Goal: Task Accomplishment & Management: Use online tool/utility

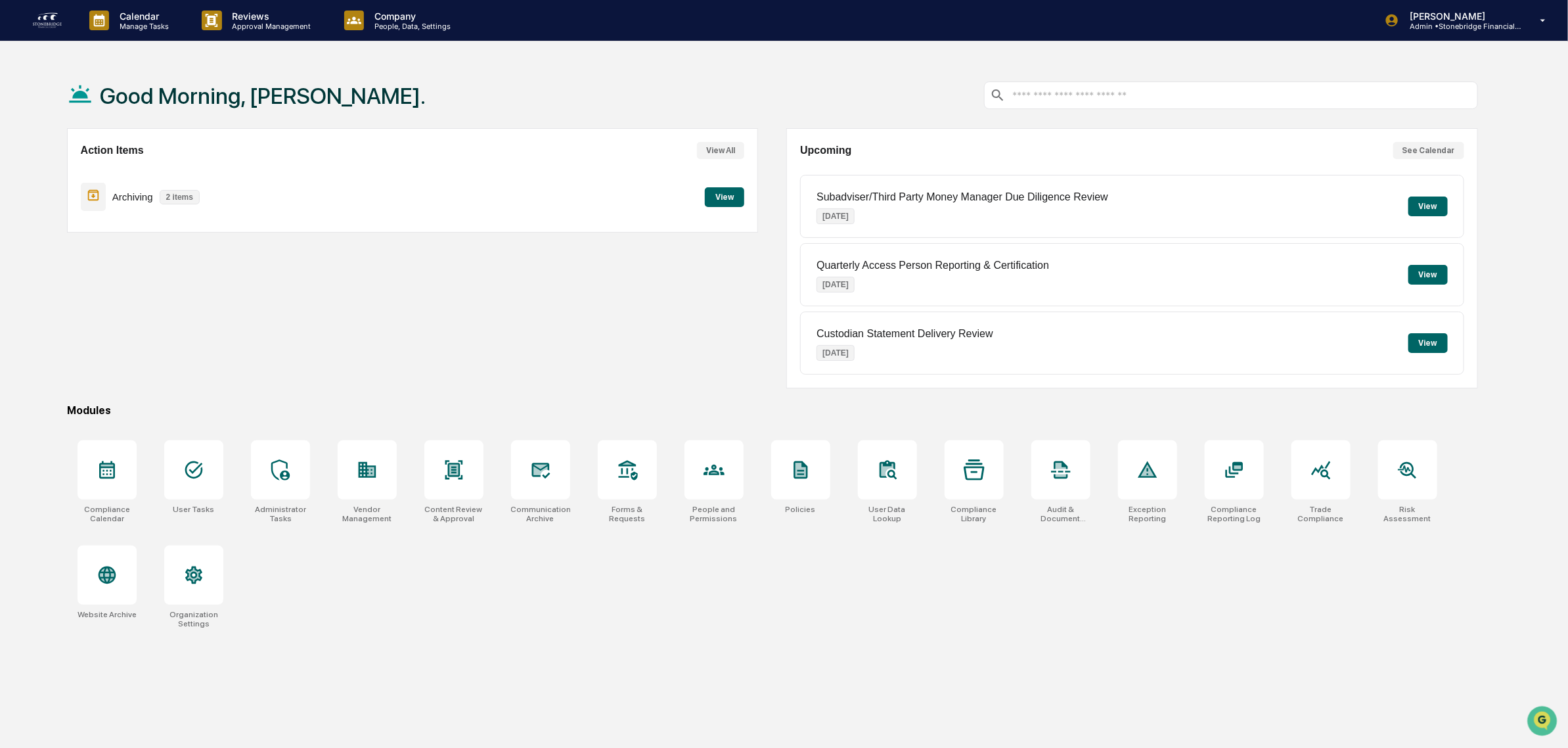
click at [734, 197] on button "View" at bounding box center [725, 197] width 39 height 20
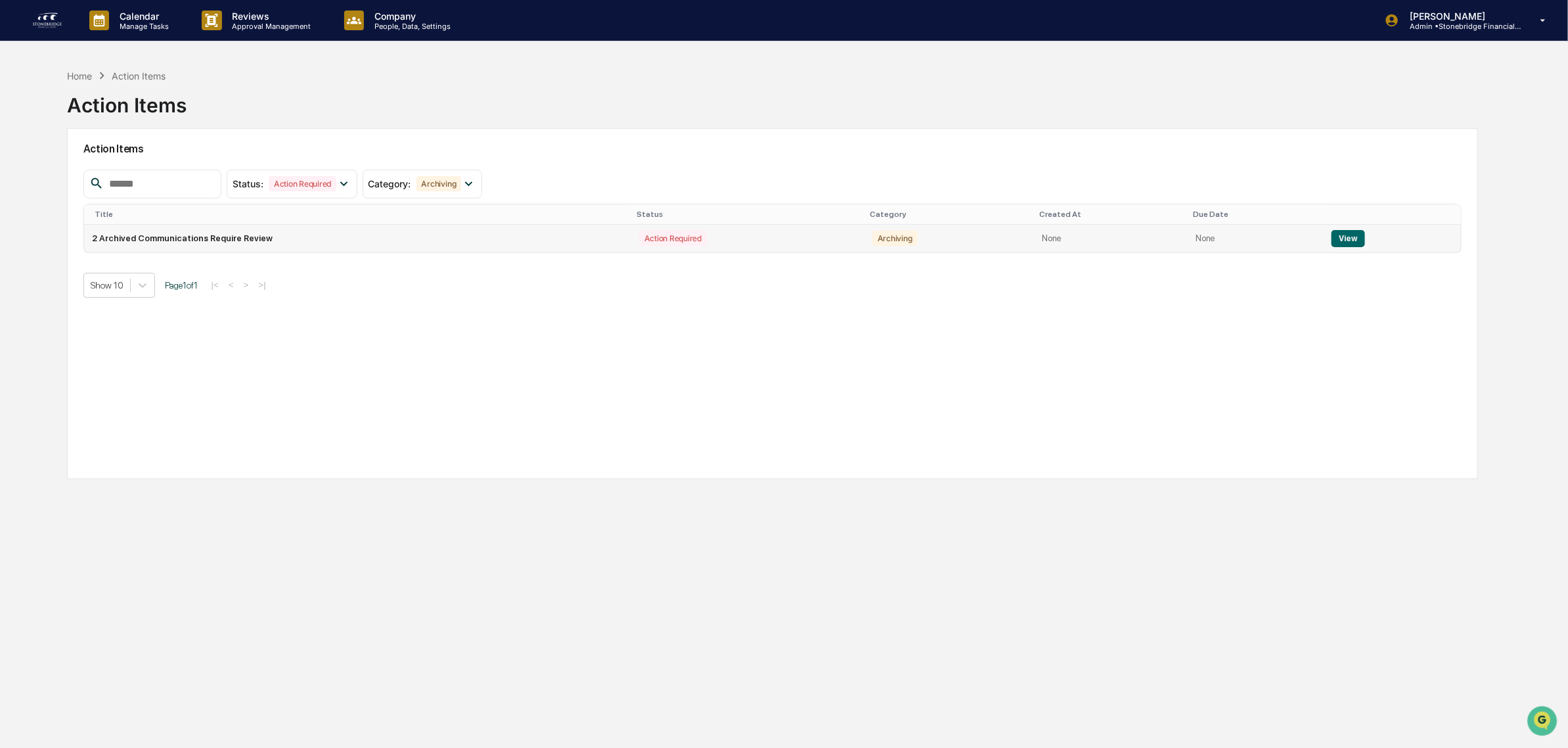
click at [406, 242] on td "2 Archived Communications Require Review" at bounding box center [357, 239] width 547 height 28
click at [1345, 243] on button "View" at bounding box center [1348, 239] width 34 height 17
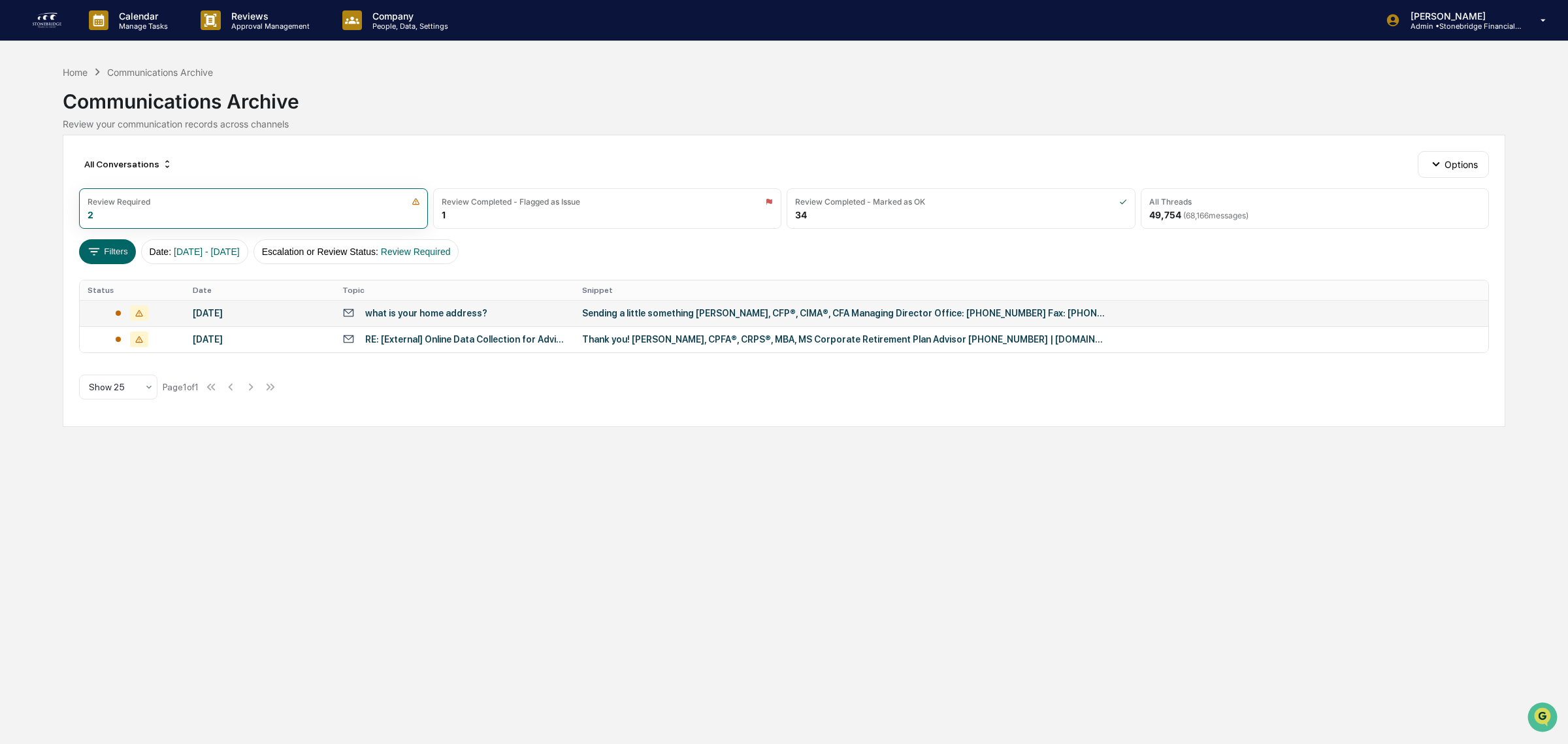
click at [462, 318] on div "what is your home address?" at bounding box center [426, 313] width 122 height 10
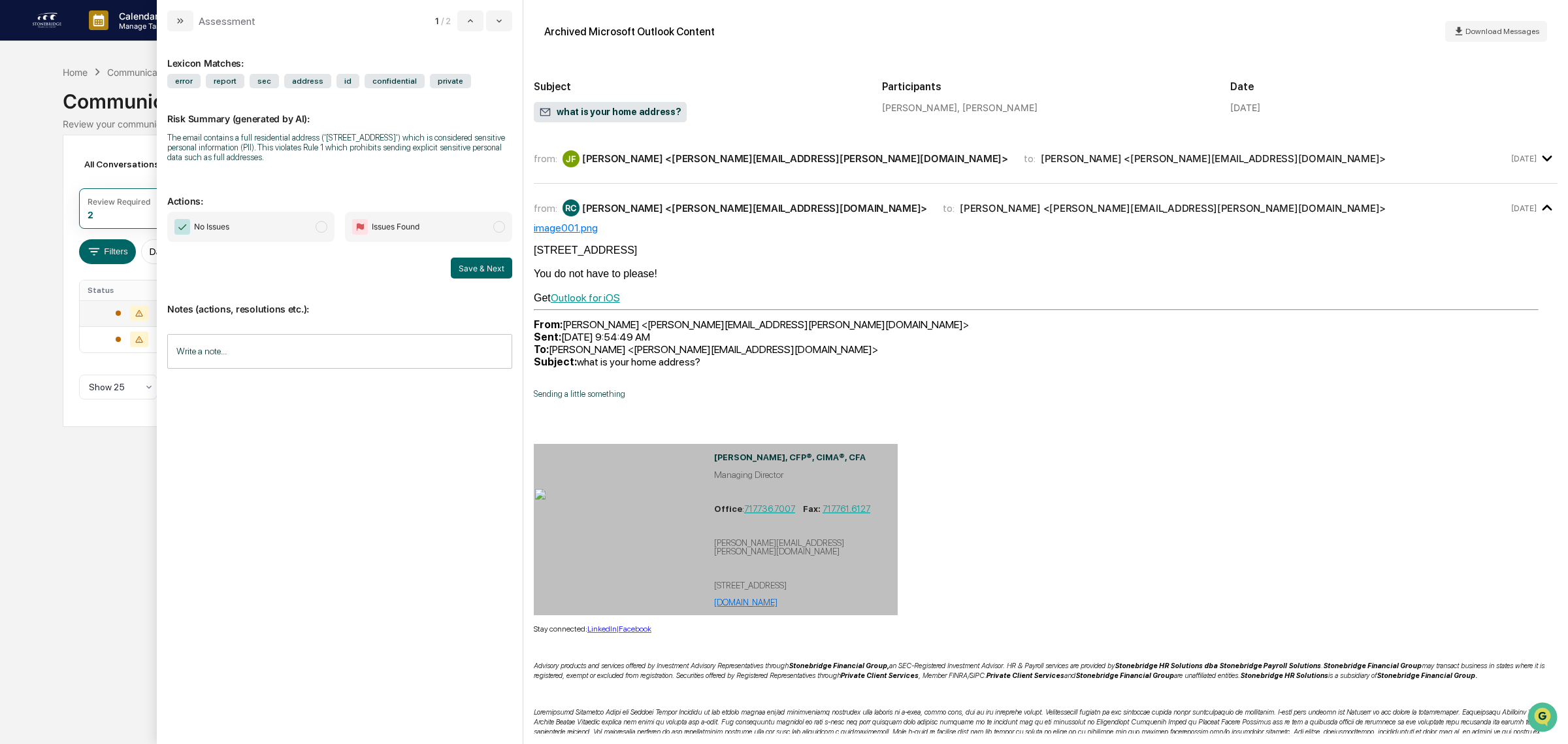
click at [601, 168] on div "from: JF Jonathan Freeman <jonathan.freeman@stonebridgefg.com> to: Rick Calabre…" at bounding box center [1045, 159] width 1023 height 28
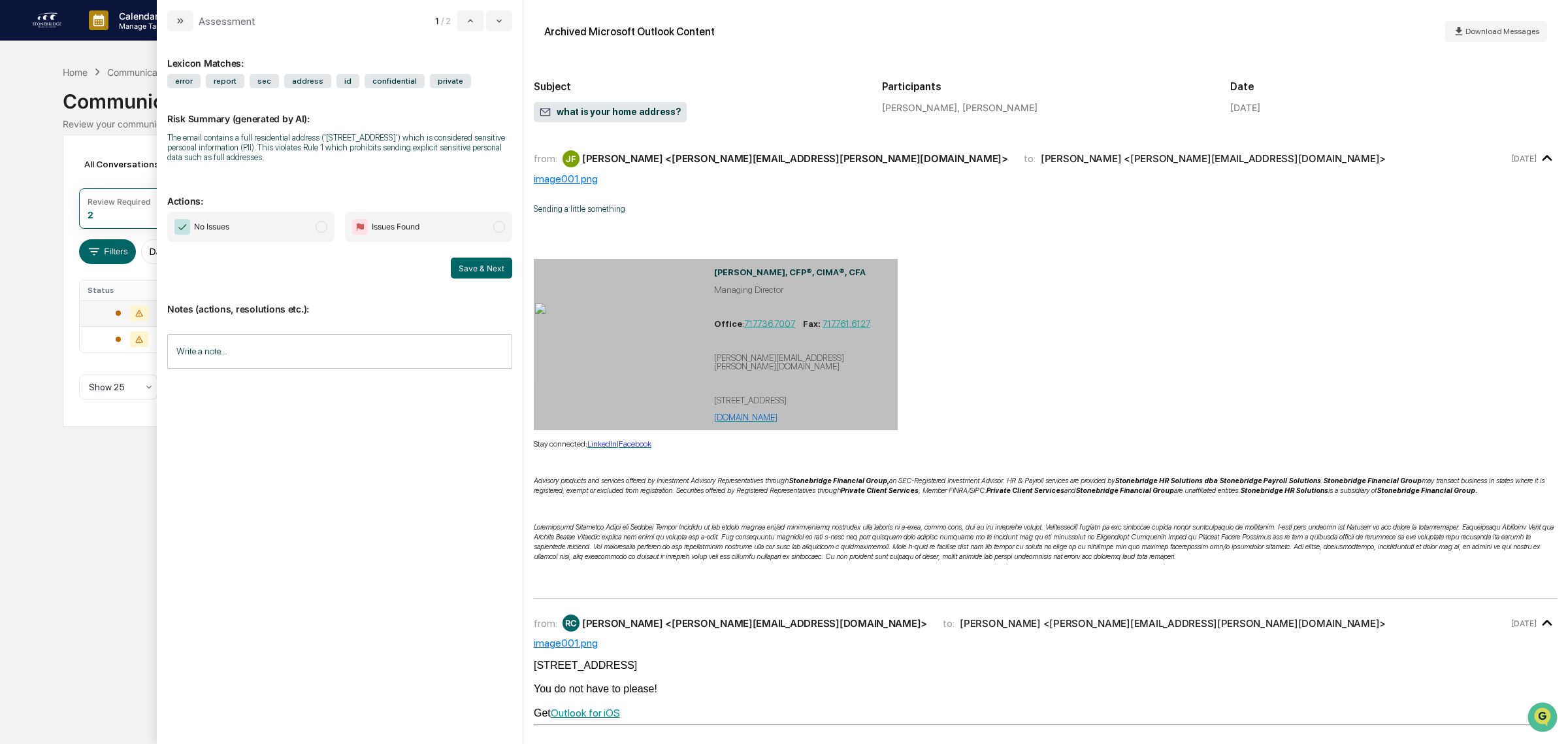
click at [631, 165] on div "JF Jonathan Freeman <jonathan.freeman@stonebridgefg.com>" at bounding box center [785, 159] width 446 height 17
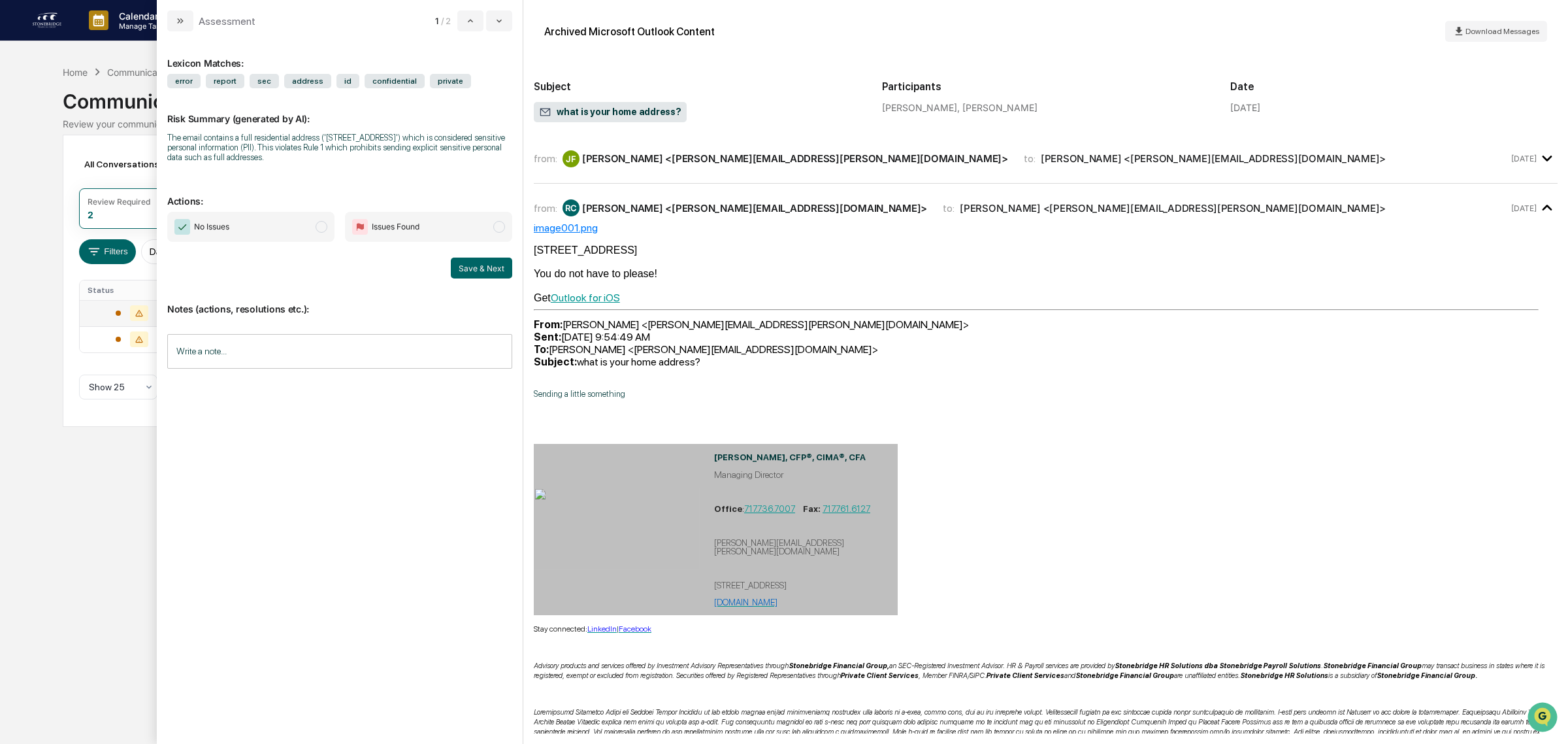
click at [197, 356] on input "Write a note..." at bounding box center [340, 351] width 345 height 34
click at [304, 237] on span "No Issues" at bounding box center [251, 227] width 168 height 30
click at [489, 462] on button "Save" at bounding box center [494, 459] width 34 height 21
click at [493, 276] on button "Save & Next" at bounding box center [482, 268] width 61 height 21
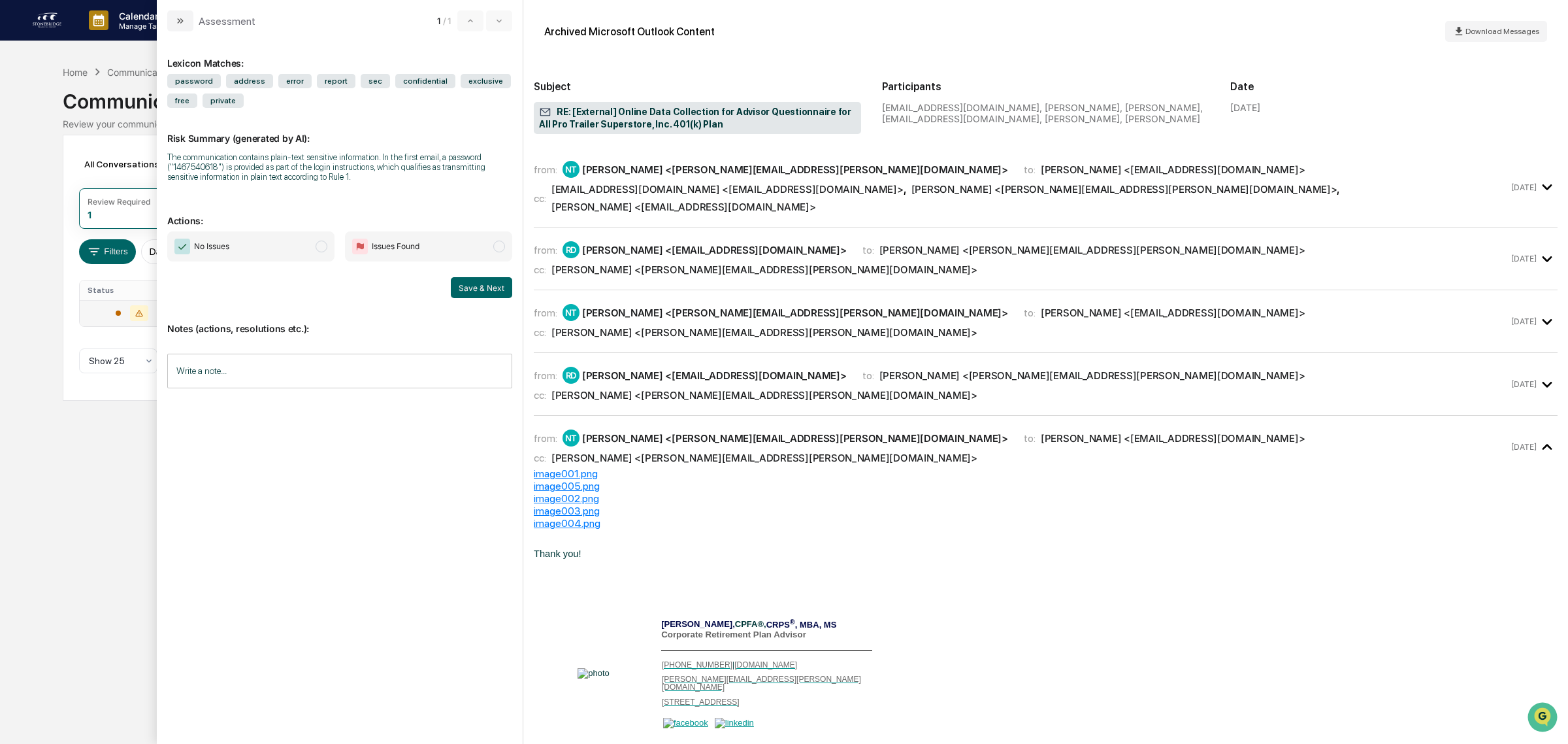
scroll to position [82, 0]
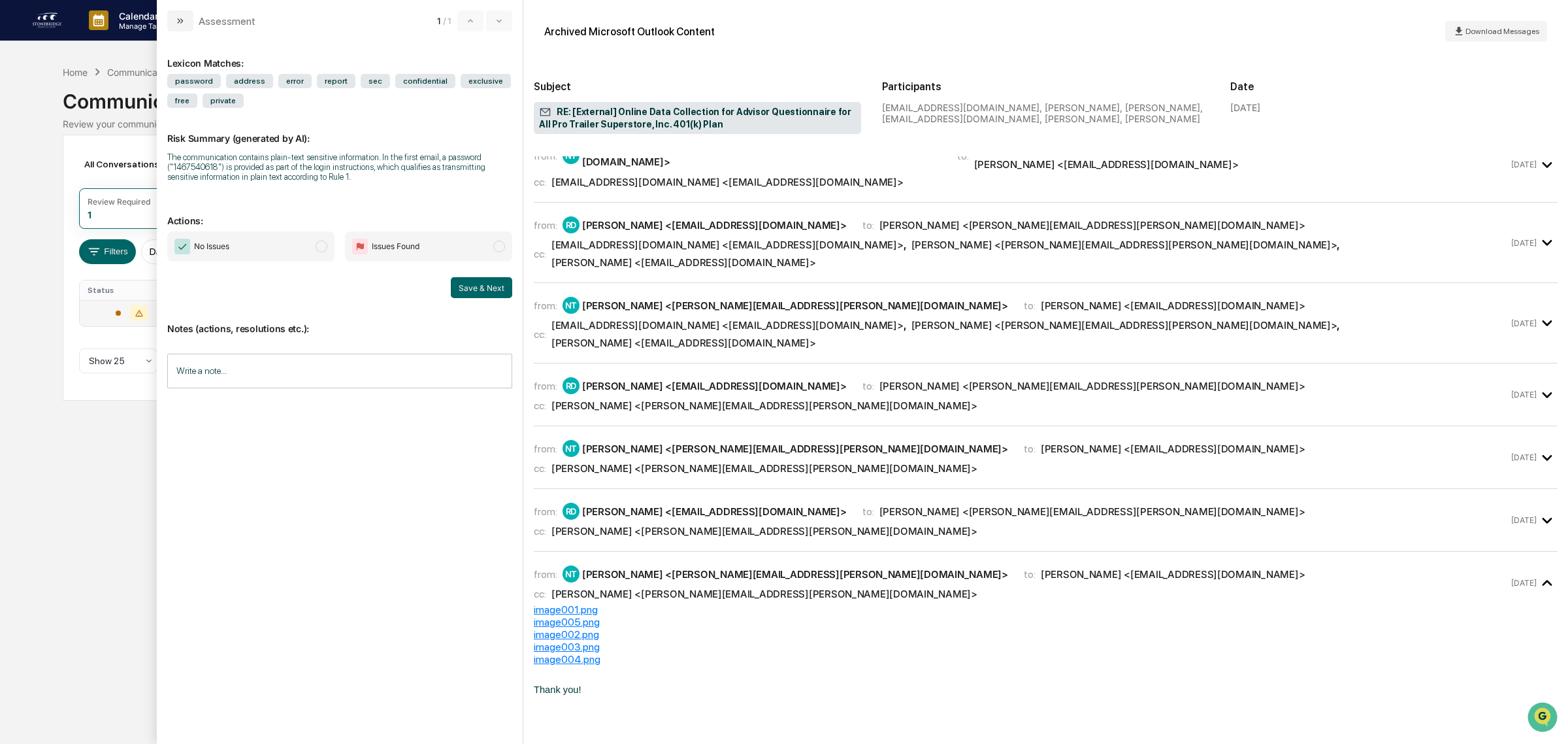
click at [716, 503] on div "RD Radu Dragan <RDragan@dbzinc.com>" at bounding box center [705, 511] width 284 height 17
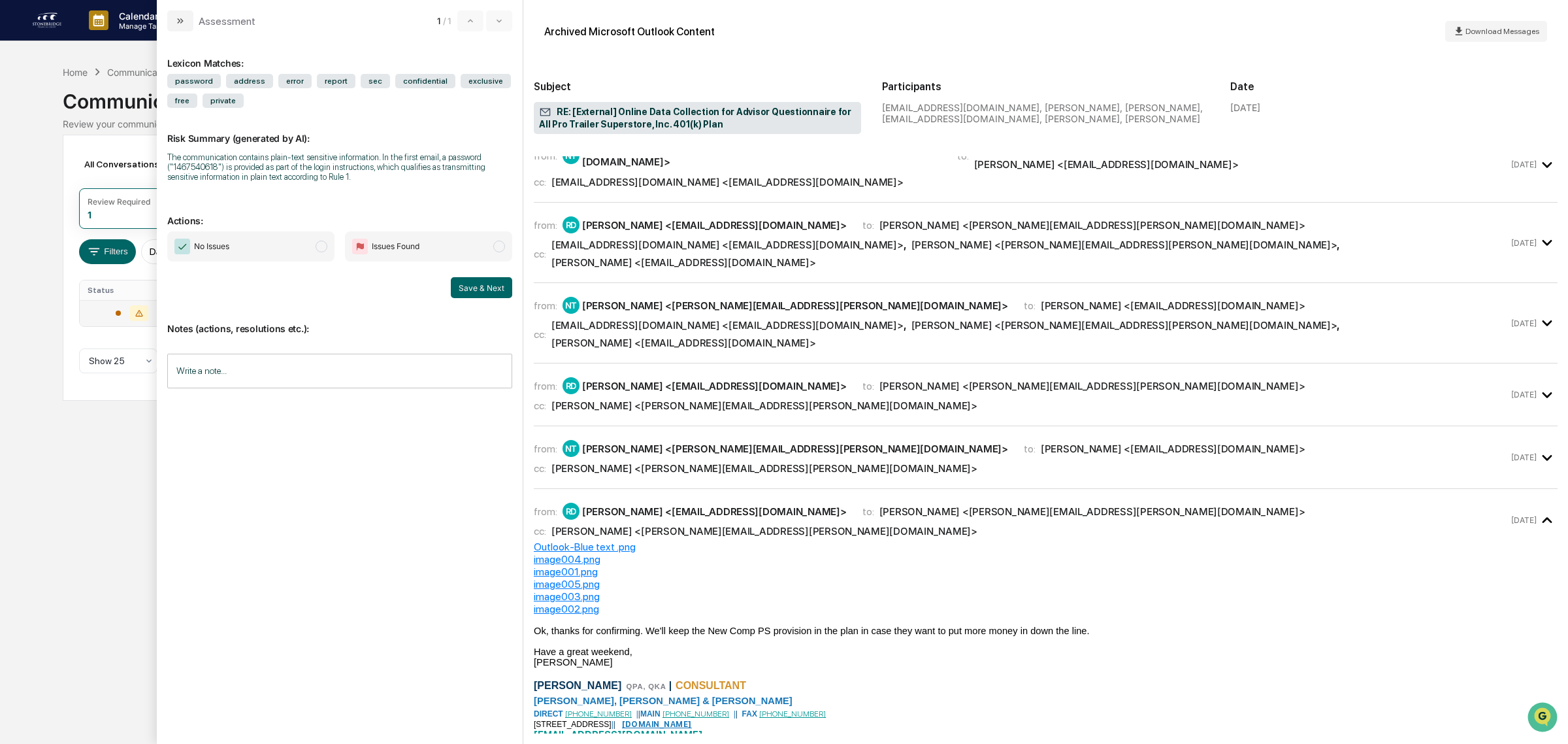
click at [696, 462] on div "Deann Ferrell <deann.ferrell@dbzinc.com>" at bounding box center [764, 468] width 426 height 13
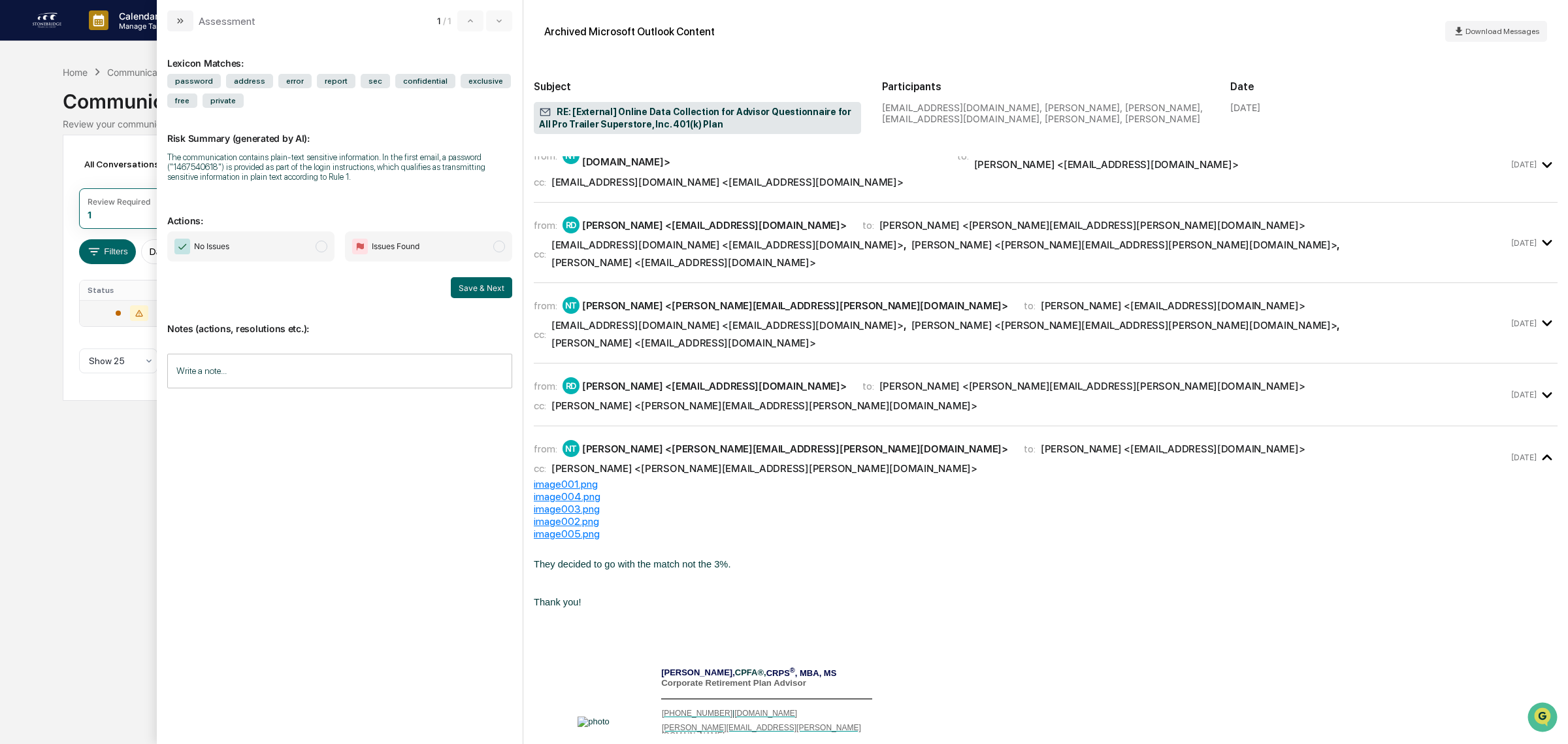
click at [650, 377] on div "RD Radu Dragan <RDragan@dbzinc.com>" at bounding box center [705, 385] width 284 height 17
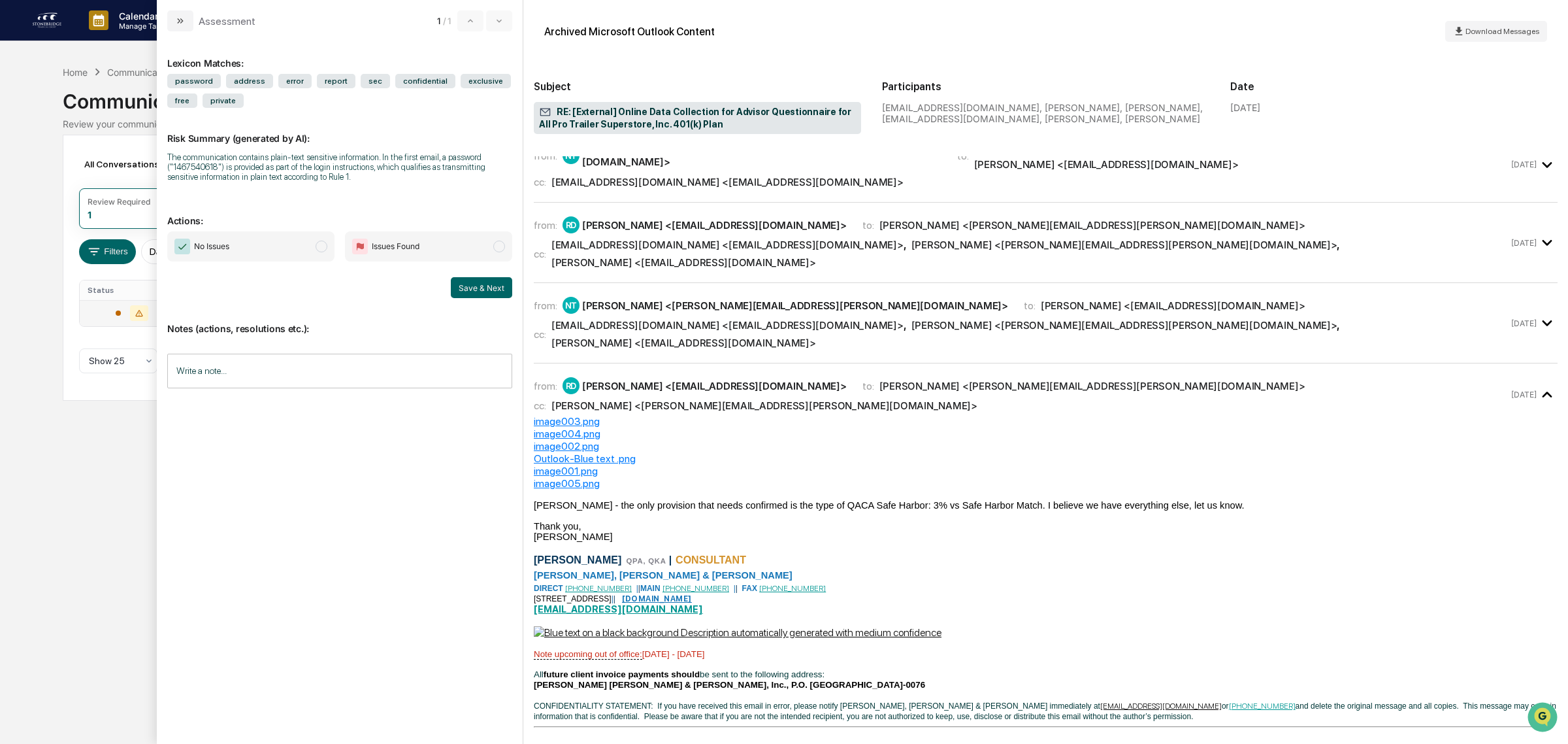
click at [629, 319] on div "bkearney@julyservices.com <bkearney@julyservices.com>" at bounding box center [727, 325] width 352 height 13
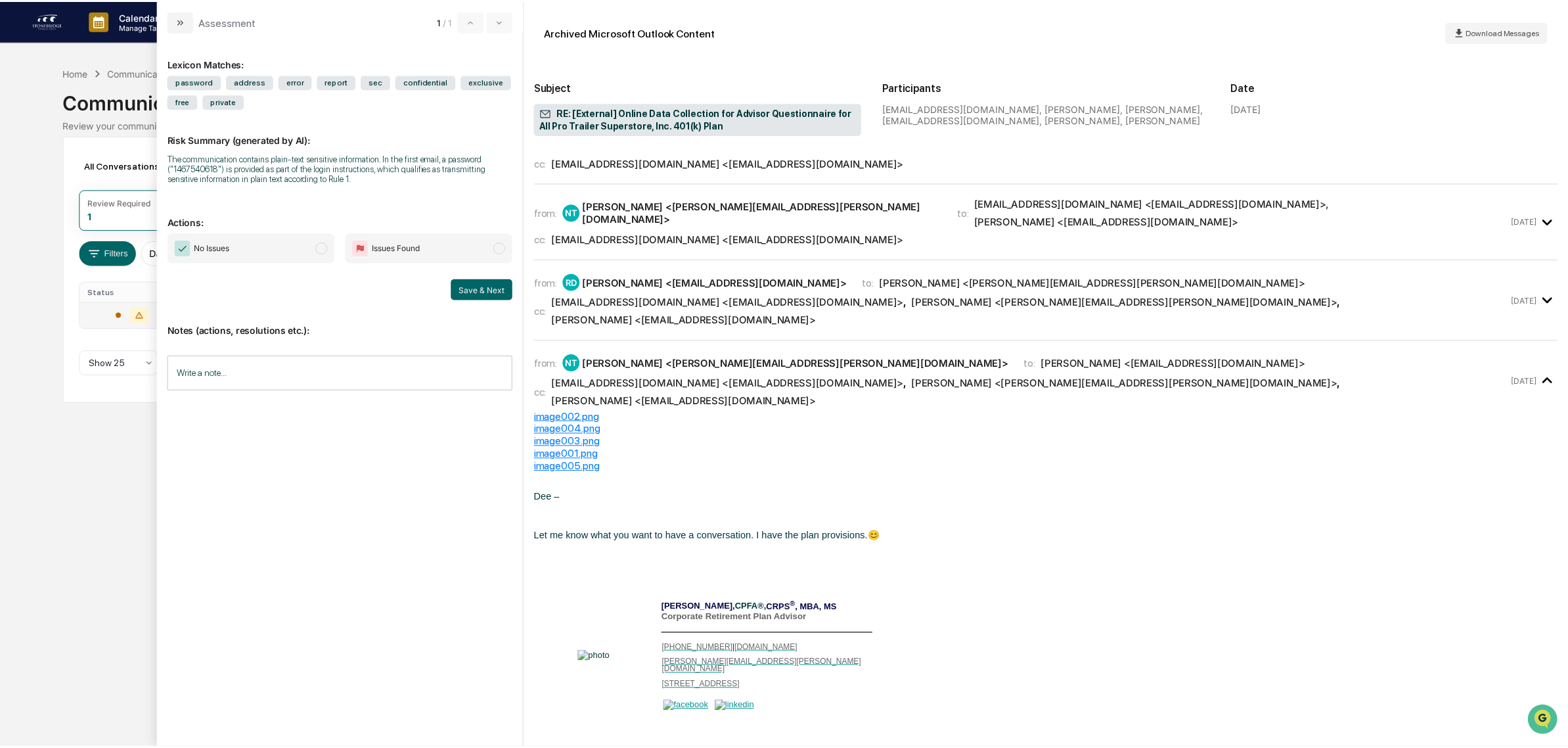
scroll to position [0, 0]
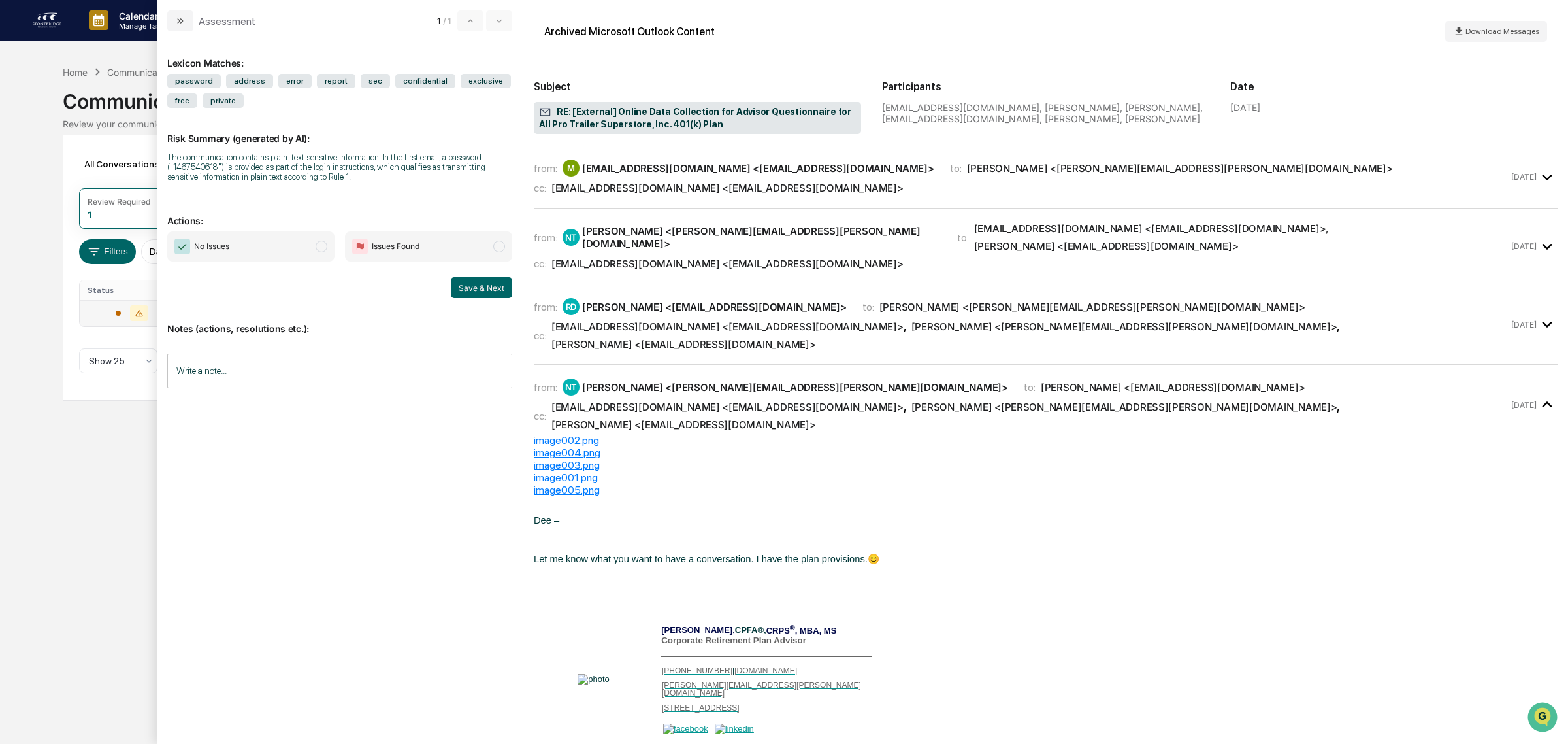
click at [617, 320] on div "bkearney@julyservices.com <bkearney@julyservices.com>" at bounding box center [727, 326] width 352 height 13
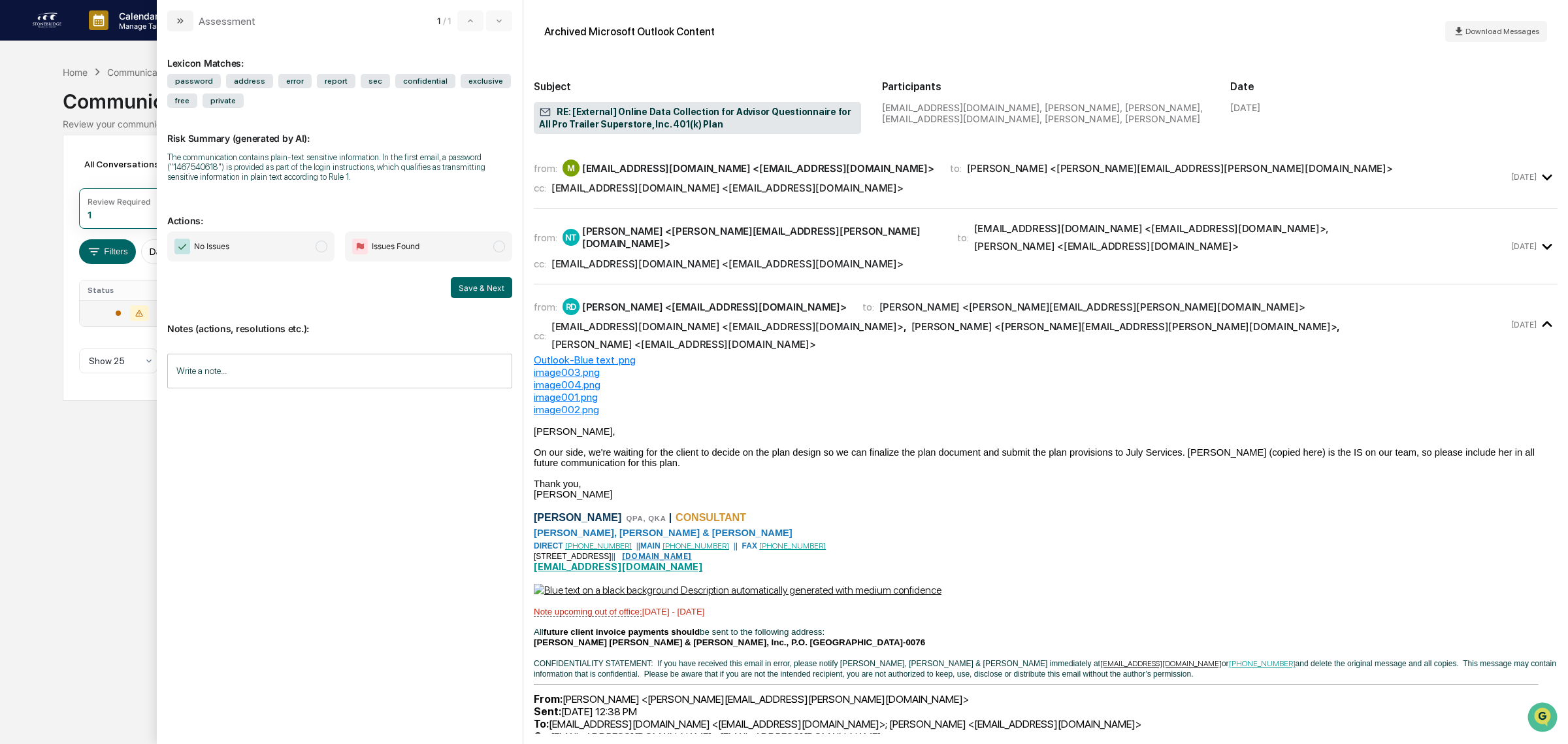
click at [619, 256] on div "from: NT Nicole Tyminski <nicole.tyminski@stonebridgefg.com> to: mdemita@julyse…" at bounding box center [1045, 246] width 1023 height 54
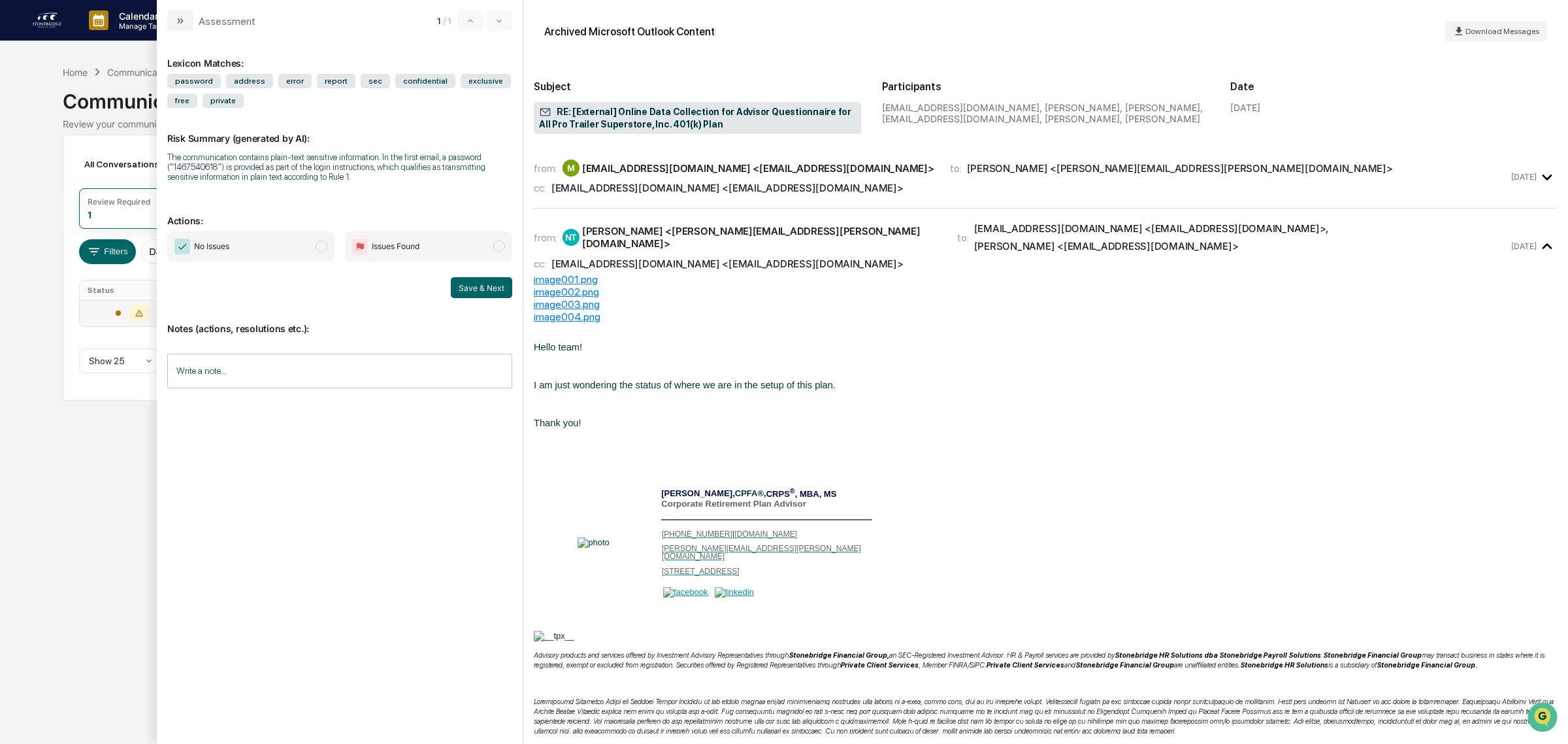
click at [627, 188] on div "bkearney@julyservices.com <bkearney@julyservices.com>" at bounding box center [727, 188] width 352 height 13
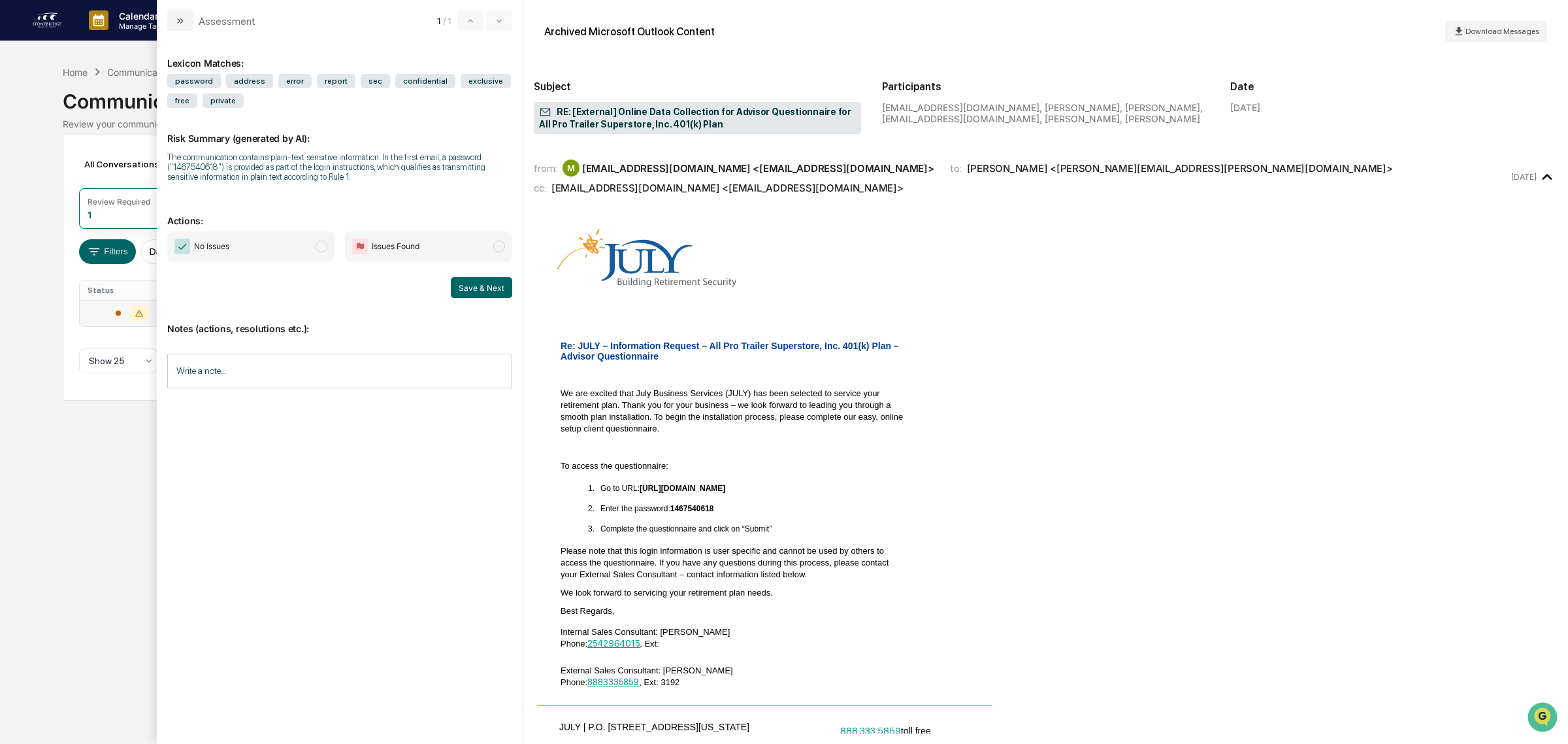
click at [252, 388] on input "Write a note..." at bounding box center [340, 371] width 345 height 34
drag, startPoint x: 494, startPoint y: 481, endPoint x: 272, endPoint y: 189, distance: 366.8
click at [494, 482] on button "Save" at bounding box center [494, 478] width 34 height 21
click at [275, 246] on span "No Issues" at bounding box center [251, 246] width 168 height 30
click at [482, 283] on button "Save & Next" at bounding box center [482, 287] width 61 height 21
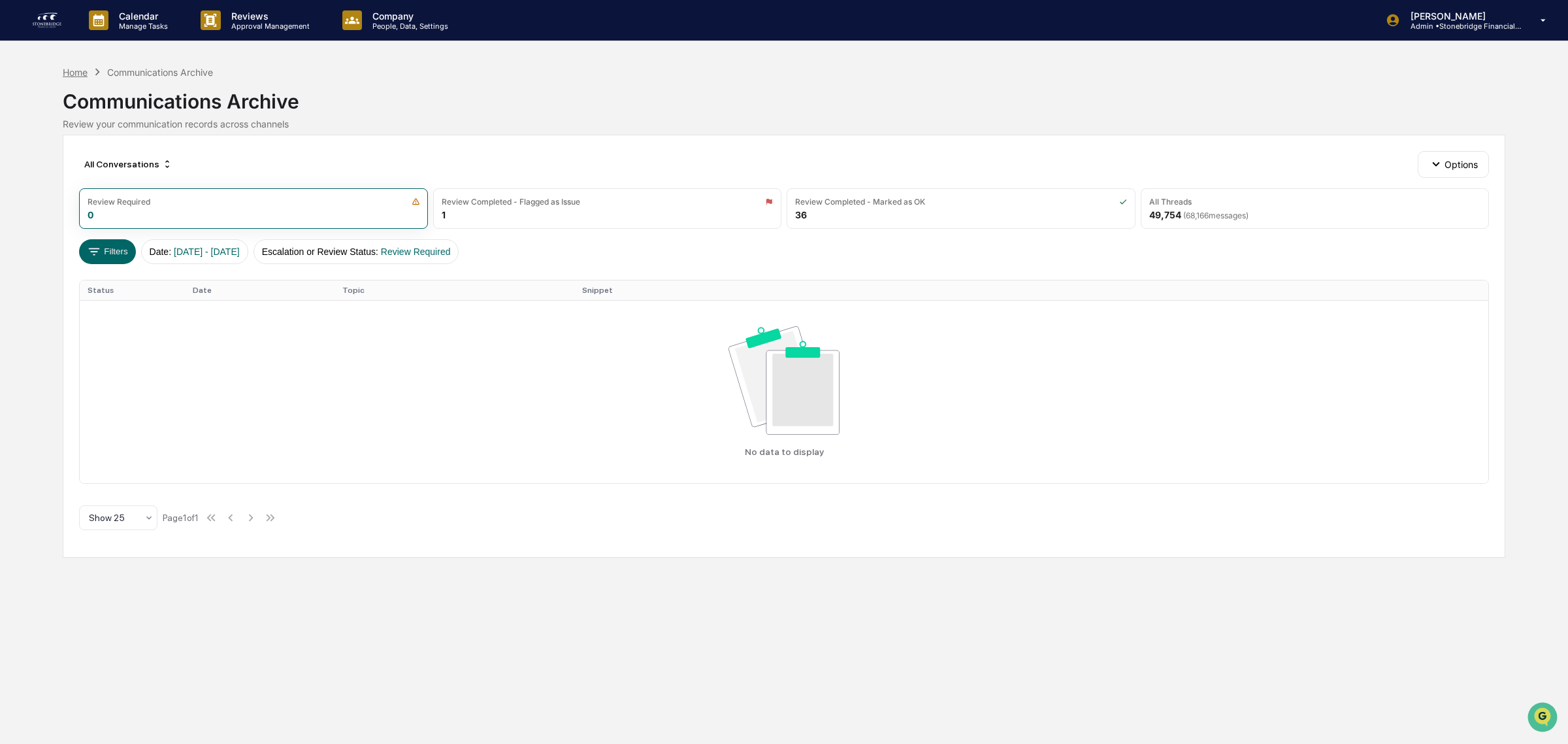
click at [87, 76] on div "Home" at bounding box center [75, 72] width 25 height 11
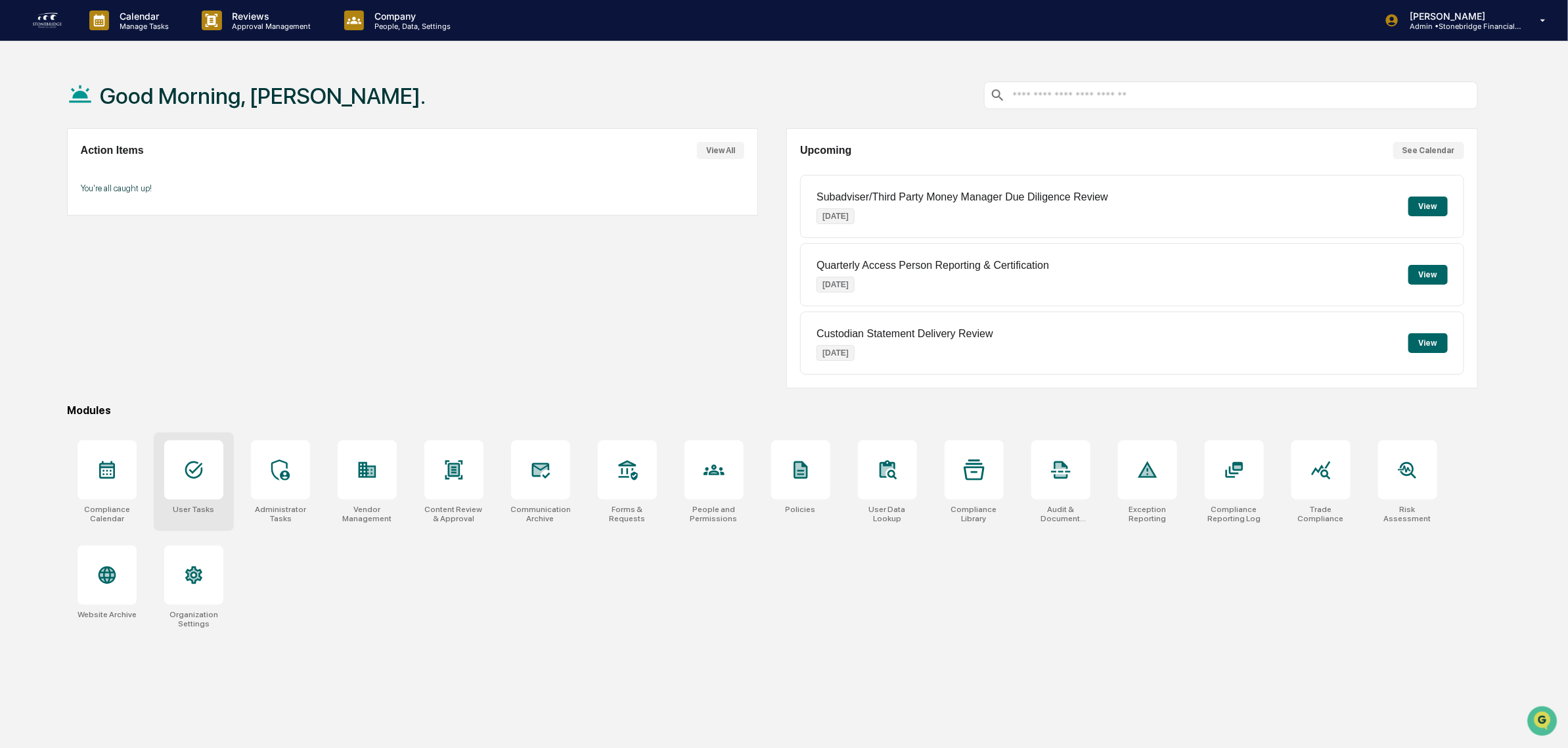
click at [190, 455] on div at bounding box center [193, 470] width 59 height 59
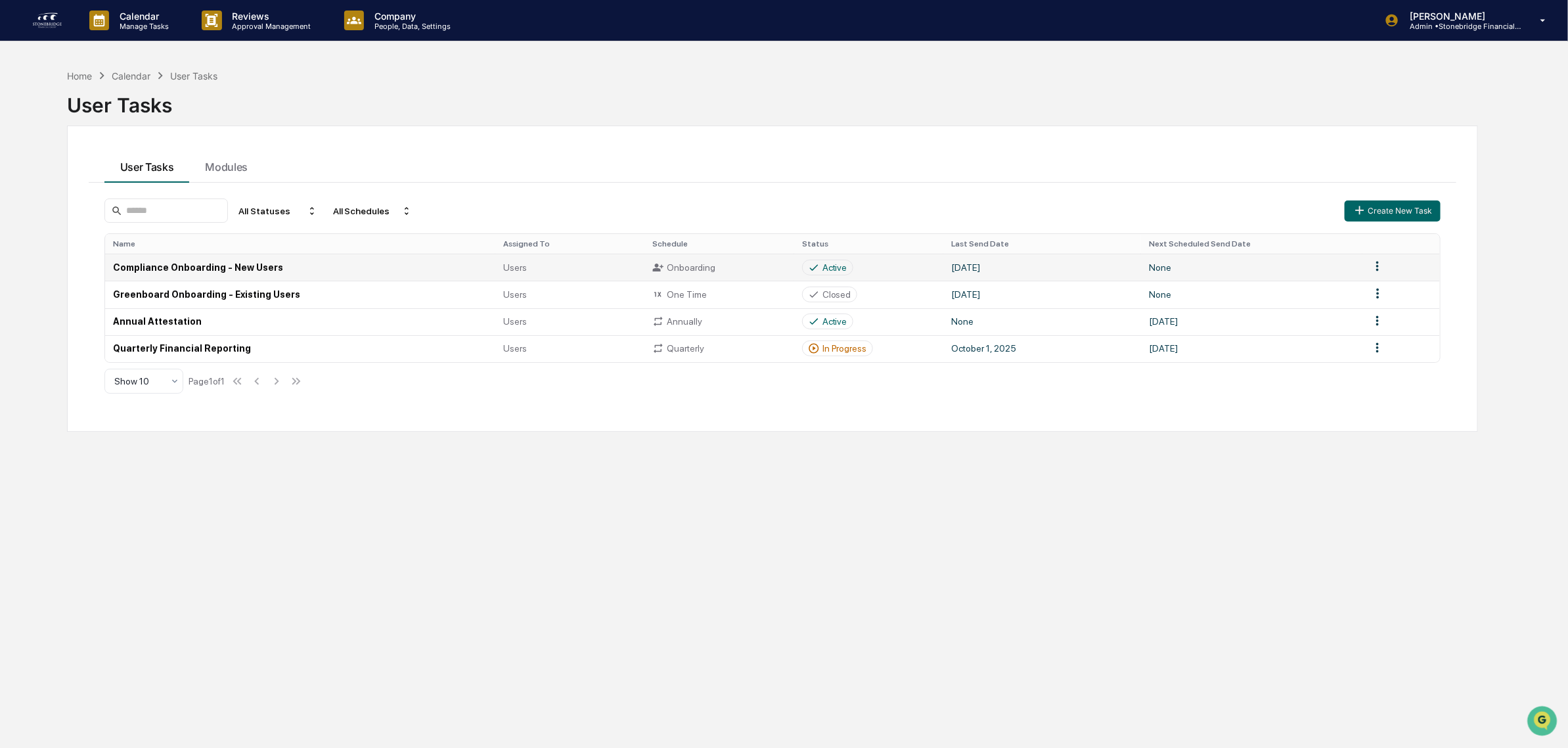
click at [290, 260] on td "Compliance Onboarding - New Users" at bounding box center [300, 267] width 390 height 27
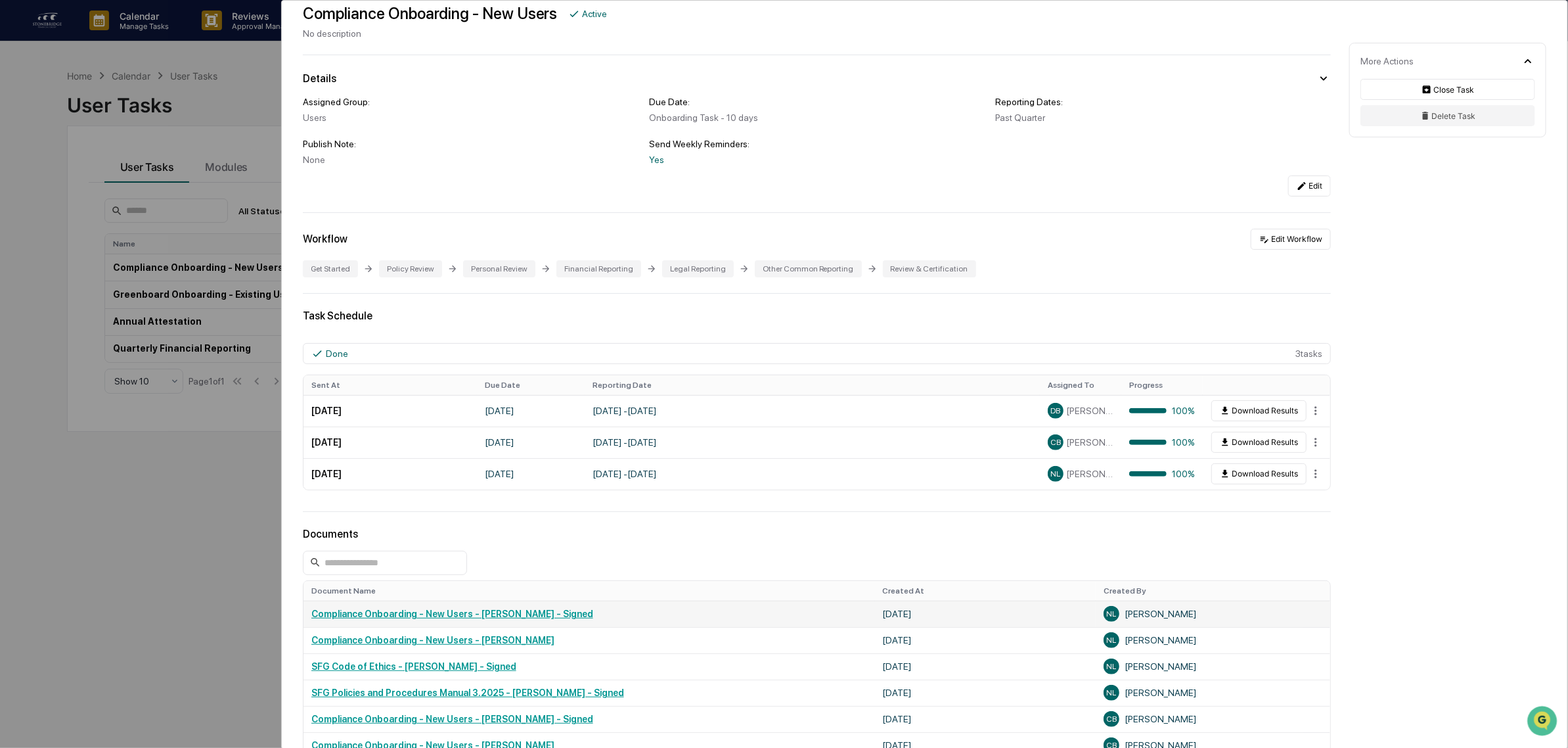
scroll to position [164, 0]
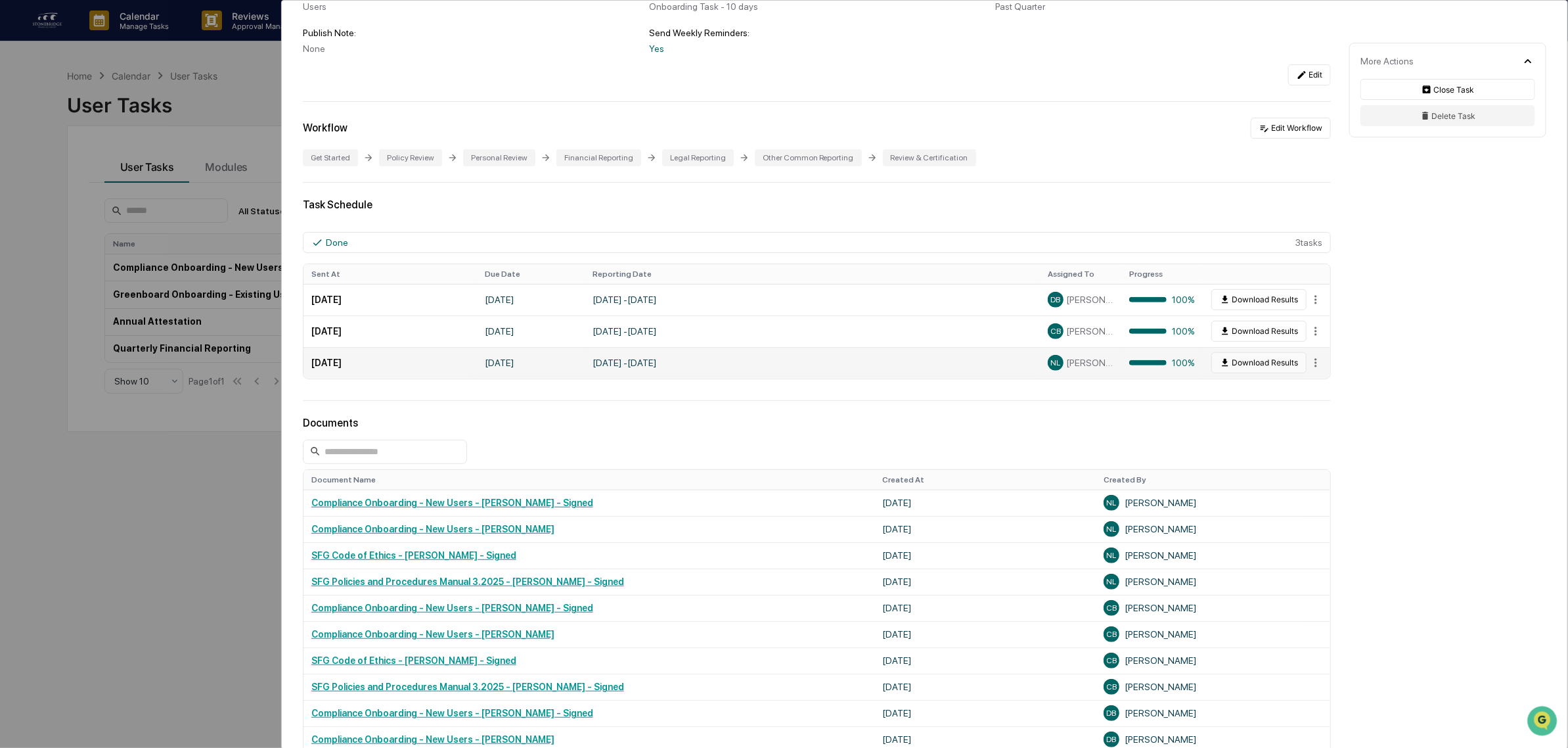
click at [1256, 368] on button "Download Results" at bounding box center [1259, 363] width 96 height 21
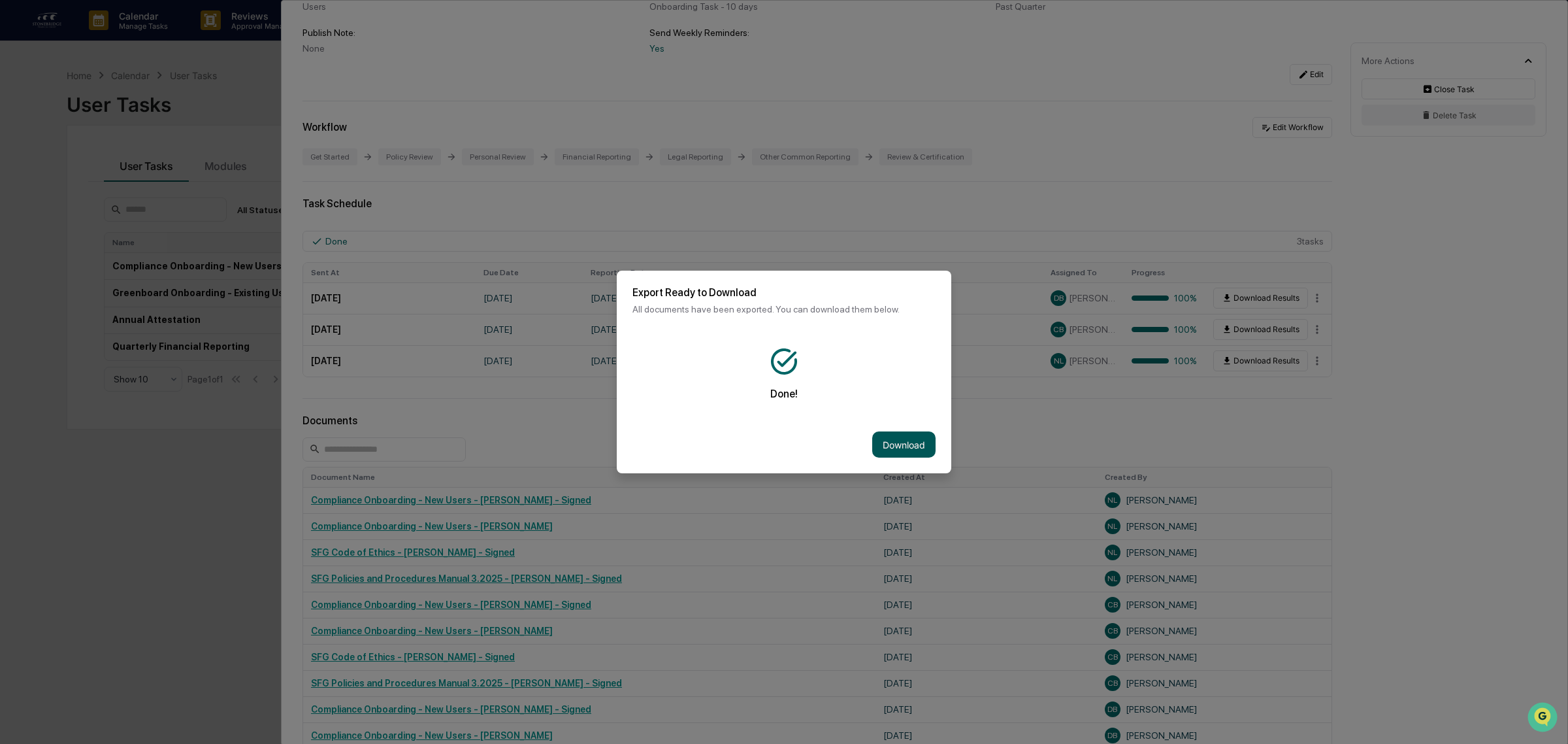
click at [895, 435] on button "Download" at bounding box center [904, 444] width 64 height 26
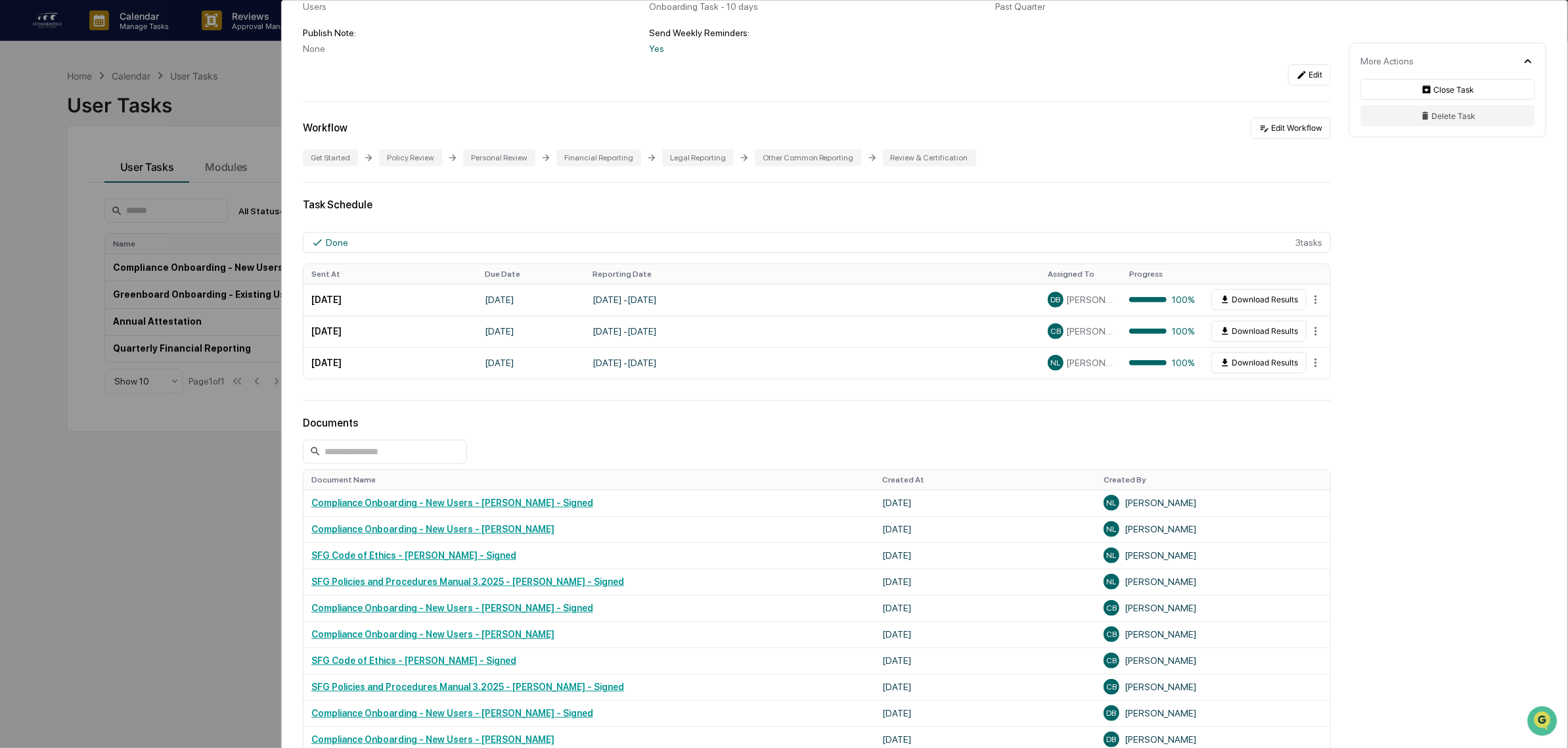
click at [187, 597] on div "User Tasks Compliance Onboarding - New Users Compliance Onboarding - New Users …" at bounding box center [784, 374] width 1568 height 748
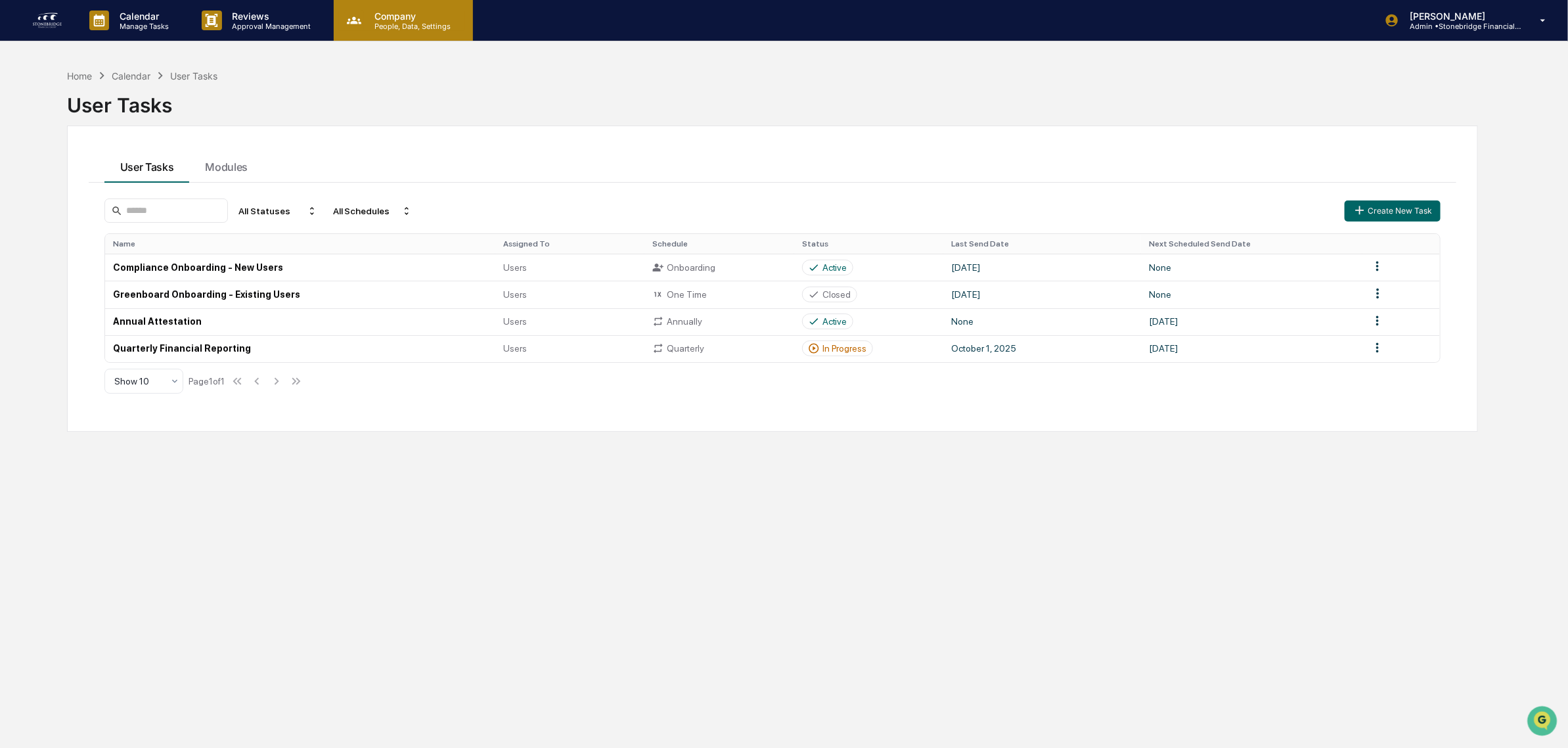
click at [419, 27] on p "People, Data, Settings" at bounding box center [411, 26] width 93 height 9
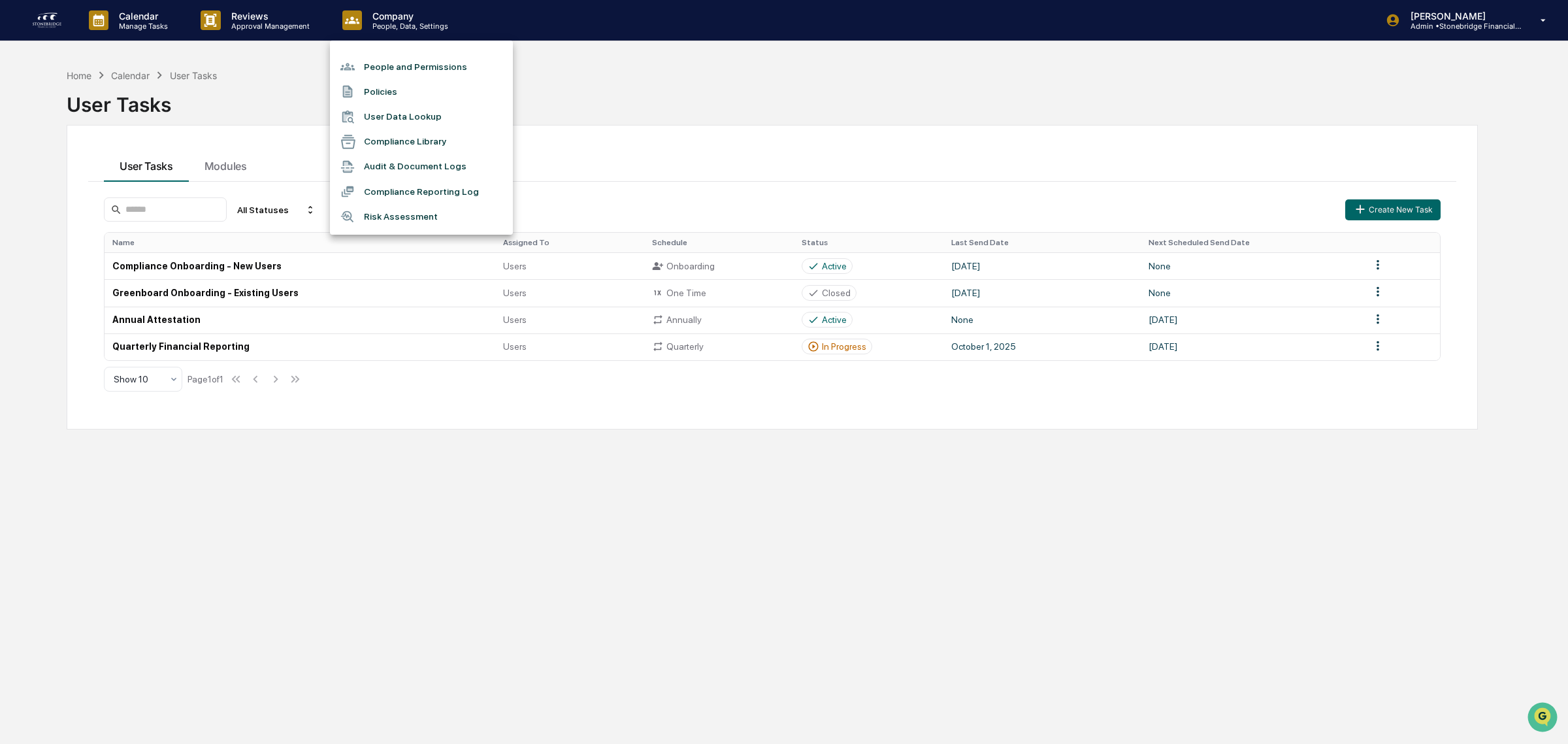
click at [423, 70] on li "People and Permissions" at bounding box center [421, 66] width 183 height 25
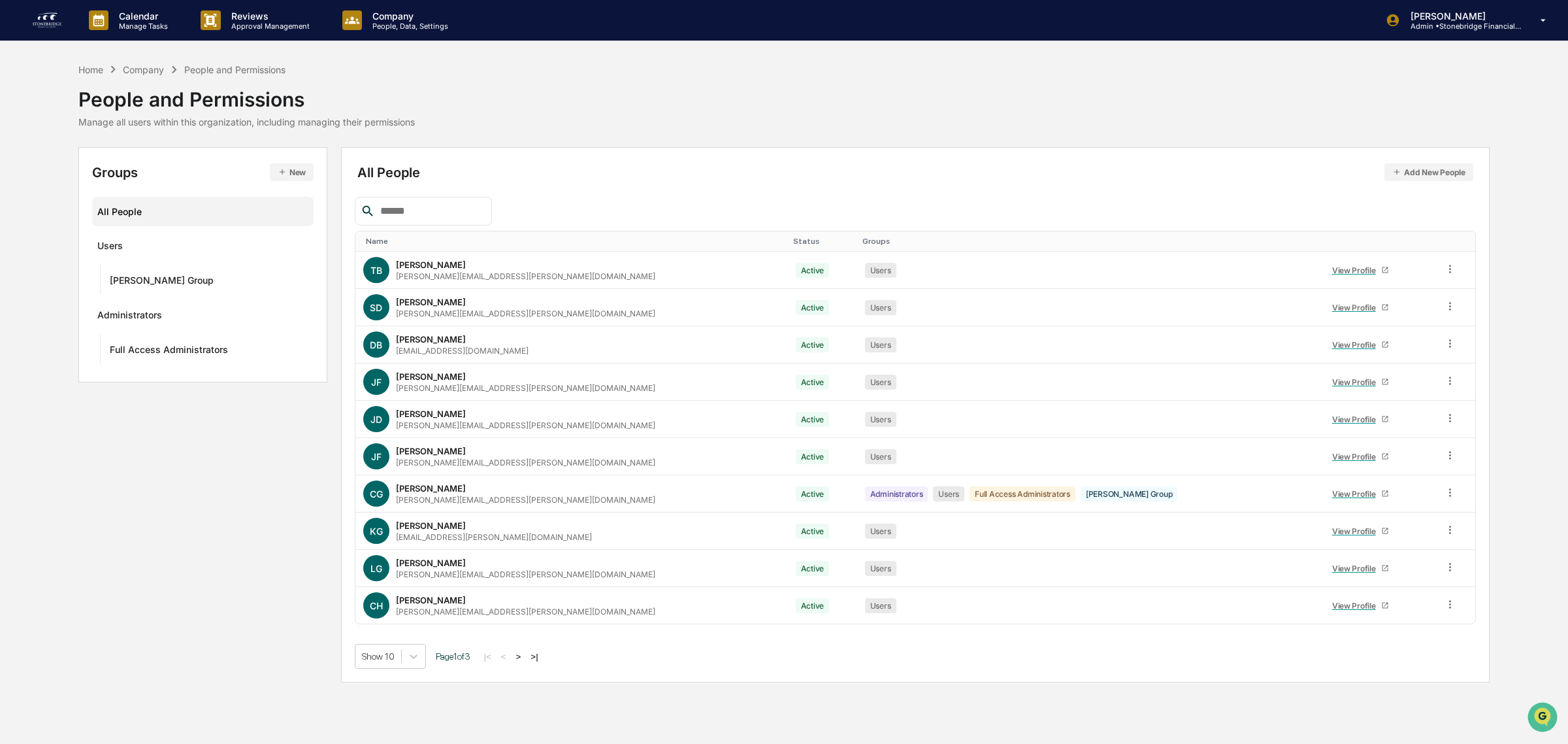
click at [524, 659] on button ">" at bounding box center [518, 656] width 13 height 11
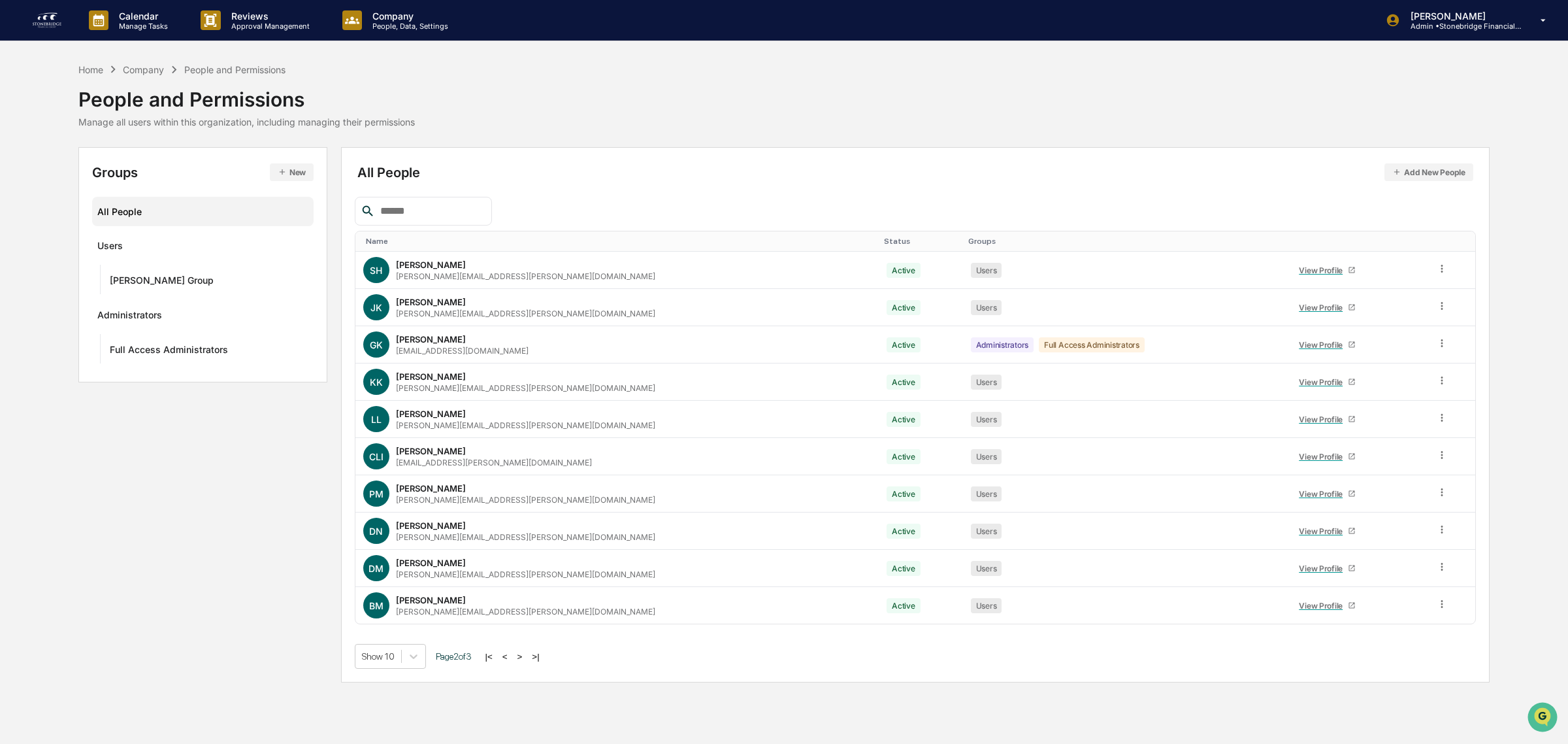
click at [524, 660] on button ">" at bounding box center [519, 656] width 13 height 11
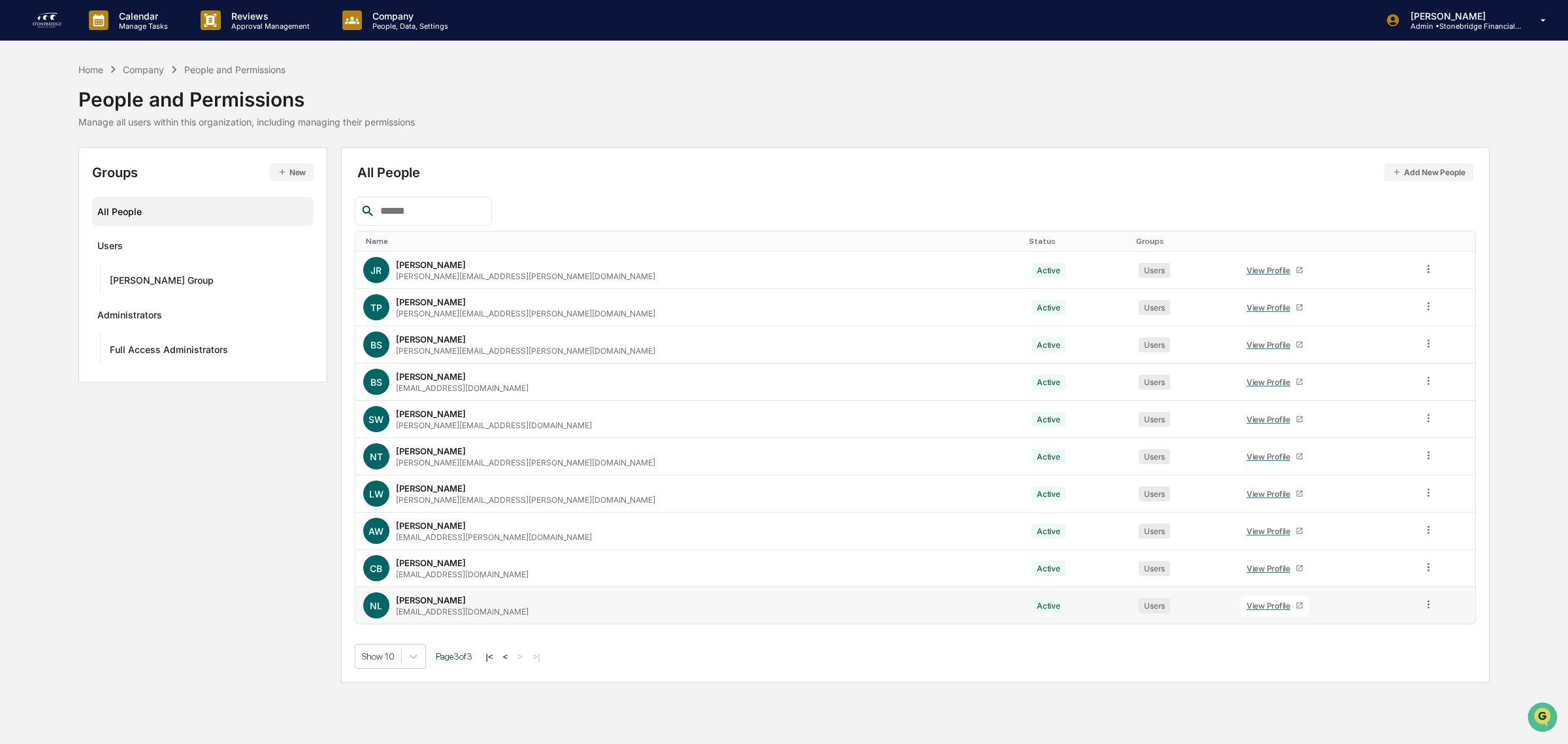
click at [468, 616] on div "nleftridge@emccpas.com" at bounding box center [462, 611] width 132 height 10
click at [1246, 610] on div "View Profile" at bounding box center [1270, 606] width 49 height 10
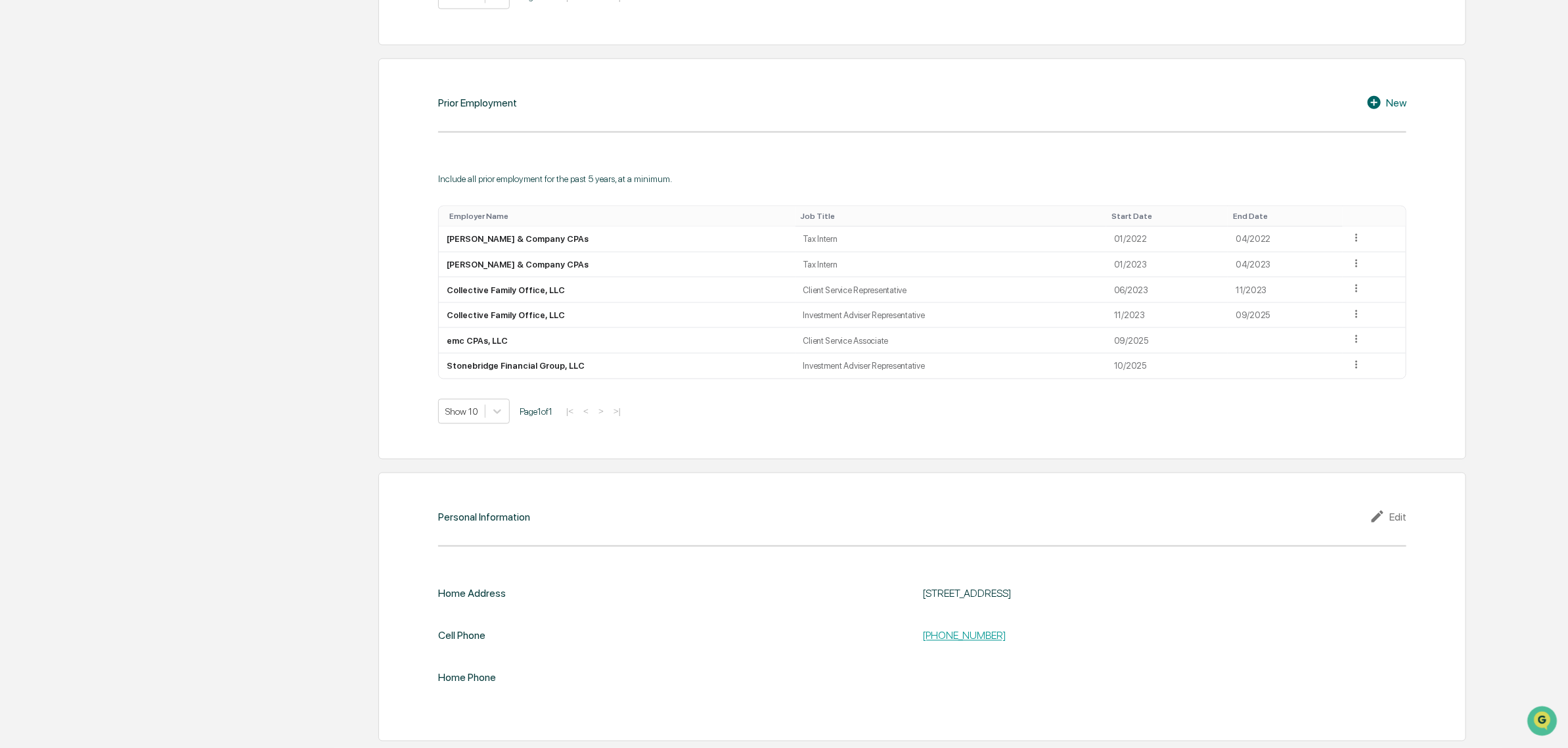
scroll to position [1002, 0]
click at [522, 215] on div "Employer Name" at bounding box center [619, 216] width 341 height 9
click at [1262, 214] on div "End Date" at bounding box center [1285, 216] width 104 height 9
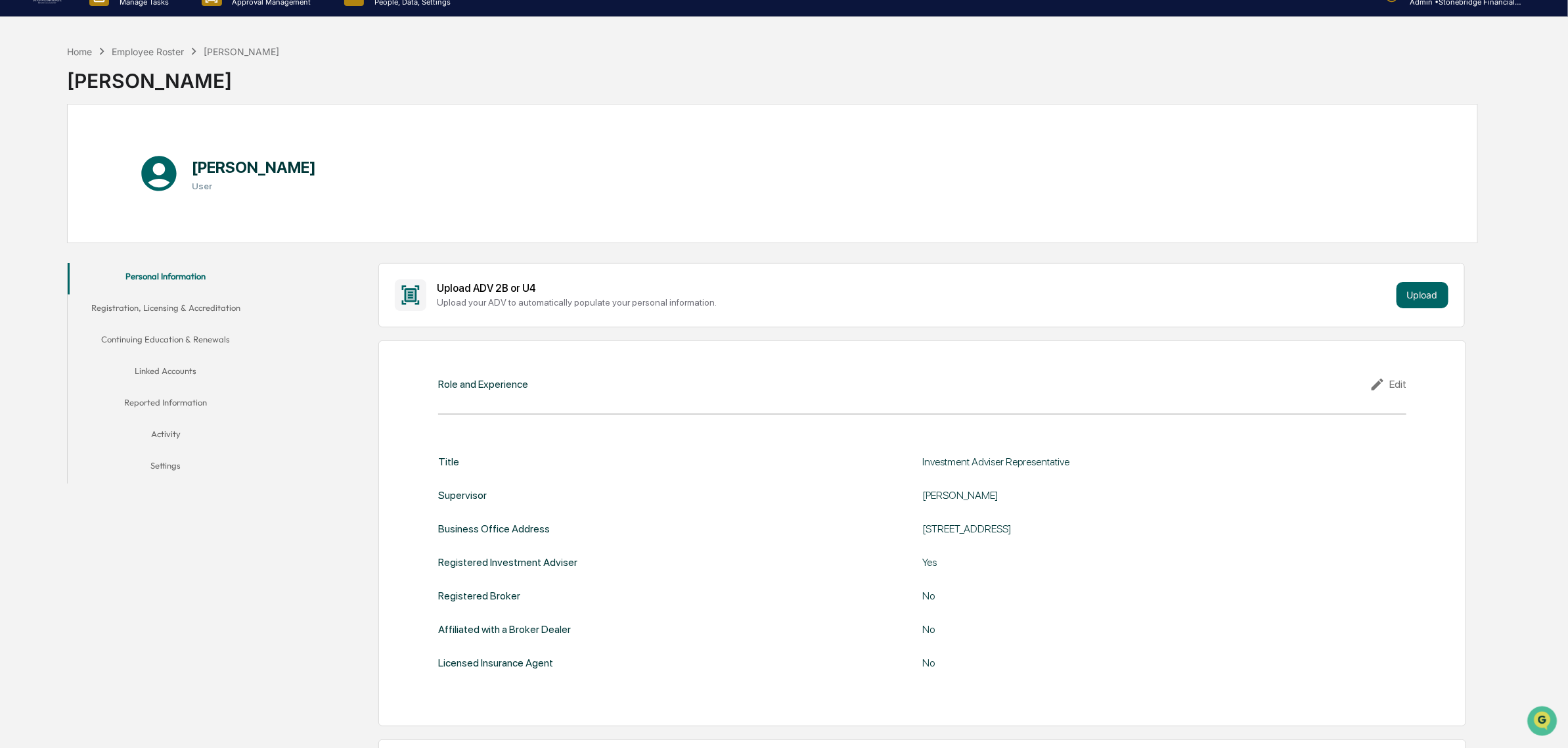
scroll to position [0, 0]
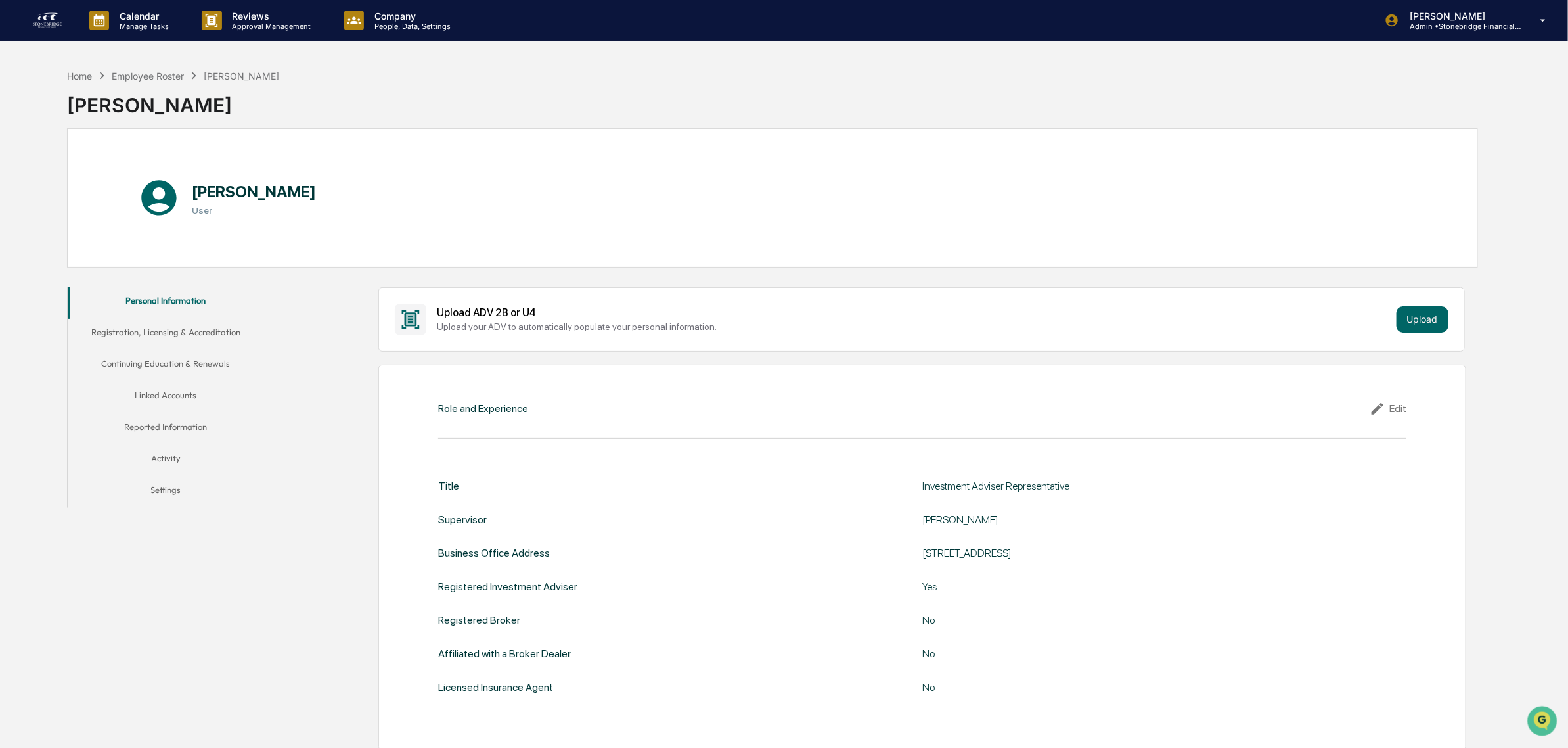
click at [188, 332] on button "Registration, Licensing & Accreditation" at bounding box center [166, 335] width 197 height 32
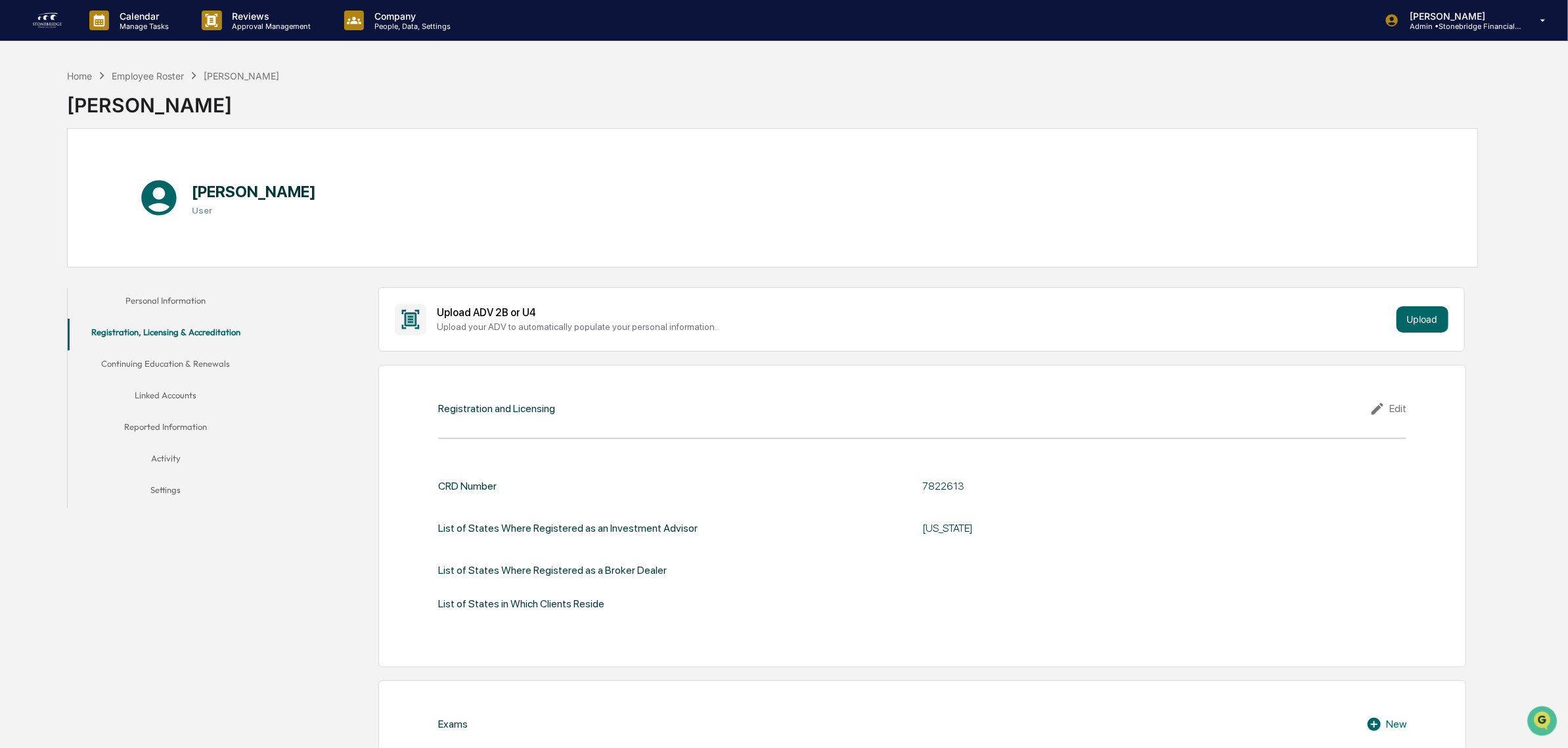
click at [217, 363] on button "Continuing Education & Renewals" at bounding box center [166, 366] width 197 height 32
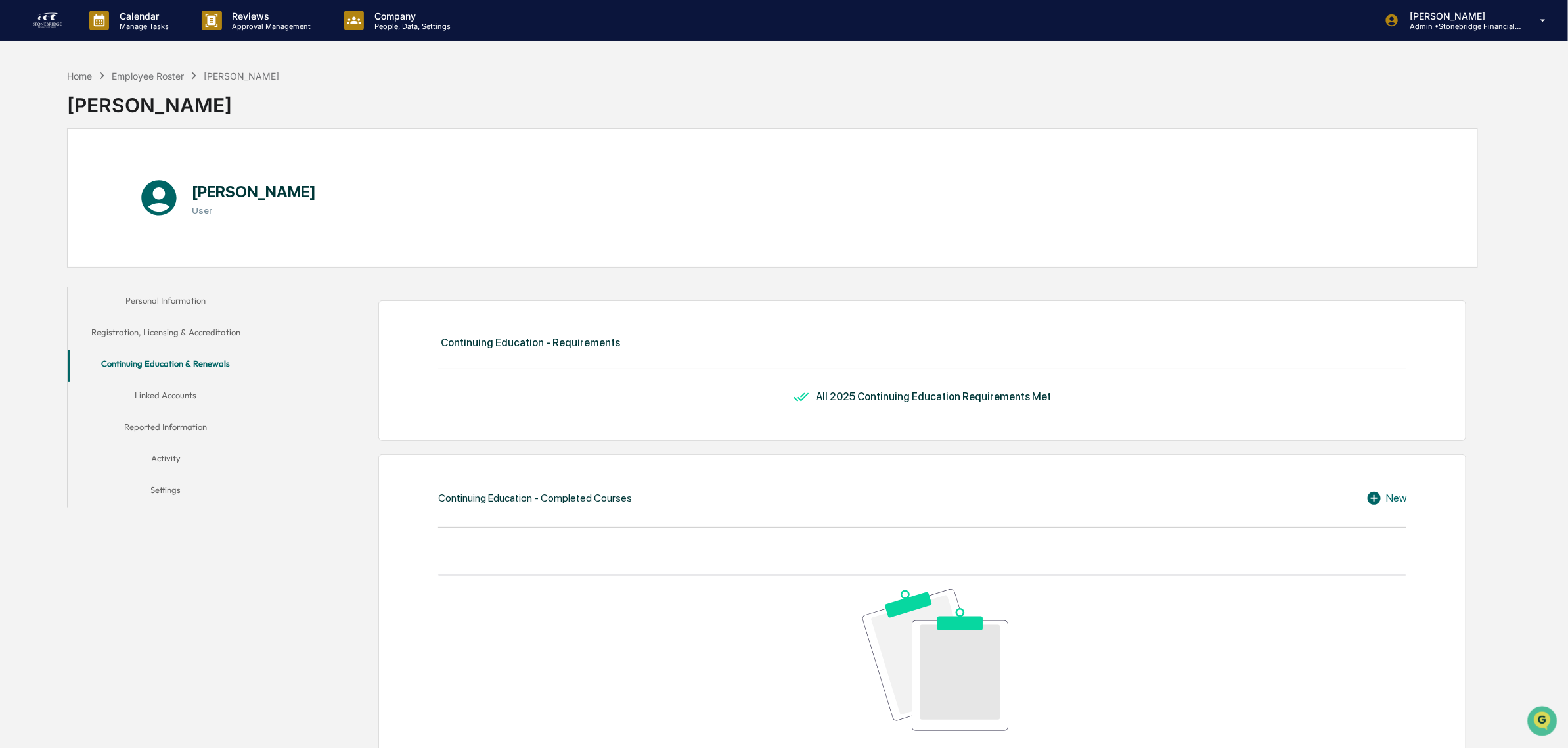
click at [199, 396] on button "Linked Accounts" at bounding box center [166, 397] width 197 height 32
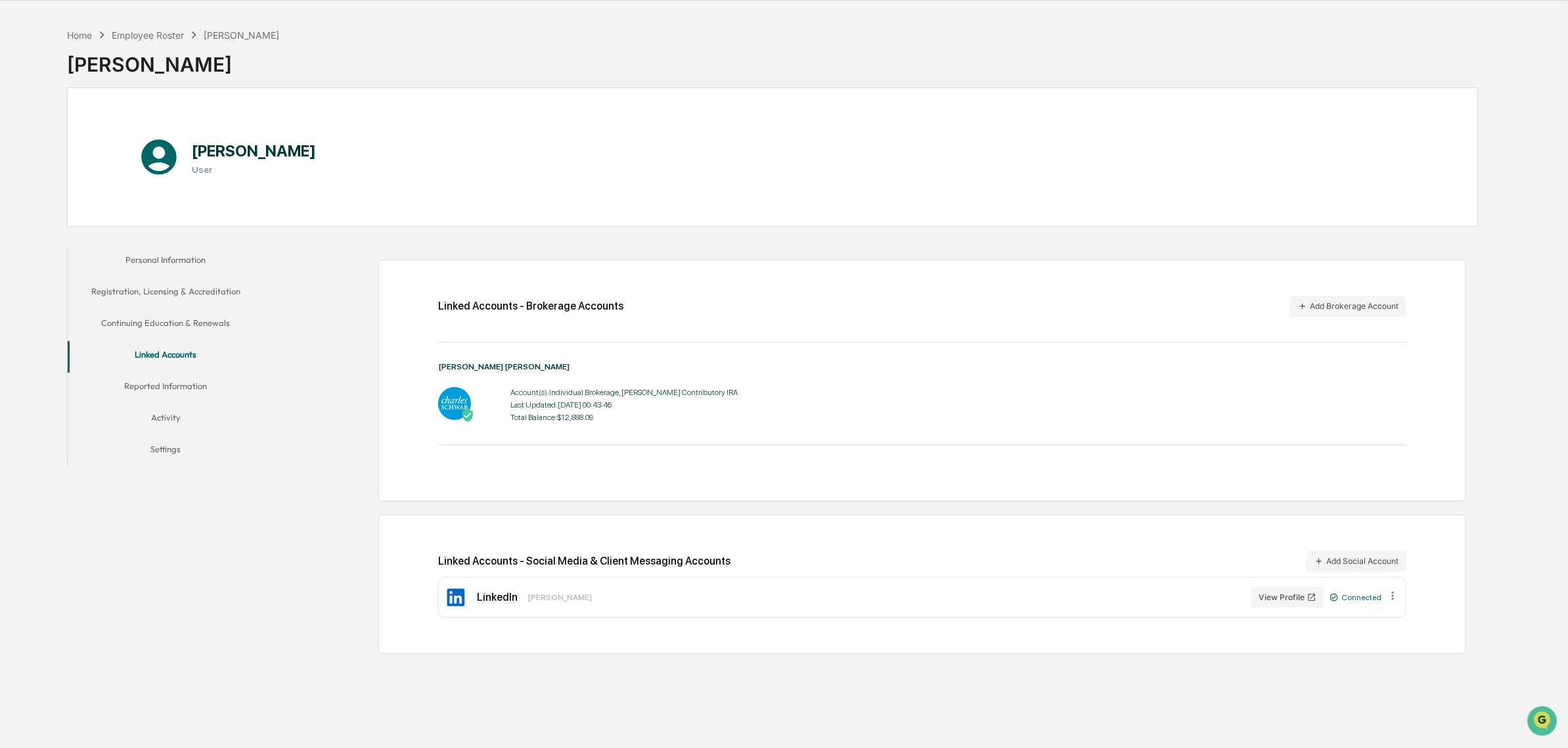
scroll to position [62, 0]
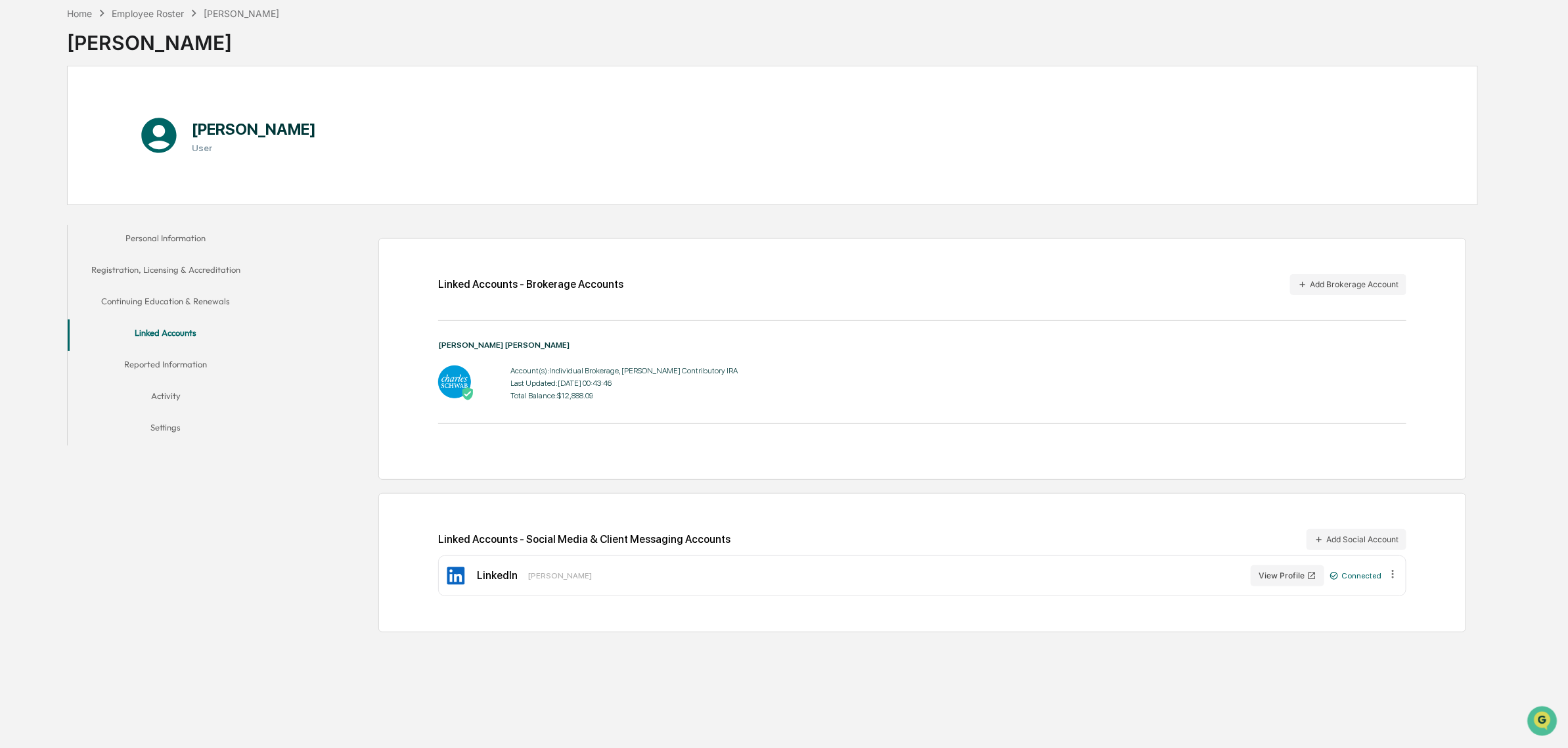
click at [166, 368] on button "Reported Information" at bounding box center [166, 366] width 197 height 32
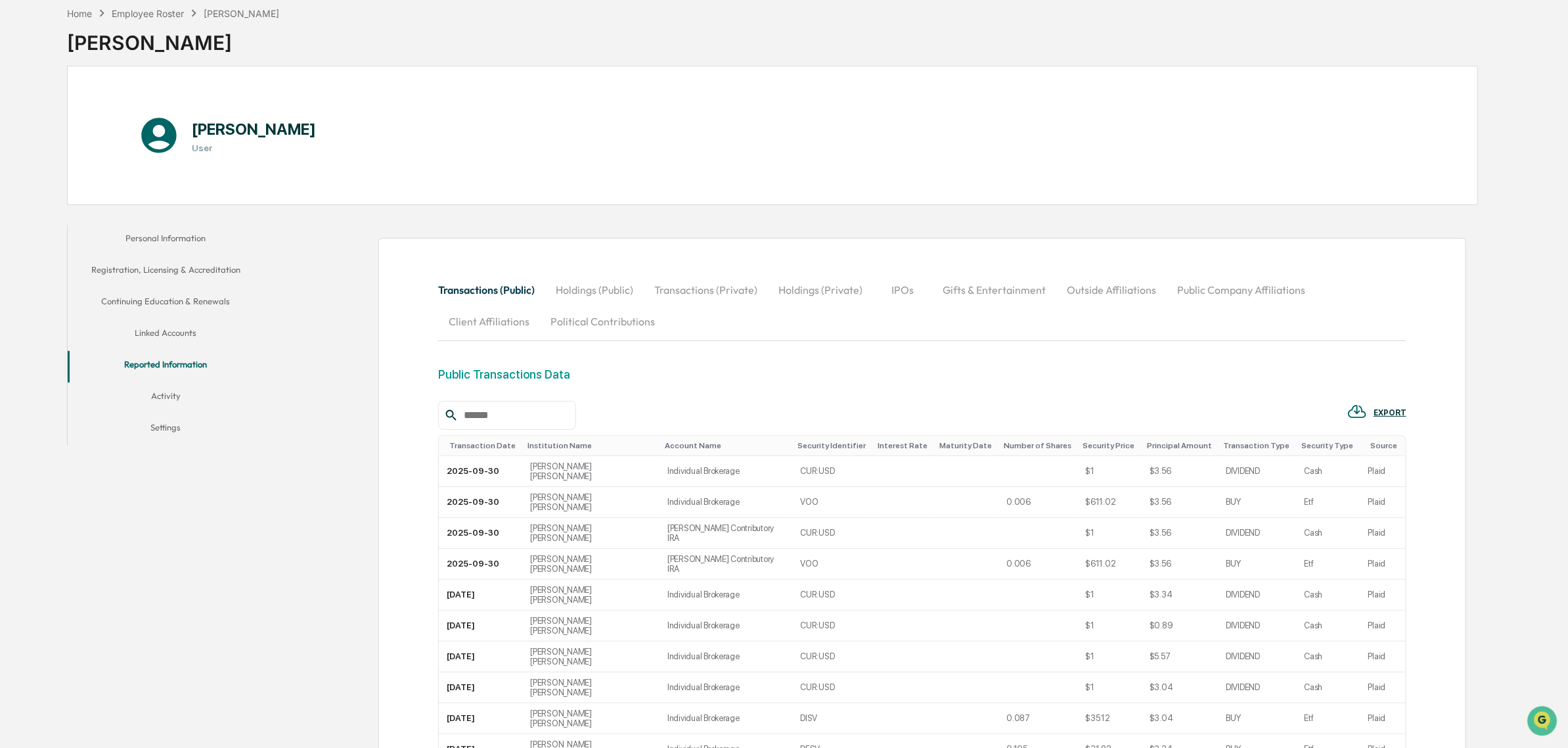
click at [1102, 290] on button "Outside Affiliations" at bounding box center [1111, 290] width 111 height 32
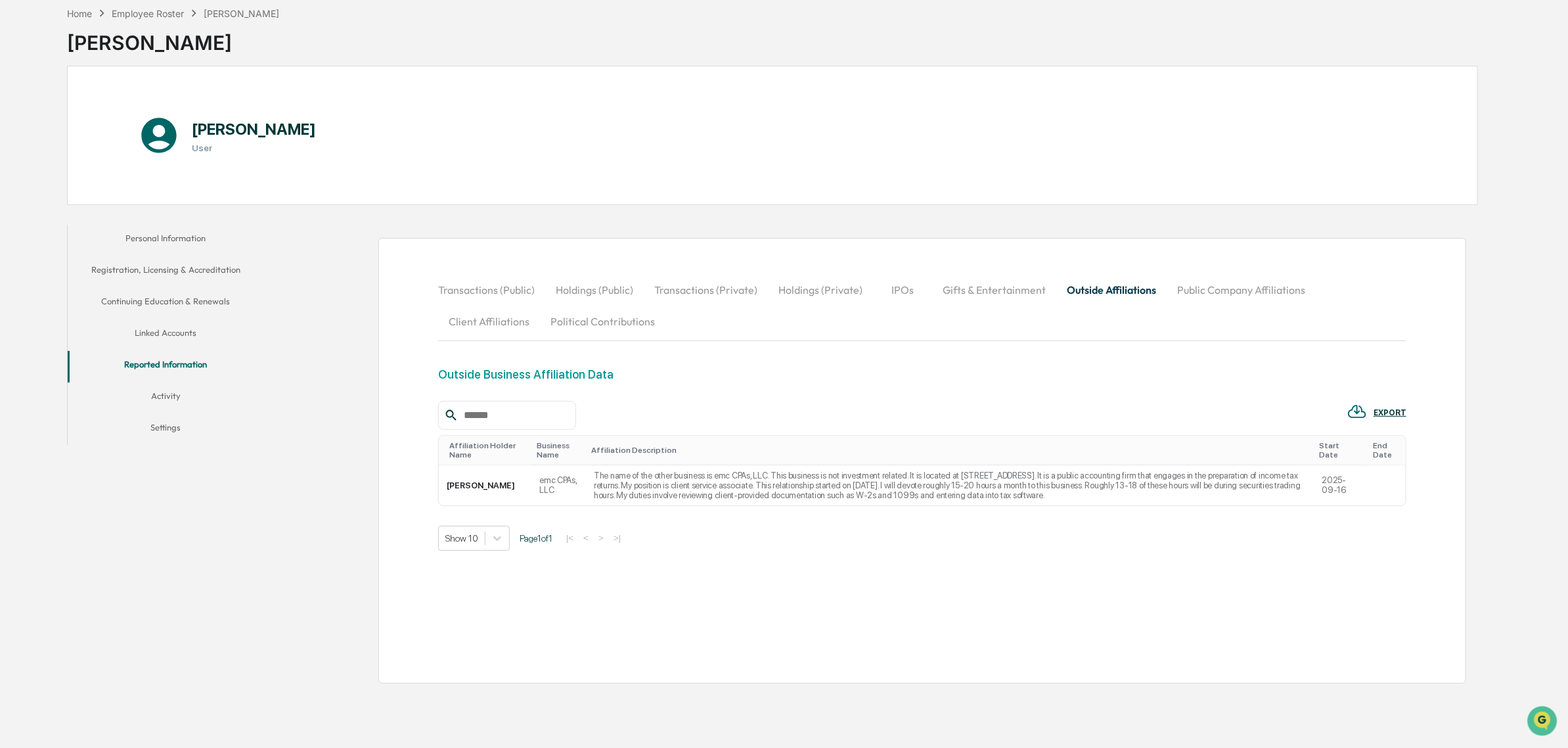
click at [1167, 293] on button "Public Company Affiliations" at bounding box center [1241, 290] width 149 height 32
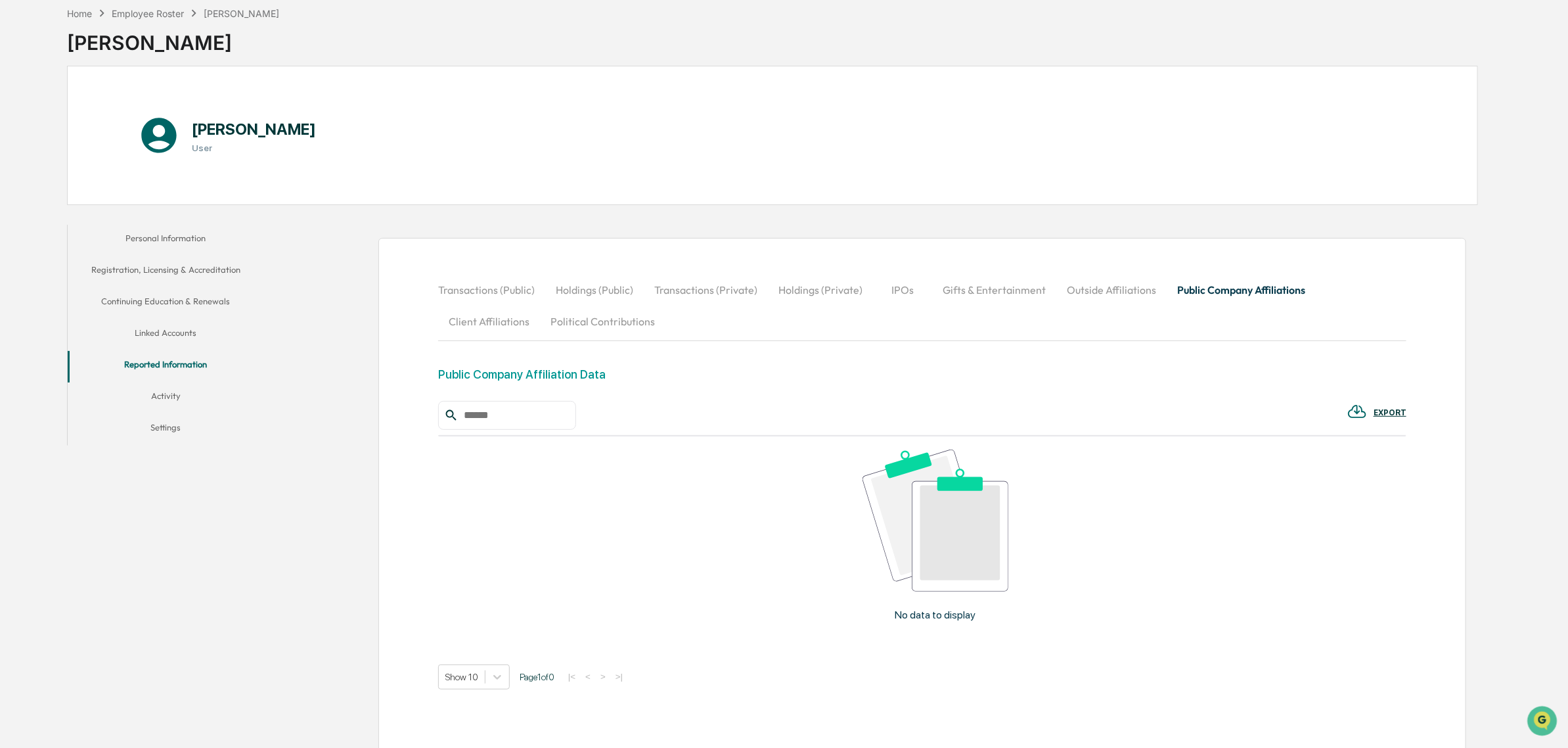
click at [485, 333] on button "Client Affiliations" at bounding box center [488, 321] width 102 height 32
click at [594, 330] on button "Political Contributions" at bounding box center [603, 321] width 126 height 32
click at [992, 284] on button "Gifts & Entertainment" at bounding box center [994, 290] width 124 height 32
click at [898, 289] on button "IPOs" at bounding box center [903, 290] width 59 height 32
click at [808, 296] on button "Holdings (Private)" at bounding box center [821, 290] width 105 height 32
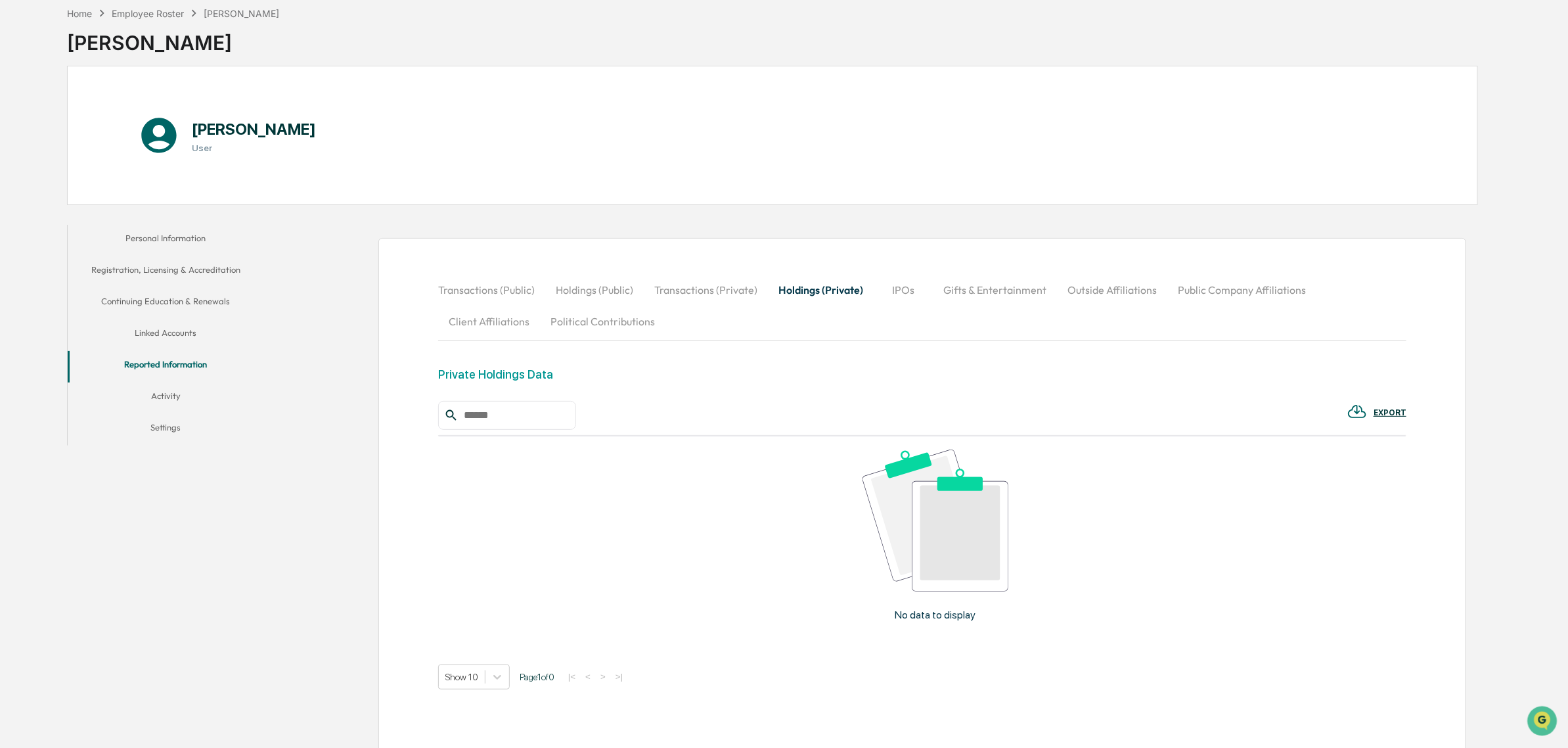
click at [711, 293] on button "Transactions (Private)" at bounding box center [706, 290] width 124 height 32
click at [573, 293] on button "Holdings (Public)" at bounding box center [594, 290] width 99 height 32
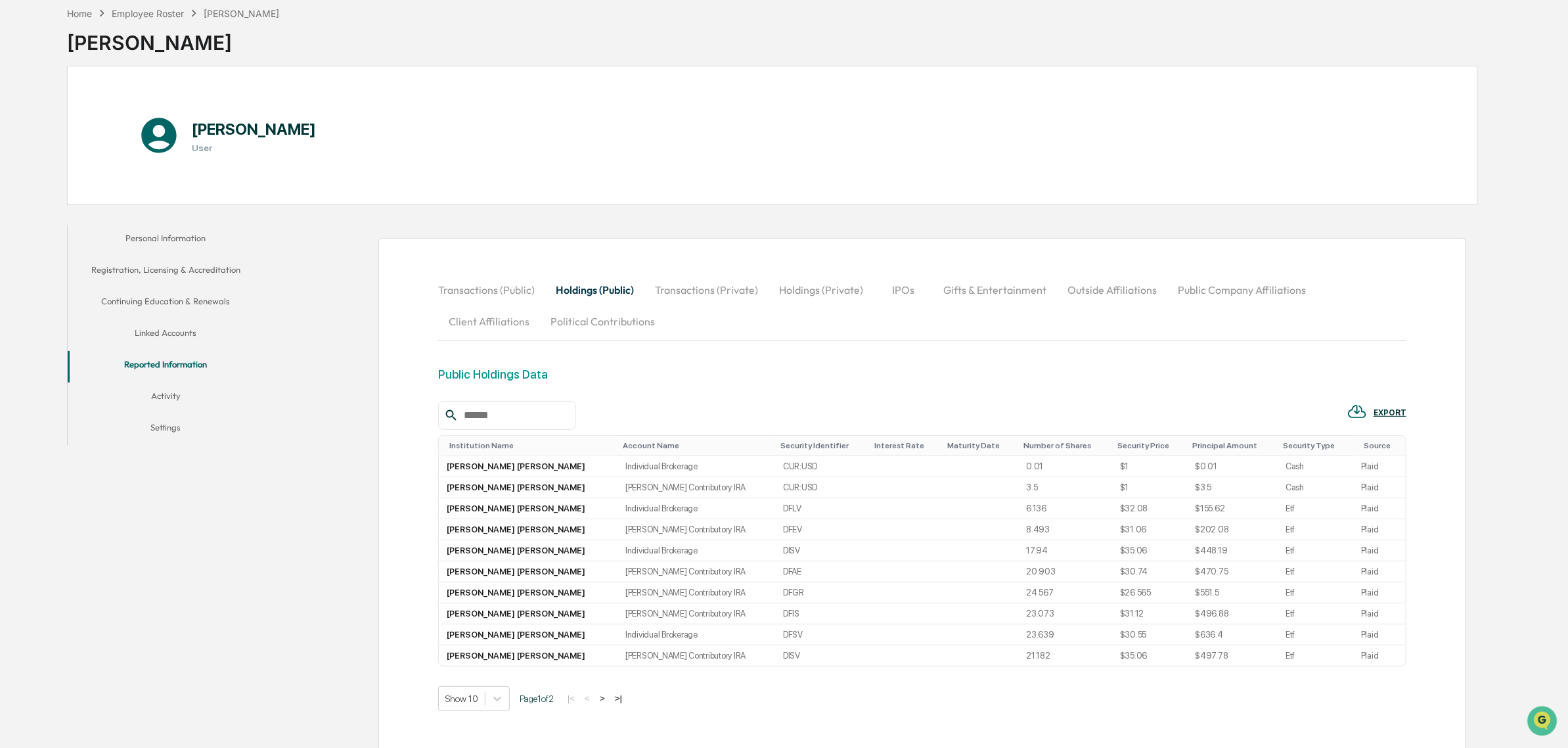
click at [483, 293] on button "Transactions (Public)" at bounding box center [491, 290] width 107 height 32
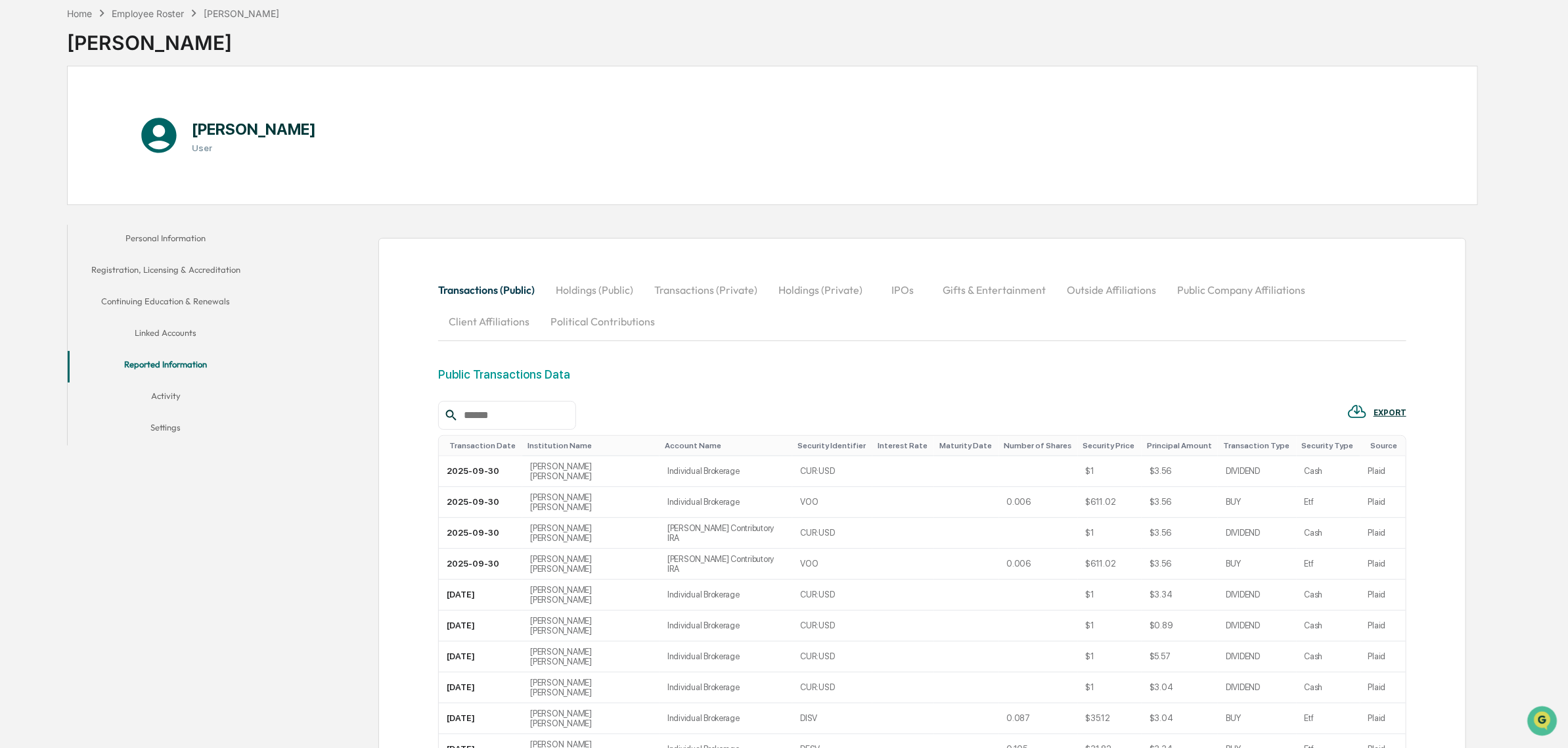
click at [178, 403] on button "Activity" at bounding box center [166, 398] width 197 height 32
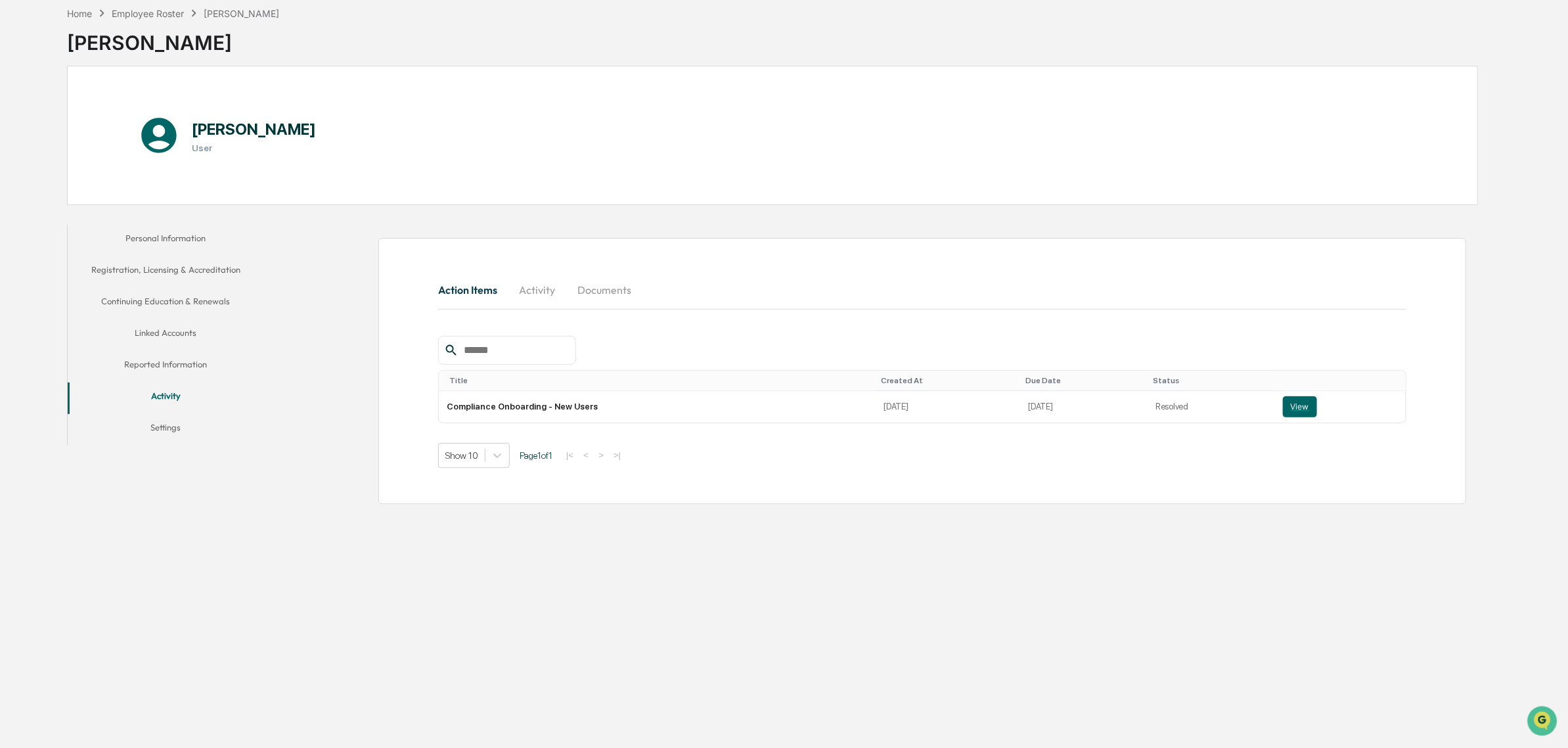
click at [178, 369] on button "Reported Information" at bounding box center [166, 366] width 197 height 32
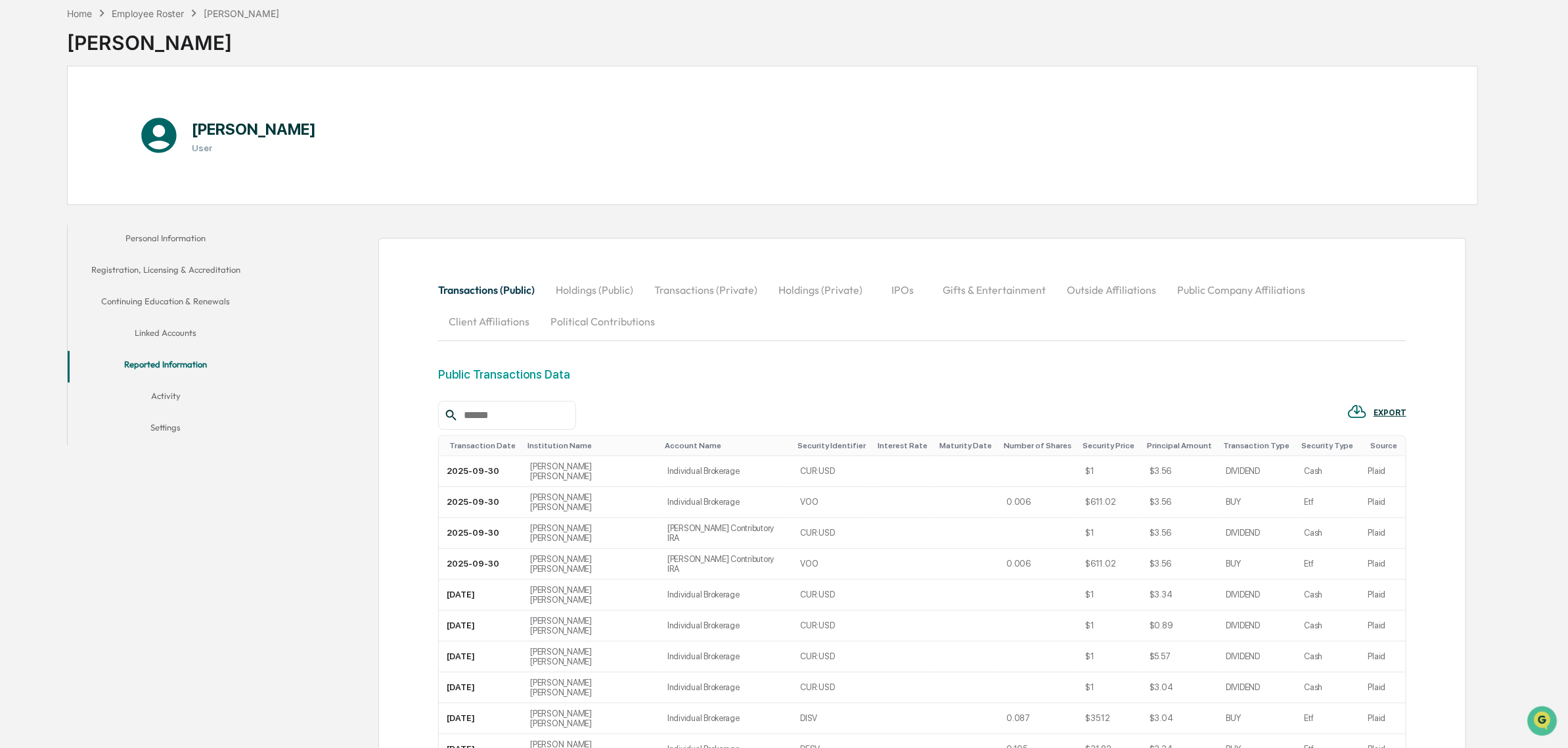
click at [181, 460] on div "Personal Information Registration, Licensing & Accreditation Continuing Educati…" at bounding box center [773, 583] width 1412 height 731
click at [178, 436] on button "Settings" at bounding box center [166, 430] width 197 height 32
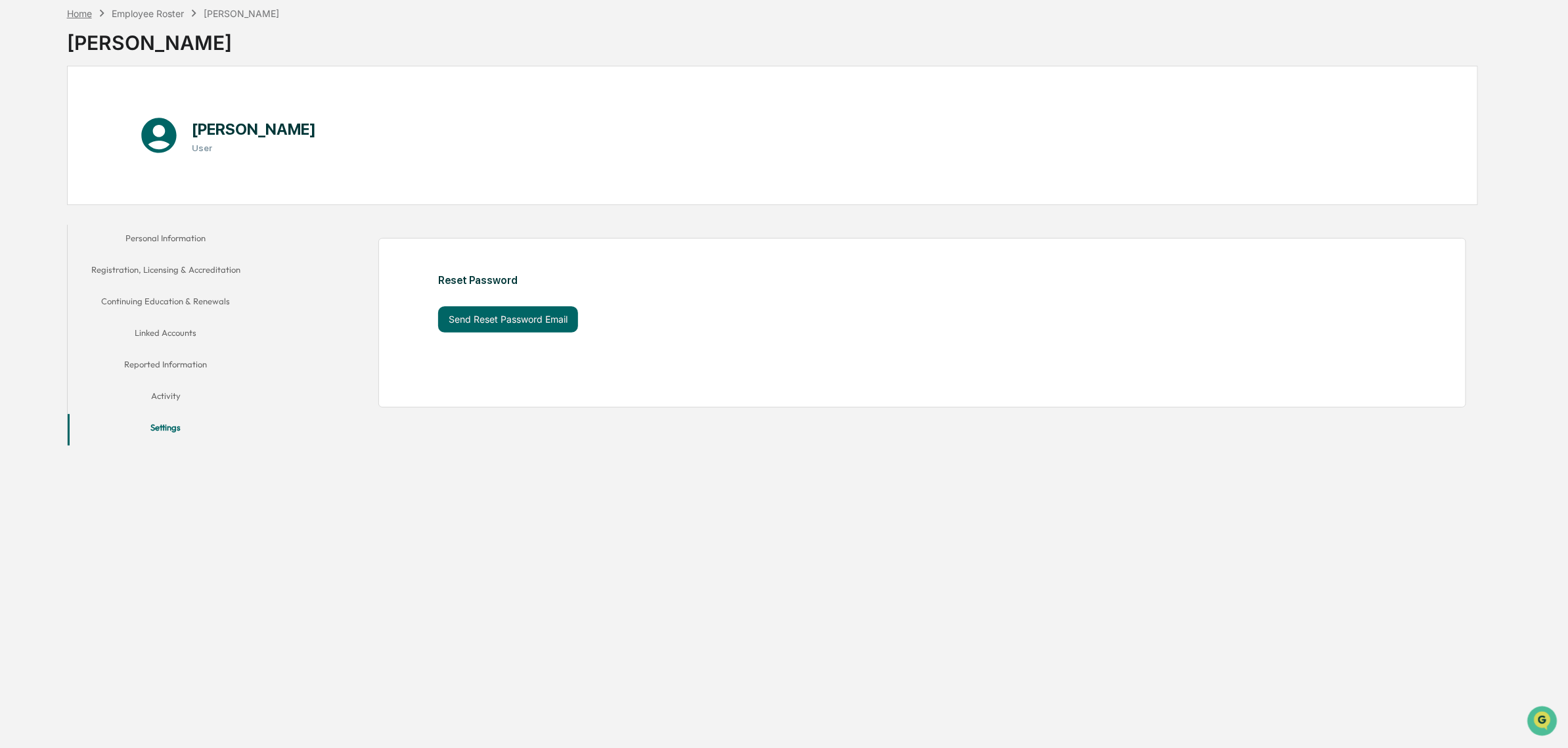
click at [80, 14] on div "Home" at bounding box center [79, 13] width 25 height 11
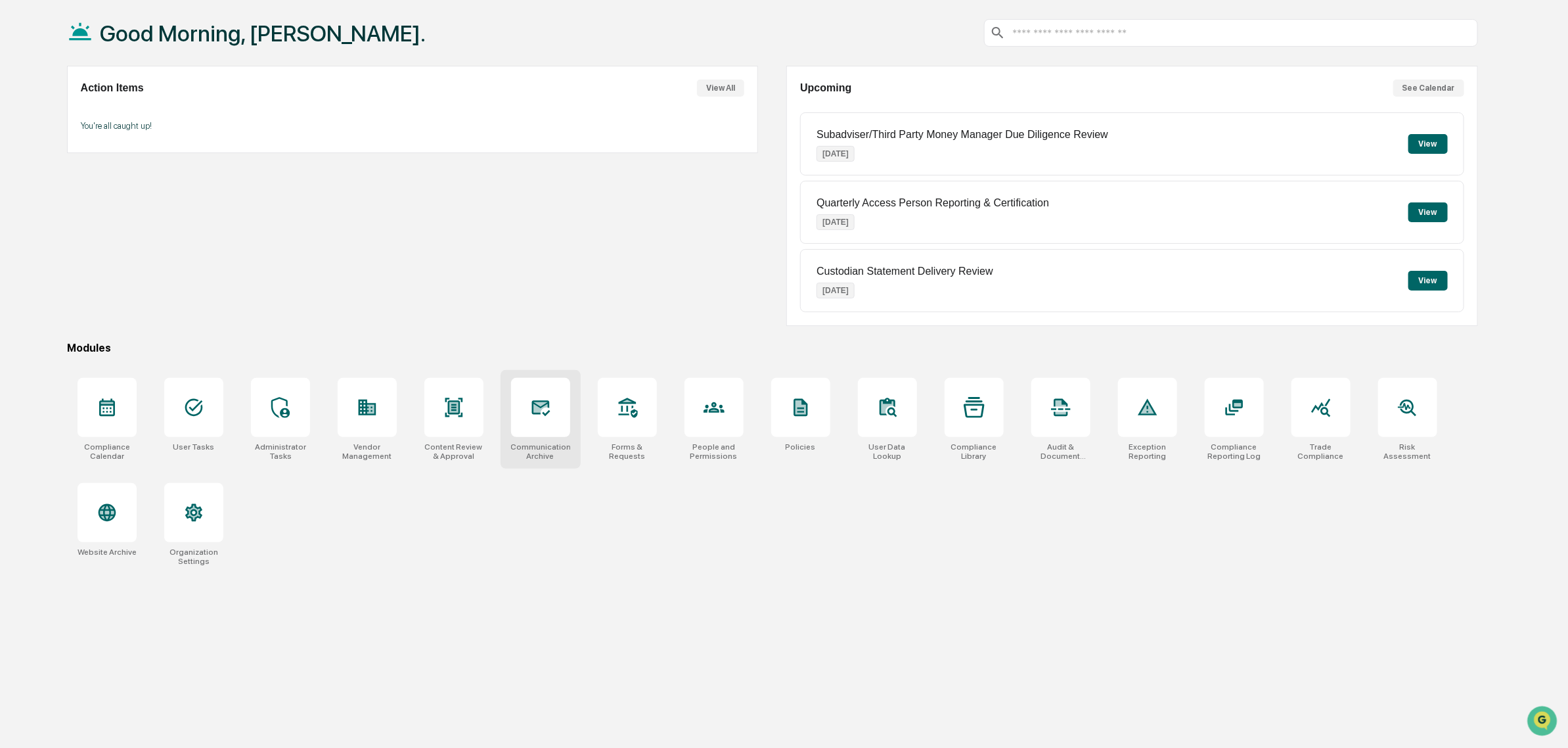
click at [570, 423] on div "Communications Archive" at bounding box center [540, 419] width 81 height 99
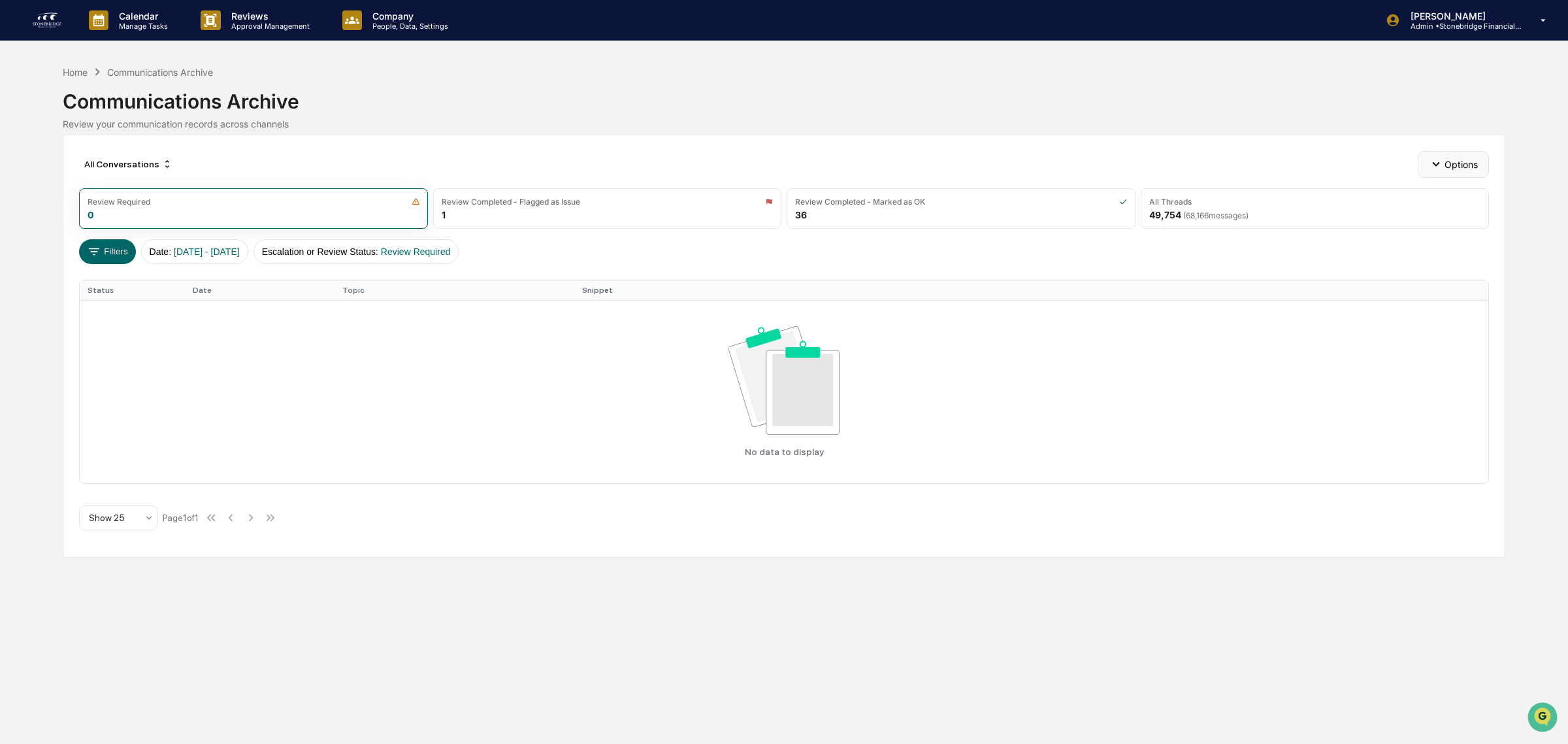
click at [1460, 170] on button "Options" at bounding box center [1453, 164] width 71 height 26
click at [1473, 262] on div "Archive Queue Settings" at bounding box center [1455, 258] width 153 height 21
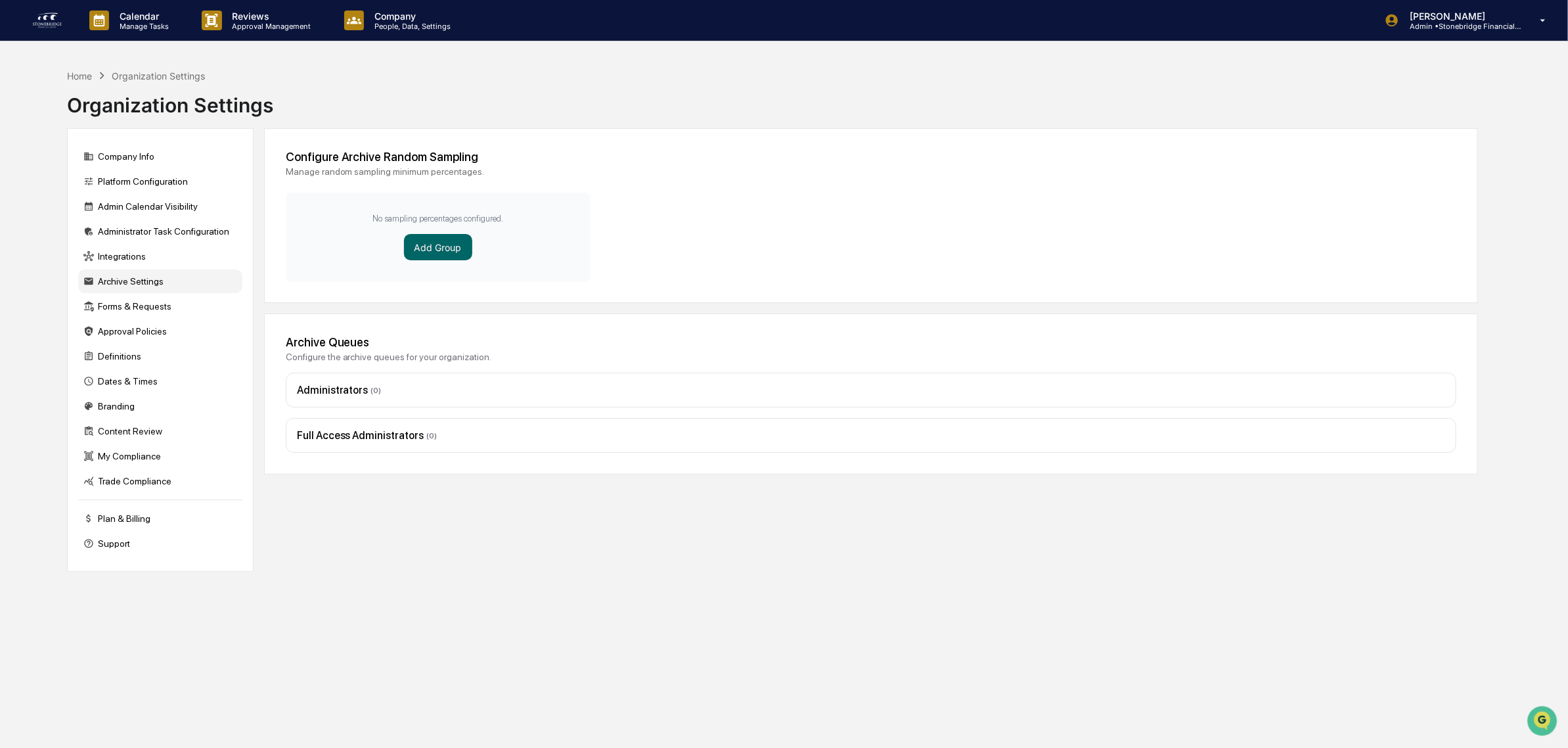
click at [165, 290] on div "Archive Settings" at bounding box center [160, 281] width 164 height 23
click at [138, 443] on div "Content Review" at bounding box center [160, 430] width 164 height 23
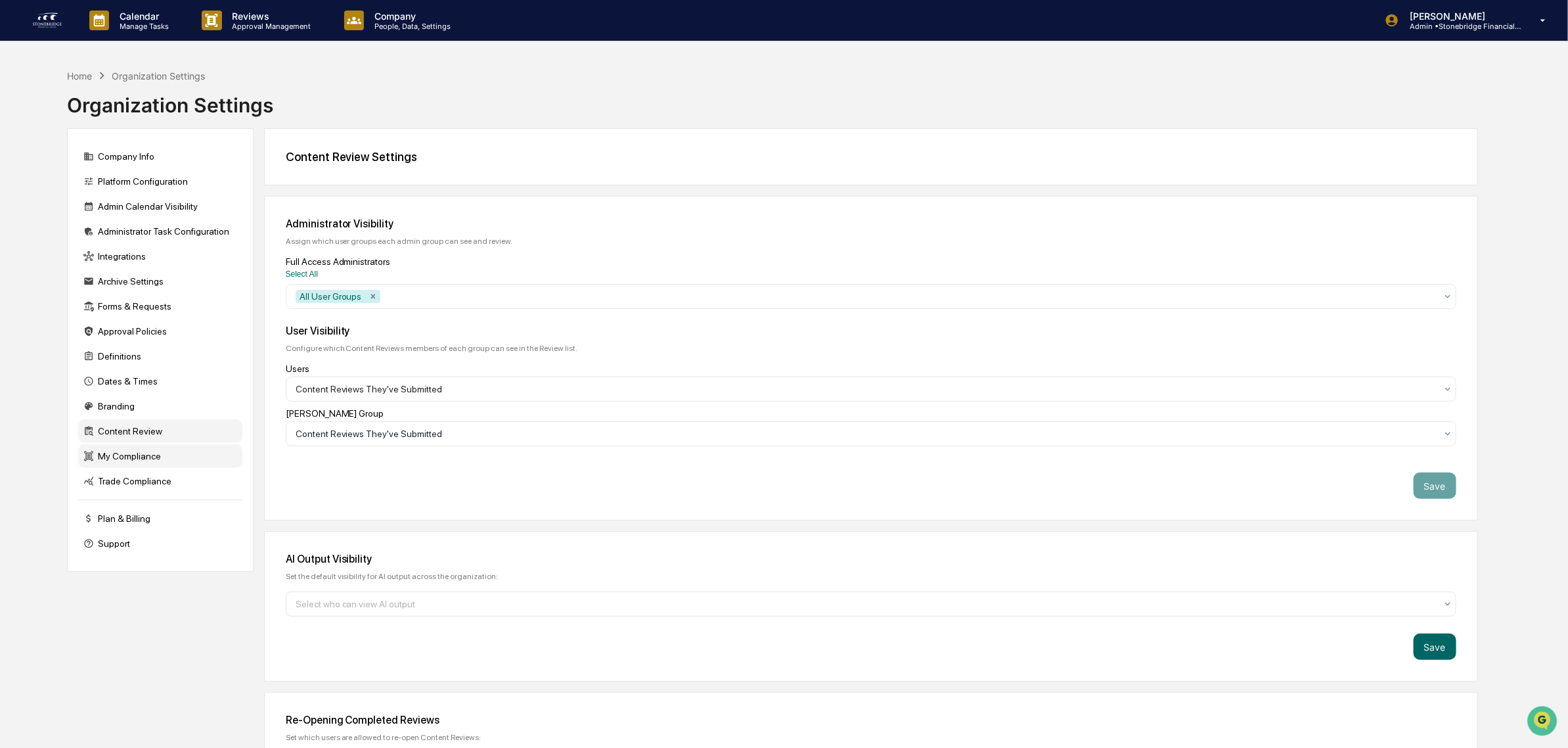
click at [143, 467] on div "My Compliance" at bounding box center [160, 455] width 164 height 23
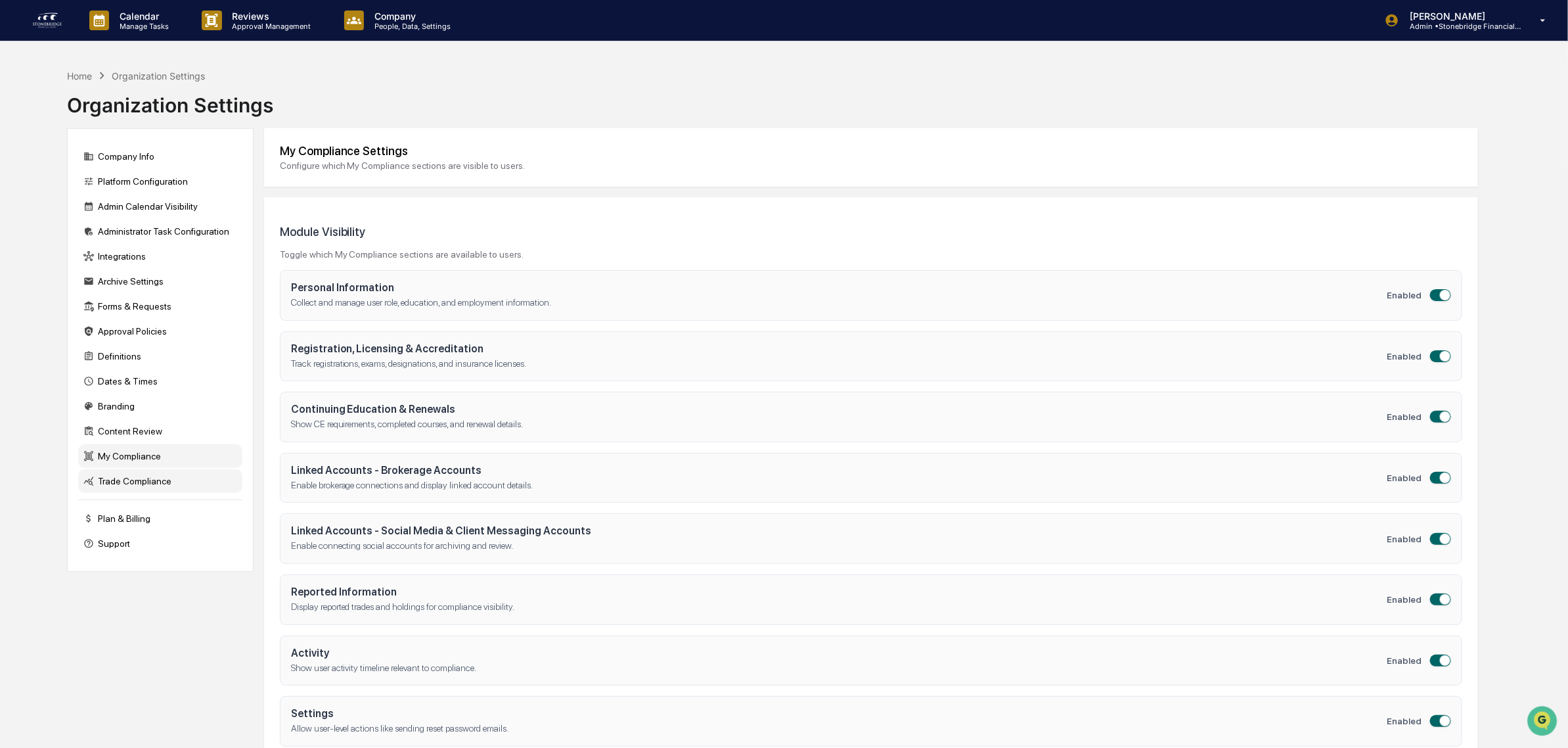
click at [148, 490] on div "Trade Compliance" at bounding box center [160, 481] width 164 height 23
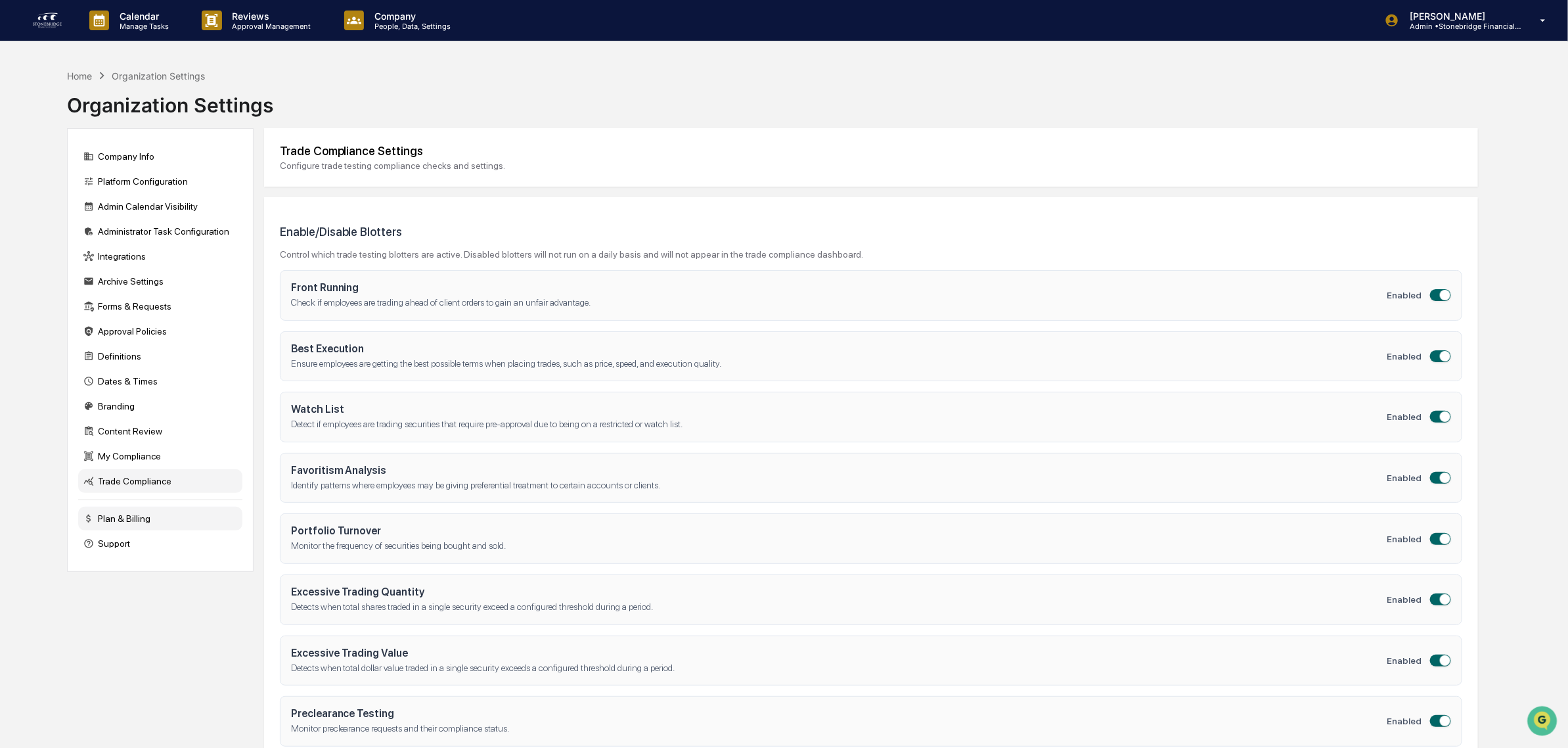
click at [151, 531] on div "Plan & Billing" at bounding box center [160, 518] width 164 height 23
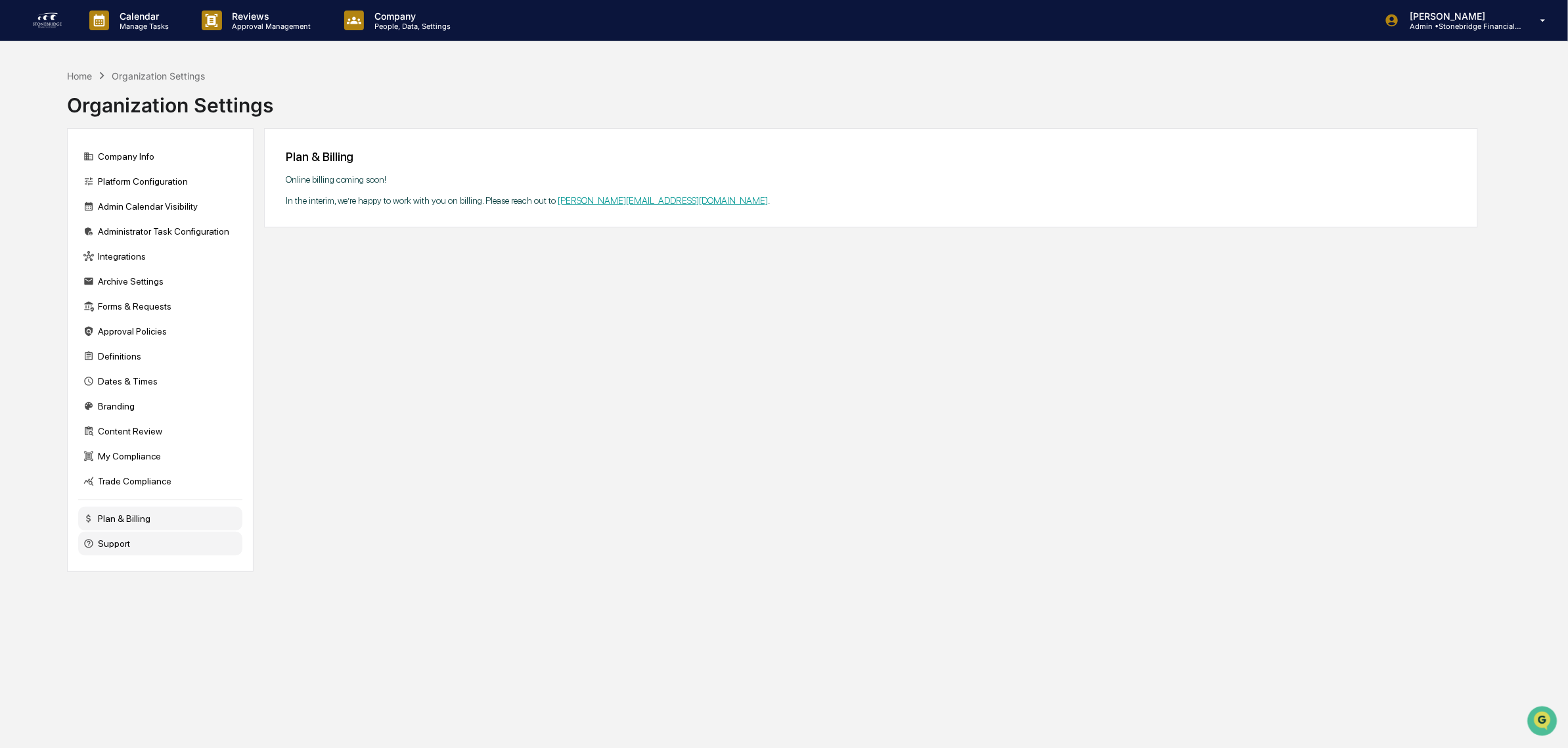
click at [152, 555] on div "Support" at bounding box center [160, 543] width 164 height 23
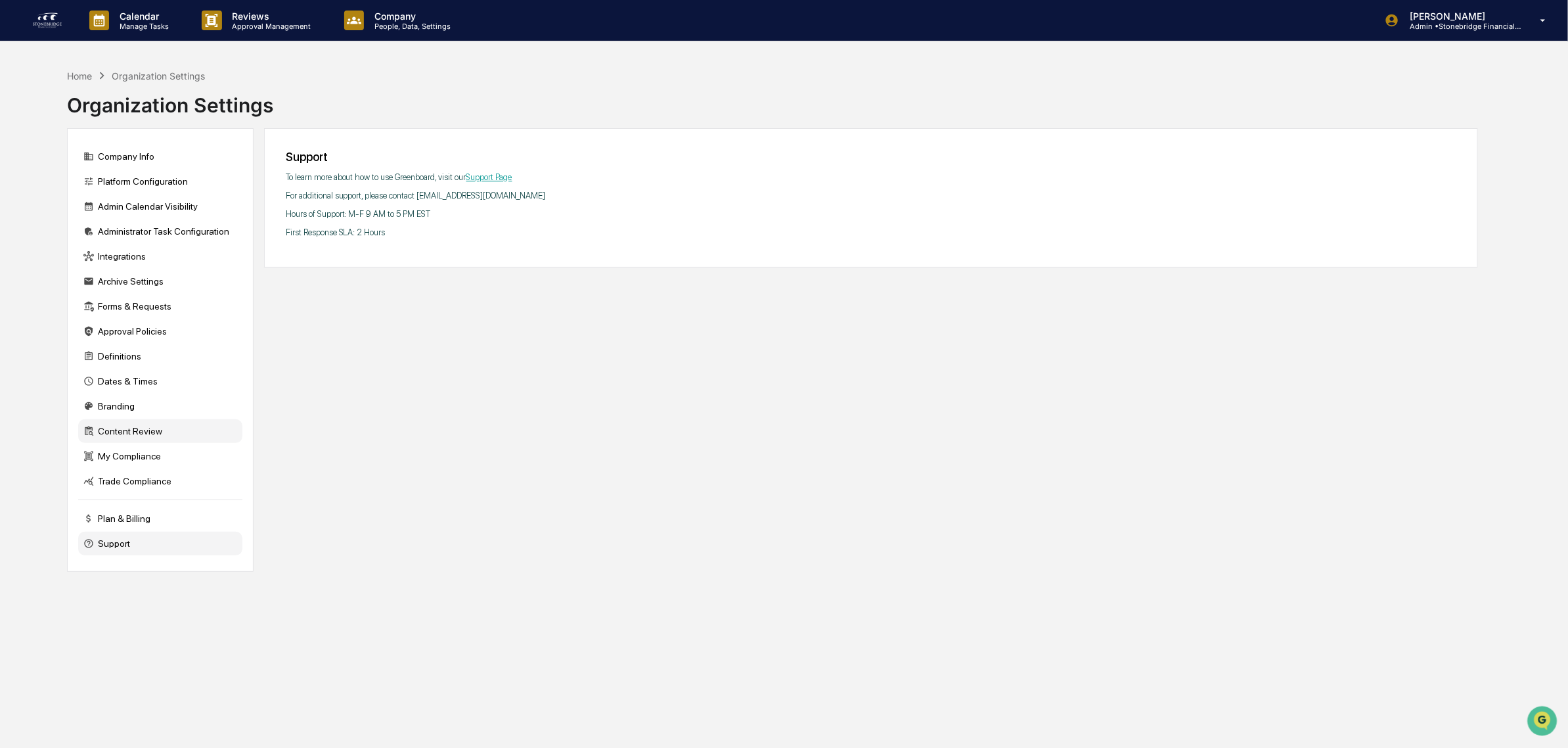
click at [135, 443] on div "Content Review" at bounding box center [160, 430] width 164 height 23
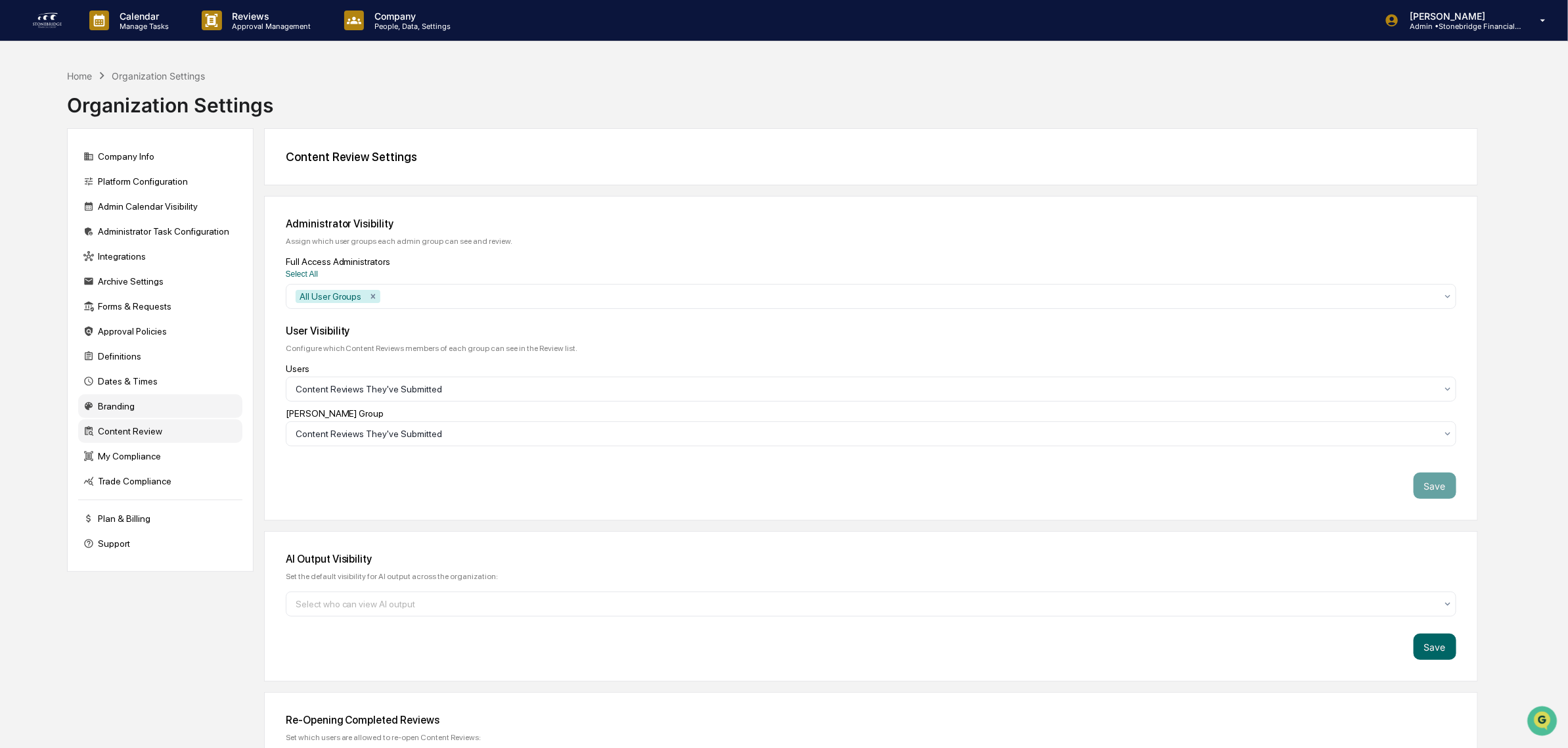
click at [132, 412] on div "Branding" at bounding box center [160, 406] width 164 height 23
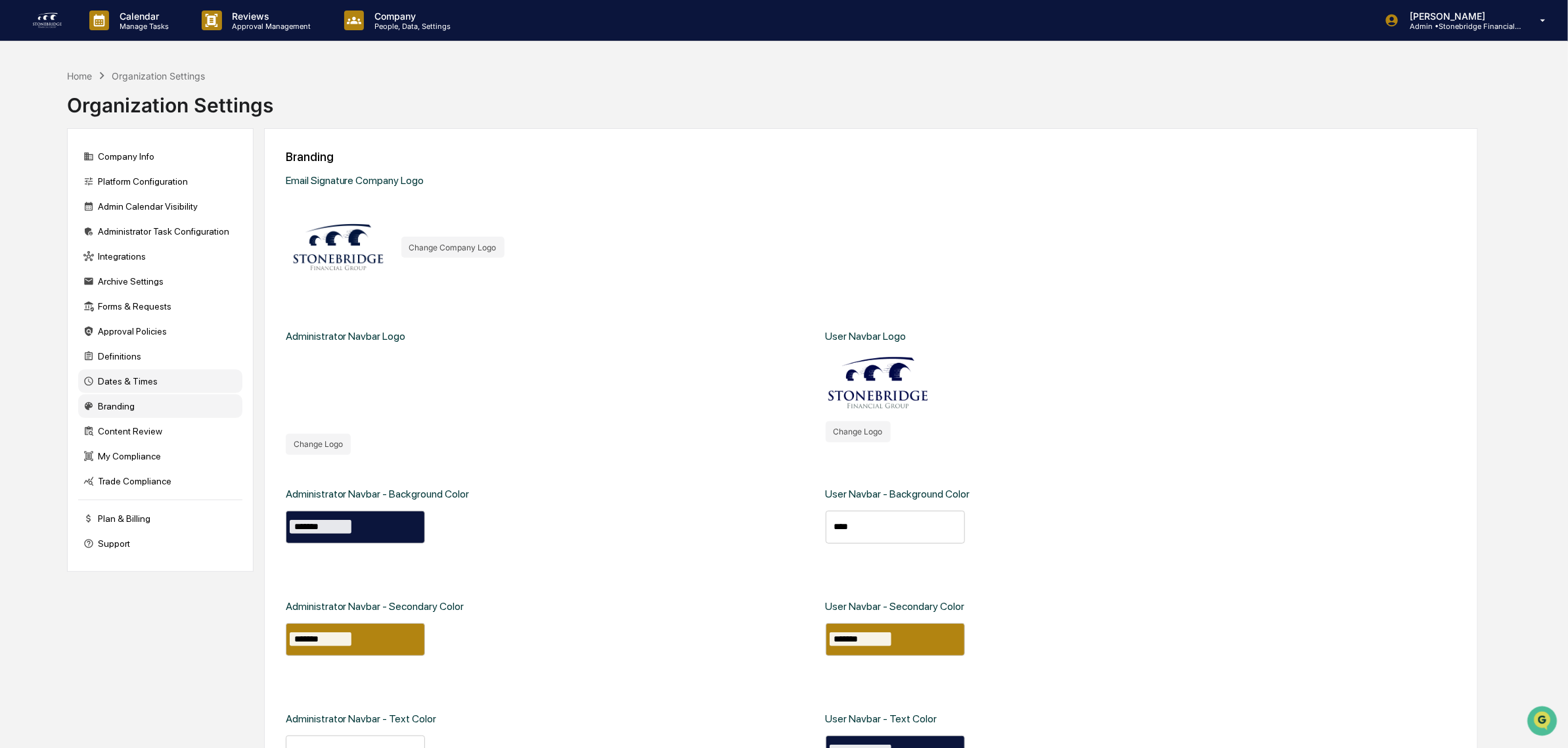
click at [132, 386] on div "Dates & Times" at bounding box center [160, 381] width 164 height 23
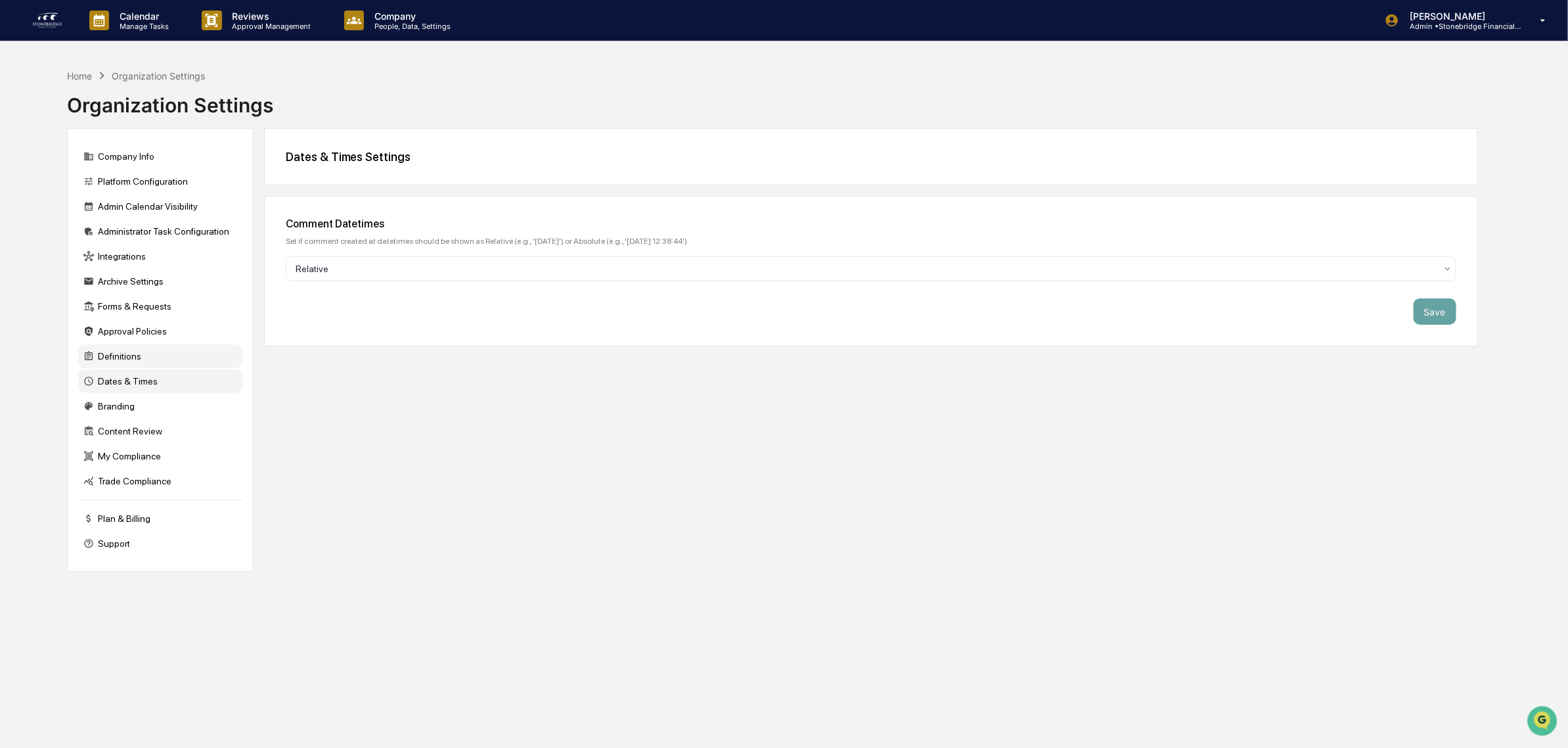
click at [133, 358] on div "Definitions" at bounding box center [160, 356] width 164 height 23
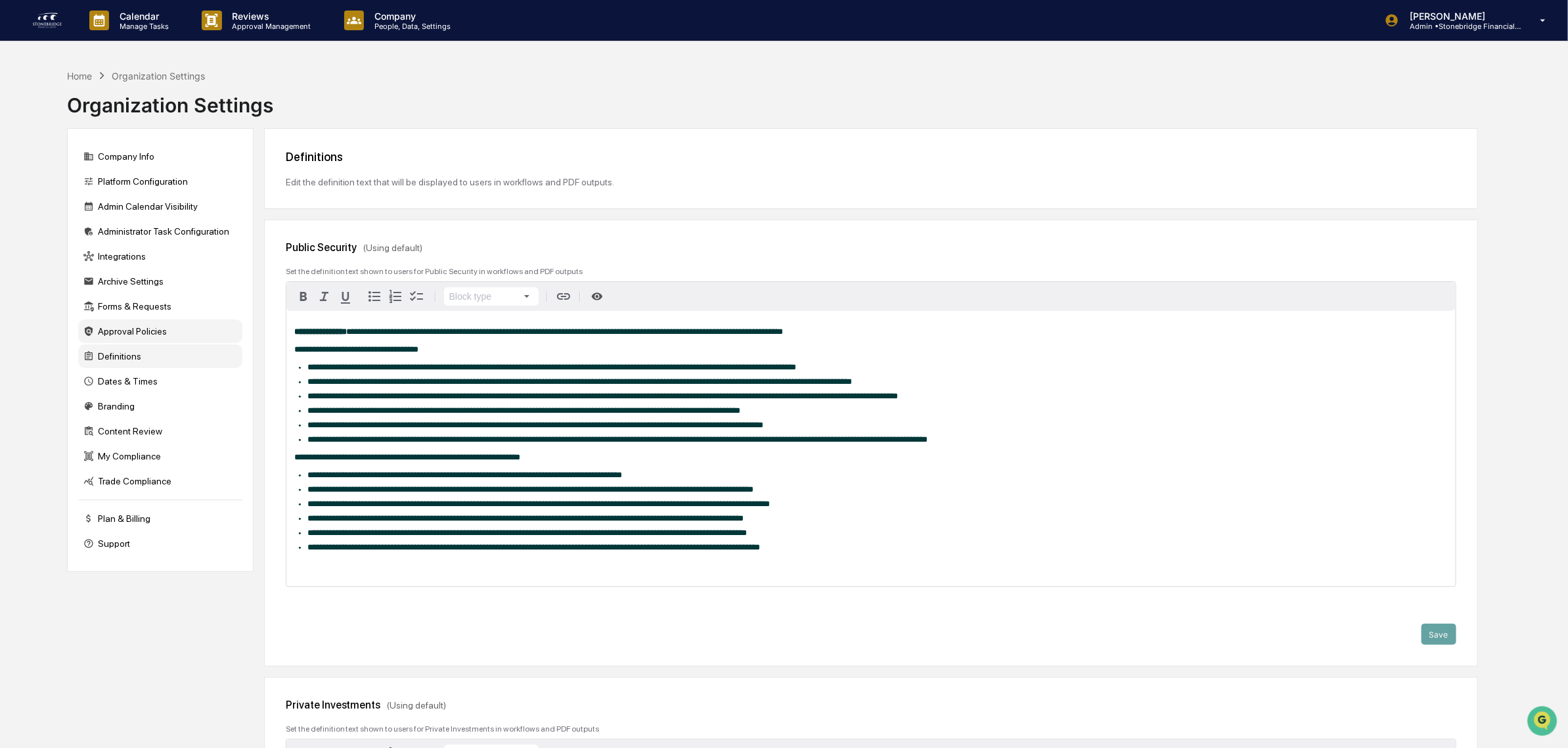
click at [135, 339] on div "Approval Policies" at bounding box center [160, 330] width 164 height 23
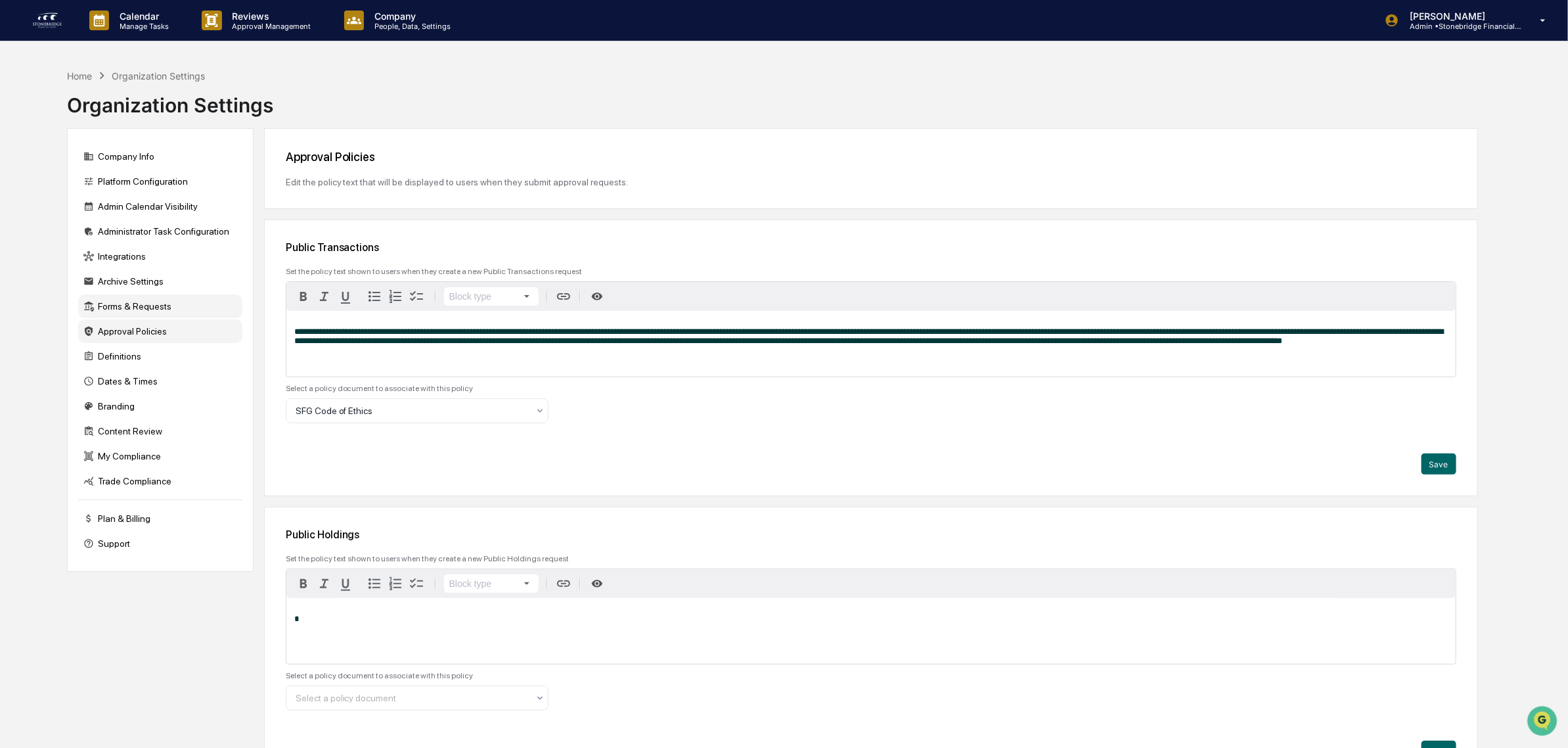
click at [139, 315] on div "Forms & Requests" at bounding box center [160, 306] width 164 height 23
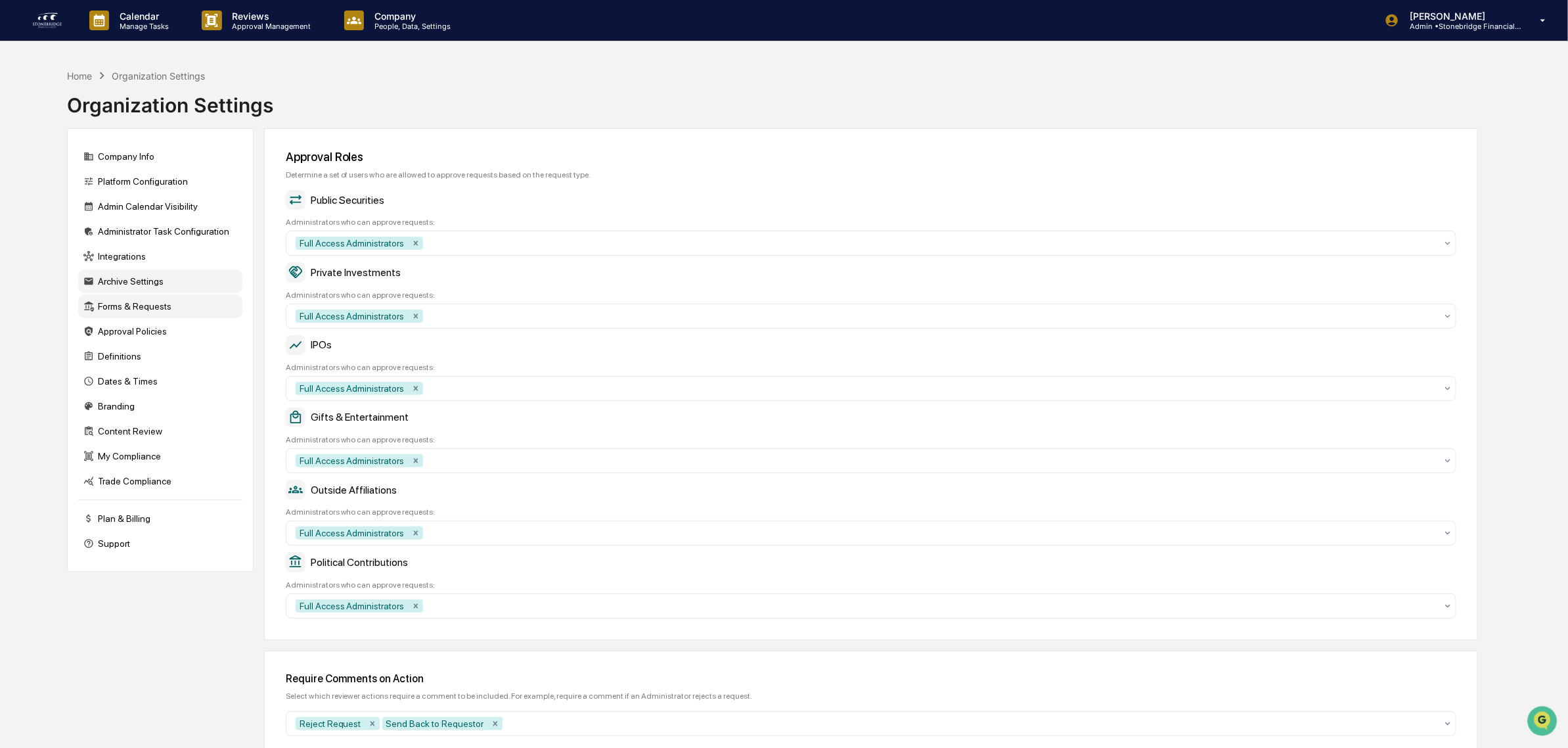
click at [138, 289] on div "Archive Settings" at bounding box center [160, 281] width 164 height 23
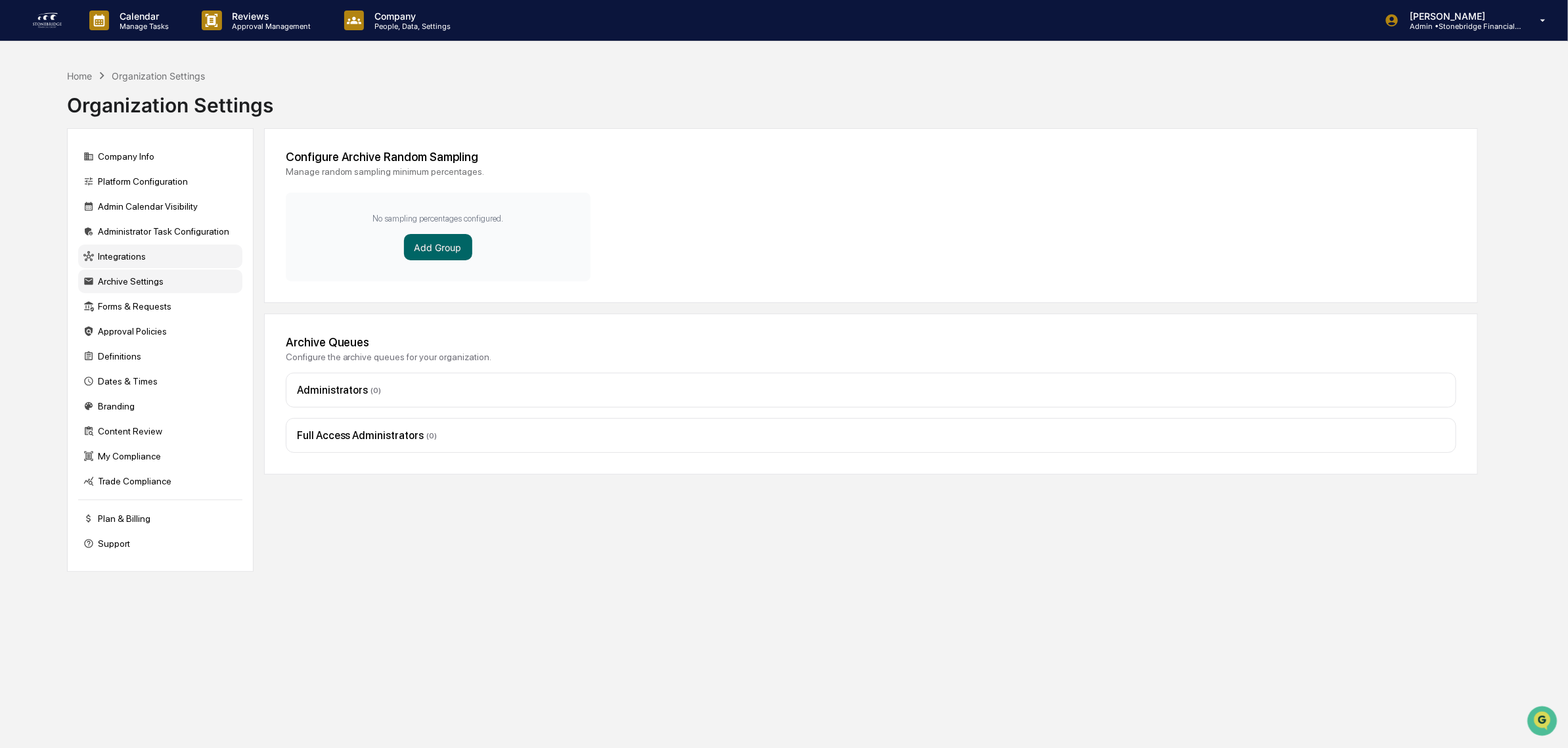
click at [142, 260] on div "Integrations" at bounding box center [160, 256] width 164 height 23
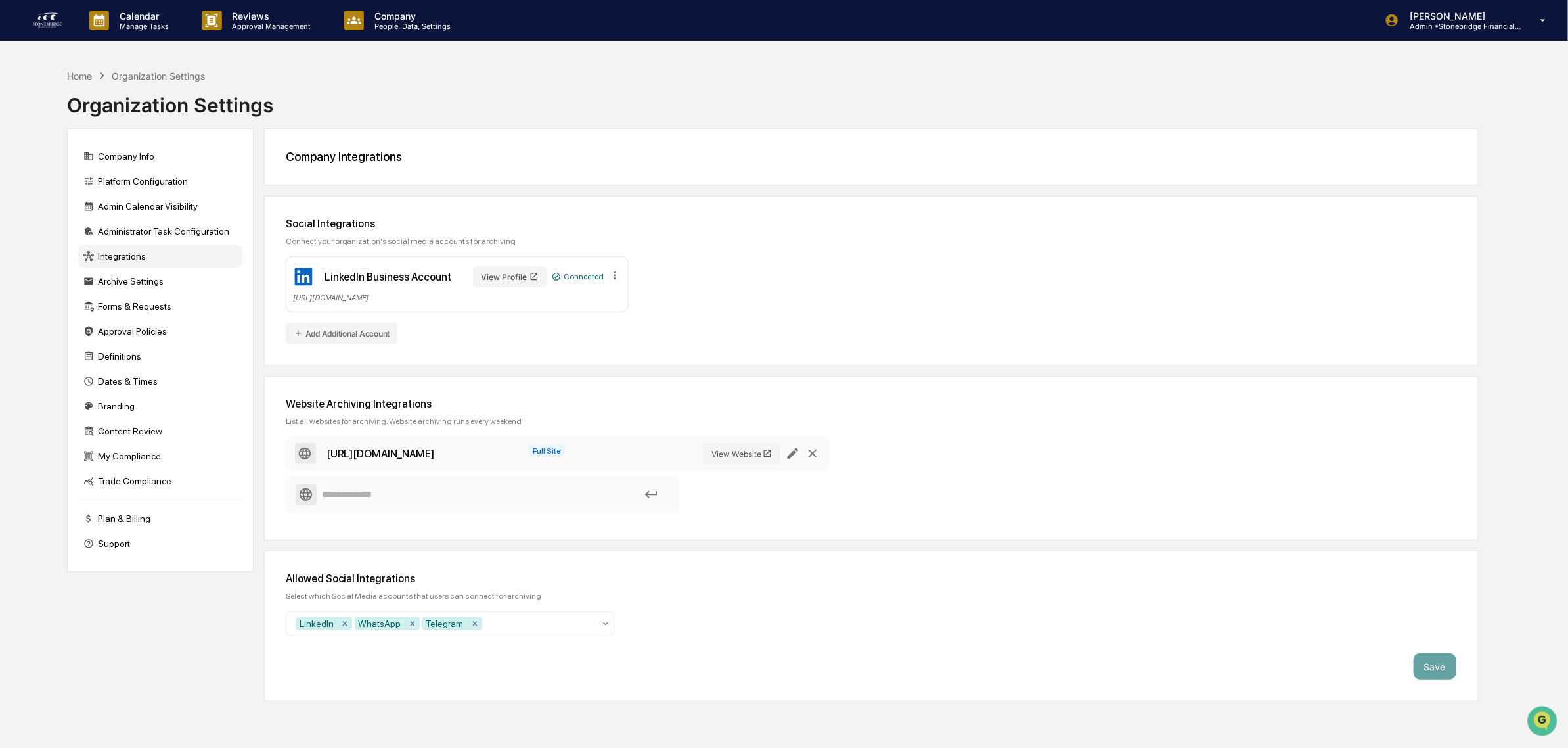
click at [646, 497] on icon at bounding box center [651, 494] width 14 height 14
click at [391, 506] on input at bounding box center [483, 494] width 375 height 23
drag, startPoint x: 354, startPoint y: 402, endPoint x: 500, endPoint y: 408, distance: 146.1
click at [500, 408] on div "Website Archiving Integrations" at bounding box center [871, 403] width 1171 height 13
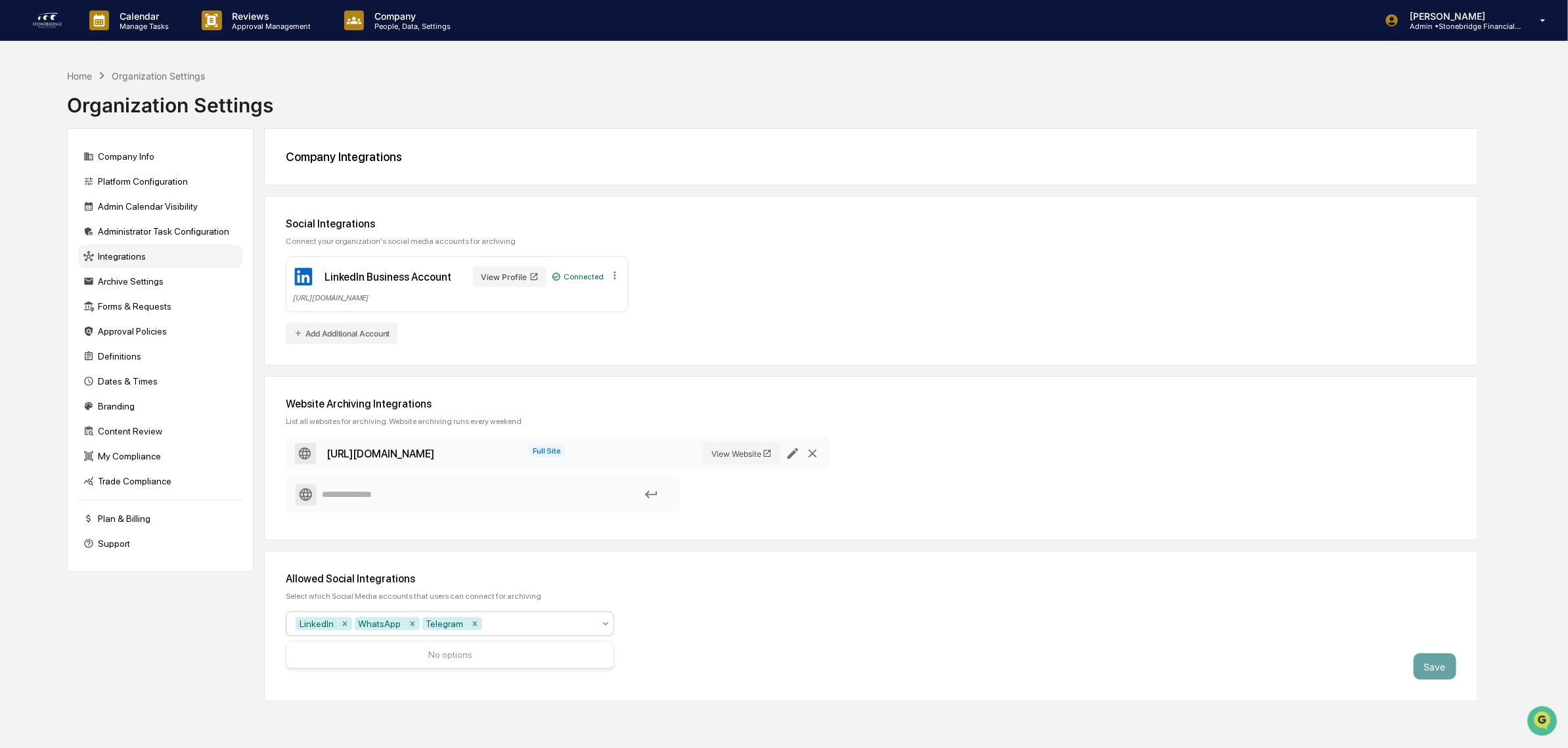
click at [521, 626] on div at bounding box center [539, 623] width 109 height 13
click at [123, 229] on div "Administrator Task Configuration" at bounding box center [160, 231] width 164 height 23
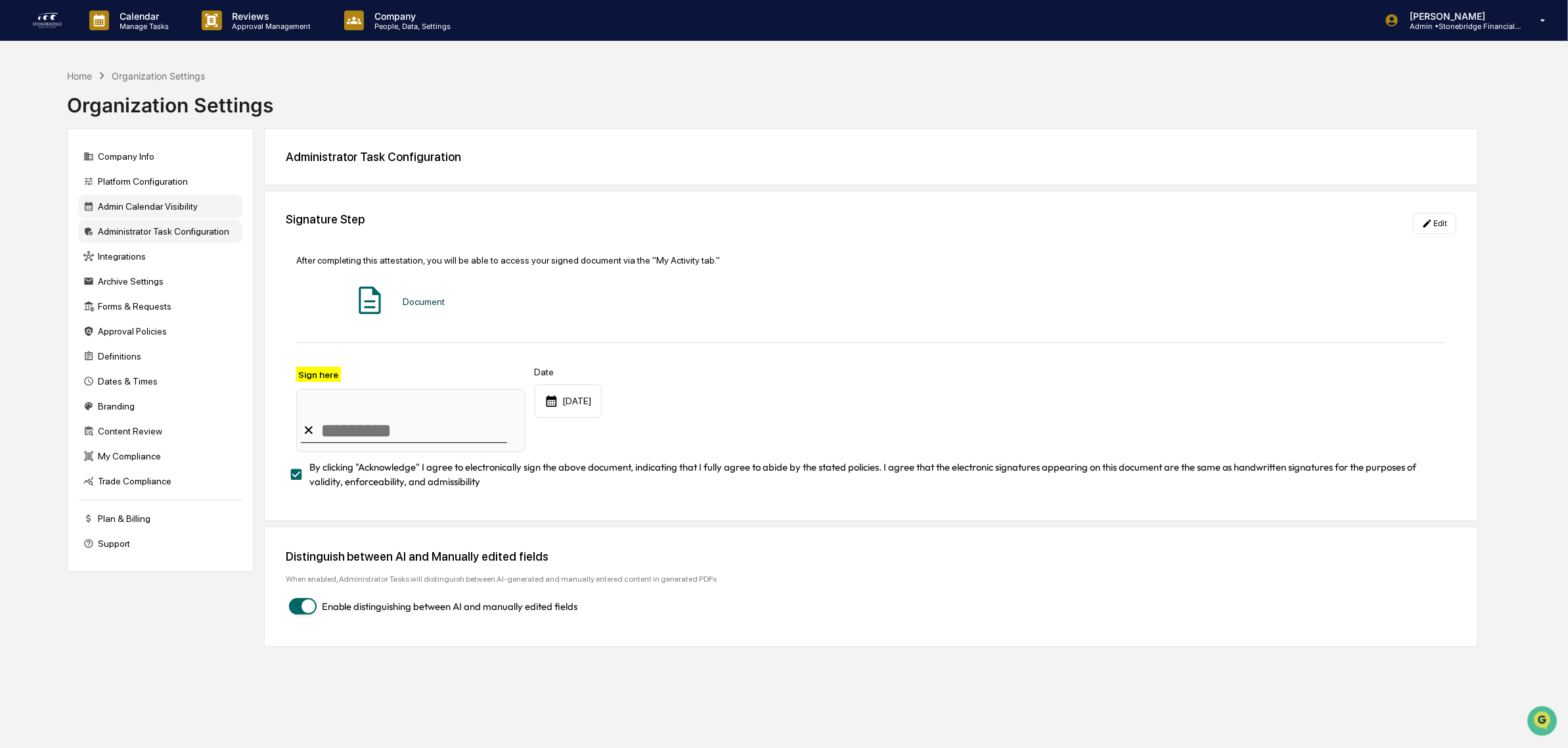
click at [120, 208] on div "Admin Calendar Visibility" at bounding box center [160, 205] width 164 height 23
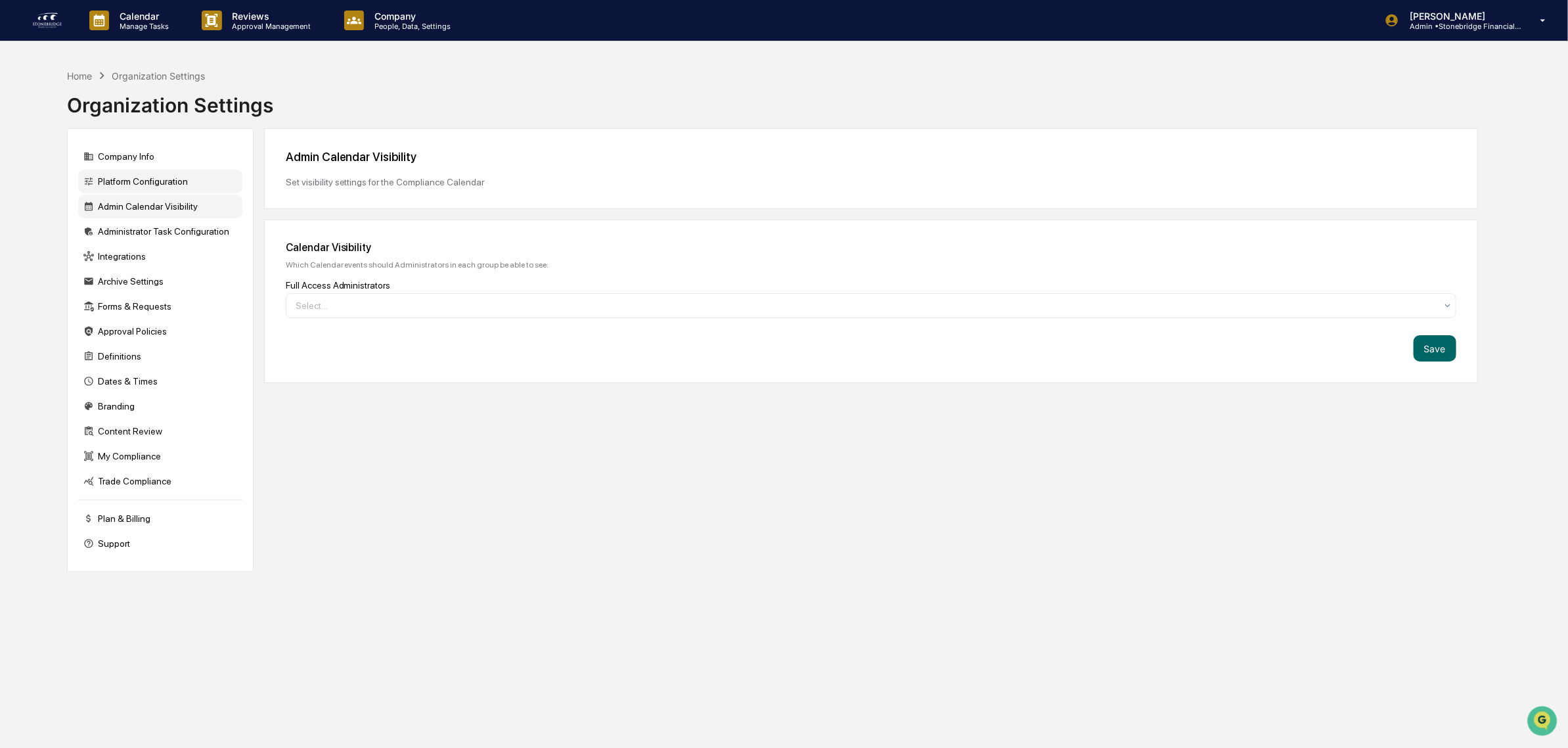
click at [123, 184] on div "Platform Configuration" at bounding box center [160, 181] width 164 height 23
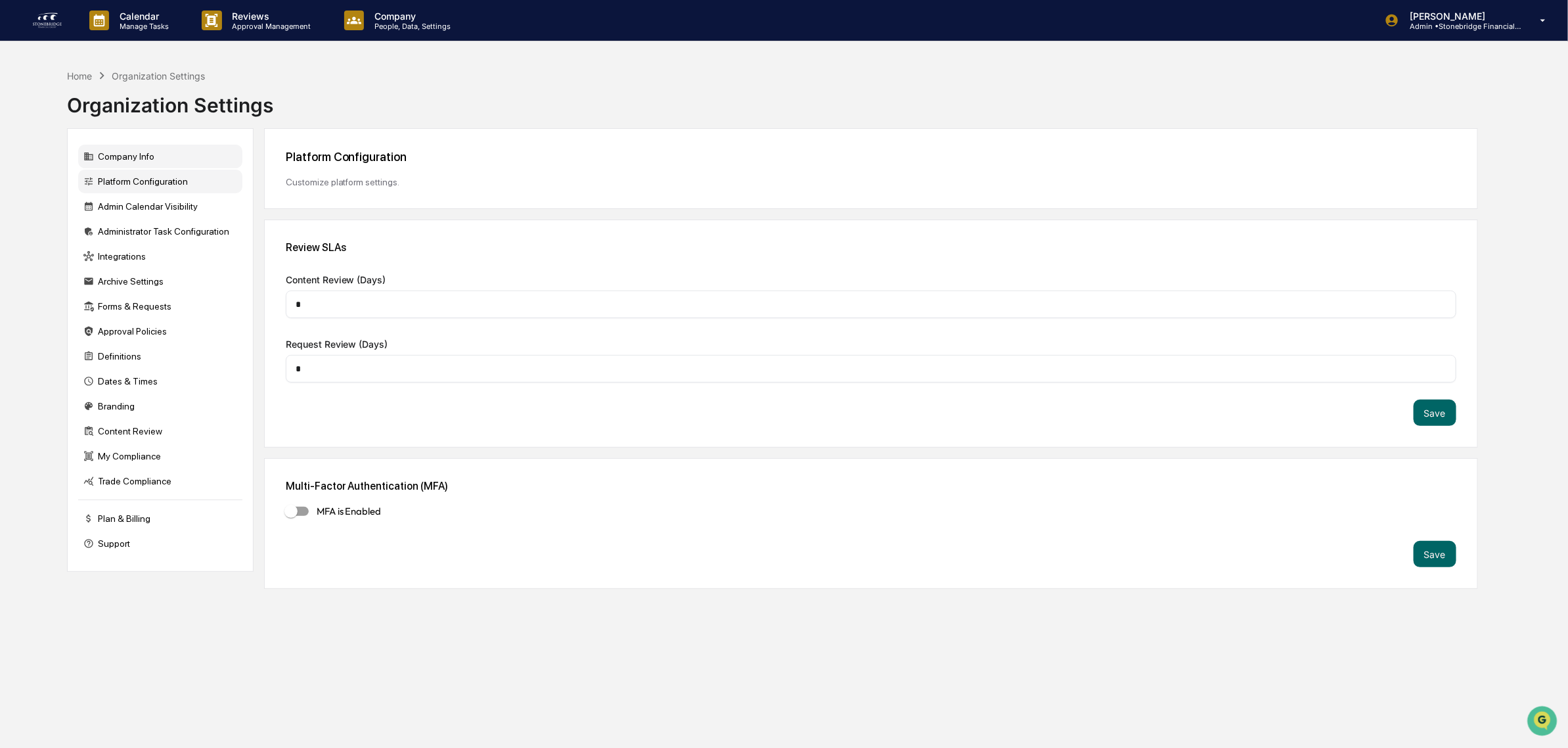
click at [130, 163] on div "Company Info" at bounding box center [160, 156] width 164 height 23
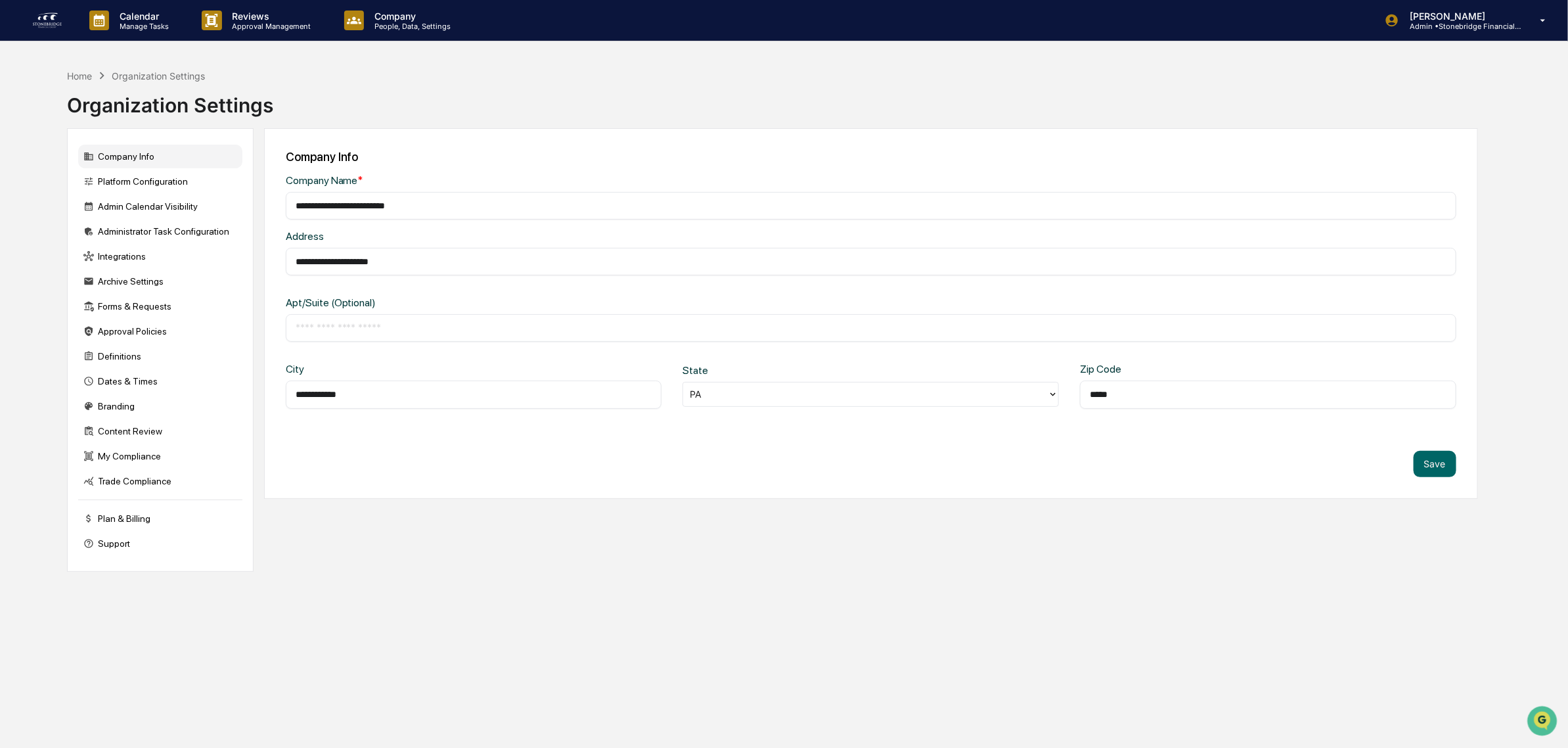
click at [50, 18] on img at bounding box center [47, 20] width 32 height 21
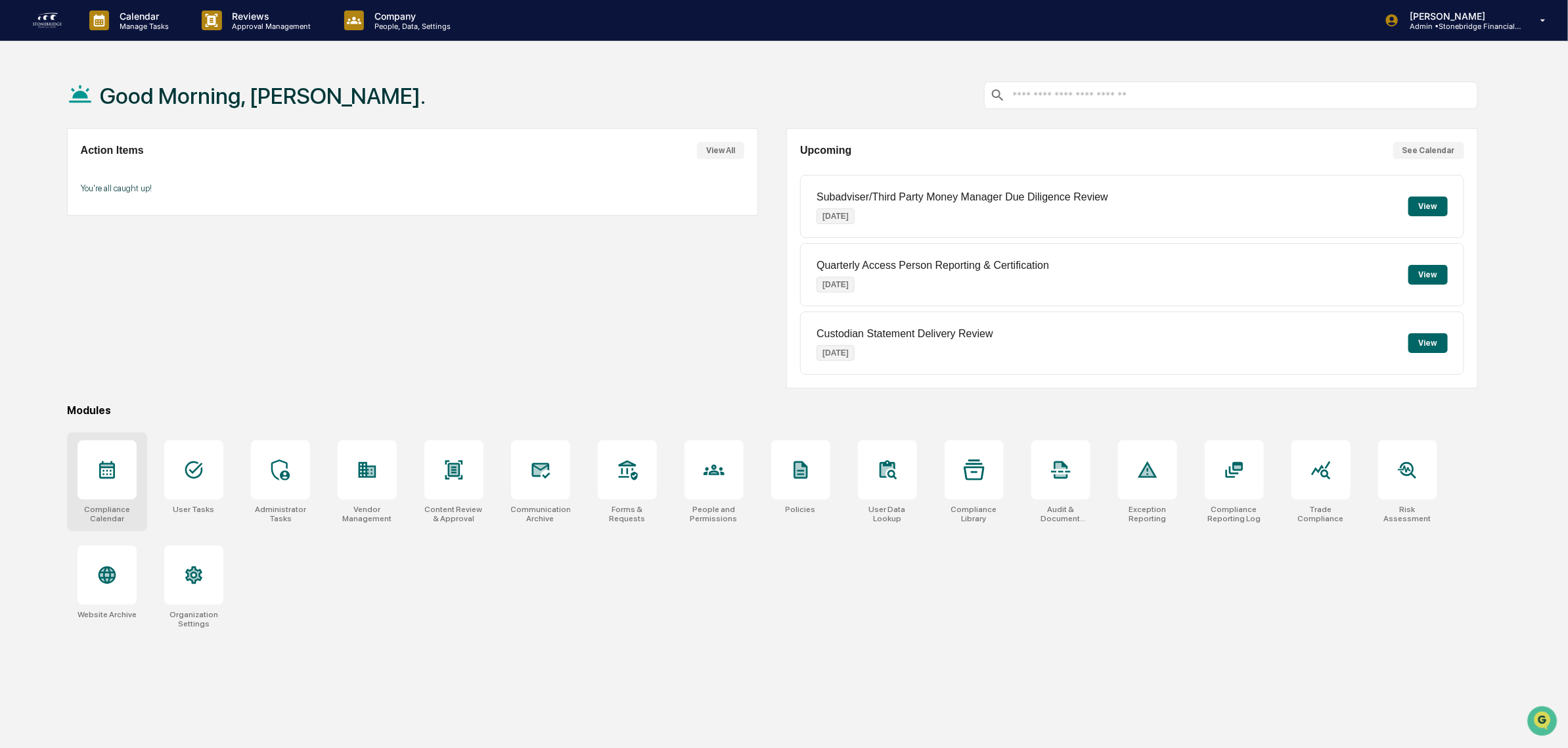
click at [111, 484] on div at bounding box center [107, 470] width 59 height 59
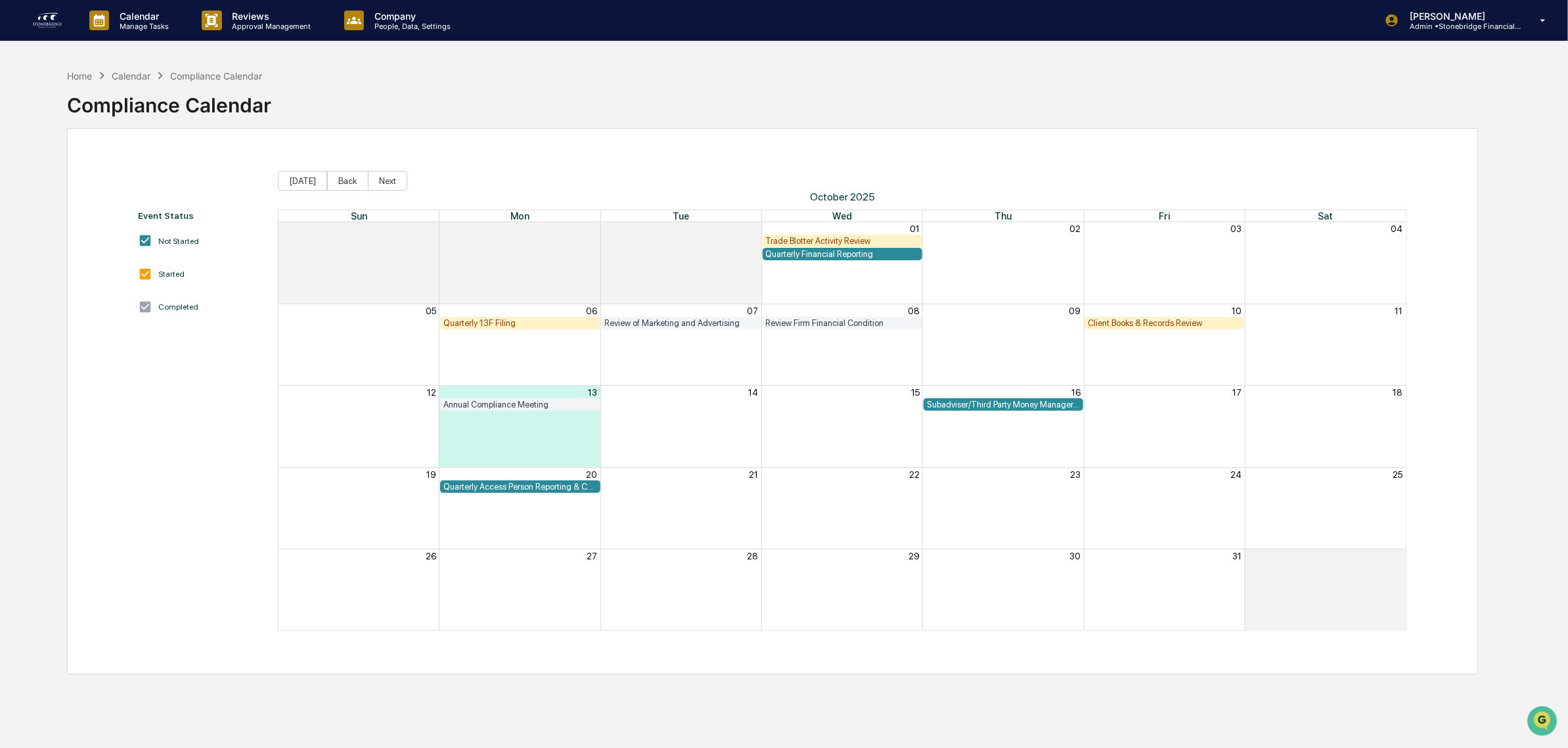
click at [829, 241] on div "Trade Blotter Activity Review" at bounding box center [842, 240] width 153 height 10
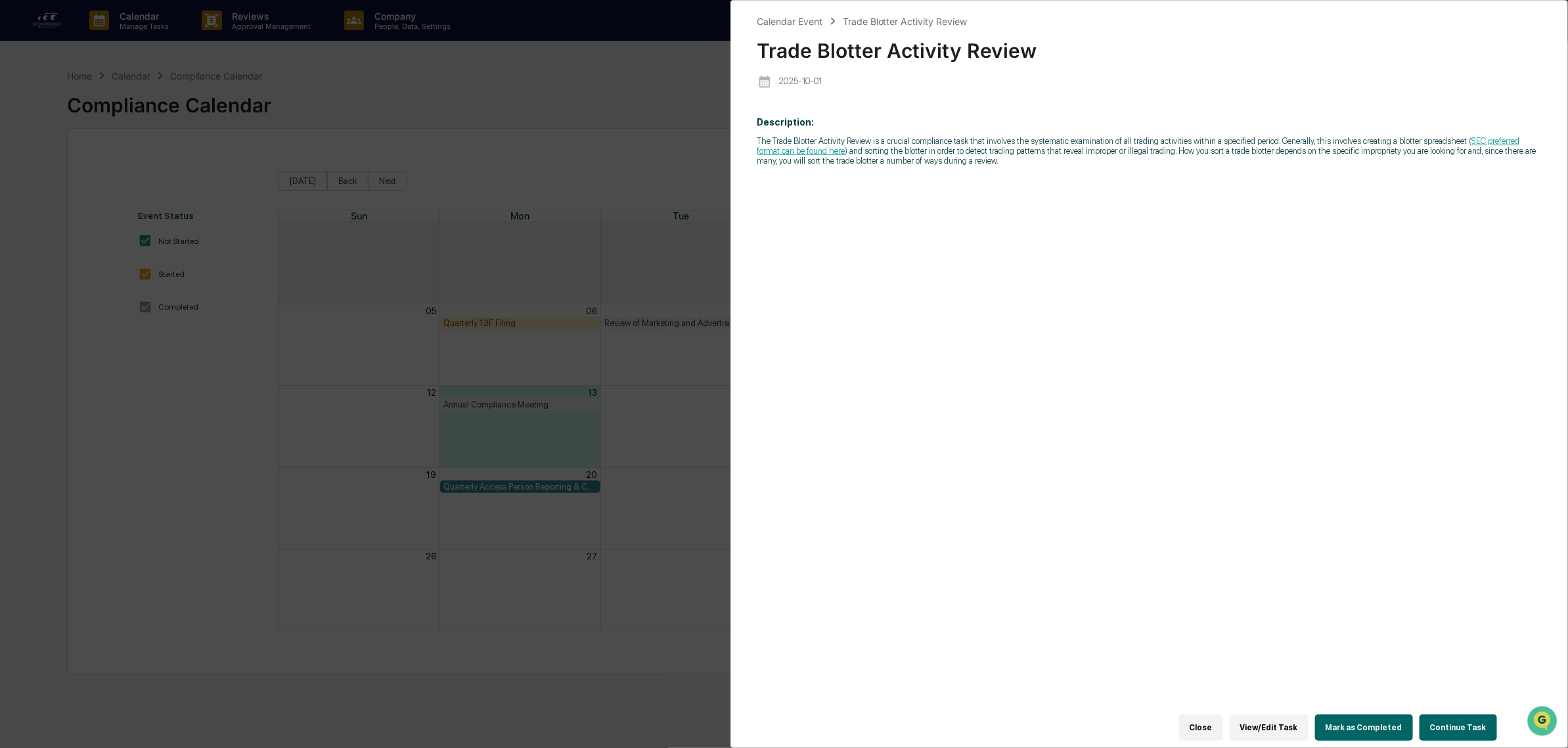
drag, startPoint x: 527, startPoint y: 41, endPoint x: 551, endPoint y: 38, distance: 24.2
click at [530, 41] on div "Calendar Event Trade Blotter Activity Review Trade Blotter Activity Review 2025…" at bounding box center [784, 374] width 1568 height 748
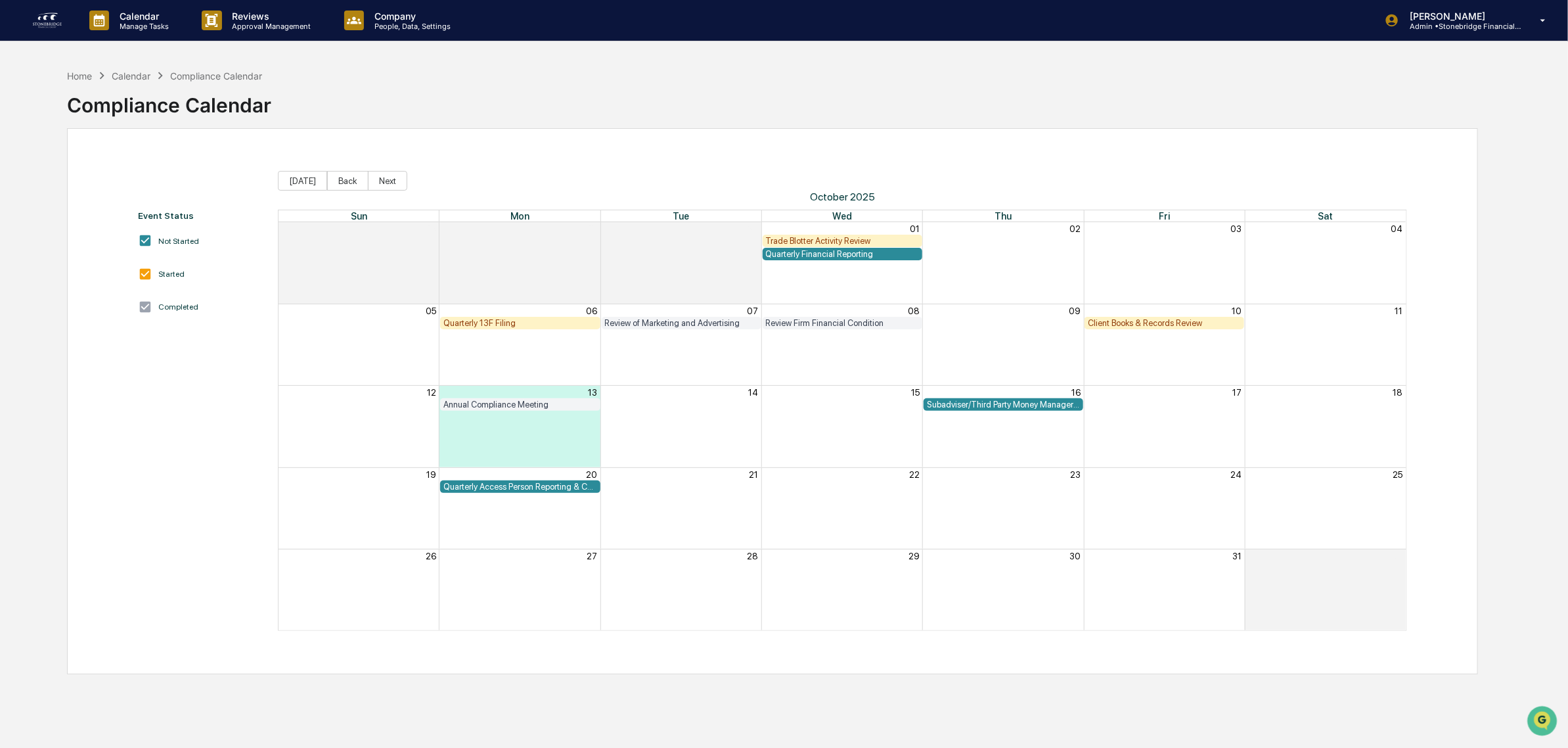
click at [44, 20] on img at bounding box center [47, 20] width 32 height 21
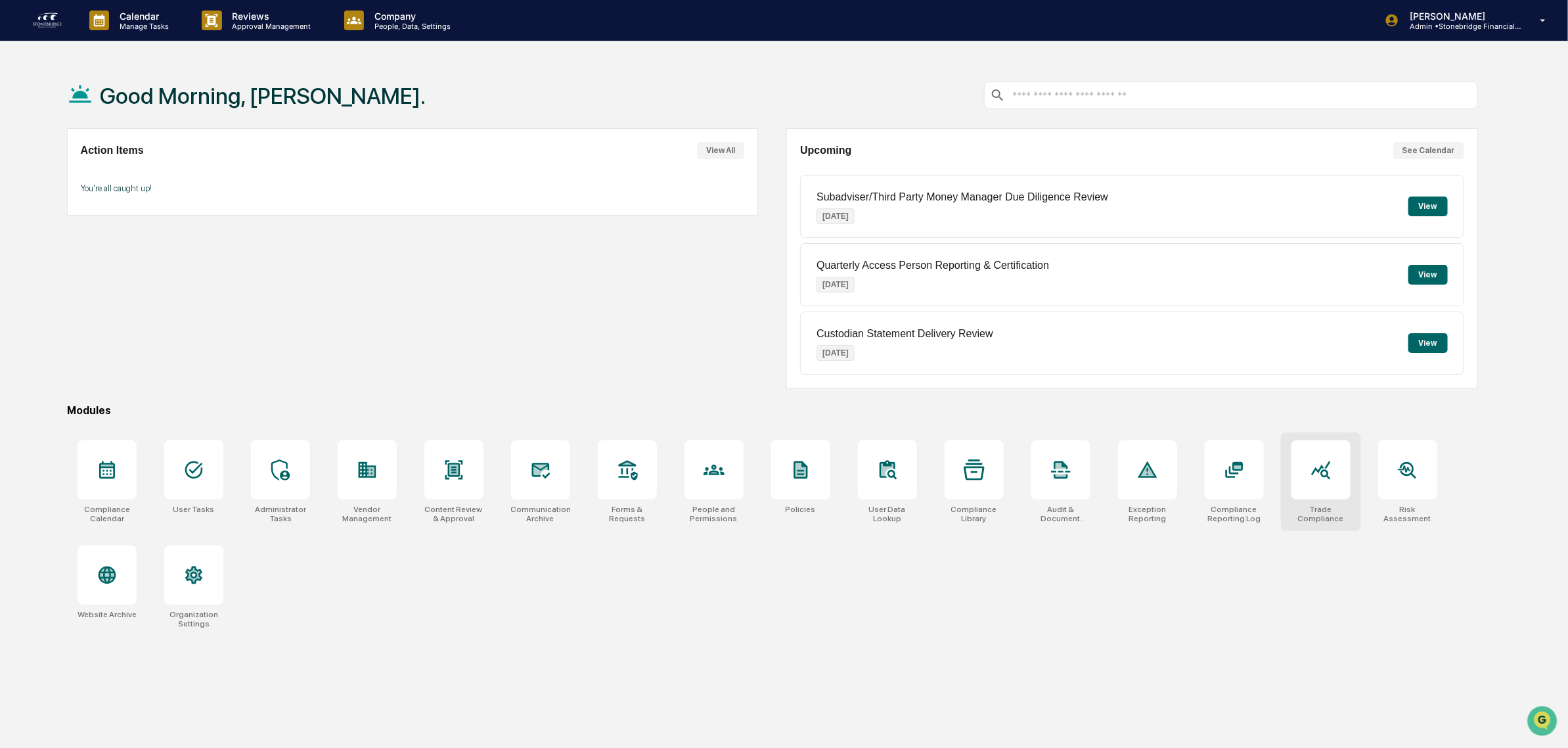
click at [1332, 509] on div "Trade Compliance" at bounding box center [1321, 514] width 59 height 18
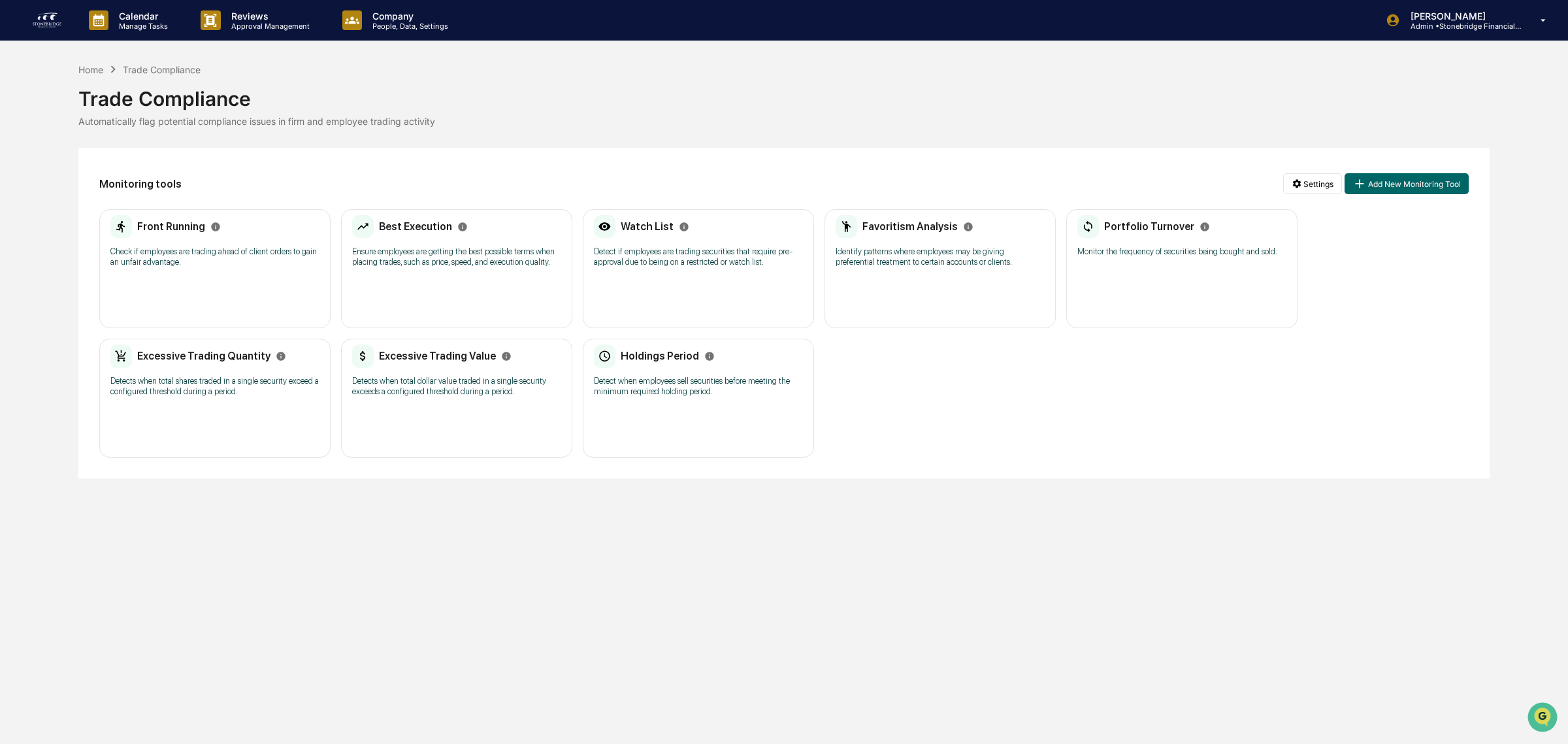
click at [967, 258] on p "Identify patterns where employees may be giving preferential treatment to certa…" at bounding box center [940, 257] width 209 height 21
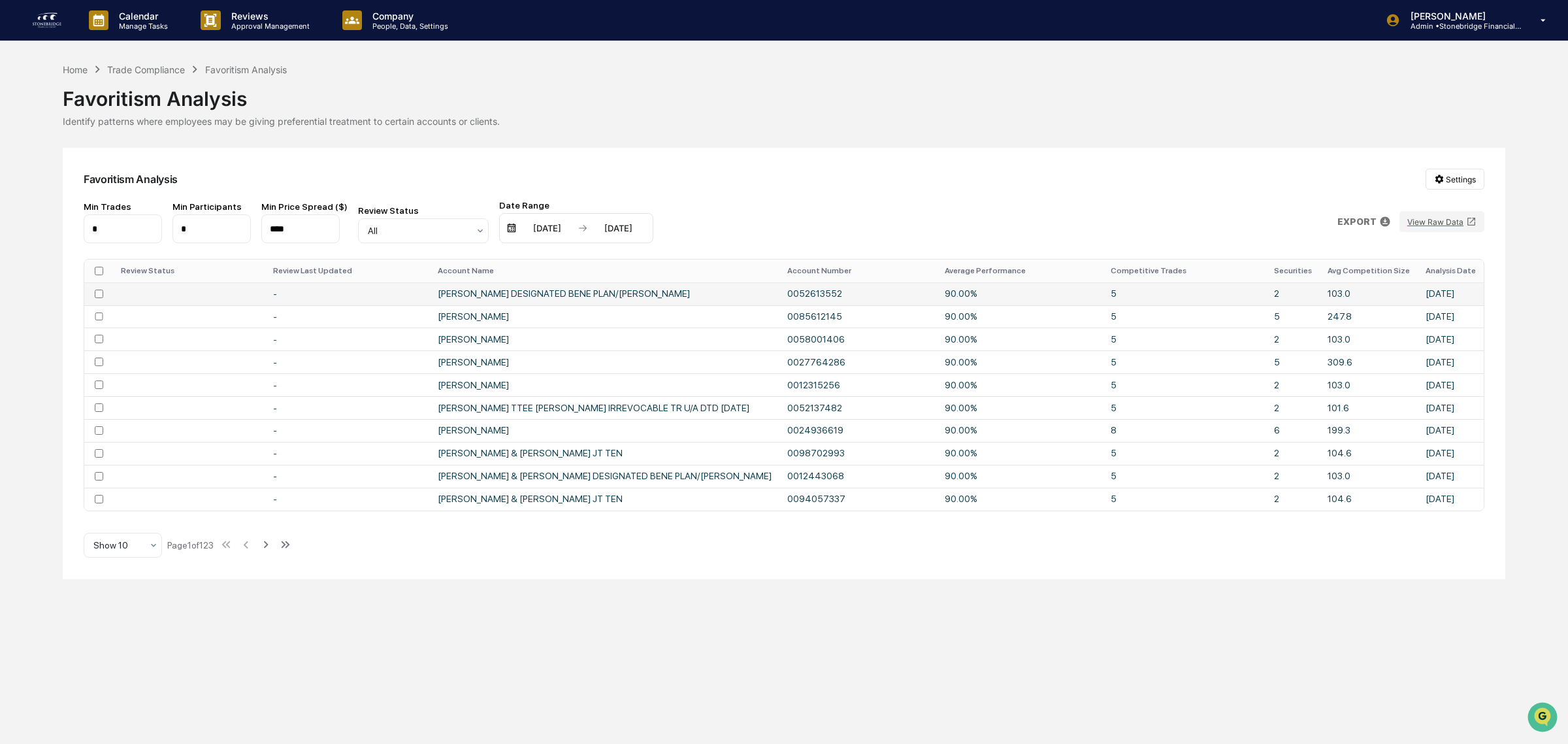
click at [503, 296] on td "[PERSON_NAME] DESIGNATED BENE PLAN/[PERSON_NAME]" at bounding box center [604, 293] width 349 height 23
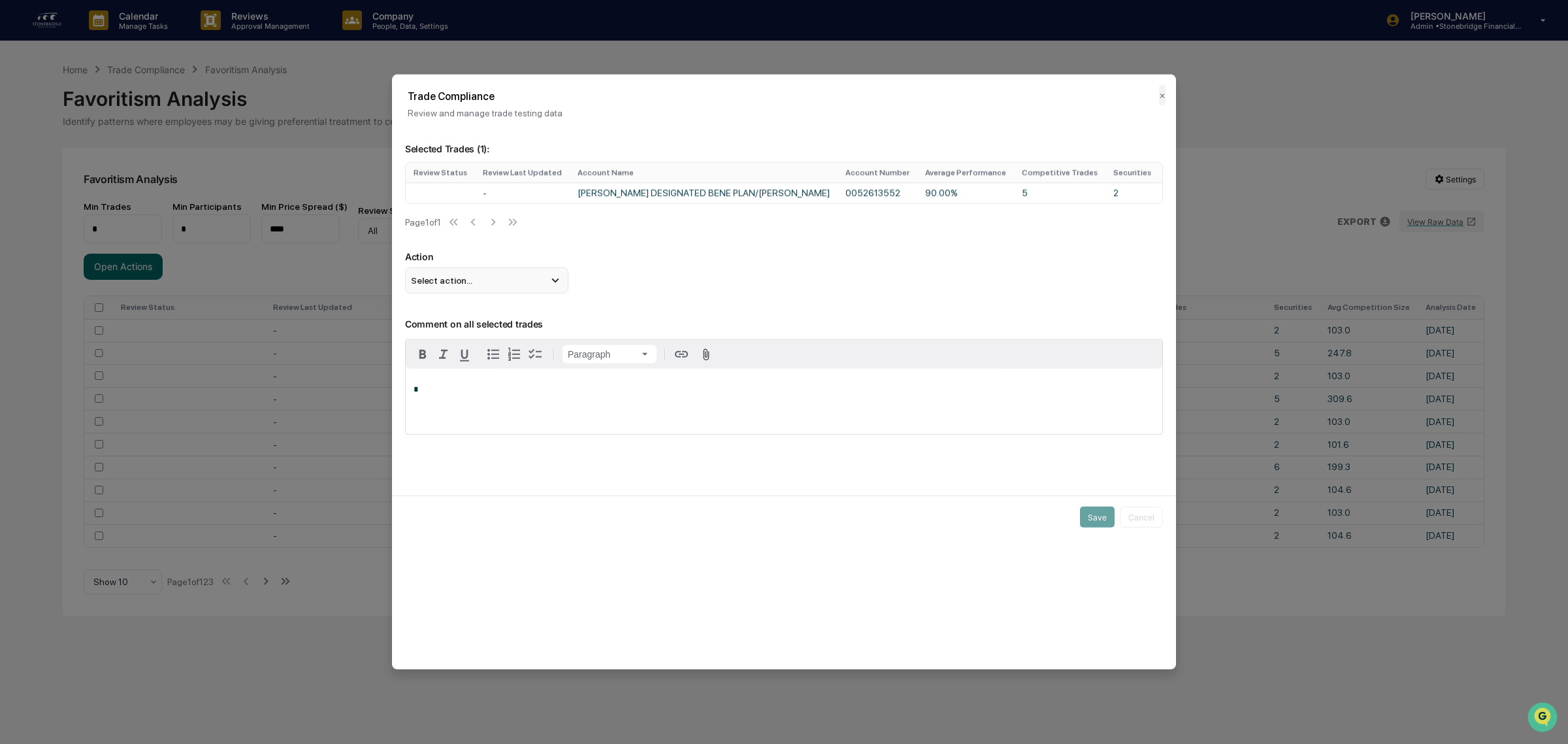
click at [530, 282] on div "Select action..." at bounding box center [486, 280] width 163 height 26
click at [555, 293] on div "Select action..." at bounding box center [486, 280] width 163 height 26
click at [555, 283] on icon at bounding box center [555, 281] width 7 height 4
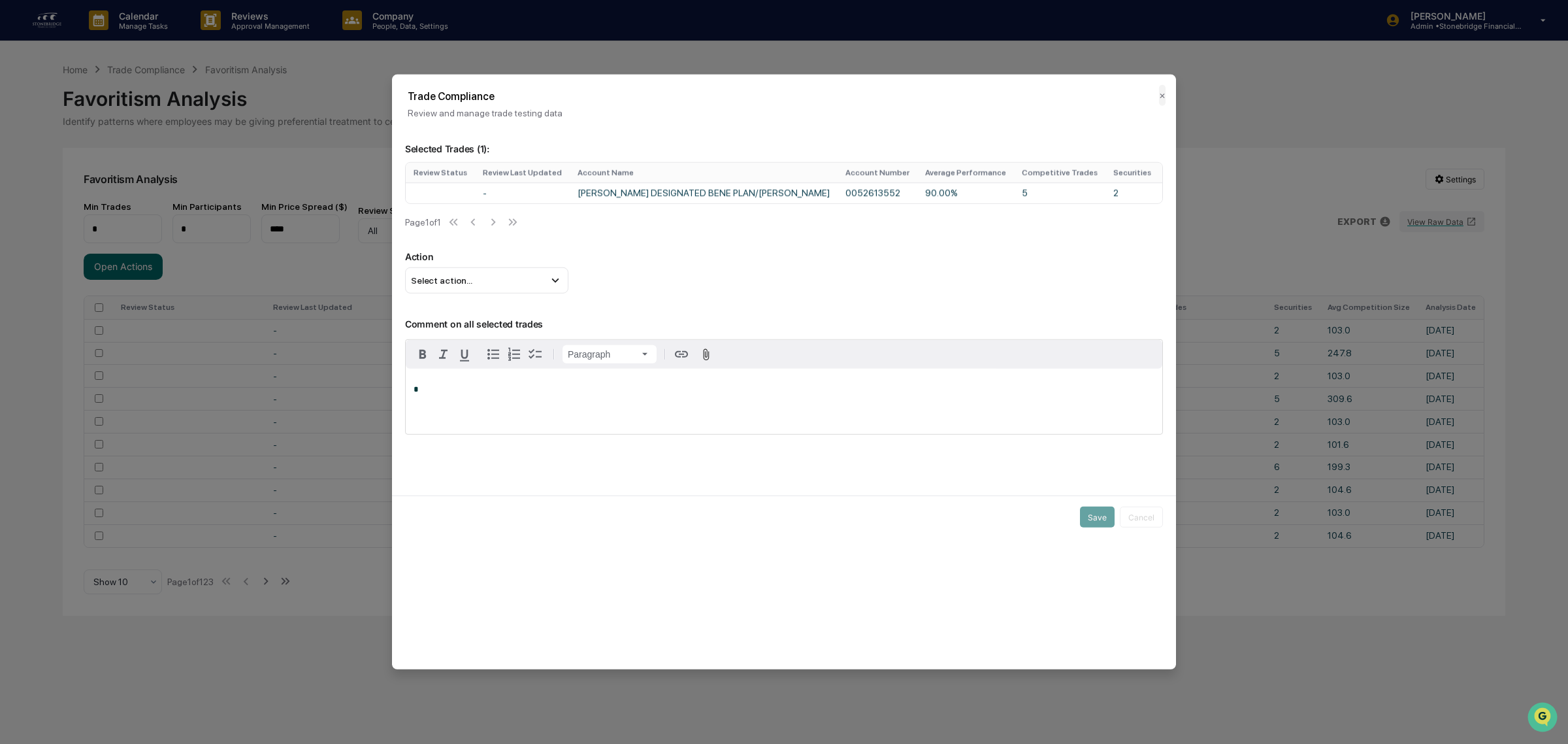
drag, startPoint x: 691, startPoint y: 312, endPoint x: 689, endPoint y: 323, distance: 11.2
click at [691, 312] on p "Comment on all selected trades" at bounding box center [783, 316] width 758 height 27
click at [648, 429] on div "*" at bounding box center [783, 401] width 756 height 65
click at [539, 289] on div "Select action..." at bounding box center [486, 280] width 163 height 26
click at [540, 287] on div "Select action..." at bounding box center [486, 280] width 163 height 26
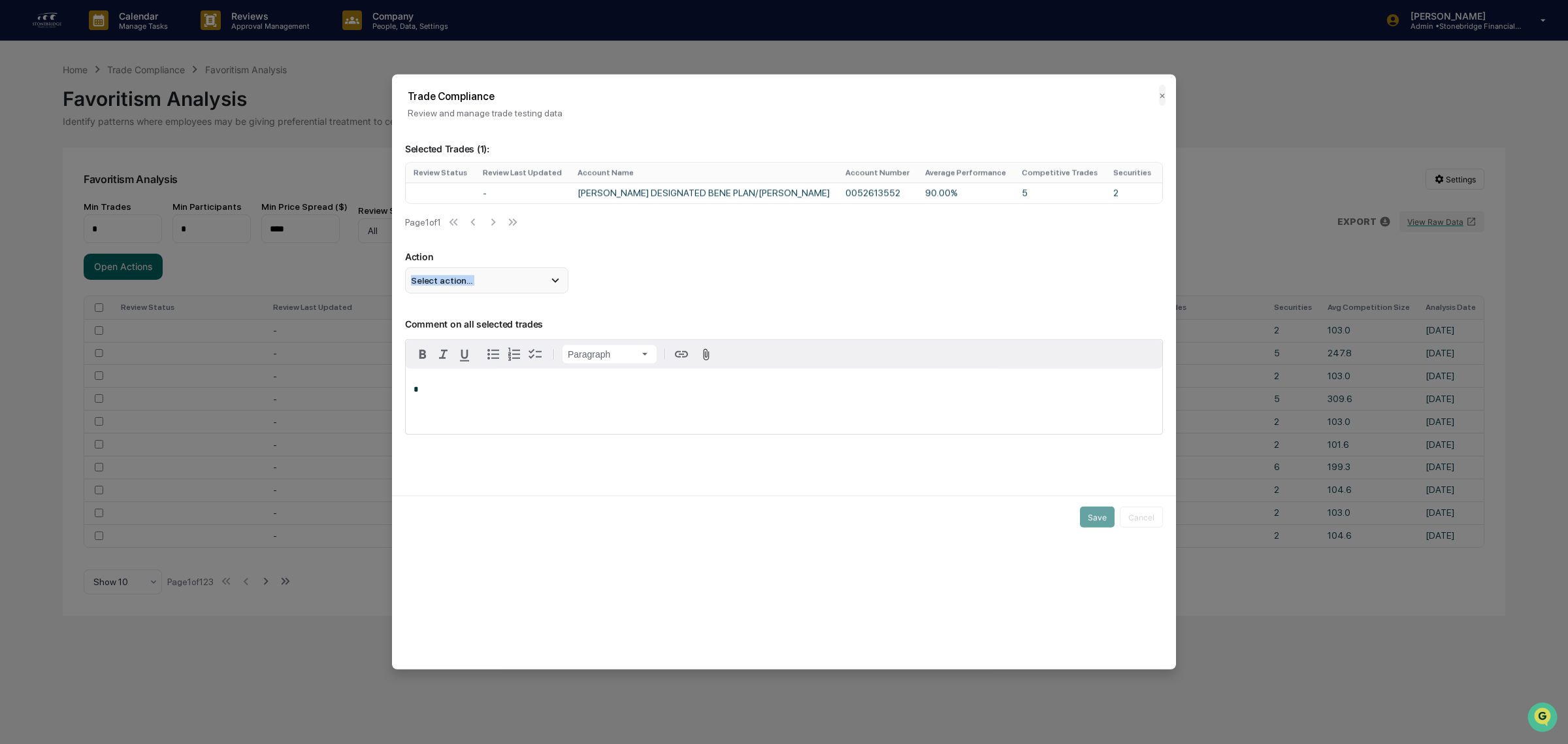
click at [540, 287] on div "Select action..." at bounding box center [486, 280] width 163 height 26
click at [1014, 194] on td "5" at bounding box center [1059, 193] width 91 height 21
click at [1159, 95] on button "✕" at bounding box center [1162, 96] width 7 height 21
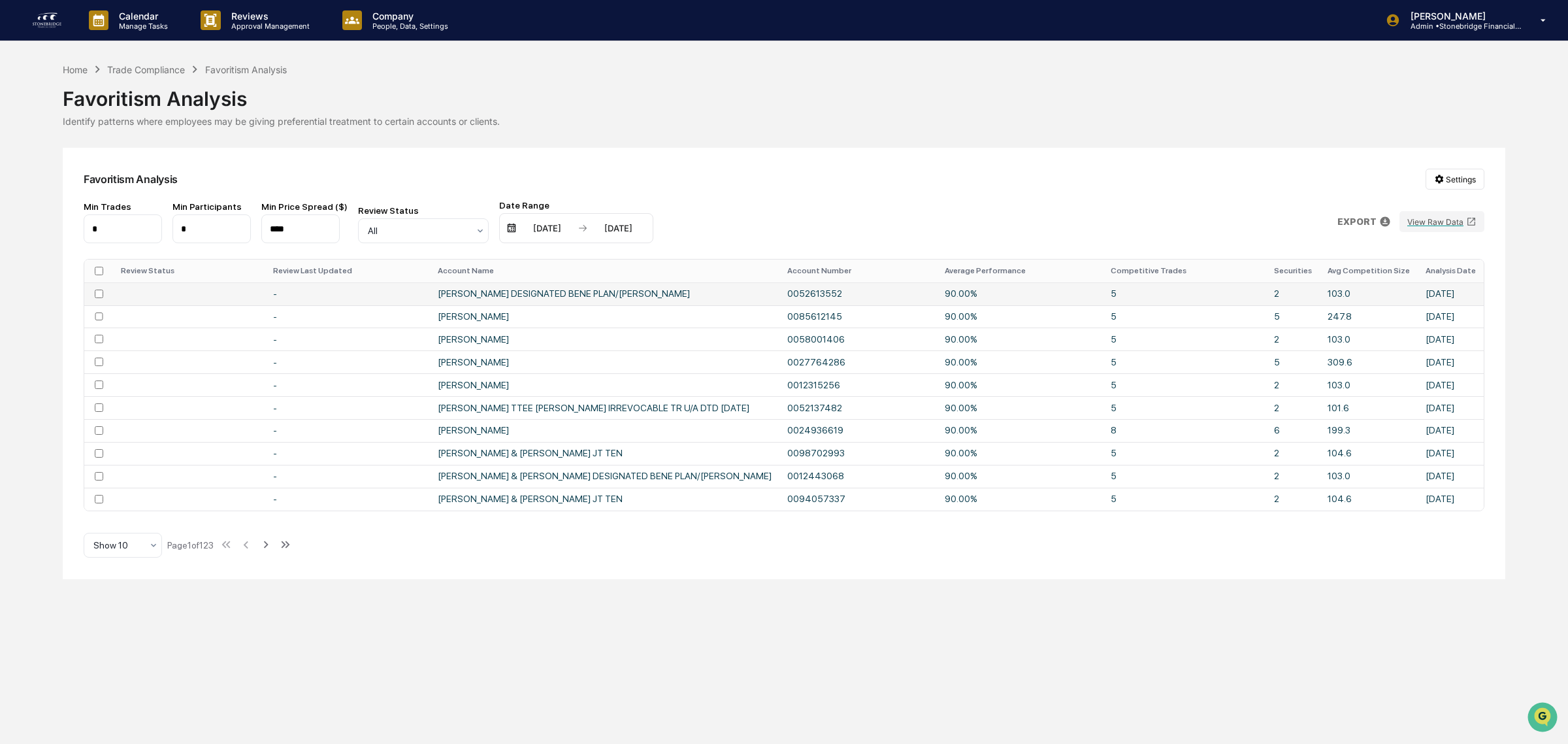
click at [1124, 295] on td "5" at bounding box center [1184, 293] width 163 height 23
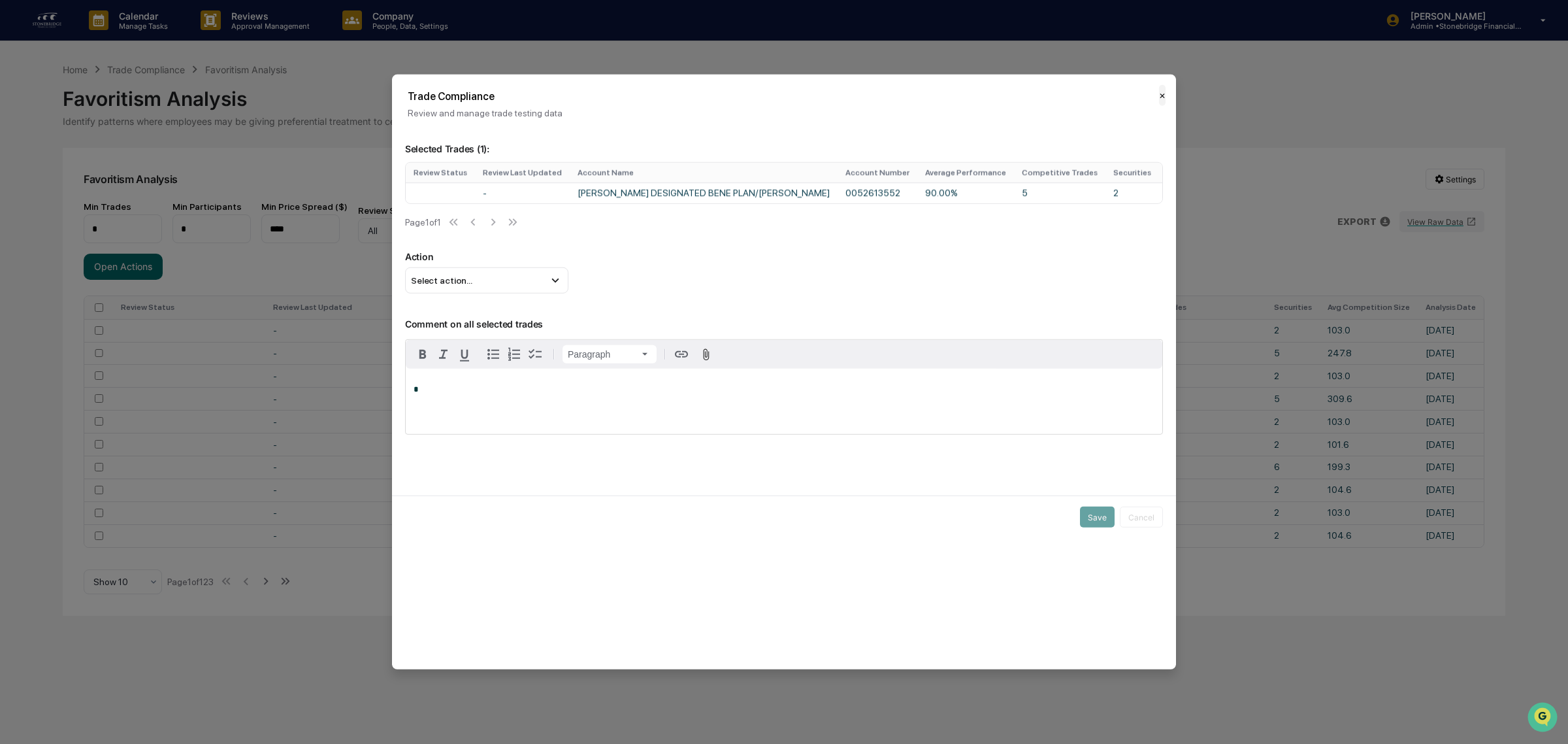
click at [1159, 86] on button "✕" at bounding box center [1162, 96] width 7 height 21
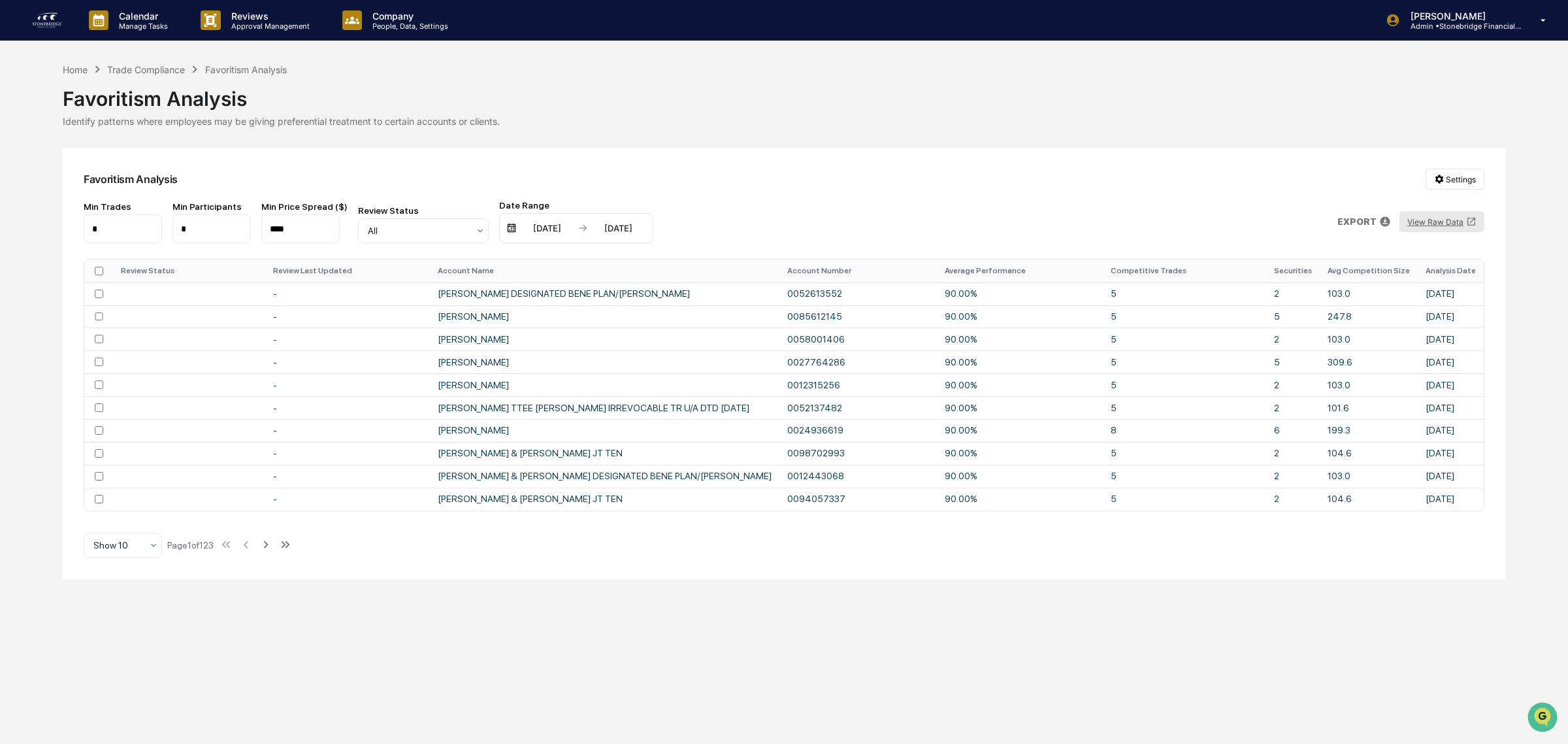
click at [1429, 223] on button "View Raw Data" at bounding box center [1442, 222] width 85 height 21
drag, startPoint x: 675, startPoint y: 517, endPoint x: 928, endPoint y: 528, distance: 253.2
click at [923, 528] on div "Favoritism Analysis Settings Min Trades * Min Participants * Min Price Spread (…" at bounding box center [784, 362] width 1442 height 430
drag, startPoint x: 929, startPoint y: 528, endPoint x: 1359, endPoint y: 527, distance: 430.0
click at [1359, 537] on div "Favoritism Analysis Settings Min Trades * Min Participants * Min Price Spread (…" at bounding box center [784, 362] width 1442 height 430
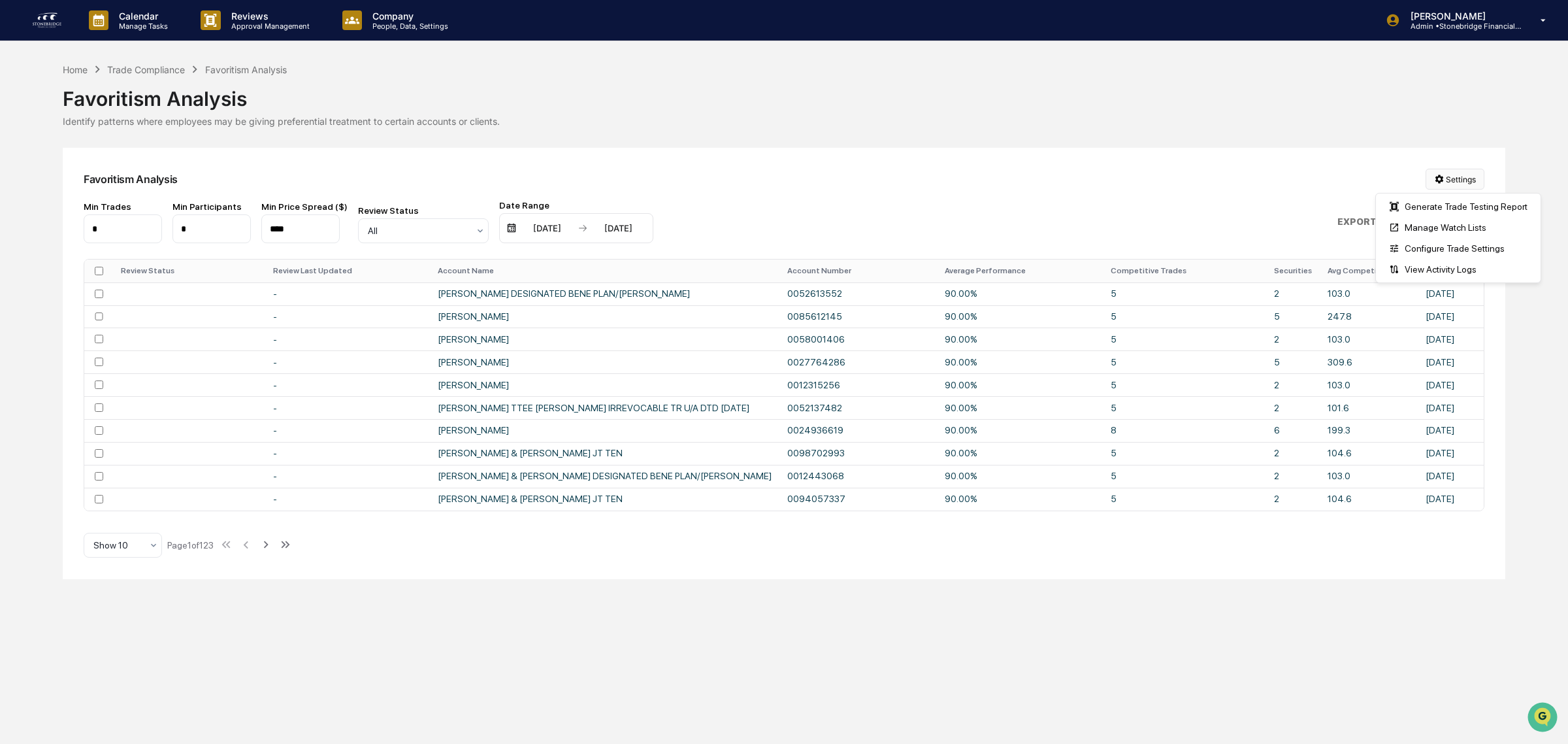
click at [1459, 183] on html "Calendar Manage Tasks Reviews Approval Management Company People, Data, Setting…" at bounding box center [784, 372] width 1568 height 744
click at [1405, 155] on html "Calendar Manage Tasks Reviews Approval Management Company People, Data, Setting…" at bounding box center [784, 372] width 1568 height 744
click at [1420, 219] on button "View Raw Data" at bounding box center [1442, 222] width 85 height 21
click at [364, 301] on td "-" at bounding box center [348, 293] width 165 height 23
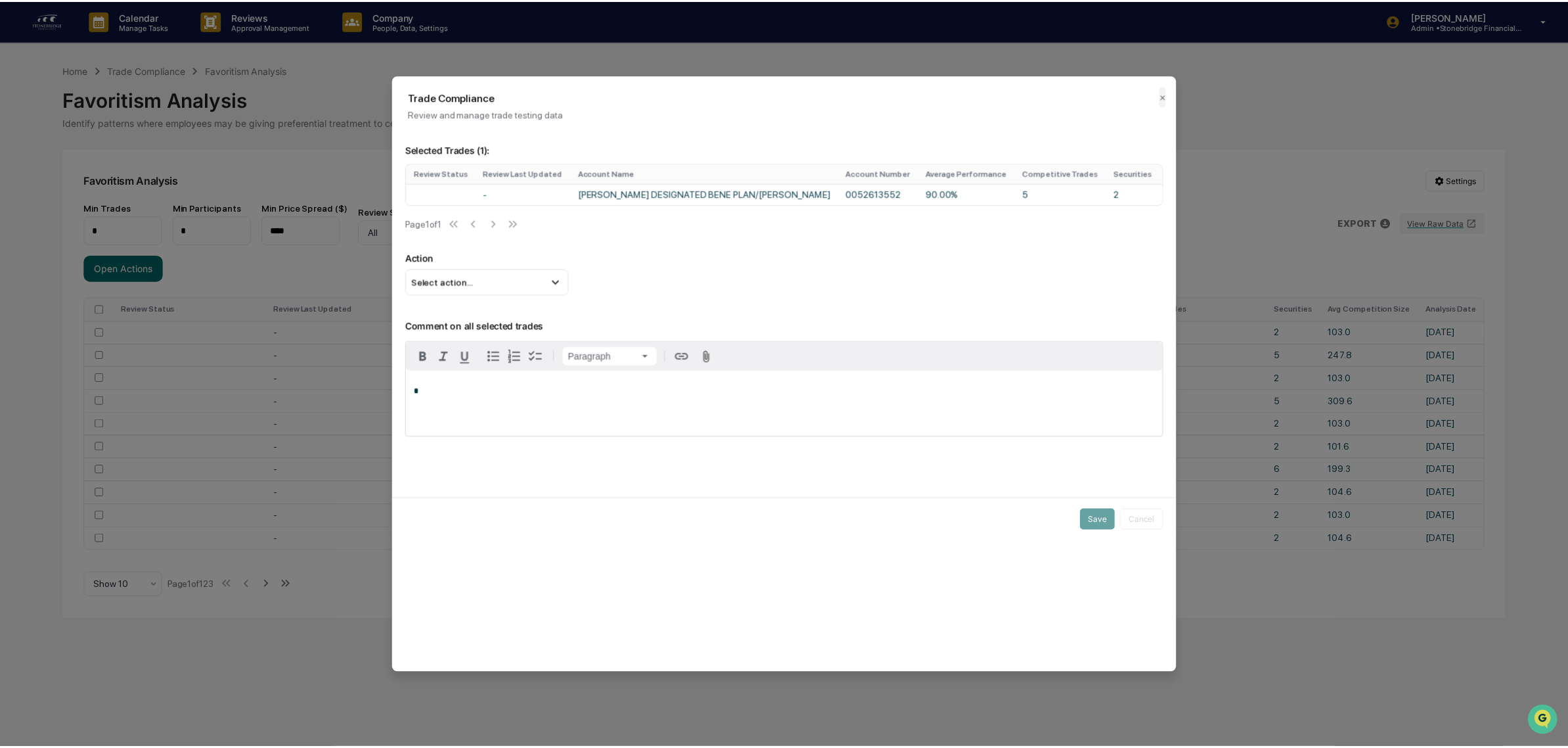
scroll to position [0, 99]
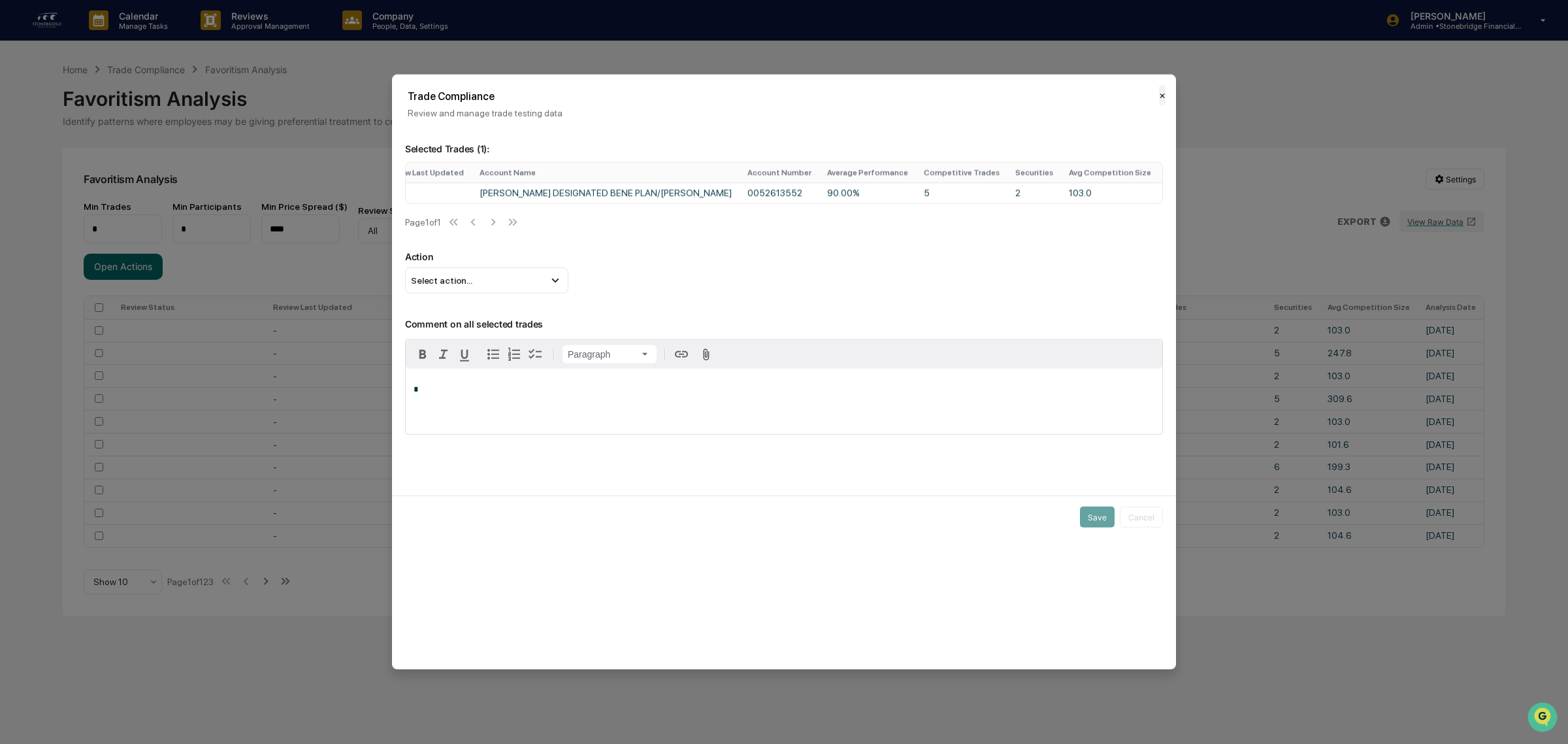
click at [1159, 95] on button "✕" at bounding box center [1162, 96] width 7 height 21
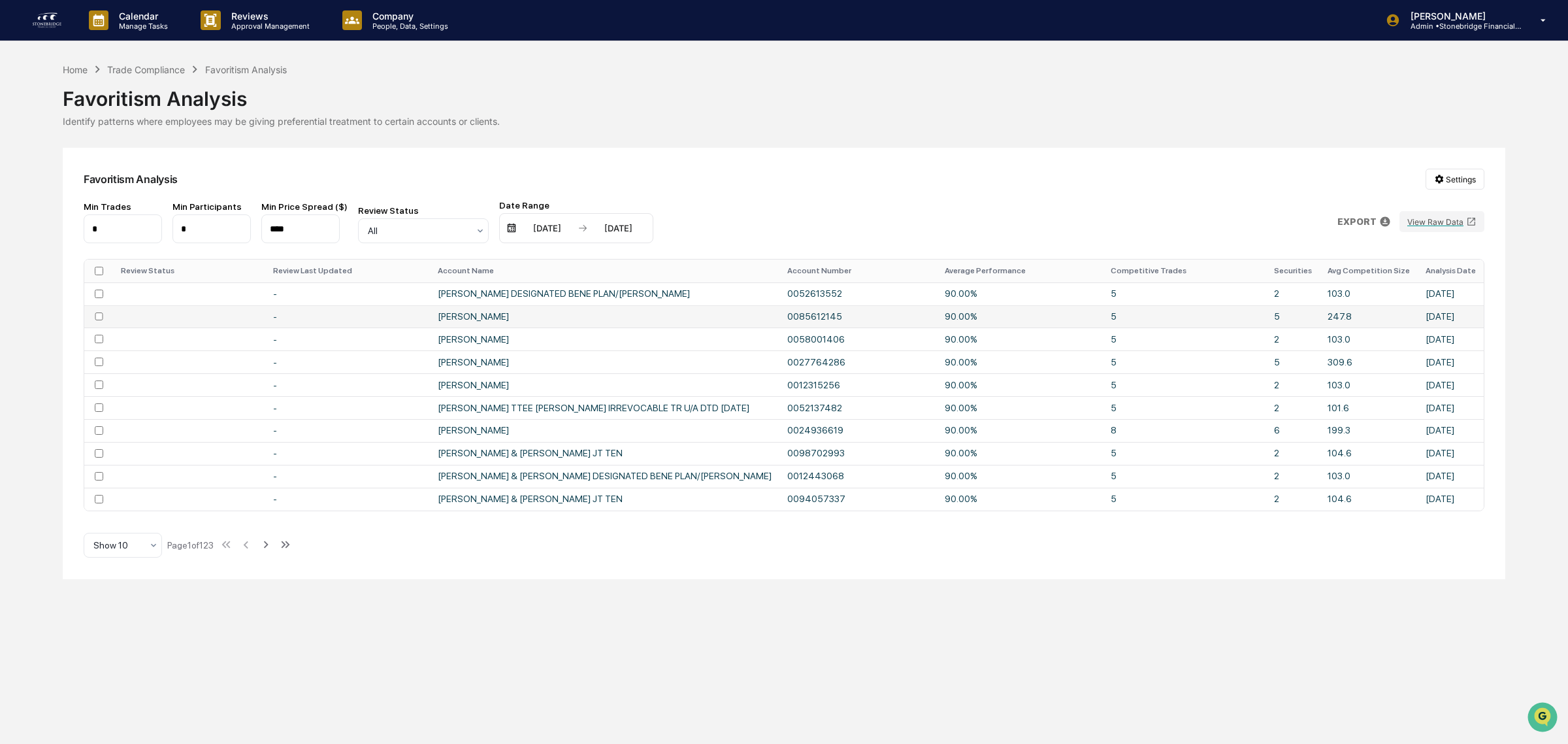
click at [500, 314] on td "CORY A BREAM" at bounding box center [604, 317] width 349 height 23
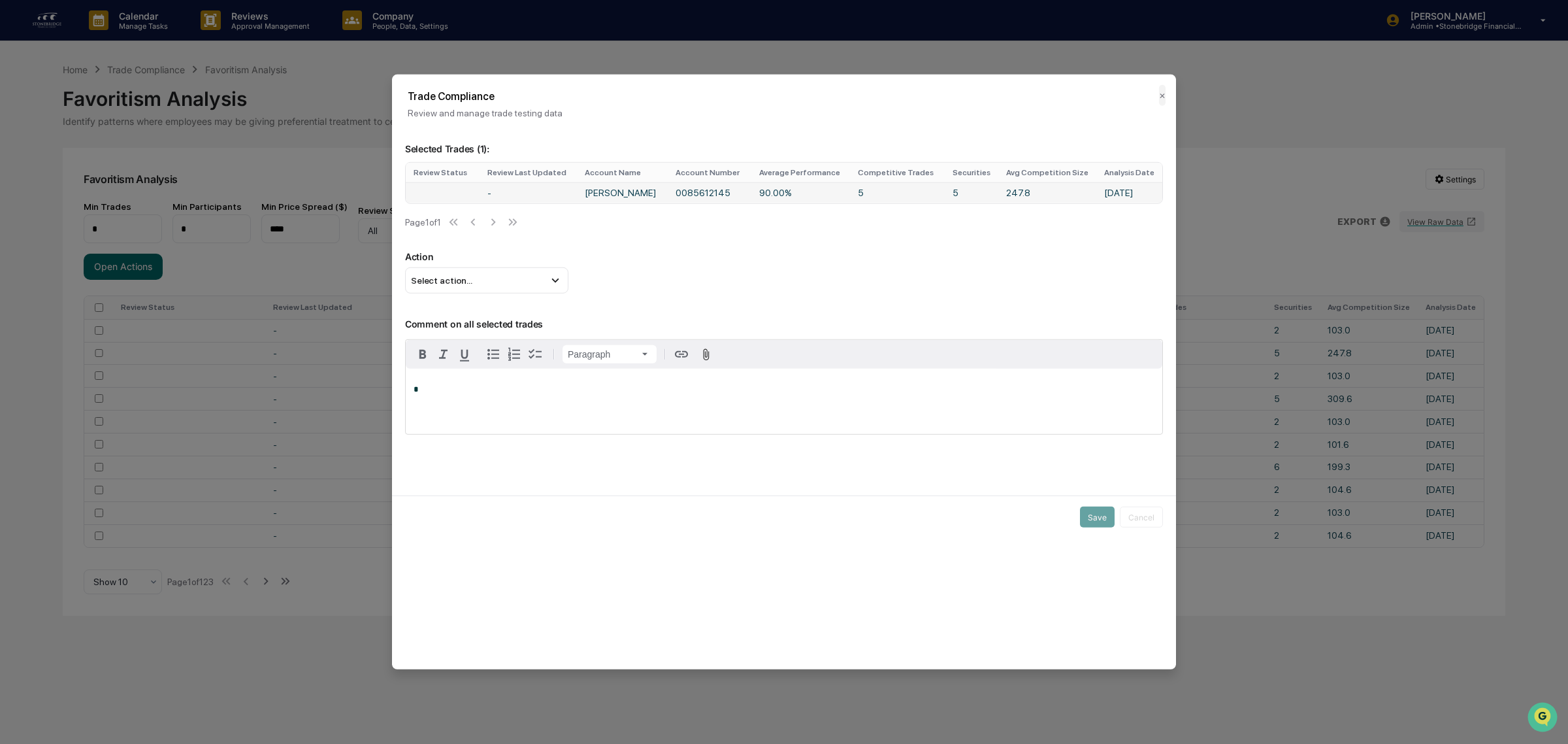
click at [863, 191] on td "5" at bounding box center [897, 193] width 95 height 21
click at [480, 293] on div "Select action..." at bounding box center [486, 280] width 163 height 26
click at [480, 289] on div "Select action..." at bounding box center [486, 280] width 163 height 26
click at [1159, 91] on button "✕" at bounding box center [1162, 96] width 7 height 21
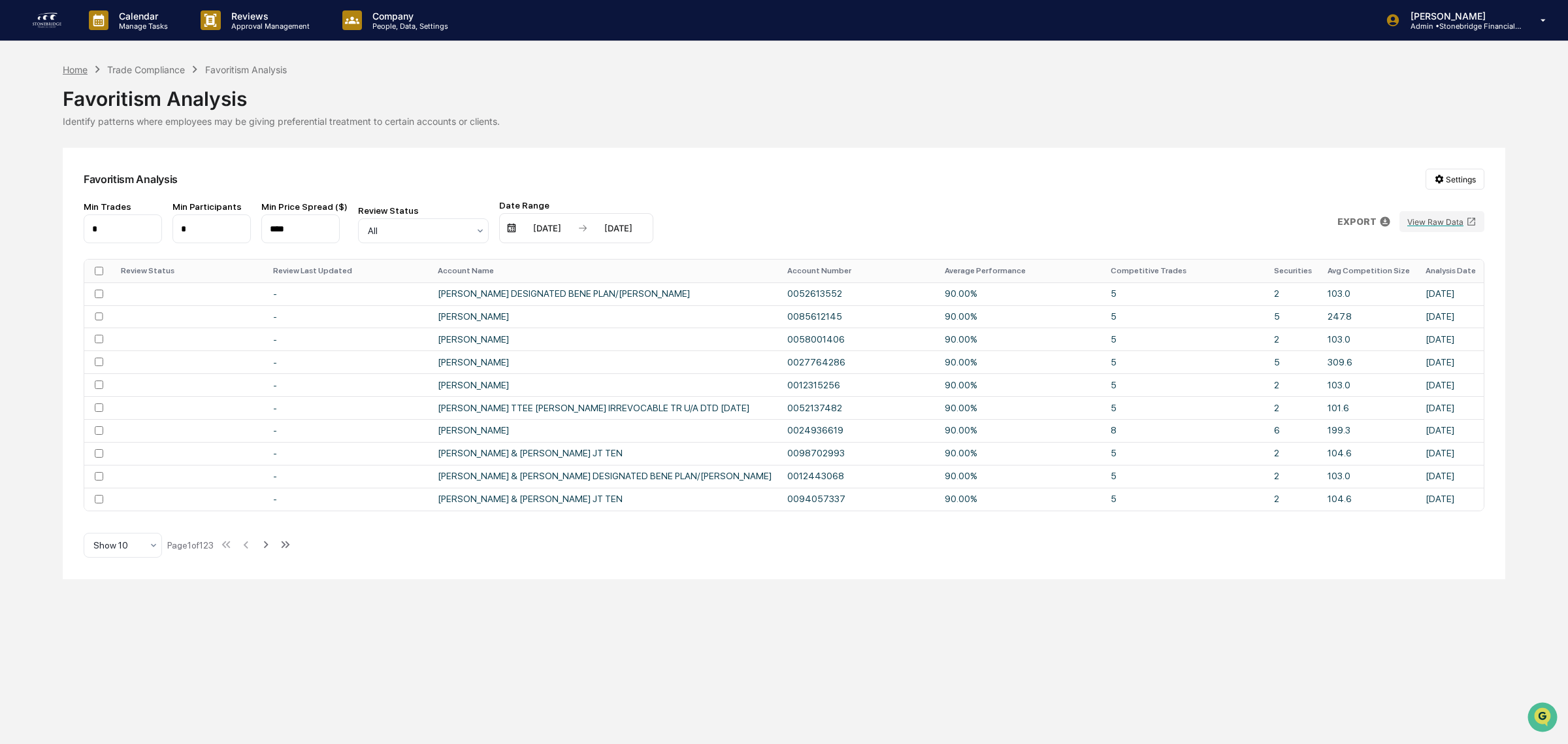
click at [74, 70] on div "Home" at bounding box center [75, 70] width 25 height 11
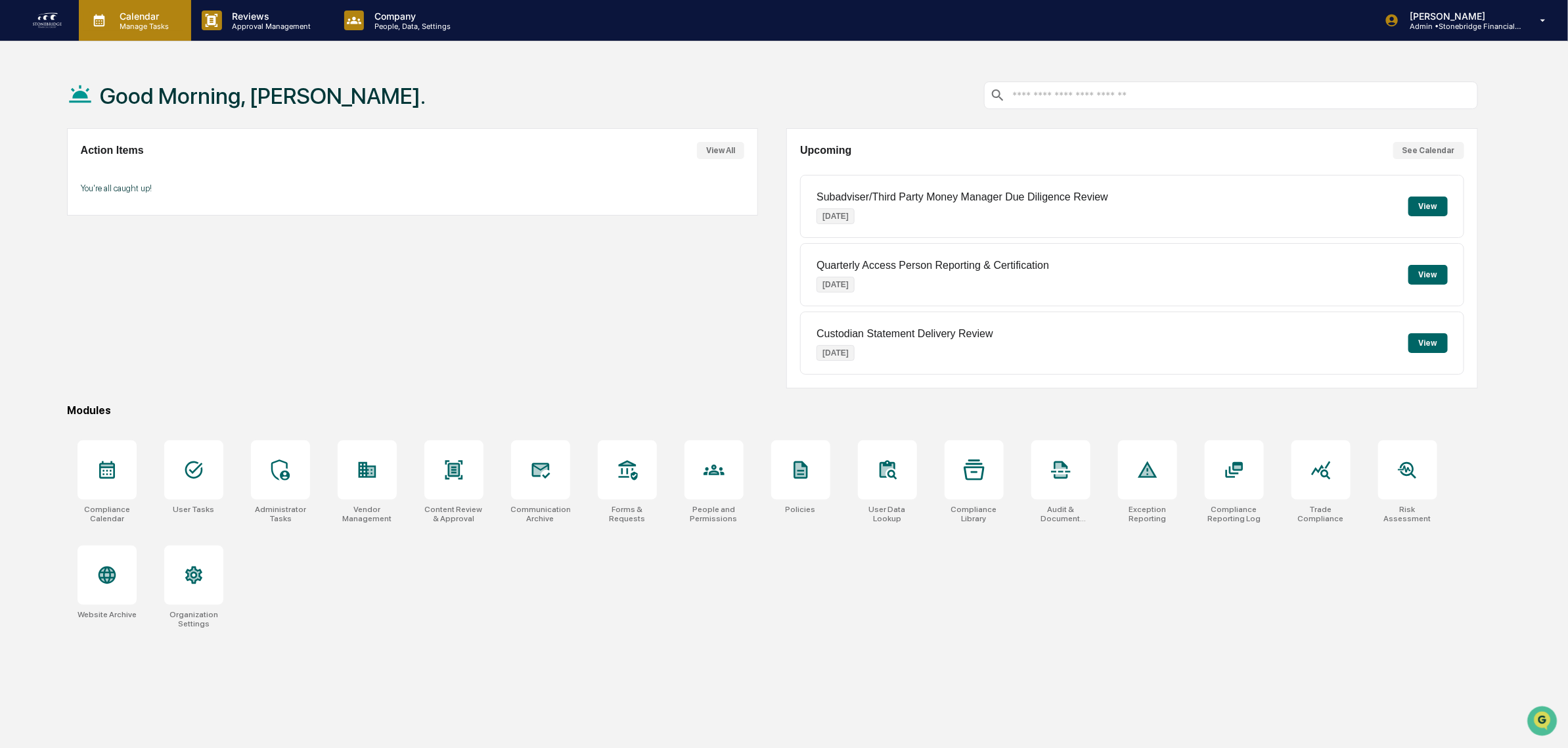
click at [150, 29] on p "Manage Tasks" at bounding box center [142, 26] width 66 height 9
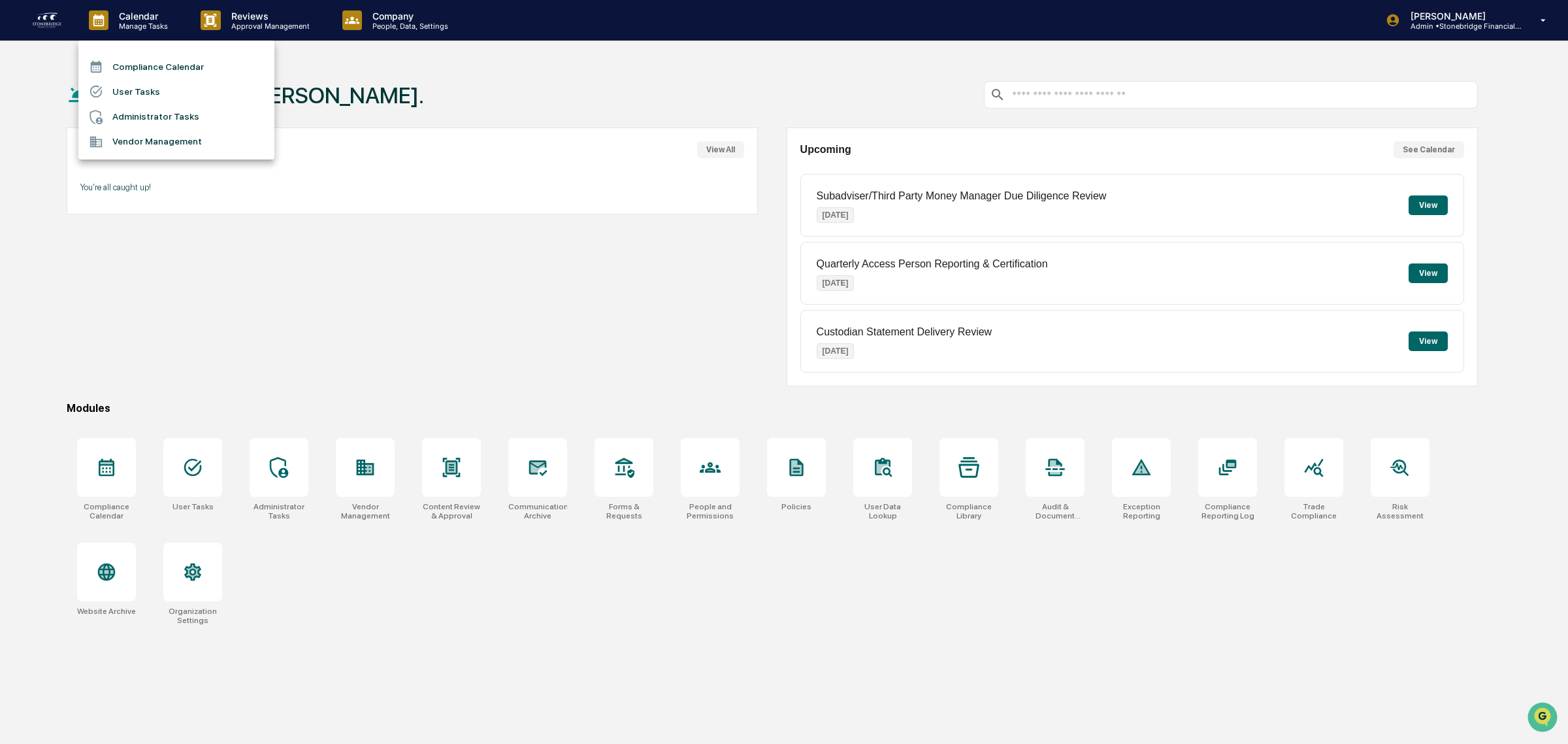
click at [174, 64] on li "Compliance Calendar" at bounding box center [177, 66] width 196 height 25
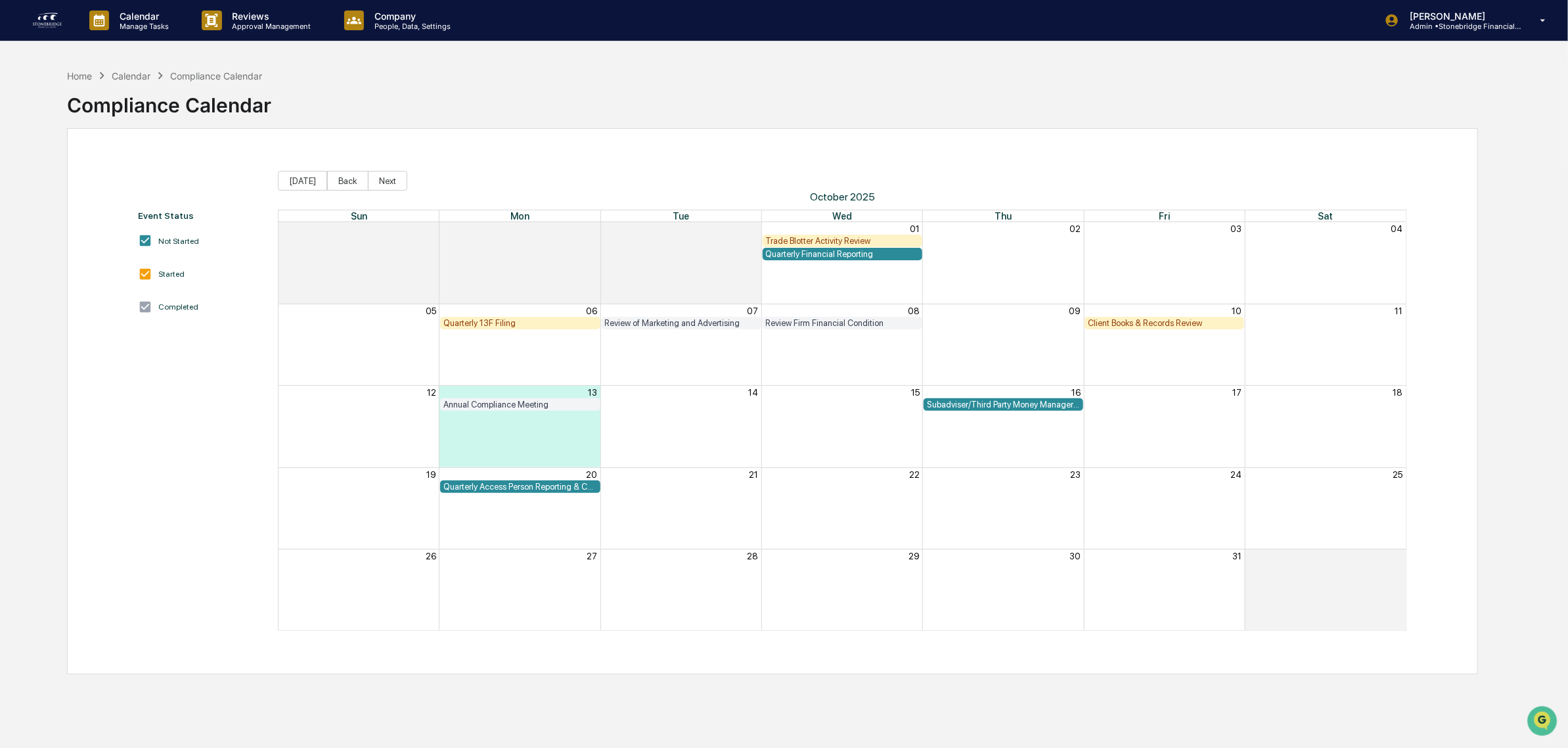
click at [784, 241] on div "Trade Blotter Activity Review" at bounding box center [842, 240] width 153 height 10
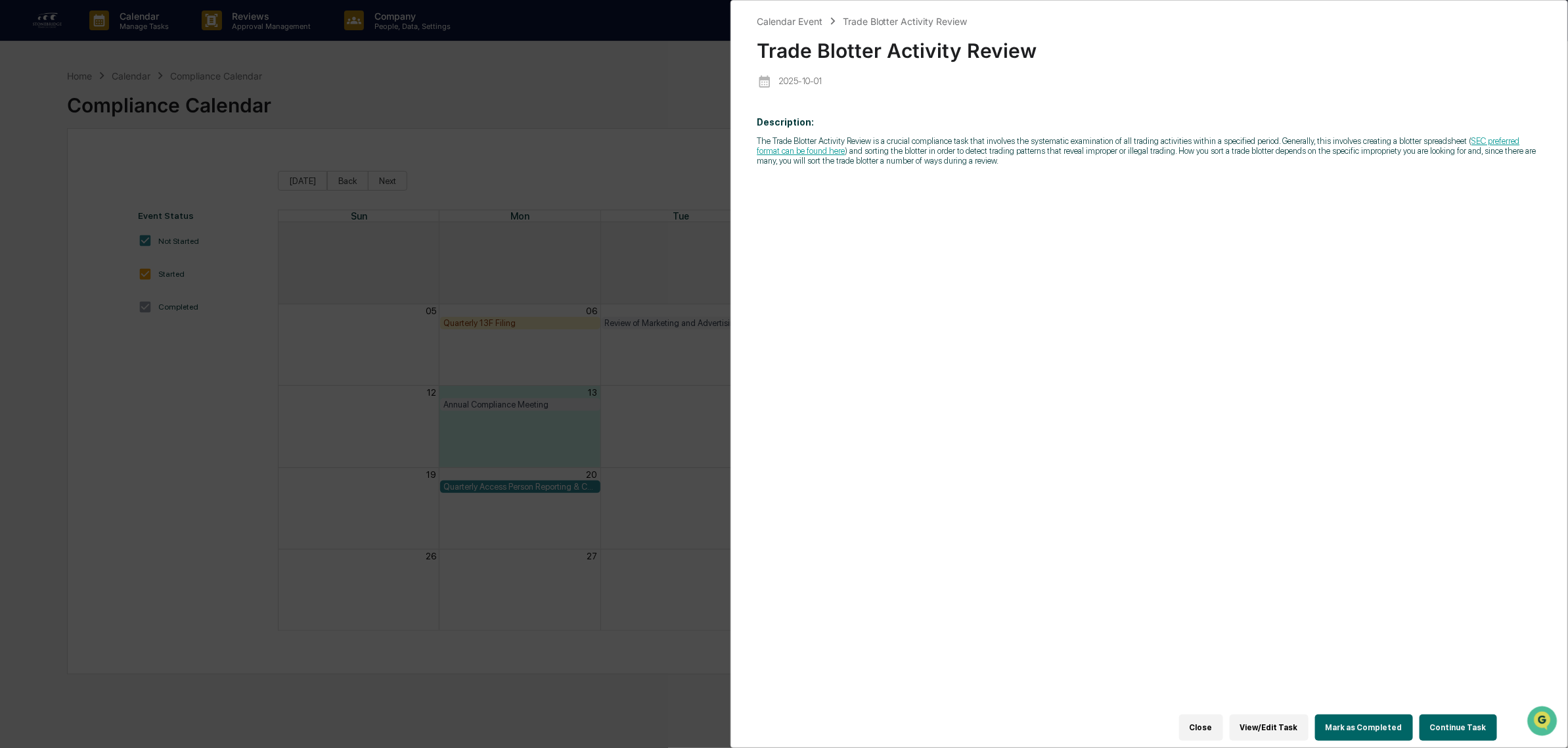
click at [1462, 726] on button "Continue Task" at bounding box center [1458, 727] width 77 height 26
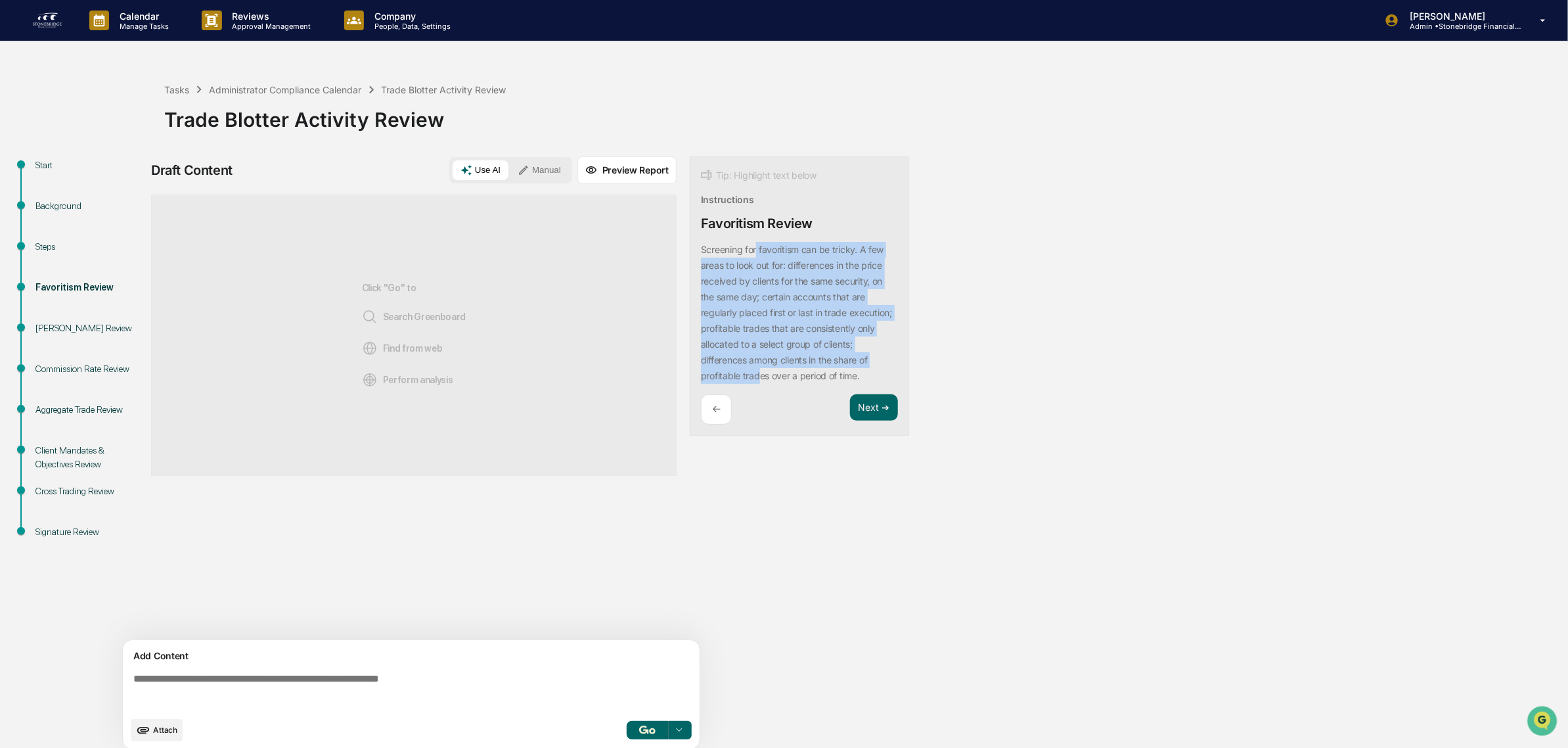
drag, startPoint x: 758, startPoint y: 241, endPoint x: 796, endPoint y: 372, distance: 136.4
click at [796, 372] on div "Tip: Highlight text below Instructions Favoritism Review Screening for favoriti…" at bounding box center [800, 296] width 220 height 280
click at [796, 369] on div "Screening for favoritism can be tricky. A few areas to look out for: difference…" at bounding box center [800, 312] width 197 height 142
drag, startPoint x: 744, startPoint y: 312, endPoint x: 734, endPoint y: 227, distance: 85.6
click at [734, 227] on div "Tip: Highlight text below Instructions Favoritism Review Screening for favoriti…" at bounding box center [800, 296] width 220 height 280
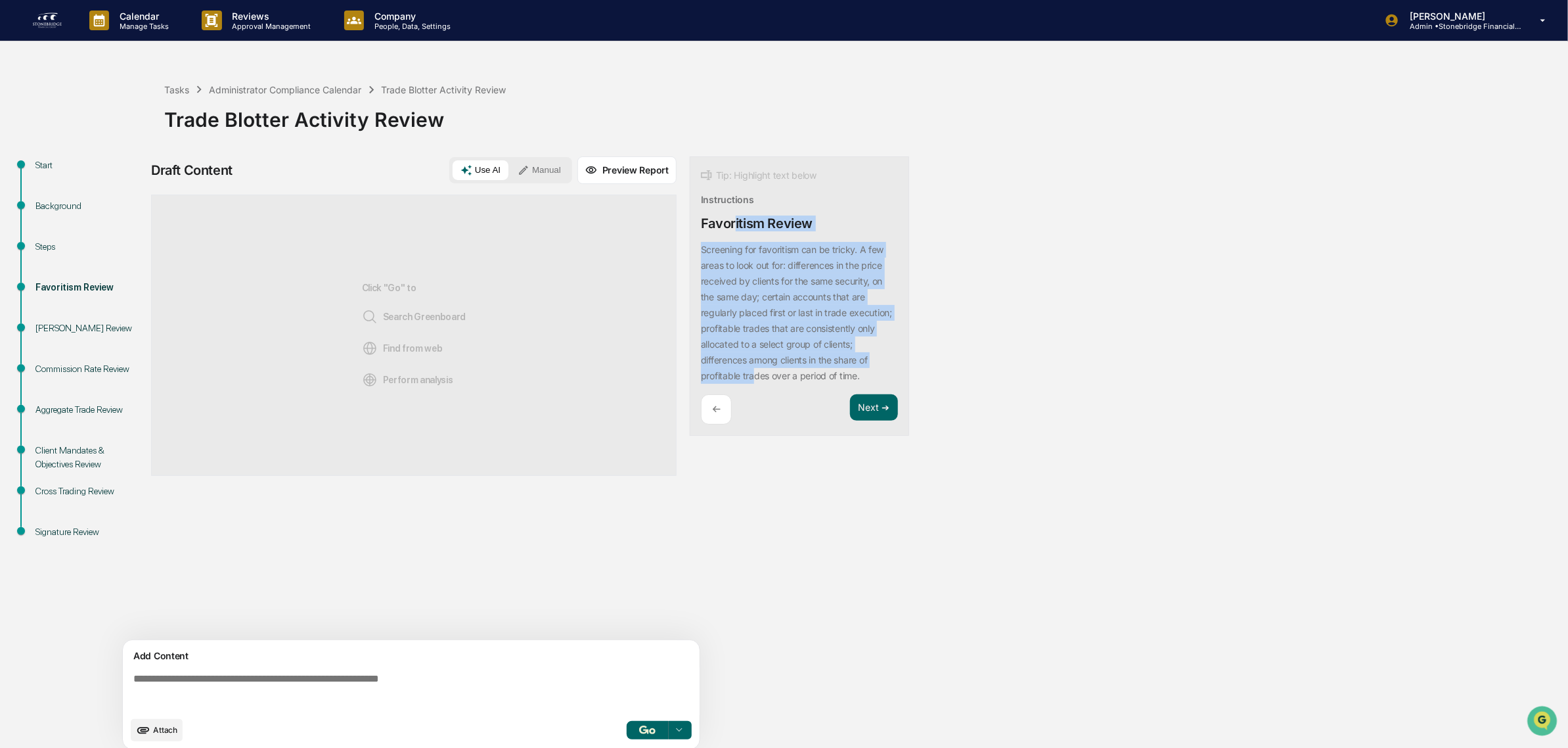
click at [751, 251] on p "Screening for favoritism can be tricky. A few areas to look out for: difference…" at bounding box center [797, 312] width 191 height 138
click at [729, 251] on p "Screening for favoritism can be tricky. A few areas to look out for: difference…" at bounding box center [797, 312] width 191 height 138
click at [748, 316] on p "Screening for favoritism can be tricky. A few areas to look out for: difference…" at bounding box center [797, 312] width 191 height 138
click at [748, 376] on p "Screening for favoritism can be tricky. A few areas to look out for: difference…" at bounding box center [797, 312] width 191 height 138
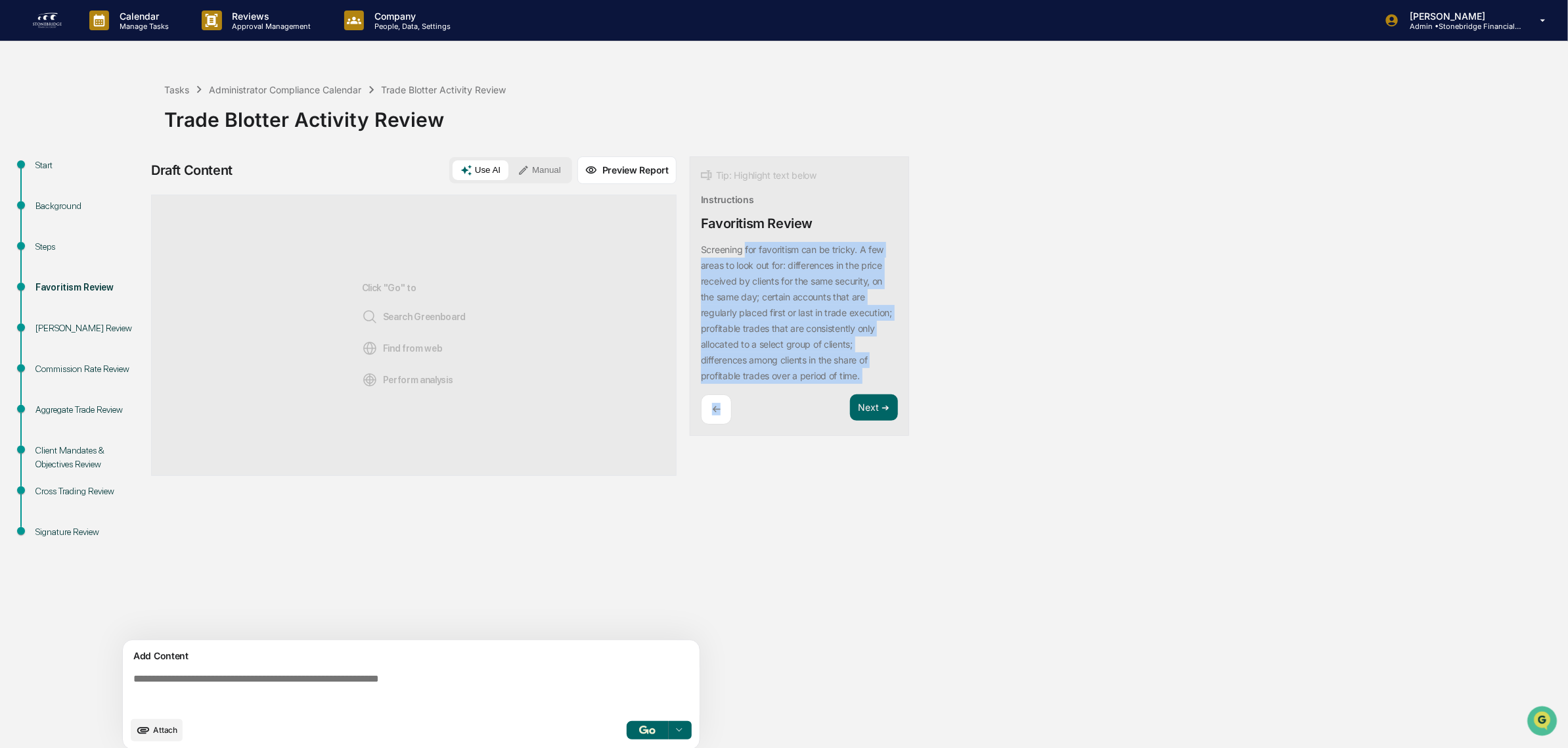
drag, startPoint x: 758, startPoint y: 383, endPoint x: 746, endPoint y: 251, distance: 132.5
click at [746, 251] on div "Tip: Highlight text below Instructions Favoritism Review Screening for favoriti…" at bounding box center [800, 296] width 220 height 280
click at [744, 254] on p "Screening for favoritism can be tricky. A few areas to look out for: difference…" at bounding box center [797, 312] width 191 height 138
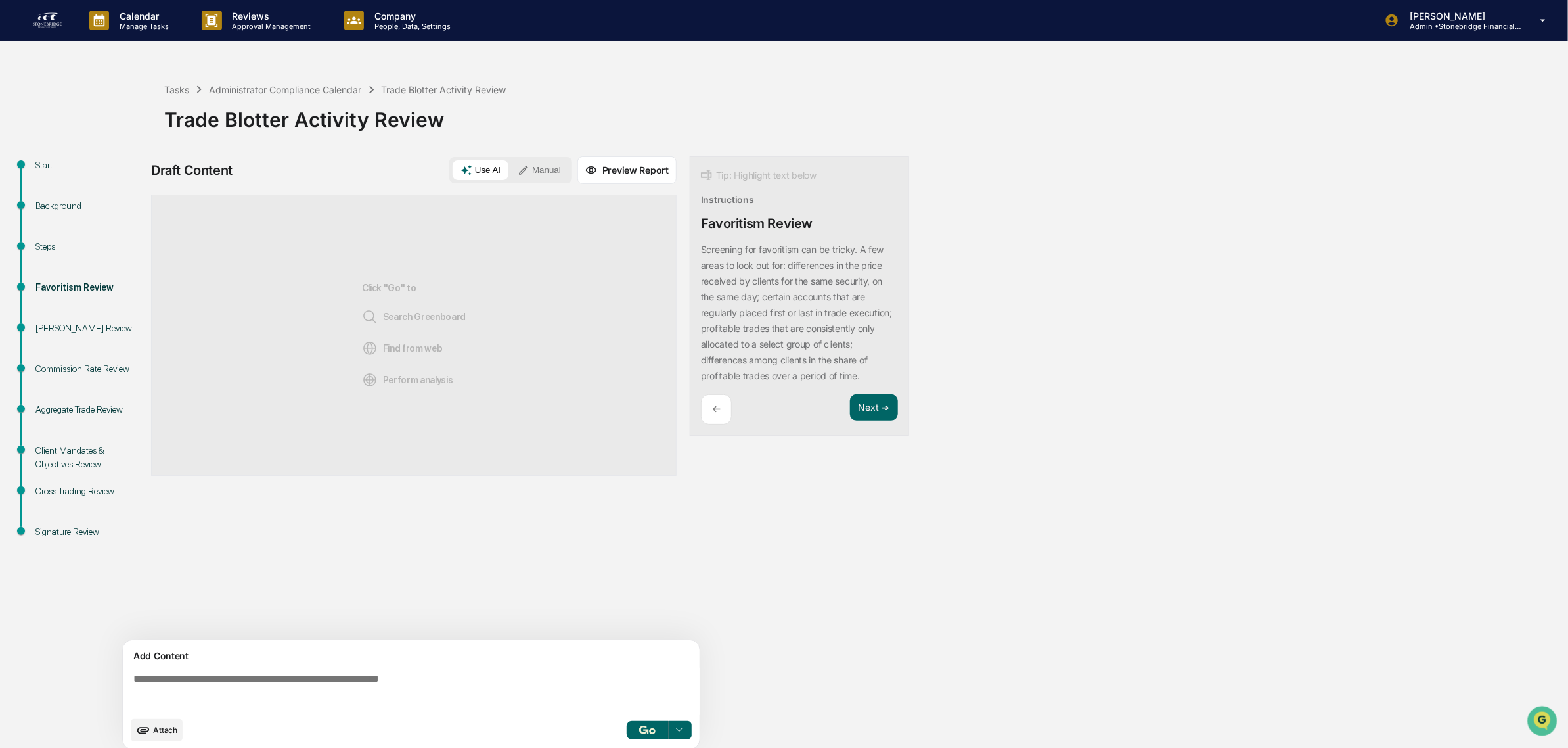
click at [738, 254] on p "Screening for favoritism can be tricky. A few areas to look out for: difference…" at bounding box center [797, 312] width 191 height 138
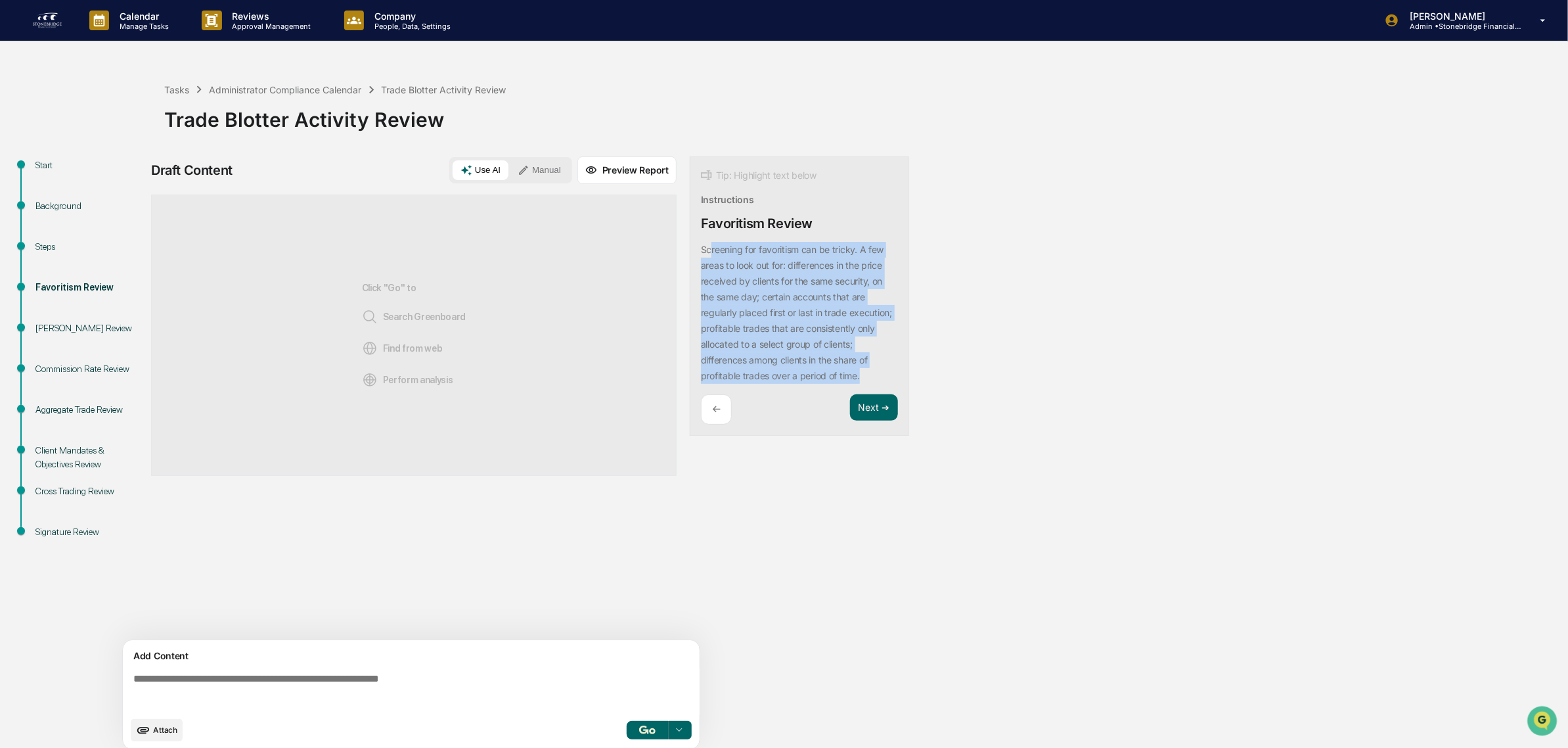
drag, startPoint x: 713, startPoint y: 251, endPoint x: 776, endPoint y: 391, distance: 153.5
click at [776, 384] on div "Screening for favoritism can be tricky. A few areas to look out for: difference…" at bounding box center [800, 312] width 197 height 142
drag, startPoint x: 776, startPoint y: 391, endPoint x: 738, endPoint y: 250, distance: 146.0
click at [738, 250] on div "Screening for favoritism can be tricky. A few areas to look out for: difference…" at bounding box center [800, 312] width 197 height 142
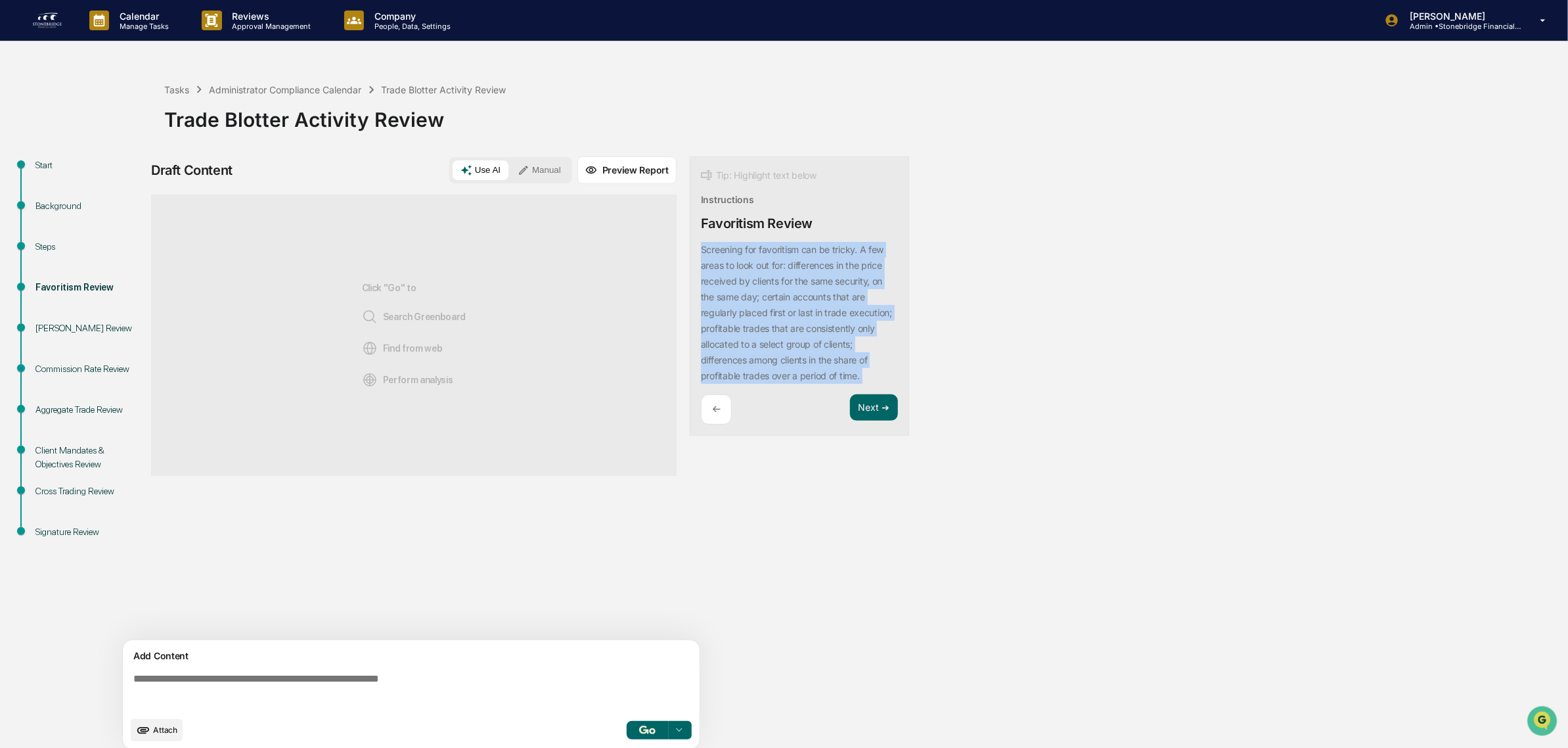
click at [738, 250] on p "Screening for favoritism can be tricky. A few areas to look out for: difference…" at bounding box center [797, 312] width 191 height 138
drag, startPoint x: 737, startPoint y: 251, endPoint x: 776, endPoint y: 404, distance: 157.9
click at [776, 404] on div "Tip: Highlight text below Instructions Favoritism Review Screening for favoriti…" at bounding box center [800, 296] width 220 height 280
drag, startPoint x: 776, startPoint y: 404, endPoint x: 750, endPoint y: 231, distance: 174.9
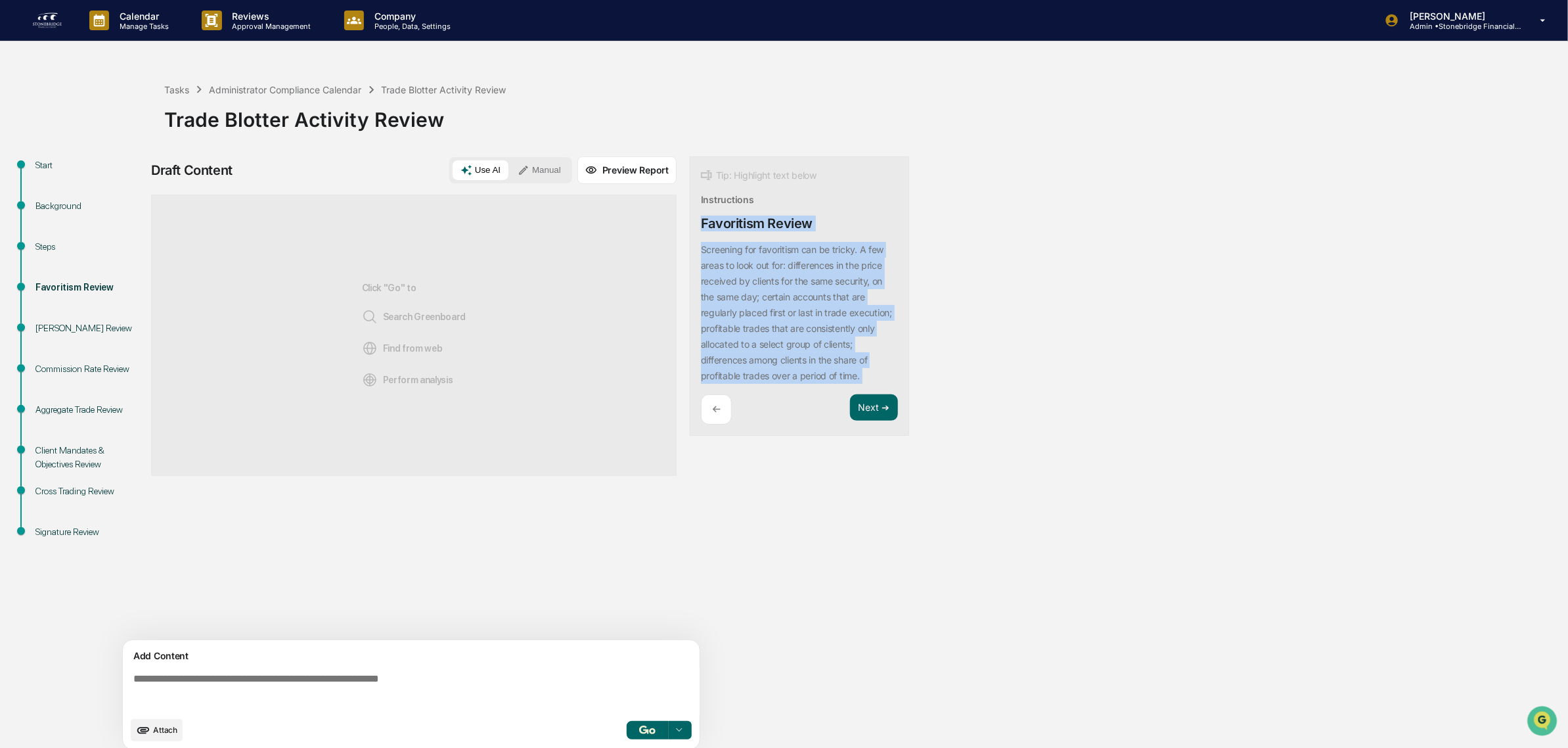
click at [750, 231] on div "Tip: Highlight text below Instructions Favoritism Review Screening for favoriti…" at bounding box center [800, 296] width 220 height 280
click at [756, 260] on div "Screening for favoritism can be tricky. A few areas to look out for: difference…" at bounding box center [800, 312] width 197 height 142
drag, startPoint x: 729, startPoint y: 251, endPoint x: 782, endPoint y: 401, distance: 159.1
click at [782, 384] on div "Screening for favoritism can be tricky. A few areas to look out for: difference…" at bounding box center [800, 312] width 197 height 142
click at [782, 402] on div "Tip: Highlight text below Instructions Favoritism Review Screening for favoriti…" at bounding box center [800, 296] width 220 height 280
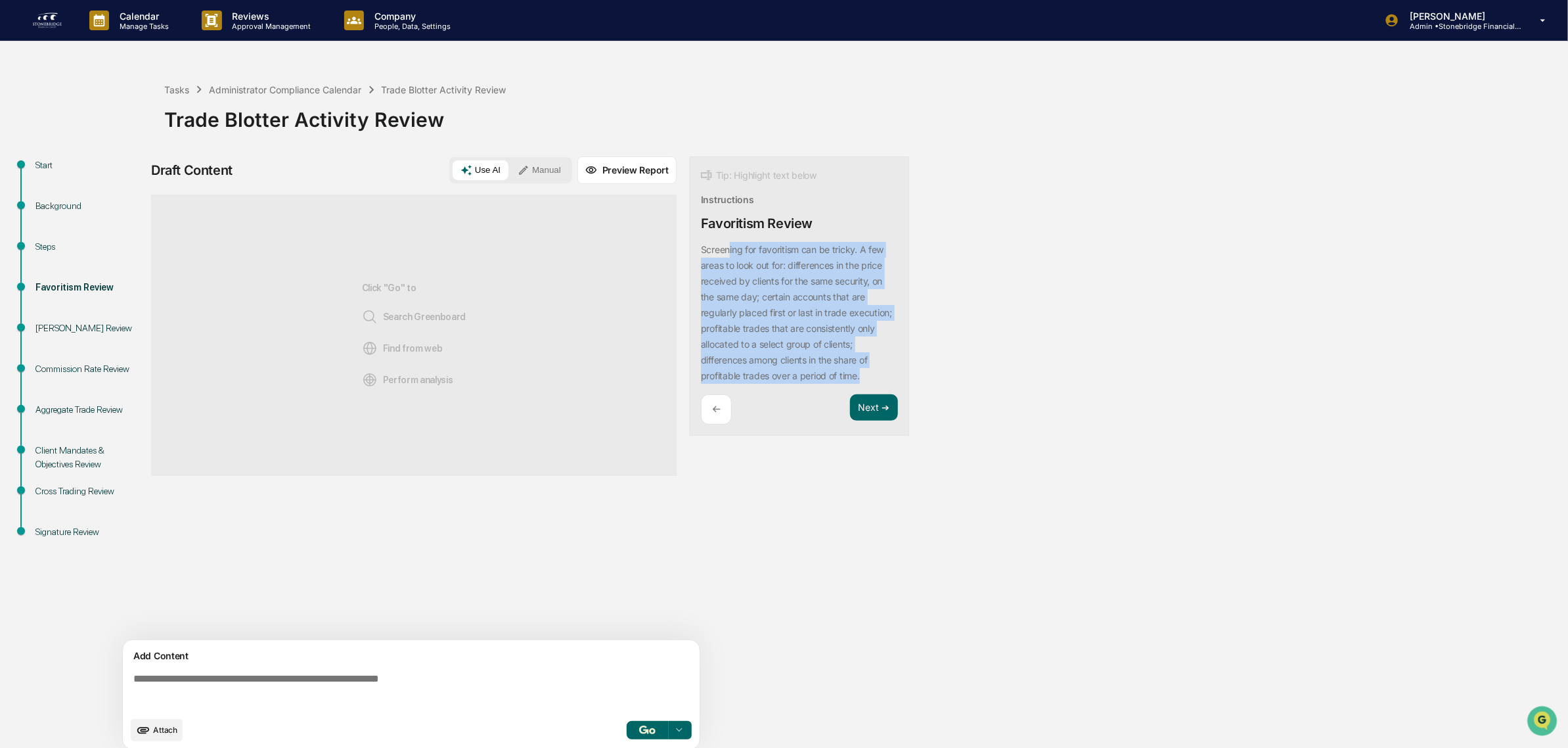
click at [782, 402] on div "Tip: Highlight text below Instructions Favoritism Review Screening for favoriti…" at bounding box center [800, 296] width 220 height 280
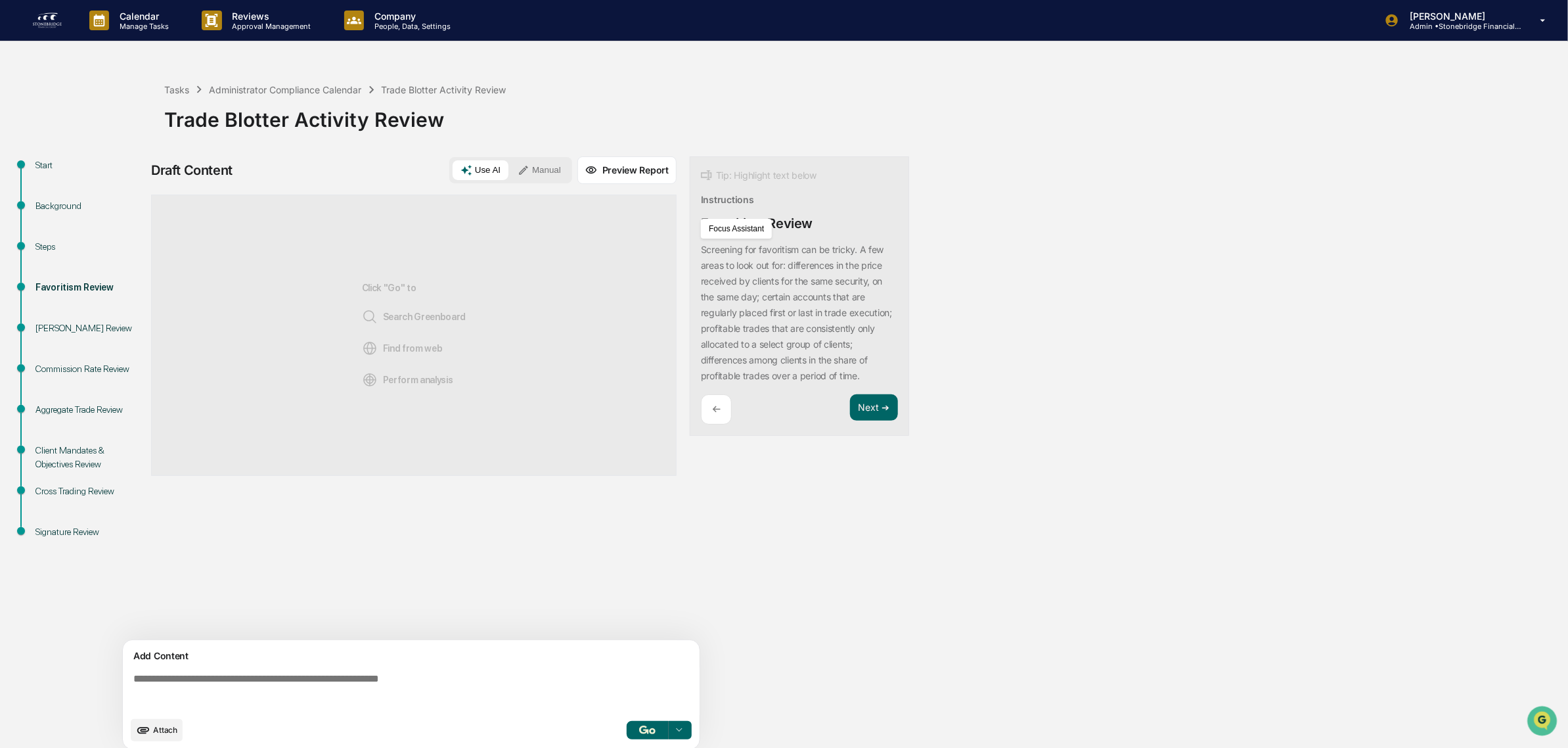
click at [349, 701] on textarea at bounding box center [414, 691] width 572 height 47
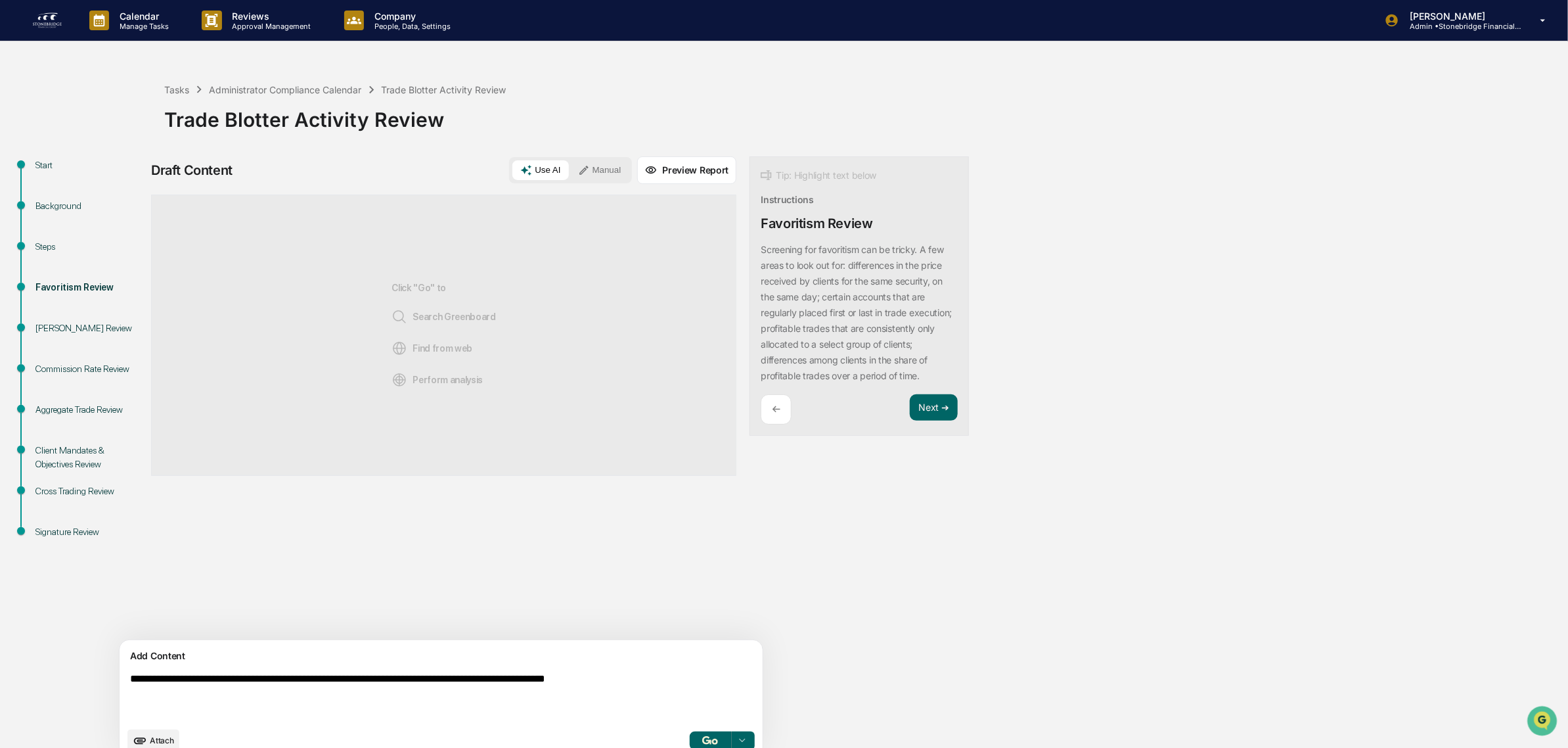
click at [649, 676] on textarea "**********" at bounding box center [410, 696] width 571 height 58
drag, startPoint x: 651, startPoint y: 676, endPoint x: 630, endPoint y: 681, distance: 21.6
click at [609, 680] on textarea "**********" at bounding box center [410, 696] width 571 height 58
click at [635, 681] on textarea "**********" at bounding box center [410, 696] width 571 height 58
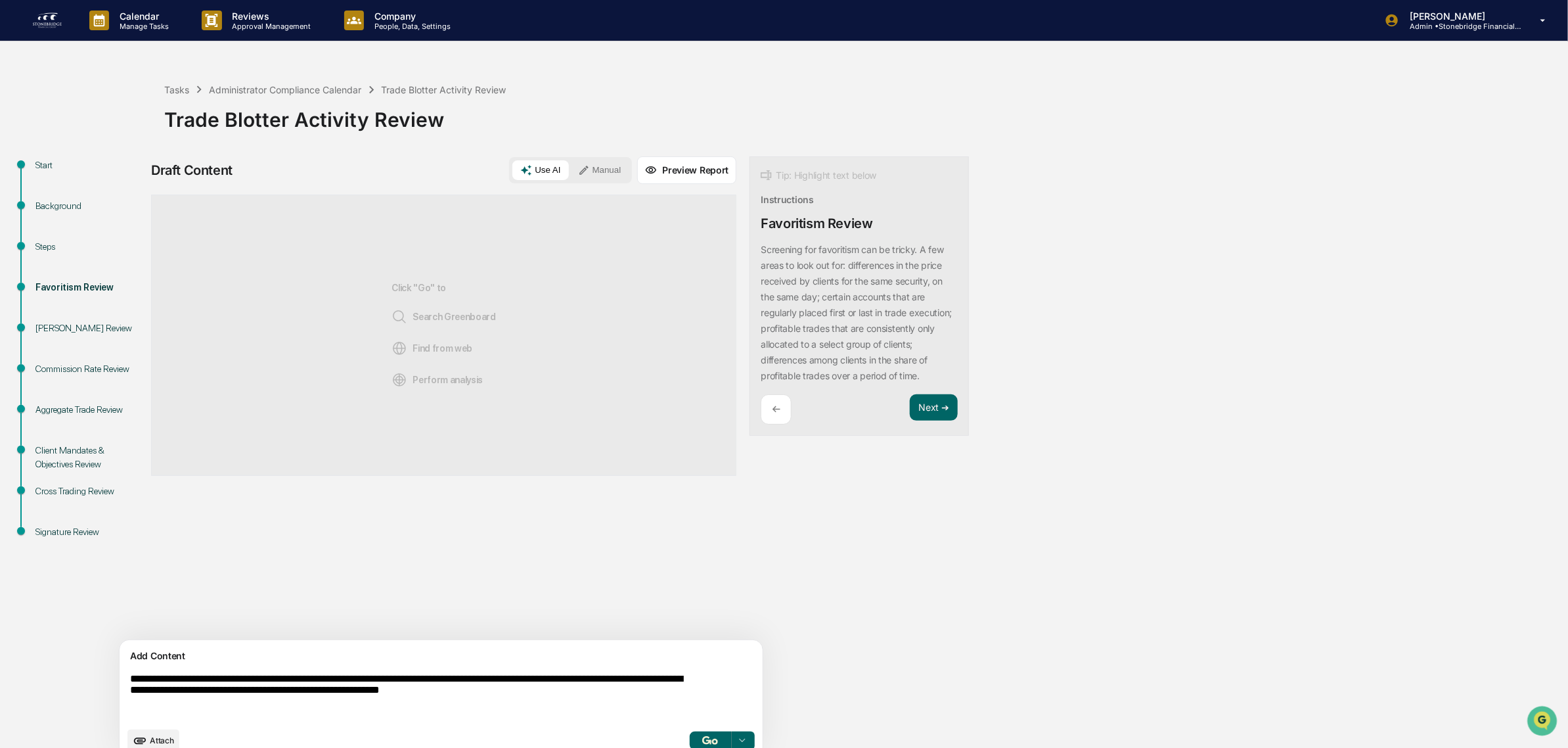
click at [477, 698] on textarea "**********" at bounding box center [410, 696] width 571 height 58
drag, startPoint x: 592, startPoint y: 700, endPoint x: 461, endPoint y: 698, distance: 131.0
click at [461, 698] on textarea "**********" at bounding box center [410, 696] width 571 height 58
type textarea "**********"
click at [689, 736] on button "button" at bounding box center [710, 740] width 42 height 18
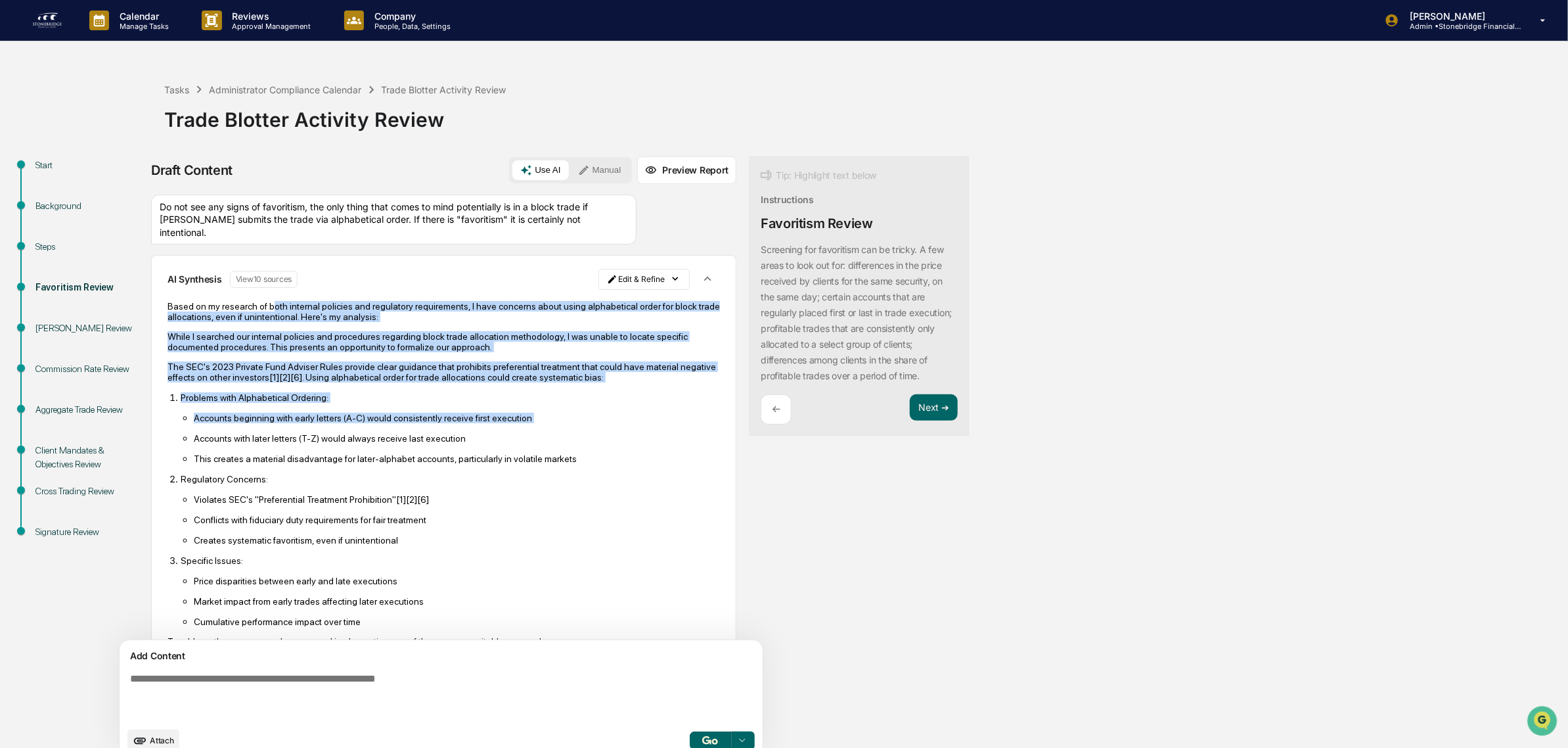
drag, startPoint x: 269, startPoint y: 303, endPoint x: 438, endPoint y: 437, distance: 215.7
click at [438, 437] on div "Based on my research of both internal policies and regulatory requirements, I h…" at bounding box center [444, 560] width 552 height 518
click at [438, 437] on ul "Accounts beginning with early letters (A-C) would consistently receive first ex…" at bounding box center [450, 438] width 539 height 52
drag, startPoint x: 416, startPoint y: 390, endPoint x: 397, endPoint y: 324, distance: 68.7
click at [397, 324] on div "Based on my research of both internal policies and regulatory requirements, I h…" at bounding box center [444, 560] width 552 height 518
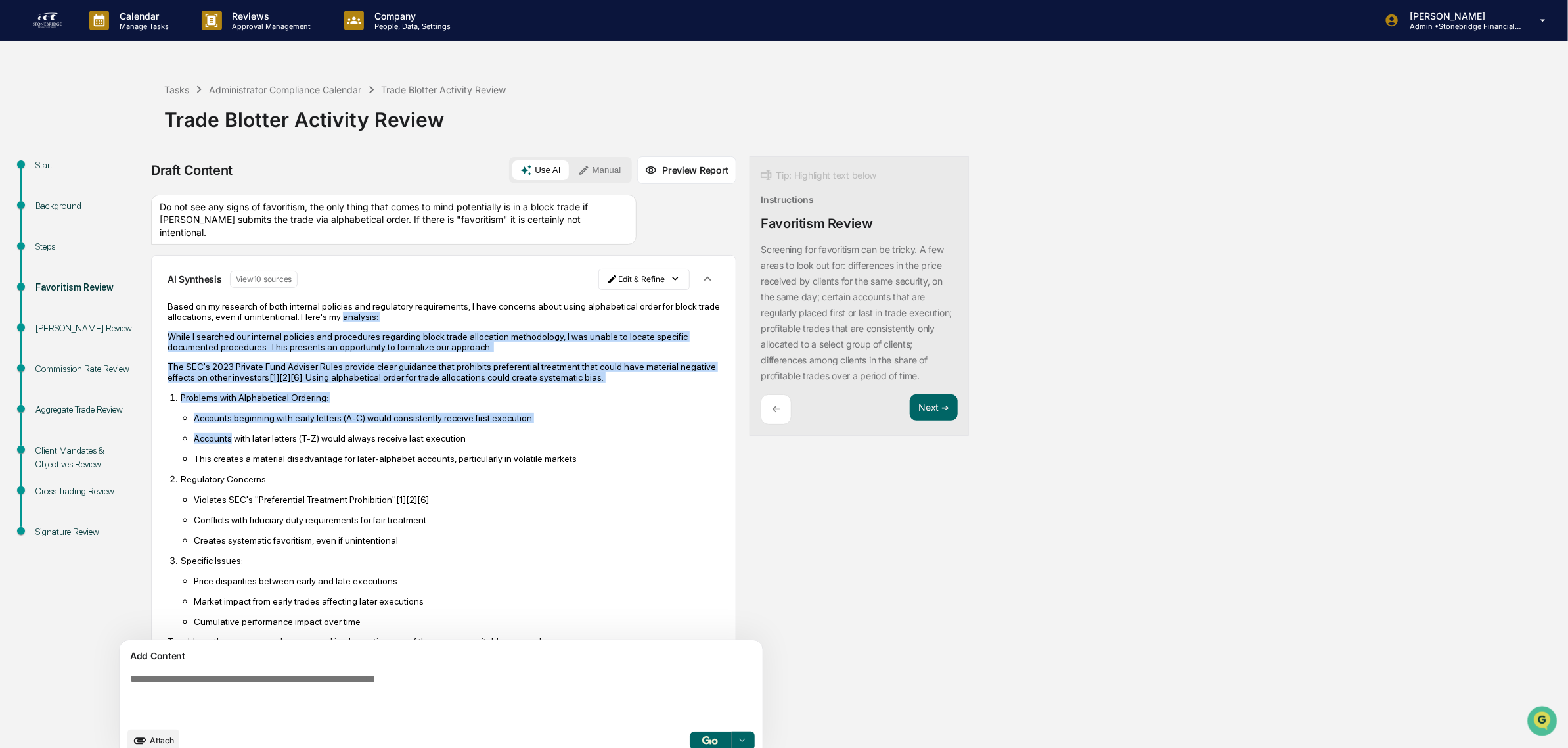
click at [397, 322] on p "Based on my research of both internal policies and regulatory requirements, I h…" at bounding box center [444, 312] width 552 height 21
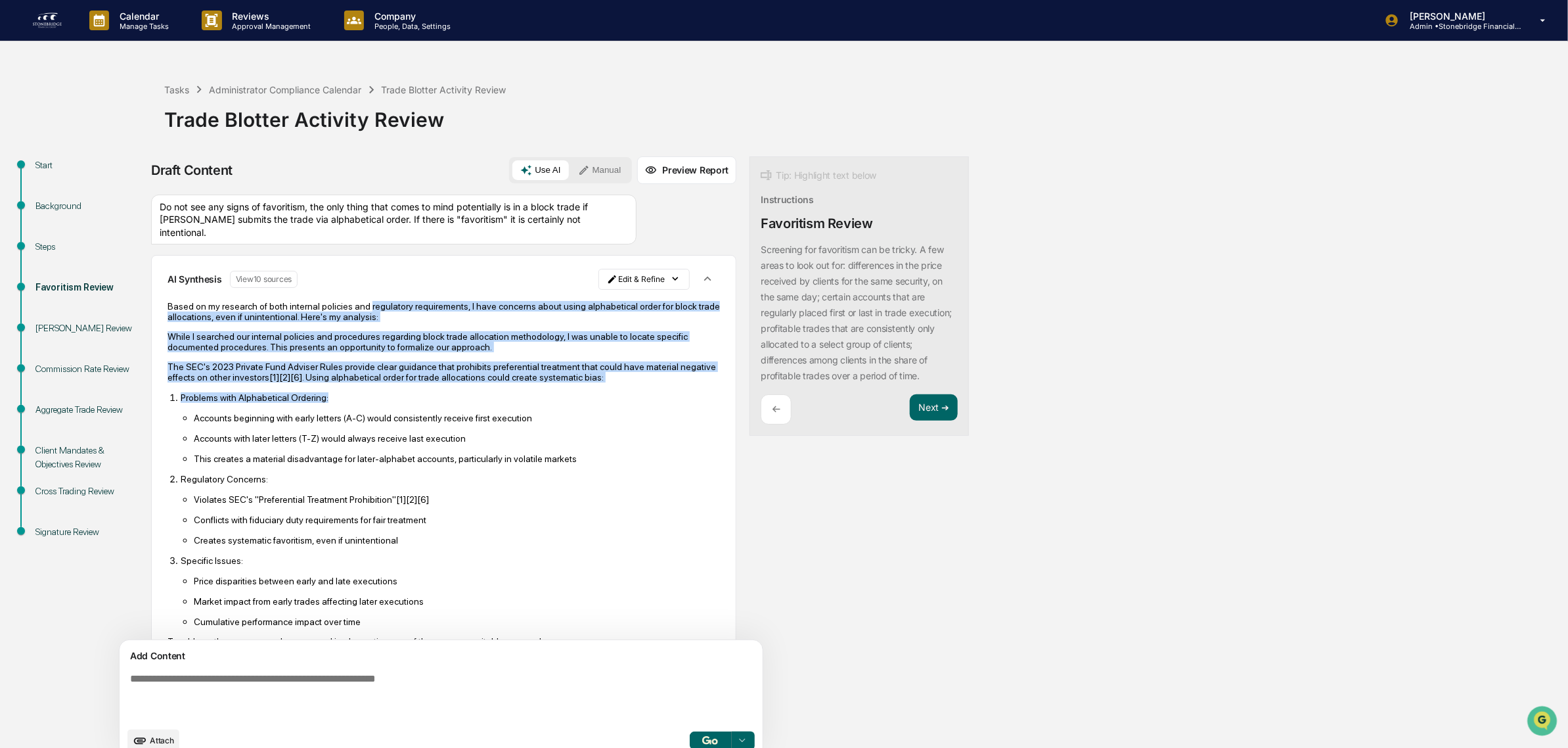
drag, startPoint x: 362, startPoint y: 314, endPoint x: 434, endPoint y: 399, distance: 111.4
click at [434, 399] on div "Based on my research of both internal policies and regulatory requirements, I h…" at bounding box center [444, 560] width 552 height 518
click at [434, 399] on p "Problems with Alphabetical Ordering:" at bounding box center [450, 397] width 539 height 11
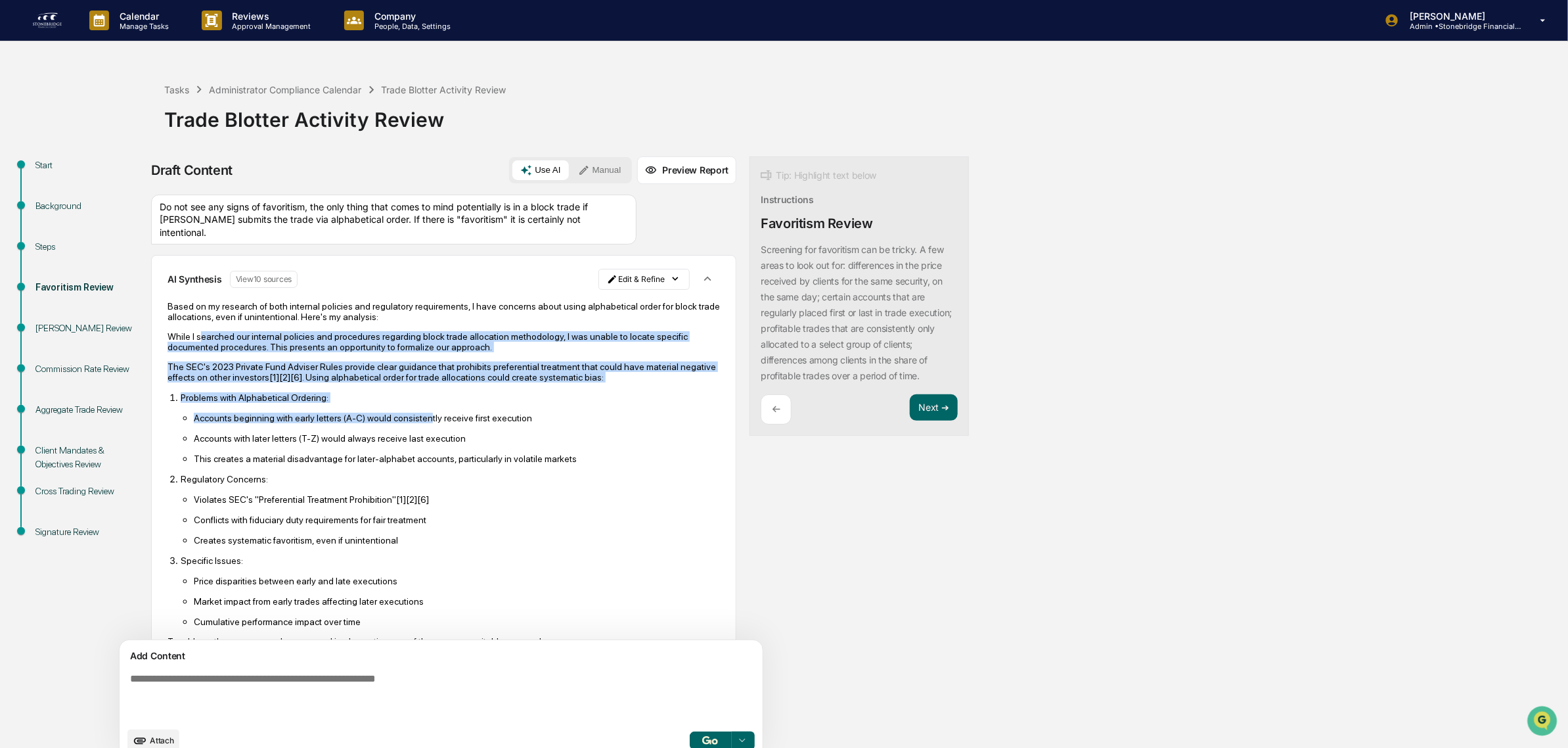
drag, startPoint x: 424, startPoint y: 422, endPoint x: 199, endPoint y: 336, distance: 240.9
click at [199, 336] on div "Based on my research of both internal policies and regulatory requirements, I h…" at bounding box center [444, 560] width 552 height 518
click at [199, 336] on p "While I searched our internal policies and procedures regarding block trade all…" at bounding box center [444, 342] width 552 height 21
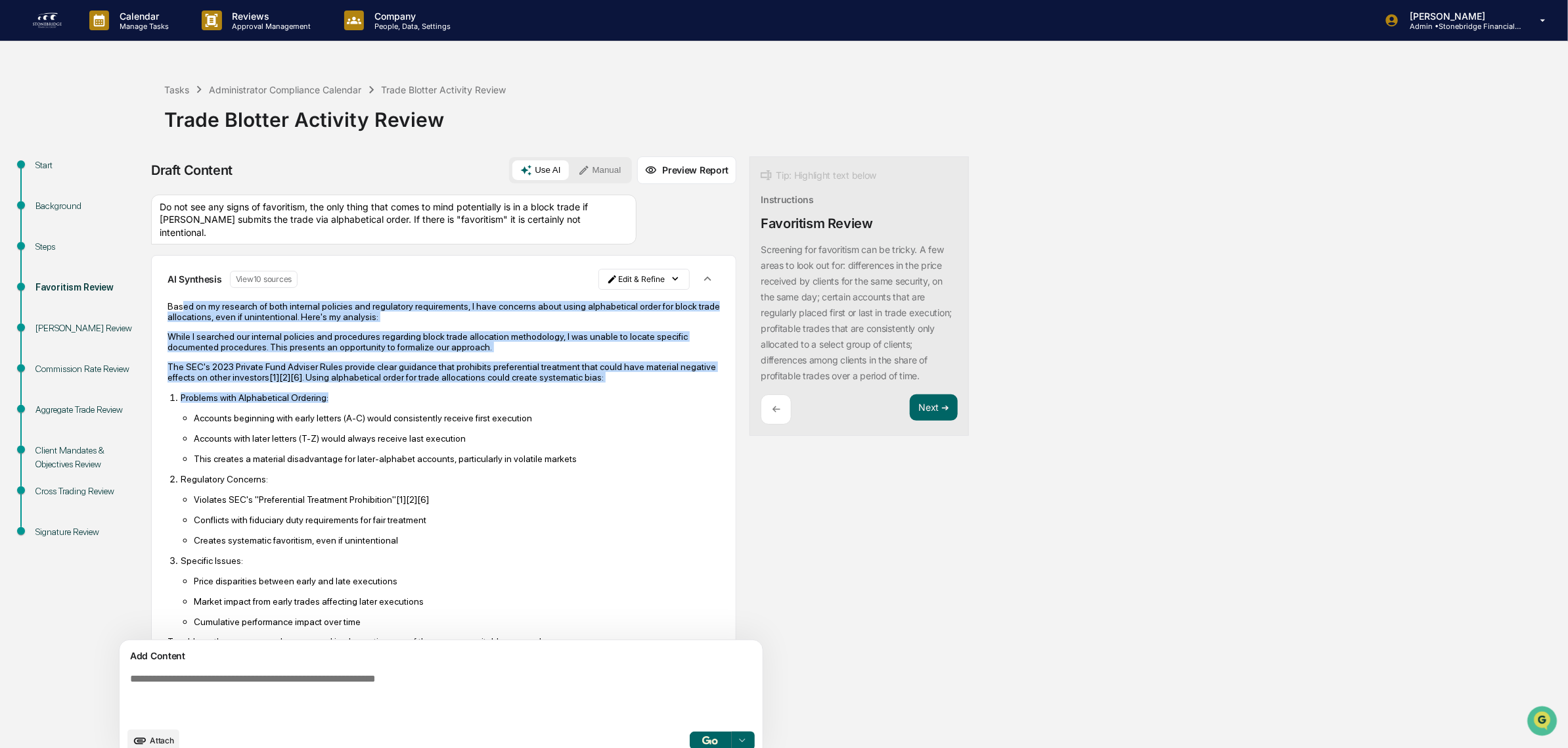
drag, startPoint x: 191, startPoint y: 303, endPoint x: 326, endPoint y: 402, distance: 167.4
click at [326, 402] on div "Based on my research of both internal policies and regulatory requirements, I h…" at bounding box center [444, 560] width 552 height 518
click at [324, 402] on p "Problems with Alphabetical Ordering:" at bounding box center [450, 397] width 539 height 11
click at [372, 397] on div "Based on my research of both internal policies and regulatory requirements, I h…" at bounding box center [444, 560] width 552 height 518
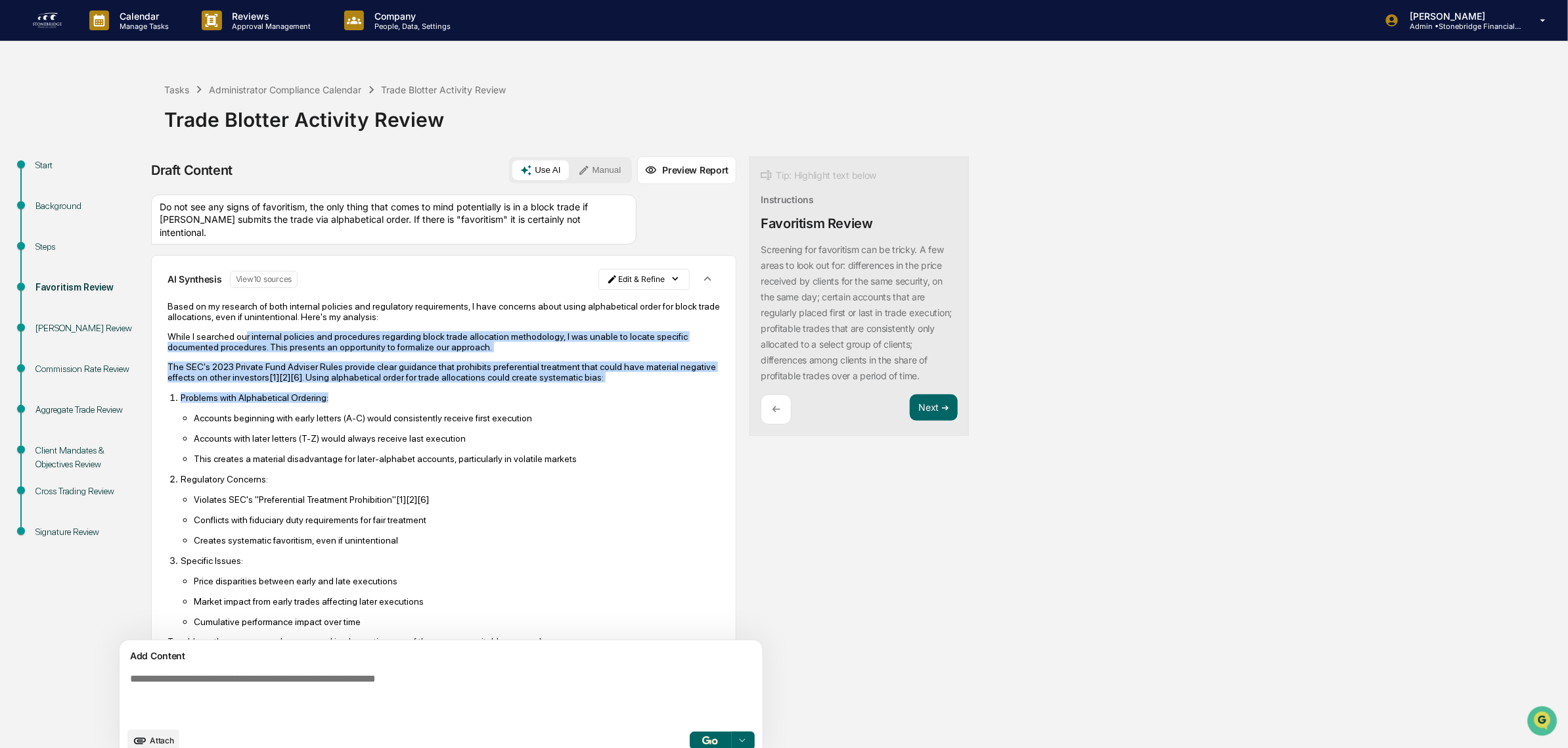
drag, startPoint x: 363, startPoint y: 402, endPoint x: 242, endPoint y: 339, distance: 136.4
click at [242, 339] on div "Based on my research of both internal policies and regulatory requirements, I h…" at bounding box center [444, 560] width 552 height 518
click at [242, 339] on p "While I searched our internal policies and procedures regarding block trade all…" at bounding box center [444, 342] width 552 height 21
drag, startPoint x: 210, startPoint y: 335, endPoint x: 386, endPoint y: 412, distance: 192.1
click at [386, 412] on div "Based on my research of both internal policies and regulatory requirements, I h…" at bounding box center [444, 560] width 552 height 518
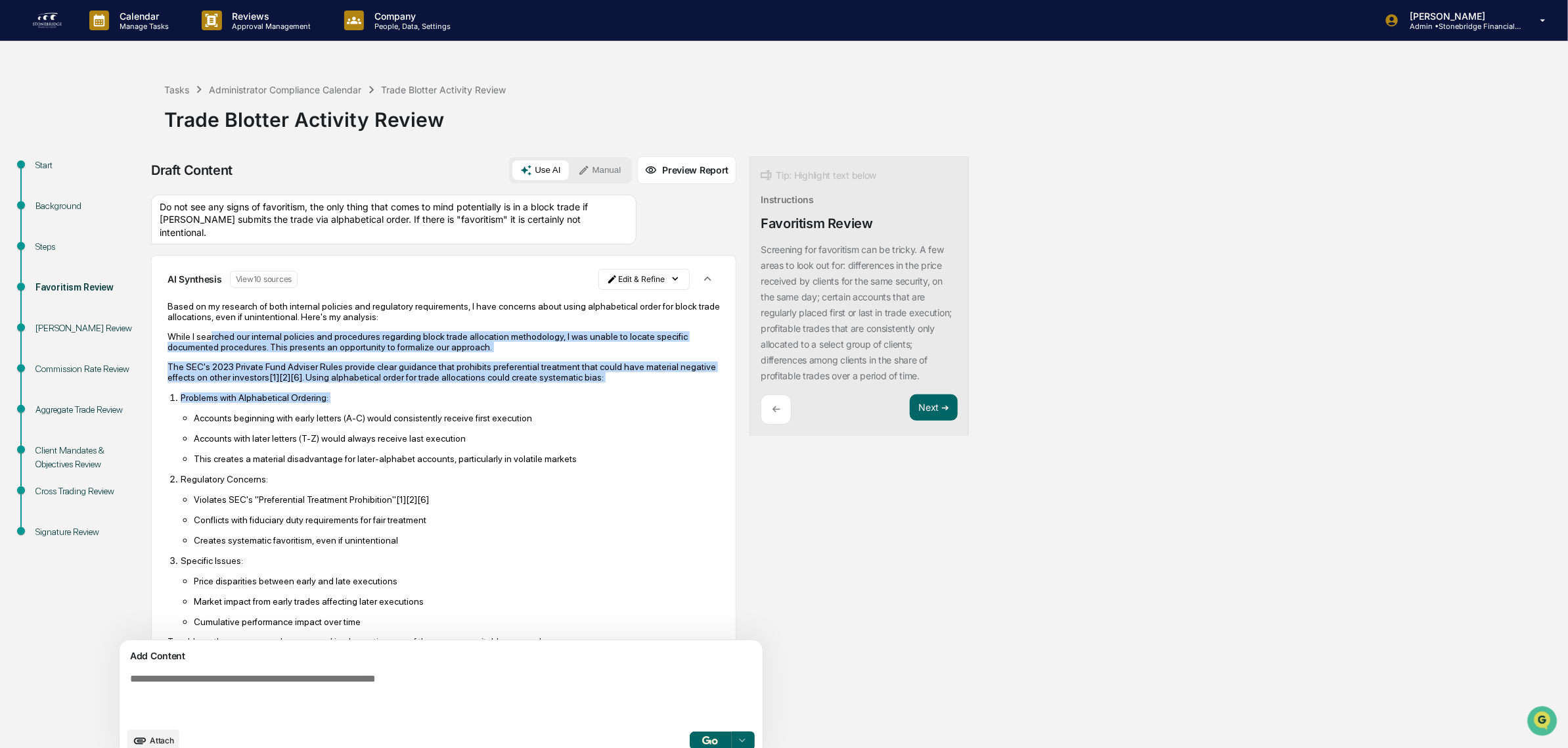
click at [386, 412] on li "Problems with Alphabetical Ordering: Accounts beginning with early letters (A-C…" at bounding box center [450, 427] width 539 height 72
drag, startPoint x: 384, startPoint y: 409, endPoint x: 357, endPoint y: 353, distance: 62.2
click at [357, 353] on div "Based on my research of both internal policies and regulatory requirements, I h…" at bounding box center [444, 560] width 552 height 518
click at [357, 352] on p "While I searched our internal policies and procedures regarding block trade all…" at bounding box center [444, 342] width 552 height 21
drag, startPoint x: 346, startPoint y: 324, endPoint x: 503, endPoint y: 405, distance: 176.7
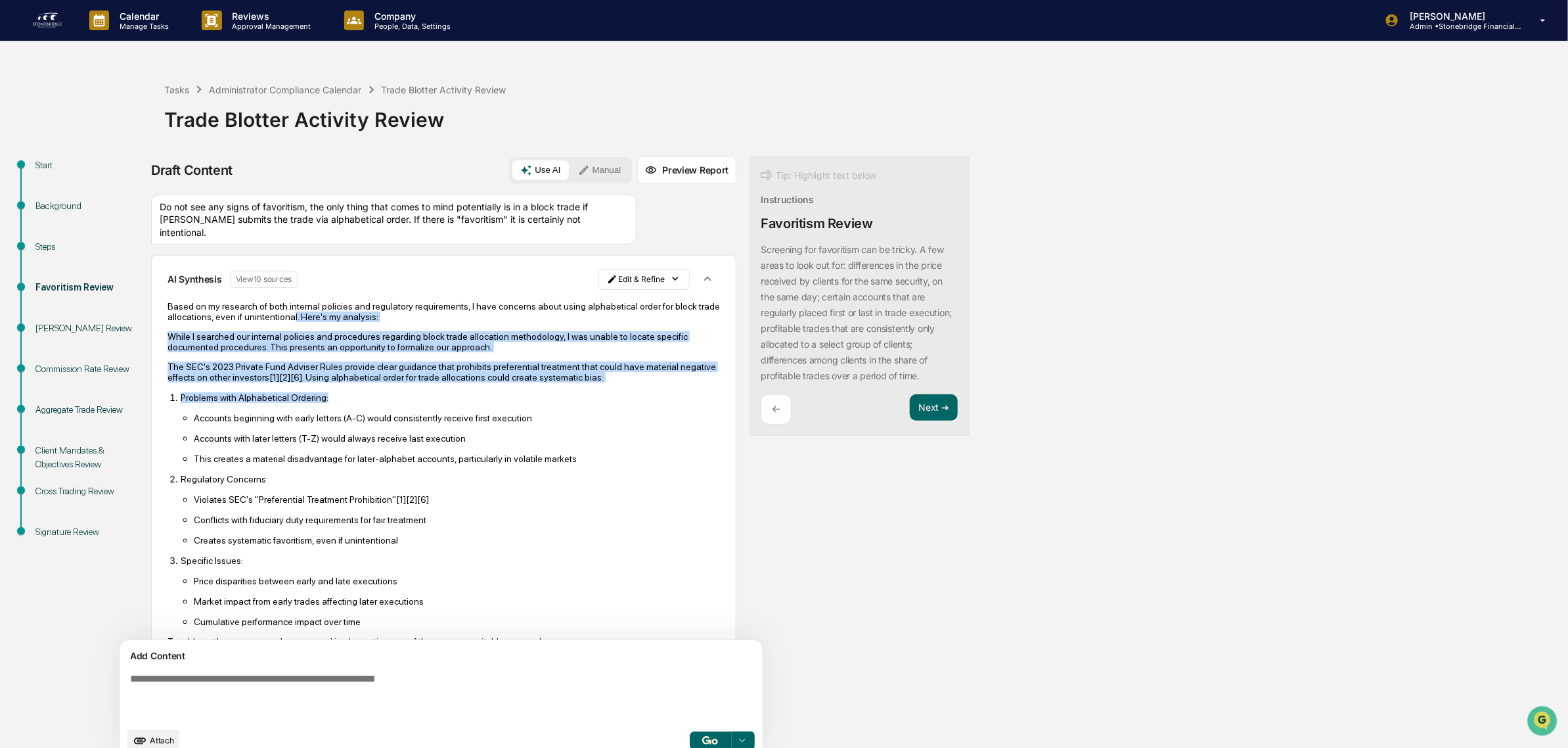
click at [503, 405] on div "Based on my research of both internal policies and regulatory requirements, I h…" at bounding box center [444, 560] width 552 height 518
click at [503, 403] on p "Problems with Alphabetical Ordering:" at bounding box center [450, 397] width 539 height 11
drag, startPoint x: 497, startPoint y: 405, endPoint x: 333, endPoint y: 342, distance: 175.7
click at [333, 342] on div "Based on my research of both internal policies and regulatory requirements, I h…" at bounding box center [444, 560] width 552 height 518
click at [333, 342] on p "While I searched our internal policies and procedures regarding block trade all…" at bounding box center [444, 342] width 552 height 21
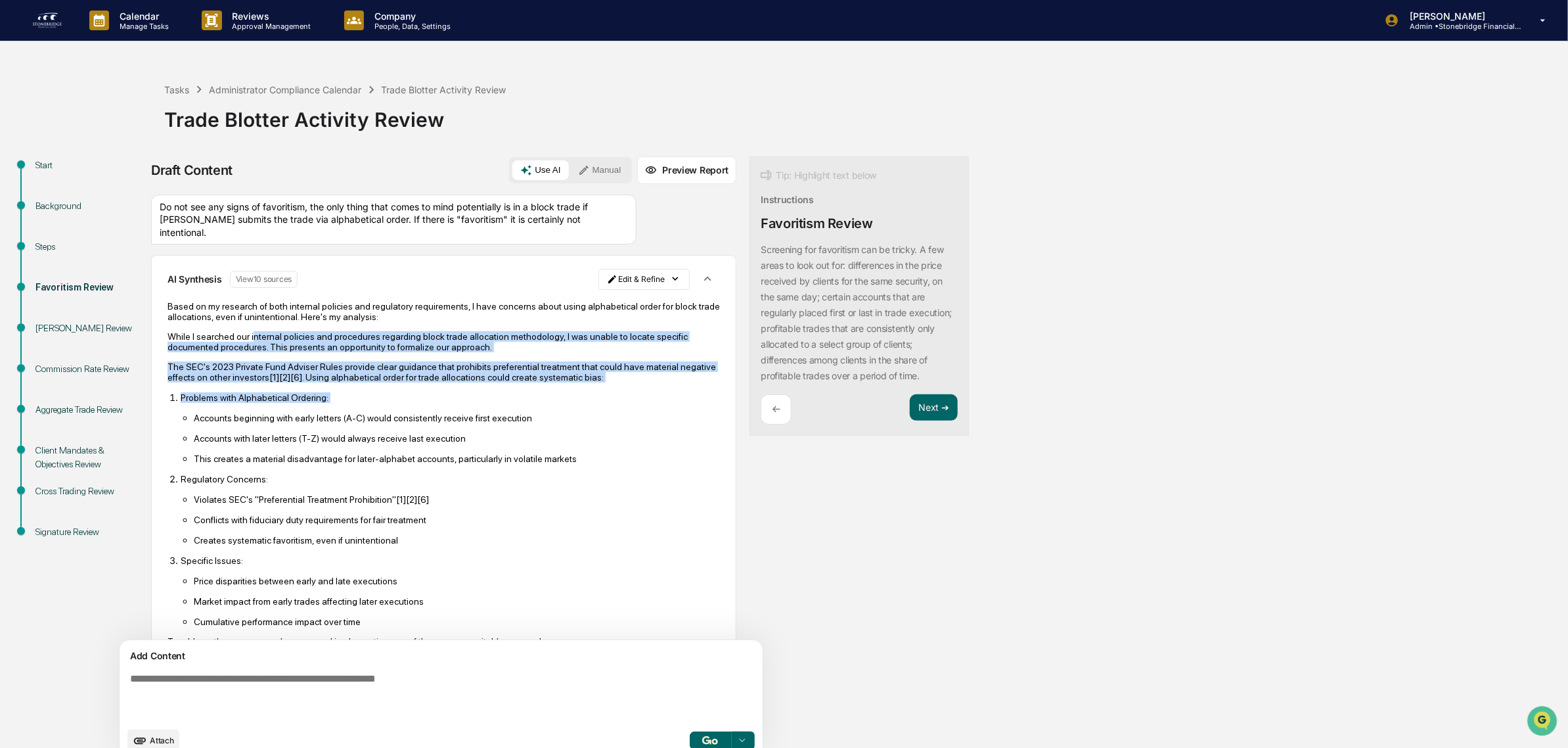
drag, startPoint x: 251, startPoint y: 339, endPoint x: 381, endPoint y: 411, distance: 148.6
click at [381, 411] on div "Based on my research of both internal policies and regulatory requirements, I h…" at bounding box center [444, 560] width 552 height 518
click at [381, 411] on li "Problems with Alphabetical Ordering: Accounts beginning with early letters (A-C…" at bounding box center [450, 427] width 539 height 72
click at [352, 336] on div "Based on my research of both internal policies and regulatory requirements, I h…" at bounding box center [444, 560] width 552 height 518
click at [352, 336] on p "While I searched our internal policies and procedures regarding block trade all…" at bounding box center [444, 342] width 552 height 21
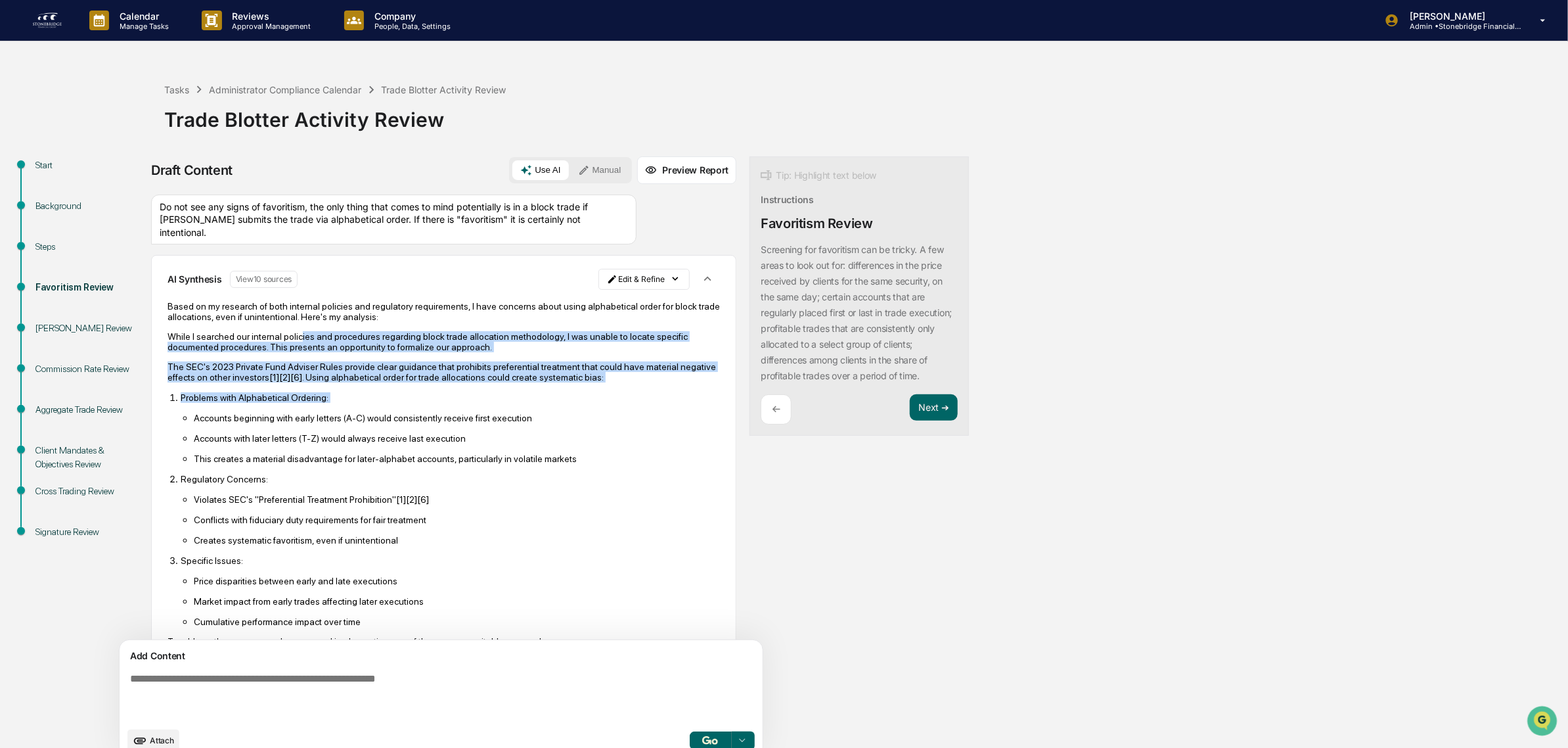
drag, startPoint x: 296, startPoint y: 330, endPoint x: 452, endPoint y: 416, distance: 178.1
click at [452, 416] on div "Based on my research of both internal policies and regulatory requirements, I h…" at bounding box center [444, 560] width 552 height 518
click at [452, 416] on li "Problems with Alphabetical Ordering: Accounts beginning with early letters (A-C…" at bounding box center [450, 427] width 539 height 72
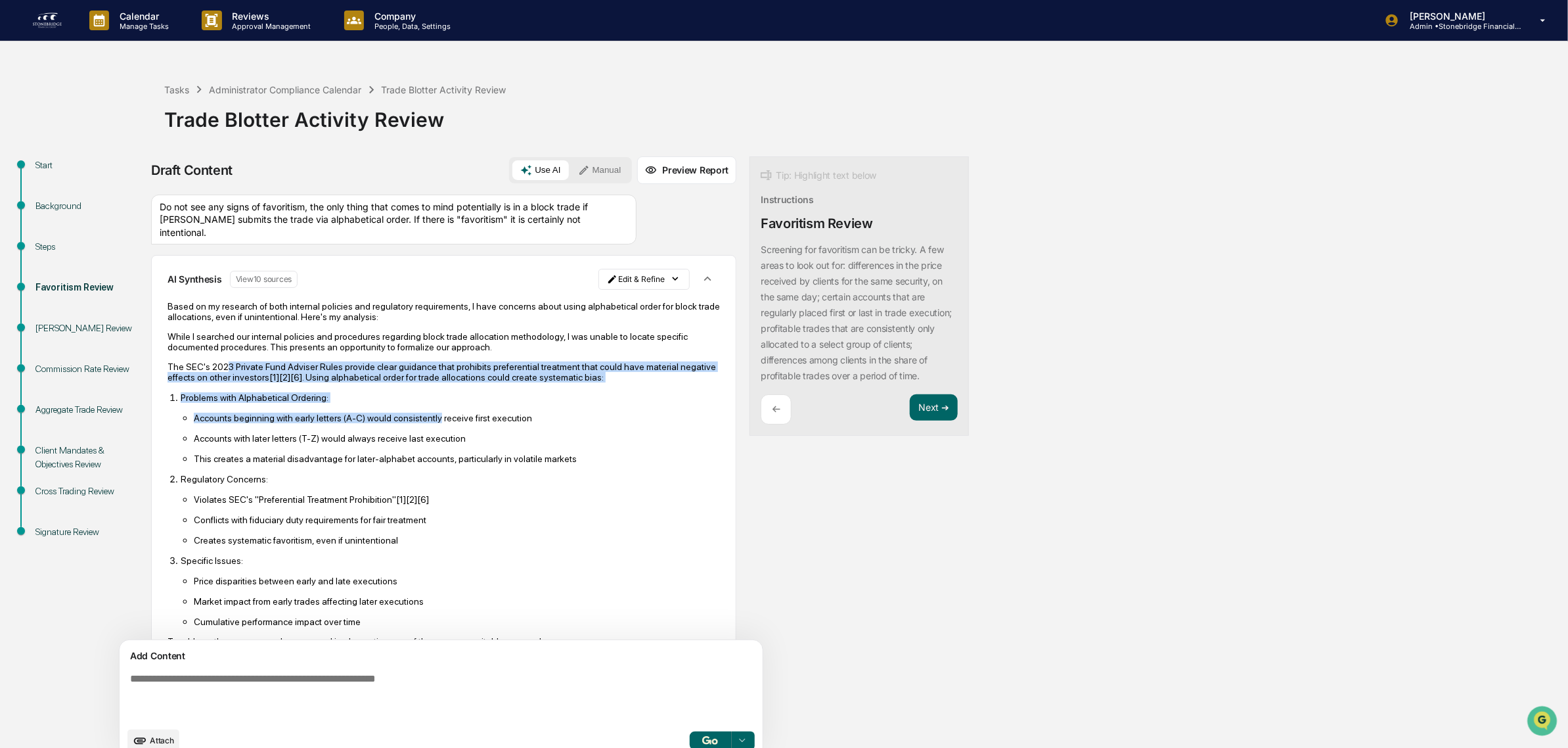
drag, startPoint x: 232, startPoint y: 371, endPoint x: 431, endPoint y: 421, distance: 205.2
click at [431, 421] on div "Based on my research of both internal policies and regulatory requirements, I h…" at bounding box center [444, 560] width 552 height 518
click at [431, 421] on p "Accounts beginning with early letters (A-C) would consistently receive first ex…" at bounding box center [457, 418] width 526 height 11
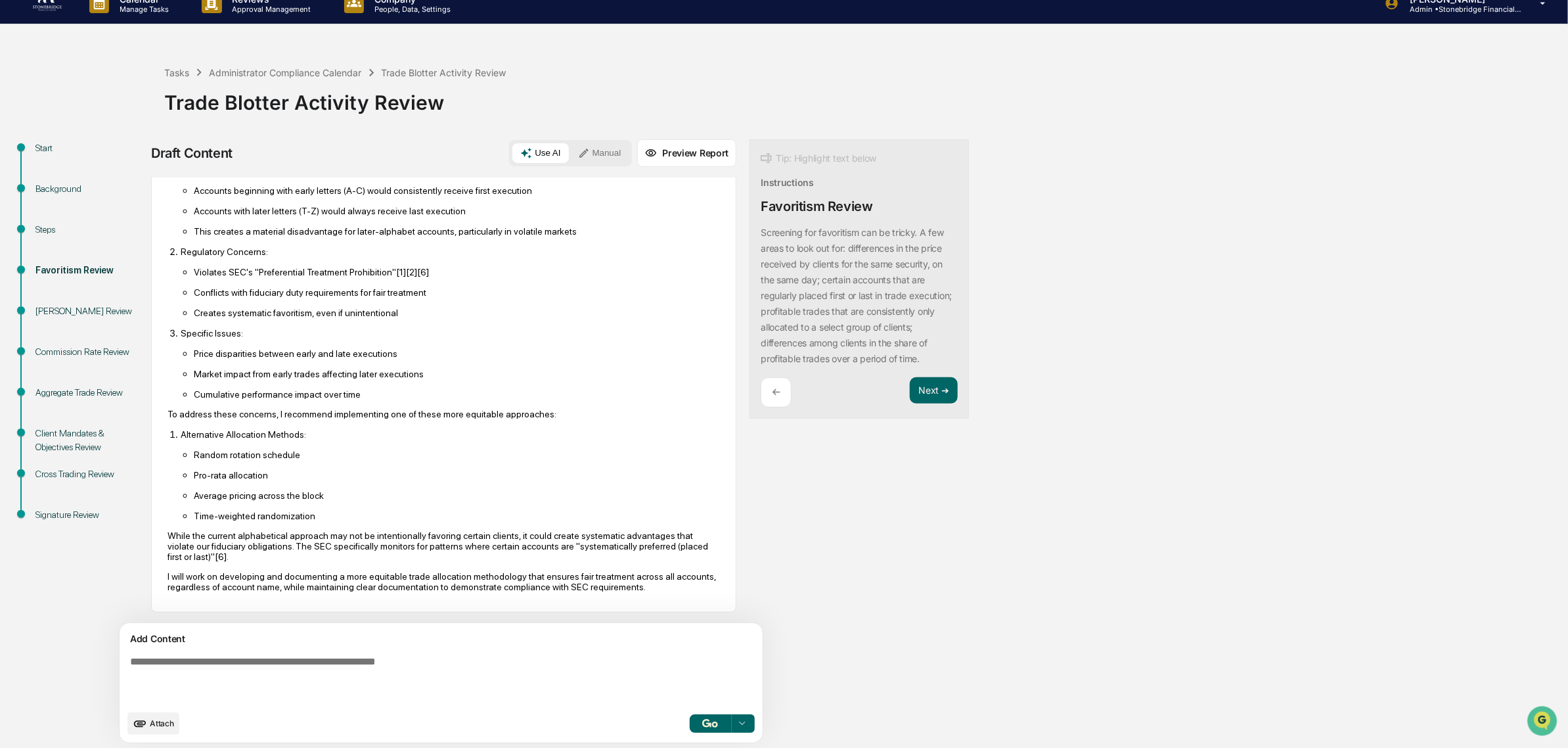
scroll to position [22, 0]
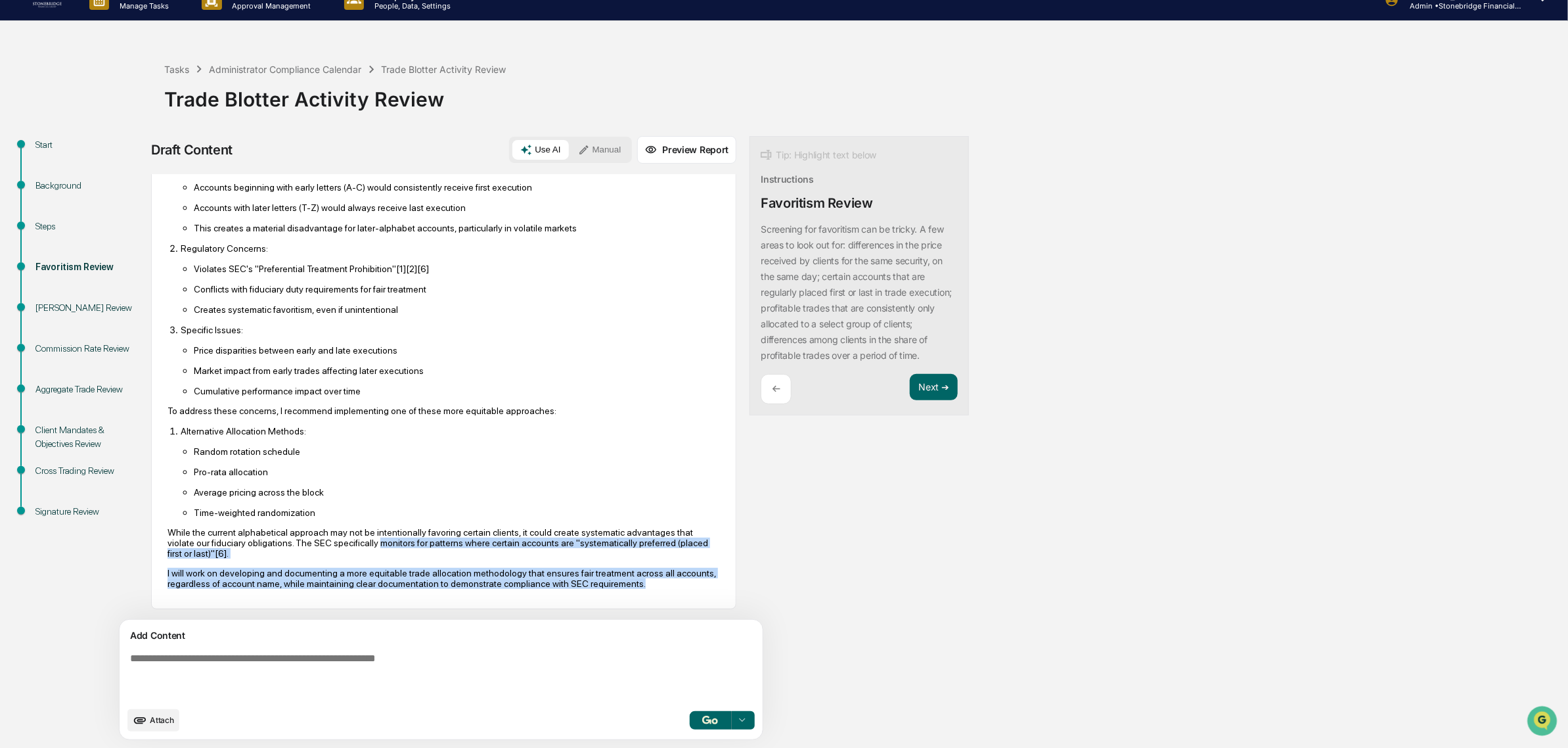
drag, startPoint x: 412, startPoint y: 522, endPoint x: 506, endPoint y: 580, distance: 110.5
click at [506, 580] on div "Based on my research of both internal policies and regulatory requirements, I h…" at bounding box center [444, 329] width 552 height 518
click at [506, 580] on p "I will work on developing and documenting a more equitable trade allocation met…" at bounding box center [444, 578] width 552 height 21
drag, startPoint x: 496, startPoint y: 583, endPoint x: 284, endPoint y: 549, distance: 214.7
click at [284, 549] on div "Based on my research of both internal policies and regulatory requirements, I h…" at bounding box center [444, 329] width 552 height 518
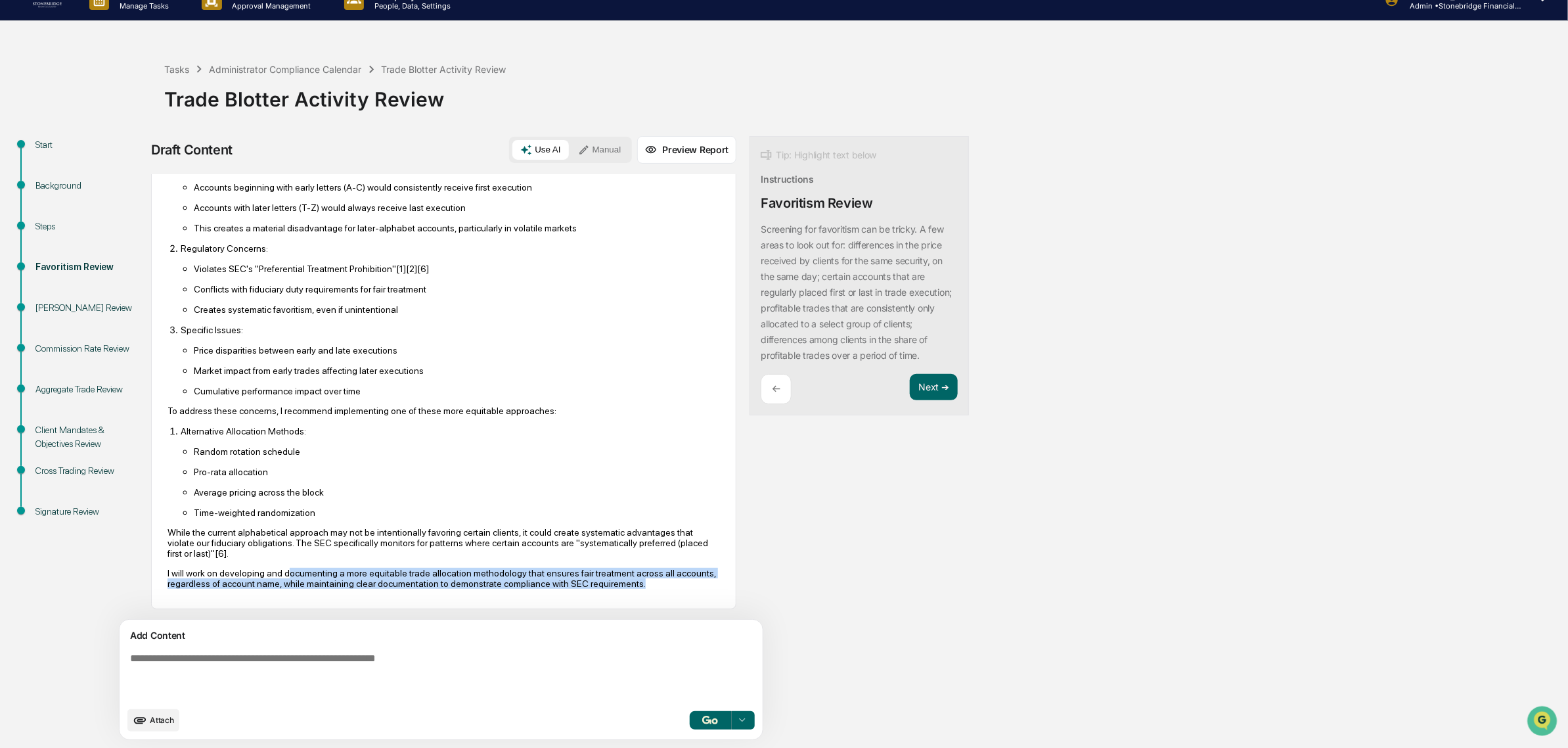
click at [284, 549] on div "Based on my research of both internal policies and regulatory requirements, I h…" at bounding box center [444, 329] width 552 height 518
drag, startPoint x: 225, startPoint y: 560, endPoint x: 404, endPoint y: 583, distance: 180.5
click at [404, 583] on p "I will work on developing and documenting a more equitable trade allocation met…" at bounding box center [444, 578] width 552 height 21
click at [405, 583] on p "I will work on developing and documenting a more equitable trade allocation met…" at bounding box center [444, 578] width 552 height 21
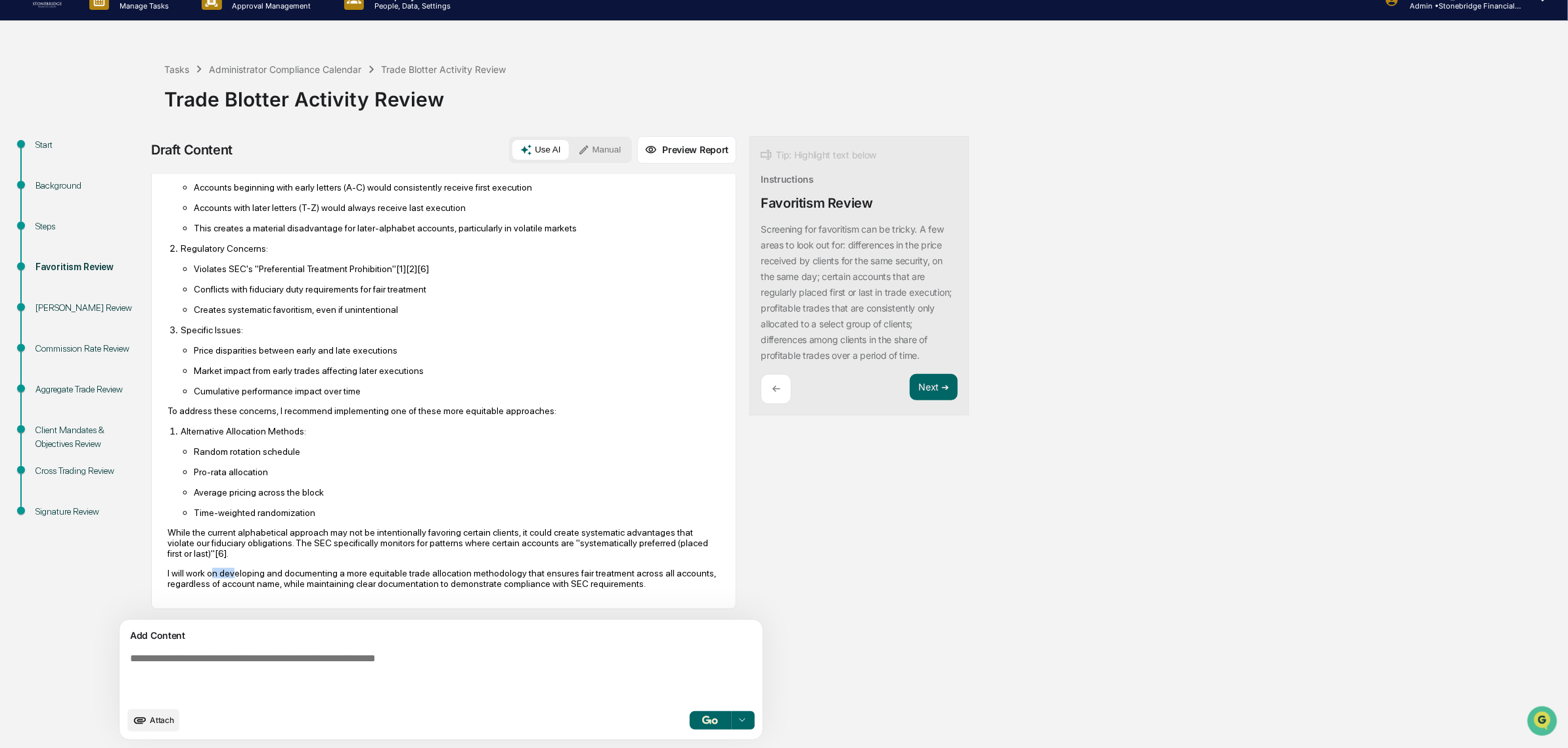
drag, startPoint x: 405, startPoint y: 583, endPoint x: 232, endPoint y: 561, distance: 174.4
click at [231, 567] on p "I will work on developing and documenting a more equitable trade allocation met…" at bounding box center [444, 578] width 552 height 21
click at [232, 567] on p "I will work on developing and documenting a more equitable trade allocation met…" at bounding box center [444, 578] width 552 height 21
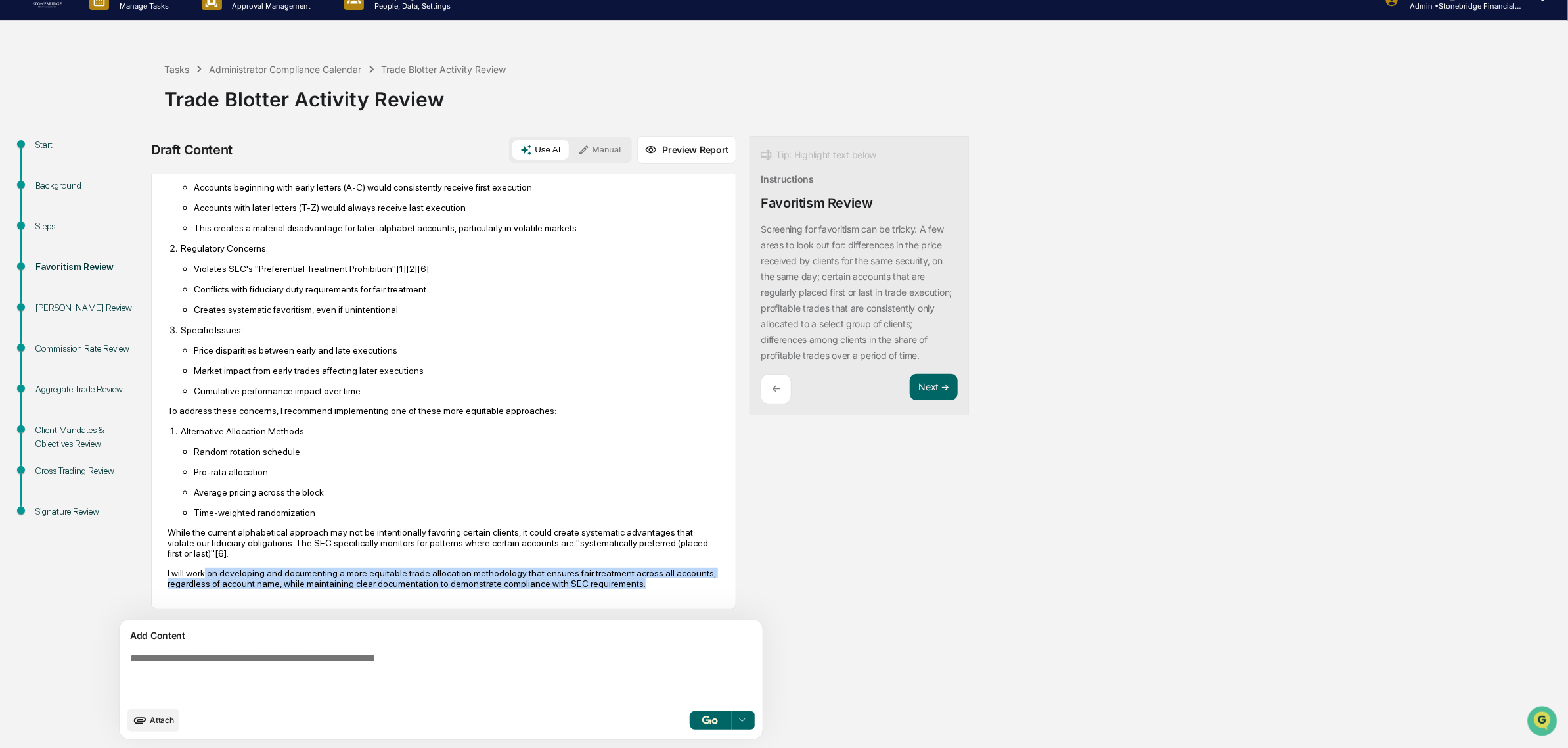
drag, startPoint x: 204, startPoint y: 562, endPoint x: 349, endPoint y: 602, distance: 150.4
click at [349, 602] on div "AI Synthesis View 10 sources Edit & Refine Based on my research of both interna…" at bounding box center [444, 316] width 585 height 584
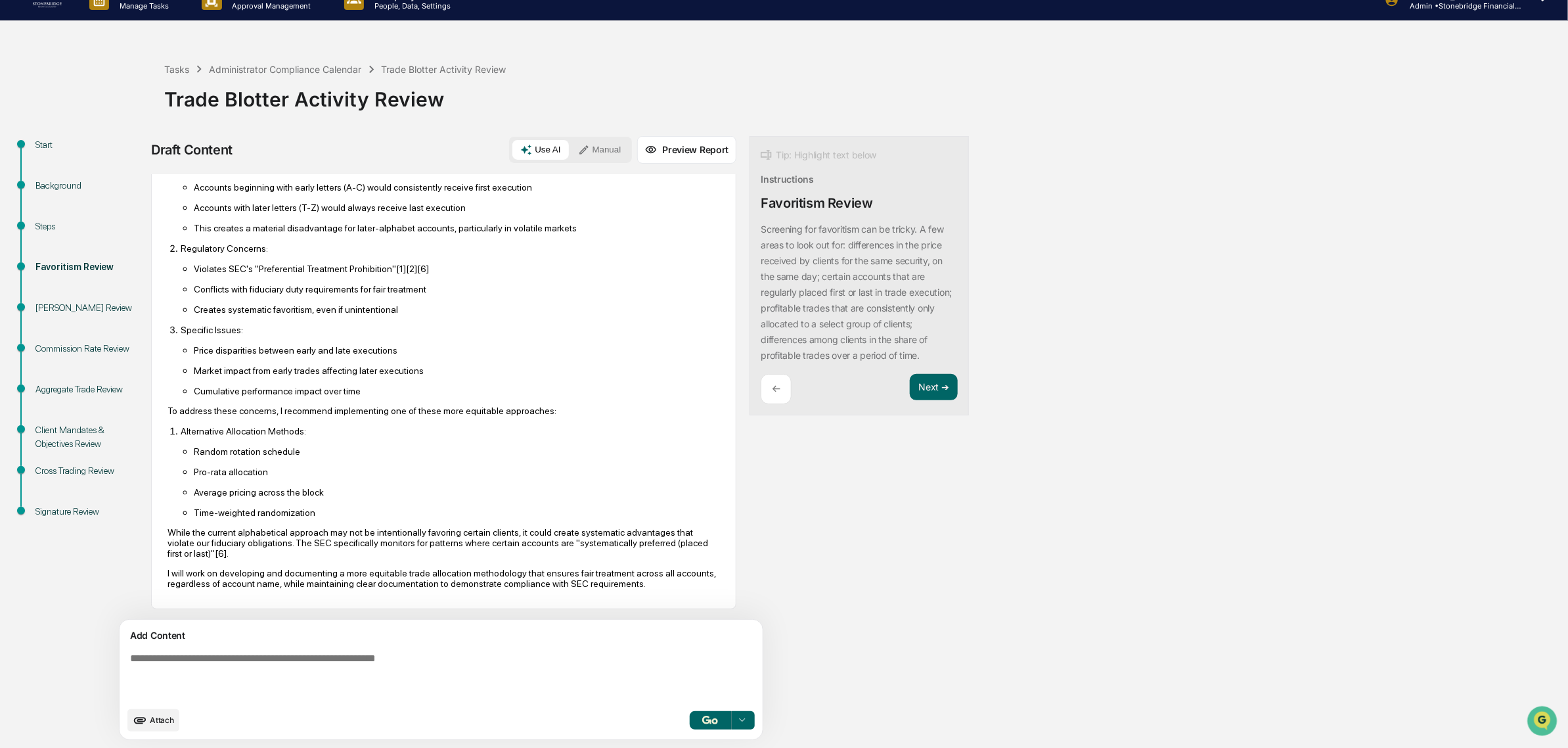
click at [73, 304] on div "Insider Trading Review" at bounding box center [89, 308] width 108 height 14
click at [910, 401] on button "Next ➔" at bounding box center [934, 388] width 48 height 27
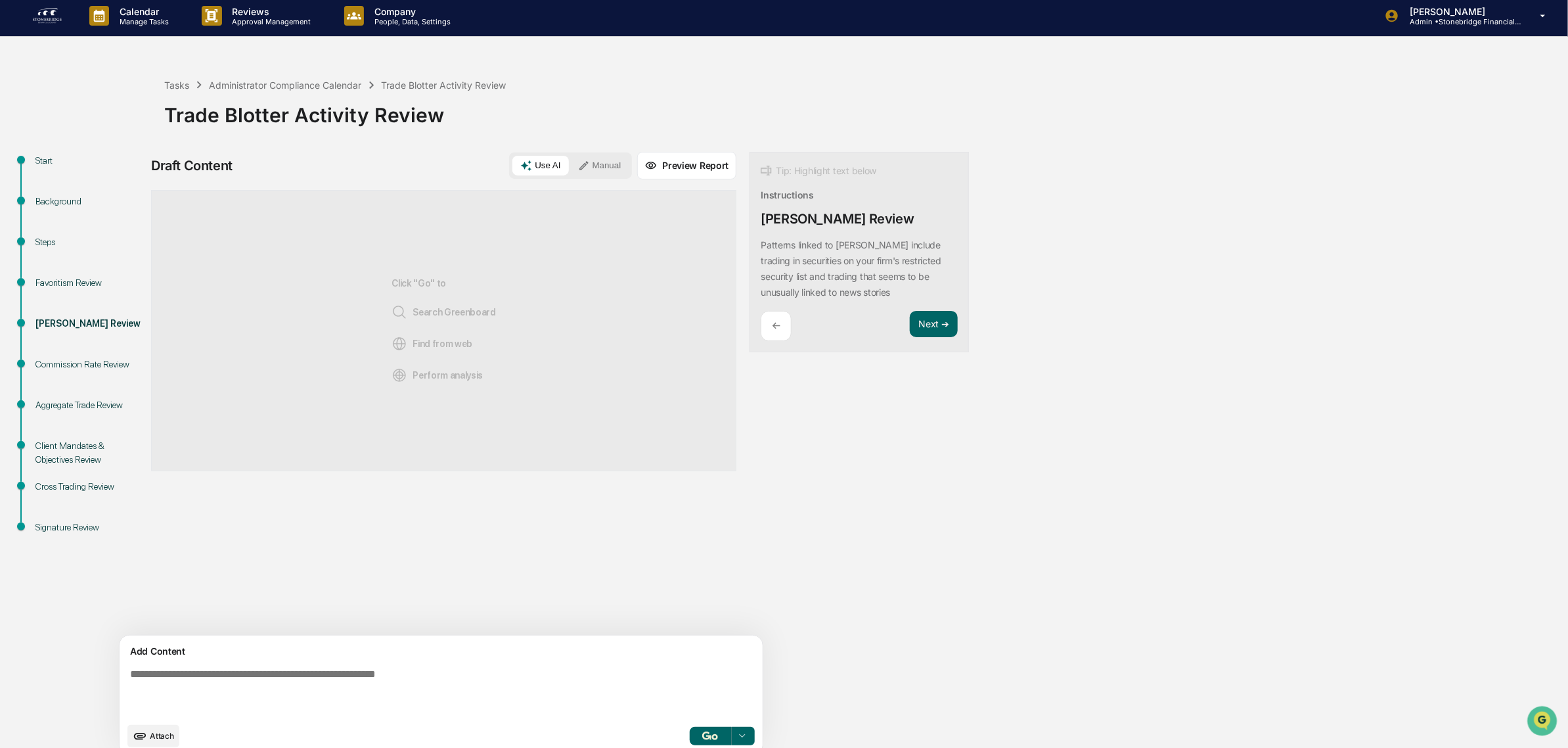
scroll to position [0, 0]
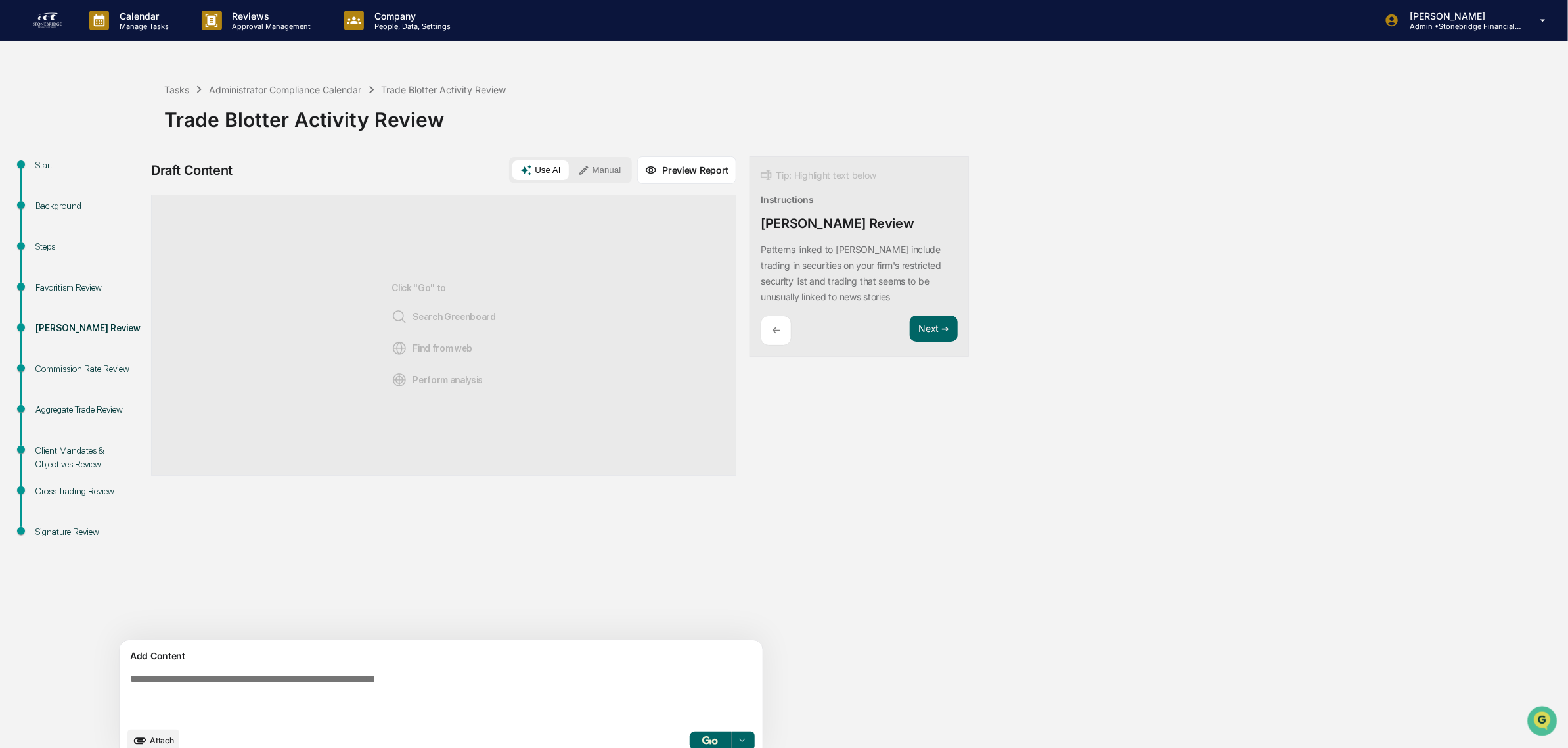
click at [50, 20] on img at bounding box center [47, 20] width 32 height 21
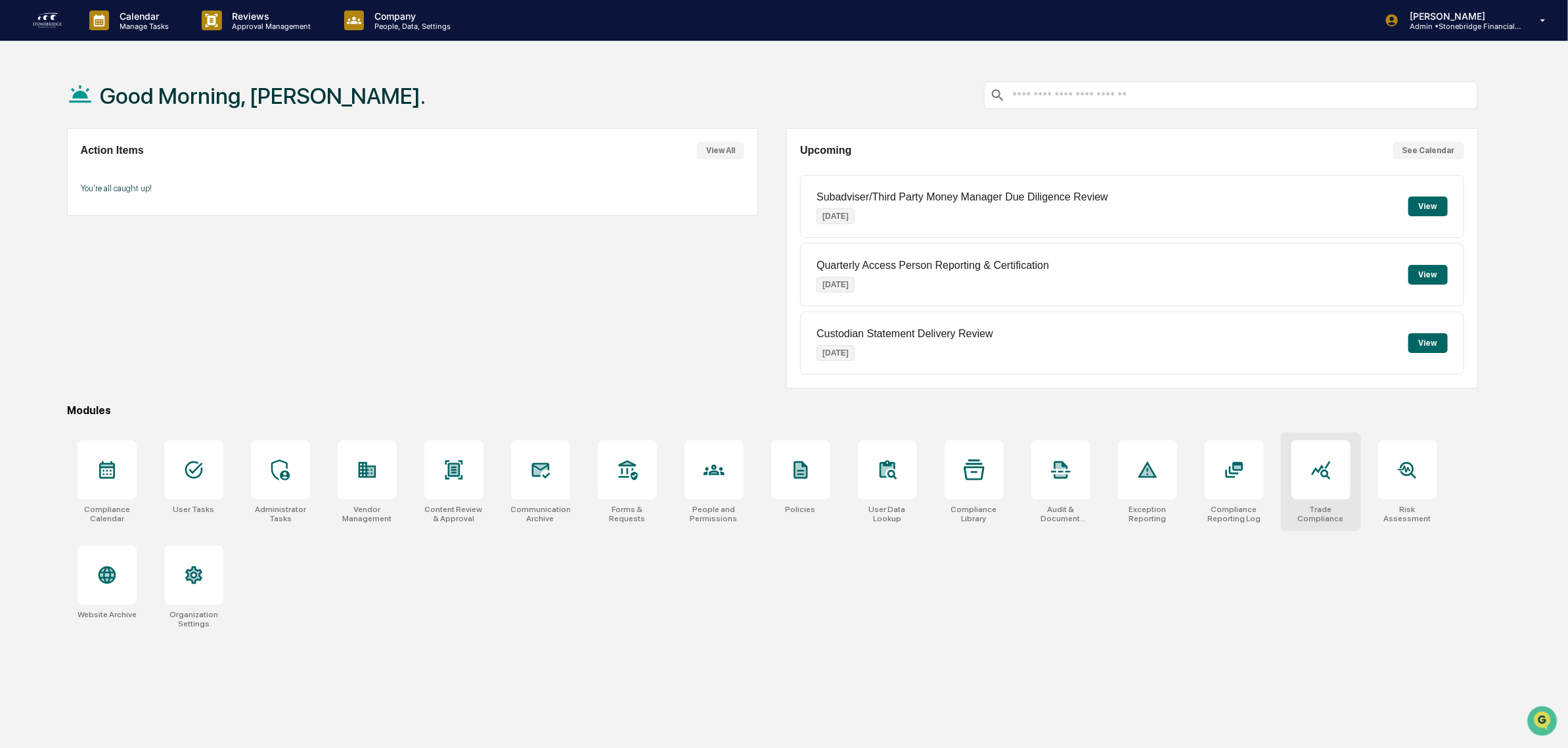
click at [1324, 474] on icon at bounding box center [1320, 470] width 19 height 18
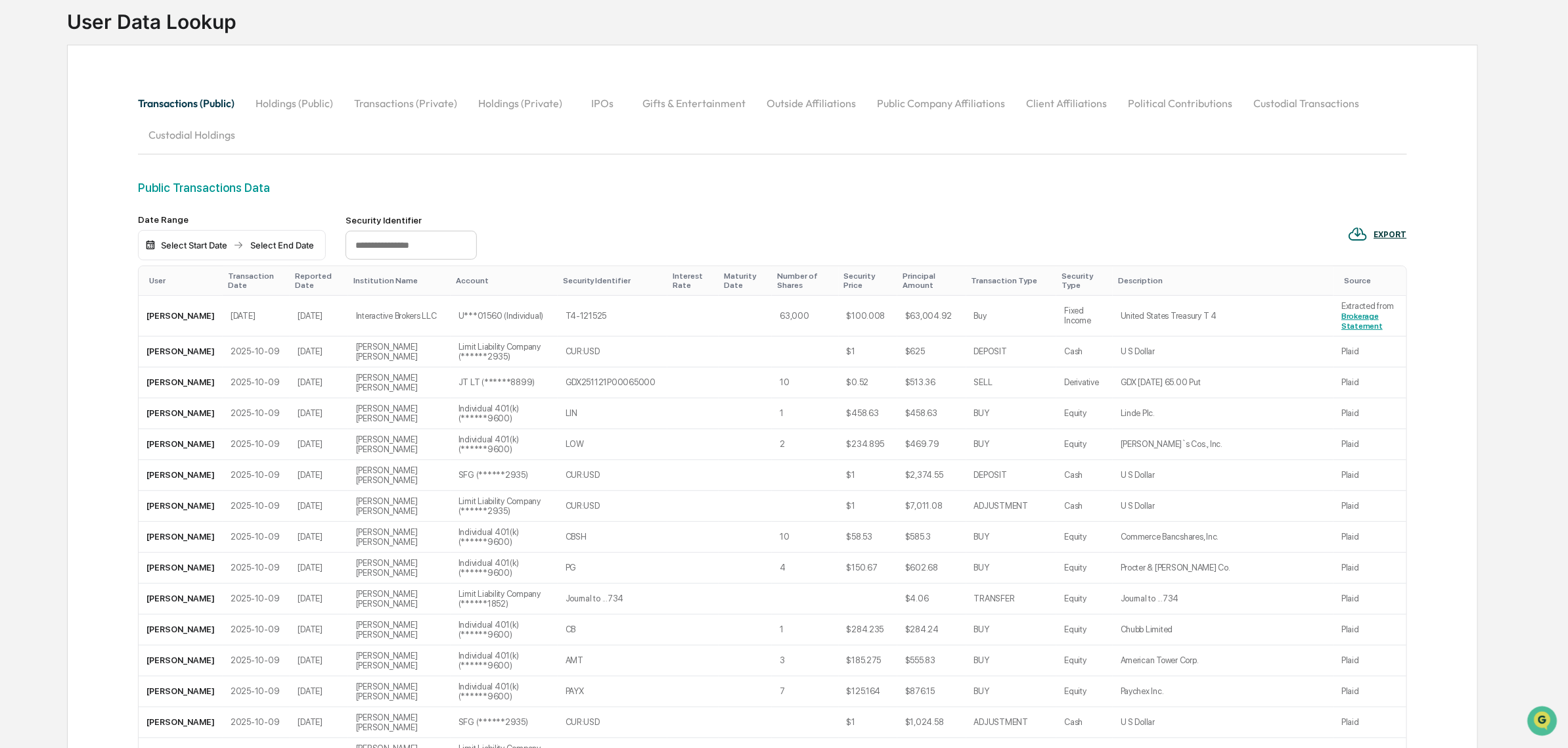
scroll to position [82, 0]
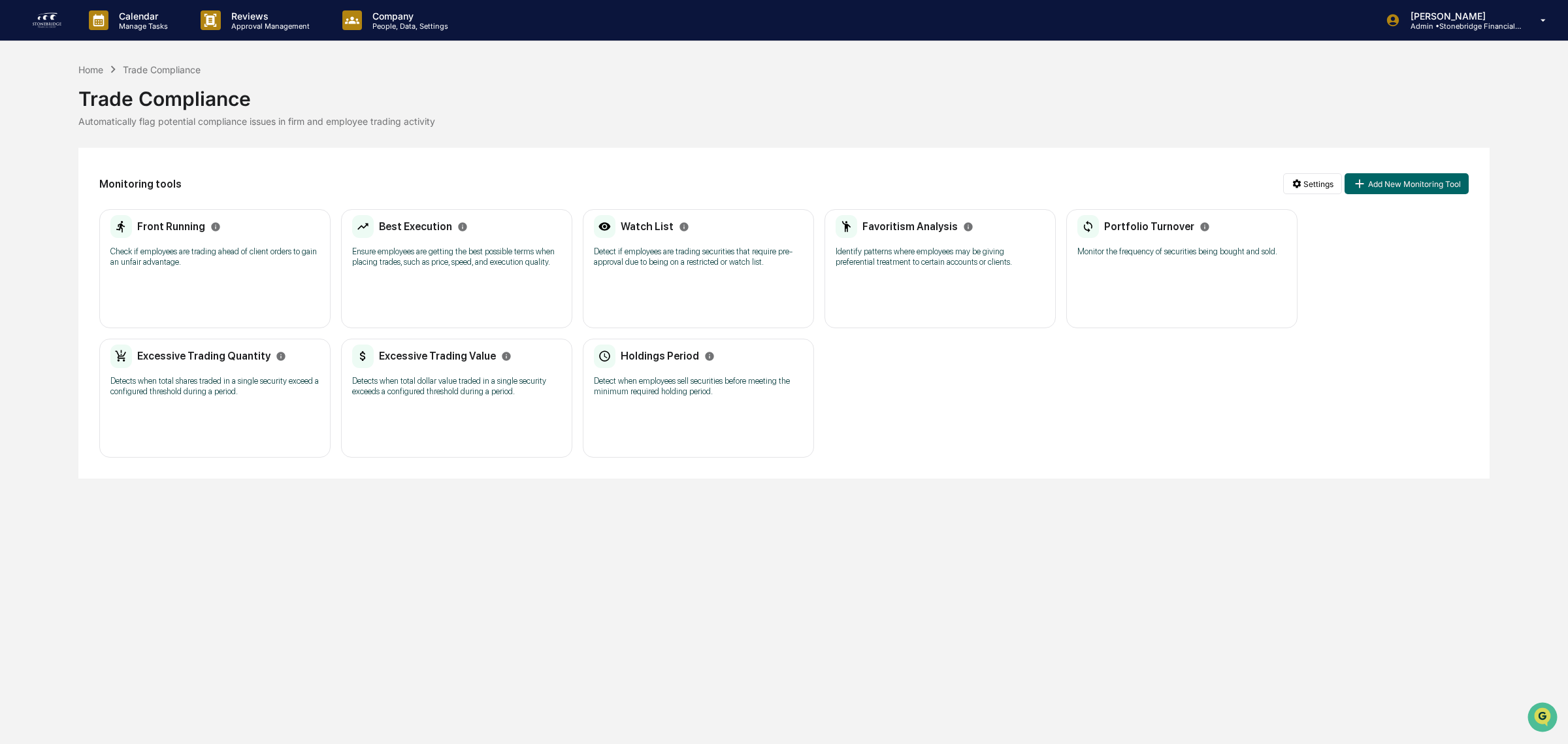
click at [667, 271] on div "Watch List Detect if employees are trading securities that require pre-approval…" at bounding box center [698, 245] width 209 height 61
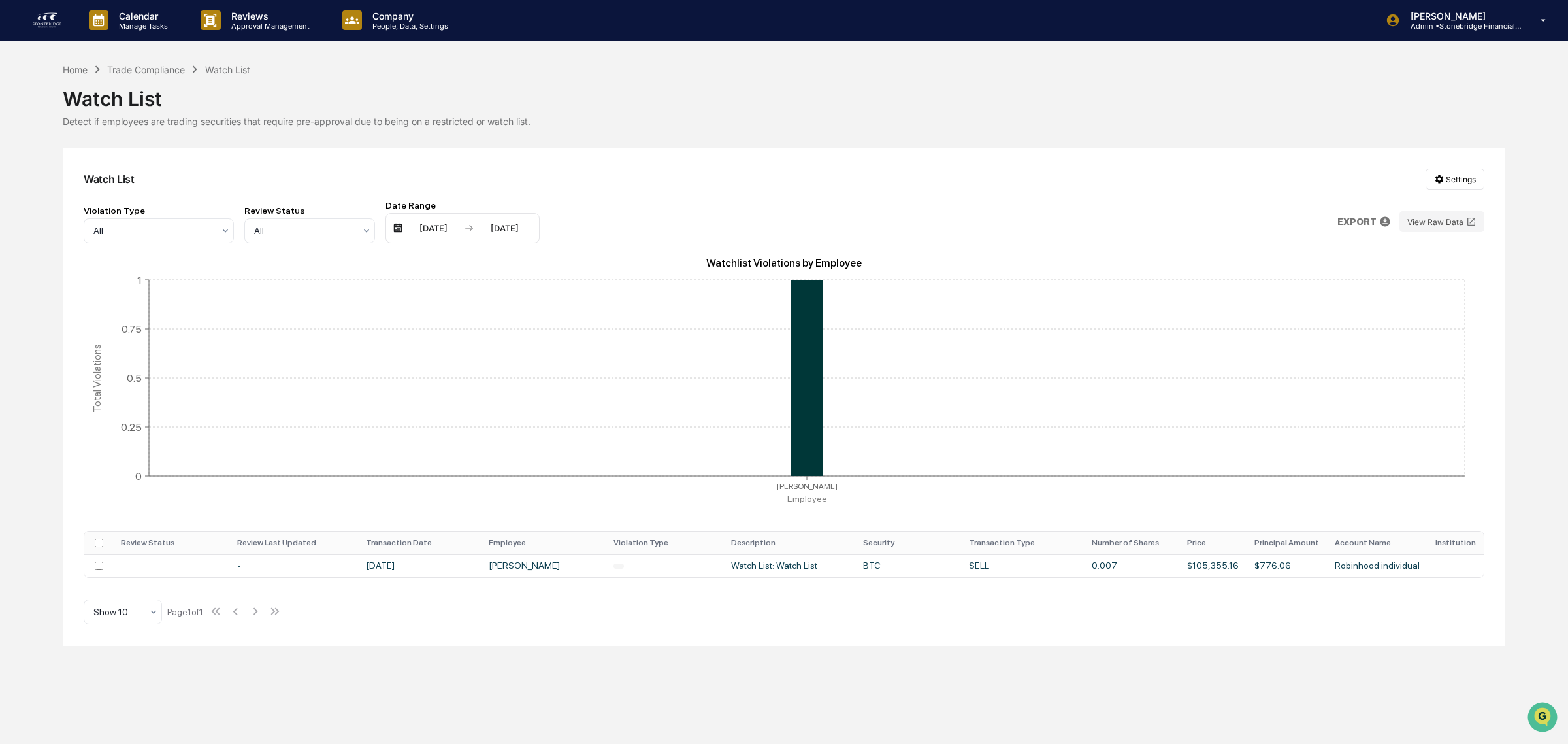
click at [1447, 174] on html "Calendar Manage Tasks Reviews Approval Management Company People, Data, Setting…" at bounding box center [784, 372] width 1568 height 744
click at [1477, 229] on div "Manage Watch Lists" at bounding box center [1458, 228] width 159 height 21
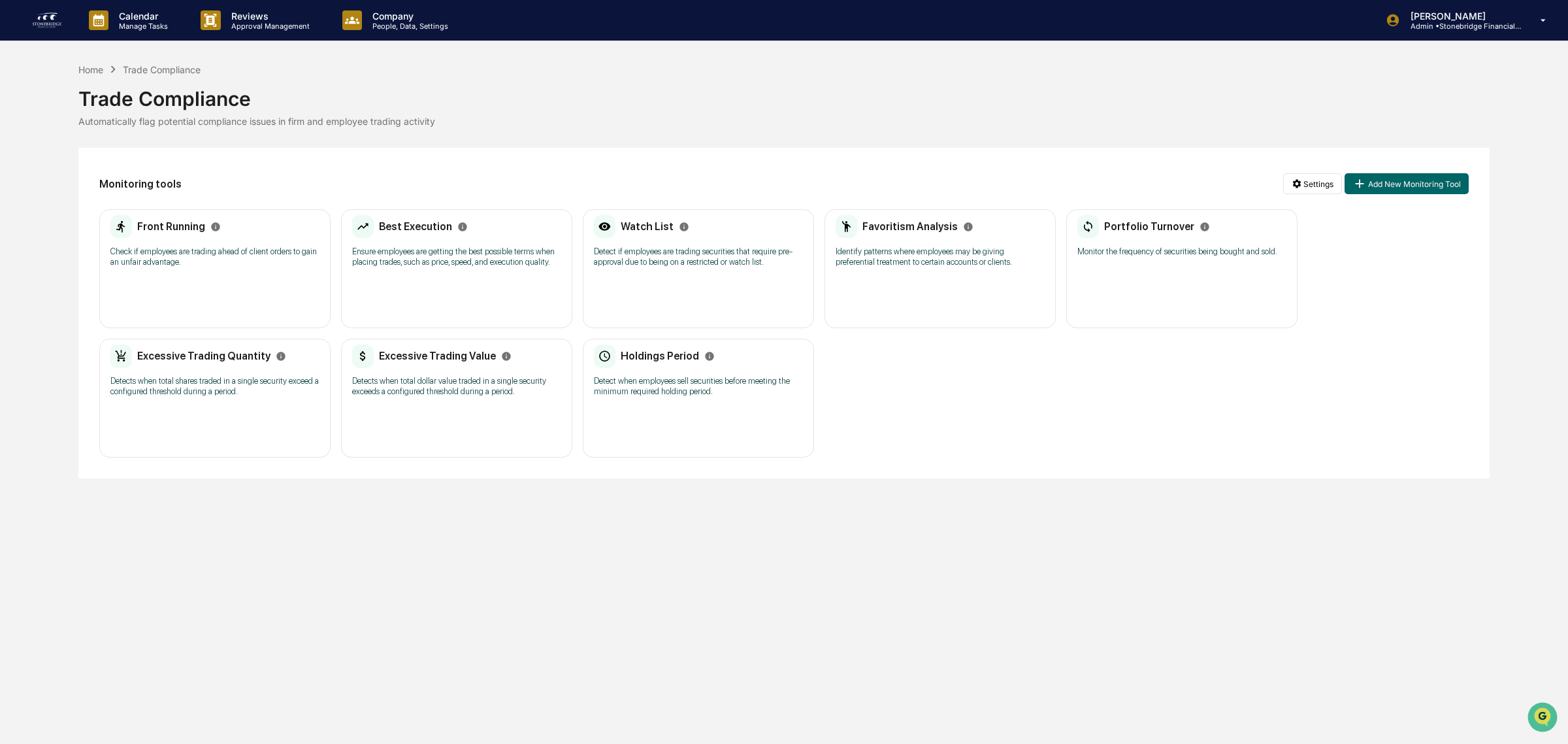
click at [667, 397] on p "Detect when employees sell securities before meeting the minimum required holdi…" at bounding box center [698, 386] width 209 height 21
click at [126, 17] on p "Calendar" at bounding box center [141, 16] width 66 height 11
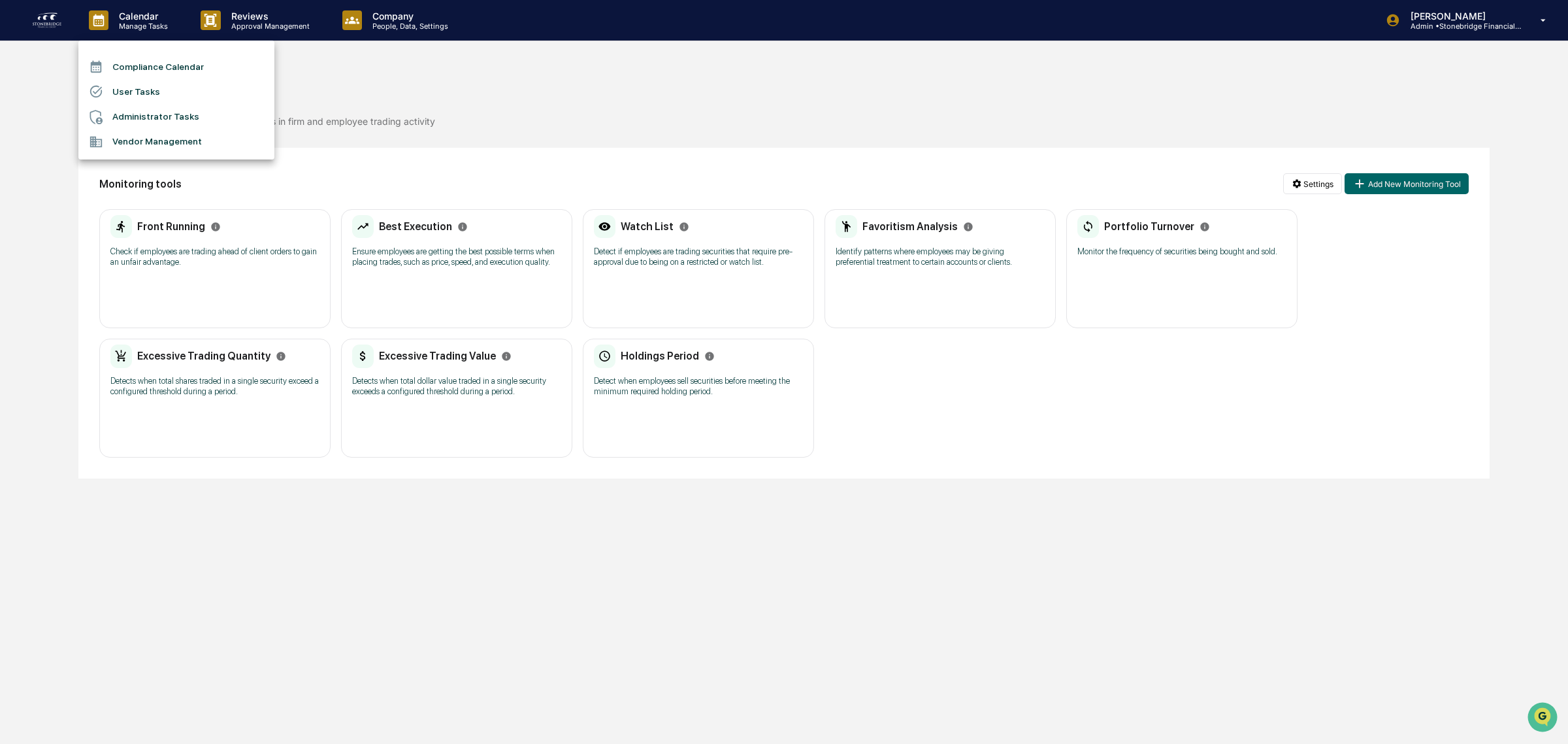
click at [452, 97] on div at bounding box center [784, 372] width 1568 height 744
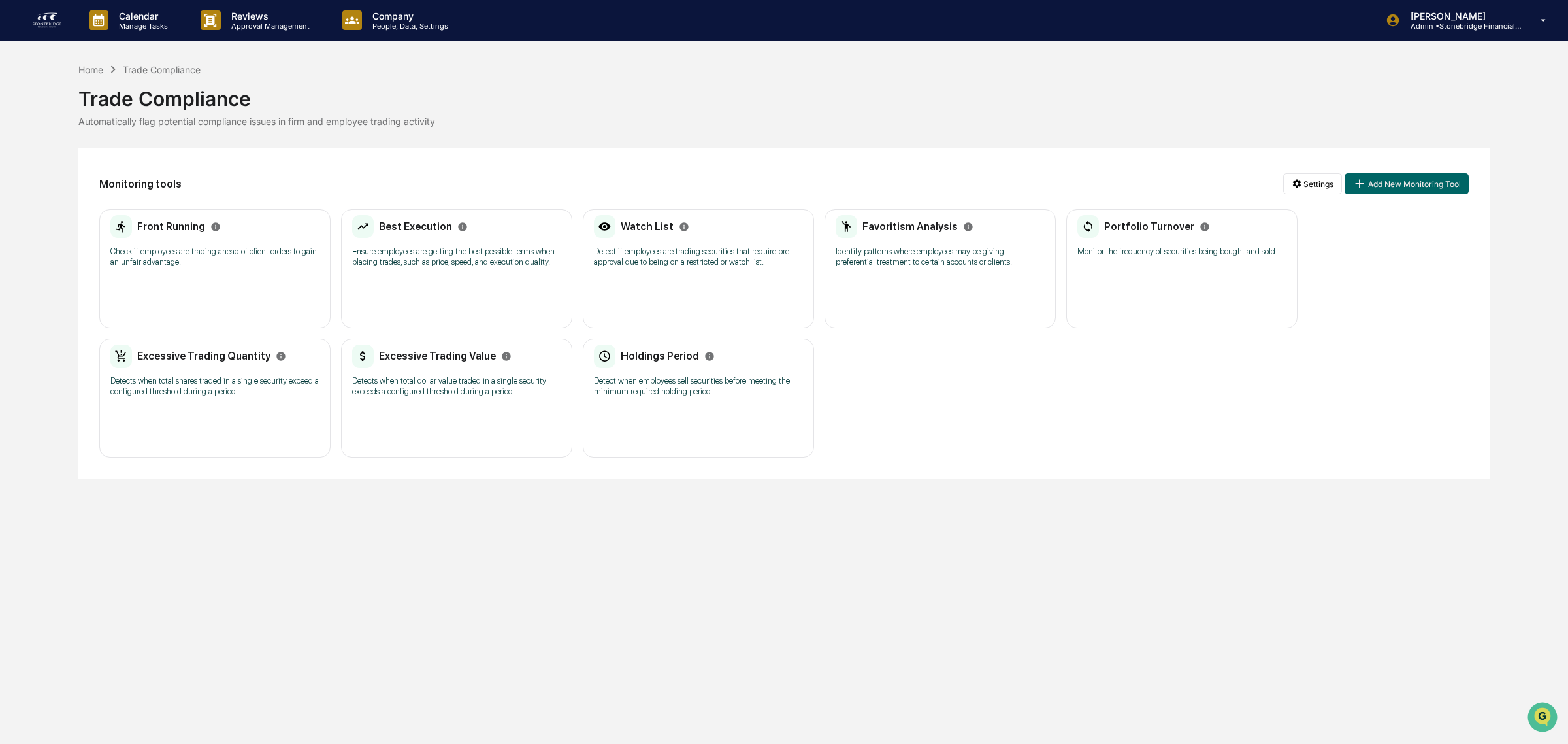
drag, startPoint x: 23, startPoint y: 20, endPoint x: 36, endPoint y: 18, distance: 13.2
click at [27, 20] on div "Calendar Manage Tasks Reviews Approval Management Company People, Data, Setting…" at bounding box center [784, 20] width 1568 height 41
click at [46, 17] on img at bounding box center [47, 20] width 31 height 21
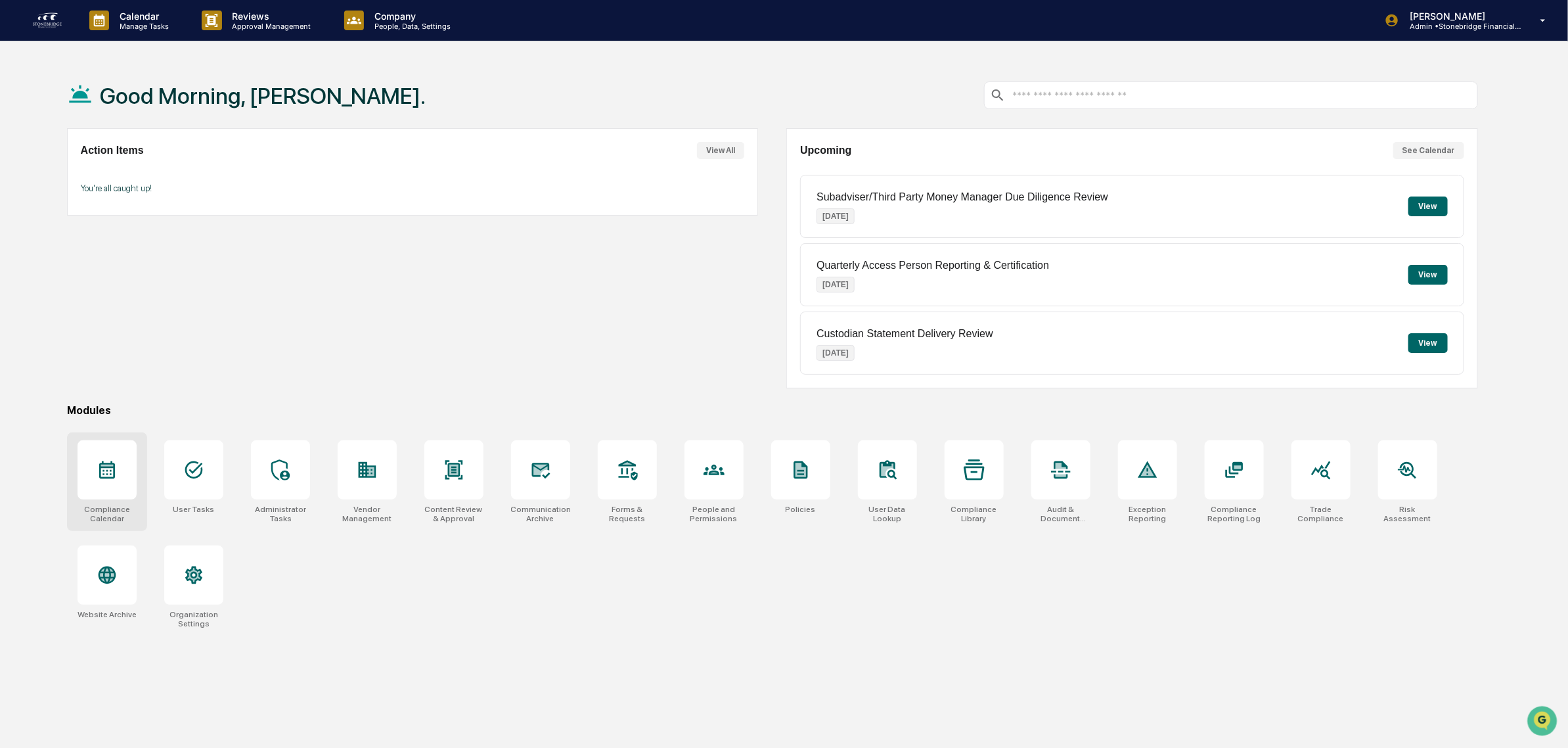
click at [104, 491] on div at bounding box center [107, 470] width 59 height 59
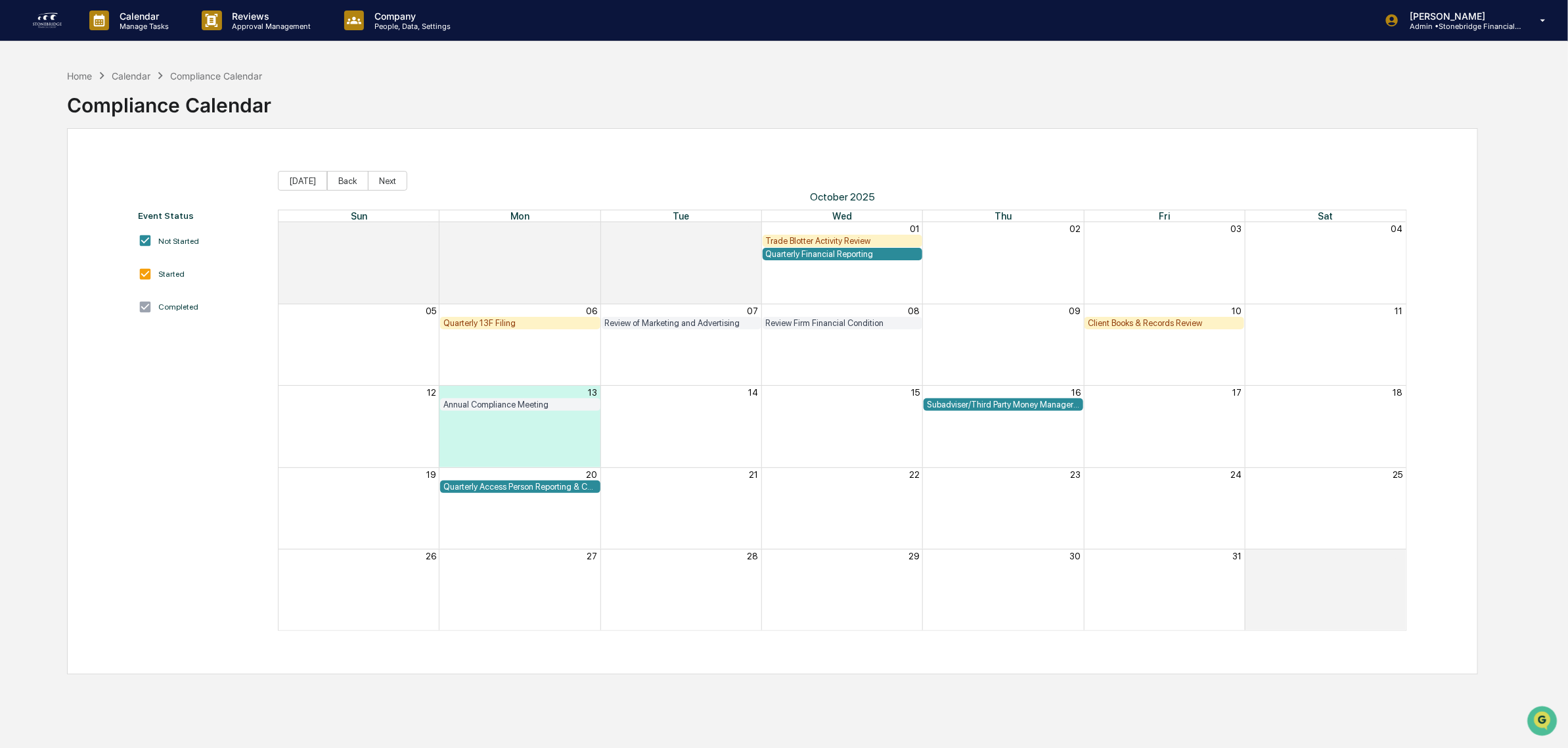
click at [835, 239] on div "Trade Blotter Activity Review" at bounding box center [842, 240] width 153 height 10
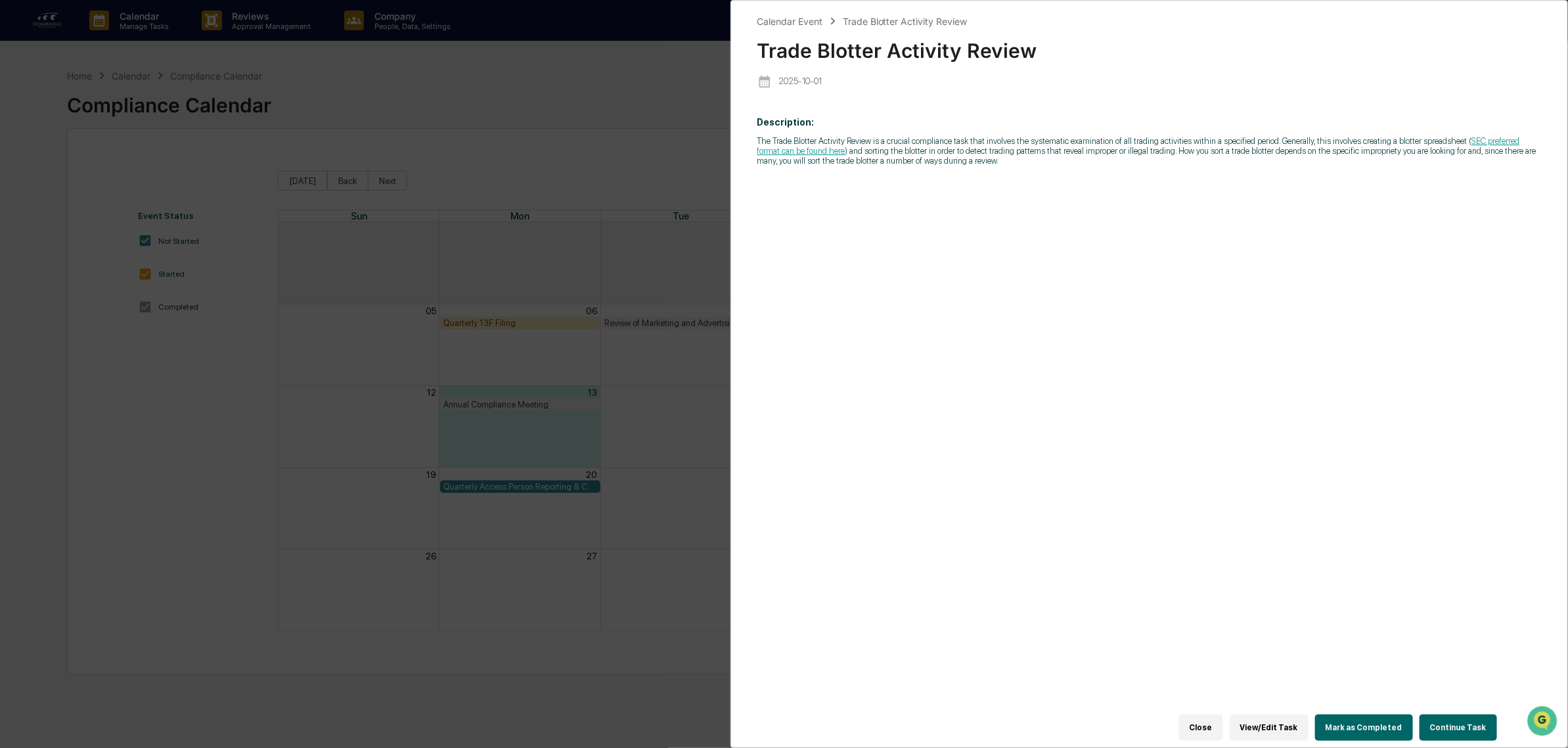
click at [1466, 714] on button "Continue Task" at bounding box center [1458, 727] width 77 height 26
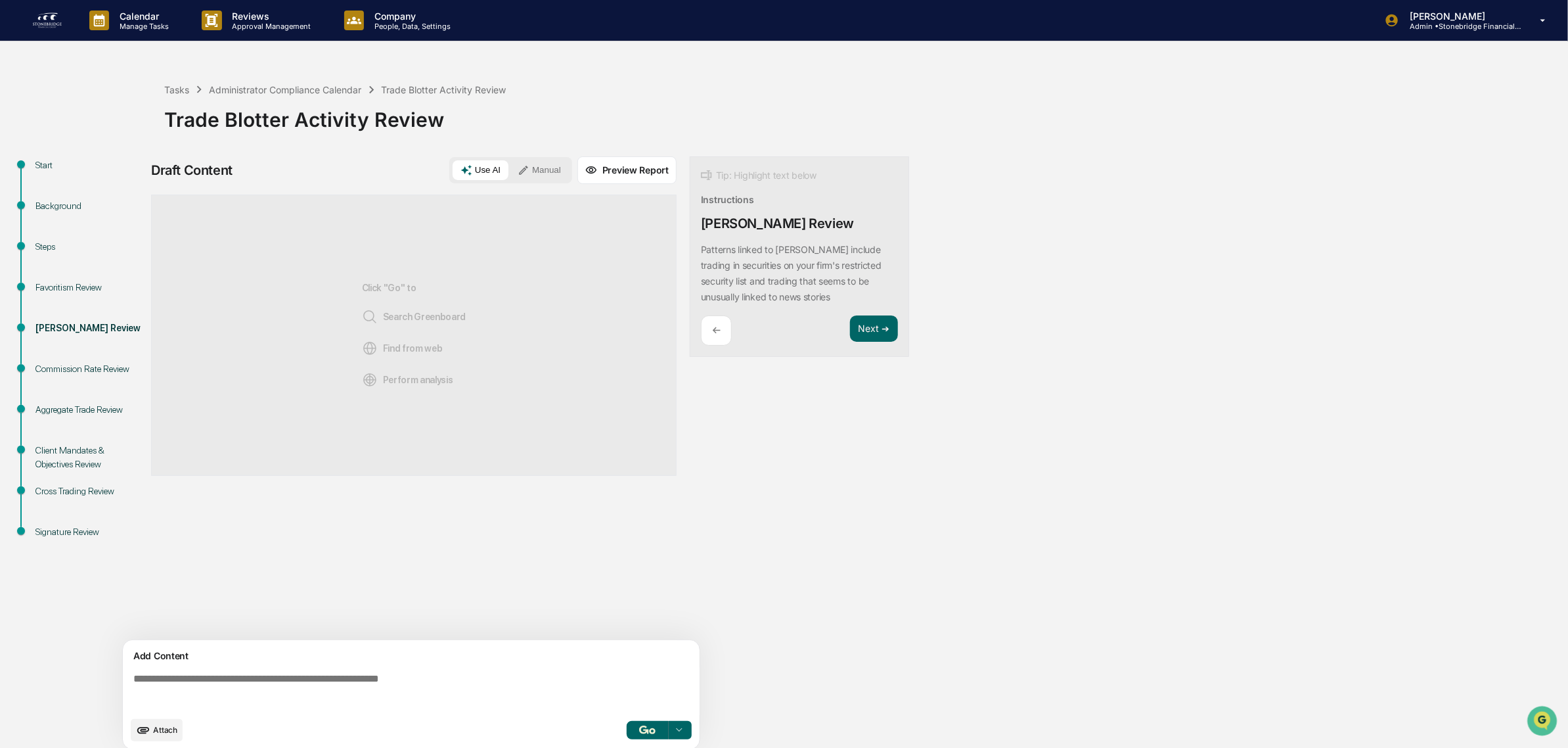
click at [308, 687] on textarea at bounding box center [414, 691] width 572 height 47
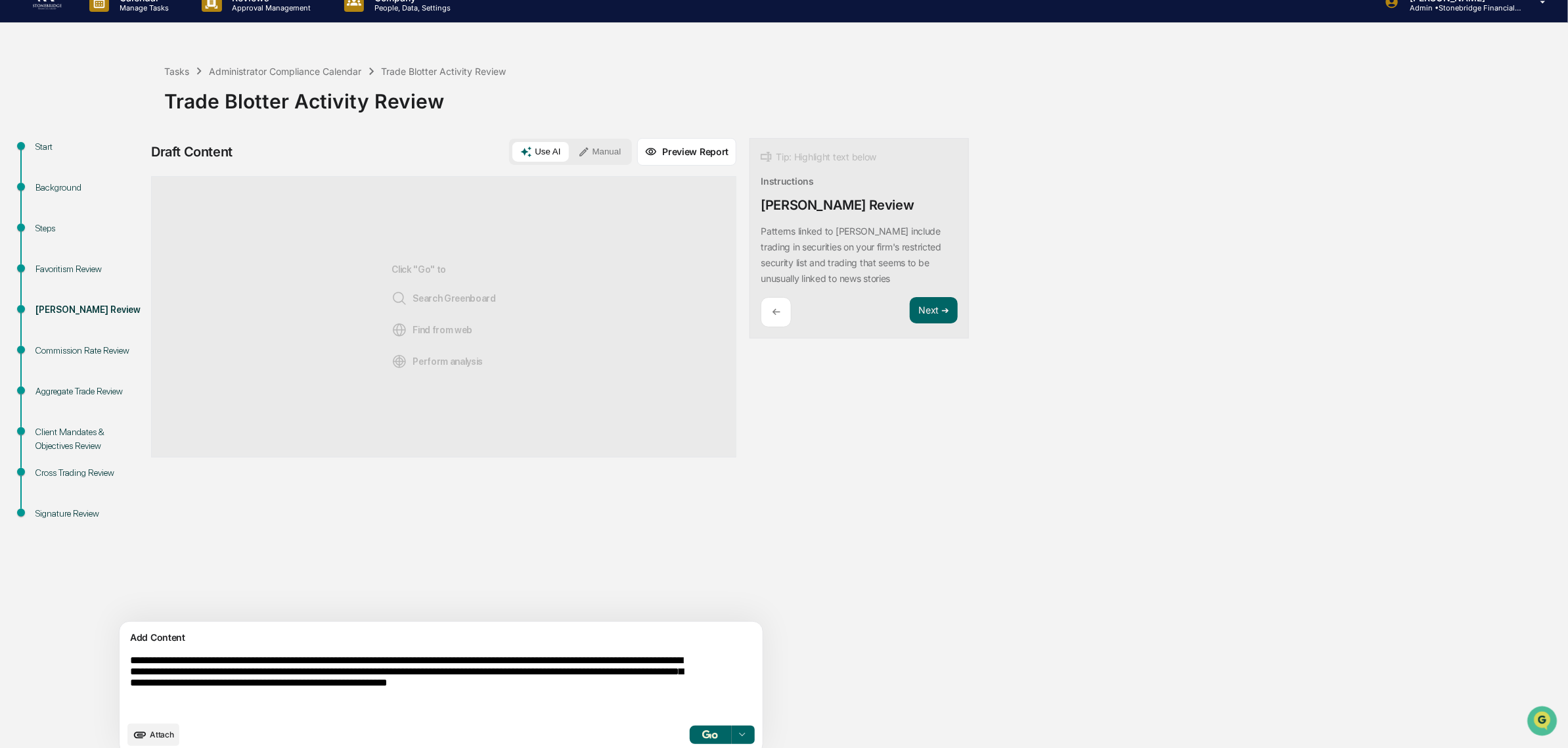
scroll to position [34, 0]
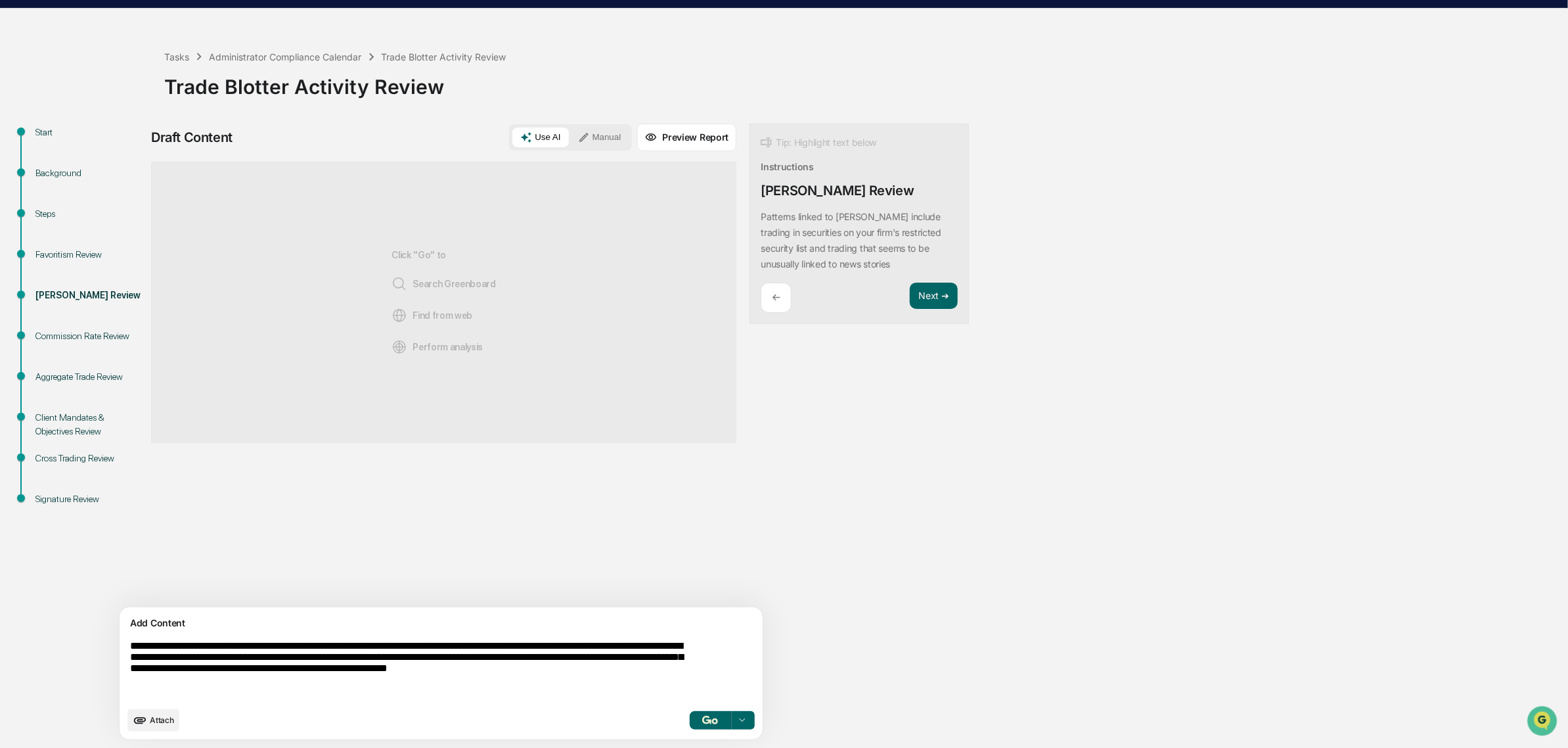
type textarea "**********"
click at [156, 718] on span "Attach" at bounding box center [162, 719] width 24 height 10
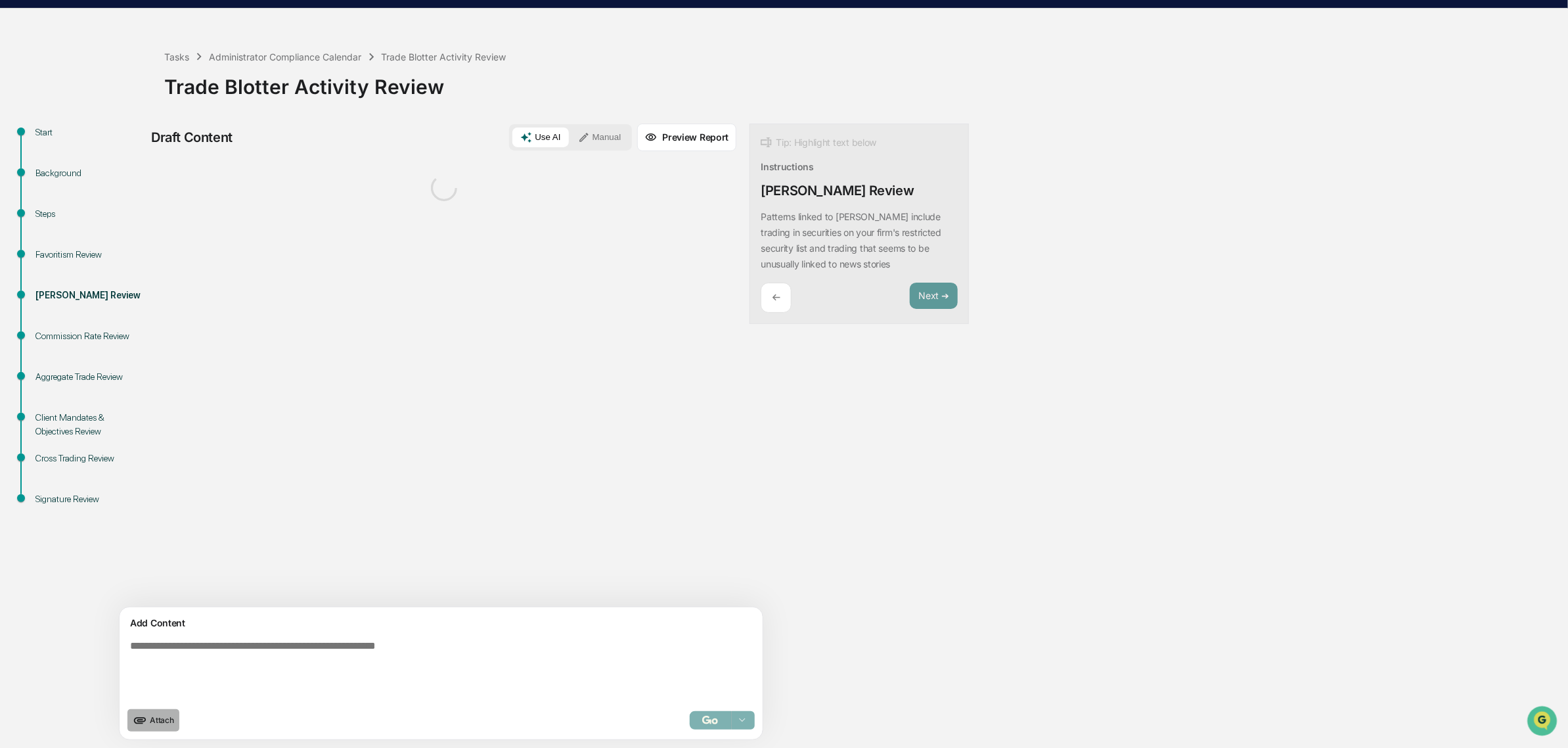
click at [164, 710] on button "Attach" at bounding box center [153, 720] width 52 height 23
click at [160, 718] on span "Attach" at bounding box center [162, 719] width 24 height 10
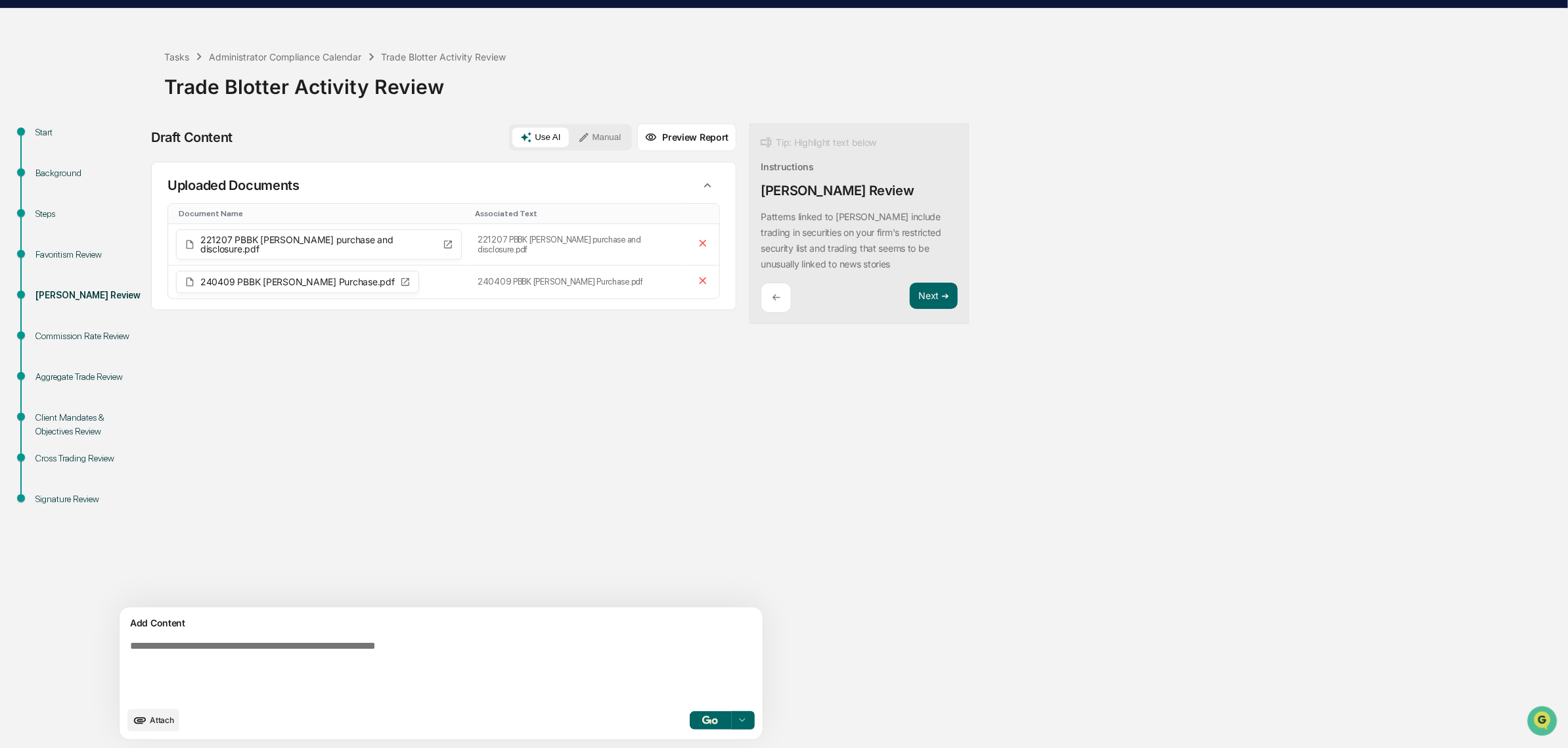
click at [251, 633] on div "Add Content Attach Select..." at bounding box center [441, 674] width 643 height 132
drag, startPoint x: 238, startPoint y: 664, endPoint x: 438, endPoint y: 680, distance: 200.6
click at [238, 662] on textarea at bounding box center [410, 670] width 571 height 70
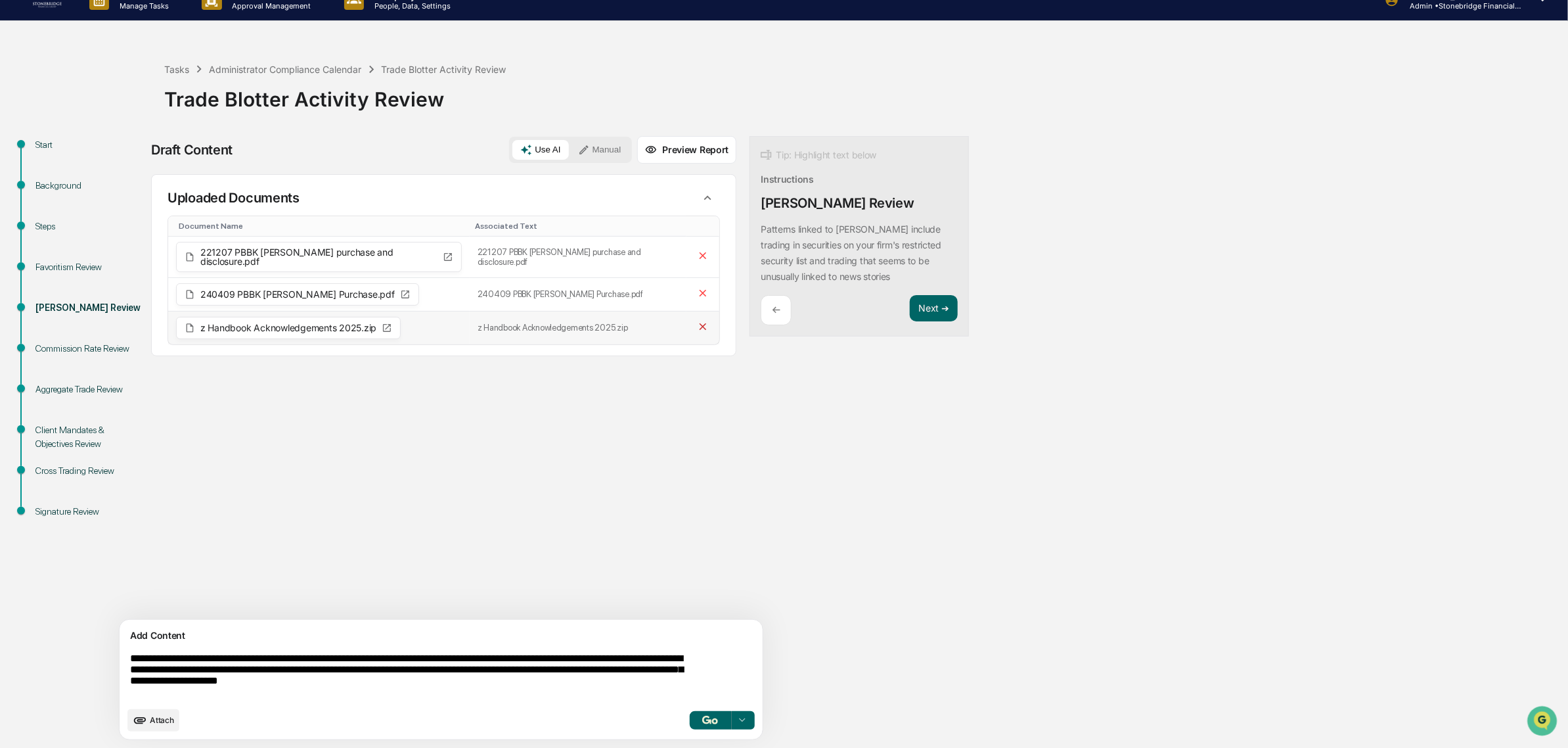
click at [697, 327] on icon at bounding box center [703, 327] width 13 height 13
click at [531, 681] on textarea "**********" at bounding box center [410, 676] width 571 height 58
click at [599, 685] on textarea "**********" at bounding box center [410, 676] width 571 height 58
drag, startPoint x: 431, startPoint y: 677, endPoint x: 426, endPoint y: 682, distance: 7.1
click at [428, 681] on textarea "**********" at bounding box center [410, 676] width 571 height 58
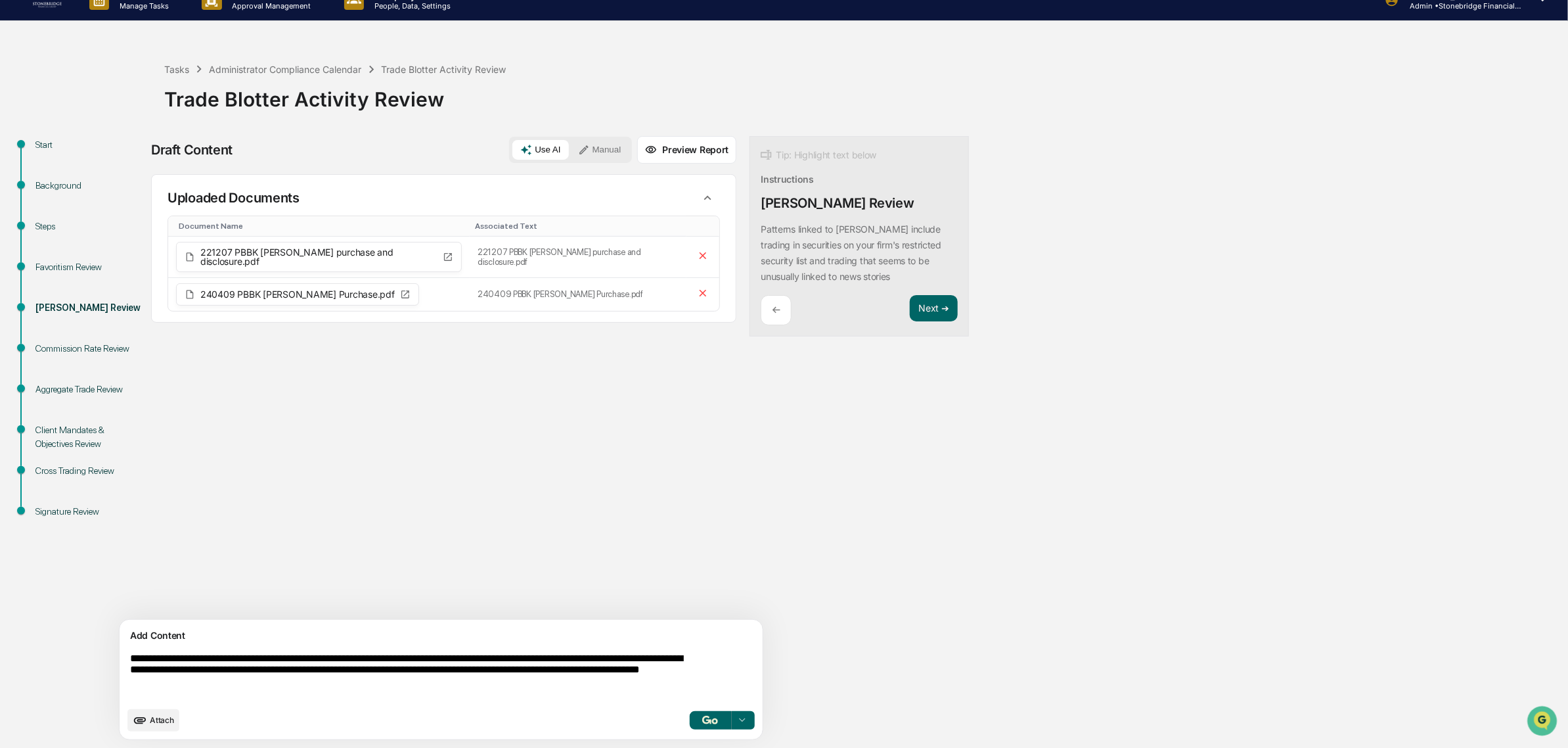
click at [418, 687] on textarea "**********" at bounding box center [410, 676] width 571 height 58
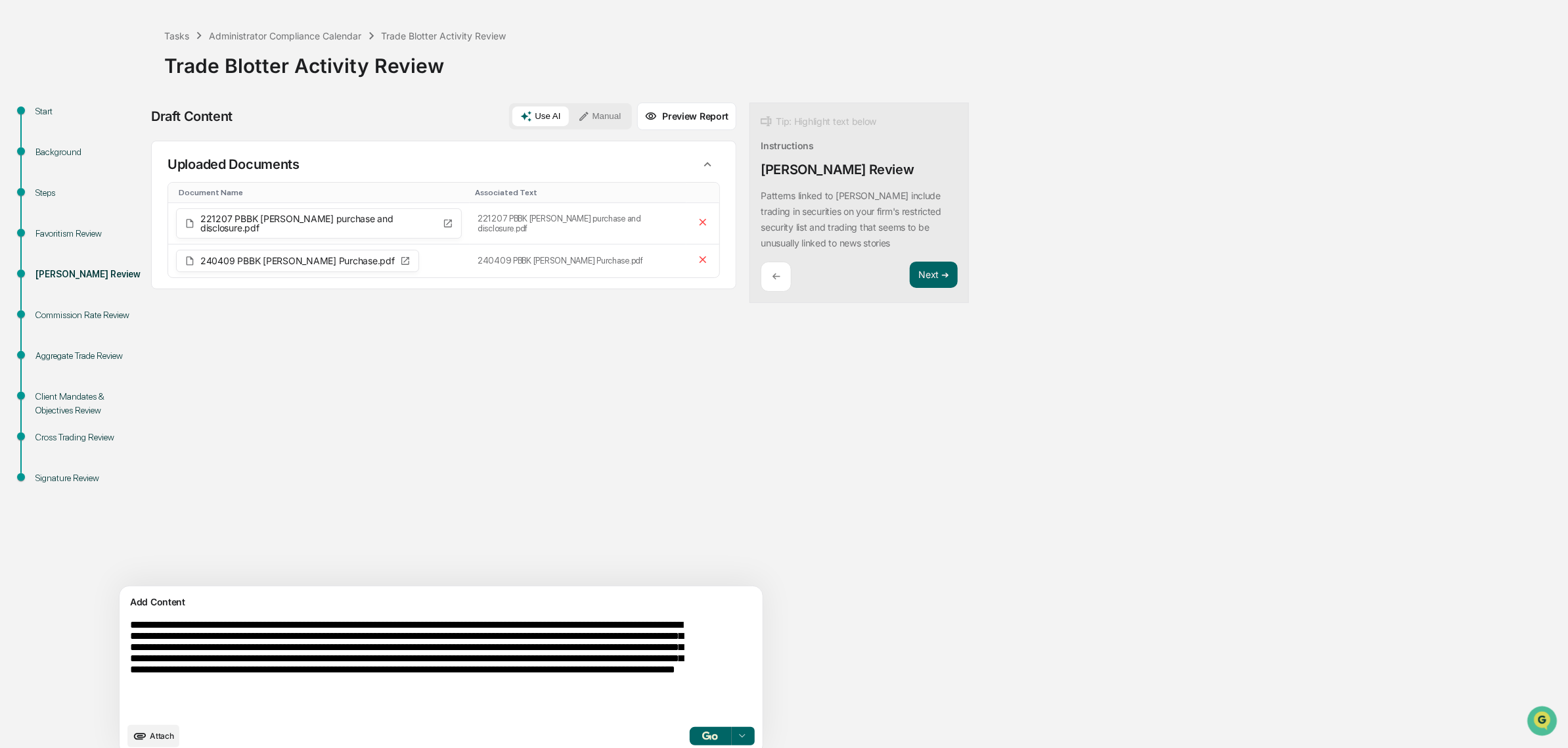
scroll to position [71, 0]
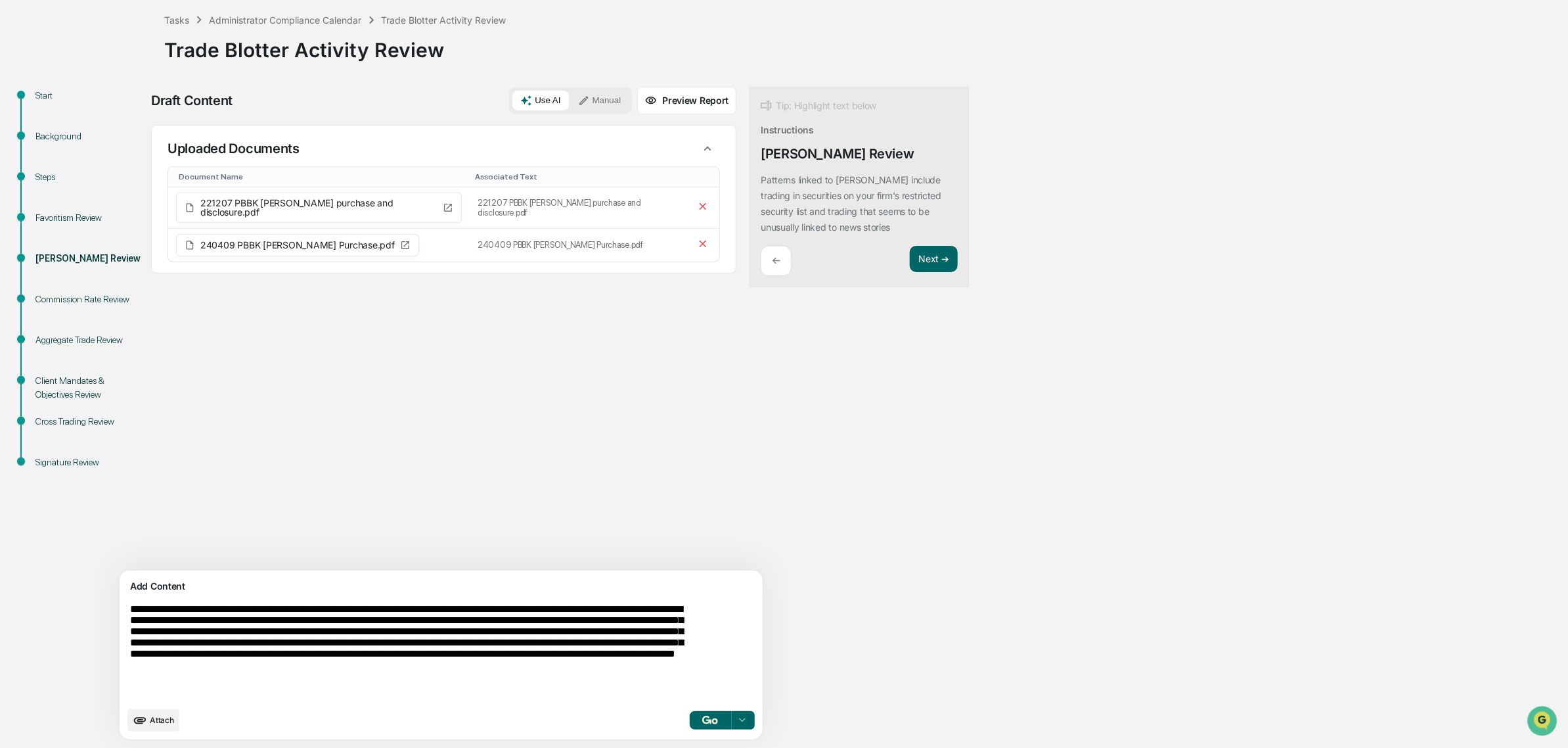
type textarea "**********"
click at [703, 719] on img "button" at bounding box center [710, 719] width 16 height 8
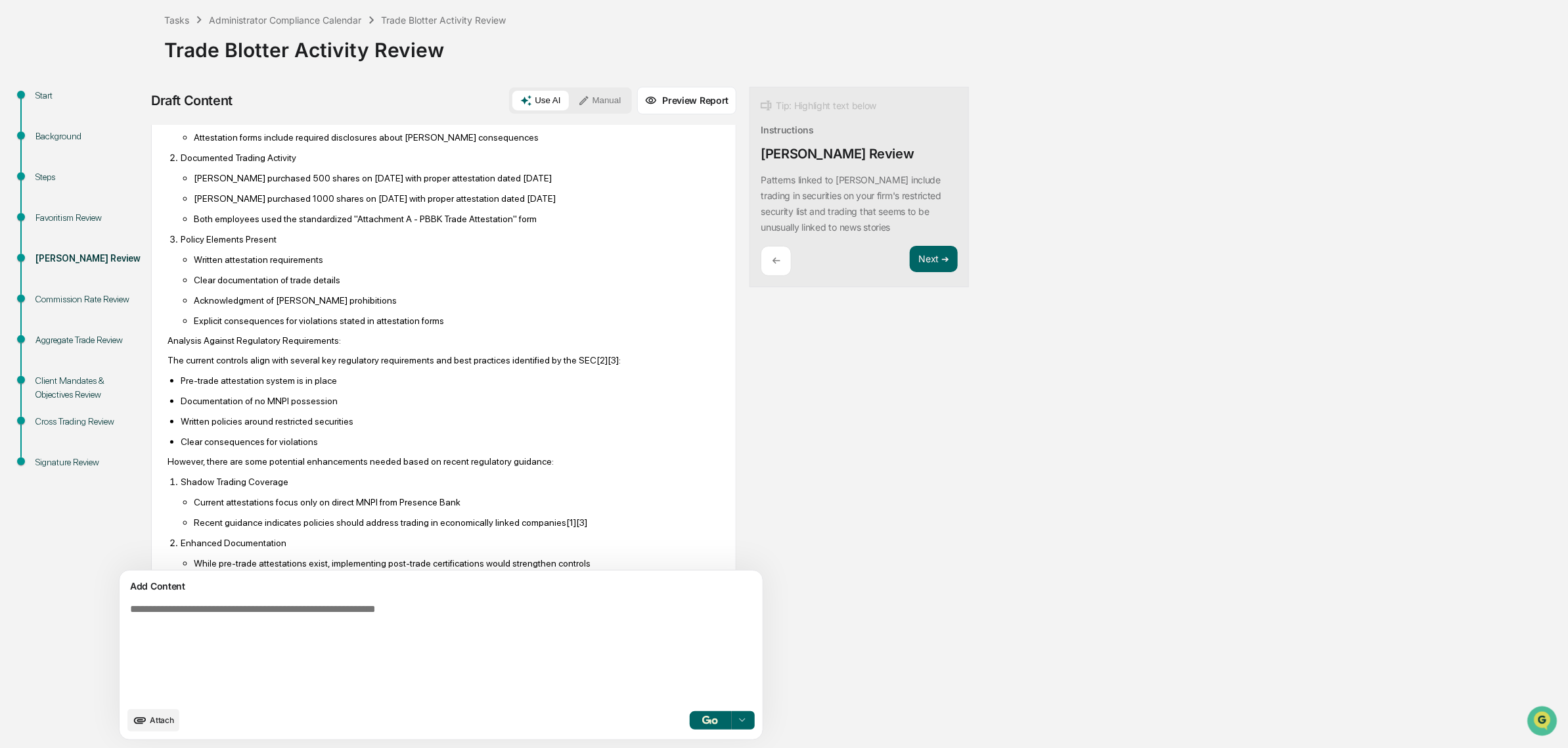
scroll to position [493, 0]
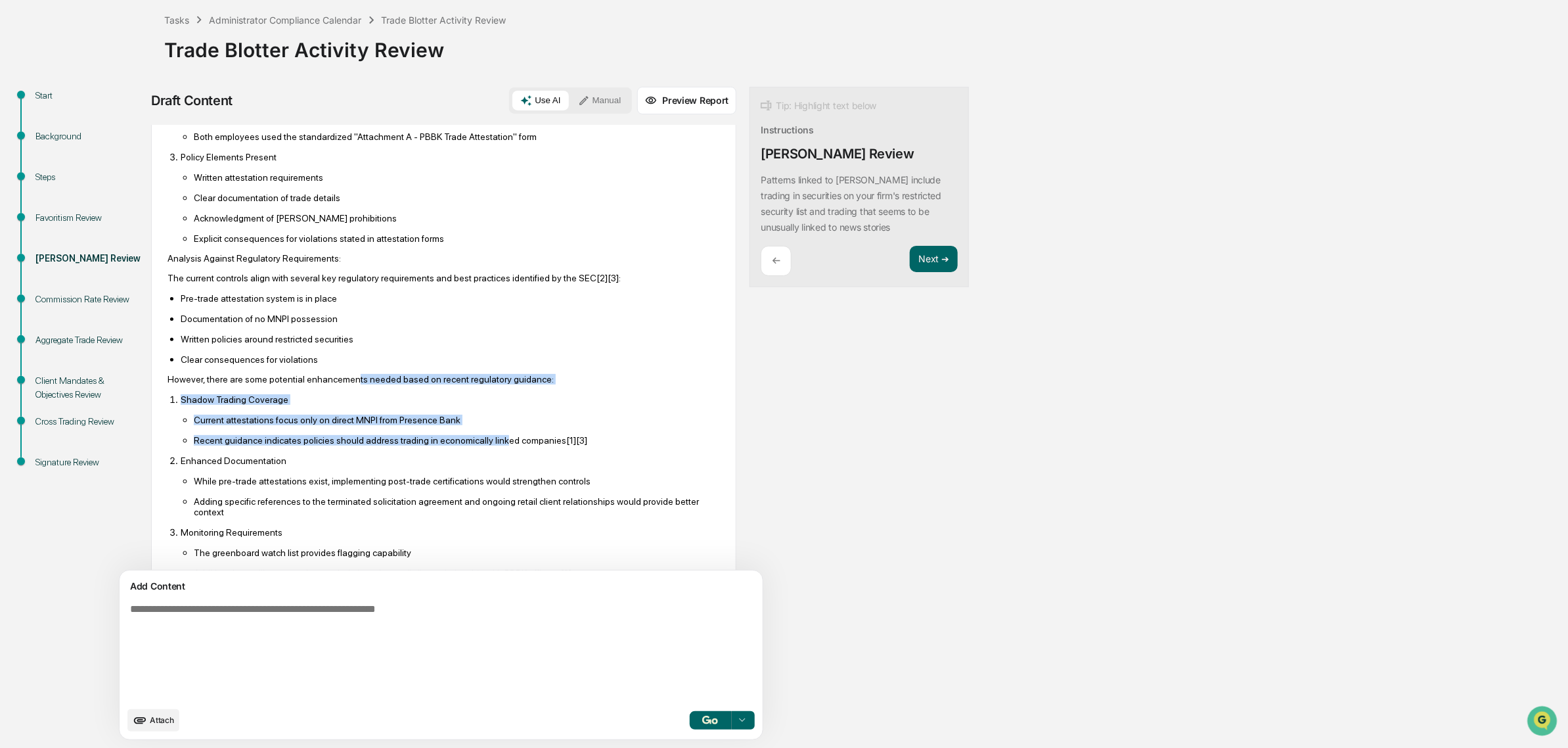
drag, startPoint x: 350, startPoint y: 412, endPoint x: 490, endPoint y: 474, distance: 153.1
click at [490, 474] on div "Based on my review of the internal documents and regulatory requirements, I can…" at bounding box center [444, 370] width 552 height 843
click at [490, 445] on p "Recent guidance indicates policies should address trading in economically linke…" at bounding box center [457, 440] width 526 height 11
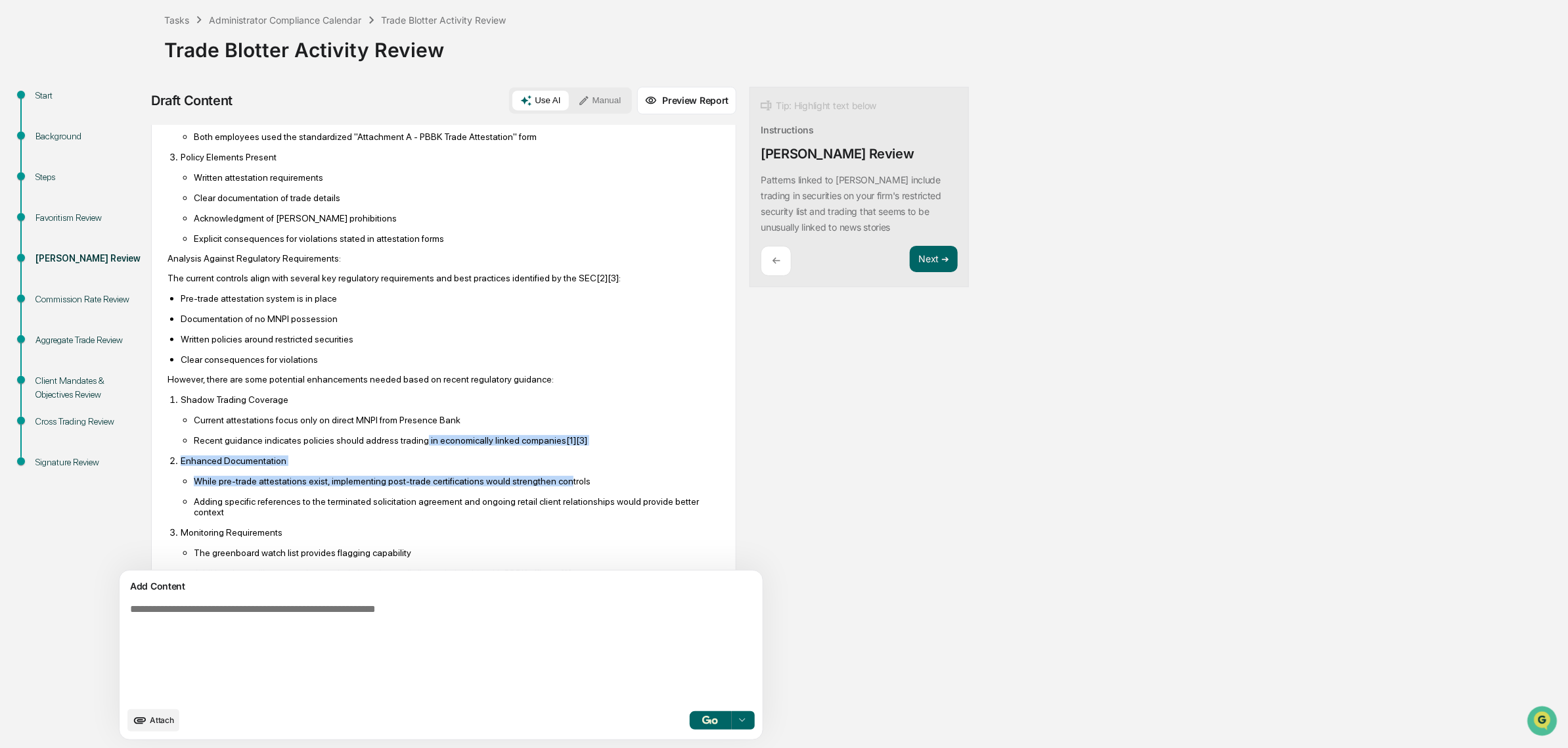
drag, startPoint x: 561, startPoint y: 509, endPoint x: 552, endPoint y: 515, distance: 10.8
click at [553, 515] on ol "Shadow Trading Coverage Current attestations focus only on direct MNPI from Pre…" at bounding box center [444, 485] width 552 height 184
click at [551, 486] on p "While pre-trade attestations exist, implementing post-trade certifications woul…" at bounding box center [457, 481] width 526 height 11
drag, startPoint x: 373, startPoint y: 491, endPoint x: 299, endPoint y: 468, distance: 77.5
click at [299, 468] on ol "Shadow Trading Coverage Current attestations focus only on direct MNPI from Pre…" at bounding box center [444, 485] width 552 height 184
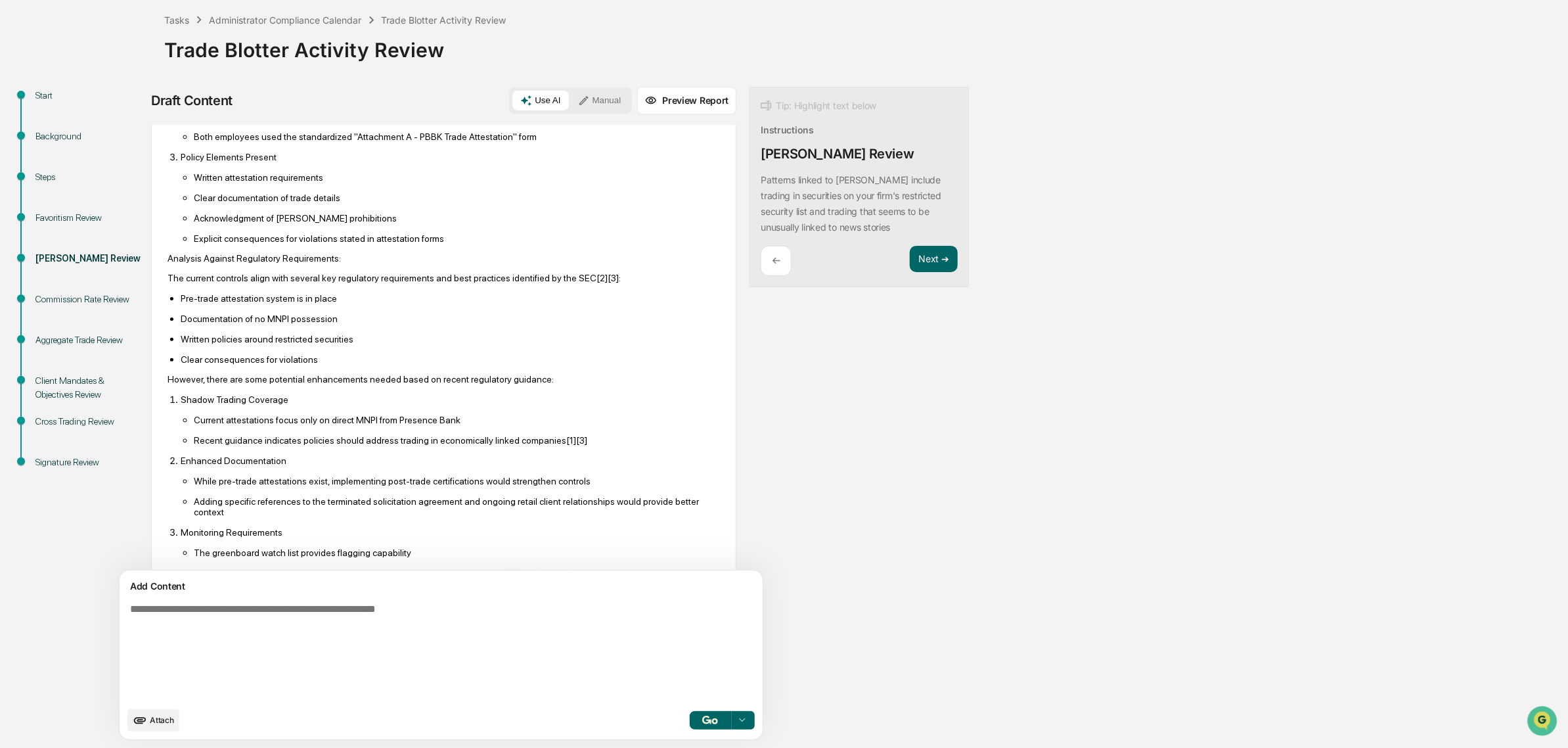
click at [299, 445] on ul "Current attestations focus only on direct MNPI from Presence Bank Recent guidan…" at bounding box center [450, 430] width 539 height 32
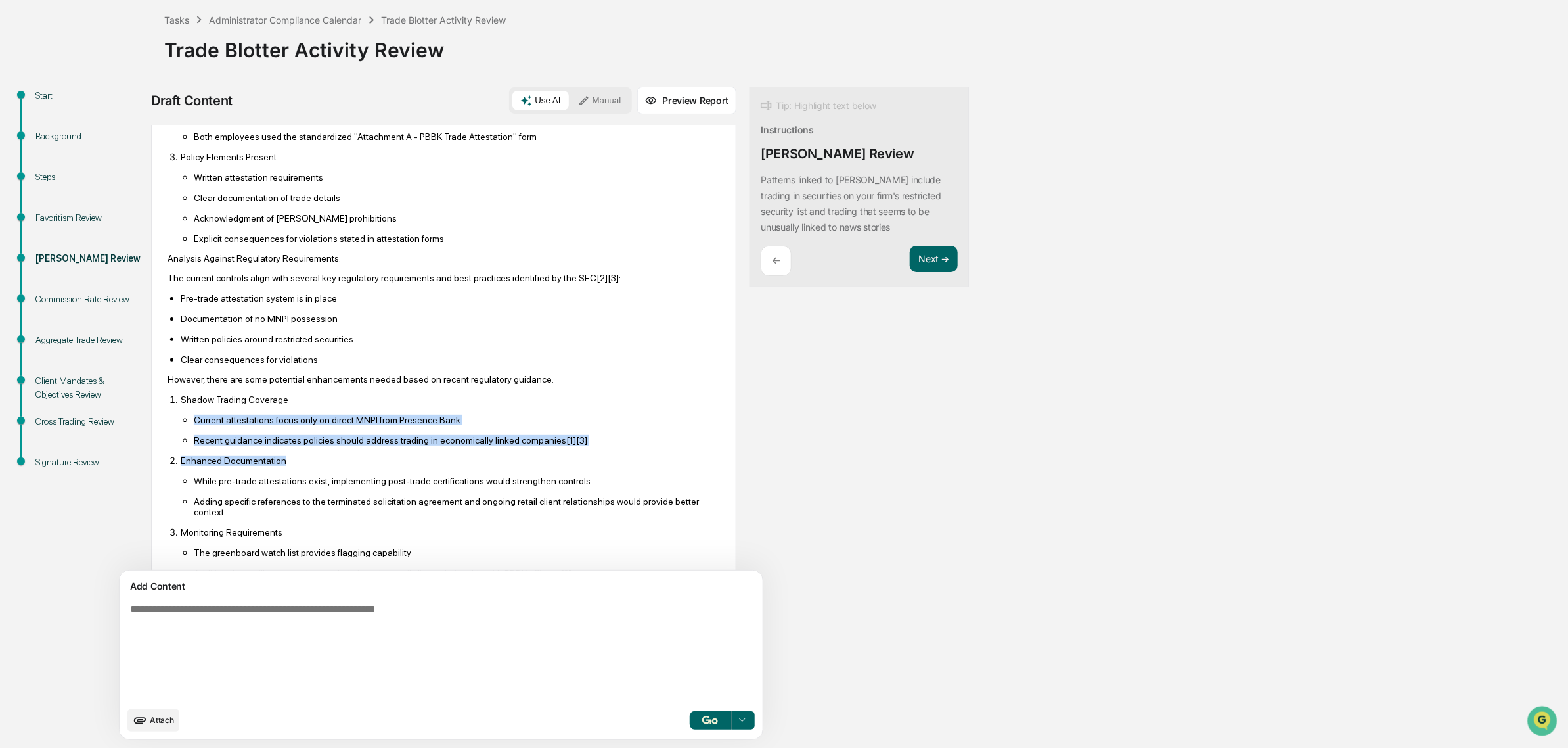
drag, startPoint x: 315, startPoint y: 443, endPoint x: 543, endPoint y: 497, distance: 234.3
click at [543, 497] on ol "Shadow Trading Coverage Current attestations focus only on direct MNPI from Pre…" at bounding box center [444, 485] width 552 height 184
click at [543, 466] on p "Enhanced Documentation" at bounding box center [450, 461] width 539 height 11
drag, startPoint x: 509, startPoint y: 517, endPoint x: 293, endPoint y: 455, distance: 224.7
click at [293, 455] on ol "Shadow Trading Coverage Current attestations focus only on direct MNPI from Pre…" at bounding box center [444, 485] width 552 height 184
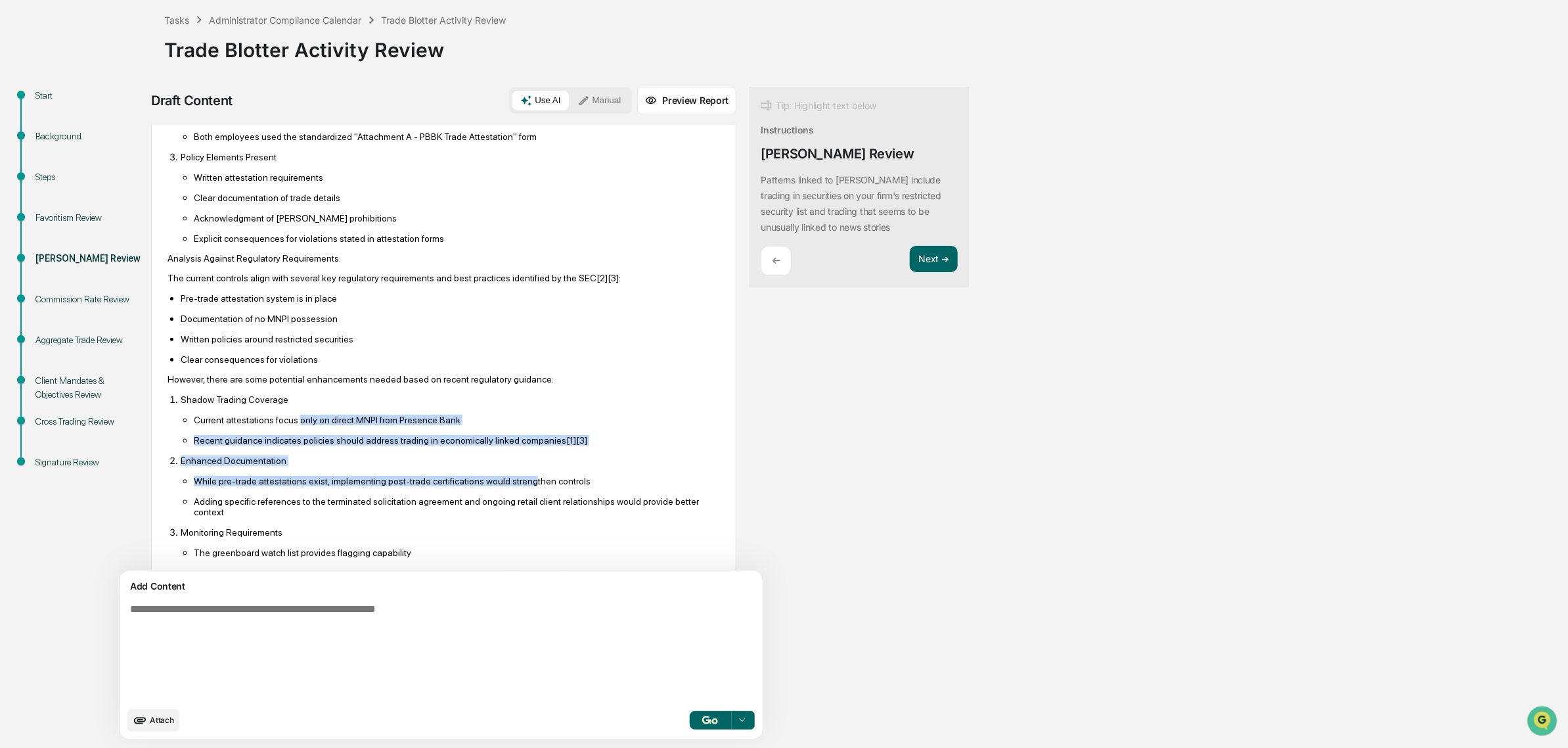
click at [293, 425] on p "Current attestations focus only on direct MNPI from Presence Bank" at bounding box center [457, 420] width 526 height 11
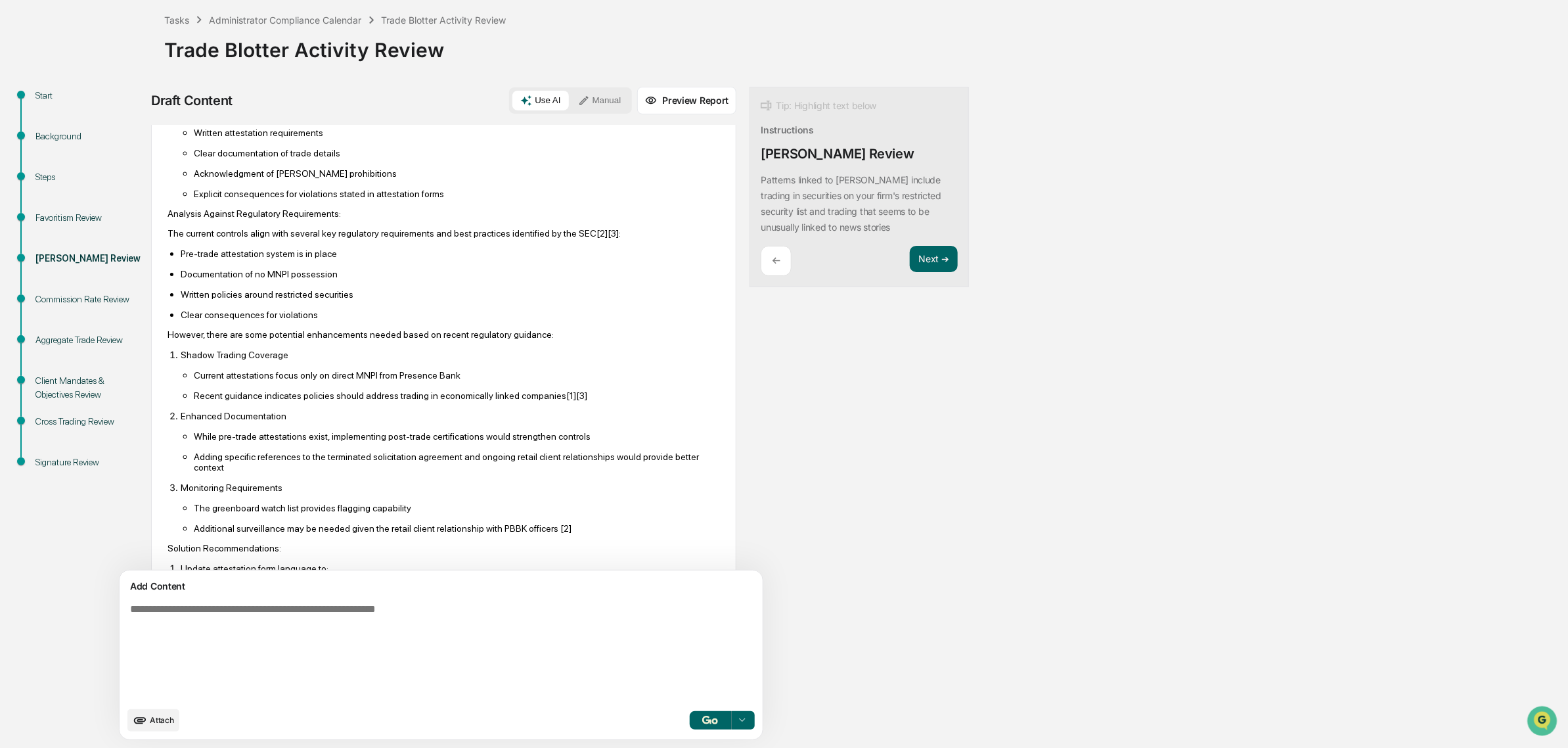
scroll to position [575, 0]
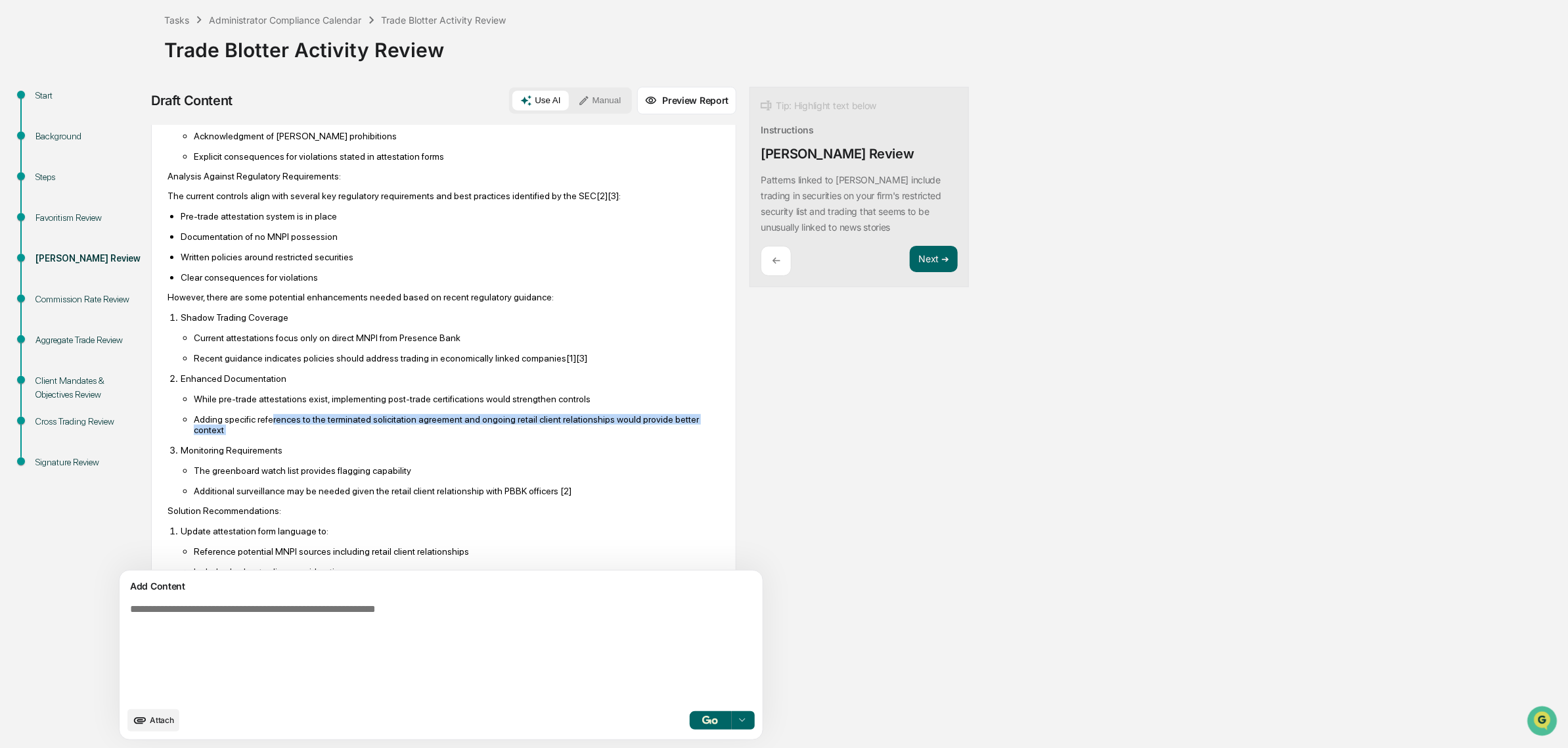
drag, startPoint x: 271, startPoint y: 454, endPoint x: 326, endPoint y: 479, distance: 60.4
click at [326, 479] on ol "Shadow Trading Coverage Current attestations focus only on direct MNPI from Pre…" at bounding box center [444, 403] width 552 height 184
drag, startPoint x: 290, startPoint y: 458, endPoint x: 282, endPoint y: 454, distance: 8.9
click at [282, 454] on ol "Shadow Trading Coverage Current attestations focus only on direct MNPI from Pre…" at bounding box center [444, 403] width 552 height 184
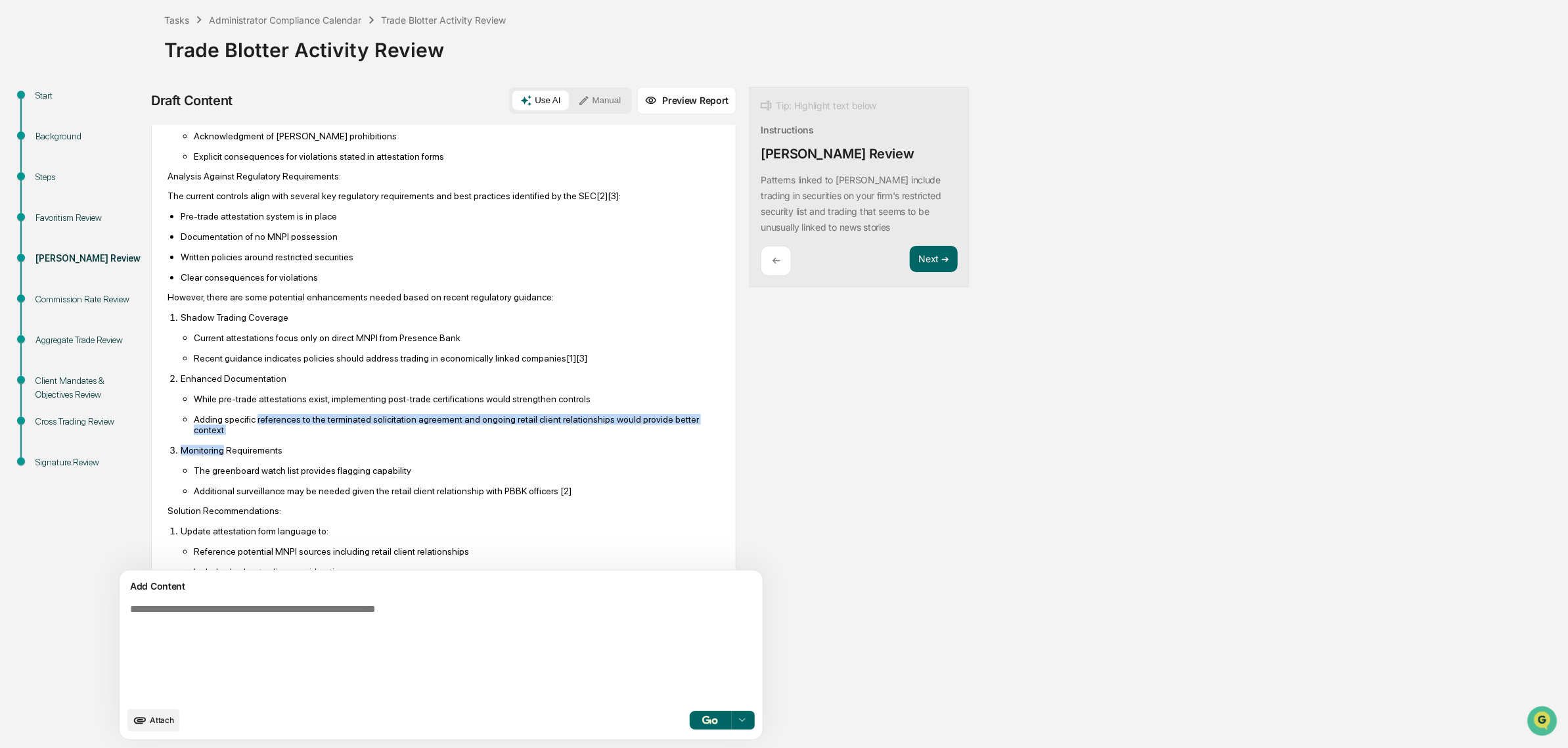
click at [282, 435] on p "Adding specific references to the terminated solicitation agreement and ongoing…" at bounding box center [457, 424] width 526 height 21
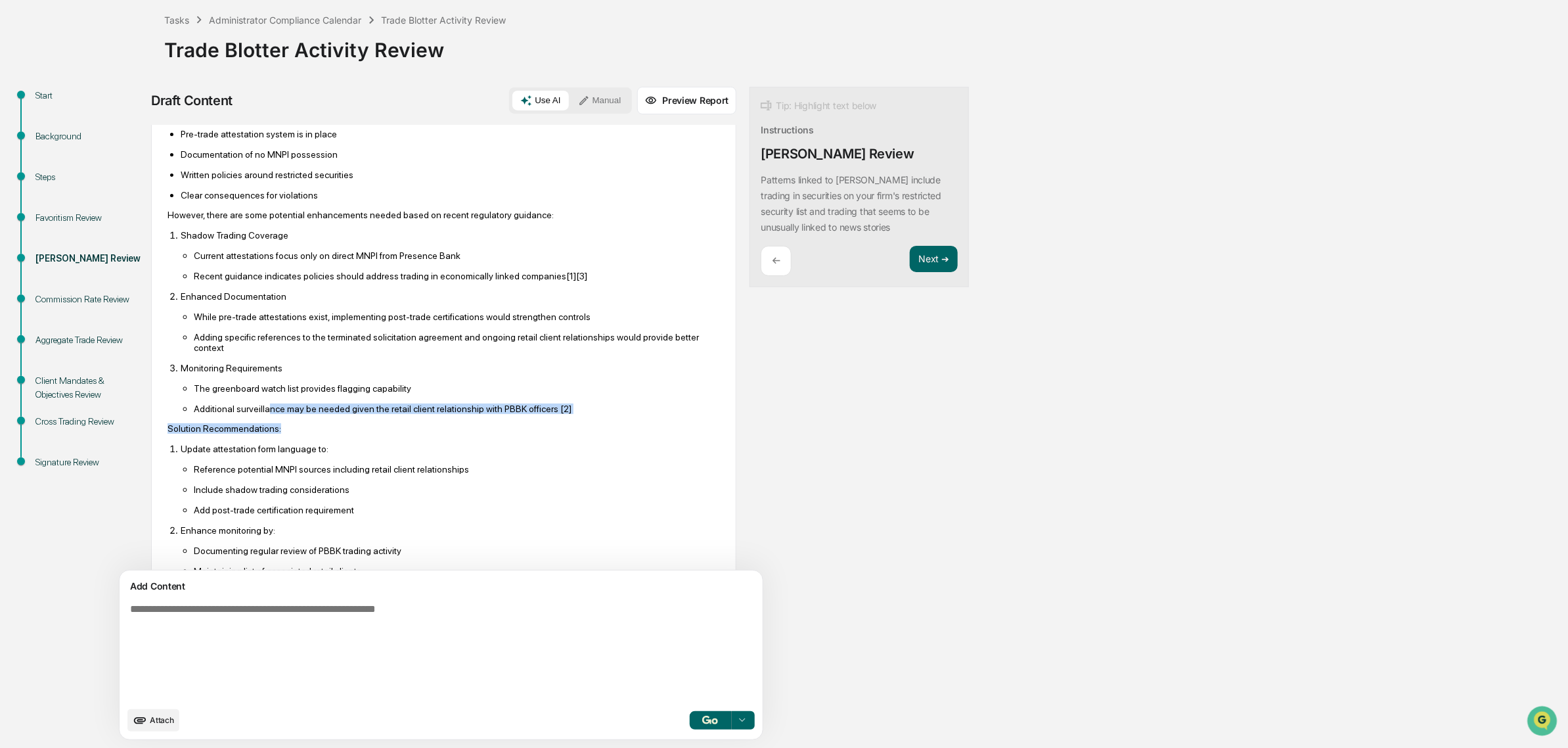
drag, startPoint x: 263, startPoint y: 442, endPoint x: 403, endPoint y: 464, distance: 141.7
click at [403, 464] on div "Based on my review of the internal documents and regulatory requirements, I can…" at bounding box center [444, 206] width 552 height 843
click at [403, 433] on p "Solution Recommendations:" at bounding box center [444, 428] width 552 height 11
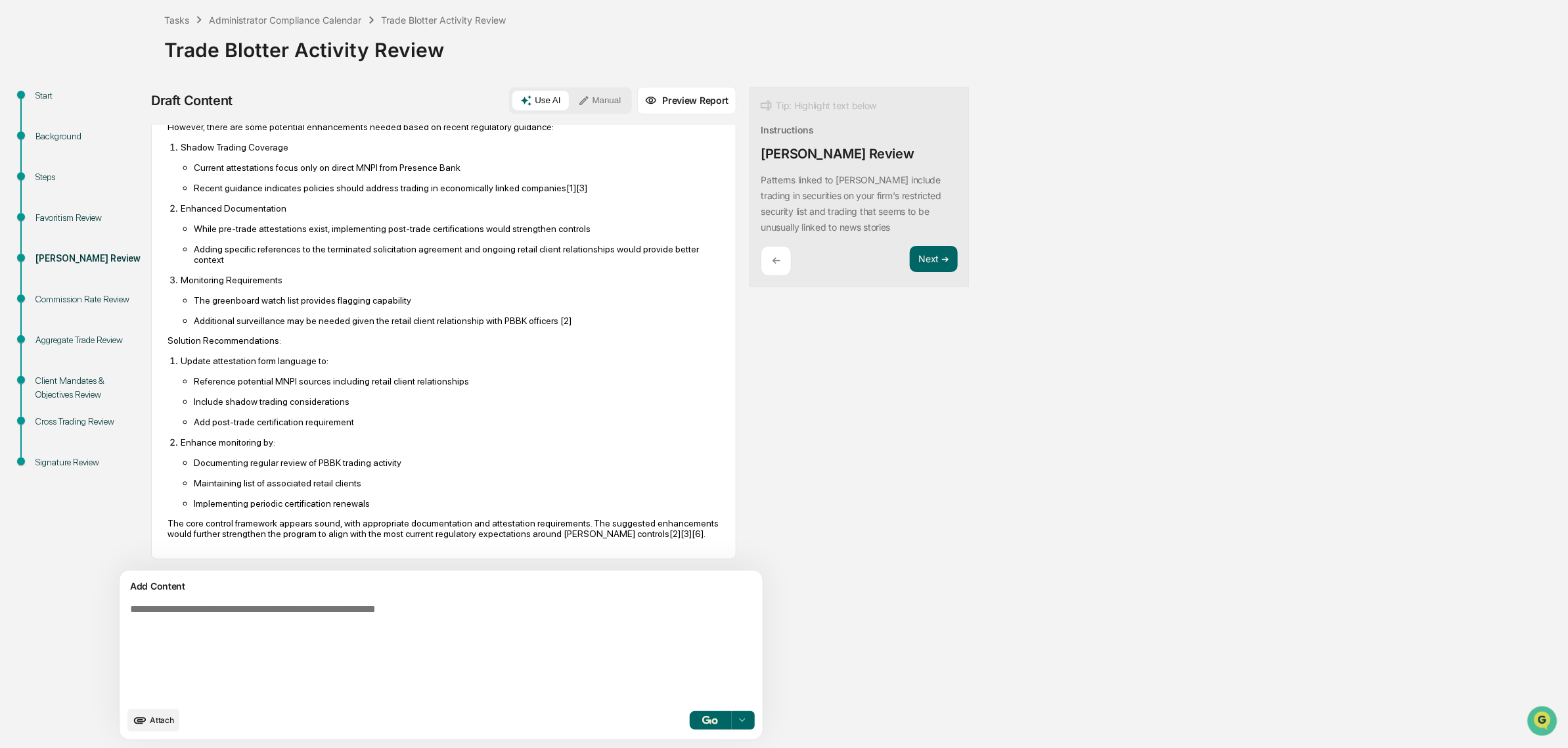
scroll to position [801, 0]
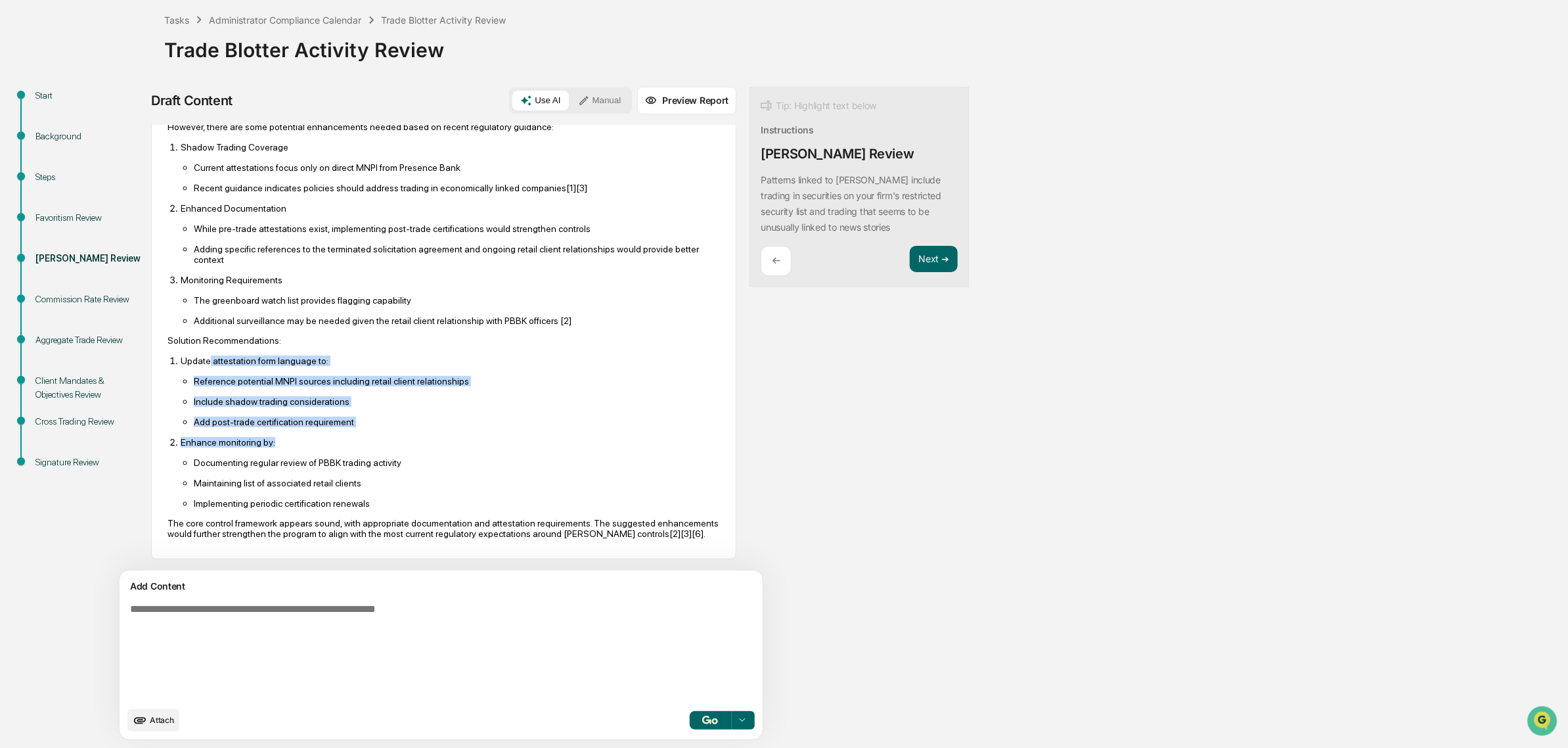
drag, startPoint x: 254, startPoint y: 345, endPoint x: 330, endPoint y: 423, distance: 108.9
click at [330, 423] on ol "Update attestation form language to: Reference potential MNPI sources including…" at bounding box center [444, 432] width 552 height 154
click at [330, 437] on p "Enhance monitoring by:" at bounding box center [450, 442] width 539 height 11
drag, startPoint x: 350, startPoint y: 432, endPoint x: 236, endPoint y: 366, distance: 131.7
click at [236, 366] on ol "Update attestation form language to: Reference potential MNPI sources including…" at bounding box center [444, 432] width 552 height 154
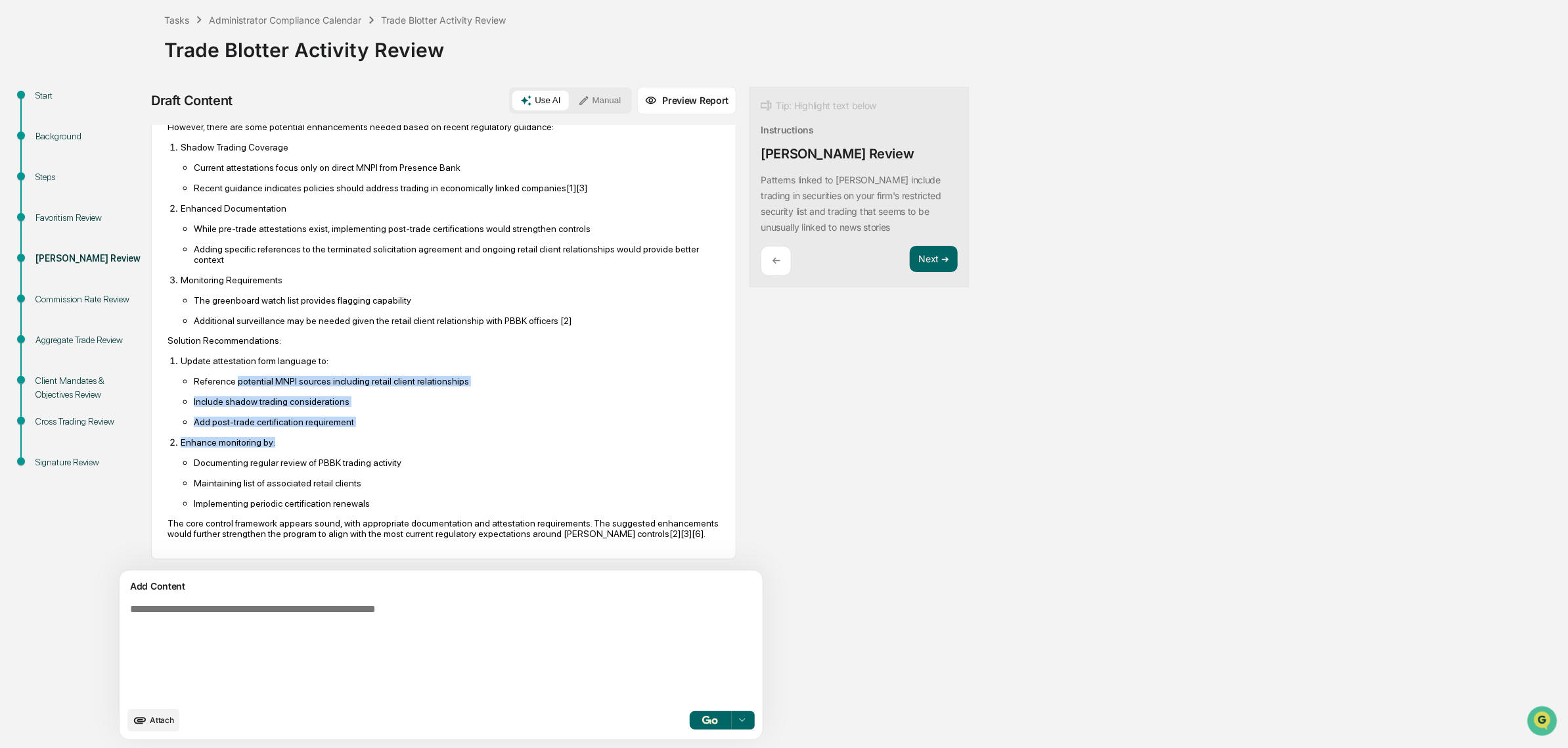
click at [236, 376] on p "Reference potential MNPI sources including retail client relationships" at bounding box center [457, 382] width 526 height 11
drag, startPoint x: 223, startPoint y: 363, endPoint x: 451, endPoint y: 434, distance: 238.8
click at [451, 434] on ol "Update attestation form language to: Reference potential MNPI sources including…" at bounding box center [444, 432] width 552 height 154
click at [451, 436] on li "Enhance monitoring by: Documenting regular review of PBBK trading activity Main…" at bounding box center [450, 473] width 539 height 72
click at [910, 257] on button "Next ➔" at bounding box center [934, 260] width 48 height 27
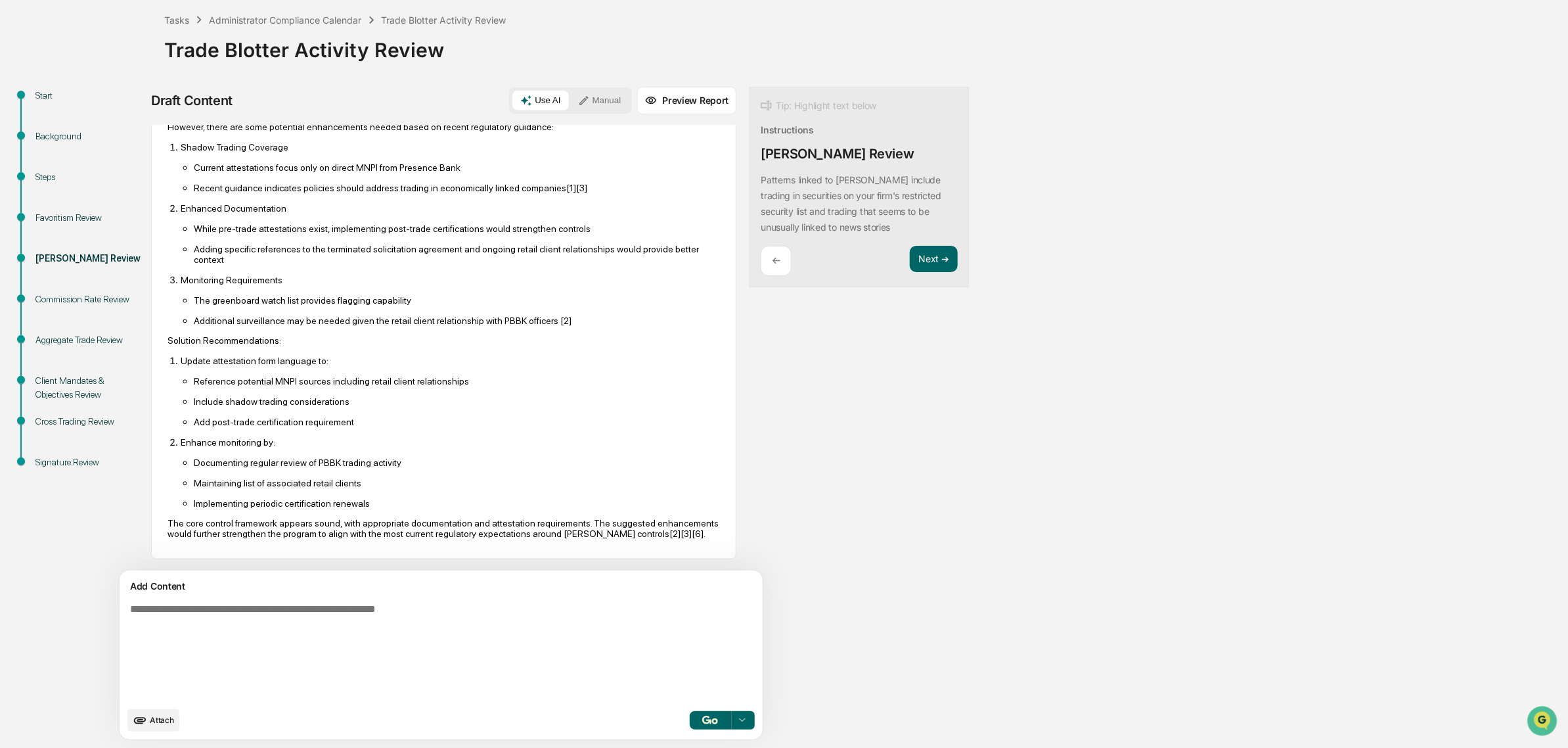
scroll to position [0, 0]
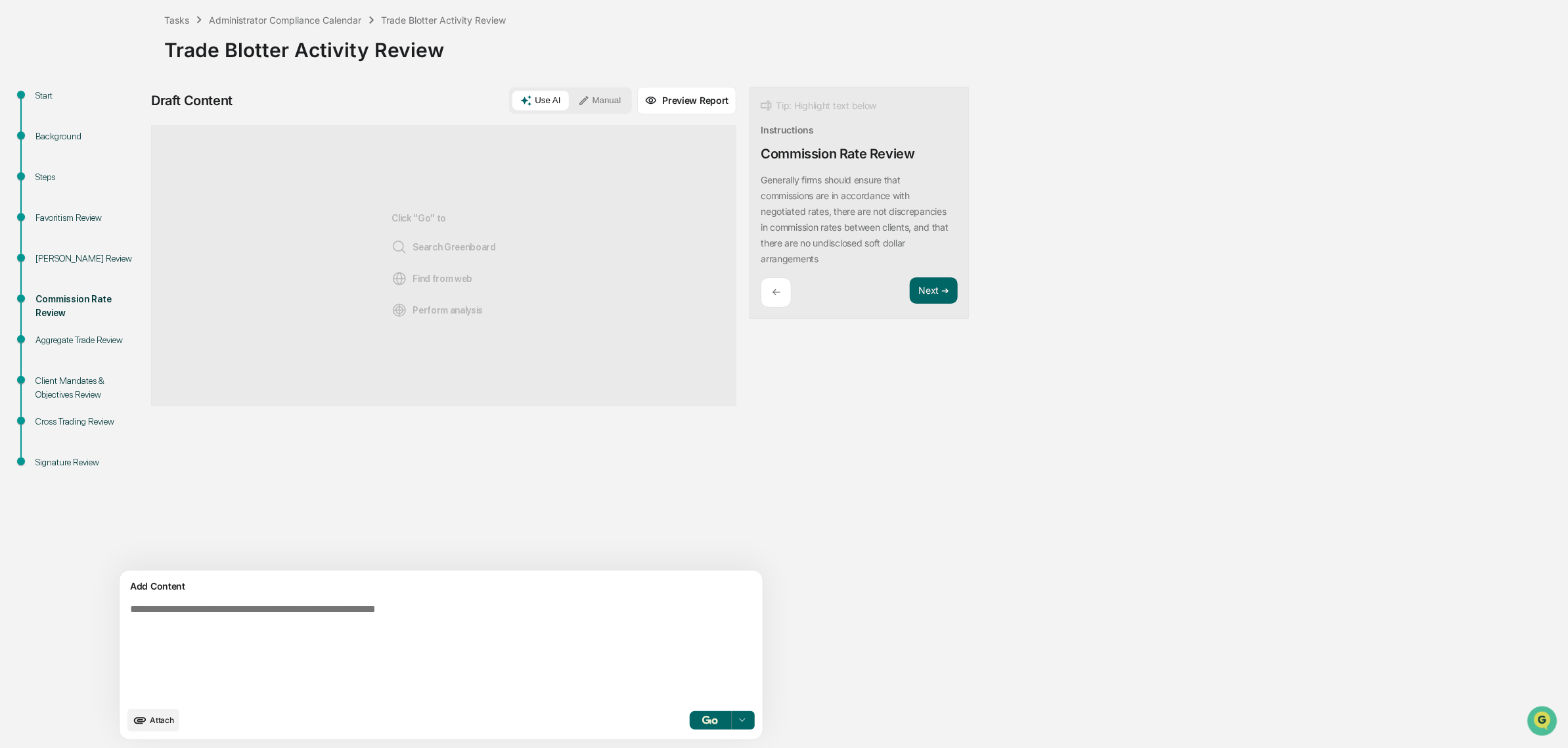
click at [386, 615] on textarea at bounding box center [410, 652] width 571 height 107
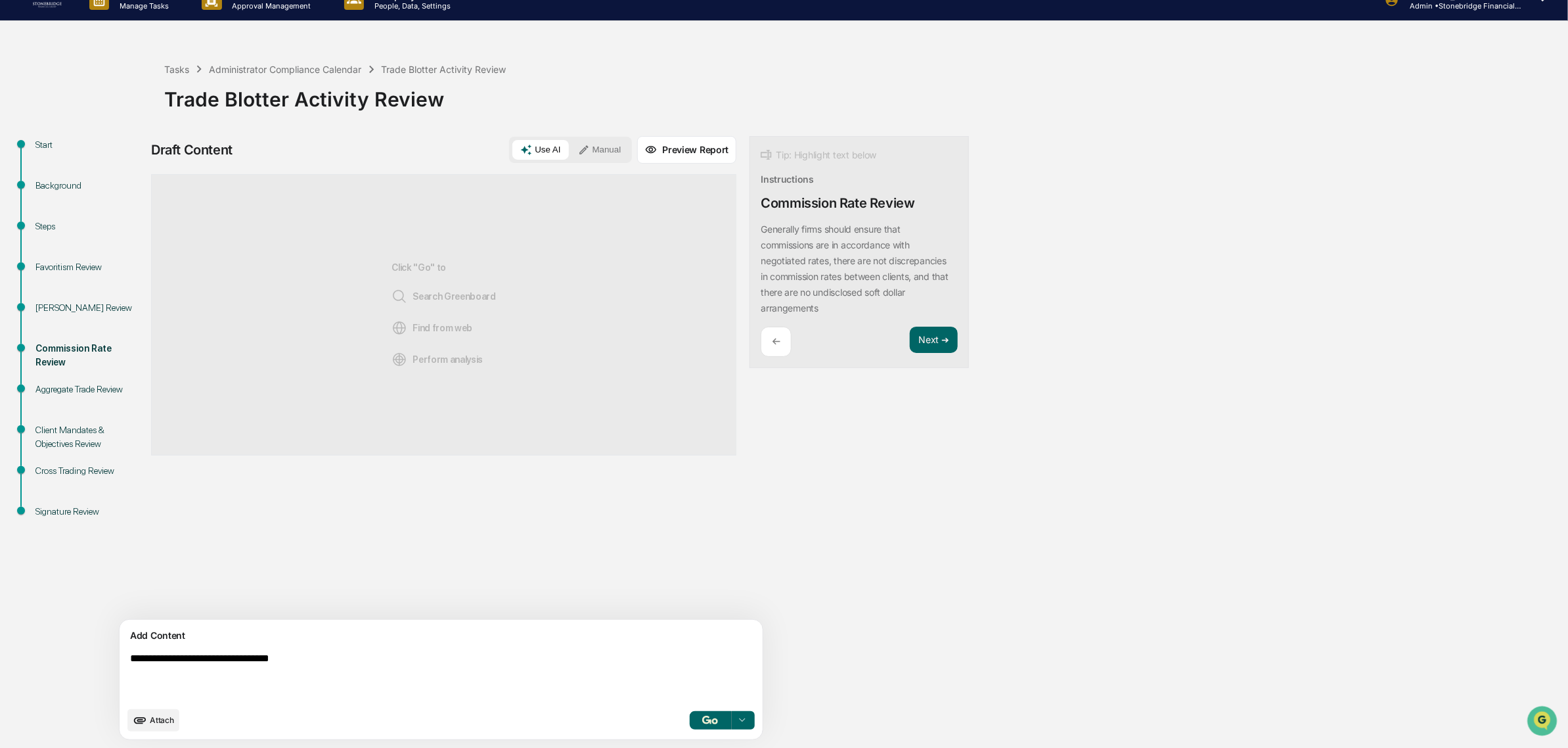
click at [777, 148] on div "Tip: Highlight text below" at bounding box center [819, 155] width 116 height 16
drag, startPoint x: 697, startPoint y: 229, endPoint x: 816, endPoint y: 287, distance: 132.4
click at [816, 287] on div "Tip: Highlight text below Instructions Commission Rate Review Generally firms s…" at bounding box center [859, 252] width 220 height 233
click at [808, 293] on p "Generally firms should ensure that commissions are in accordance with negotiate…" at bounding box center [854, 269] width 187 height 90
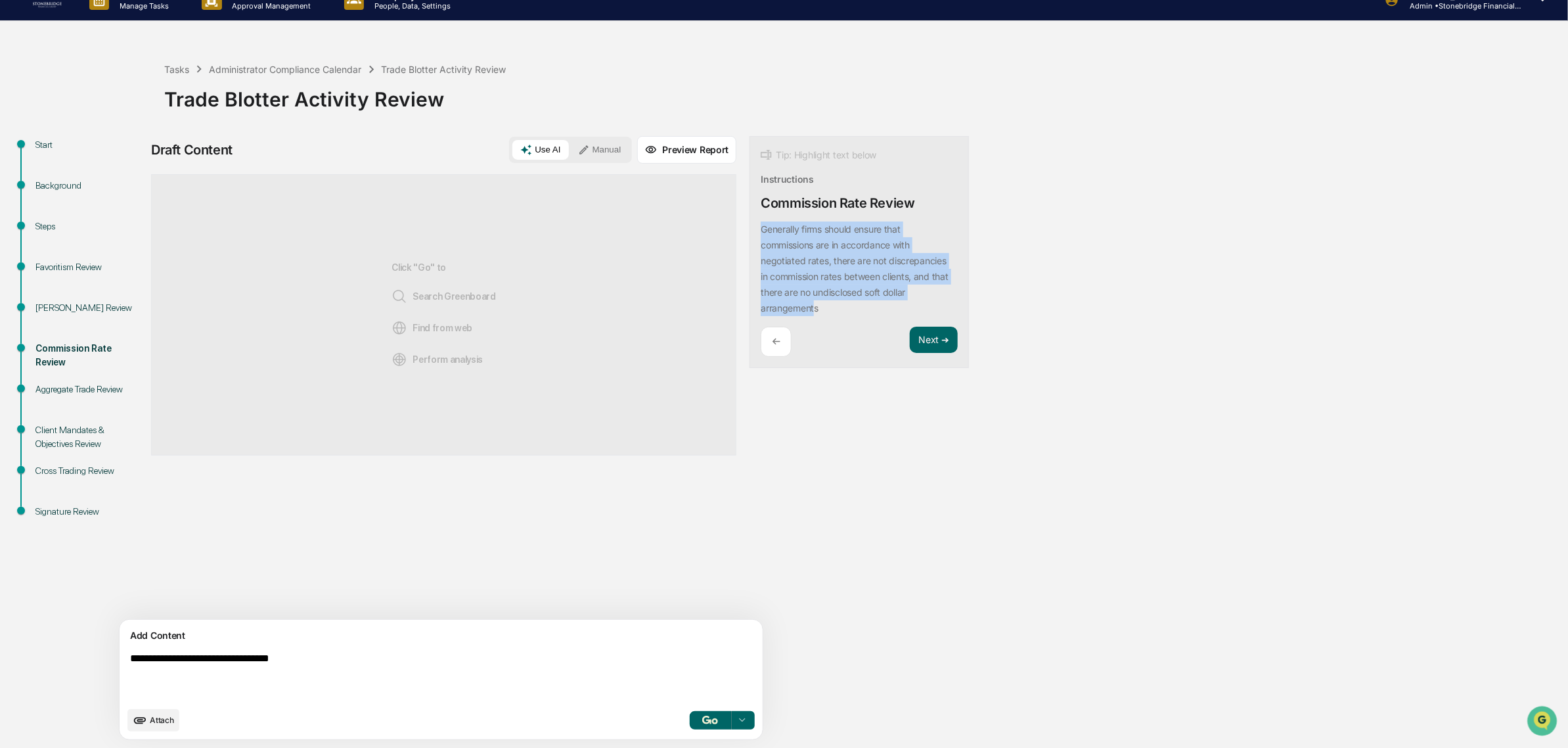
drag, startPoint x: 755, startPoint y: 308, endPoint x: 697, endPoint y: 220, distance: 105.4
click at [749, 220] on div "Tip: Highlight text below Instructions Commission Rate Review Generally firms s…" at bounding box center [859, 252] width 220 height 233
click at [780, 293] on p "Generally firms should ensure that commissions are in accordance with negotiate…" at bounding box center [854, 269] width 187 height 90
drag, startPoint x: 770, startPoint y: 319, endPoint x: 721, endPoint y: 233, distance: 99.0
click at [749, 233] on div "Tip: Highlight text below Instructions Commission Rate Review Generally firms s…" at bounding box center [859, 252] width 220 height 233
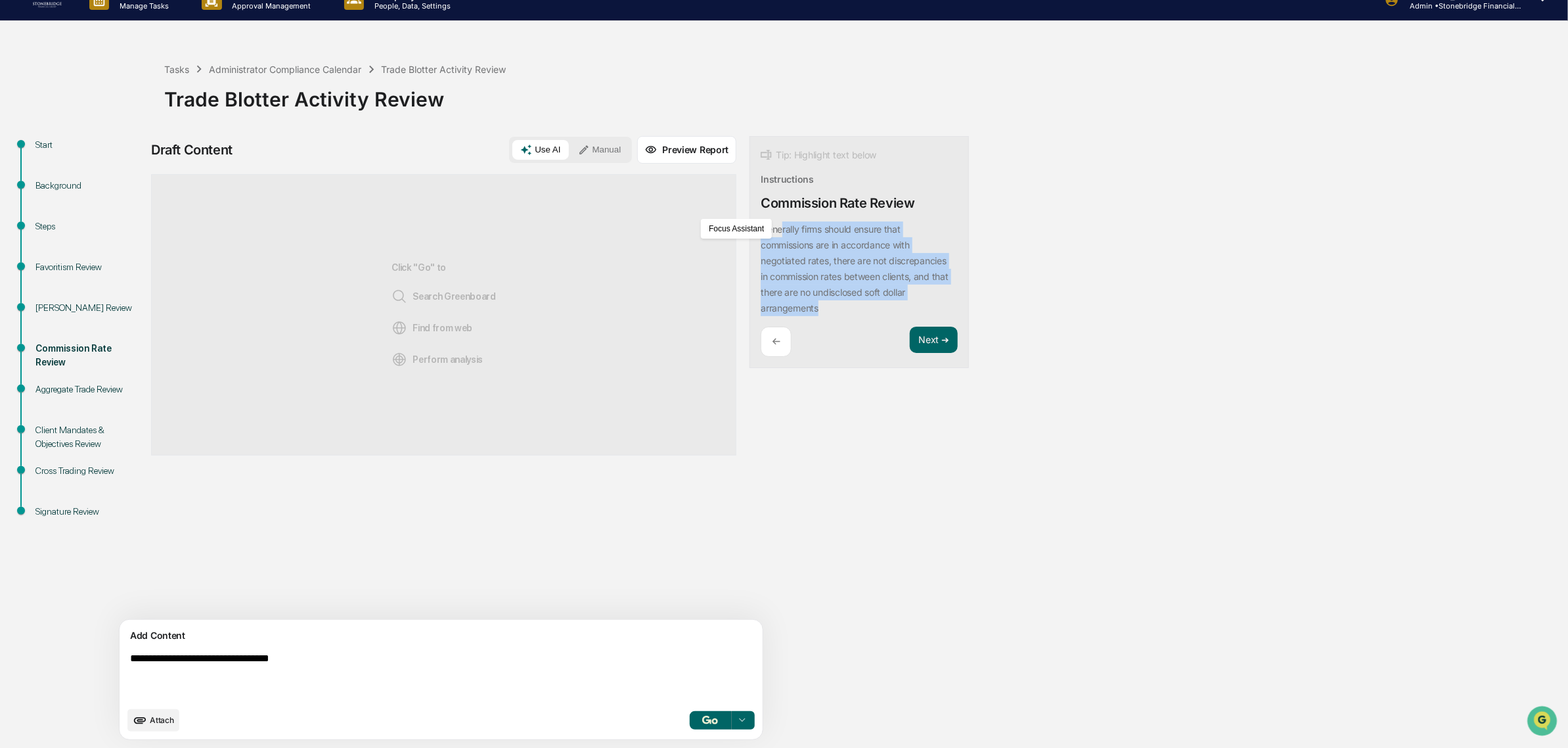
click at [714, 231] on button "Focus Assistant" at bounding box center [737, 229] width 68 height 17
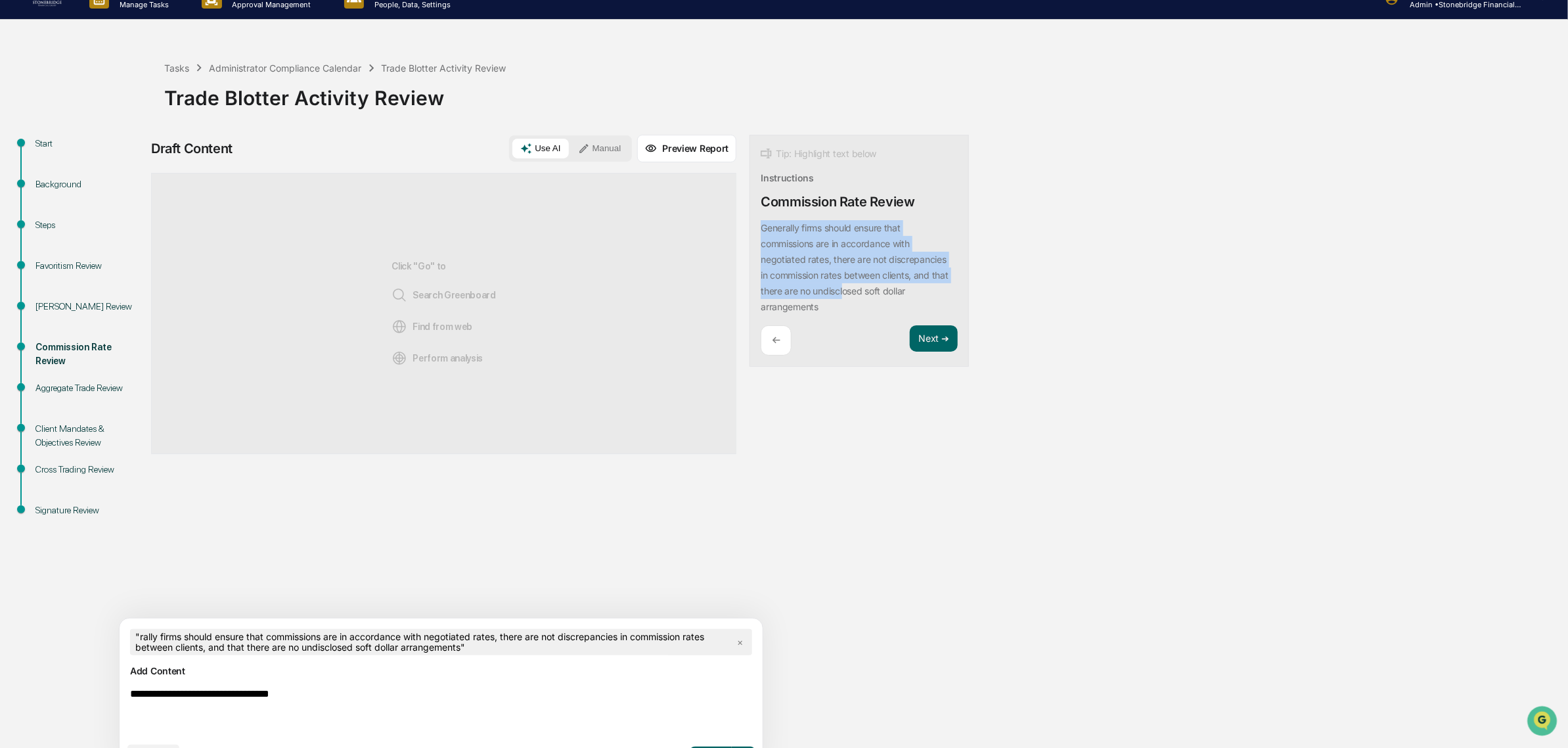
drag, startPoint x: 703, startPoint y: 227, endPoint x: 782, endPoint y: 284, distance: 97.4
click at [782, 284] on div "Generally firms should ensure that commissions are in accordance with negotiate…" at bounding box center [859, 268] width 197 height 95
click at [732, 643] on span "×" at bounding box center [740, 642] width 17 height 18
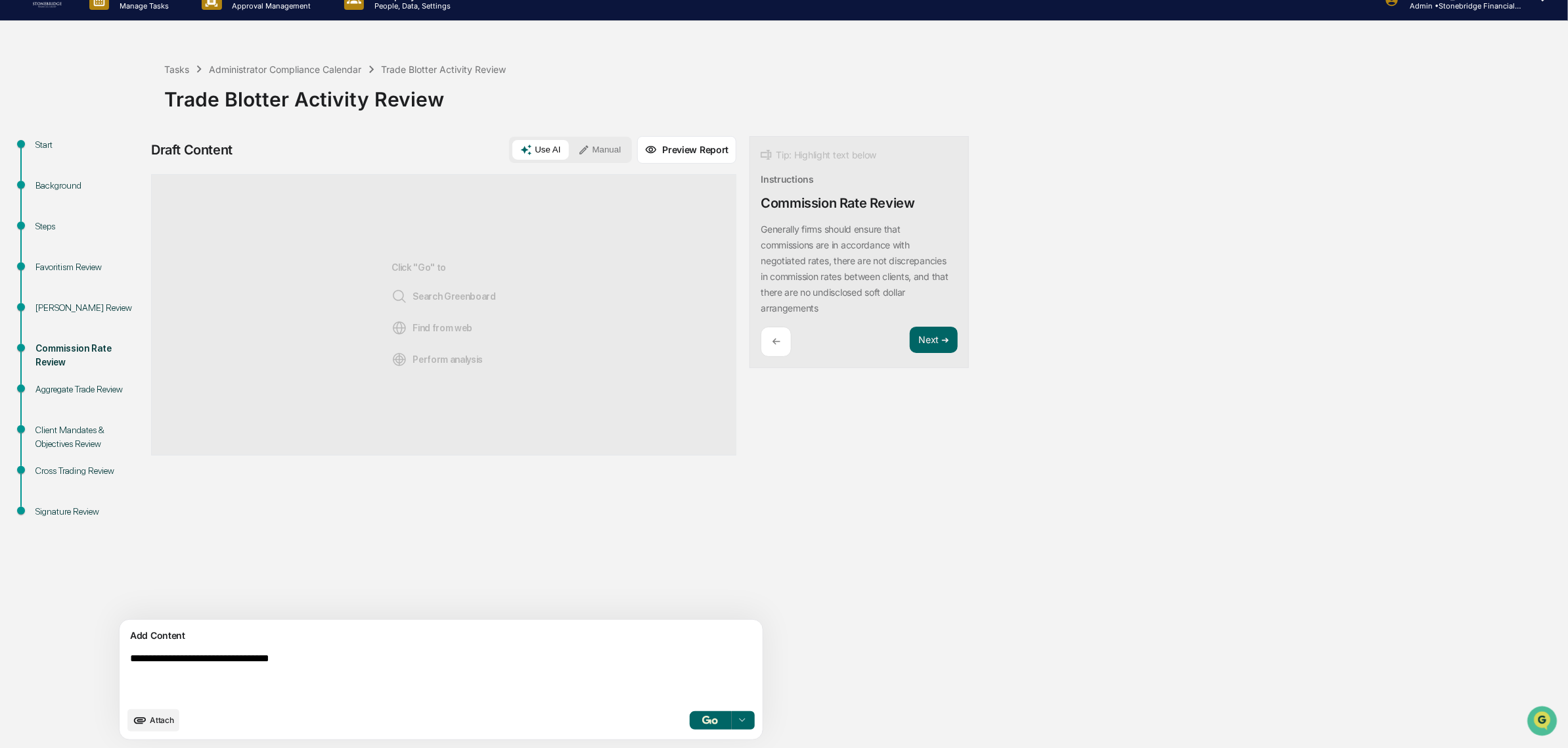
click at [293, 674] on textarea "**********" at bounding box center [410, 676] width 571 height 58
click at [346, 652] on textarea "**********" at bounding box center [410, 676] width 571 height 58
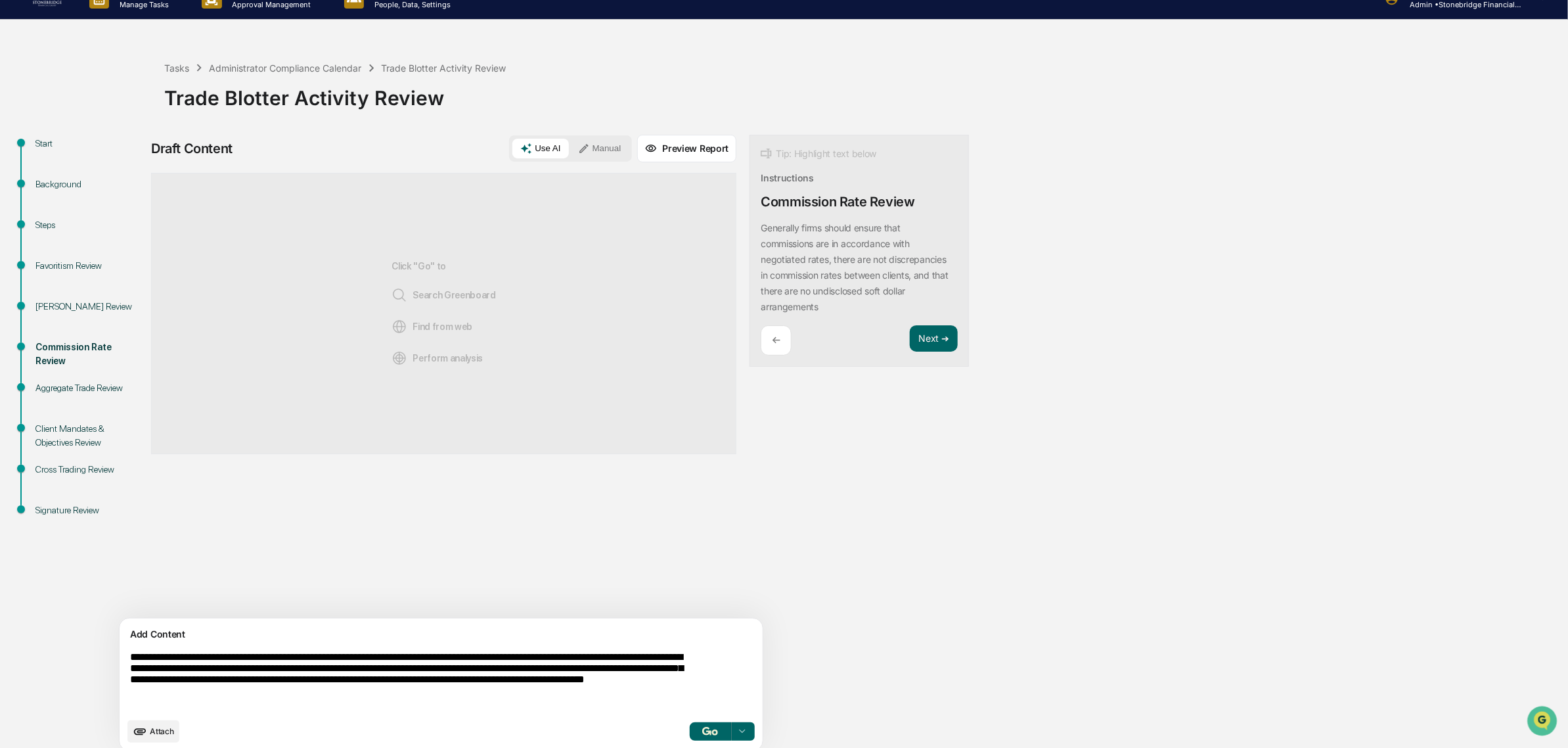
drag, startPoint x: 483, startPoint y: 651, endPoint x: 573, endPoint y: 714, distance: 109.9
click at [573, 714] on textarea "**********" at bounding box center [410, 680] width 571 height 70
click at [548, 682] on textarea "**********" at bounding box center [410, 680] width 571 height 70
drag, startPoint x: 194, startPoint y: 679, endPoint x: 287, endPoint y: 693, distance: 94.0
click at [287, 693] on textarea "**********" at bounding box center [410, 680] width 571 height 70
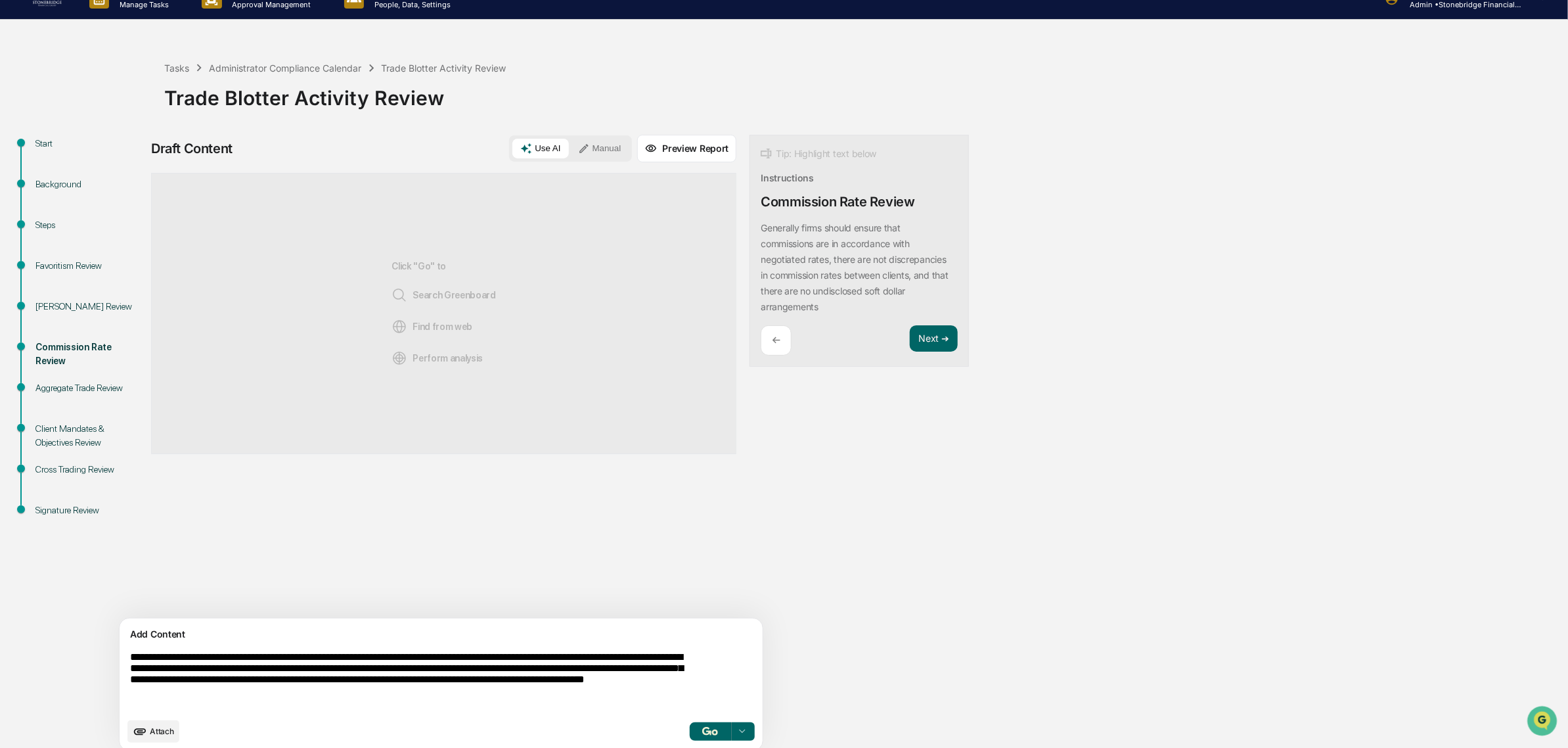
click at [287, 693] on textarea "**********" at bounding box center [410, 680] width 571 height 70
click at [490, 695] on textarea "**********" at bounding box center [410, 680] width 571 height 70
click at [498, 682] on textarea "**********" at bounding box center [410, 680] width 571 height 70
drag, startPoint x: 490, startPoint y: 658, endPoint x: 609, endPoint y: 704, distance: 127.6
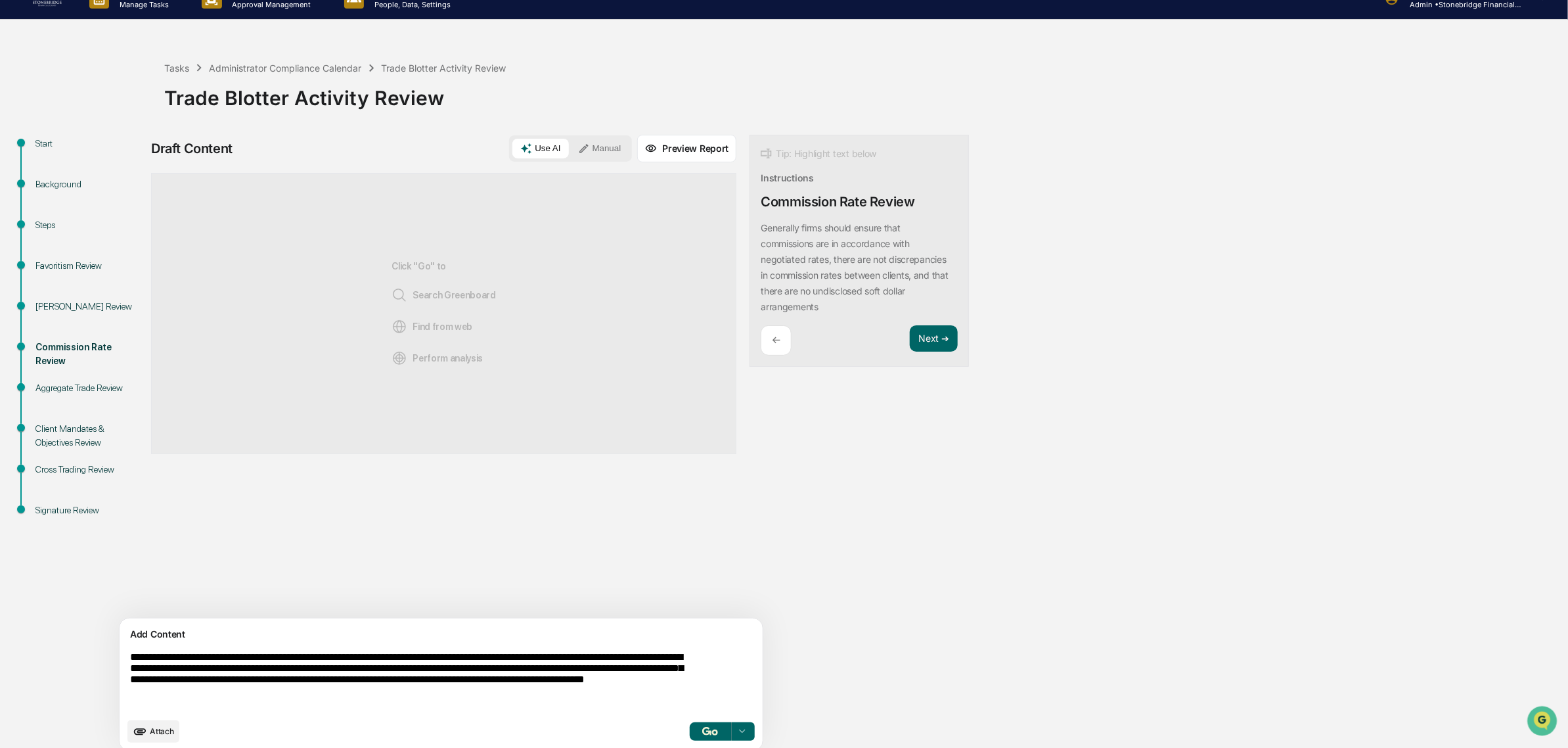
click at [609, 704] on textarea "**********" at bounding box center [410, 680] width 571 height 70
click at [609, 701] on textarea "**********" at bounding box center [410, 680] width 571 height 70
click at [551, 651] on textarea "**********" at bounding box center [410, 680] width 571 height 70
drag, startPoint x: 469, startPoint y: 651, endPoint x: 539, endPoint y: 707, distance: 89.6
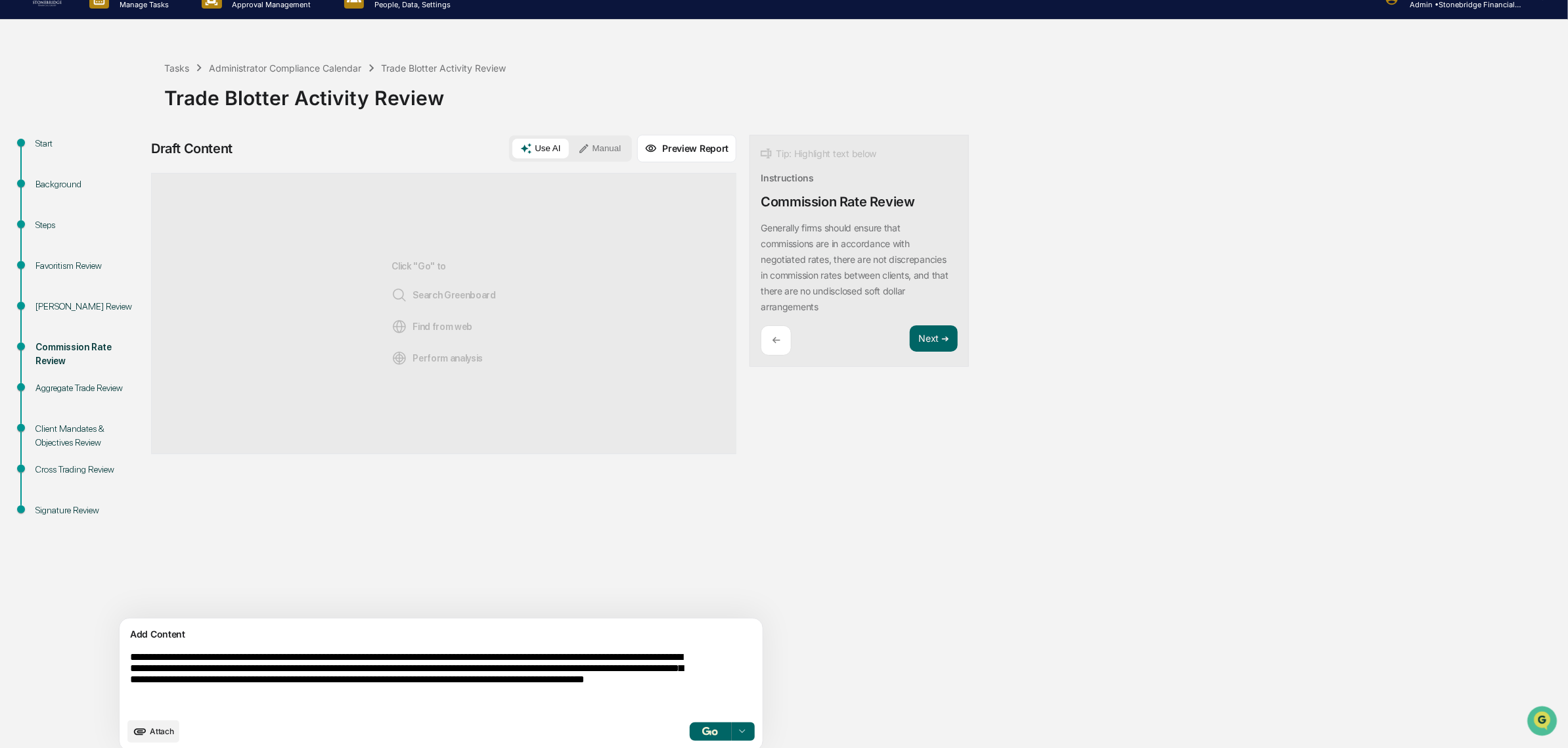
click at [539, 707] on textarea "**********" at bounding box center [410, 680] width 571 height 70
click at [530, 698] on textarea "**********" at bounding box center [410, 680] width 571 height 70
drag, startPoint x: 529, startPoint y: 698, endPoint x: 505, endPoint y: 665, distance: 40.8
click at [505, 665] on textarea "**********" at bounding box center [410, 680] width 571 height 70
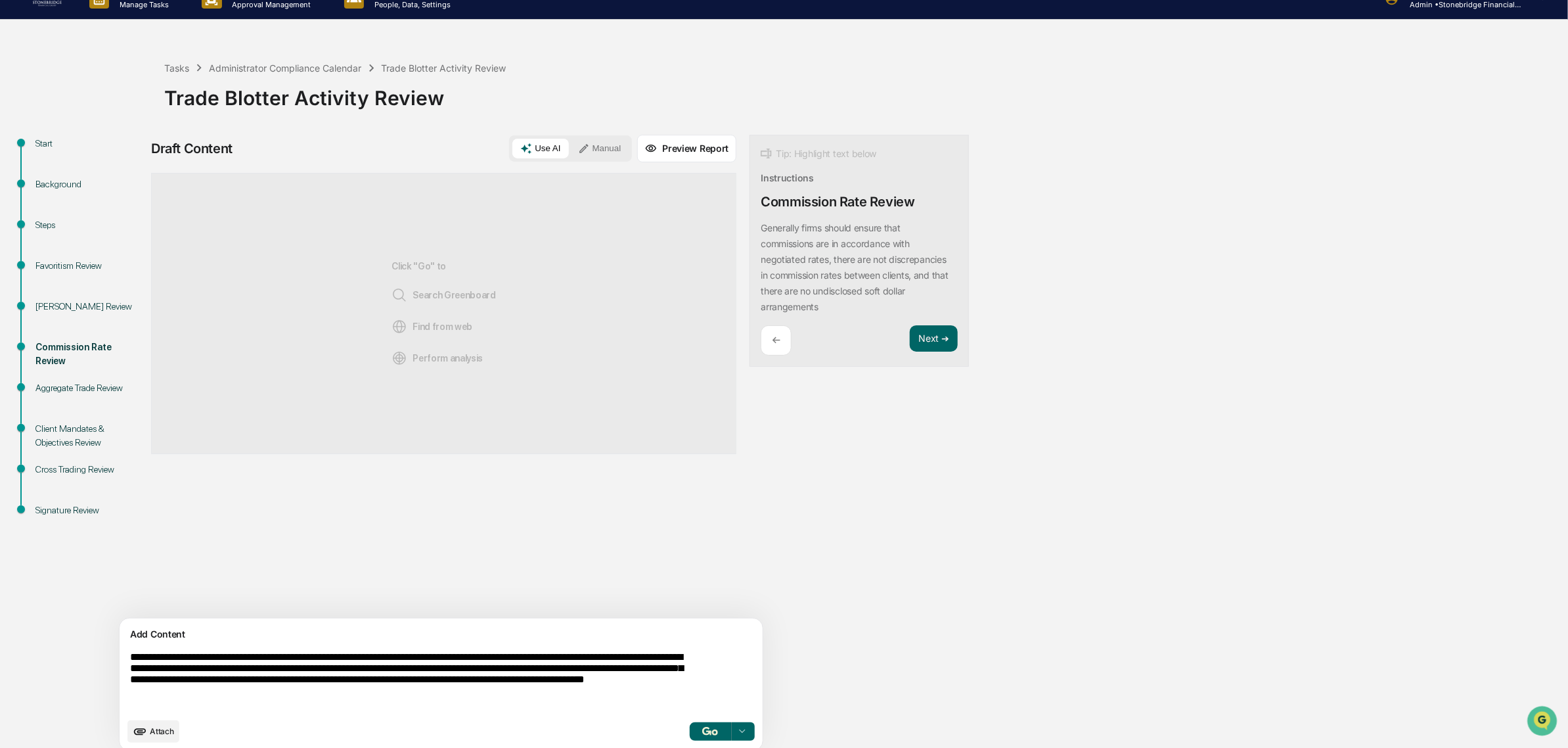
drag, startPoint x: 533, startPoint y: 674, endPoint x: 576, endPoint y: 692, distance: 46.6
click at [576, 692] on textarea "**********" at bounding box center [410, 680] width 571 height 70
drag, startPoint x: 427, startPoint y: 692, endPoint x: 220, endPoint y: 670, distance: 208.2
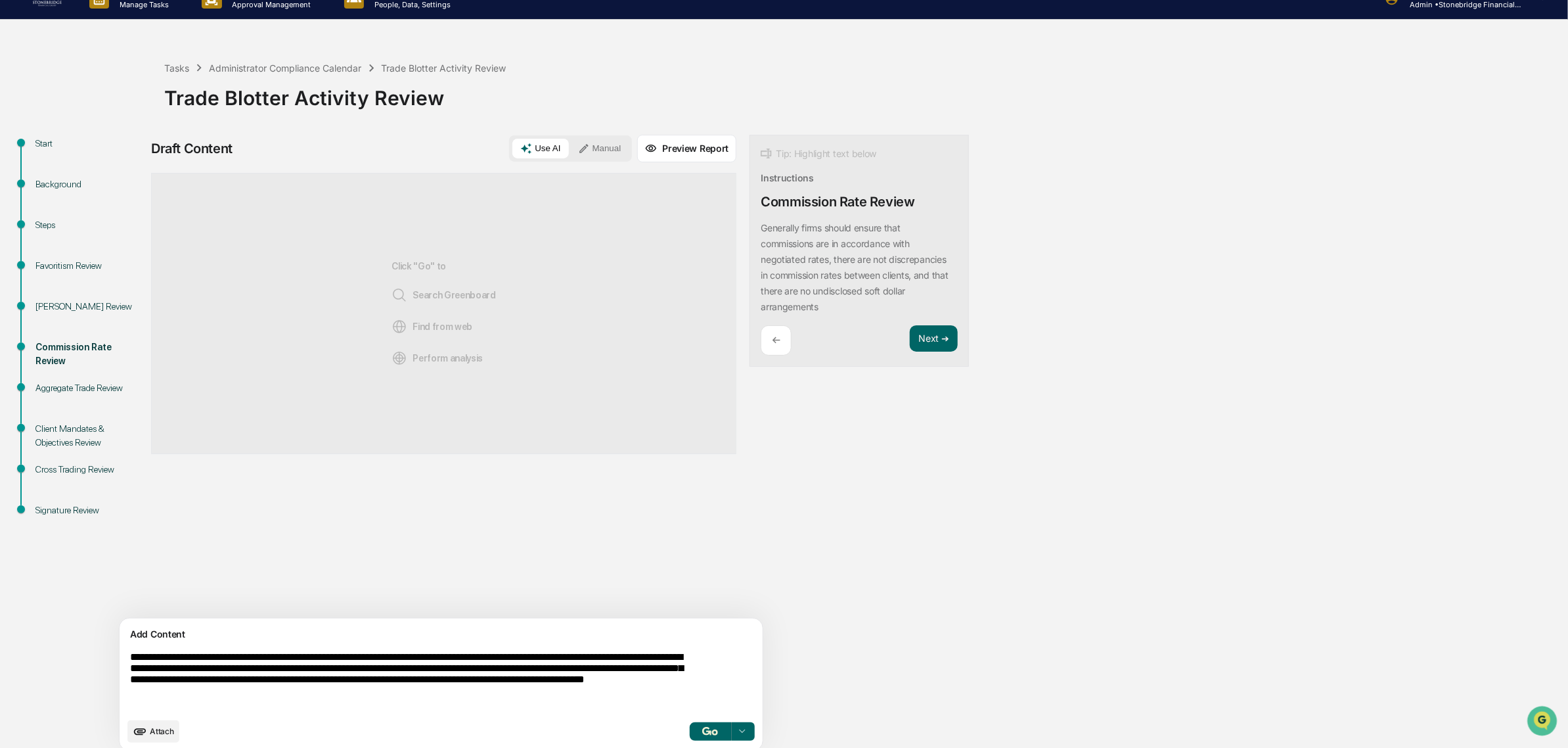
click at [220, 670] on textarea "**********" at bounding box center [410, 680] width 571 height 70
drag, startPoint x: 483, startPoint y: 695, endPoint x: 490, endPoint y: 697, distance: 7.3
click at [490, 697] on textarea "**********" at bounding box center [410, 680] width 571 height 70
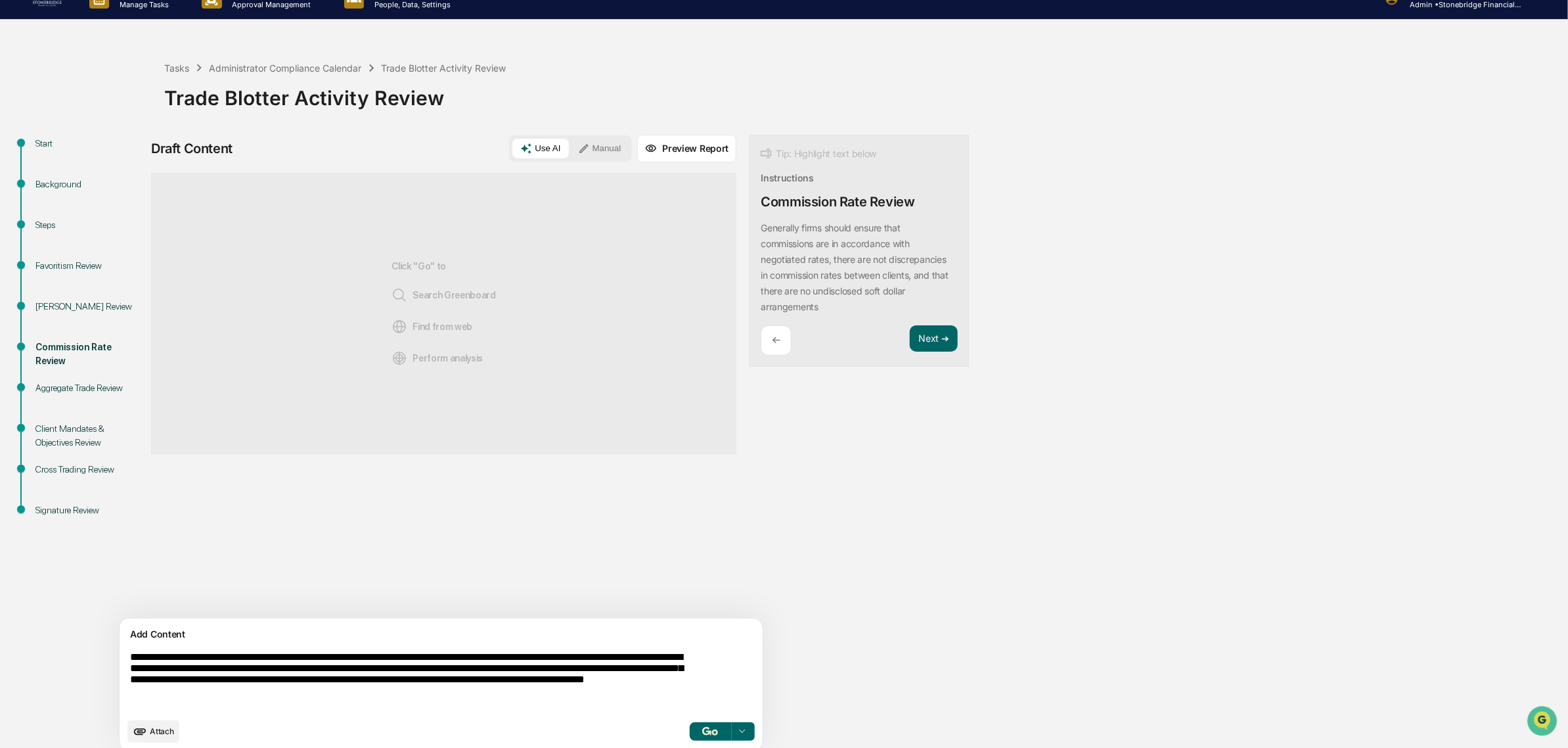
drag, startPoint x: 495, startPoint y: 698, endPoint x: 485, endPoint y: 680, distance: 20.6
click at [485, 680] on textarea "**********" at bounding box center [410, 680] width 571 height 70
drag, startPoint x: 156, startPoint y: 691, endPoint x: 320, endPoint y: 705, distance: 164.6
click at [320, 705] on textarea "**********" at bounding box center [410, 680] width 571 height 70
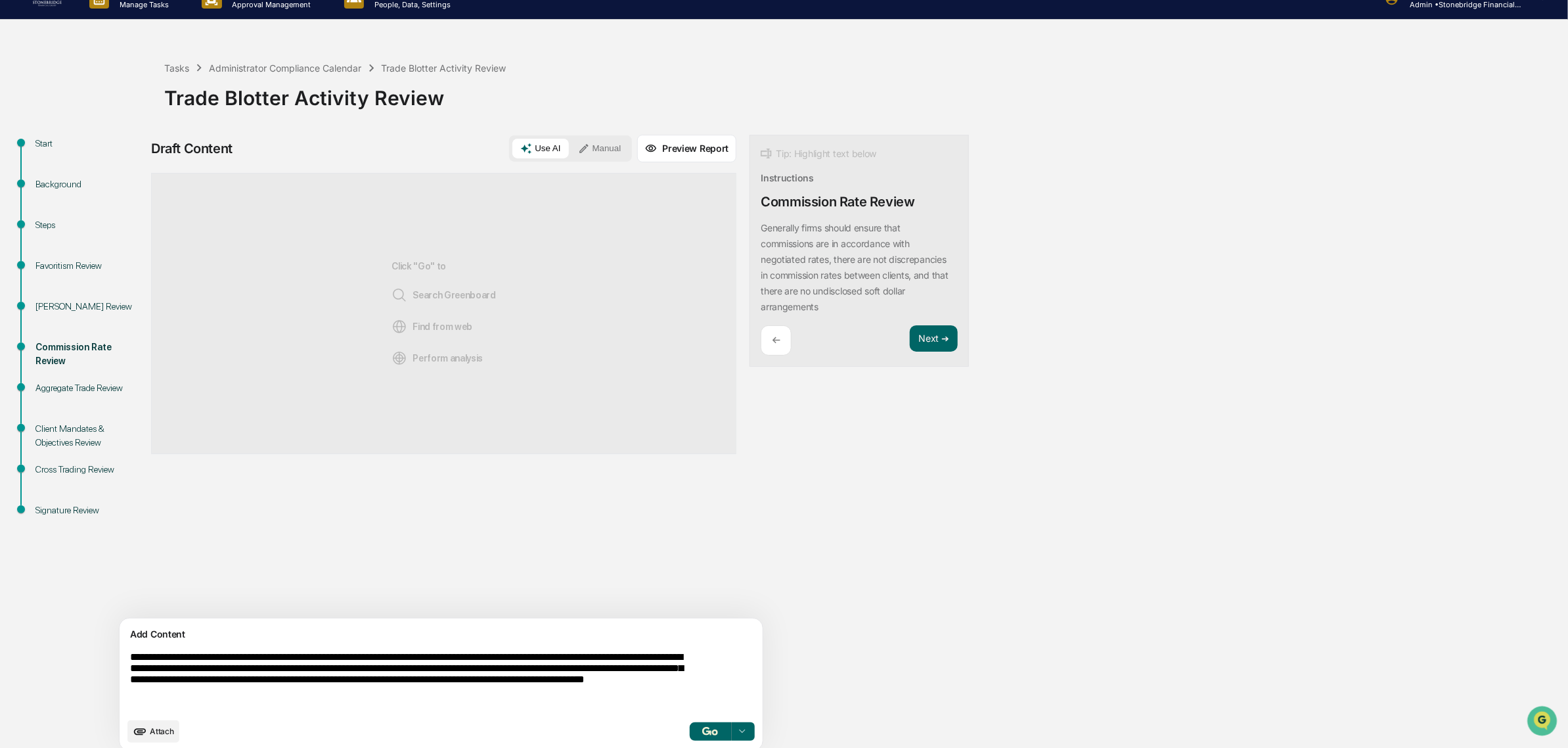
click at [320, 705] on textarea "**********" at bounding box center [410, 680] width 571 height 70
drag, startPoint x: 250, startPoint y: 695, endPoint x: 478, endPoint y: 704, distance: 228.2
click at [478, 704] on textarea "**********" at bounding box center [410, 680] width 571 height 70
click at [443, 698] on textarea "**********" at bounding box center [410, 680] width 571 height 70
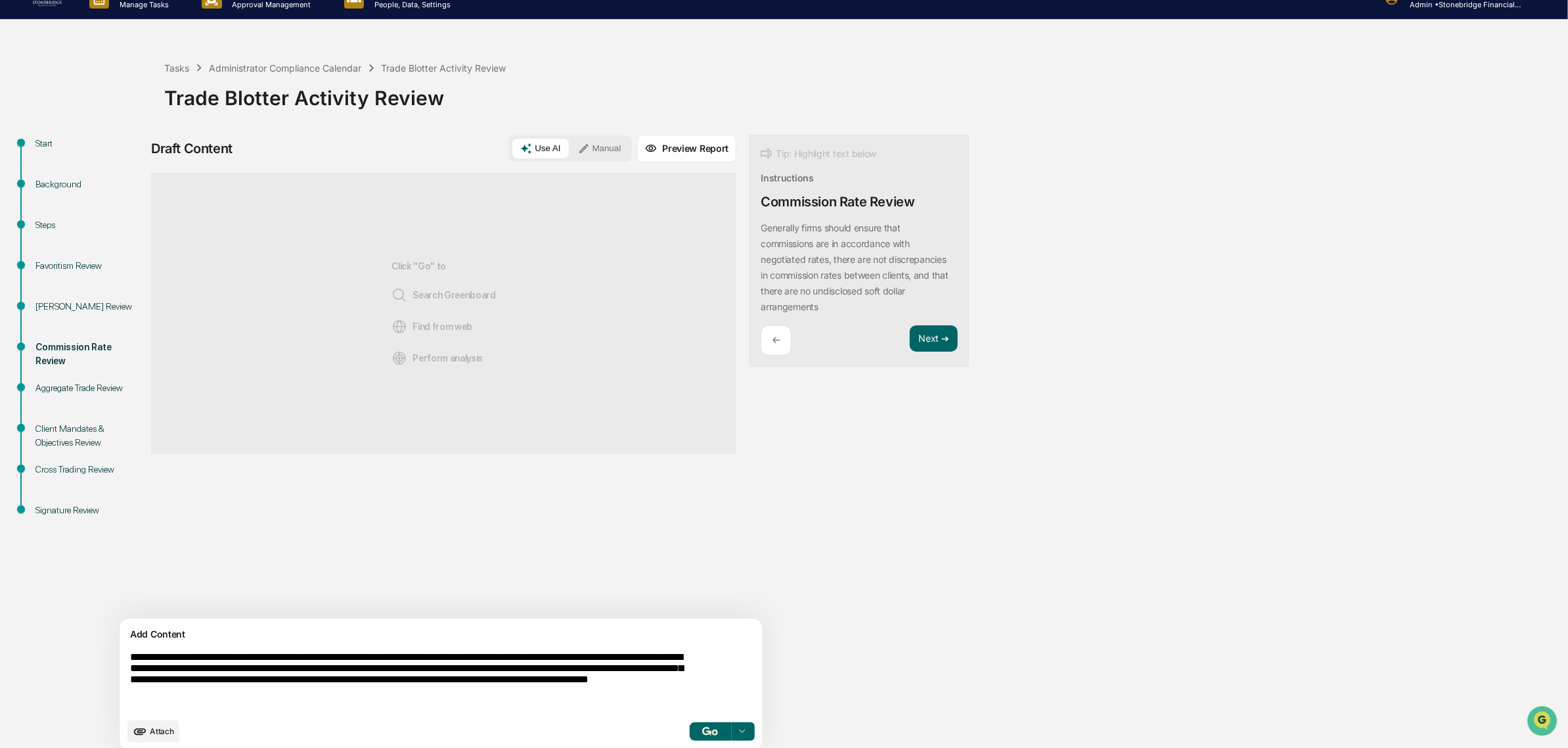
drag, startPoint x: 512, startPoint y: 649, endPoint x: 564, endPoint y: 701, distance: 73.5
click at [564, 701] on textarea "**********" at bounding box center [410, 680] width 571 height 70
drag, startPoint x: 591, startPoint y: 641, endPoint x: 612, endPoint y: 681, distance: 45.2
click at [612, 681] on div "**********" at bounding box center [441, 685] width 643 height 132
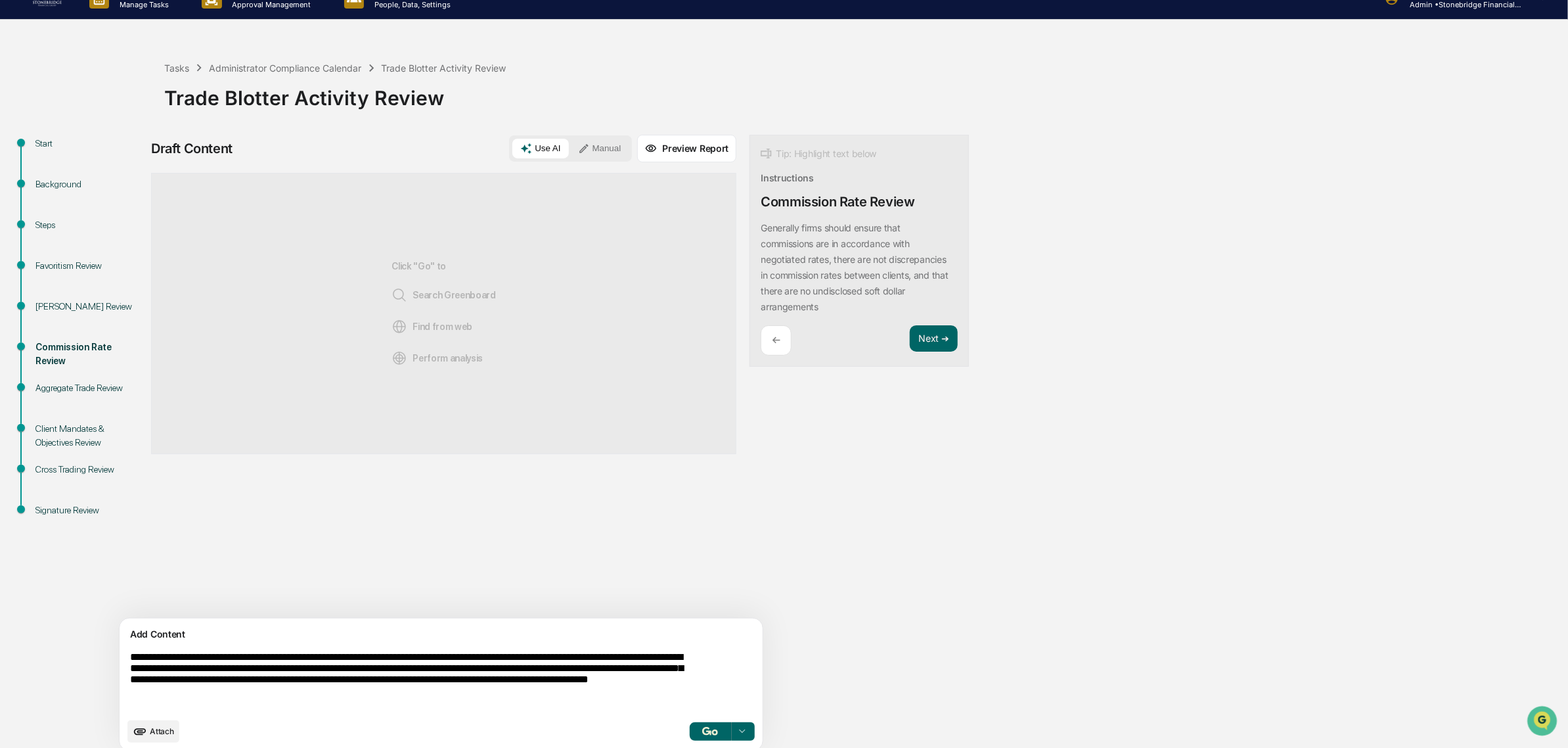
click at [612, 681] on textarea "**********" at bounding box center [410, 680] width 571 height 70
drag, startPoint x: 558, startPoint y: 652, endPoint x: 621, endPoint y: 698, distance: 78.0
click at [621, 698] on textarea "**********" at bounding box center [410, 680] width 571 height 70
click at [247, 671] on textarea "**********" at bounding box center [410, 680] width 571 height 70
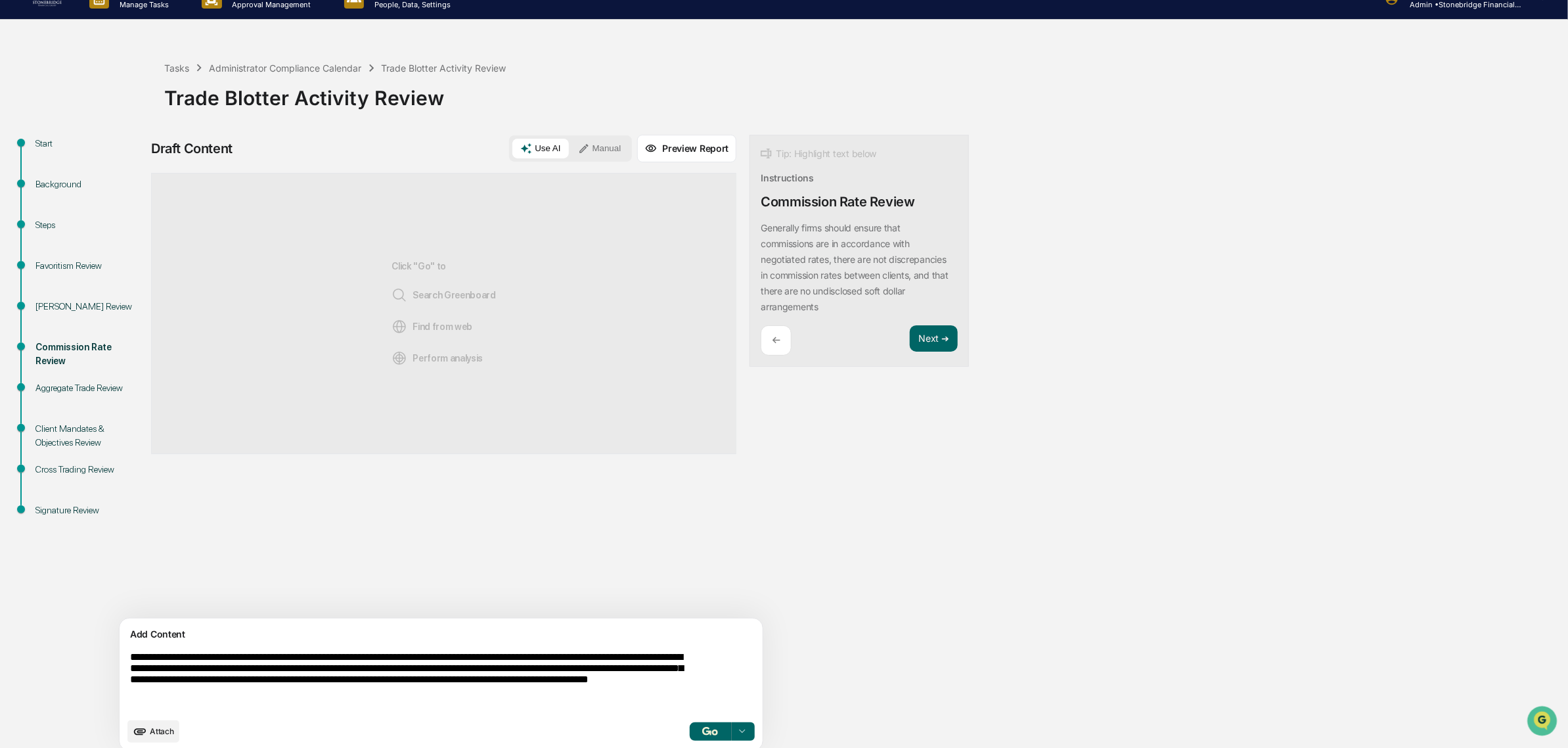
click at [299, 671] on textarea "**********" at bounding box center [410, 680] width 571 height 70
click at [457, 670] on textarea "**********" at bounding box center [410, 680] width 571 height 70
click at [464, 670] on textarea "**********" at bounding box center [410, 680] width 571 height 70
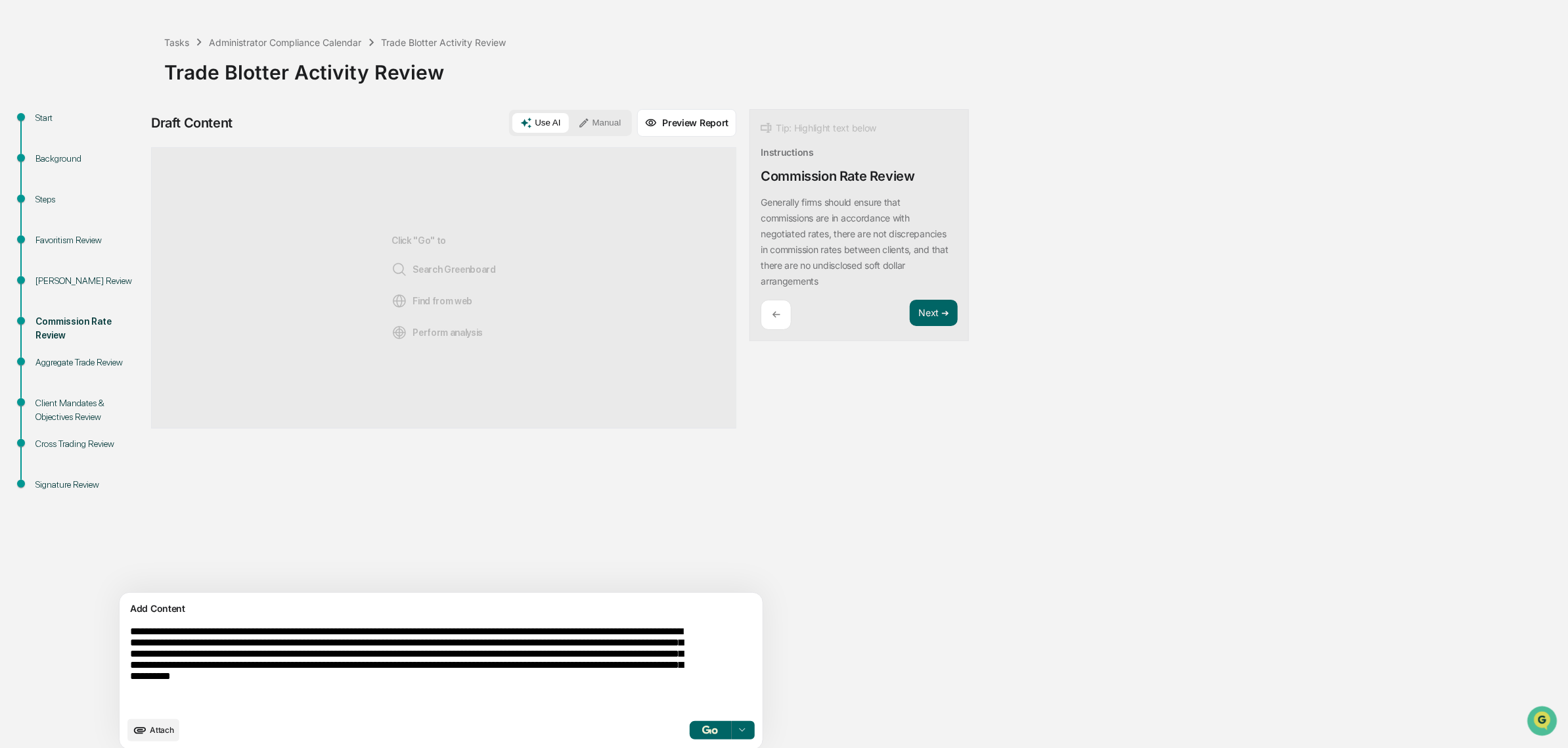
scroll to position [58, 0]
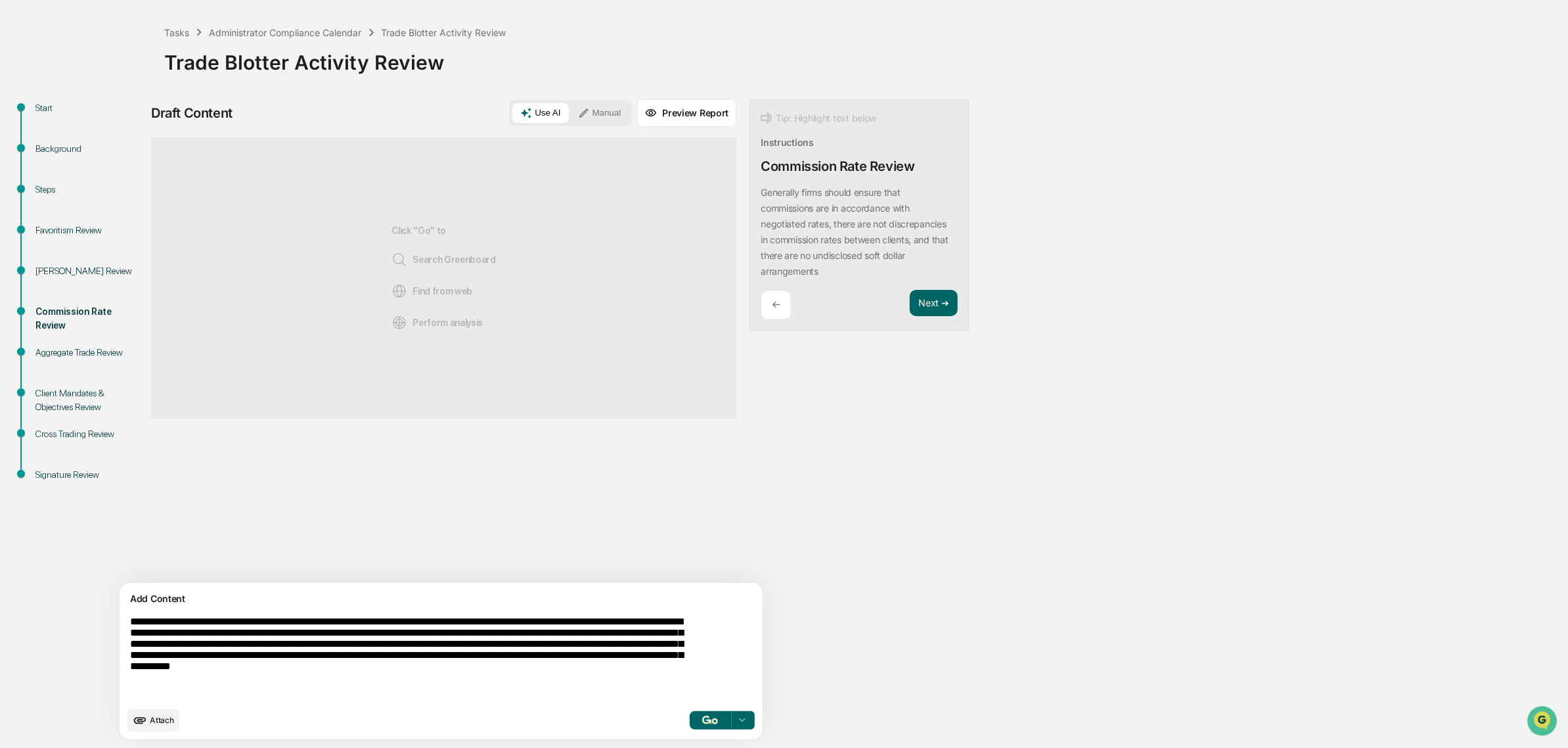
type textarea "**********"
click at [689, 720] on button "button" at bounding box center [710, 720] width 42 height 18
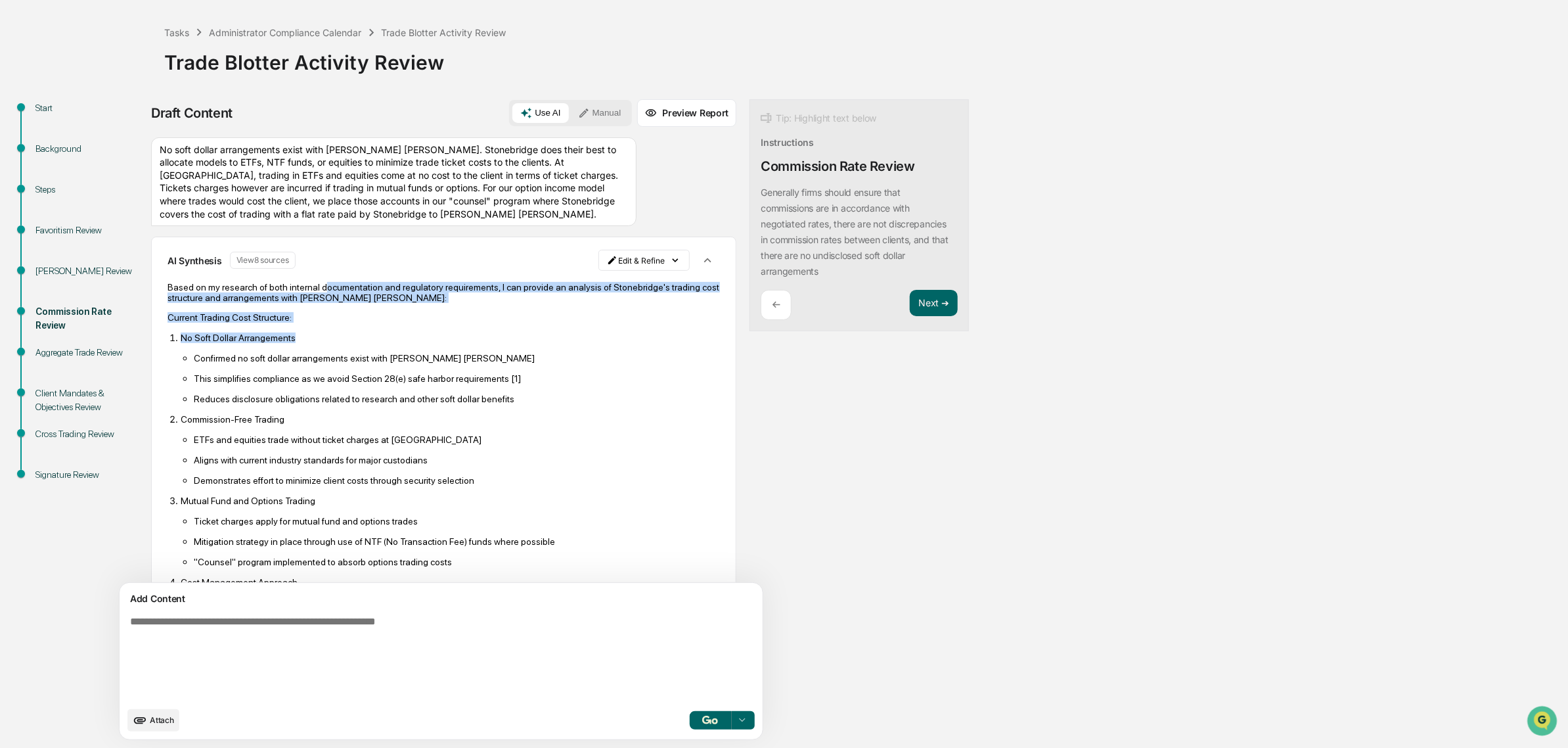
drag, startPoint x: 335, startPoint y: 297, endPoint x: 482, endPoint y: 358, distance: 159.2
click at [482, 358] on div "Based on my research of both internal documentation and regulatory requirements…" at bounding box center [444, 643] width 552 height 723
click at [482, 343] on p "No Soft Dollar Arrangements" at bounding box center [450, 338] width 539 height 11
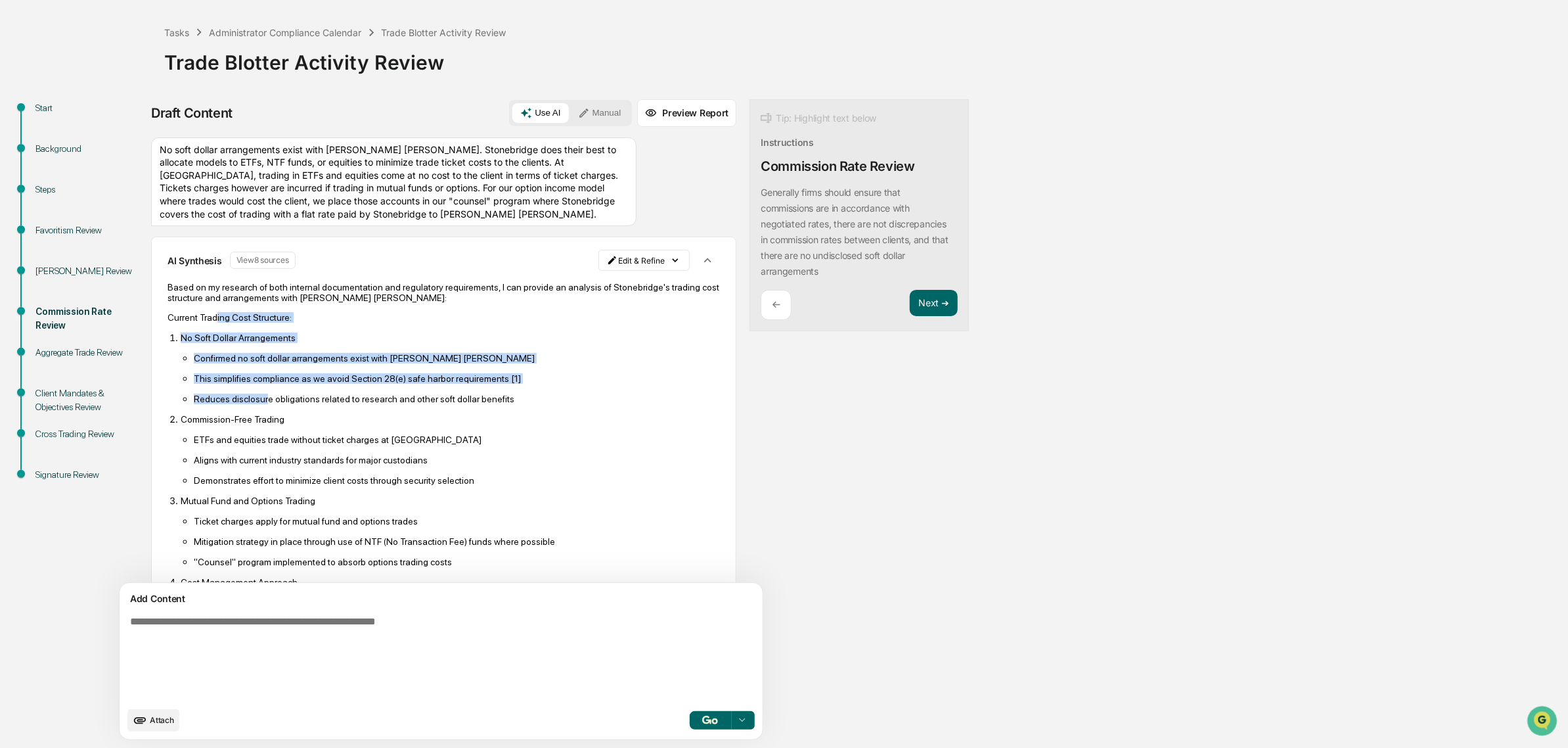
drag, startPoint x: 215, startPoint y: 321, endPoint x: 266, endPoint y: 415, distance: 106.9
click at [266, 415] on div "Based on my research of both internal documentation and regulatory requirements…" at bounding box center [444, 643] width 552 height 723
click at [266, 404] on p "Reduces disclosure obligations related to research and other soft dollar benefi…" at bounding box center [457, 399] width 526 height 11
drag, startPoint x: 384, startPoint y: 376, endPoint x: 436, endPoint y: 434, distance: 77.9
click at [436, 434] on ol "No Soft Dollar Arrangements Confirmed no soft dollar arrangements exist with Ch…" at bounding box center [444, 490] width 552 height 317
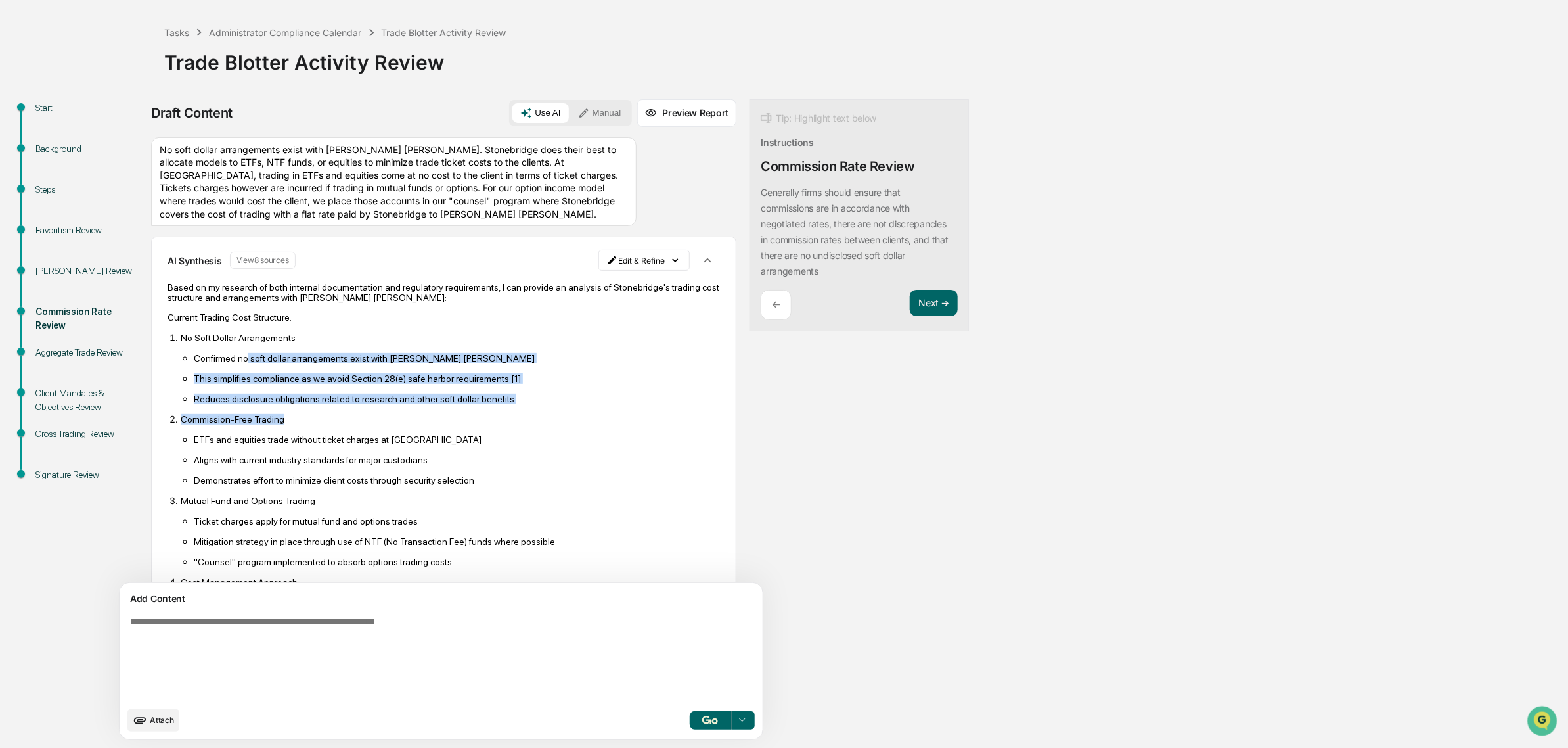
click at [436, 424] on p "Commission-Free Trading" at bounding box center [450, 419] width 539 height 11
drag, startPoint x: 437, startPoint y: 434, endPoint x: 291, endPoint y: 372, distance: 158.6
click at [291, 372] on ol "No Soft Dollar Arrangements Confirmed no soft dollar arrangements exist with Ch…" at bounding box center [444, 490] width 552 height 317
click at [291, 363] on p "Confirmed no soft dollar arrangements exist with Charles Schwab" at bounding box center [457, 358] width 526 height 11
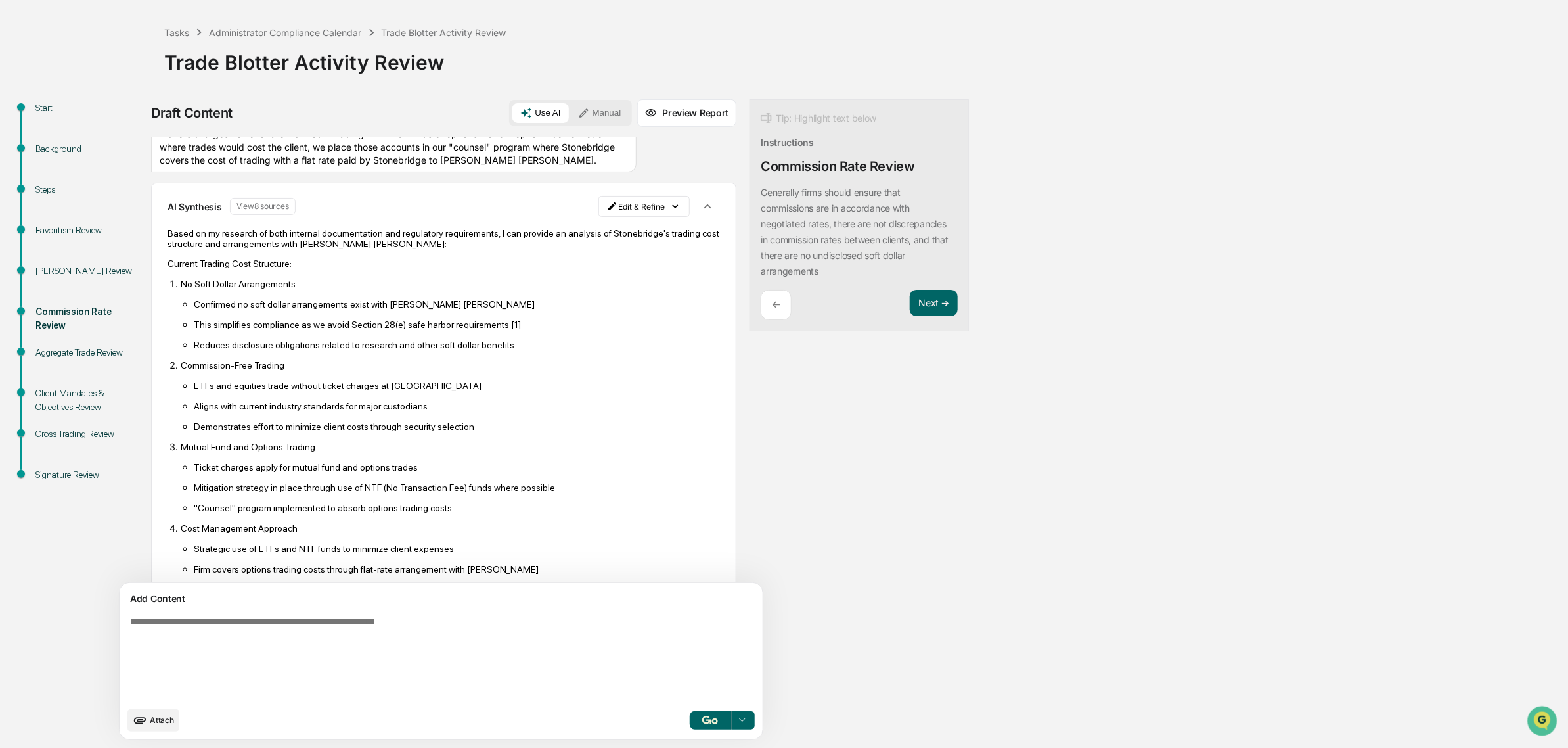
scroll to position [82, 0]
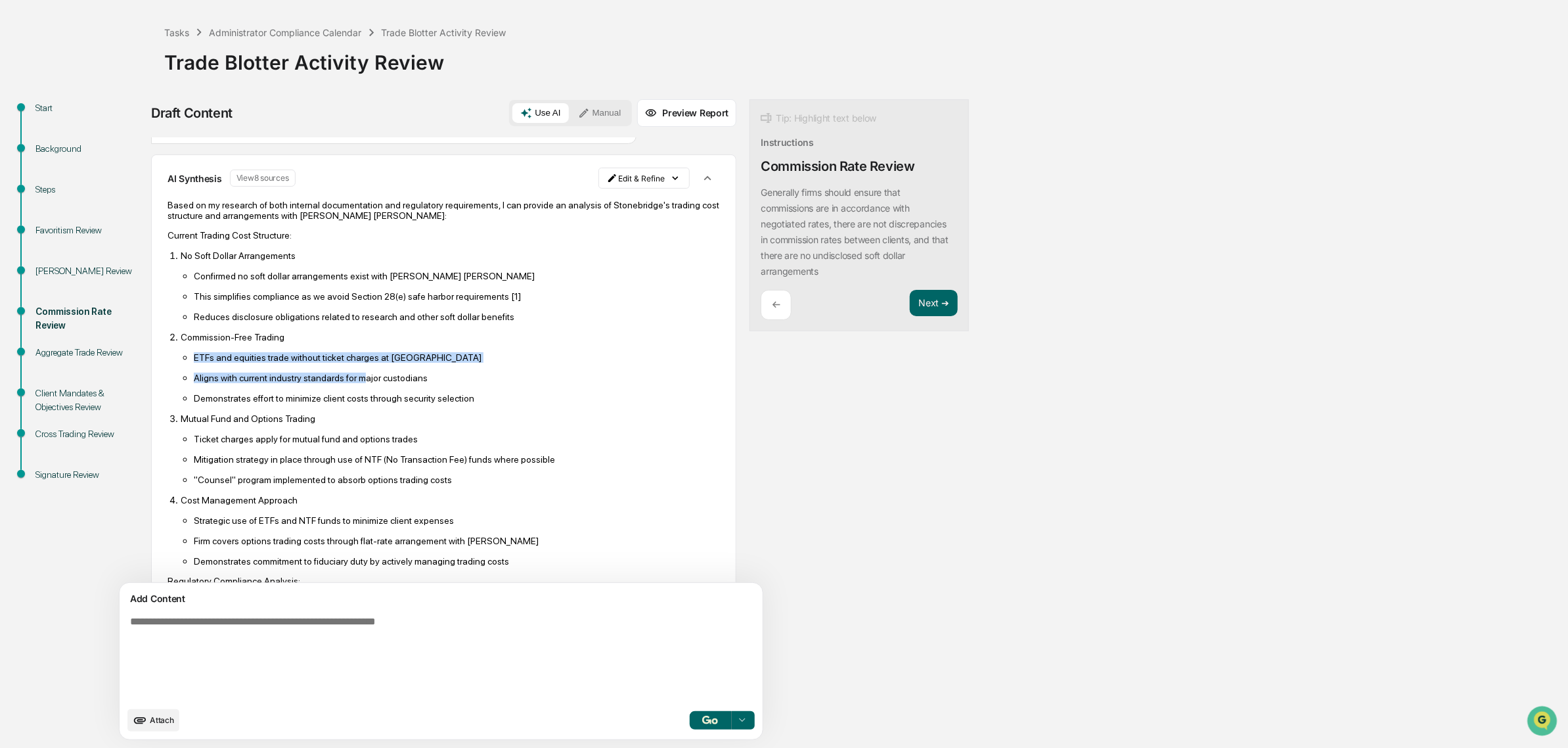
drag, startPoint x: 278, startPoint y: 376, endPoint x: 358, endPoint y: 400, distance: 83.5
click at [358, 400] on li "Commission-Free Trading ETFs and equities trade without ticket charges at Schwa…" at bounding box center [450, 367] width 539 height 72
click at [358, 383] on p "Aligns with current industry standards for major custodians" at bounding box center [457, 378] width 526 height 11
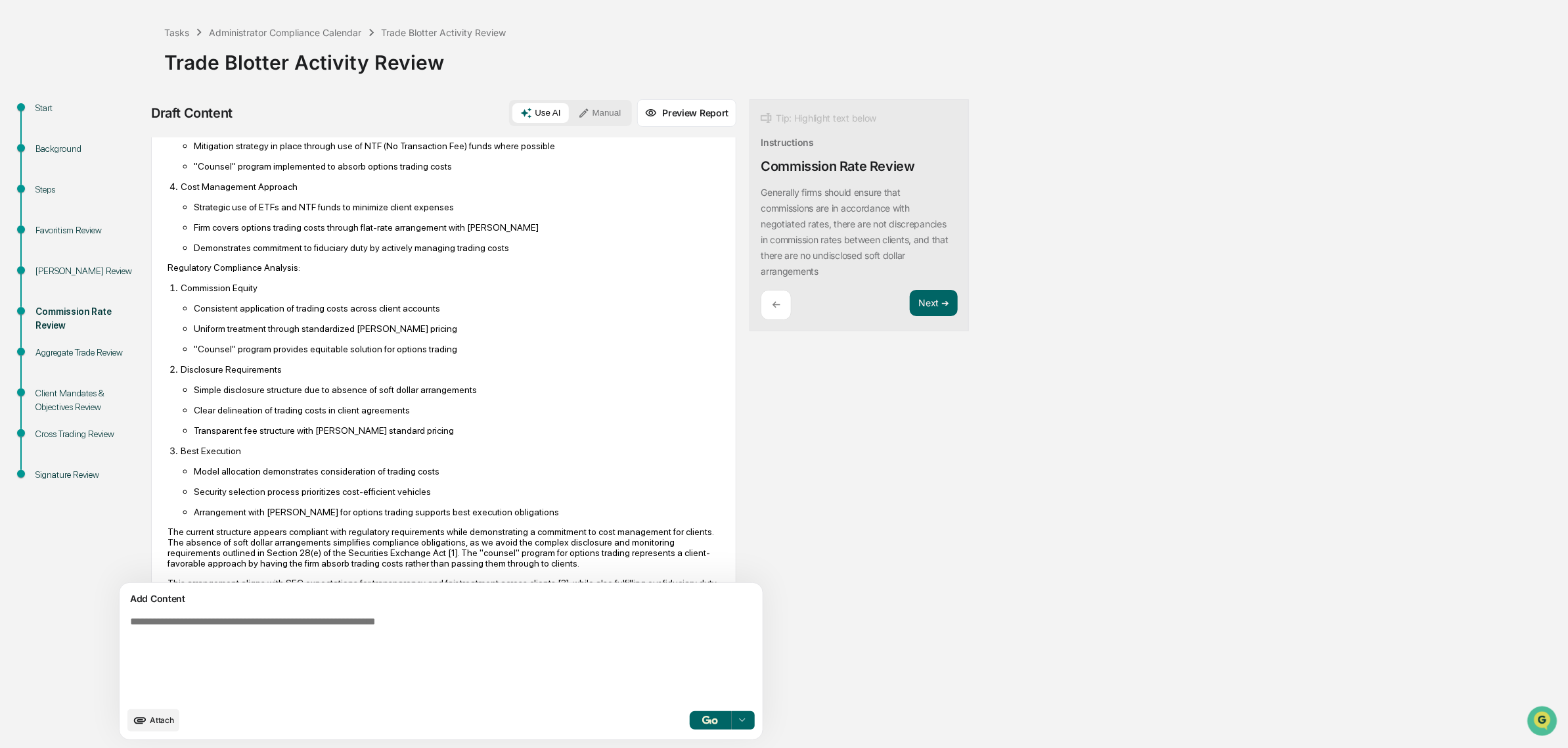
scroll to position [411, 0]
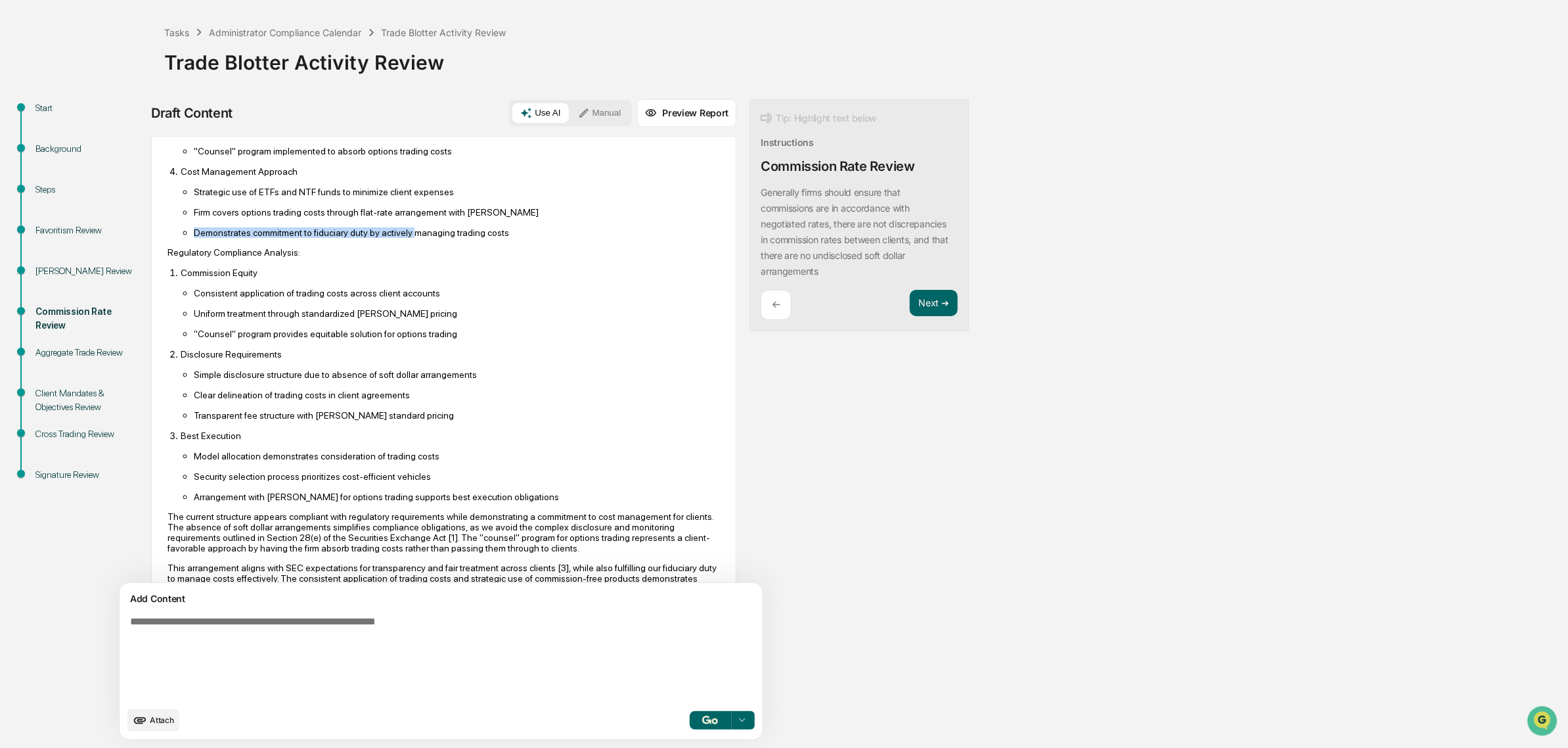
drag, startPoint x: 340, startPoint y: 242, endPoint x: 409, endPoint y: 255, distance: 70.2
click at [409, 238] on ul "Strategic use of ETFs and NTF funds to minimize client expenses Firm covers opt…" at bounding box center [450, 211] width 539 height 52
click at [409, 238] on p "Demonstrates commitment to fiduciary duty by actively managing trading costs" at bounding box center [457, 233] width 526 height 11
drag, startPoint x: 402, startPoint y: 248, endPoint x: 280, endPoint y: 221, distance: 125.0
click at [280, 221] on ul "Strategic use of ETFs and NTF funds to minimize client expenses Firm covers opt…" at bounding box center [450, 211] width 539 height 52
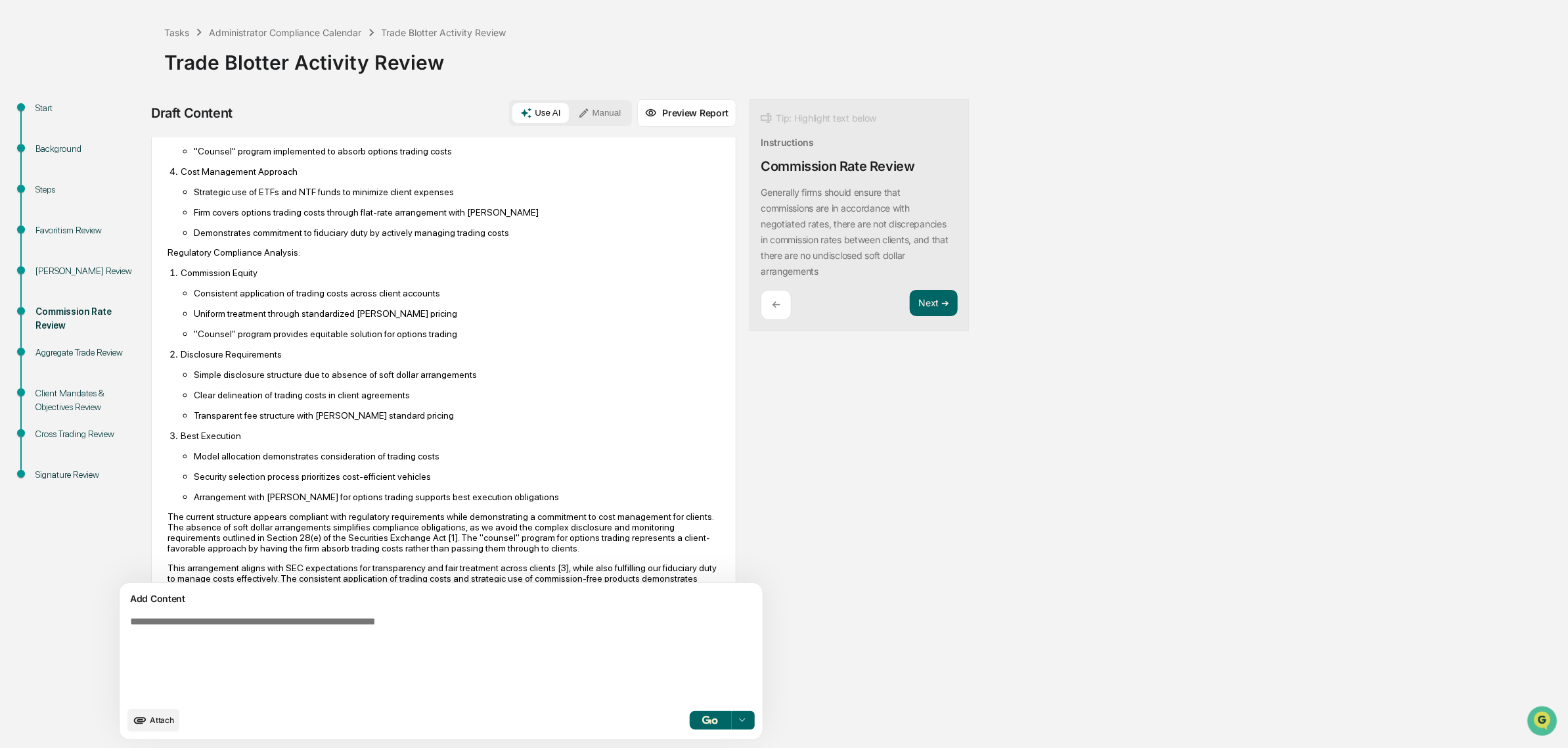
click at [280, 221] on ul "Strategic use of ETFs and NTF funds to minimize client expenses Firm covers opt…" at bounding box center [450, 211] width 539 height 52
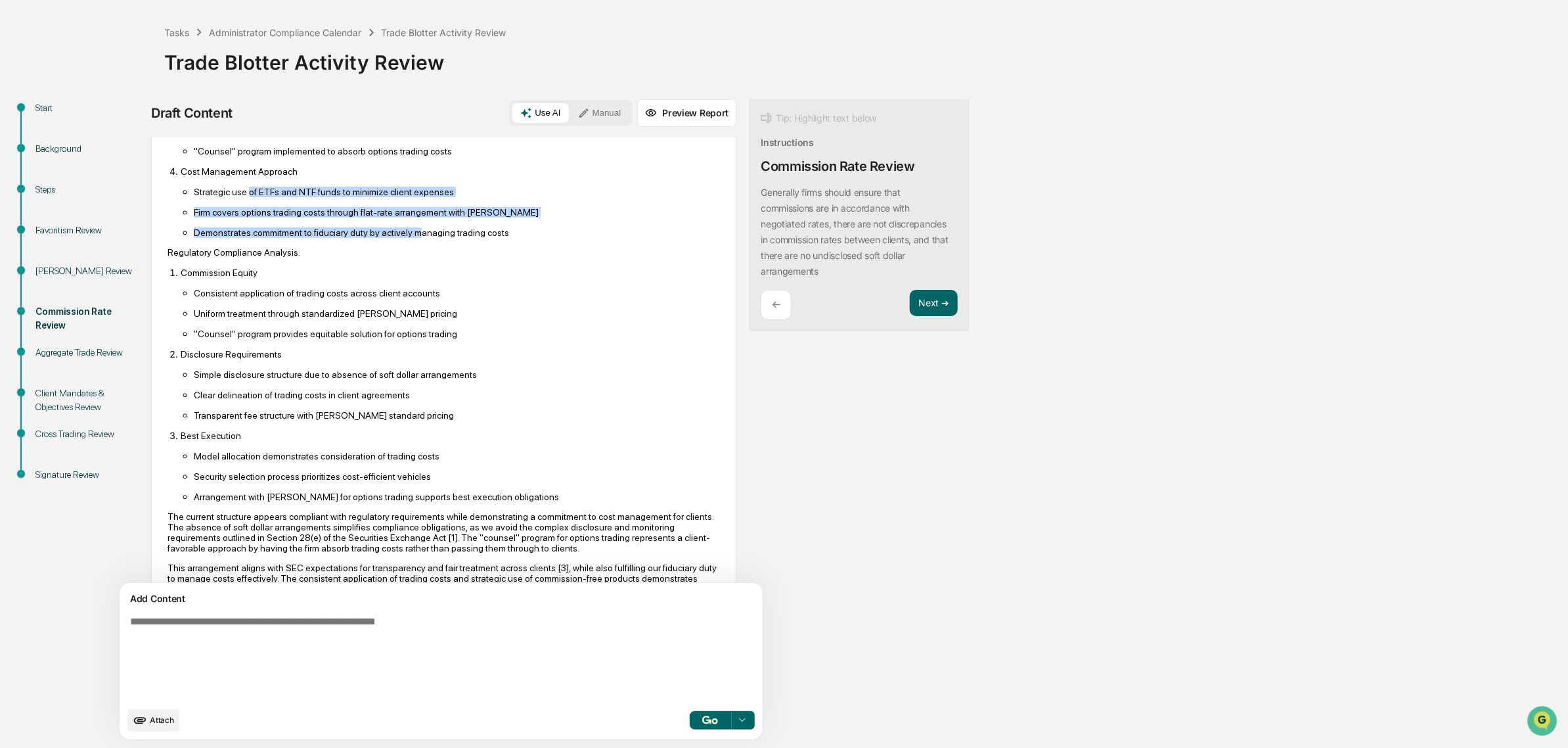
drag, startPoint x: 320, startPoint y: 194, endPoint x: 415, endPoint y: 255, distance: 112.9
click at [415, 238] on ul "Strategic use of ETFs and NTF funds to minimize client expenses Firm covers opt…" at bounding box center [450, 211] width 539 height 52
click at [415, 238] on p "Demonstrates commitment to fiduciary duty by actively managing trading costs" at bounding box center [457, 233] width 526 height 11
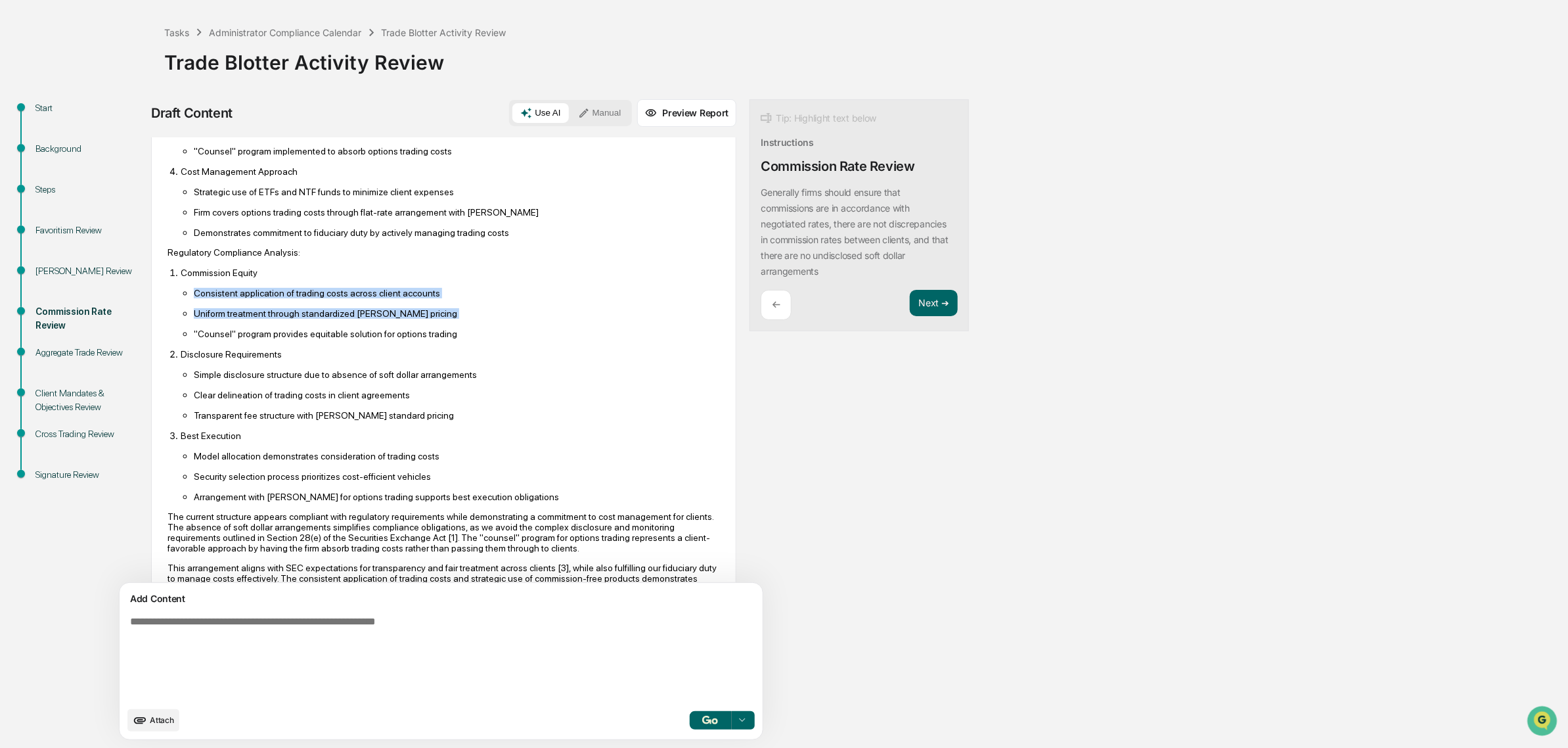
drag, startPoint x: 280, startPoint y: 310, endPoint x: 432, endPoint y: 350, distance: 157.2
click at [432, 339] on li "Commission Equity Consistent application of trading costs across client account…" at bounding box center [450, 303] width 539 height 72
click at [432, 339] on ul "Consistent application of trading costs across client accounts Uniform treatmen…" at bounding box center [450, 313] width 539 height 52
drag, startPoint x: 464, startPoint y: 352, endPoint x: 240, endPoint y: 319, distance: 226.4
click at [240, 319] on ul "Consistent application of trading costs across client accounts Uniform treatmen…" at bounding box center [450, 313] width 539 height 52
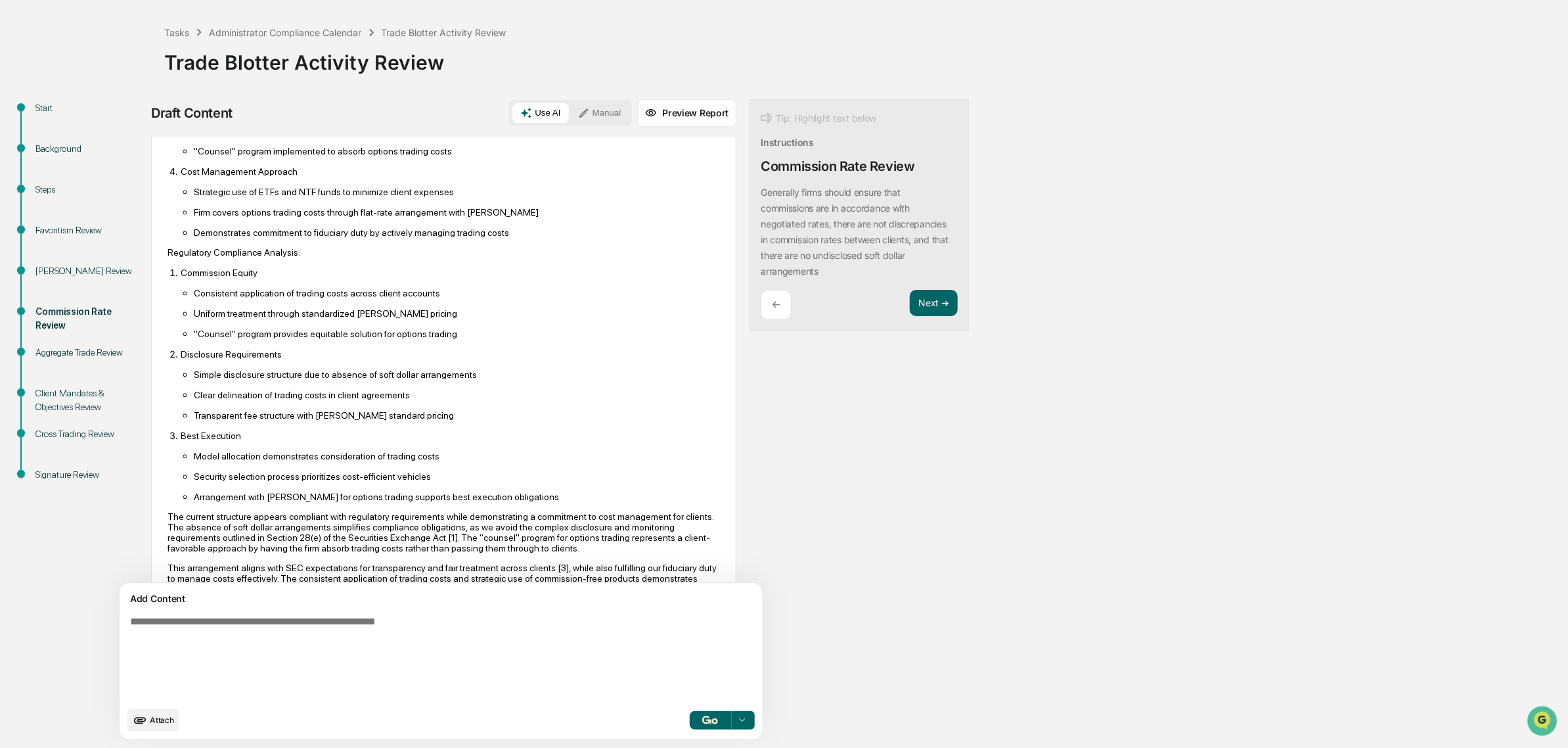
click at [239, 298] on p "Consistent application of trading costs across client accounts" at bounding box center [457, 293] width 526 height 11
drag, startPoint x: 209, startPoint y: 311, endPoint x: 236, endPoint y: 354, distance: 50.8
click at [236, 339] on ul "Consistent application of trading costs across client accounts Uniform treatmen…" at bounding box center [450, 313] width 539 height 52
click at [236, 339] on p ""Counsel" program provides equitable solution for options trading" at bounding box center [457, 334] width 526 height 11
drag, startPoint x: 231, startPoint y: 337, endPoint x: 391, endPoint y: 360, distance: 161.6
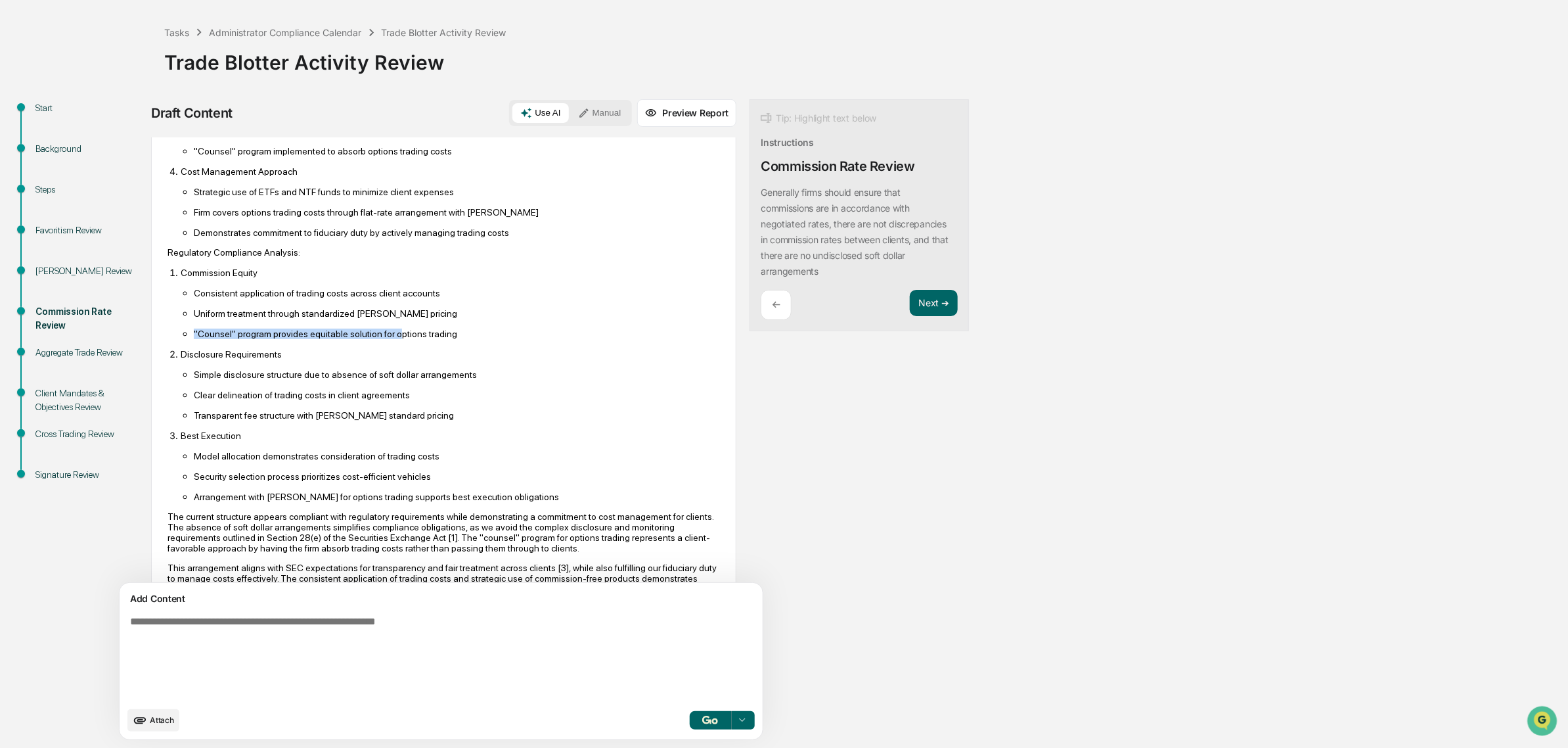
click at [391, 339] on ul "Consistent application of trading costs across client accounts Uniform treatmen…" at bounding box center [450, 313] width 539 height 52
click at [391, 339] on p ""Counsel" program provides equitable solution for options trading" at bounding box center [457, 334] width 526 height 11
drag, startPoint x: 389, startPoint y: 357, endPoint x: 214, endPoint y: 334, distance: 176.5
click at [214, 334] on ul "Consistent application of trading costs across client accounts Uniform treatmen…" at bounding box center [450, 313] width 539 height 52
click at [214, 319] on p "Uniform treatment through standardized Schwab pricing" at bounding box center [457, 314] width 526 height 11
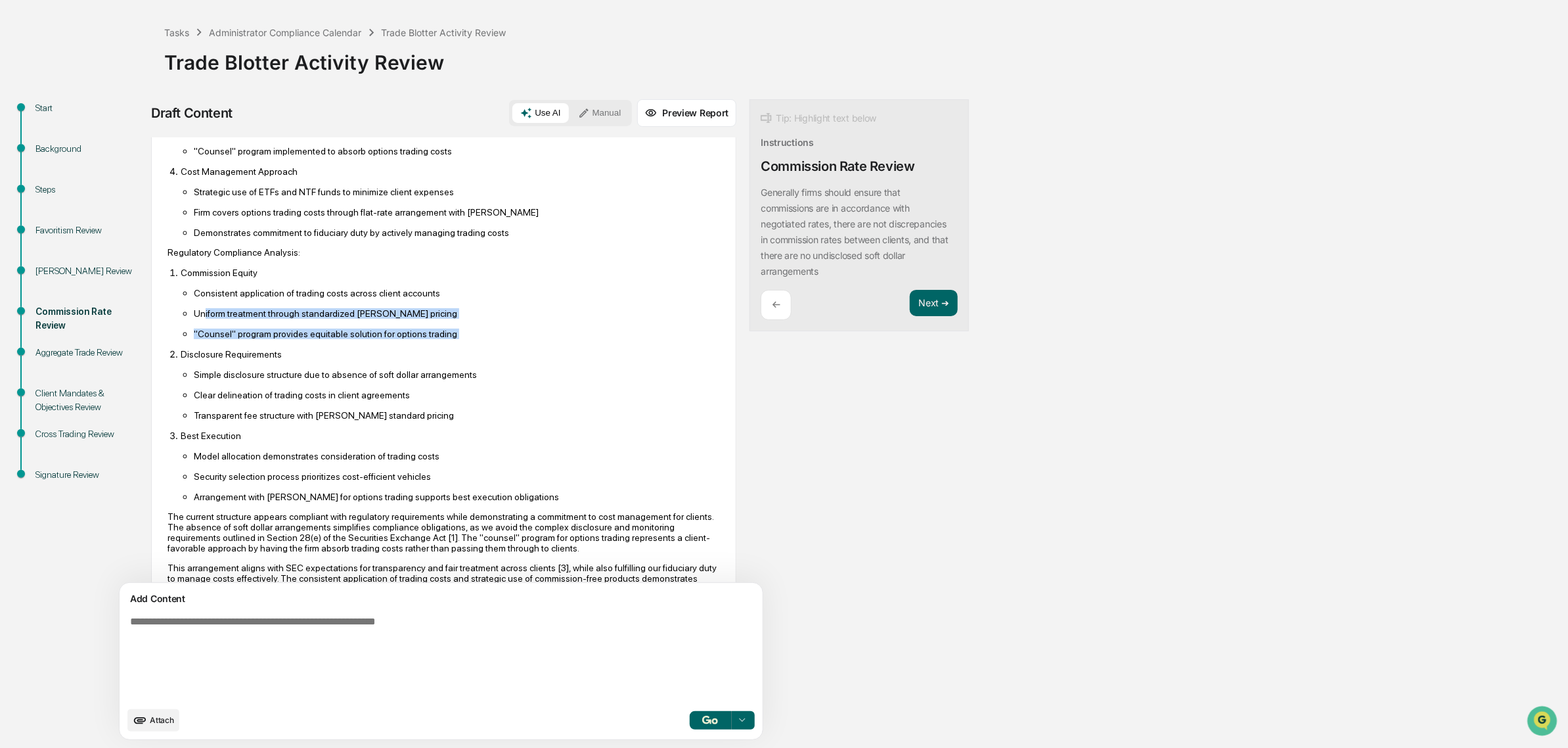
drag, startPoint x: 205, startPoint y: 333, endPoint x: 396, endPoint y: 366, distance: 193.8
click at [396, 366] on ol "Commission Equity Consistent application of trading costs across client account…" at bounding box center [444, 385] width 552 height 236
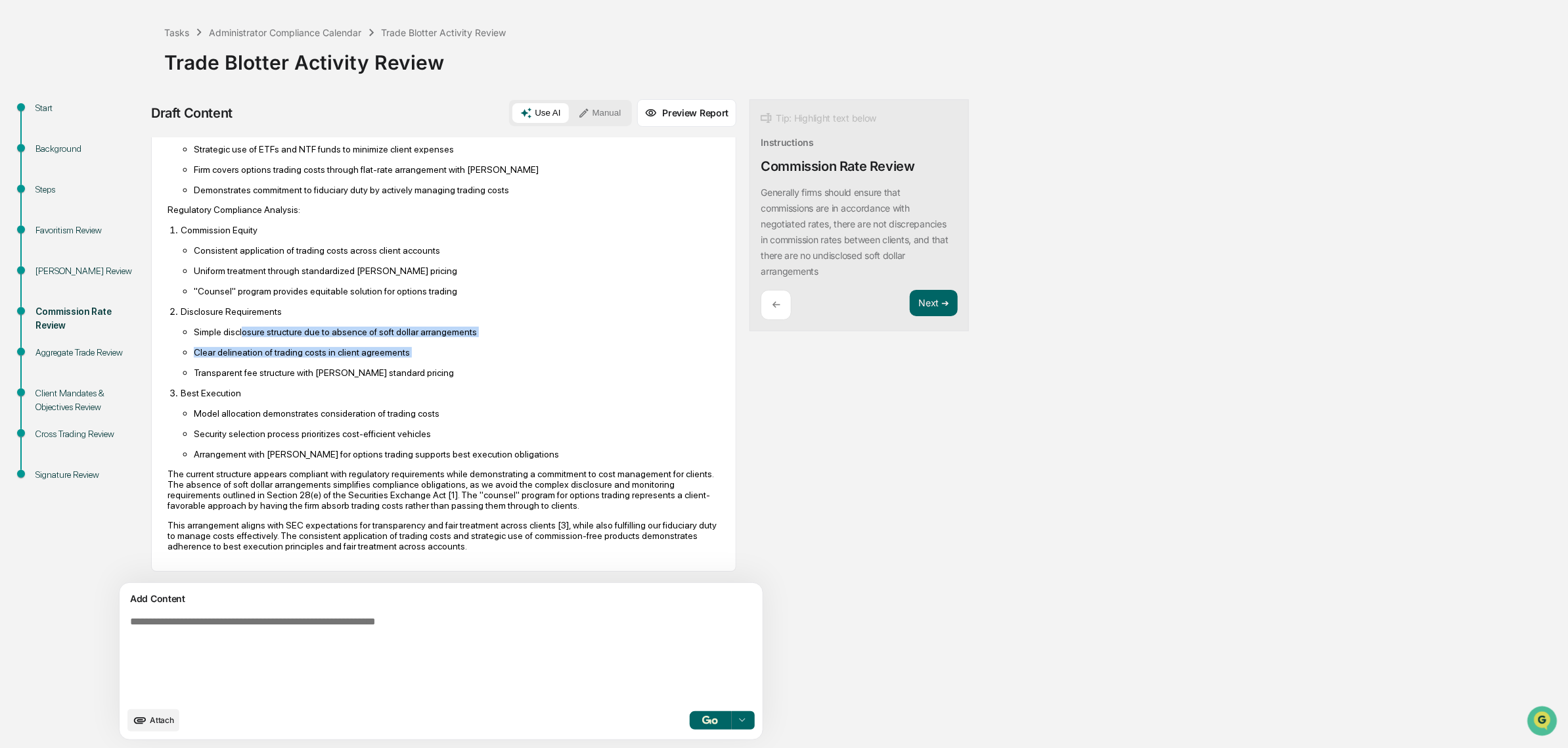
drag, startPoint x: 240, startPoint y: 324, endPoint x: 308, endPoint y: 353, distance: 73.9
click at [308, 353] on ul "Simple disclosure structure due to absence of soft dollar arrangements Clear de…" at bounding box center [450, 351] width 539 height 52
drag, startPoint x: 436, startPoint y: 379, endPoint x: 228, endPoint y: 325, distance: 214.9
click at [228, 325] on ol "Commission Equity Consistent application of trading costs across client account…" at bounding box center [444, 342] width 552 height 236
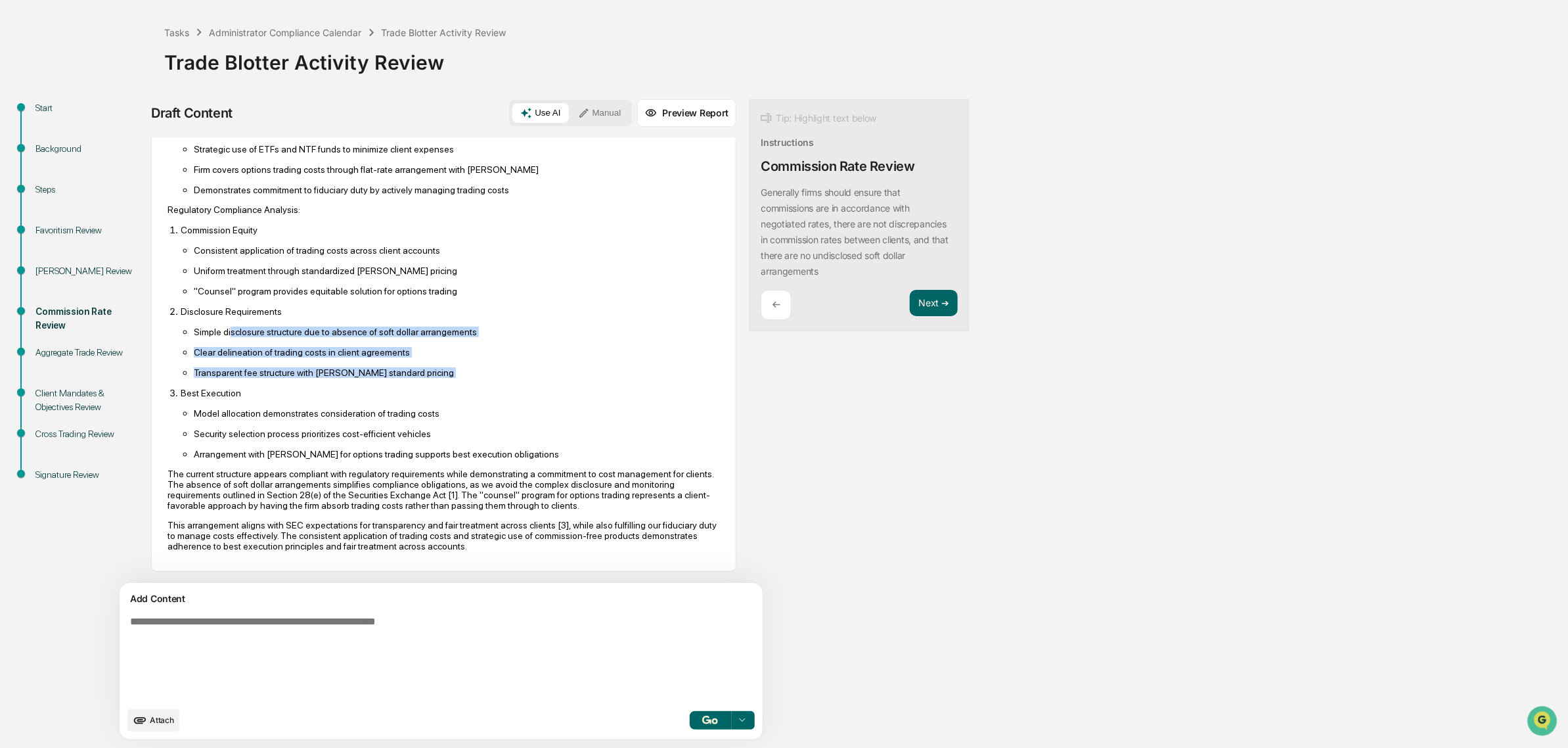
click at [228, 327] on p "Simple disclosure structure due to absence of soft dollar arrangements" at bounding box center [457, 332] width 526 height 11
drag, startPoint x: 221, startPoint y: 327, endPoint x: 336, endPoint y: 330, distance: 115.0
click at [336, 330] on ul "Simple disclosure structure due to absence of soft dollar arrangements Clear de…" at bounding box center [450, 351] width 539 height 52
drag, startPoint x: 204, startPoint y: 348, endPoint x: 289, endPoint y: 355, distance: 85.3
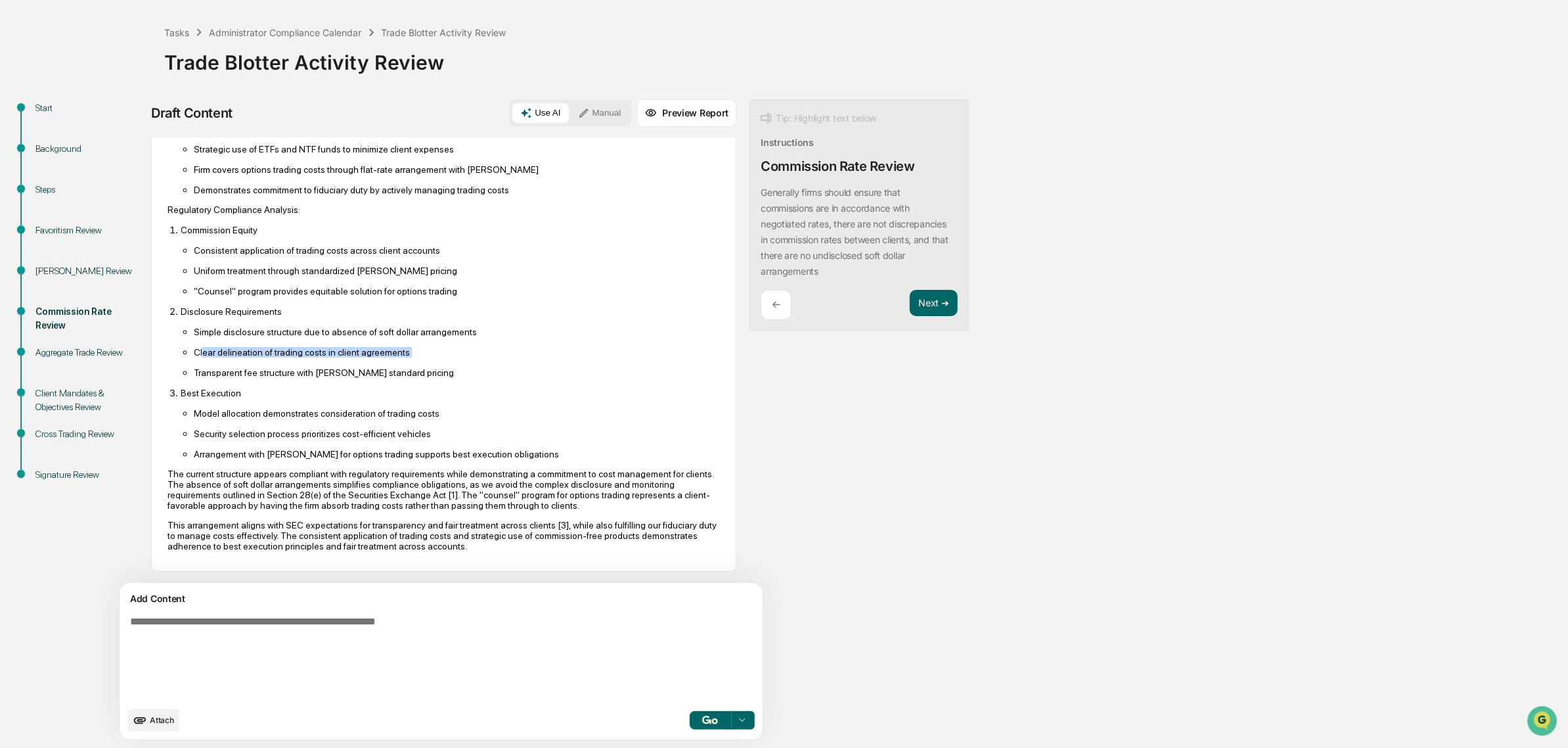
click at [289, 355] on ul "Simple disclosure structure due to absence of soft dollar arrangements Clear de…" at bounding box center [450, 351] width 539 height 52
drag, startPoint x: 220, startPoint y: 345, endPoint x: 332, endPoint y: 360, distance: 113.0
click at [332, 360] on ul "Simple disclosure structure due to absence of soft dollar arrangements Clear de…" at bounding box center [450, 351] width 539 height 52
click at [332, 367] on p "Transparent fee structure with Schwab's standard pricing" at bounding box center [457, 372] width 526 height 11
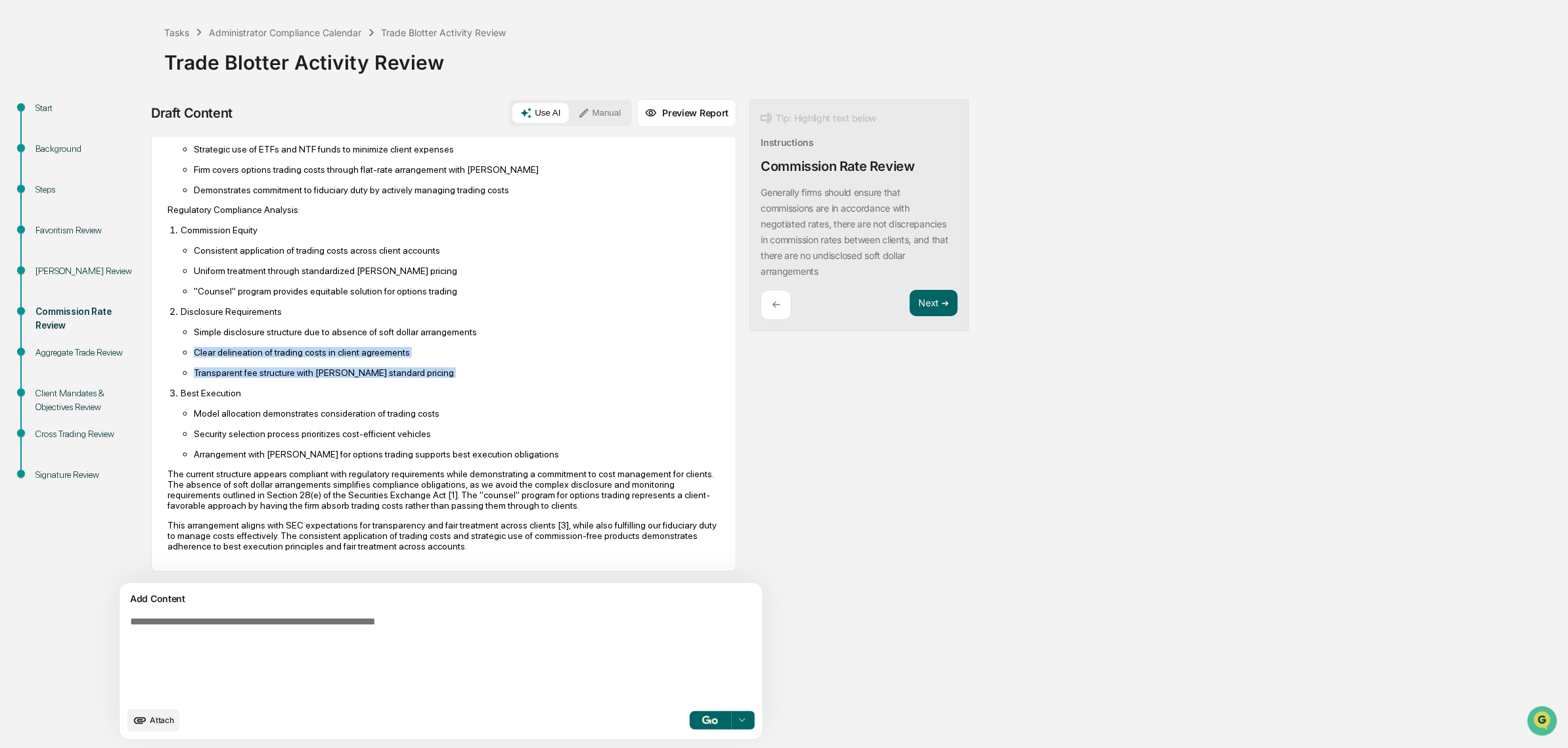
drag, startPoint x: 401, startPoint y: 371, endPoint x: 184, endPoint y: 342, distance: 218.9
click at [184, 342] on ol "Commission Equity Consistent application of trading costs across client account…" at bounding box center [444, 342] width 552 height 236
click at [194, 346] on li "Clear delineation of trading costs in client agreements" at bounding box center [457, 351] width 526 height 11
drag, startPoint x: 184, startPoint y: 342, endPoint x: 323, endPoint y: 361, distance: 140.3
click at [323, 361] on ul "Simple disclosure structure due to absence of soft dollar arrangements Clear de…" at bounding box center [450, 351] width 539 height 52
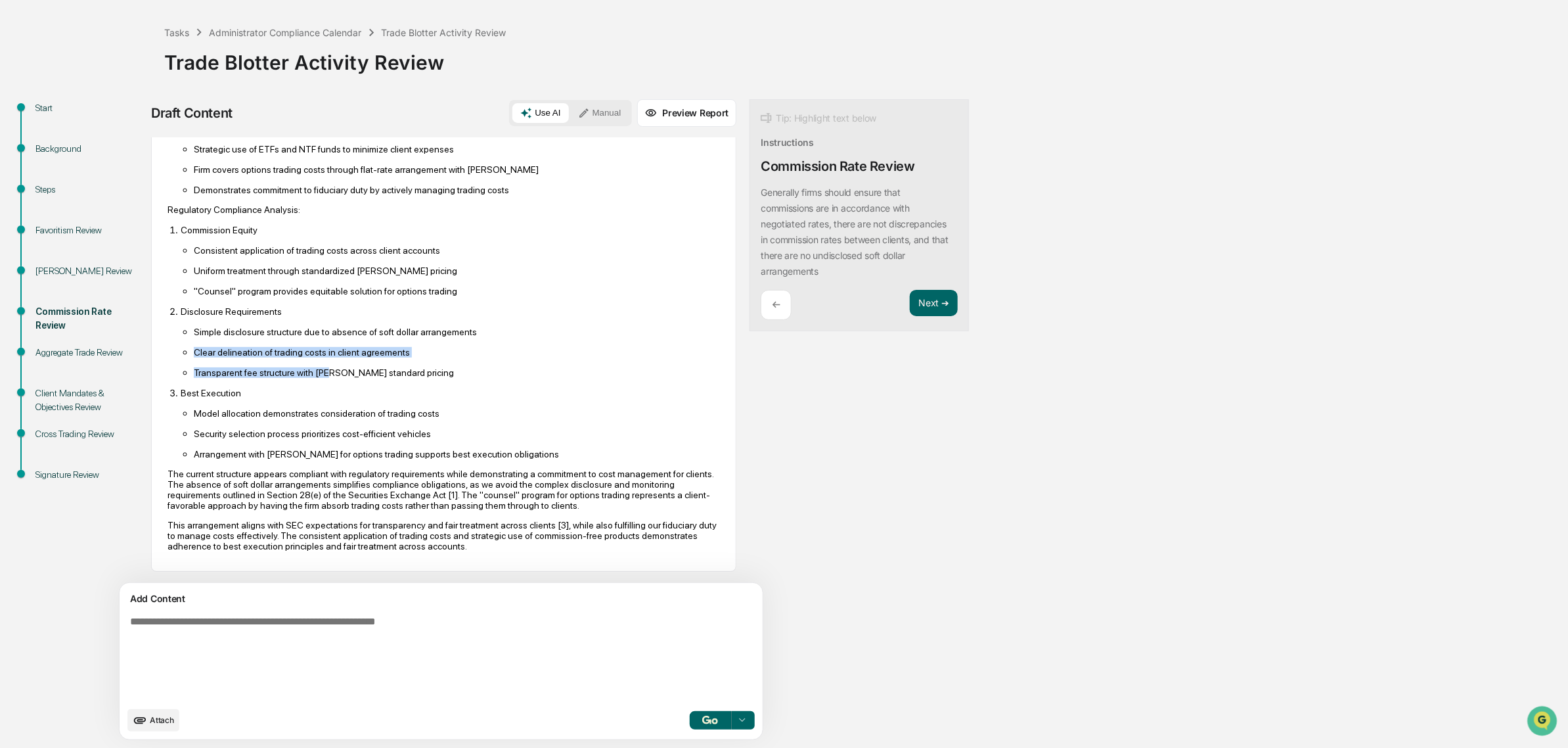
click at [323, 367] on p "Transparent fee structure with Schwab's standard pricing" at bounding box center [457, 372] width 526 height 11
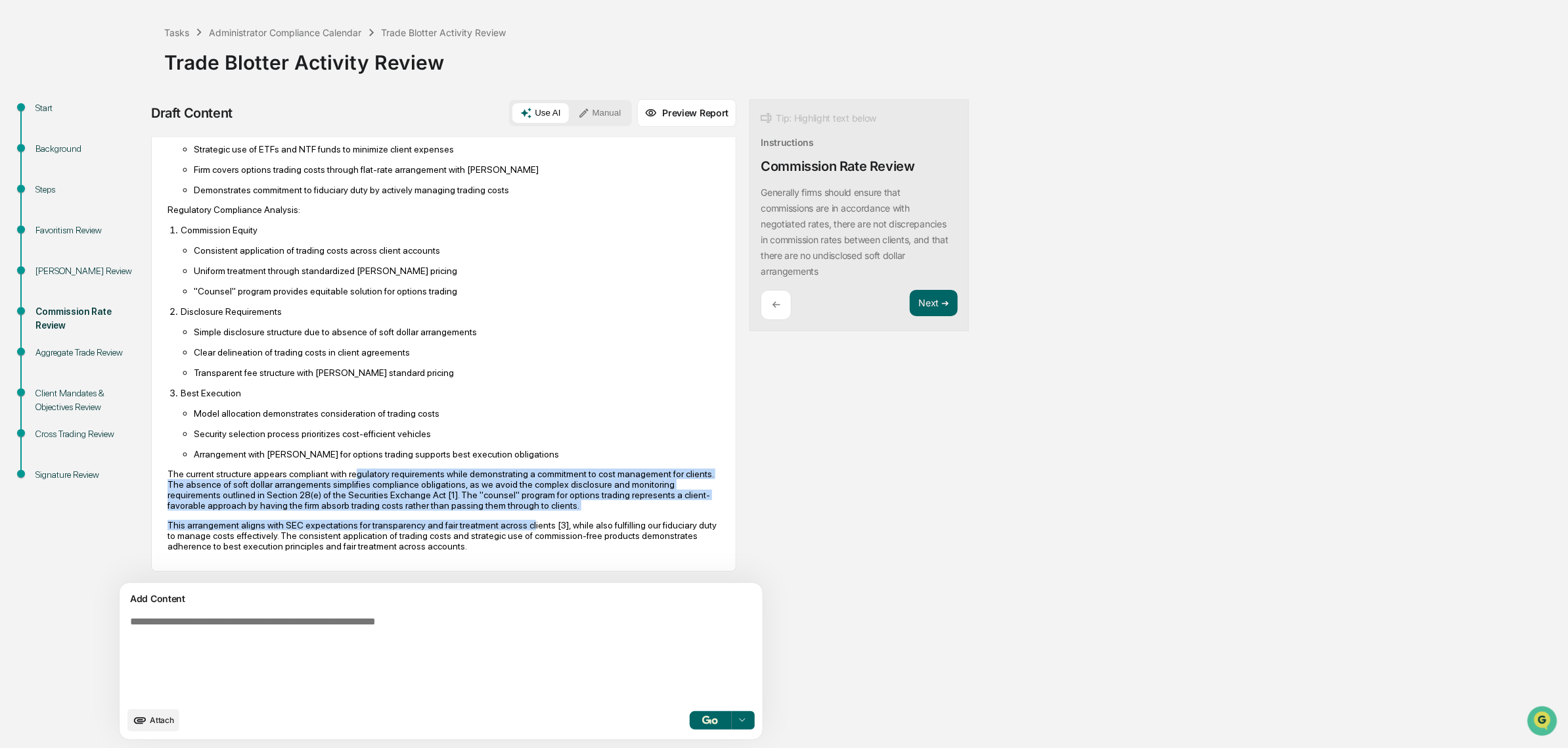
drag, startPoint x: 366, startPoint y: 476, endPoint x: 517, endPoint y: 526, distance: 159.1
click at [517, 526] on div "Based on my research of both internal documentation and regulatory requirements…" at bounding box center [444, 190] width 552 height 723
click at [513, 516] on div "Based on my research of both internal documentation and regulatory requirements…" at bounding box center [444, 190] width 552 height 723
click at [506, 507] on p "The current structure appears compliant with regulatory requirements while demo…" at bounding box center [444, 490] width 552 height 42
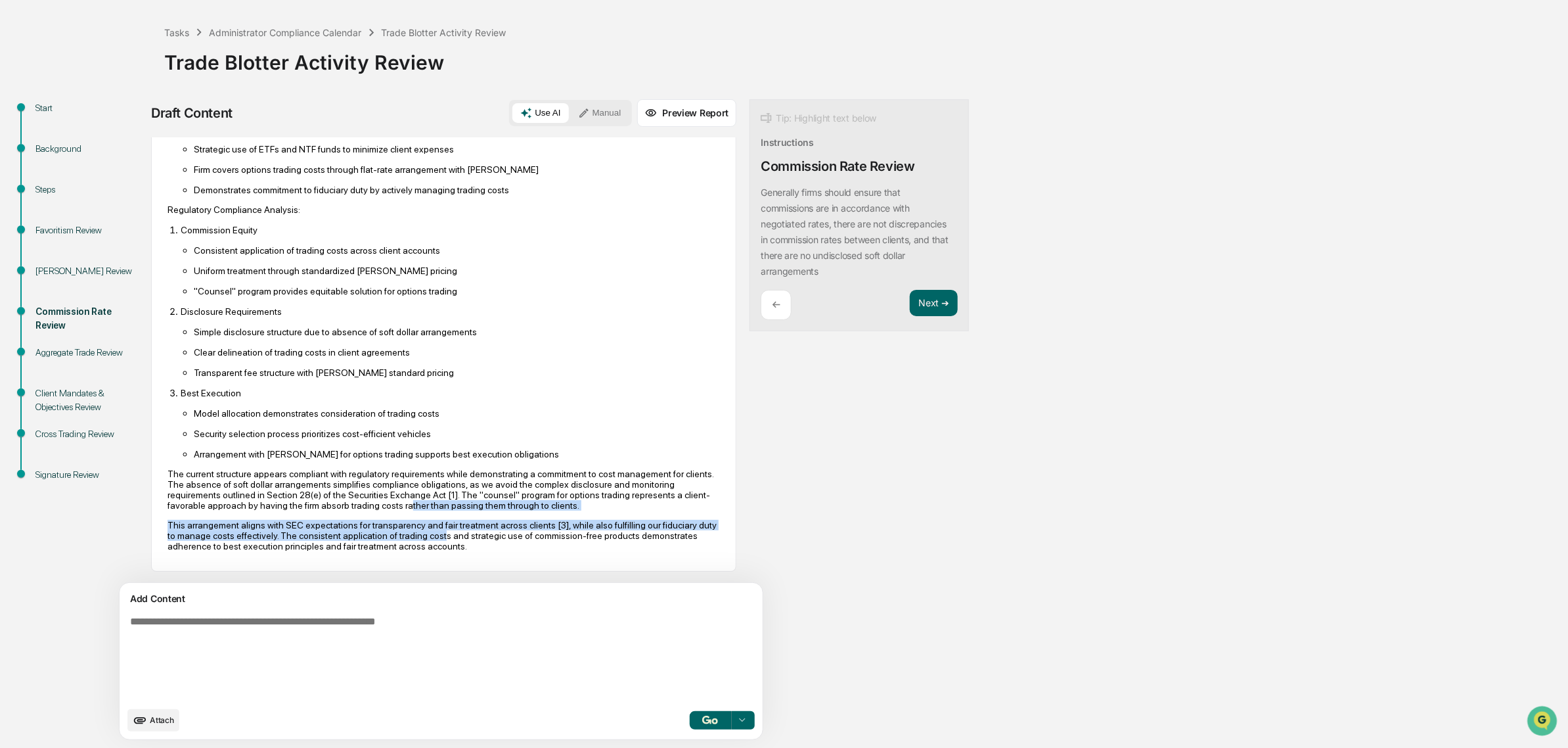
drag, startPoint x: 478, startPoint y: 501, endPoint x: 487, endPoint y: 531, distance: 31.3
click at [487, 531] on div "Based on my research of both internal documentation and regulatory requirements…" at bounding box center [444, 190] width 552 height 723
click at [486, 531] on p "This arrangement aligns with SEC expectations for transparency and fair treatme…" at bounding box center [444, 536] width 552 height 32
drag, startPoint x: 443, startPoint y: 537, endPoint x: 305, endPoint y: 521, distance: 138.9
click at [305, 521] on p "This arrangement aligns with SEC expectations for transparency and fair treatme…" at bounding box center [444, 536] width 552 height 32
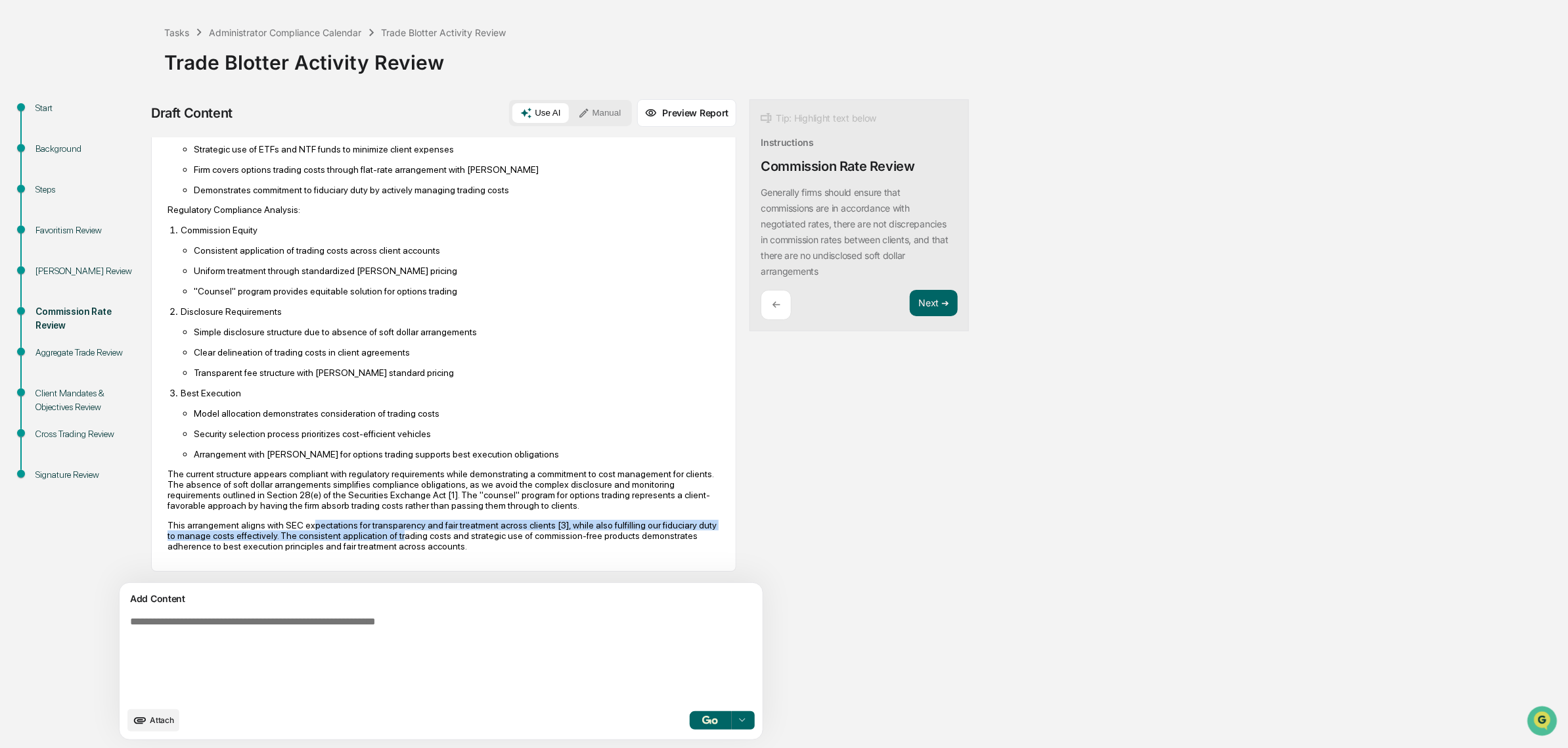
click at [305, 521] on p "This arrangement aligns with SEC expectations for transparency and fair treatme…" at bounding box center [444, 536] width 552 height 32
drag, startPoint x: 205, startPoint y: 533, endPoint x: 327, endPoint y: 532, distance: 122.0
click at [327, 532] on p "This arrangement aligns with SEC expectations for transparency and fair treatme…" at bounding box center [444, 536] width 552 height 32
drag, startPoint x: 366, startPoint y: 528, endPoint x: 448, endPoint y: 534, distance: 82.2
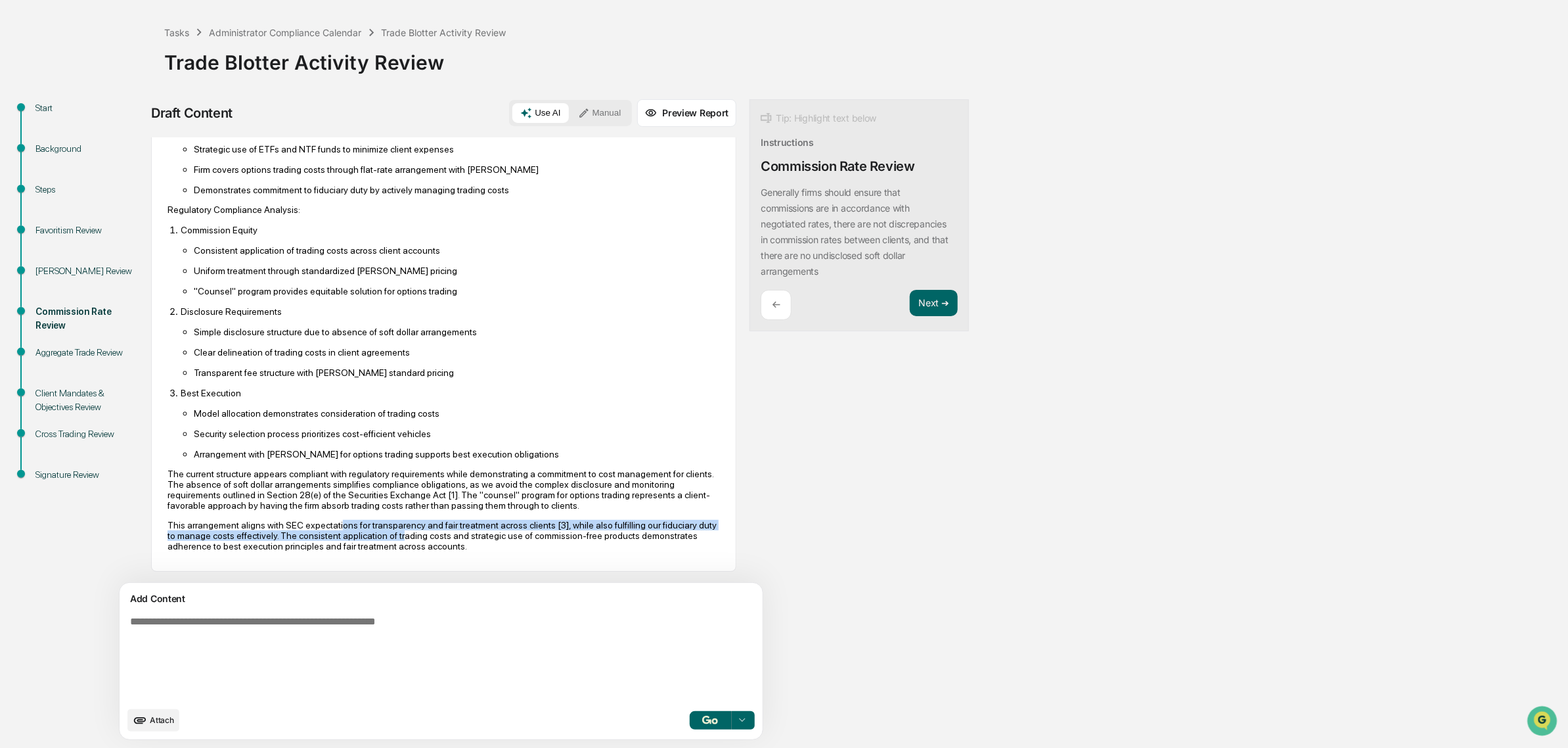
click at [448, 534] on p "This arrangement aligns with SEC expectations for transparency and fair treatme…" at bounding box center [444, 536] width 552 height 32
click at [448, 534] on p "This arrangement aligns with SEC expectations for transparency and fair treatme…" at bounding box center [444, 536] width 552 height 32
drag, startPoint x: 448, startPoint y: 534, endPoint x: 438, endPoint y: 534, distance: 10.0
click at [438, 534] on p "This arrangement aligns with SEC expectations for transparency and fair treatme…" at bounding box center [444, 536] width 552 height 32
click at [340, 534] on p "This arrangement aligns with SEC expectations for transparency and fair treatme…" at bounding box center [444, 536] width 552 height 32
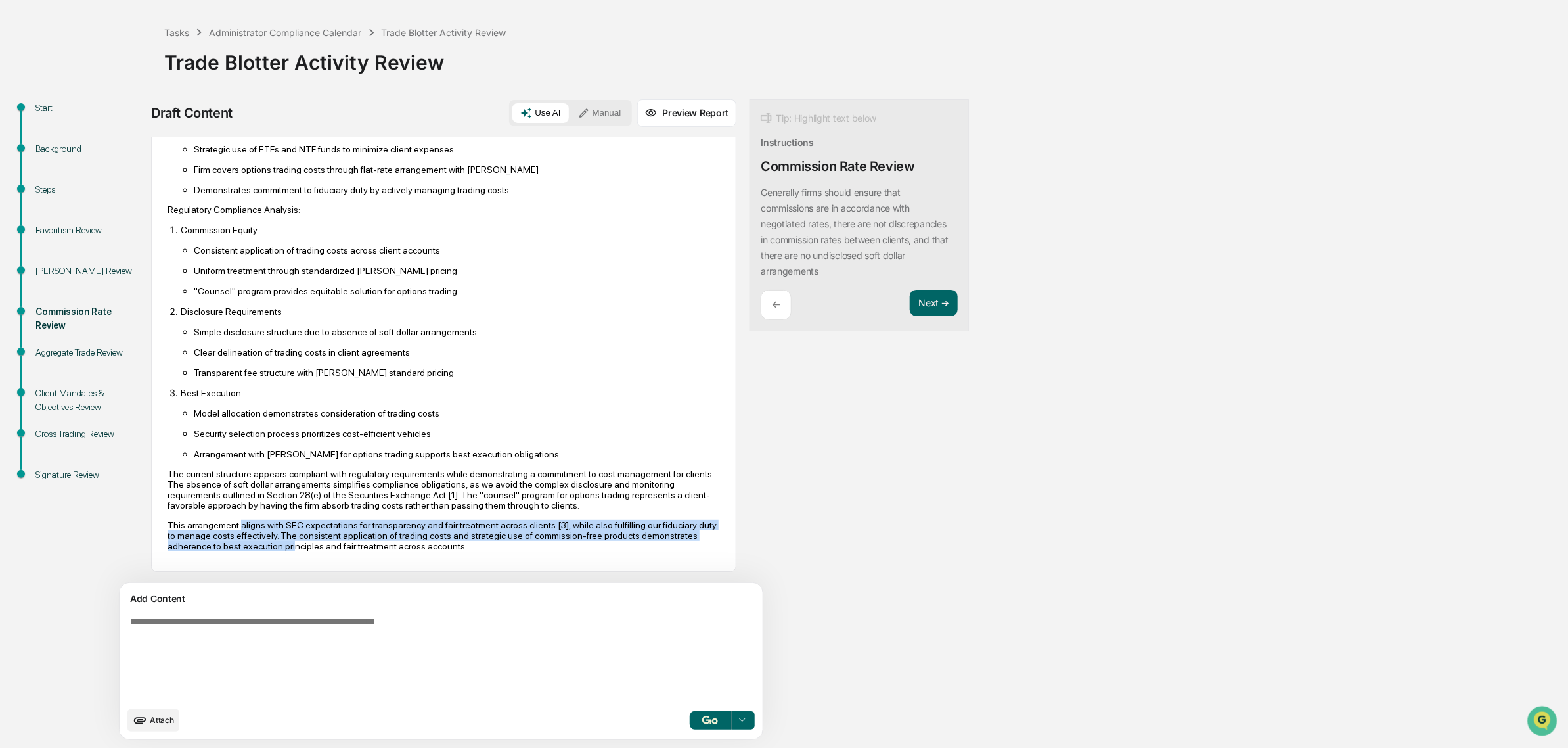
drag, startPoint x: 236, startPoint y: 528, endPoint x: 378, endPoint y: 543, distance: 142.8
click at [378, 543] on p "This arrangement aligns with SEC expectations for transparency and fair treatme…" at bounding box center [444, 536] width 552 height 32
click at [379, 543] on p "This arrangement aligns with SEC expectations for transparency and fair treatme…" at bounding box center [444, 536] width 552 height 32
drag, startPoint x: 442, startPoint y: 542, endPoint x: 390, endPoint y: 528, distance: 53.9
click at [390, 528] on p "This arrangement aligns with SEC expectations for transparency and fair treatme…" at bounding box center [444, 536] width 552 height 32
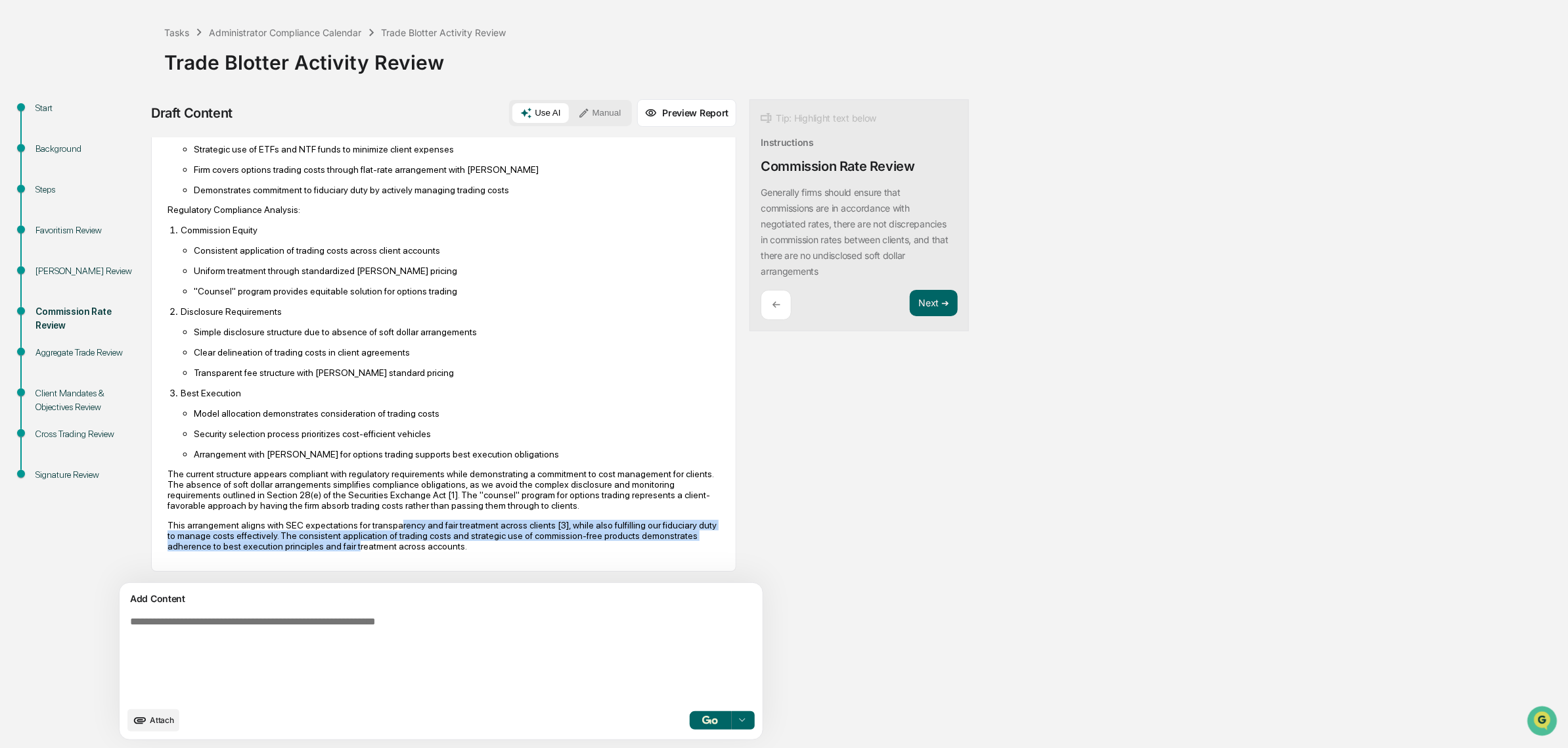
click at [390, 528] on p "This arrangement aligns with SEC expectations for transparency and fair treatme…" at bounding box center [444, 536] width 552 height 32
drag, startPoint x: 362, startPoint y: 524, endPoint x: 543, endPoint y: 547, distance: 182.5
click at [543, 547] on p "This arrangement aligns with SEC expectations for transparency and fair treatme…" at bounding box center [444, 536] width 552 height 32
drag, startPoint x: 543, startPoint y: 547, endPoint x: 384, endPoint y: 528, distance: 160.1
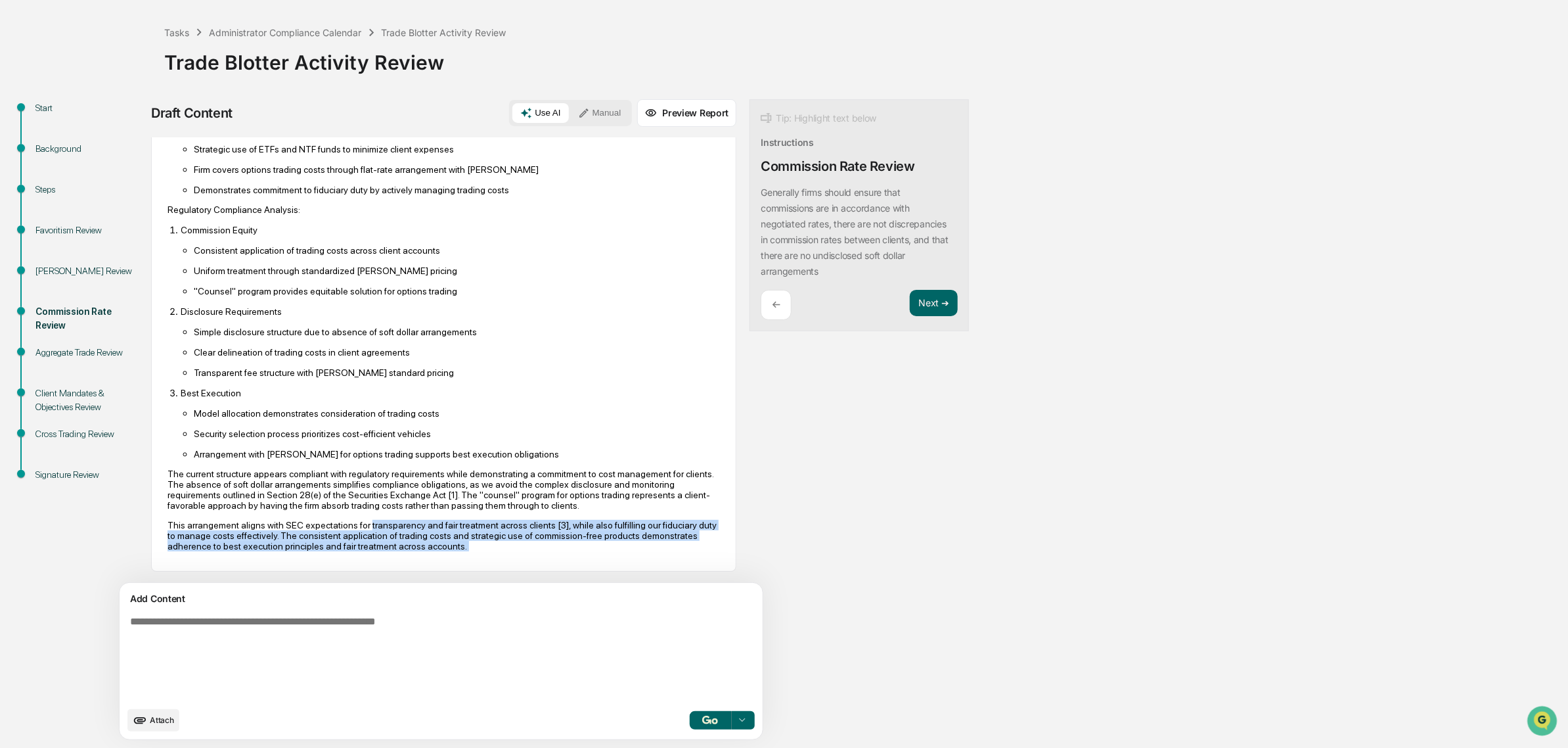
click at [384, 528] on p "This arrangement aligns with SEC expectations for transparency and fair treatme…" at bounding box center [444, 536] width 552 height 32
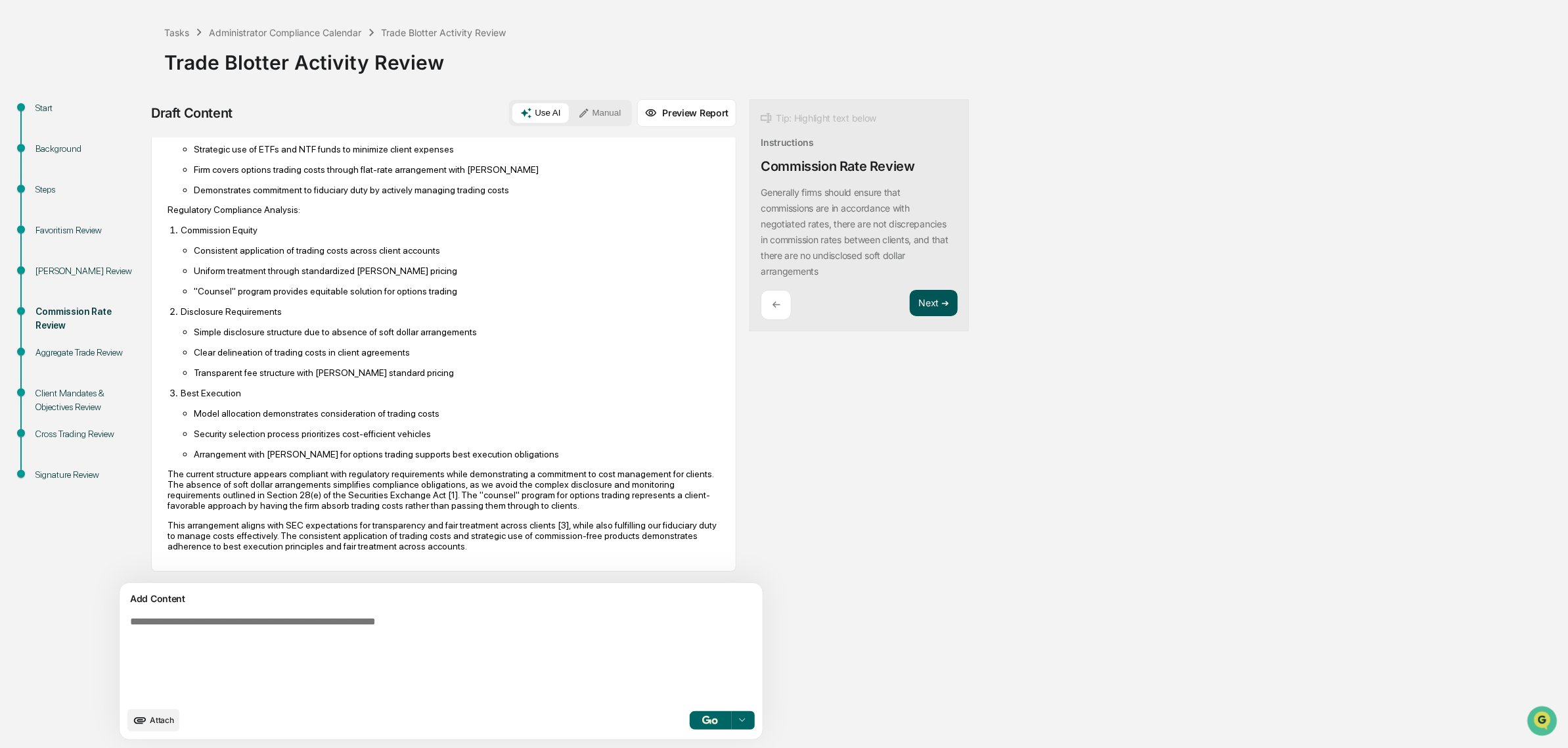
click at [910, 313] on button "Next ➔" at bounding box center [934, 303] width 48 height 27
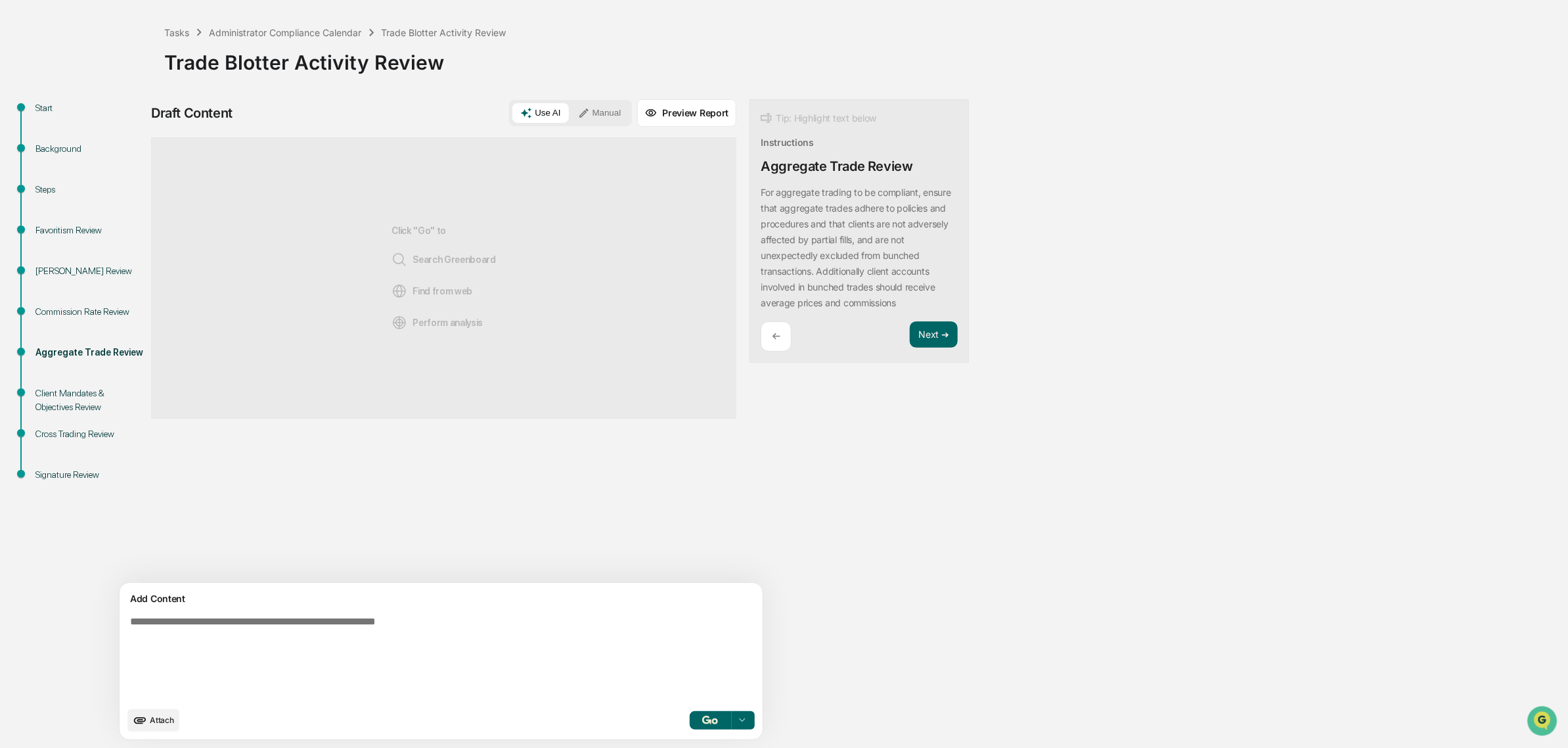
scroll to position [0, 0]
drag, startPoint x: 842, startPoint y: 246, endPoint x: 837, endPoint y: 276, distance: 30.4
click at [837, 276] on p "For aggregate trading to be compliant, ensure that aggregate trades adhere to p…" at bounding box center [855, 248] width 190 height 122
drag, startPoint x: 782, startPoint y: 269, endPoint x: 796, endPoint y: 296, distance: 30.4
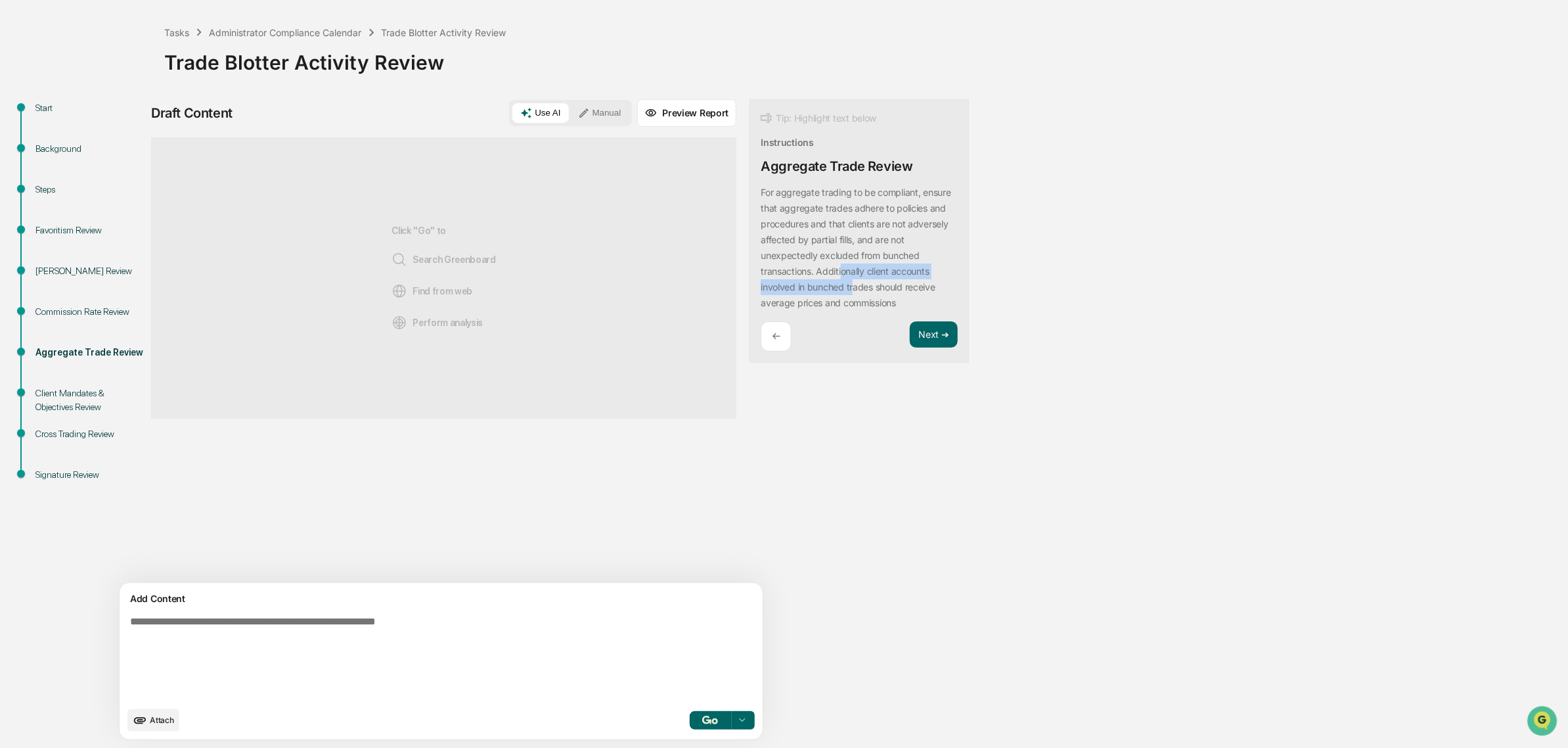
click at [796, 296] on div "For aggregate trading to be compliant, ensure that aggregate trades adhere to p…" at bounding box center [859, 248] width 197 height 126
drag, startPoint x: 816, startPoint y: 298, endPoint x: 786, endPoint y: 270, distance: 41.0
click at [786, 270] on p "For aggregate trading to be compliant, ensure that aggregate trades adhere to p…" at bounding box center [855, 248] width 190 height 122
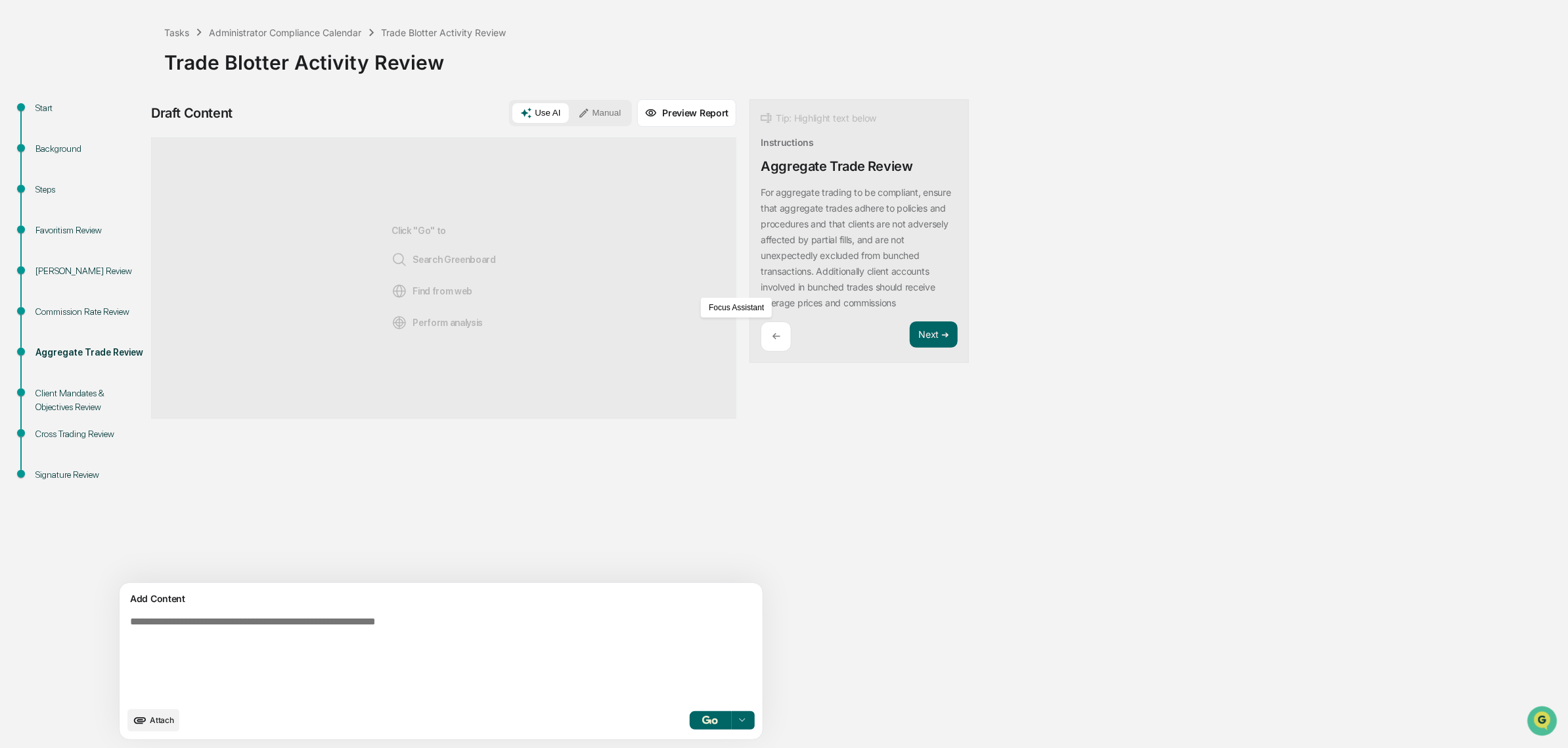
click at [813, 293] on p "For aggregate trading to be compliant, ensure that aggregate trades adhere to p…" at bounding box center [855, 248] width 190 height 122
drag, startPoint x: 838, startPoint y: 303, endPoint x: 779, endPoint y: 258, distance: 74.2
click at [779, 258] on div "For aggregate trading to be compliant, ensure that aggregate trades adhere to p…" at bounding box center [859, 248] width 197 height 126
click at [779, 258] on p "For aggregate trading to be compliant, ensure that aggregate trades adhere to p…" at bounding box center [855, 248] width 190 height 122
drag, startPoint x: 779, startPoint y: 270, endPoint x: 807, endPoint y: 293, distance: 36.2
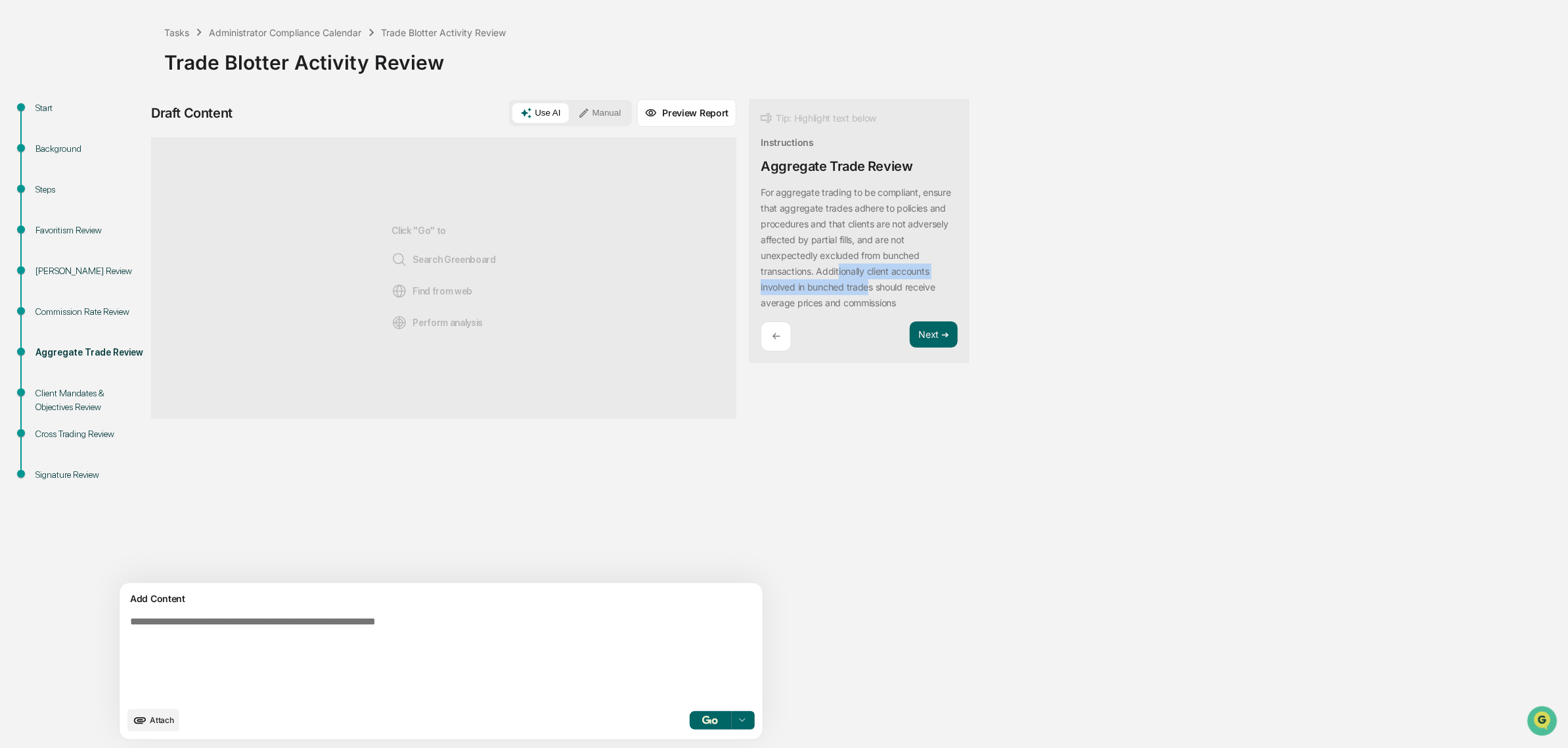
click at [807, 293] on p "For aggregate trading to be compliant, ensure that aggregate trades adhere to p…" at bounding box center [855, 248] width 190 height 122
drag, startPoint x: 791, startPoint y: 310, endPoint x: 766, endPoint y: 227, distance: 86.7
click at [766, 227] on div "For aggregate trading to be compliant, ensure that aggregate trades adhere to p…" at bounding box center [859, 248] width 197 height 126
click at [765, 225] on p "For aggregate trading to be compliant, ensure that aggregate trades adhere to p…" at bounding box center [855, 248] width 190 height 122
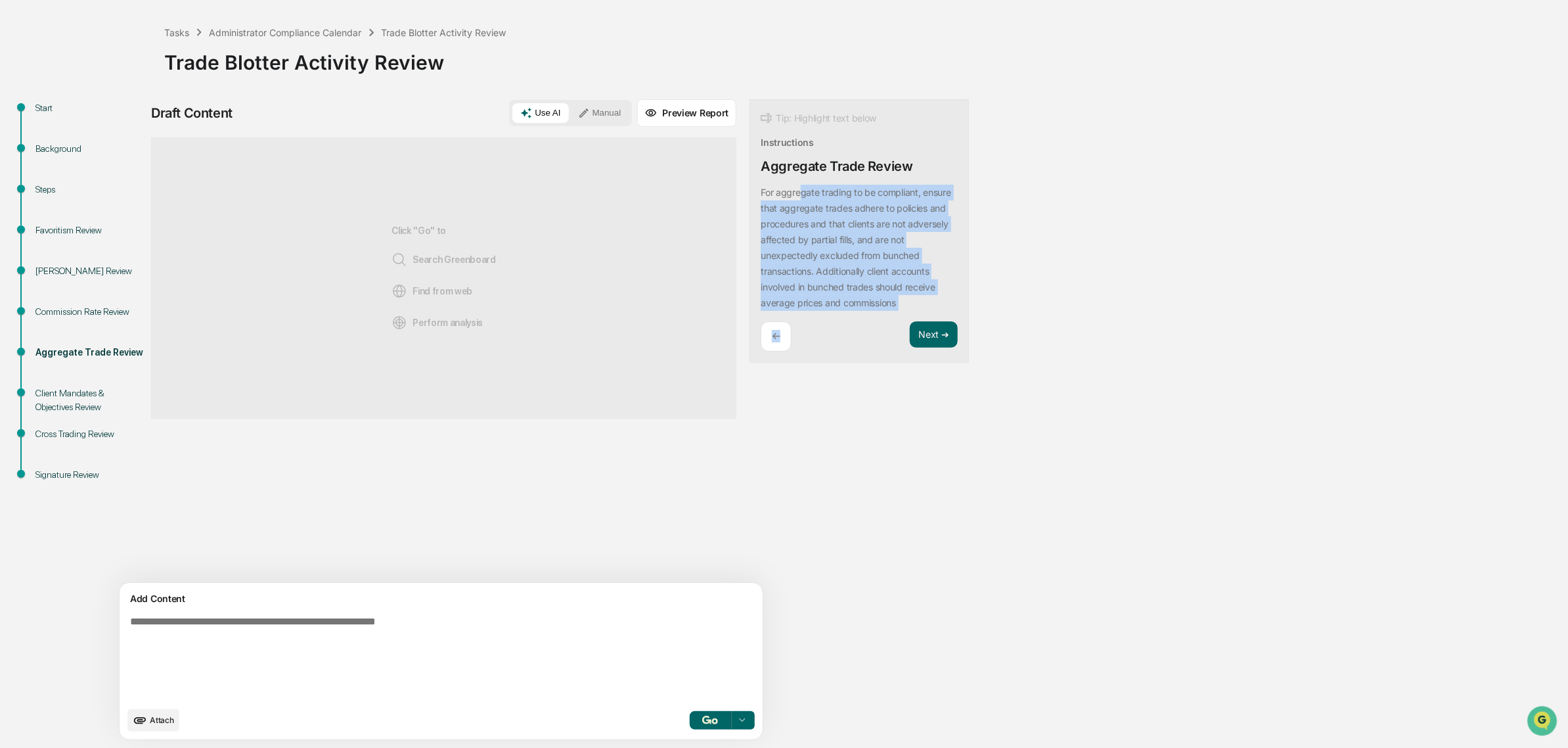
drag, startPoint x: 743, startPoint y: 198, endPoint x: 789, endPoint y: 324, distance: 134.1
click at [789, 324] on div "Tip: Highlight text below Instructions Aggregate Trade Review For aggregate tra…" at bounding box center [859, 231] width 220 height 264
click at [789, 321] on div "Tip: Highlight text below Instructions Aggregate Trade Review For aggregate tra…" at bounding box center [859, 231] width 220 height 264
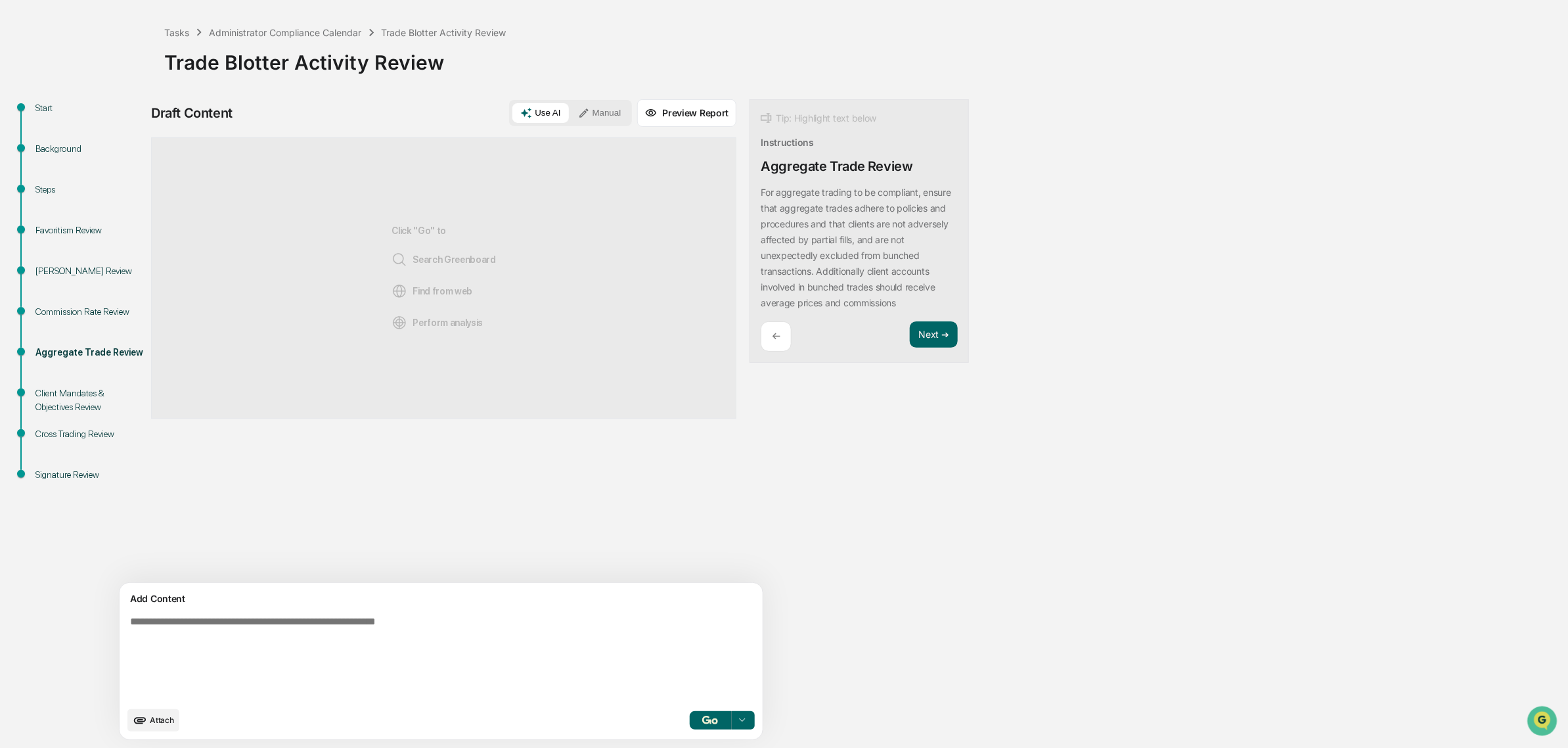
click at [416, 645] on textarea at bounding box center [410, 658] width 571 height 95
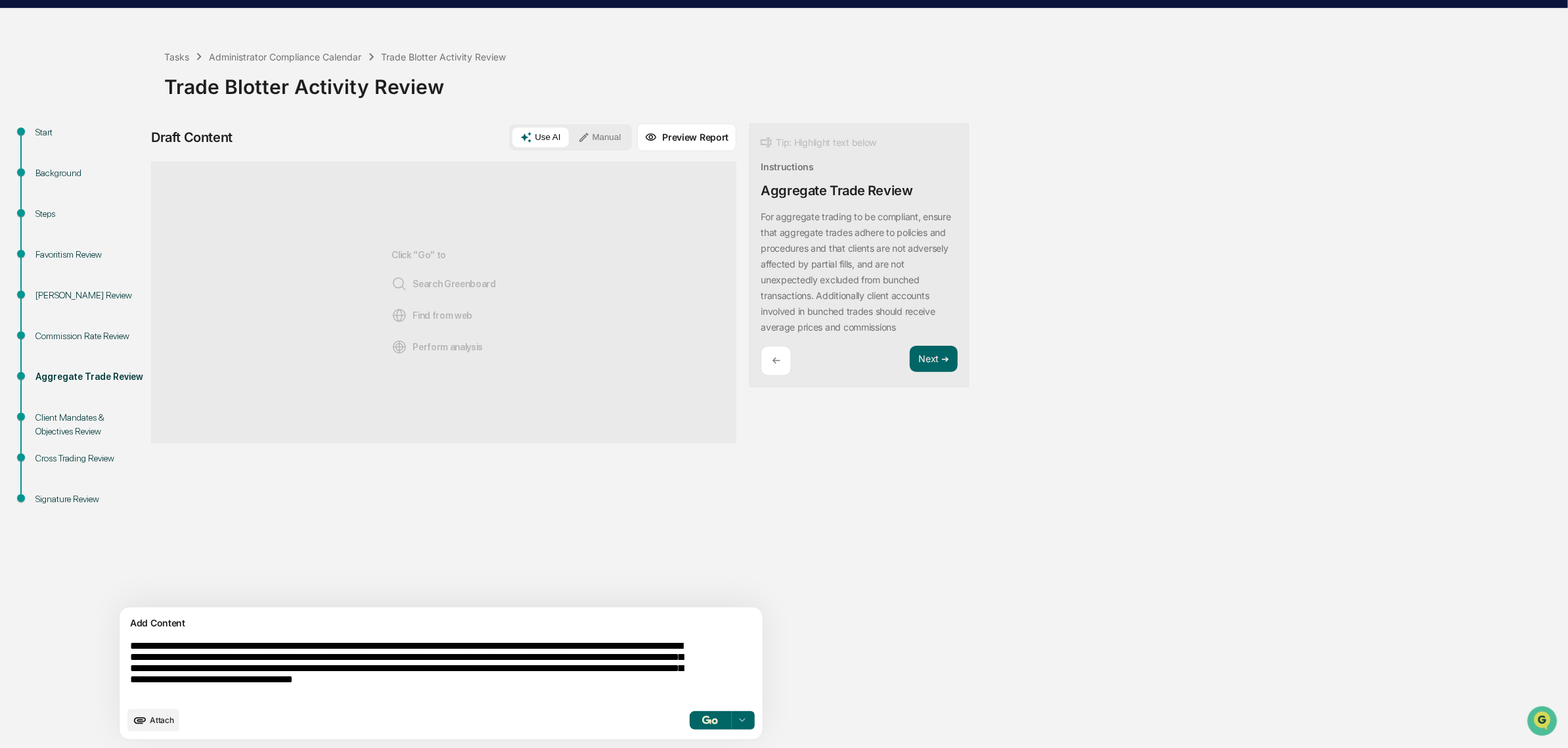
scroll to position [47, 0]
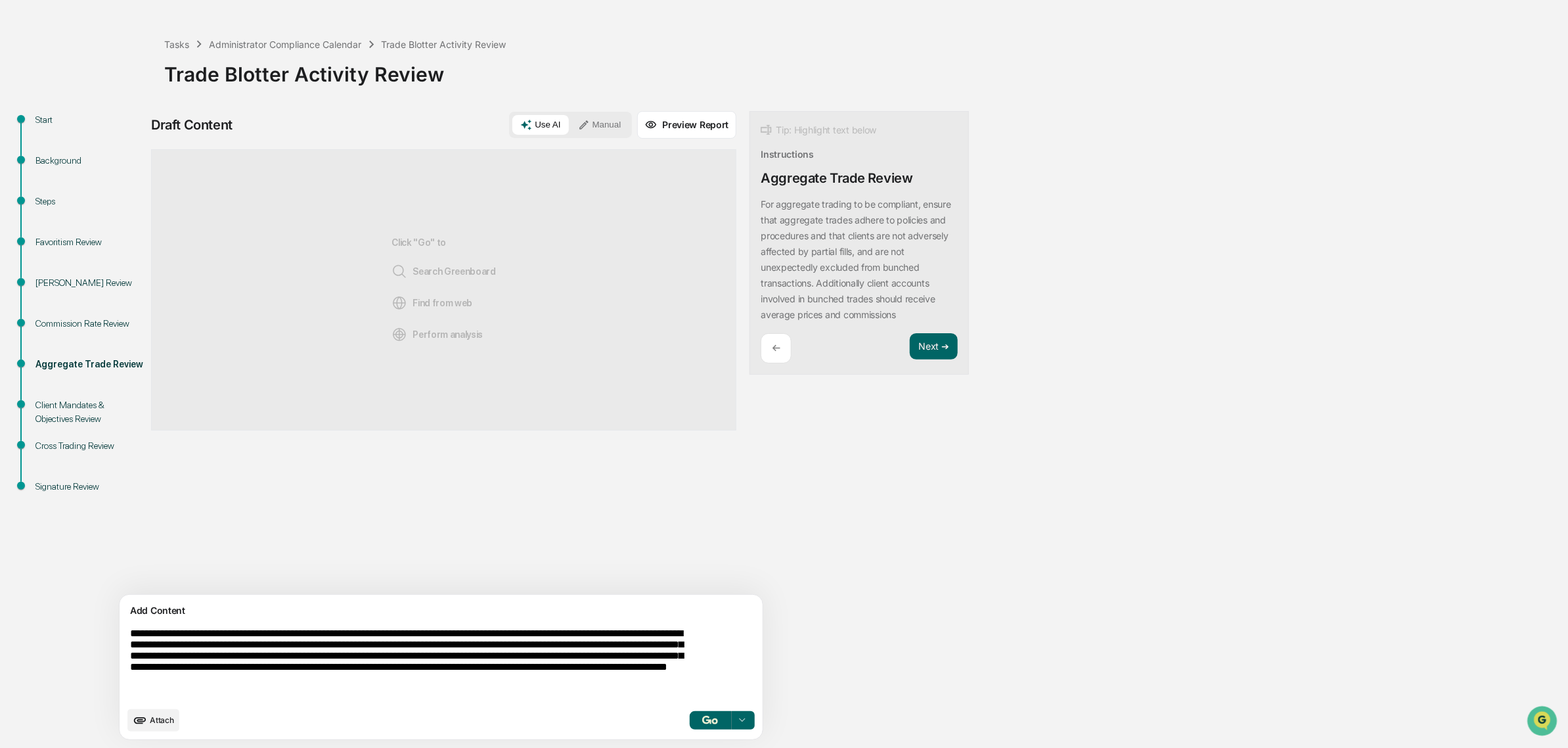
type textarea "**********"
click at [689, 719] on button "button" at bounding box center [710, 720] width 42 height 18
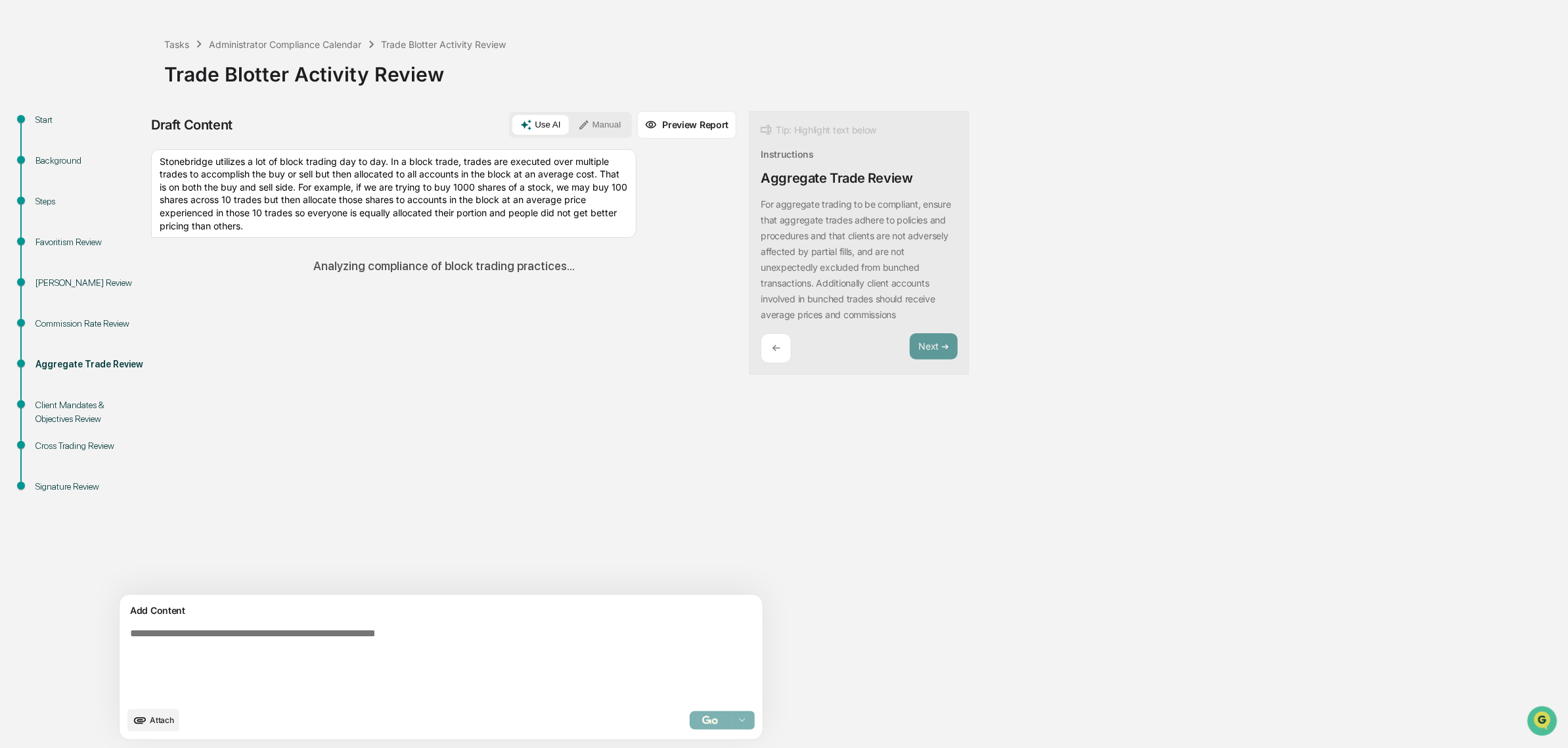
click at [412, 430] on div "Sources Stonebridge utilizes a lot of block trading day to day. In a block trad…" at bounding box center [444, 372] width 585 height 445
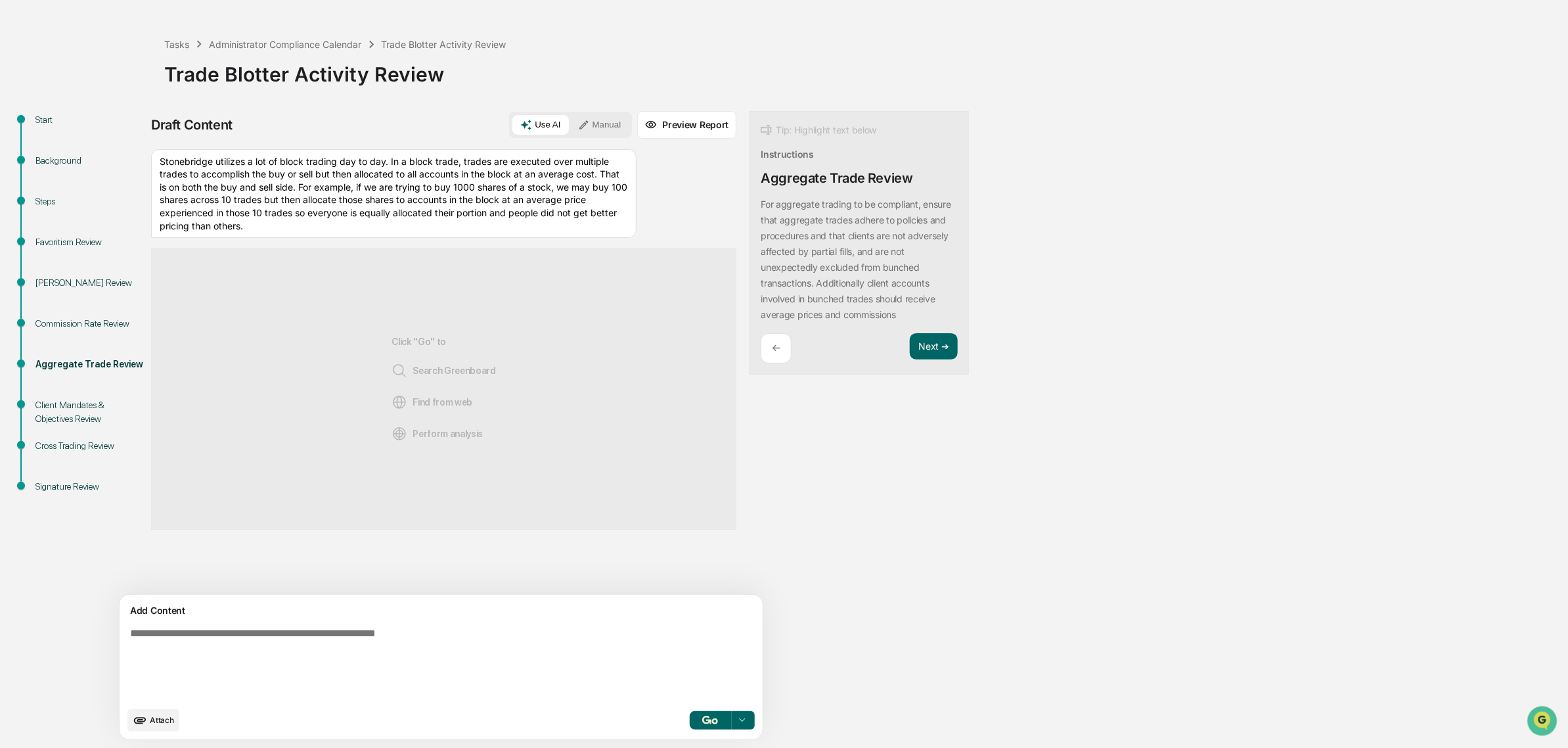
click at [497, 230] on div "Stonebridge utilizes a lot of block trading day to day. In a block trade, trade…" at bounding box center [394, 193] width 485 height 90
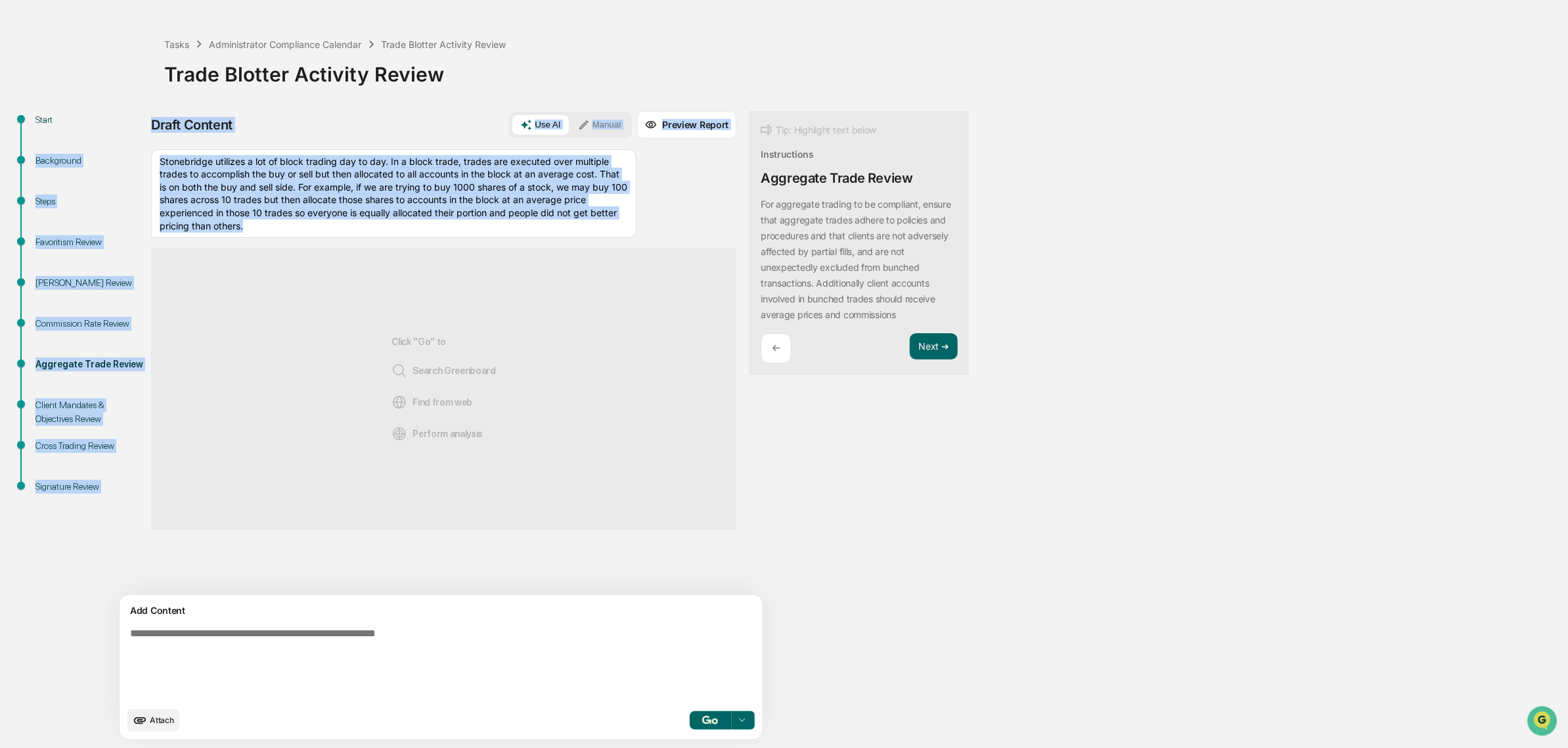
drag, startPoint x: 485, startPoint y: 222, endPoint x: 102, endPoint y: 137, distance: 392.3
click at [102, 137] on div "Start Background Steps Favoritism Review Insider Trading Review Commission Rate…" at bounding box center [784, 430] width 1555 height 637
click at [267, 220] on div "Stonebridge utilizes a lot of block trading day to day. In a block trade, trade…" at bounding box center [394, 193] width 485 height 90
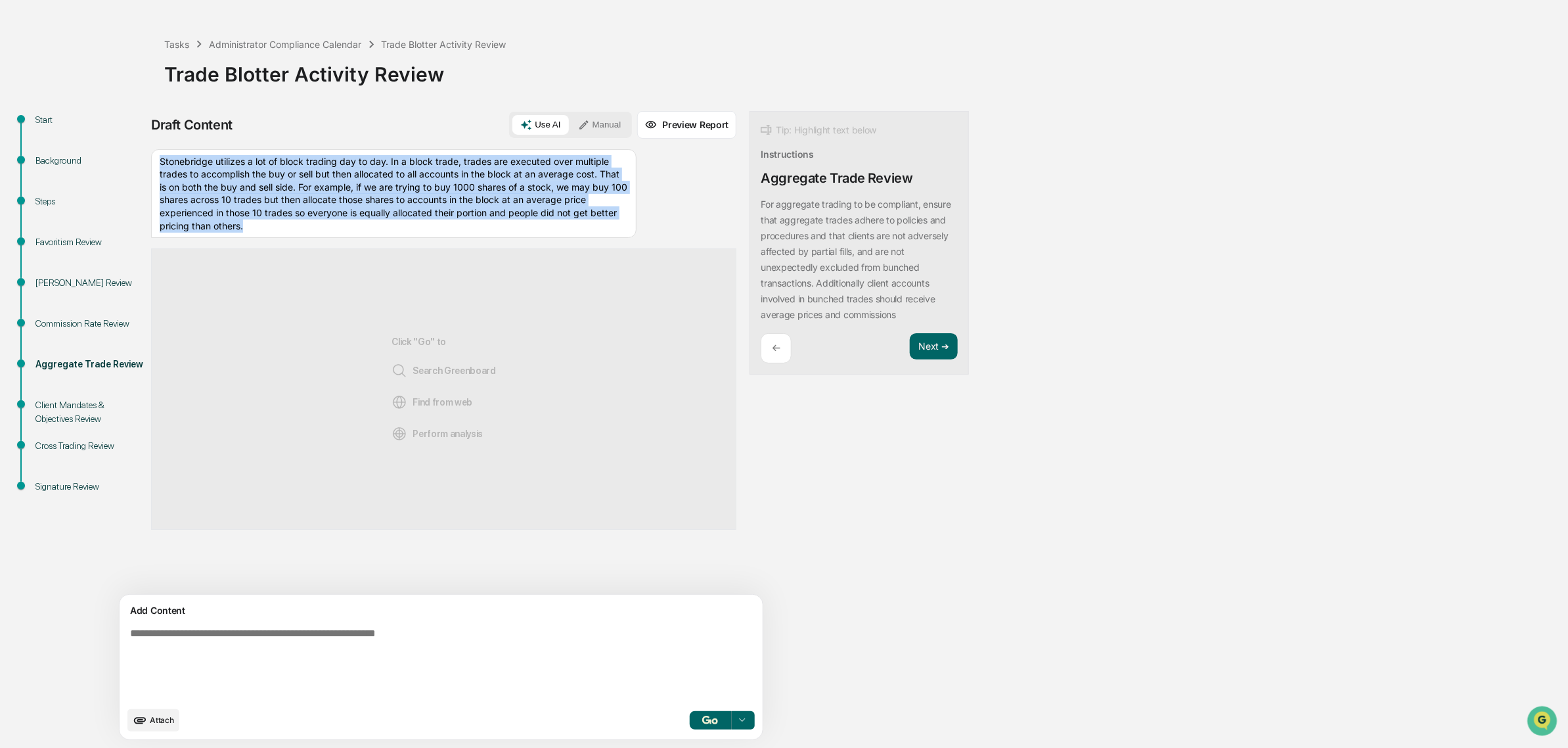
drag, startPoint x: 488, startPoint y: 227, endPoint x: 160, endPoint y: 160, distance: 334.8
click at [160, 160] on div "Stonebridge utilizes a lot of block trading day to day. In a block trade, trade…" at bounding box center [394, 193] width 485 height 90
copy div "Stonebridge utilizes a lot of block trading day to day. In a block trade, trade…"
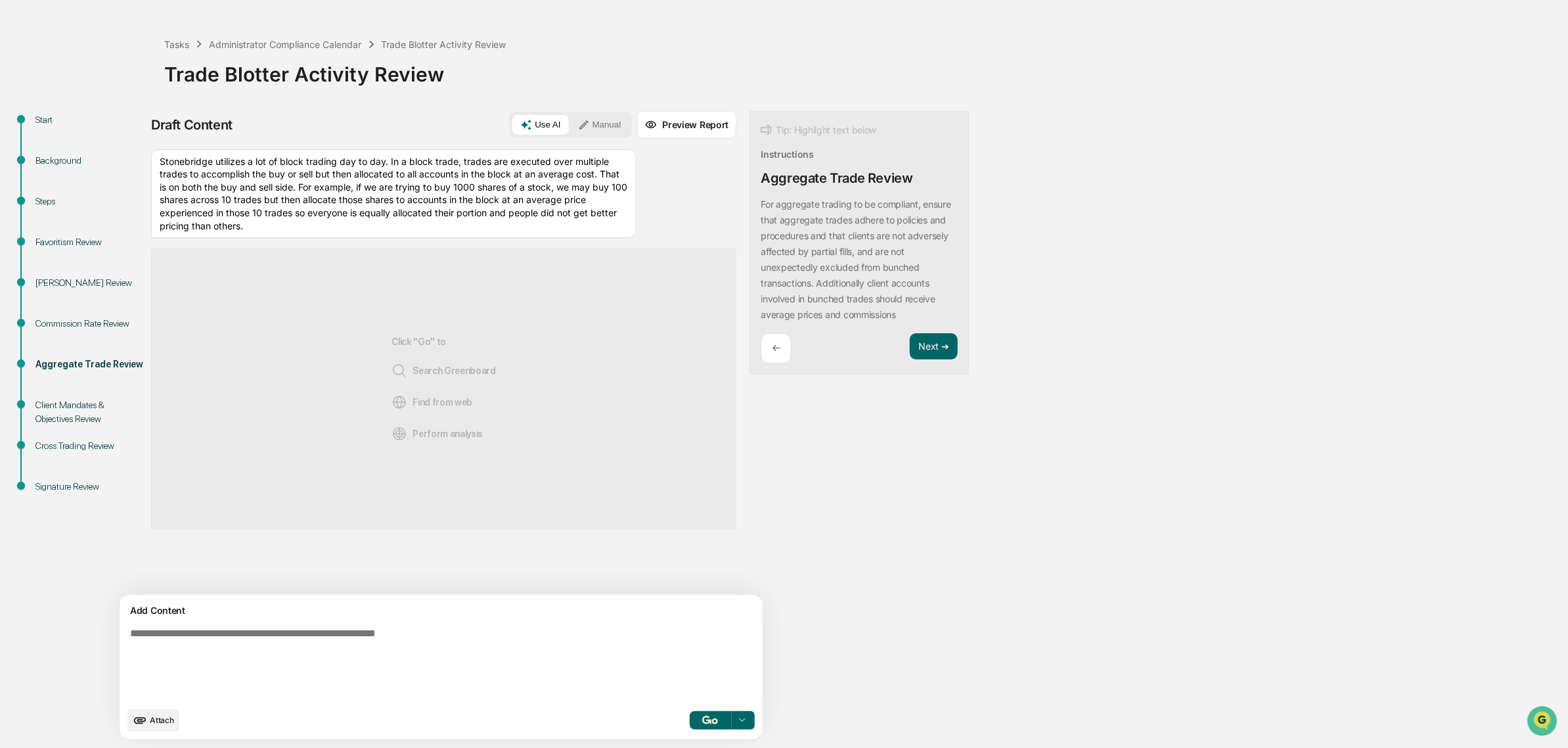
click at [386, 643] on textarea at bounding box center [410, 664] width 571 height 83
click at [490, 628] on textarea at bounding box center [410, 664] width 571 height 83
paste textarea "**********"
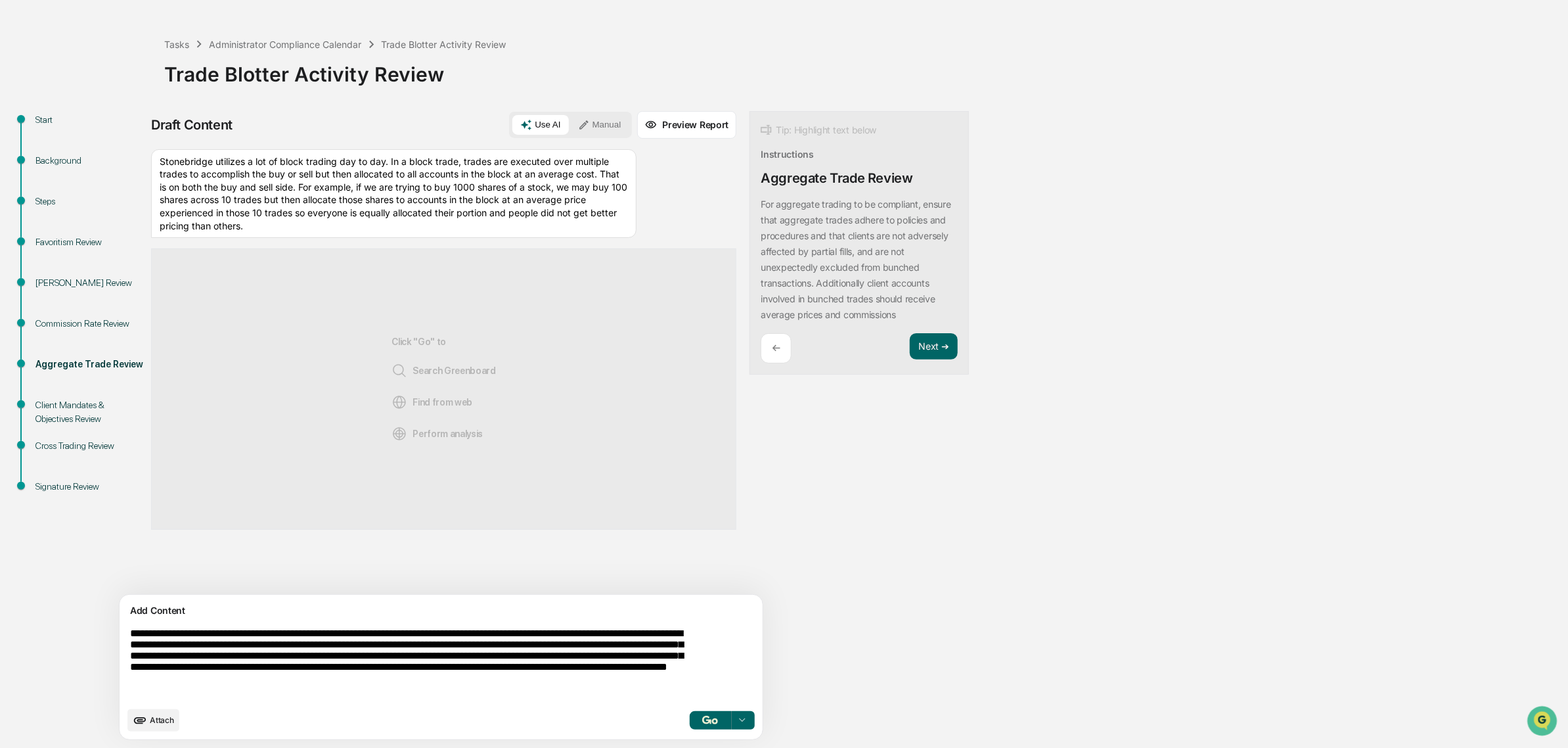
type textarea "**********"
click at [703, 719] on img "button" at bounding box center [710, 719] width 16 height 8
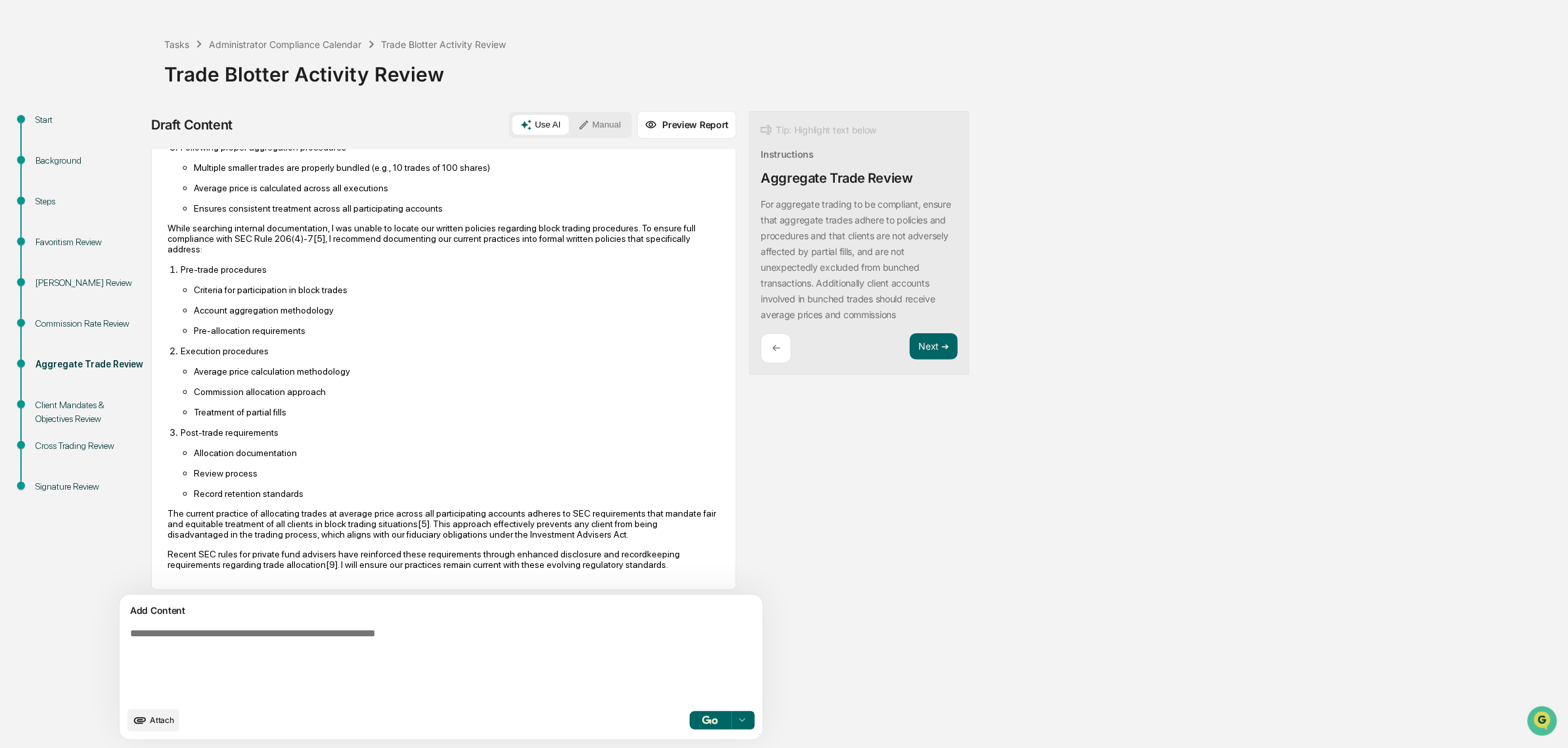
scroll to position [490, 0]
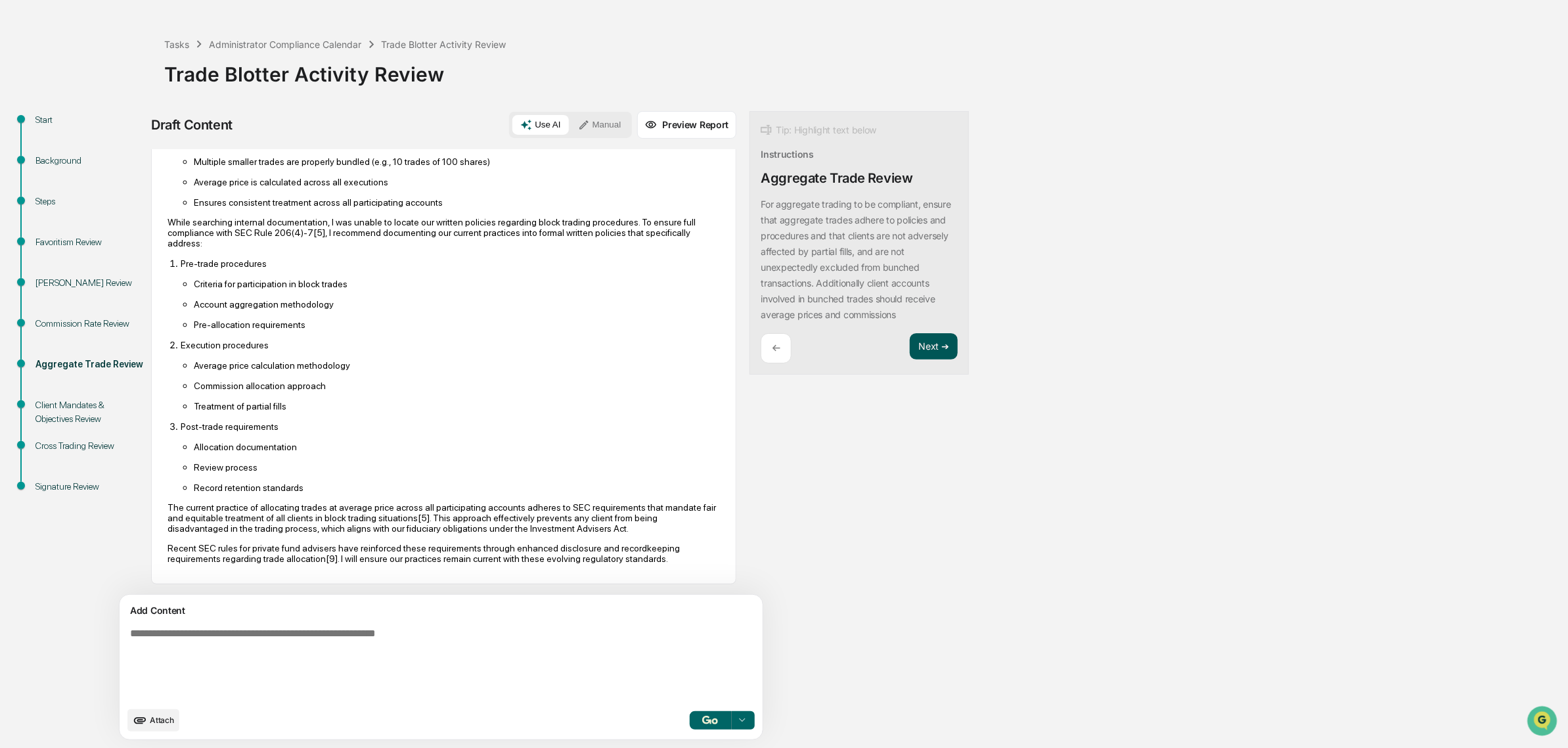
click at [910, 355] on button "Next ➔" at bounding box center [934, 347] width 48 height 27
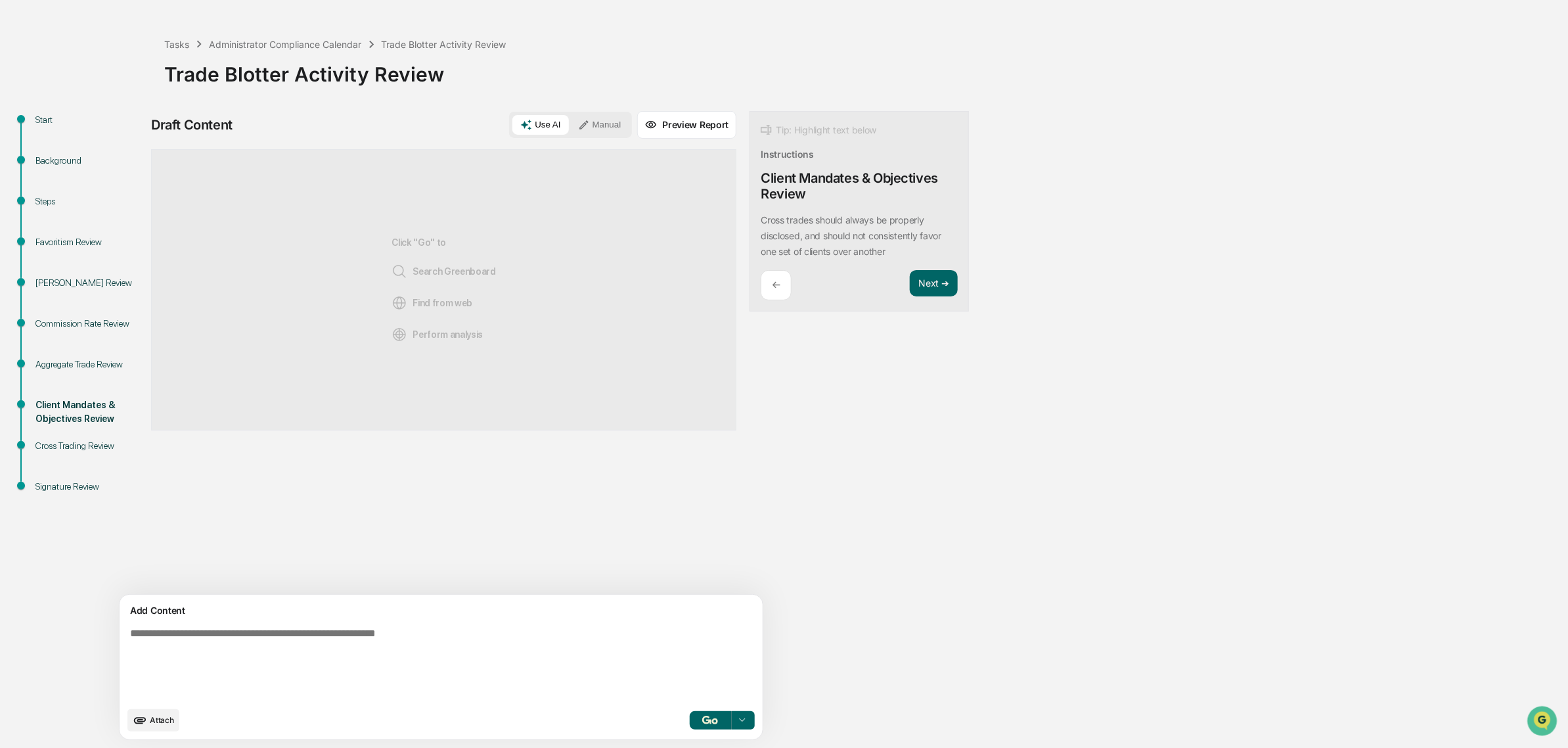
scroll to position [0, 0]
drag, startPoint x: 762, startPoint y: 219, endPoint x: 846, endPoint y: 231, distance: 84.9
click at [846, 231] on p "Cross trades should always be properly disclosed, and should not consistently f…" at bounding box center [851, 236] width 181 height 43
click at [799, 237] on p "Cross trades should always be properly disclosed, and should not consistently f…" at bounding box center [851, 236] width 181 height 43
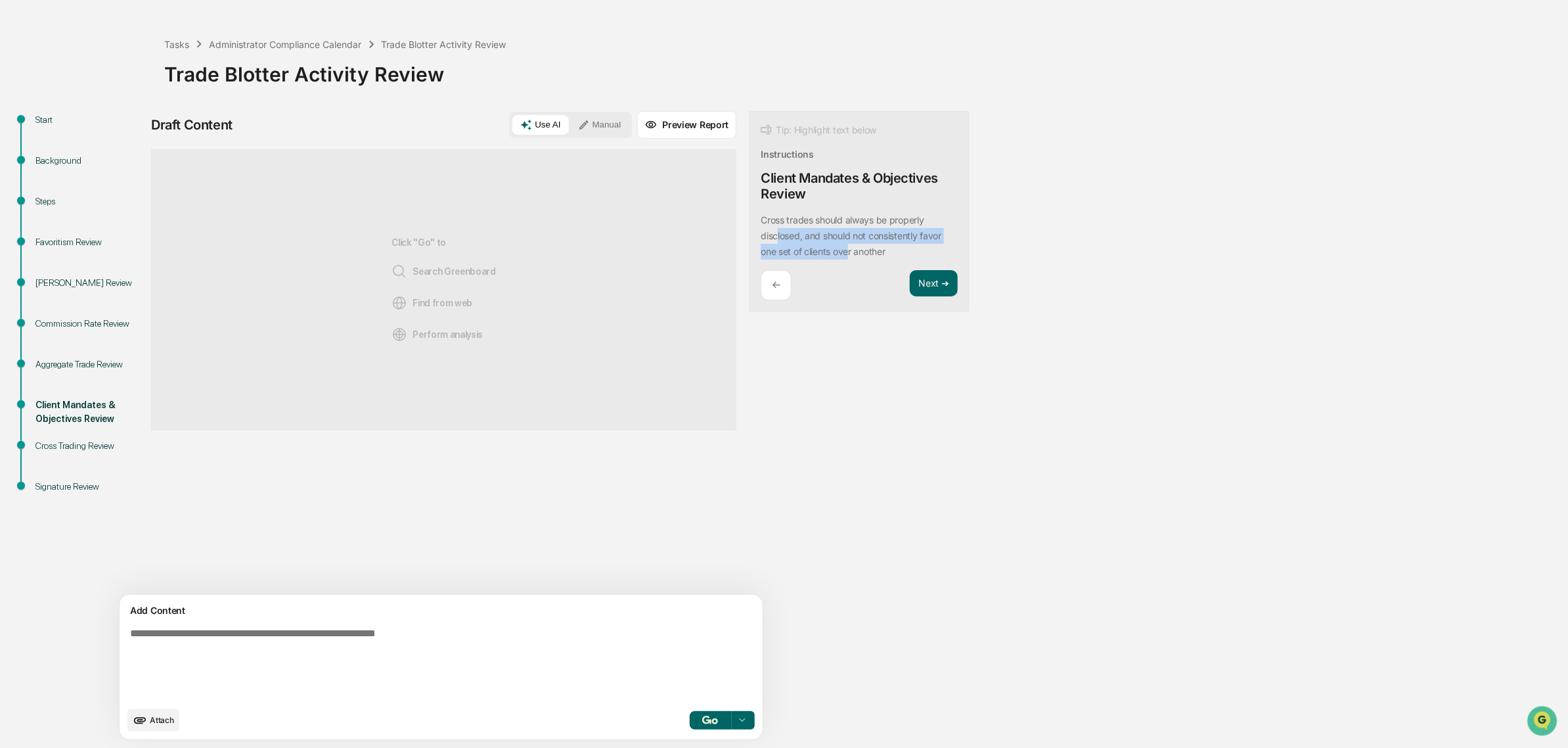
drag, startPoint x: 718, startPoint y: 236, endPoint x: 791, endPoint y: 246, distance: 73.7
click at [791, 246] on p "Cross trades should always be properly disclosed, and should not consistently f…" at bounding box center [851, 236] width 181 height 43
click at [827, 254] on p "Cross trades should always be properly disclosed, and should not consistently f…" at bounding box center [851, 236] width 181 height 43
click at [267, 655] on textarea at bounding box center [410, 664] width 571 height 83
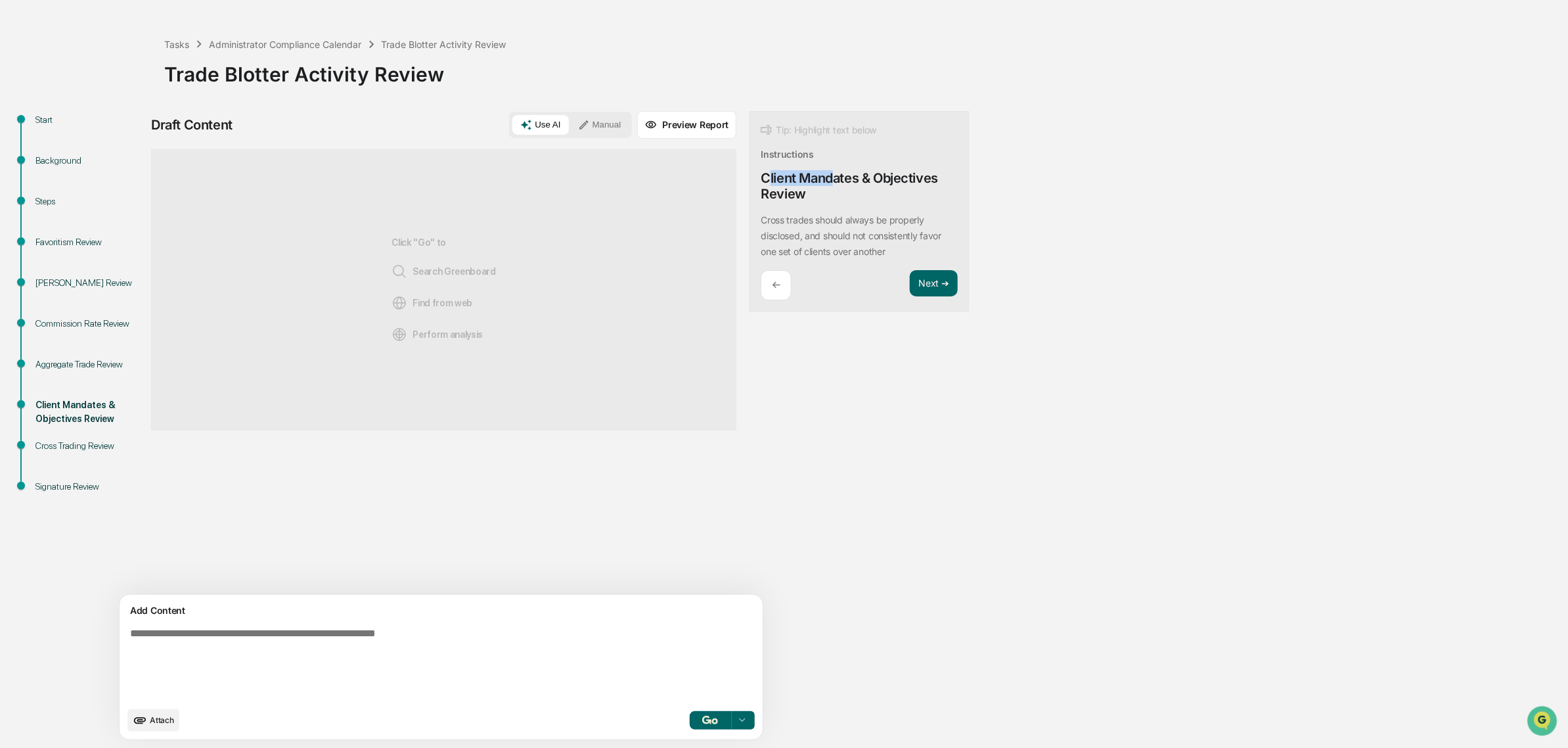
drag, startPoint x: 731, startPoint y: 184, endPoint x: 772, endPoint y: 185, distance: 41.0
click at [772, 185] on div "Client Mandates & Objectives Review" at bounding box center [859, 186] width 197 height 32
click at [90, 442] on div "Cross Trading Review" at bounding box center [89, 445] width 108 height 14
drag, startPoint x: 761, startPoint y: 221, endPoint x: 865, endPoint y: 233, distance: 104.7
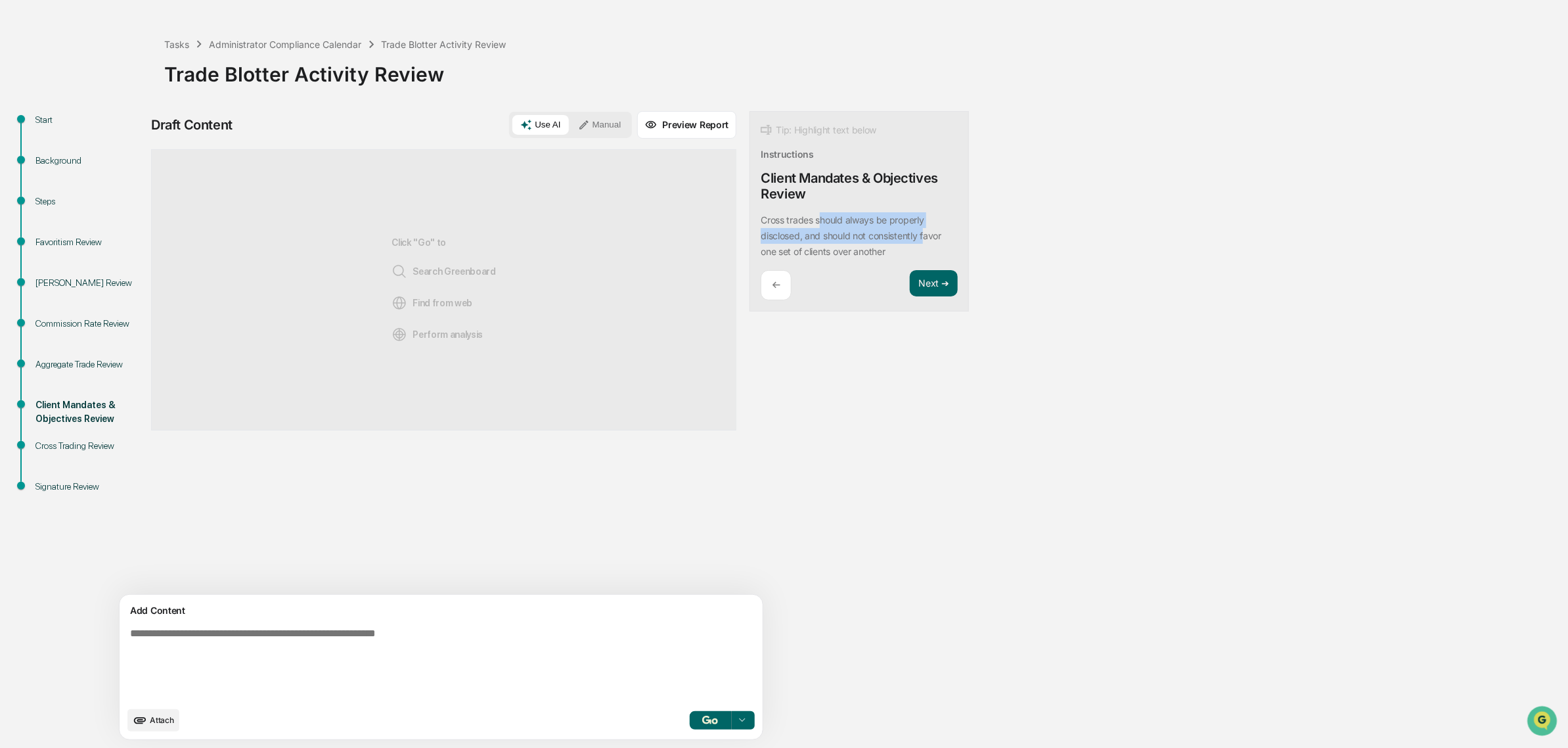
click at [865, 232] on p "Cross trades should always be properly disclosed, and should not consistently f…" at bounding box center [851, 236] width 181 height 43
click at [910, 284] on button "Next ➔" at bounding box center [934, 284] width 48 height 27
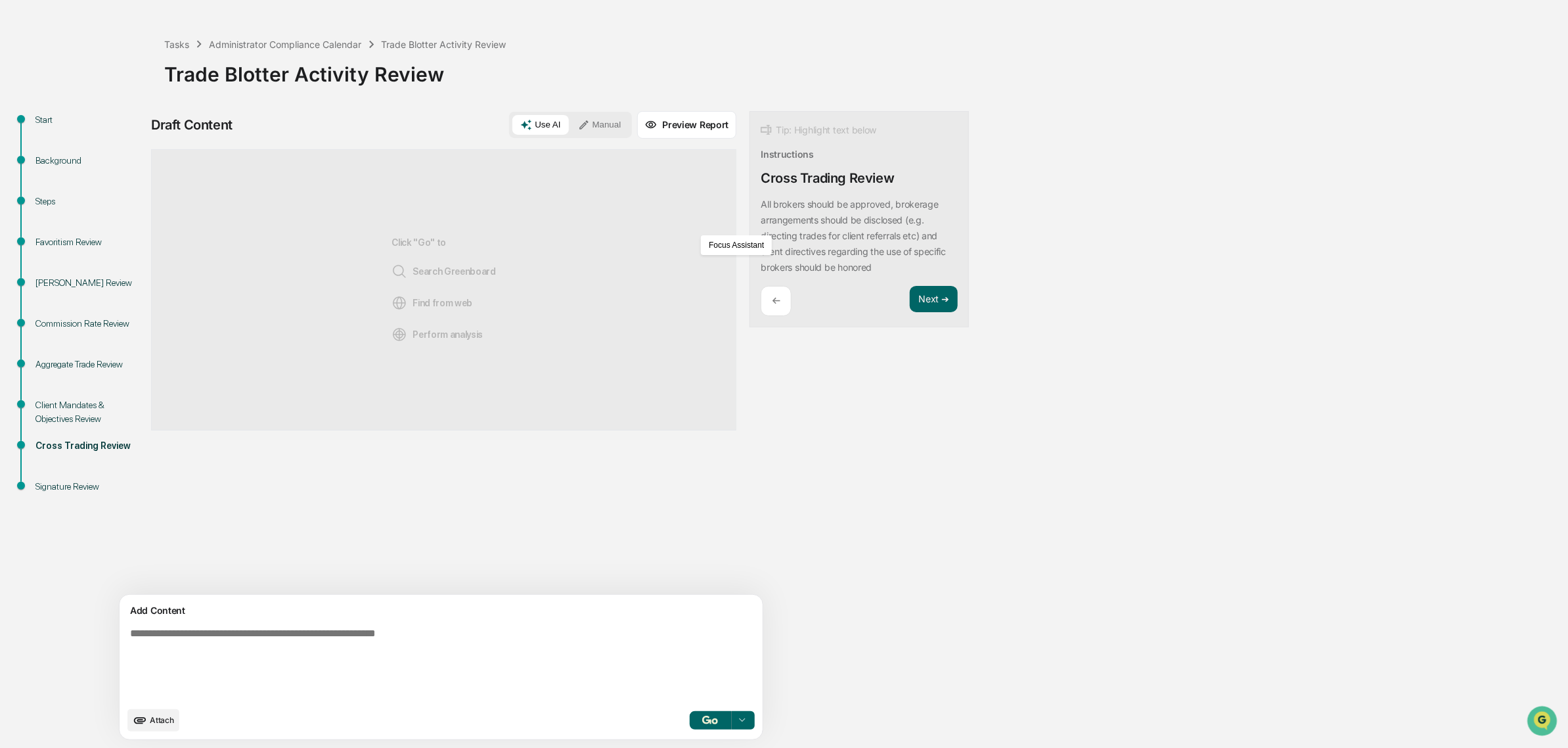
click at [1013, 230] on div "Start Background Steps Favoritism Review Insider Trading Review Commission Rate…" at bounding box center [784, 430] width 1555 height 637
click at [772, 300] on p "←" at bounding box center [776, 300] width 8 height 13
click at [274, 671] on textarea at bounding box center [410, 664] width 571 height 83
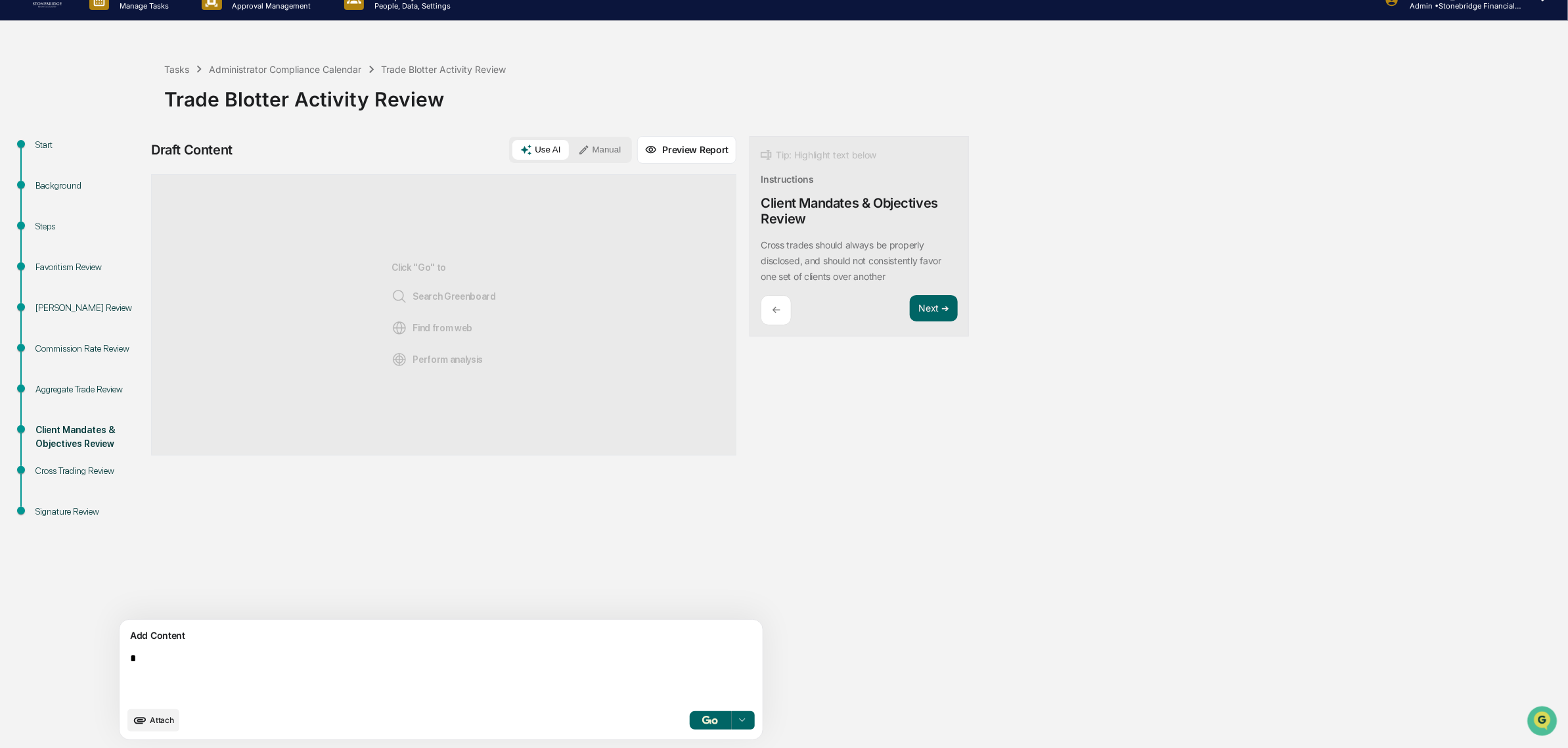
scroll to position [22, 0]
drag, startPoint x: 509, startPoint y: 658, endPoint x: 460, endPoint y: 646, distance: 50.4
click at [0, 632] on div "**********" at bounding box center [784, 395] width 1568 height 706
type textarea "**********"
click at [910, 314] on button "Next ➔" at bounding box center [934, 309] width 48 height 27
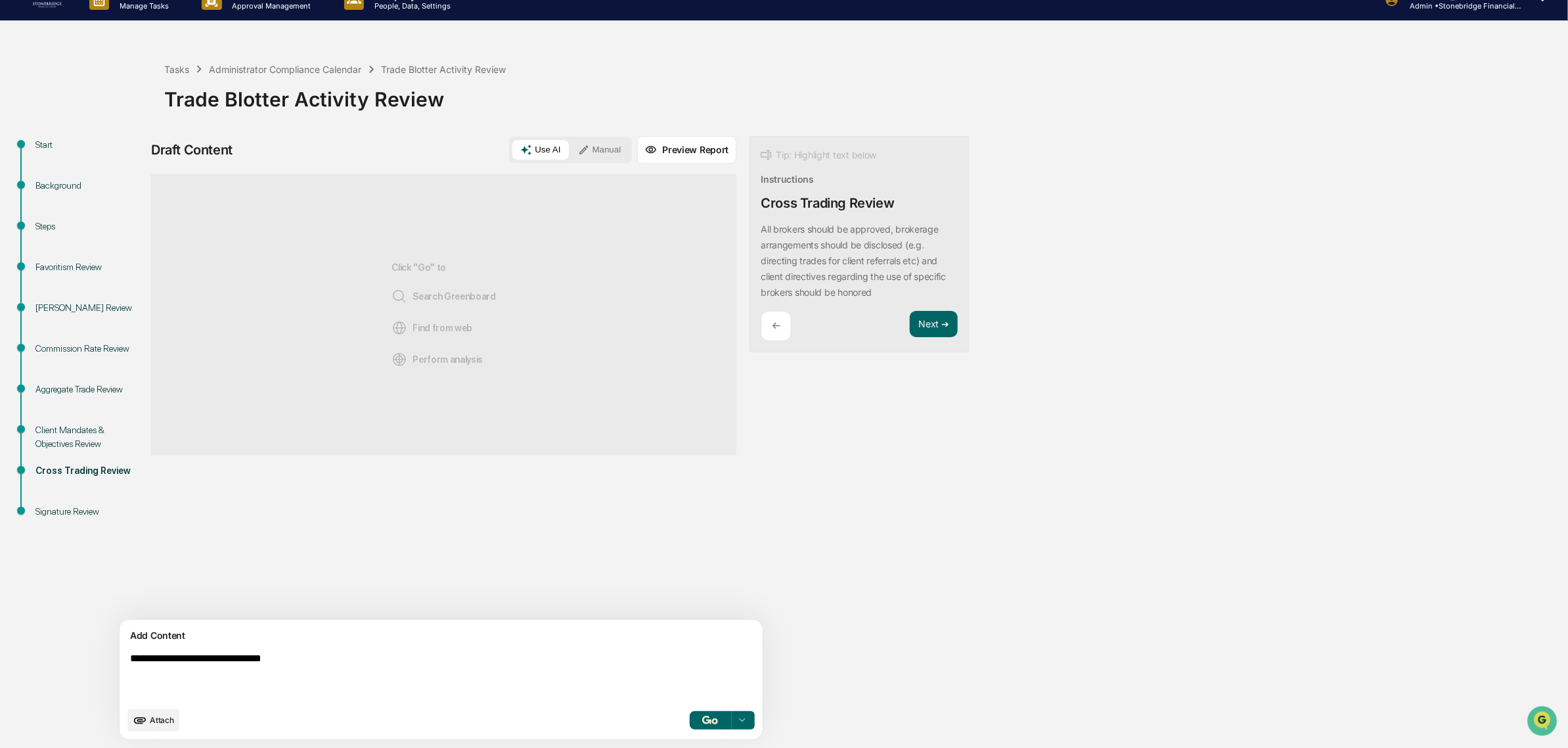
click at [772, 327] on p "←" at bounding box center [776, 325] width 8 height 13
click at [354, 657] on textarea "**********" at bounding box center [410, 676] width 571 height 58
click at [703, 722] on img "button" at bounding box center [710, 719] width 16 height 8
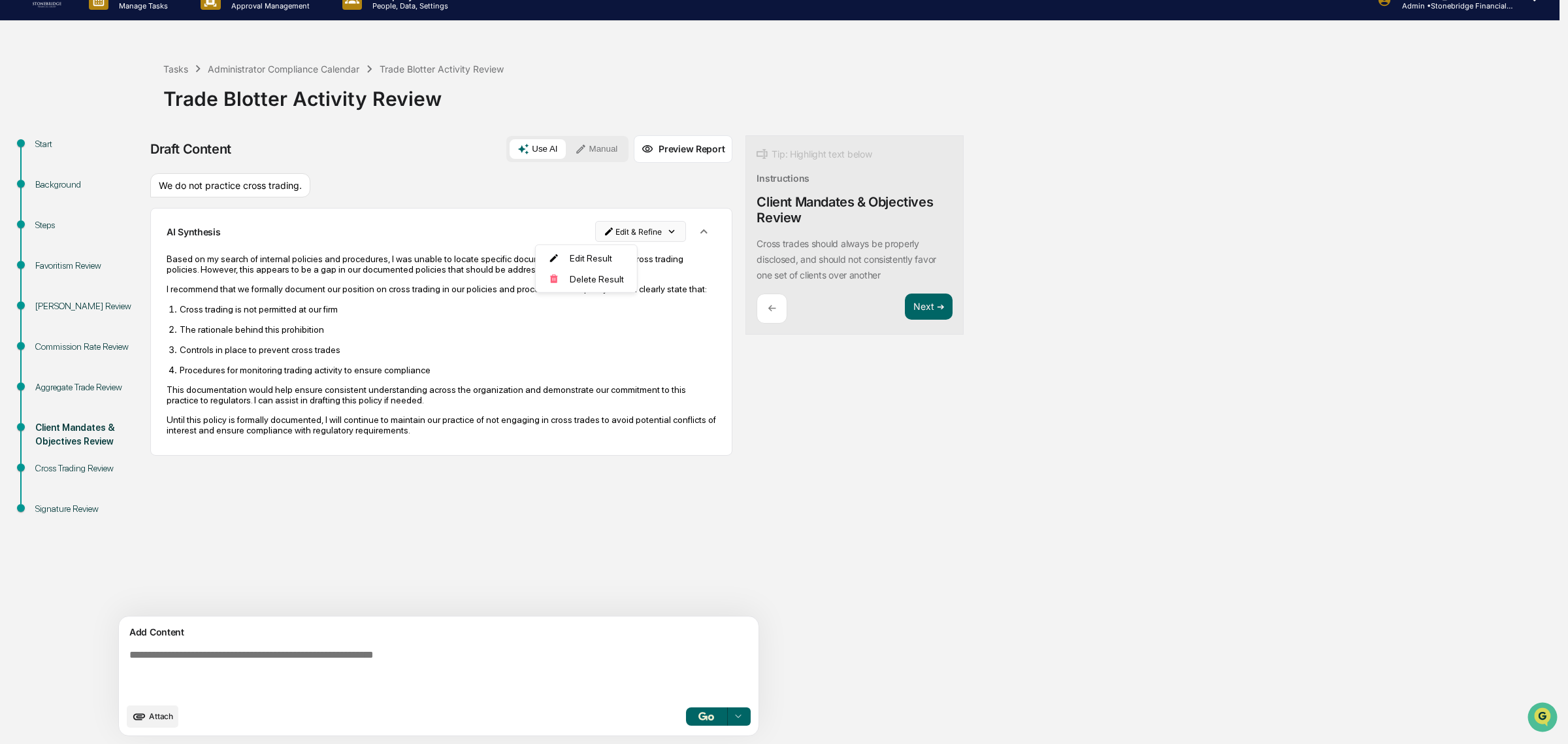
click at [569, 233] on html "Calendar Manage Tasks Reviews Approval Management Company People, Data, Setting…" at bounding box center [784, 352] width 1568 height 744
click at [586, 284] on div "Delete Result" at bounding box center [582, 279] width 96 height 21
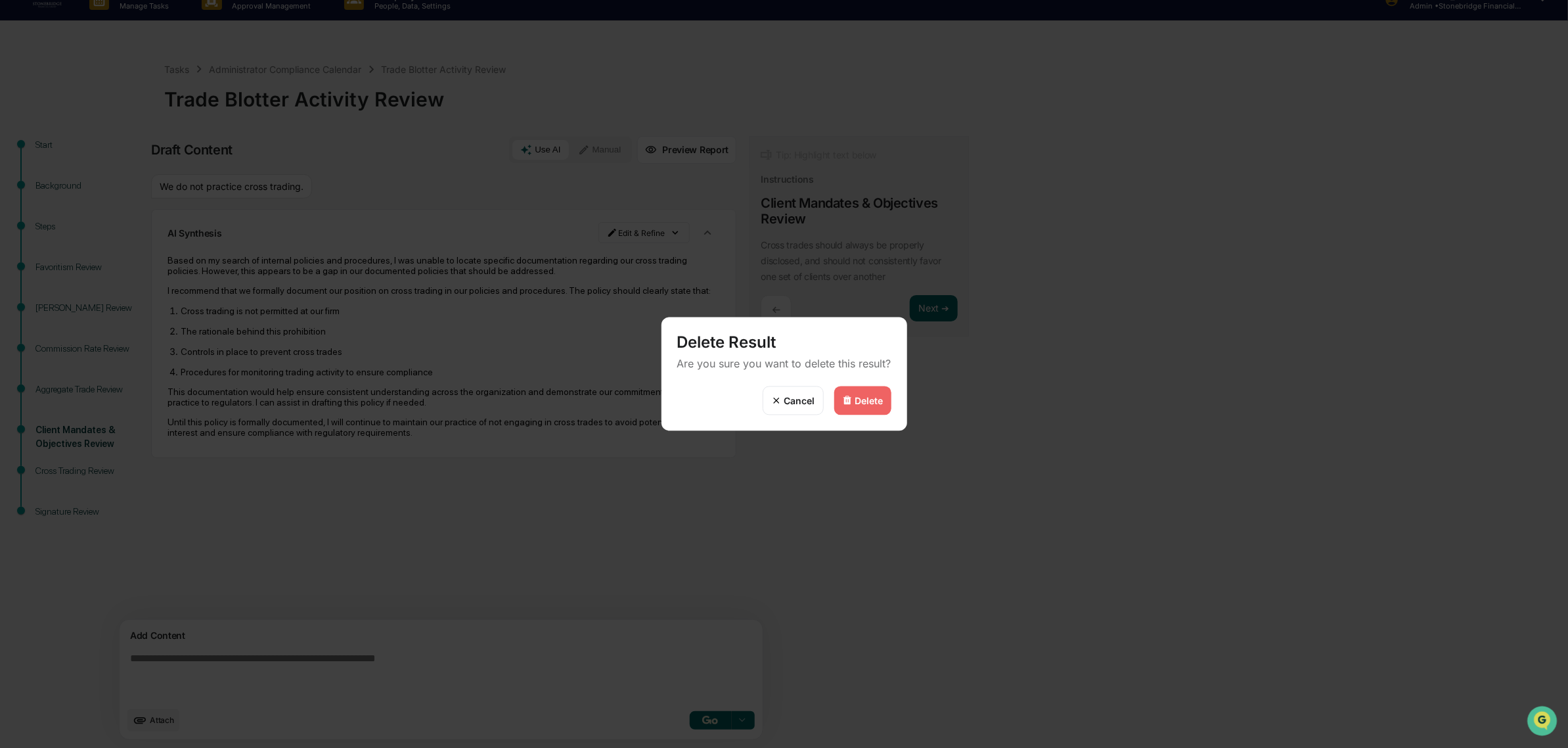
click at [855, 406] on div "Delete" at bounding box center [870, 400] width 29 height 11
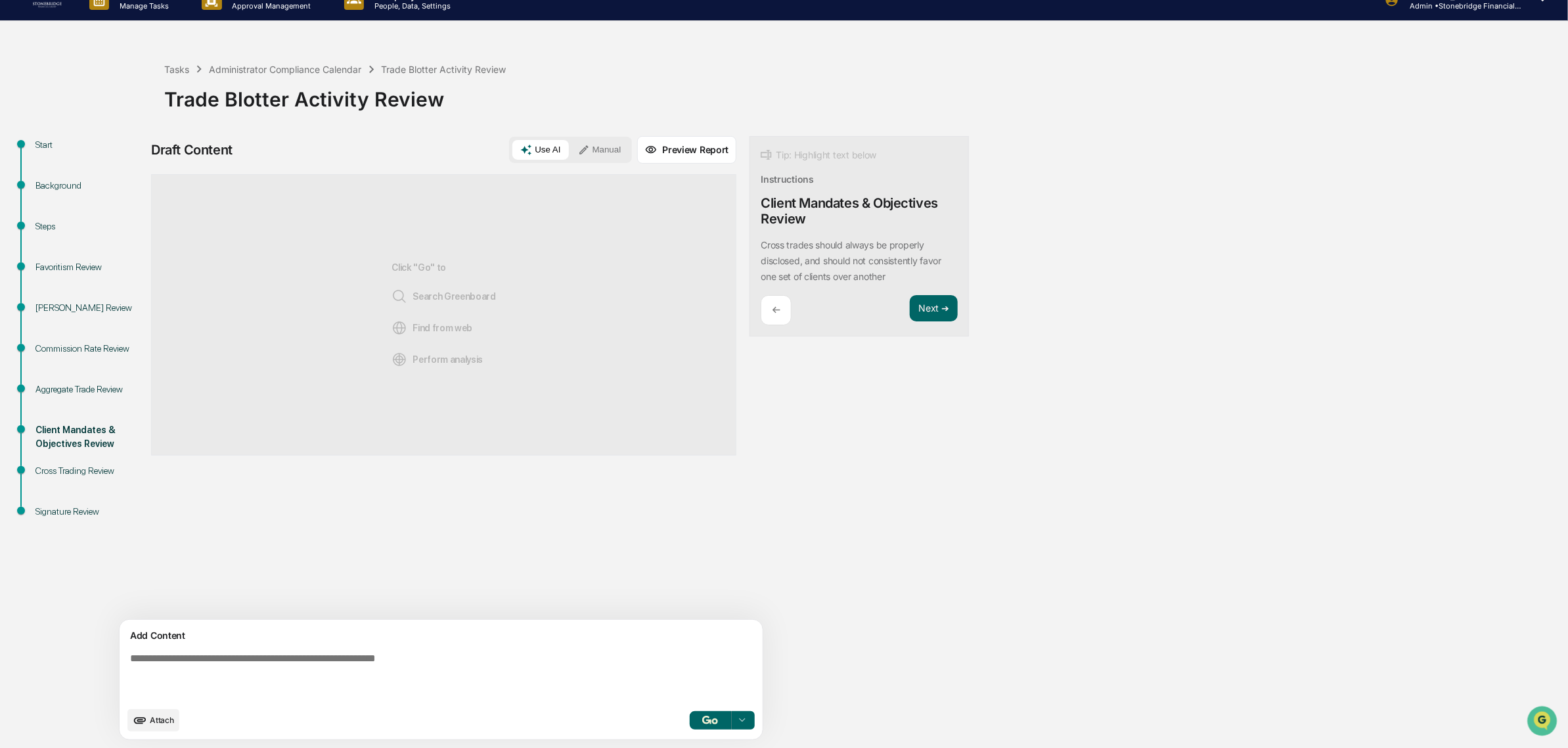
click at [316, 675] on textarea at bounding box center [410, 676] width 571 height 58
paste textarea "**********"
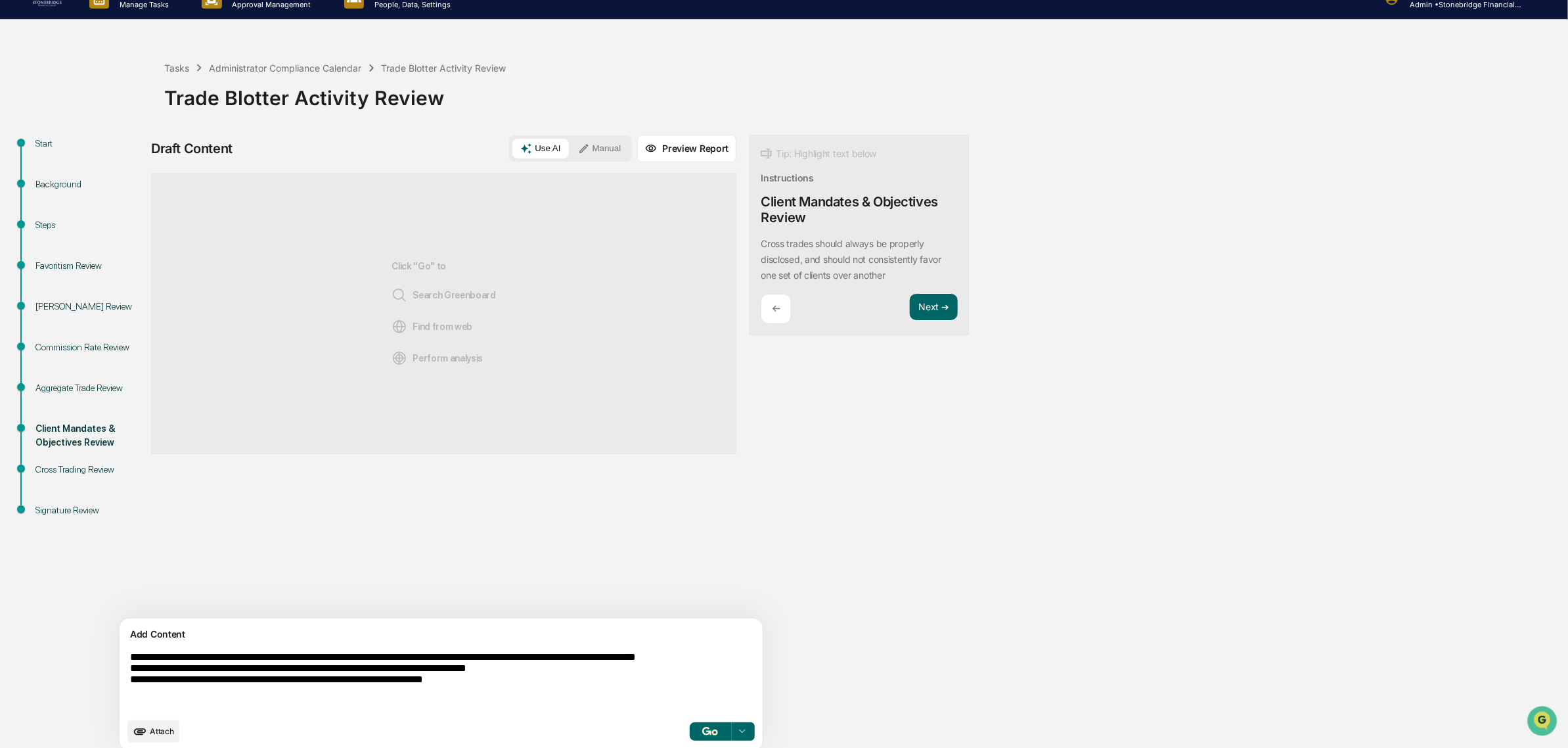
click at [132, 682] on textarea "**********" at bounding box center [410, 680] width 571 height 70
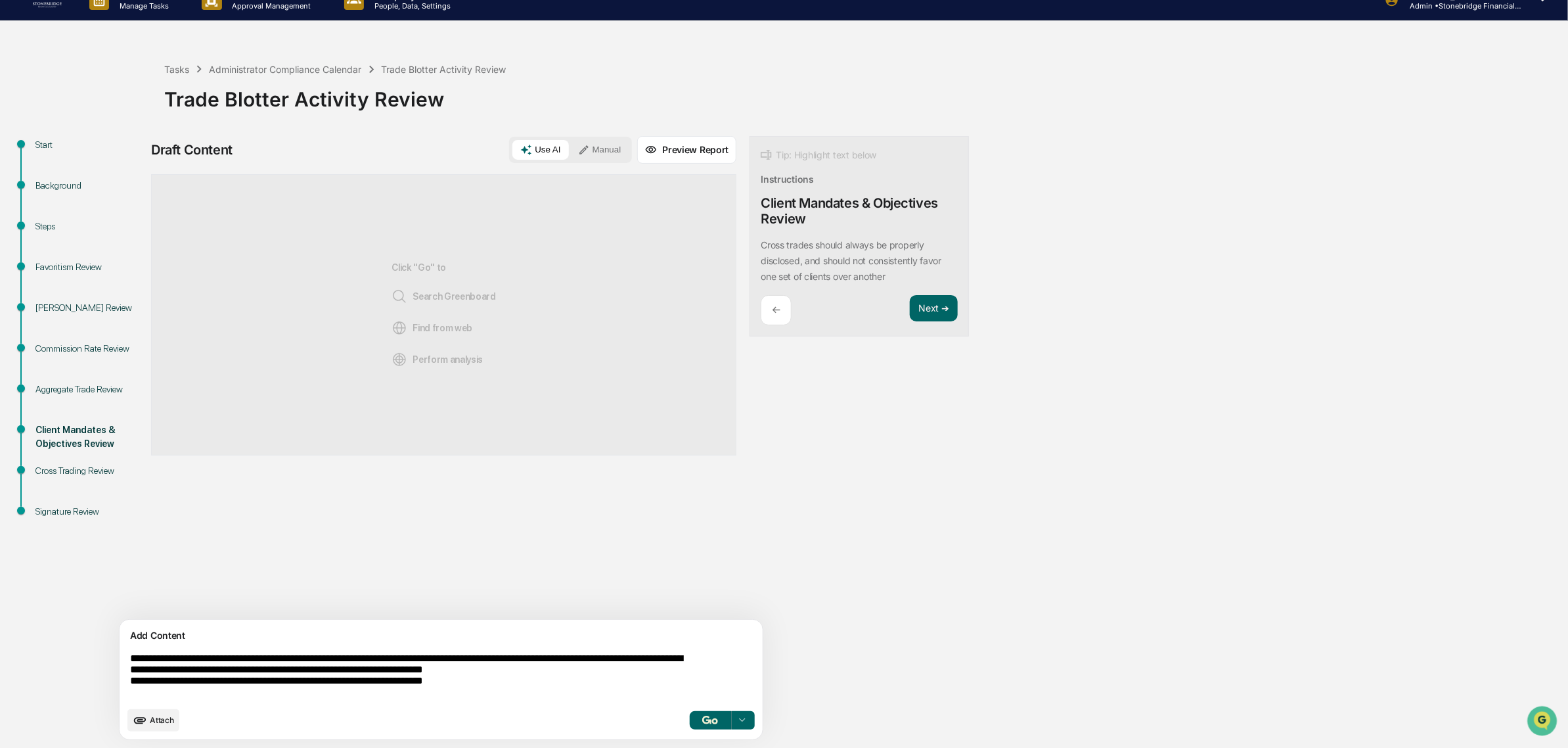
type textarea "**********"
click at [689, 718] on button "button" at bounding box center [710, 720] width 42 height 18
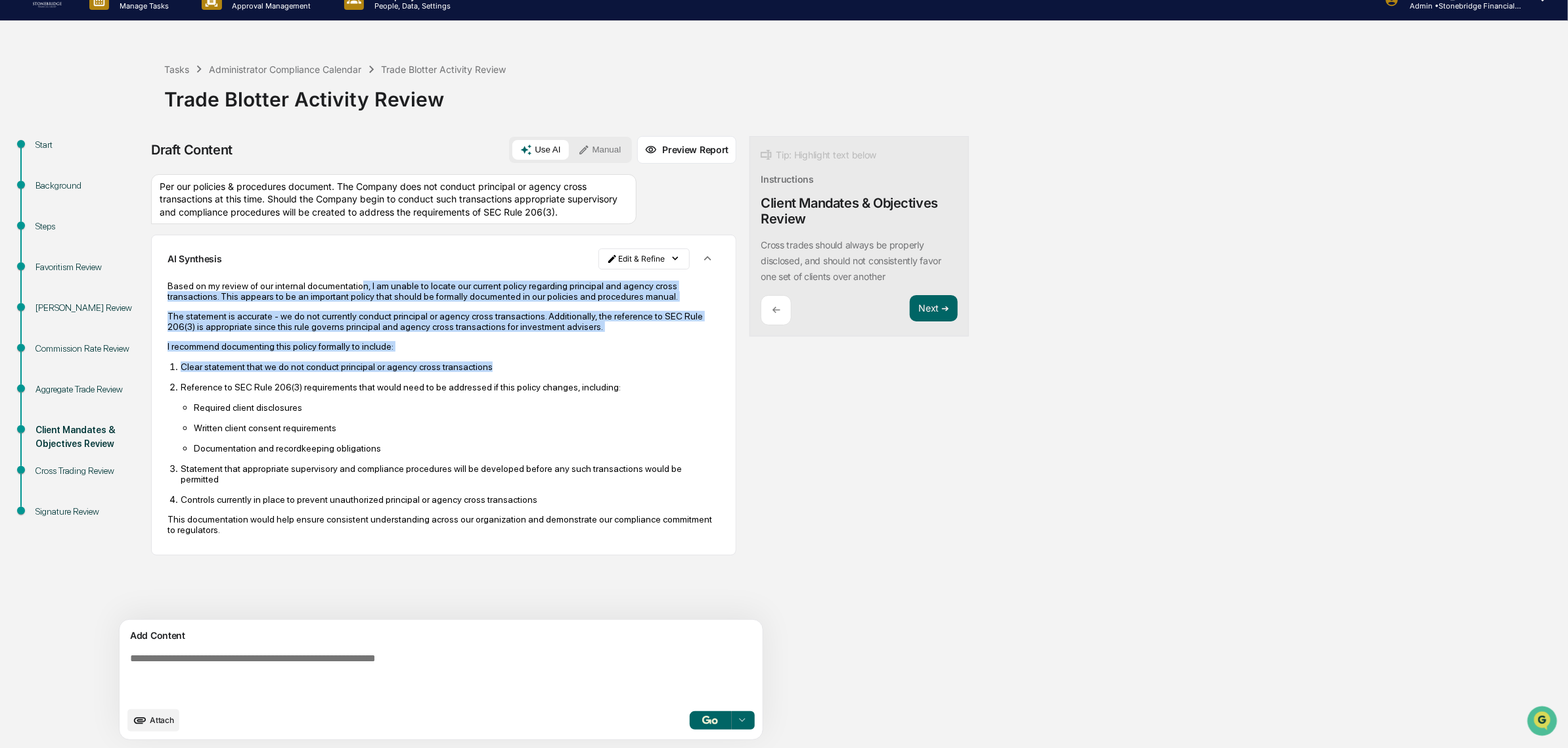
drag, startPoint x: 354, startPoint y: 301, endPoint x: 490, endPoint y: 379, distance: 156.8
click at [490, 379] on div "Based on my review of our internal documentation, I am unable to locate our cur…" at bounding box center [444, 408] width 552 height 254
click at [490, 372] on p "Clear statement that we do not conduct principal or agency cross transactions" at bounding box center [450, 366] width 539 height 11
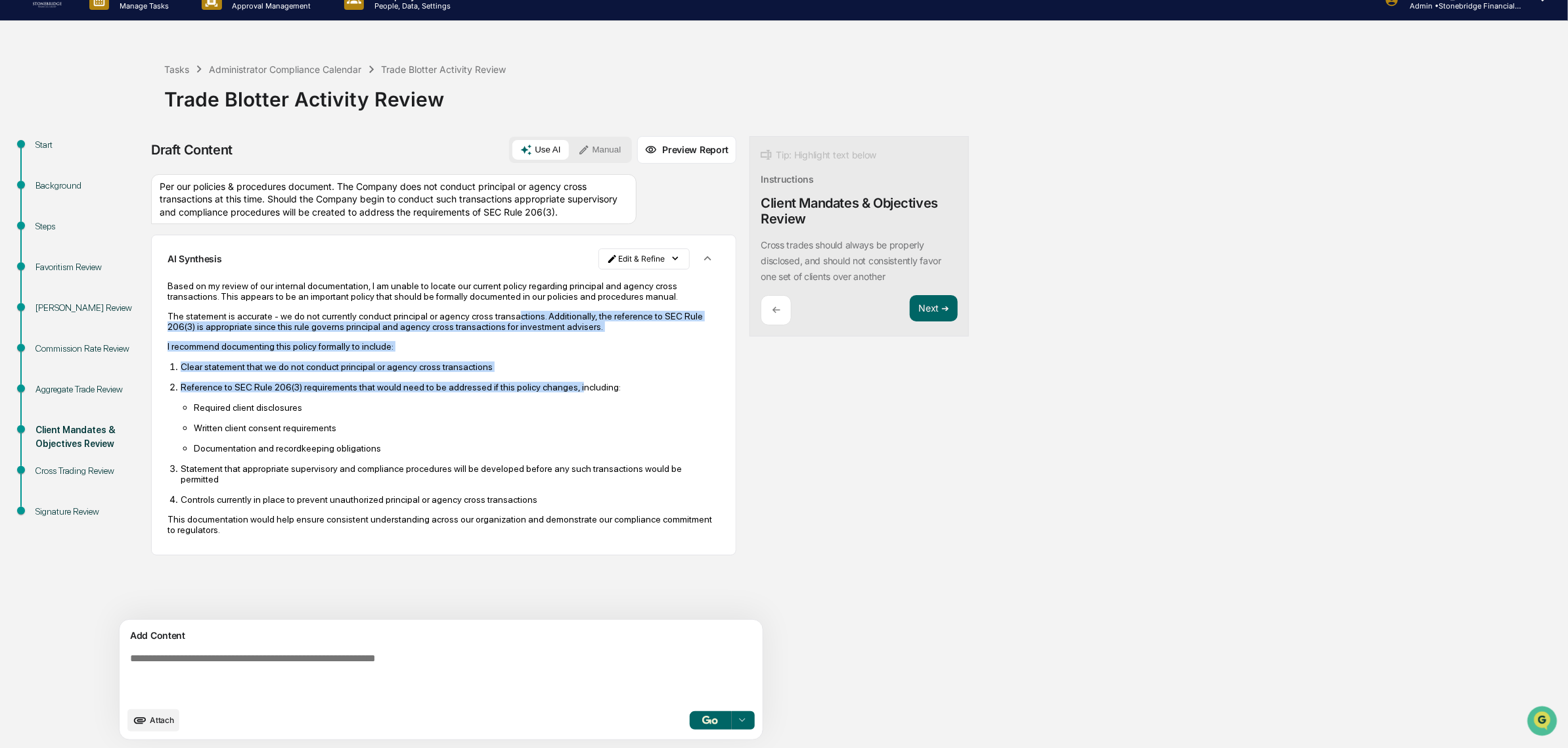
drag, startPoint x: 564, startPoint y: 406, endPoint x: 504, endPoint y: 330, distance: 96.8
click at [504, 330] on div "Based on my review of our internal documentation, I am unable to locate our cur…" at bounding box center [444, 408] width 552 height 254
click at [504, 330] on p "The statement is accurate - we do not currently conduct principal or agency cro…" at bounding box center [444, 321] width 552 height 21
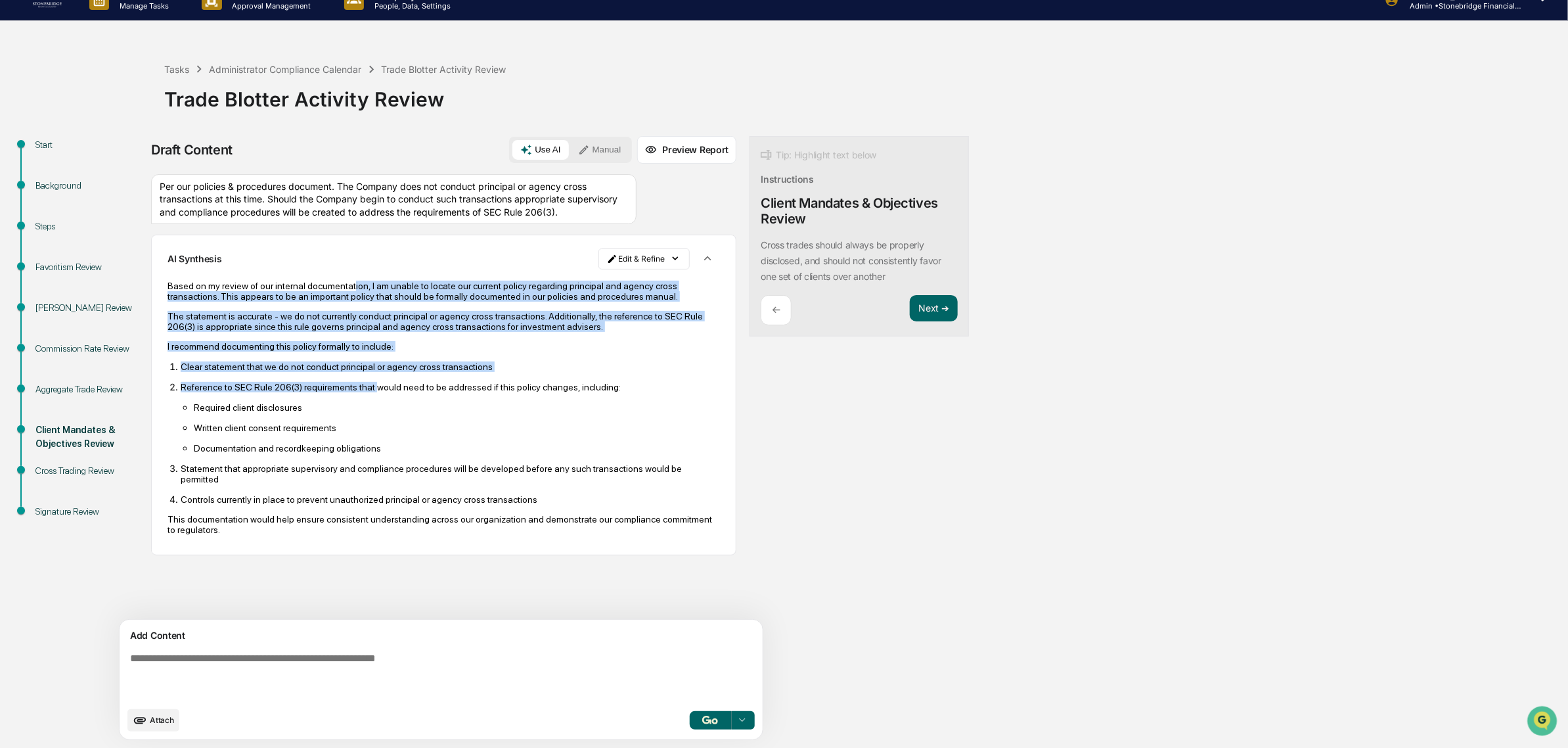
drag, startPoint x: 346, startPoint y: 303, endPoint x: 369, endPoint y: 402, distance: 101.6
click at [369, 402] on div "Based on my review of our internal documentation, I am unable to locate our cur…" at bounding box center [444, 408] width 552 height 272
click at [369, 392] on p "Reference to SEC Rule 206(3) requirements that would need to be addressed if th…" at bounding box center [450, 387] width 539 height 11
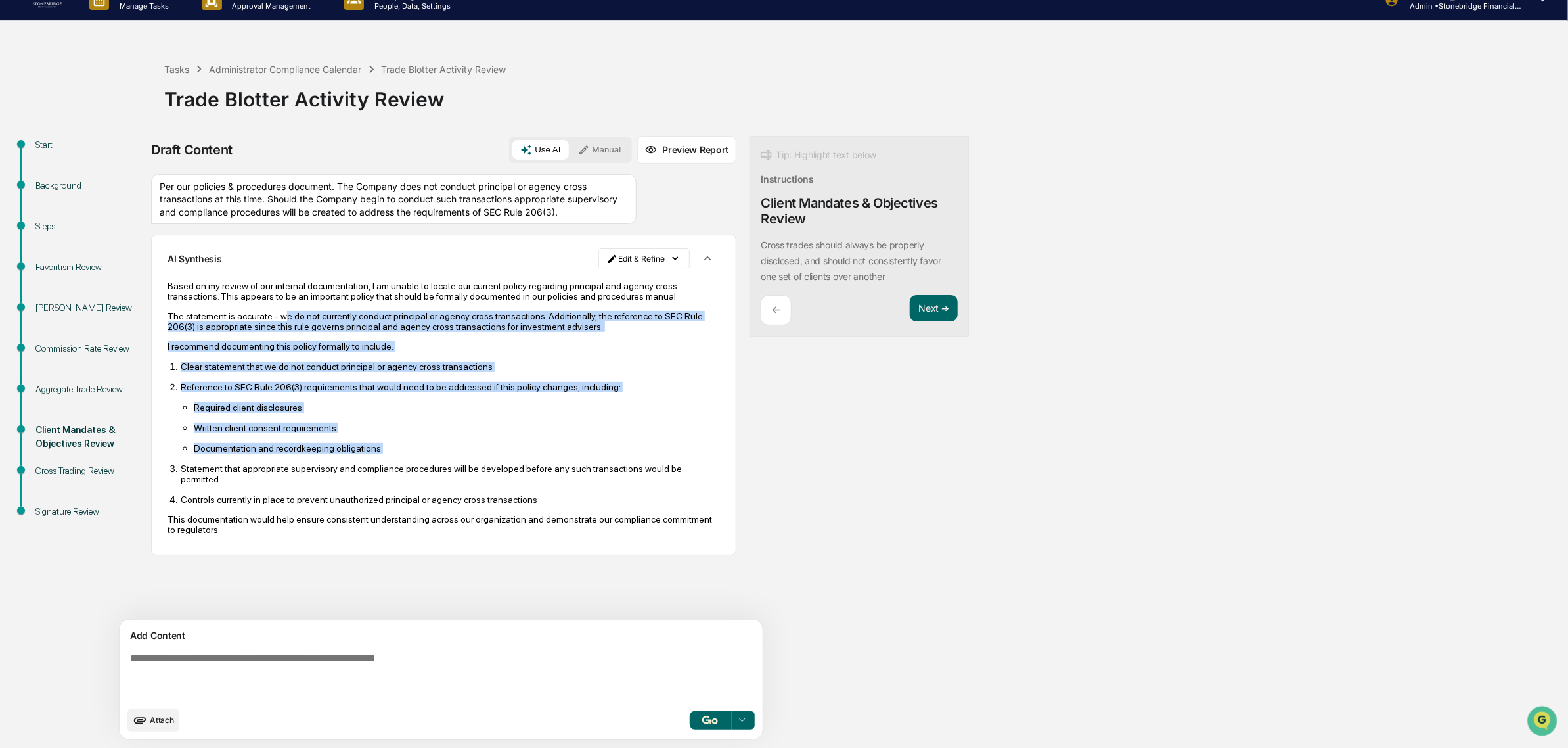
drag, startPoint x: 418, startPoint y: 474, endPoint x: 278, endPoint y: 321, distance: 207.4
click at [278, 321] on div "Based on my review of our internal documentation, I am unable to locate our cur…" at bounding box center [444, 408] width 552 height 254
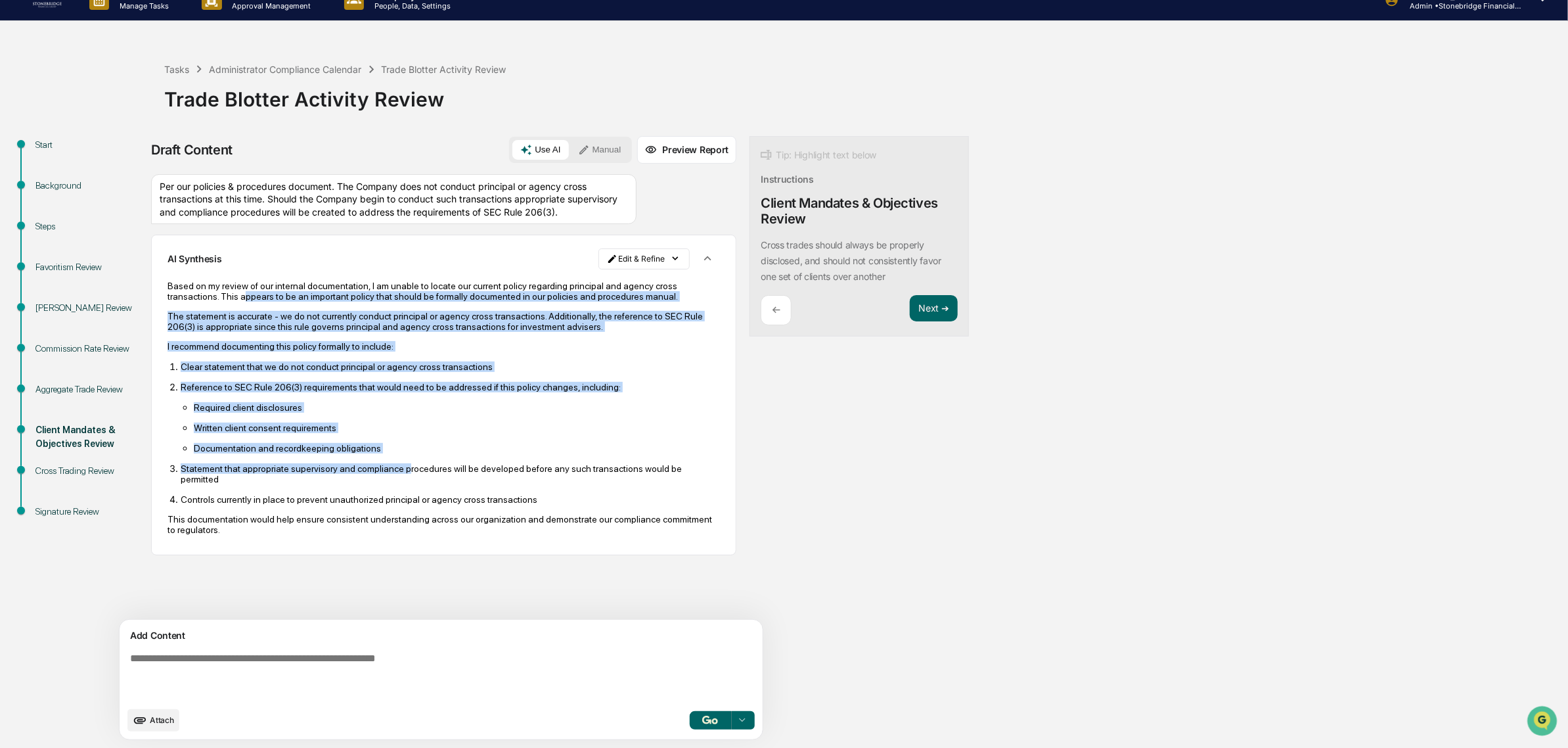
drag, startPoint x: 243, startPoint y: 306, endPoint x: 397, endPoint y: 488, distance: 238.4
click at [397, 488] on div "Based on my review of our internal documentation, I am unable to locate our cur…" at bounding box center [444, 408] width 552 height 254
click at [397, 485] on p "Statement that appropriate supervisory and compliance procedures will be develo…" at bounding box center [450, 474] width 539 height 21
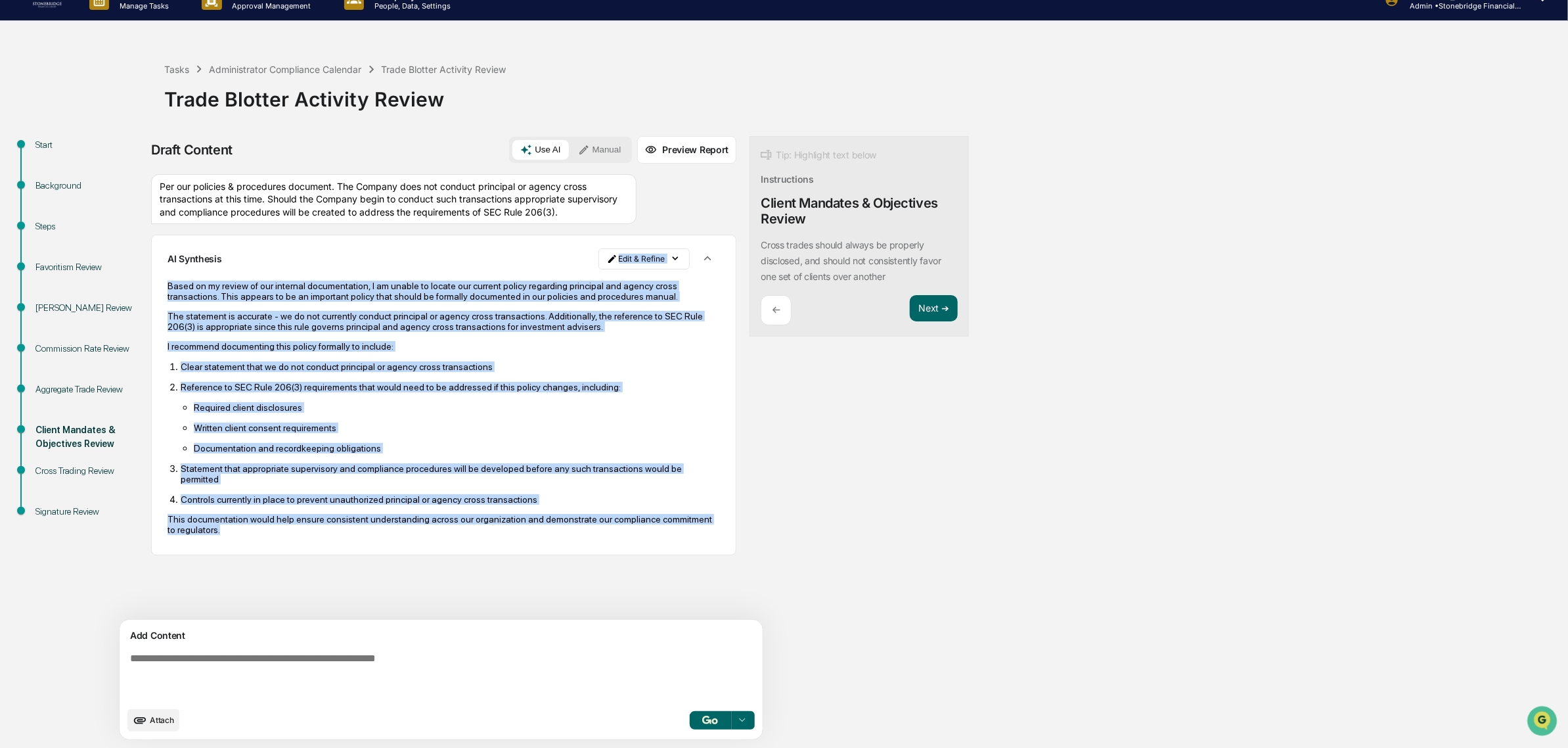
drag, startPoint x: 476, startPoint y: 500, endPoint x: 406, endPoint y: 272, distance: 238.5
click at [406, 272] on div "AI Synthesis Edit & Refine Based on my review of our internal documentation, I …" at bounding box center [444, 394] width 585 height 320
click at [421, 302] on p "Based on my review of our internal documentation, I am unable to locate our cur…" at bounding box center [444, 291] width 552 height 21
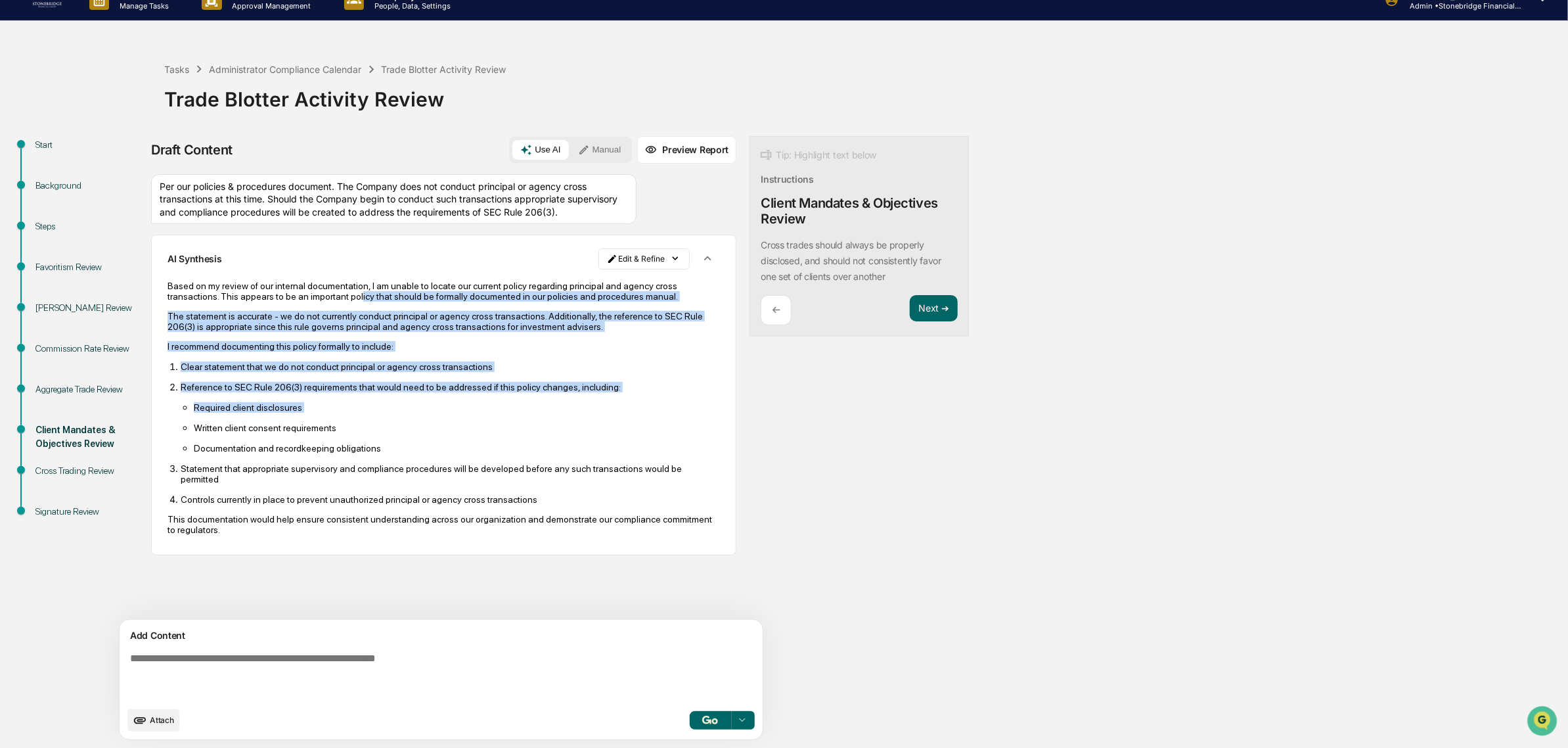
drag, startPoint x: 353, startPoint y: 313, endPoint x: 534, endPoint y: 438, distance: 220.0
click at [534, 438] on div "Based on my review of our internal documentation, I am unable to locate our cur…" at bounding box center [444, 408] width 552 height 254
click at [534, 438] on ul "Required client disclosures Written client consent requirements Documentation a…" at bounding box center [450, 427] width 539 height 52
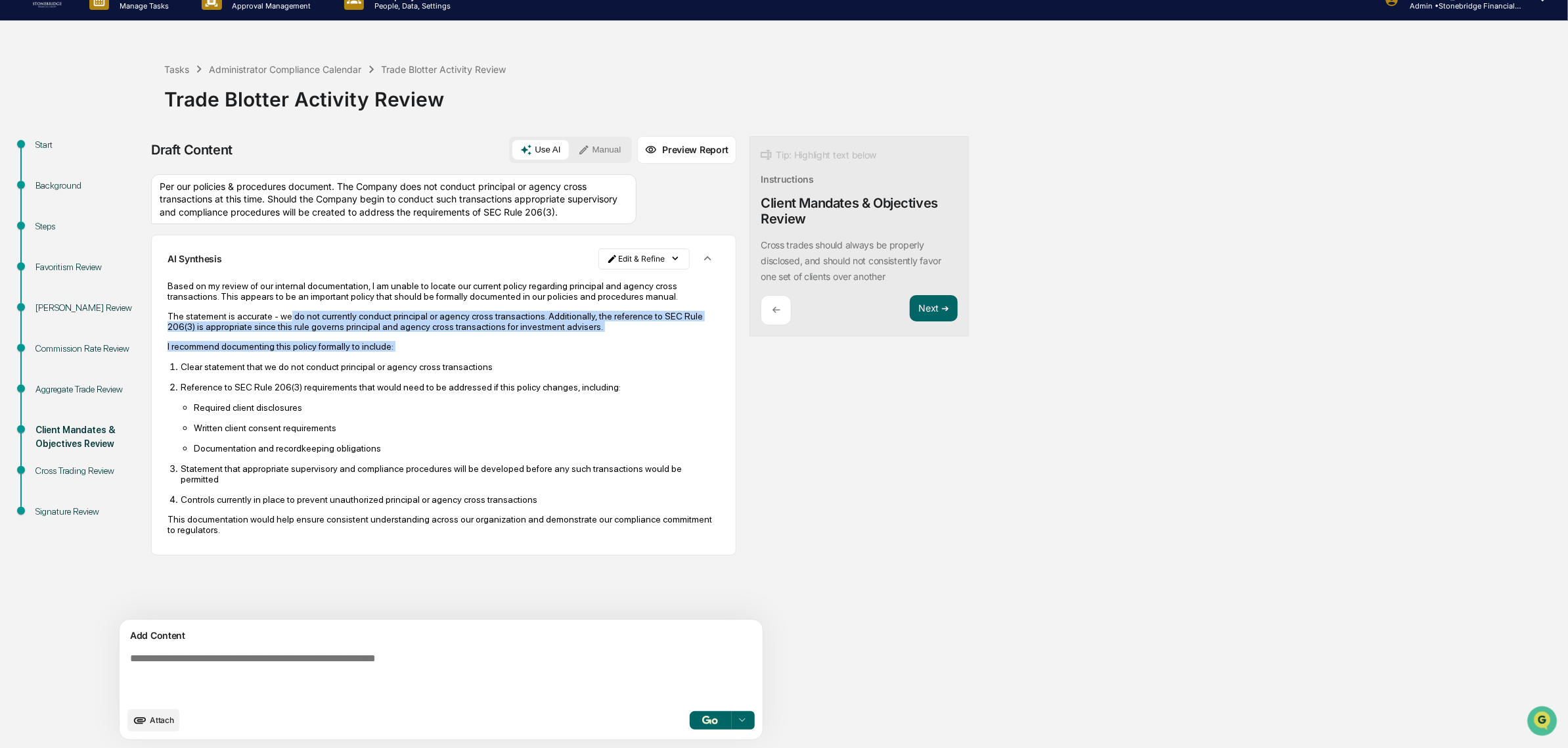
drag, startPoint x: 284, startPoint y: 330, endPoint x: 399, endPoint y: 373, distance: 122.8
click at [399, 373] on div "Based on my review of our internal documentation, I am unable to locate our cur…" at bounding box center [444, 408] width 552 height 254
drag, startPoint x: 232, startPoint y: 333, endPoint x: 357, endPoint y: 355, distance: 126.9
click at [357, 355] on div "Based on my review of our internal documentation, I am unable to locate our cur…" at bounding box center [444, 408] width 552 height 254
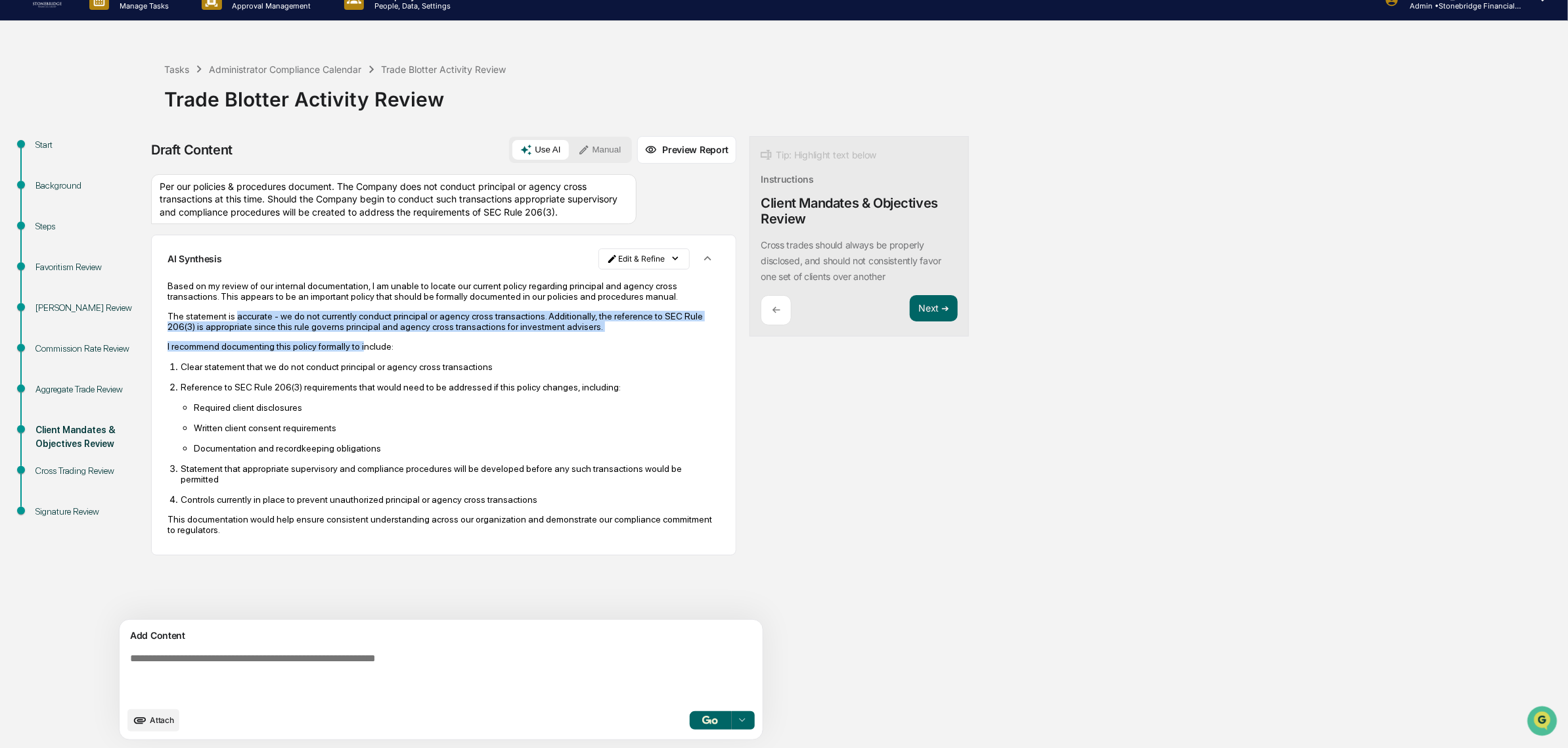
click at [357, 355] on div "Based on my review of our internal documentation, I am unable to locate our cur…" at bounding box center [444, 408] width 552 height 254
drag, startPoint x: 357, startPoint y: 355, endPoint x: 353, endPoint y: 337, distance: 18.4
click at [353, 337] on div "Based on my review of our internal documentation, I am unable to locate our cur…" at bounding box center [444, 408] width 552 height 254
click at [353, 332] on p "The statement is accurate - we do not currently conduct principal or agency cro…" at bounding box center [444, 321] width 552 height 21
drag, startPoint x: 296, startPoint y: 319, endPoint x: 429, endPoint y: 382, distance: 147.2
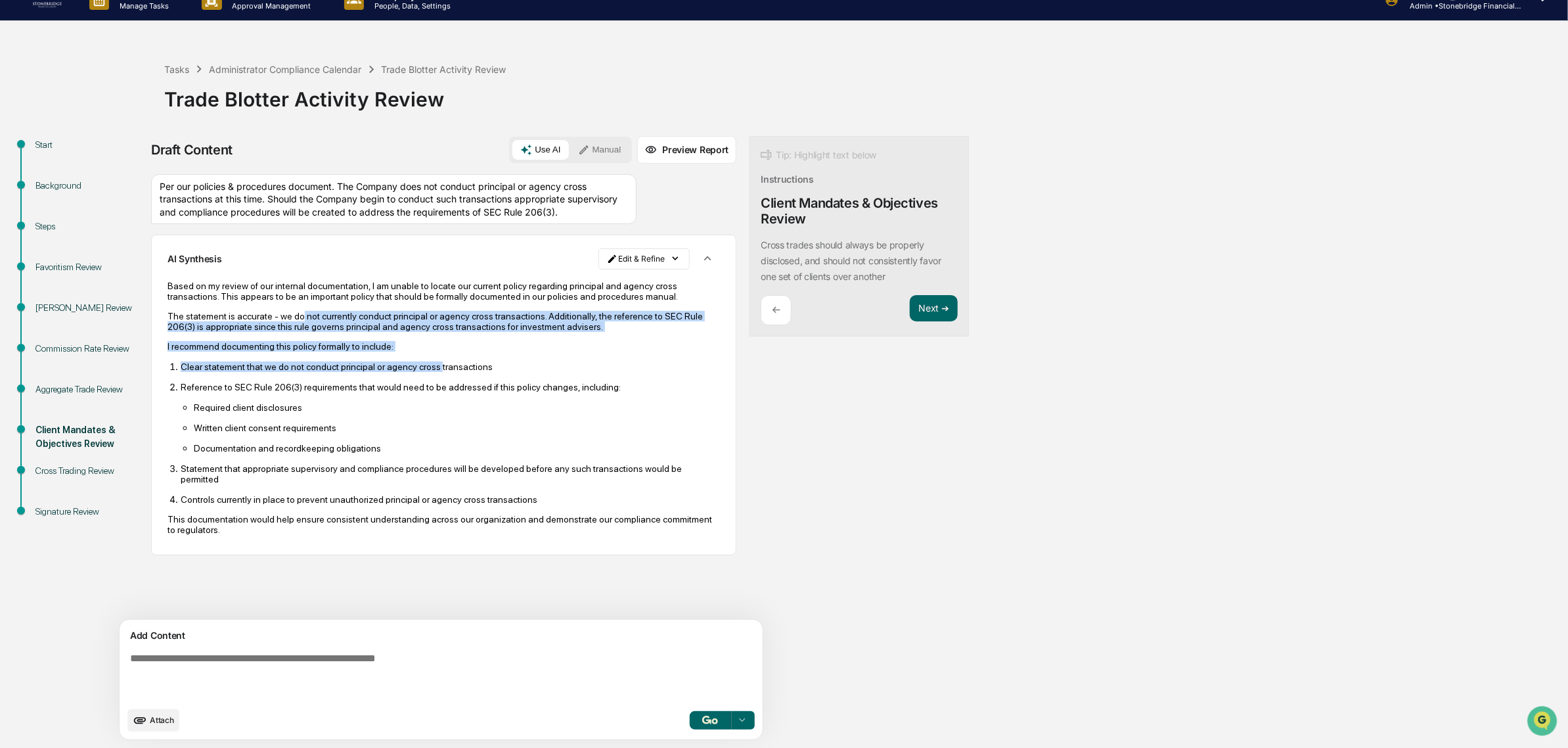
click at [429, 382] on div "Based on my review of our internal documentation, I am unable to locate our cur…" at bounding box center [444, 408] width 552 height 254
click at [429, 372] on p "Clear statement that we do not conduct principal or agency cross transactions" at bounding box center [450, 366] width 539 height 11
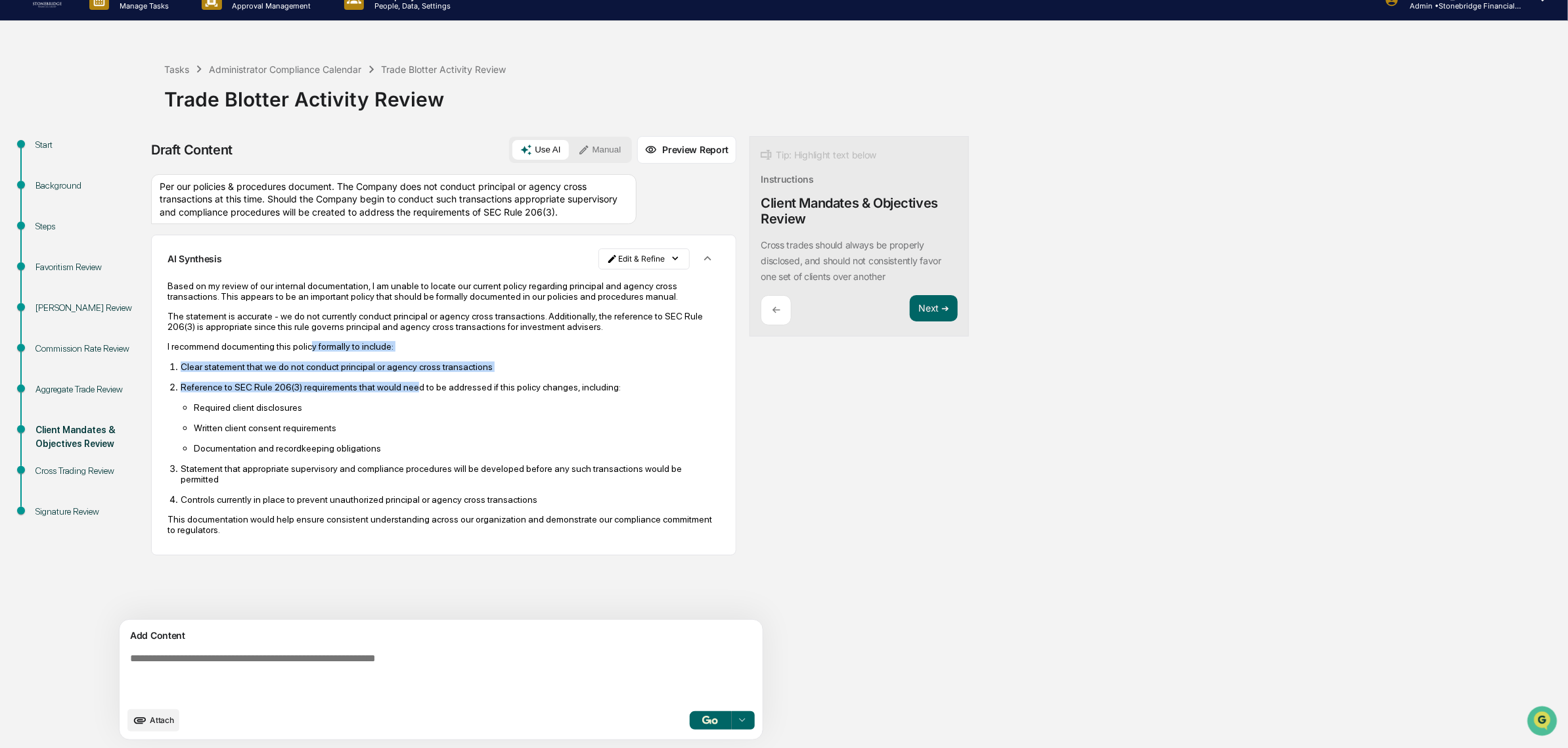
drag, startPoint x: 400, startPoint y: 403, endPoint x: 308, endPoint y: 349, distance: 106.7
click at [308, 349] on div "Based on my review of our internal documentation, I am unable to locate our cur…" at bounding box center [444, 408] width 552 height 254
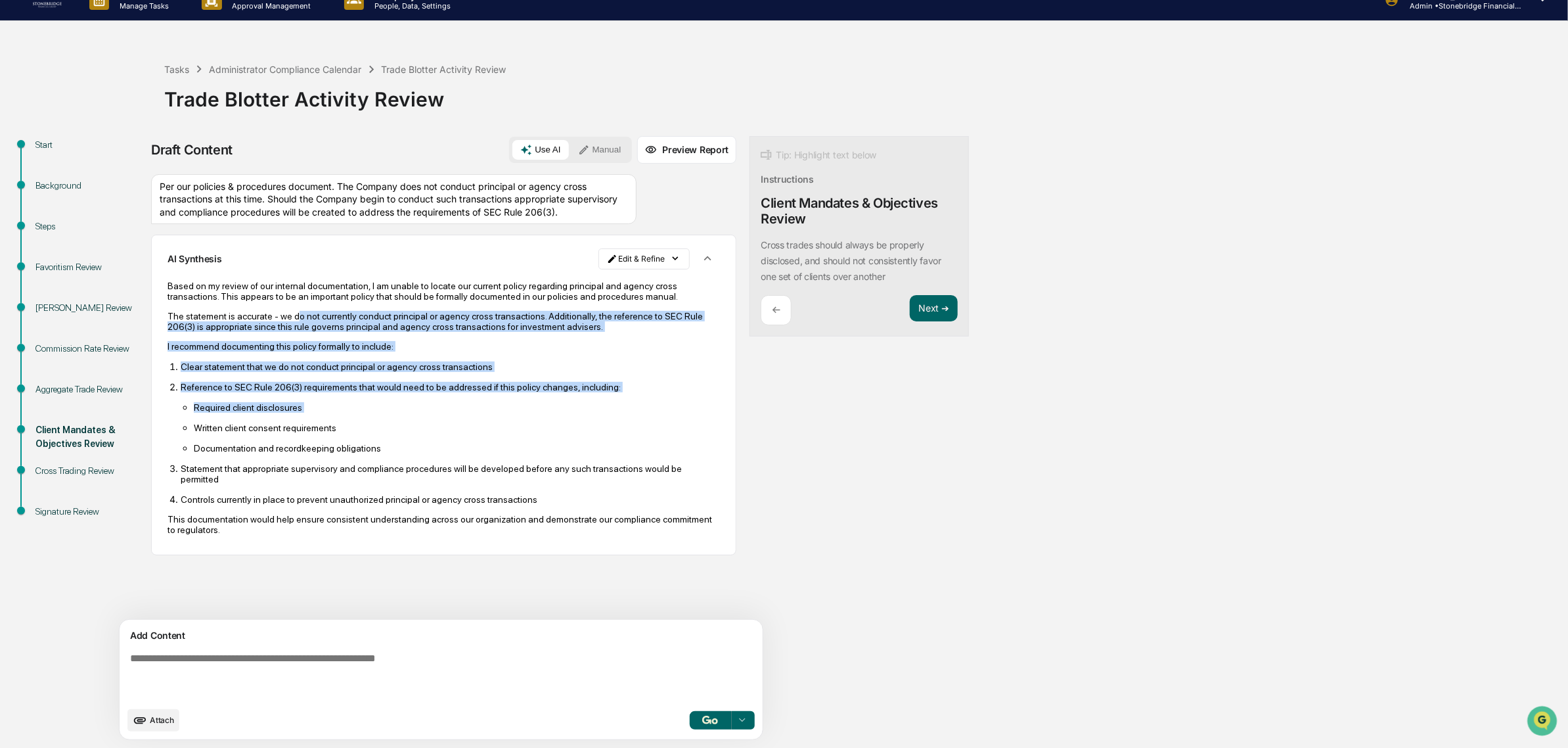
drag, startPoint x: 290, startPoint y: 332, endPoint x: 320, endPoint y: 436, distance: 108.2
click at [320, 436] on div "Based on my review of our internal documentation, I am unable to locate our cur…" at bounding box center [444, 408] width 552 height 254
click at [319, 436] on ul "Required client disclosures Written client consent requirements Documentation a…" at bounding box center [450, 427] width 539 height 52
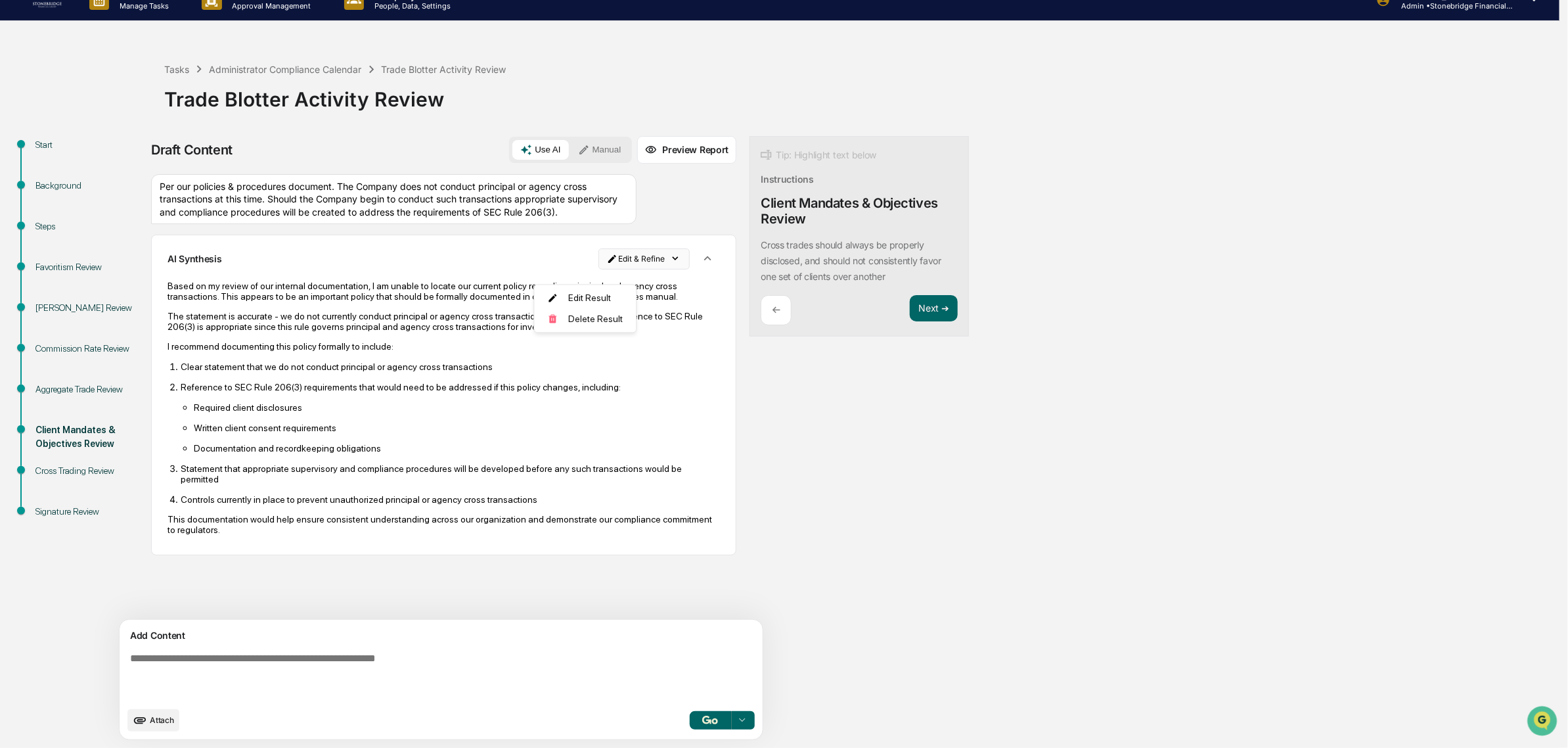
click at [594, 268] on html "Calendar Manage Tasks Reviews Approval Management Company People, Data, Setting…" at bounding box center [784, 354] width 1568 height 748
click at [588, 299] on div "Edit Result" at bounding box center [585, 298] width 96 height 21
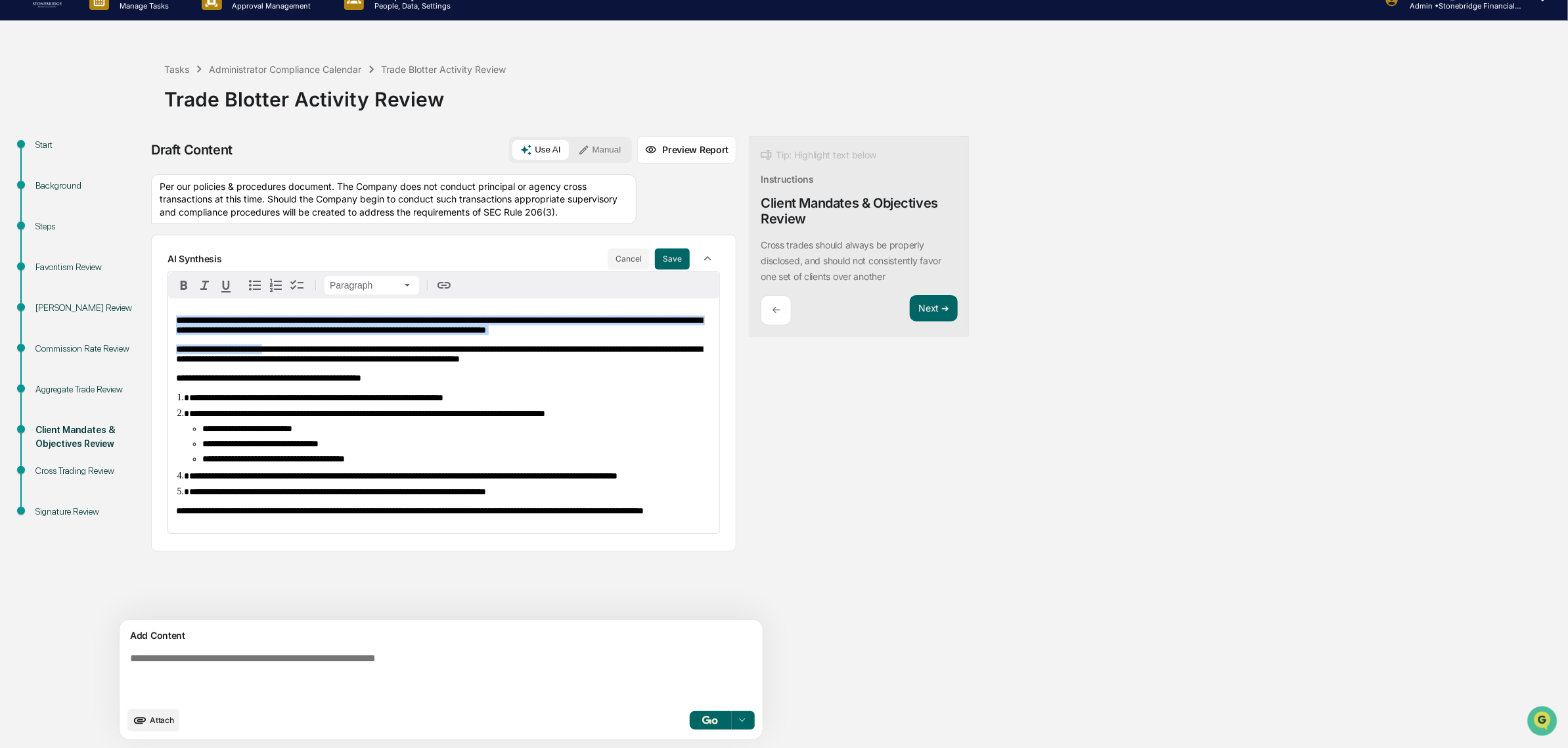
drag, startPoint x: 277, startPoint y: 369, endPoint x: 93, endPoint y: 310, distance: 193.2
click at [93, 310] on div "**********" at bounding box center [784, 442] width 1555 height 612
click at [236, 334] on span "**********" at bounding box center [439, 324] width 526 height 19
drag, startPoint x: 290, startPoint y: 348, endPoint x: 281, endPoint y: 350, distance: 9.2
click at [281, 334] on span "**********" at bounding box center [439, 324] width 526 height 19
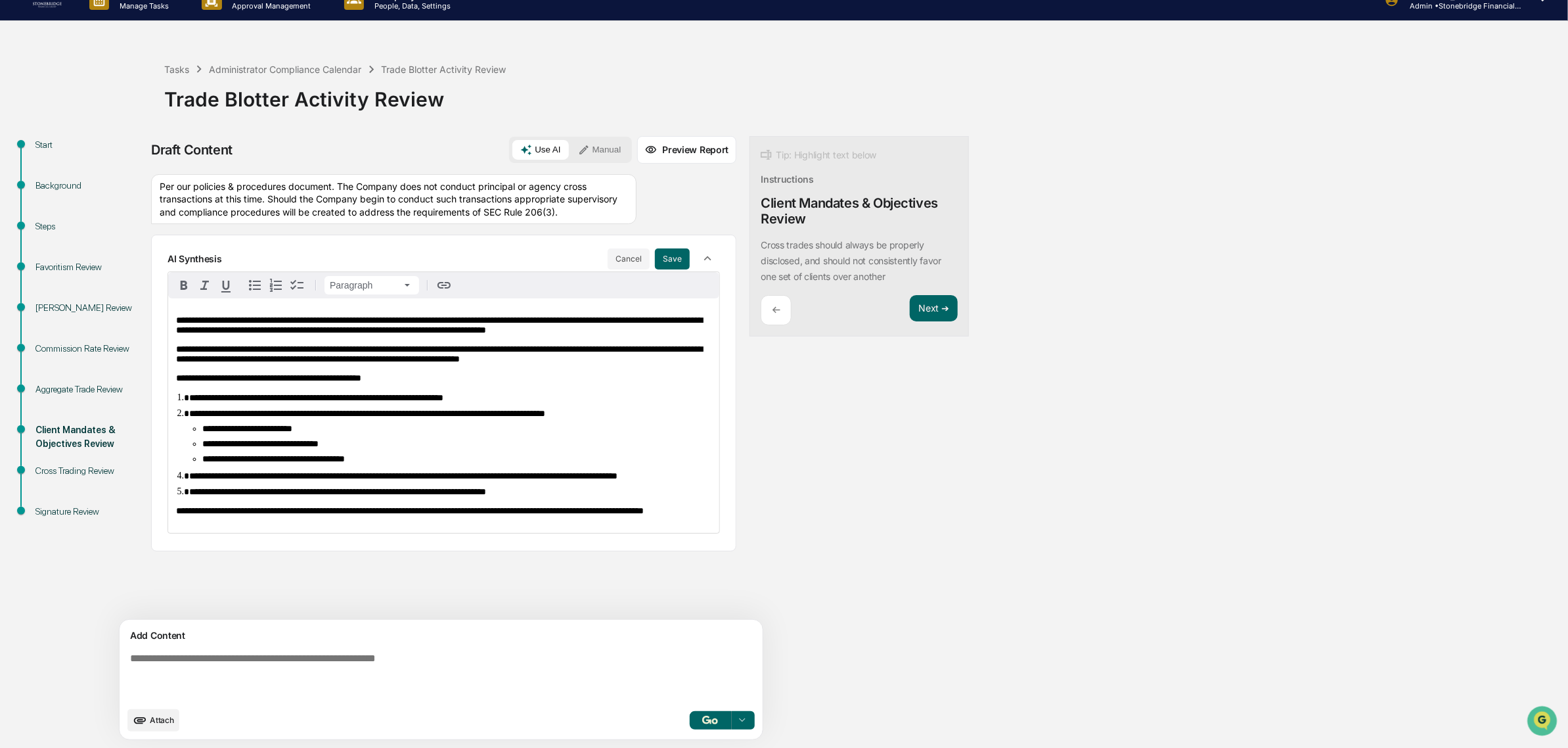
click at [277, 335] on p "**********" at bounding box center [444, 325] width 536 height 20
drag, startPoint x: 303, startPoint y: 372, endPoint x: 135, endPoint y: 326, distance: 174.2
click at [135, 326] on div "**********" at bounding box center [784, 442] width 1555 height 612
click at [293, 369] on div "**********" at bounding box center [444, 415] width 552 height 235
drag, startPoint x: 263, startPoint y: 361, endPoint x: 147, endPoint y: 333, distance: 119.3
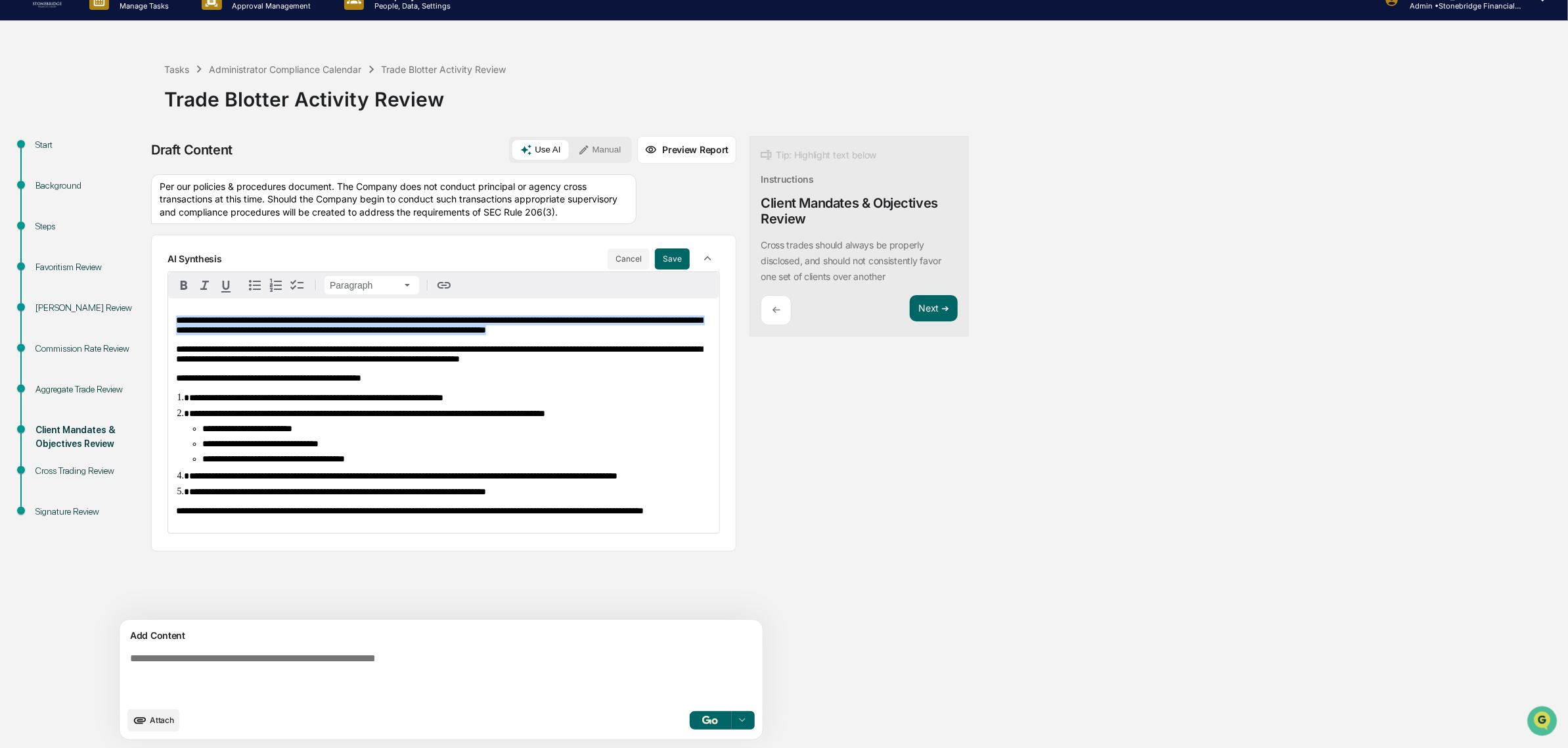
click at [147, 333] on div "**********" at bounding box center [784, 442] width 1555 height 612
drag, startPoint x: 291, startPoint y: 379, endPoint x: 60, endPoint y: 309, distance: 241.4
click at [60, 309] on div "**********" at bounding box center [784, 442] width 1555 height 612
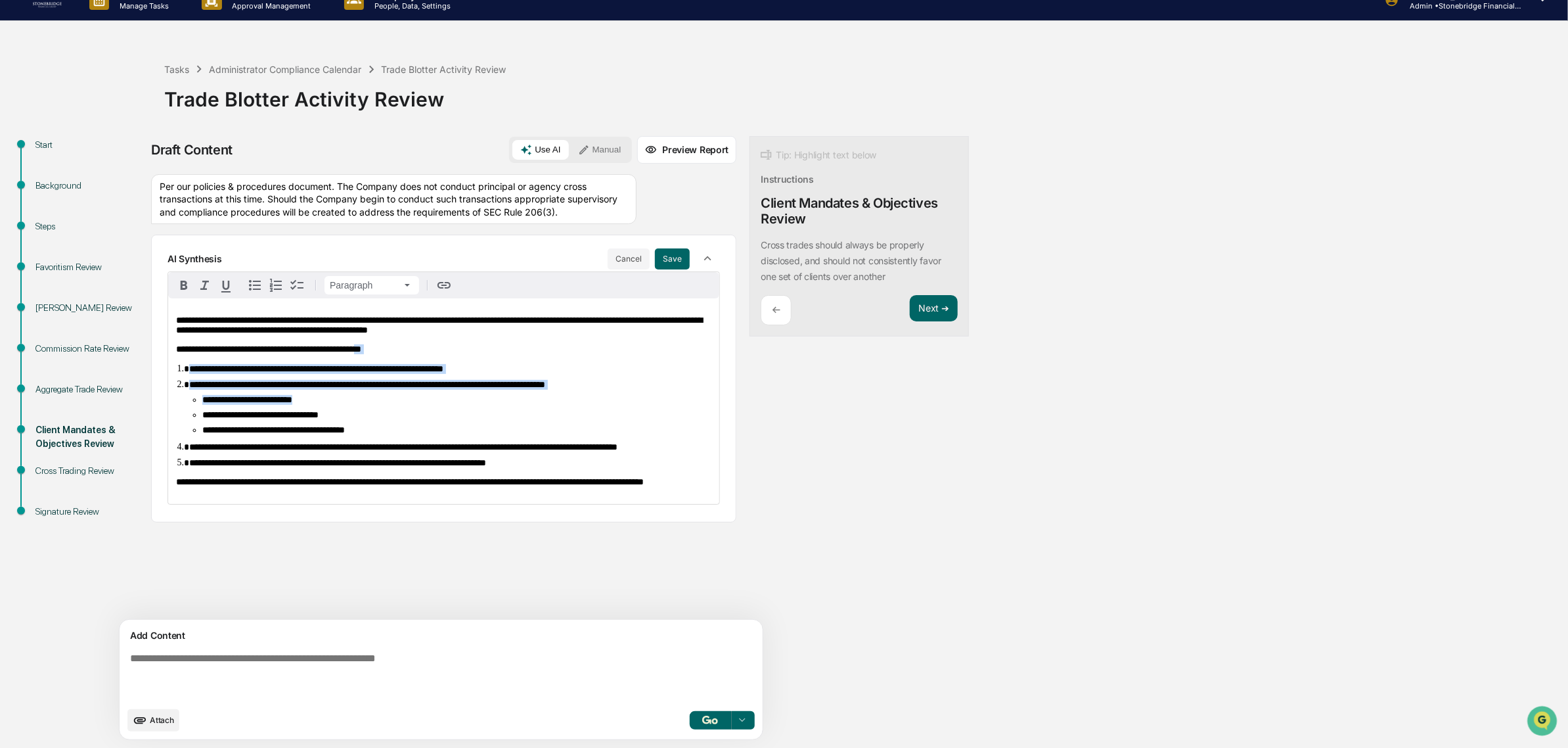
drag, startPoint x: 385, startPoint y: 368, endPoint x: 395, endPoint y: 433, distance: 65.8
click at [395, 433] on div "**********" at bounding box center [444, 400] width 552 height 205
click at [395, 405] on li "**********" at bounding box center [457, 400] width 509 height 10
drag, startPoint x: 563, startPoint y: 389, endPoint x: 209, endPoint y: 379, distance: 354.1
click at [169, 379] on div "**********" at bounding box center [444, 400] width 552 height 205
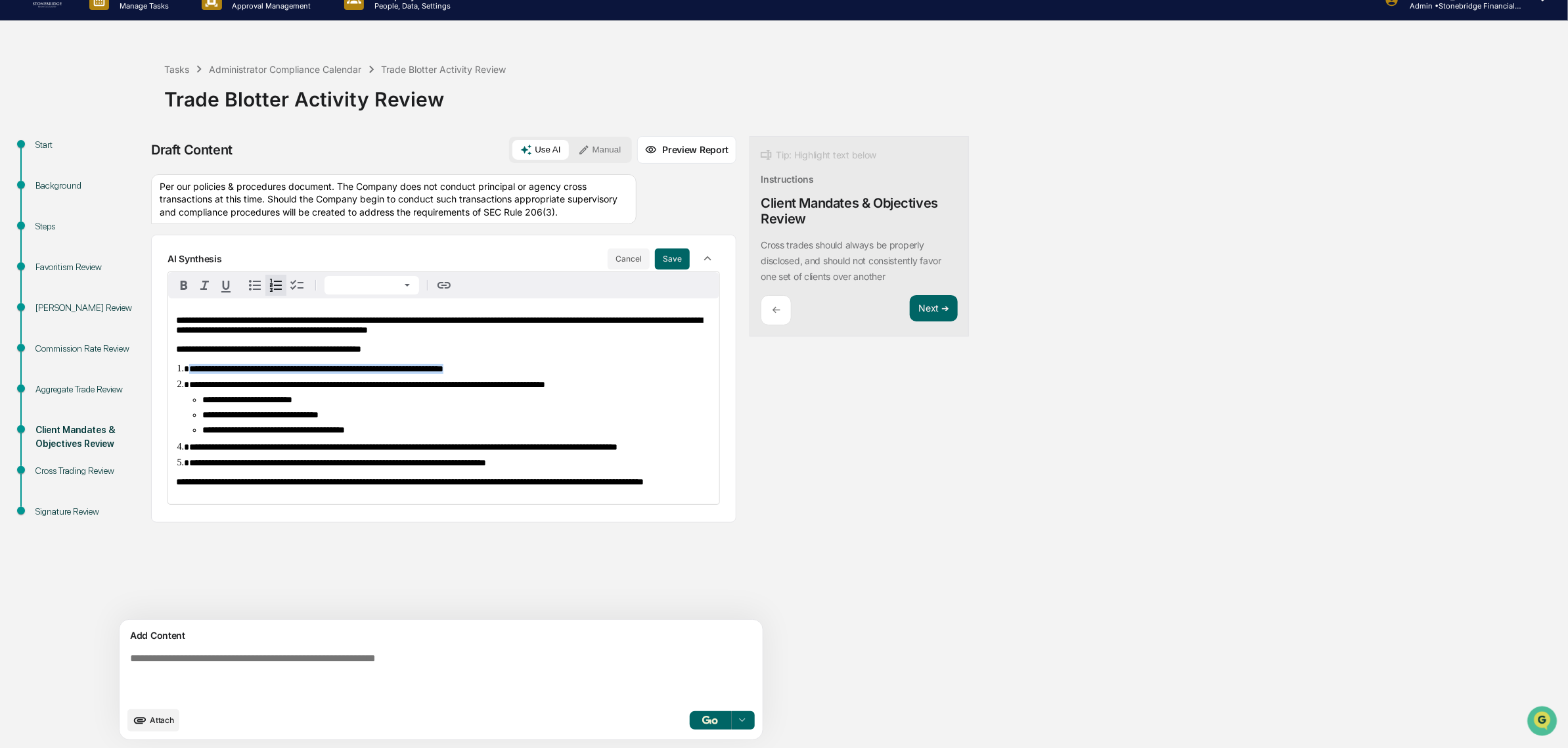
click at [260, 379] on div "**********" at bounding box center [444, 400] width 552 height 205
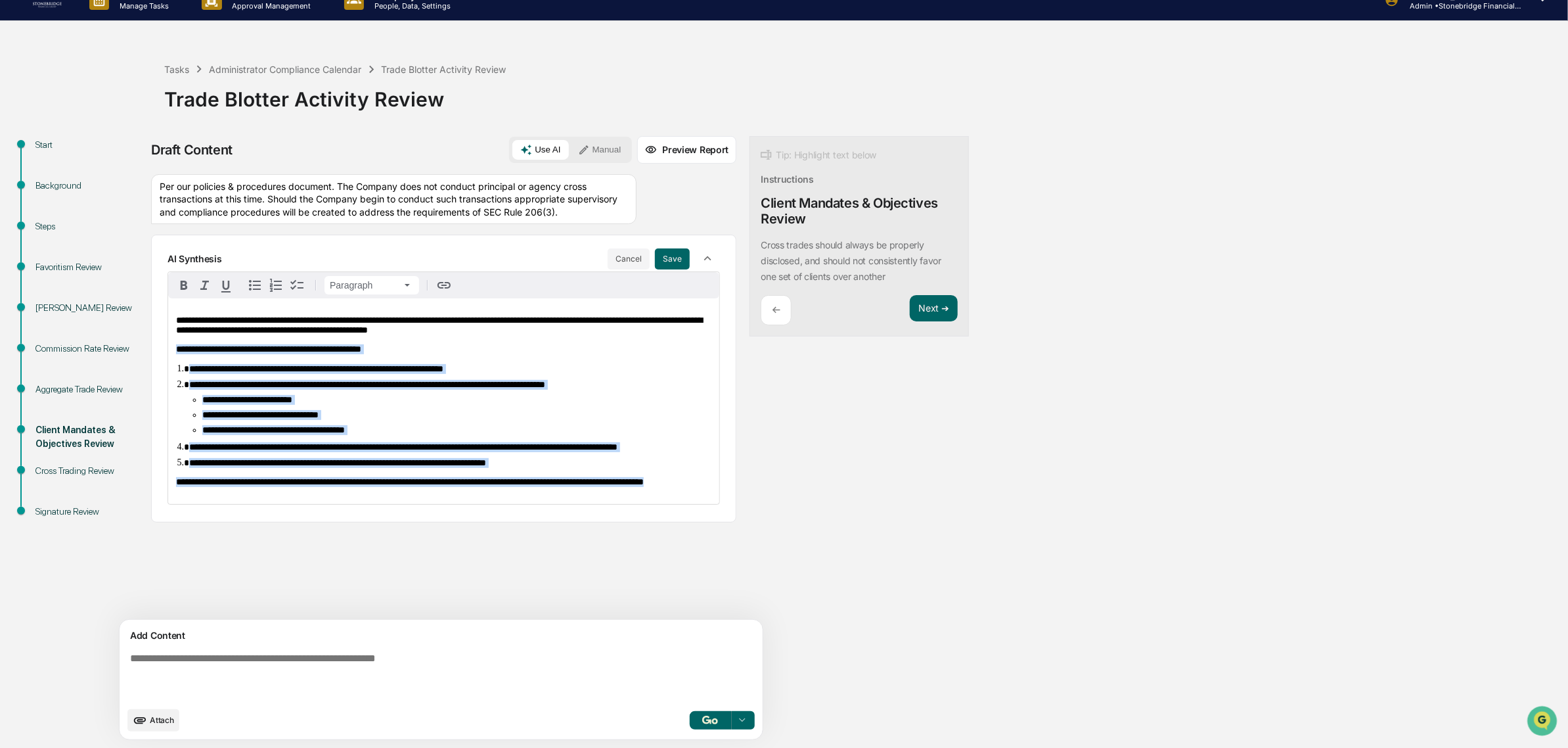
drag, startPoint x: 172, startPoint y: 360, endPoint x: 402, endPoint y: 561, distance: 305.5
click at [402, 504] on div "**********" at bounding box center [444, 400] width 552 height 205
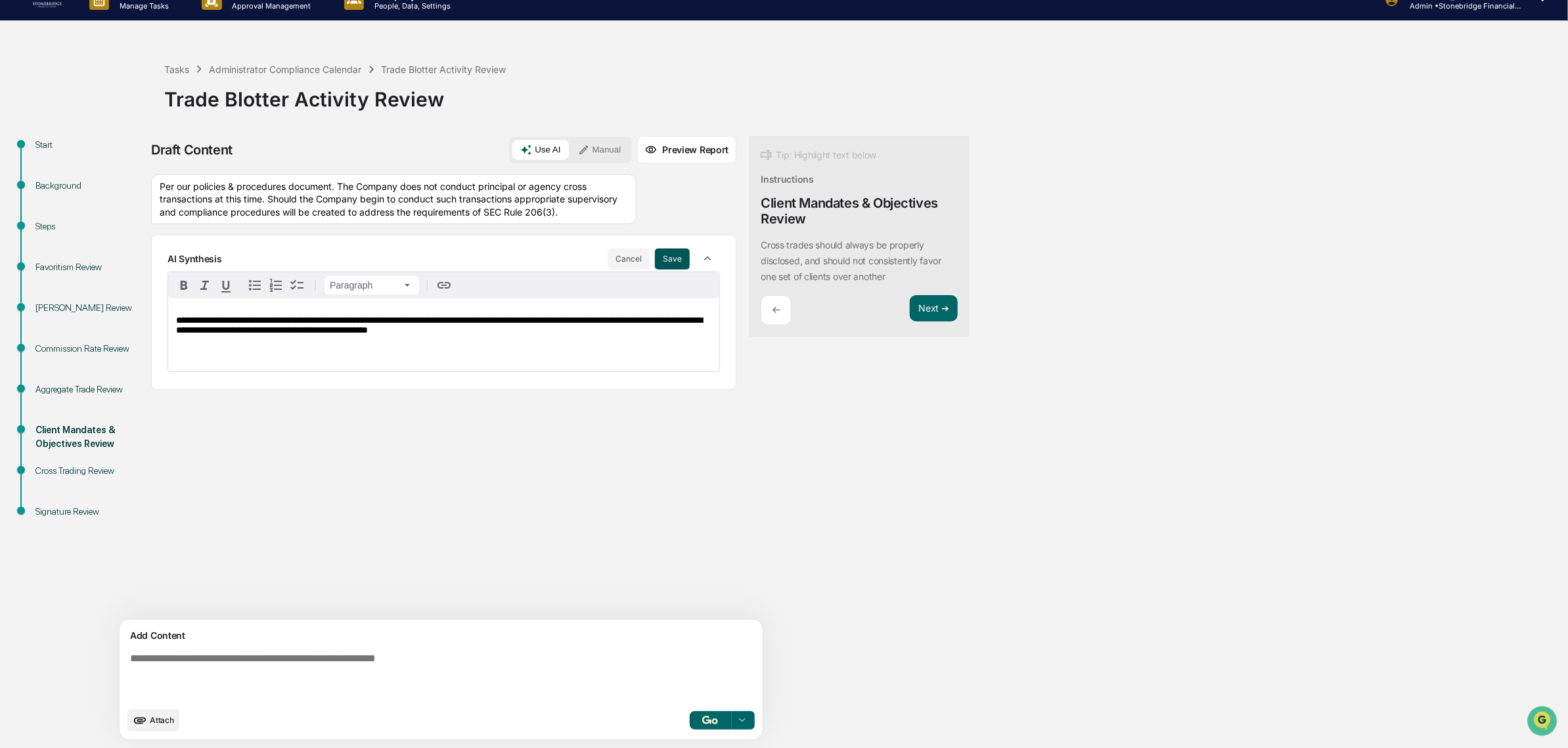
click at [655, 269] on button "Save" at bounding box center [673, 259] width 35 height 21
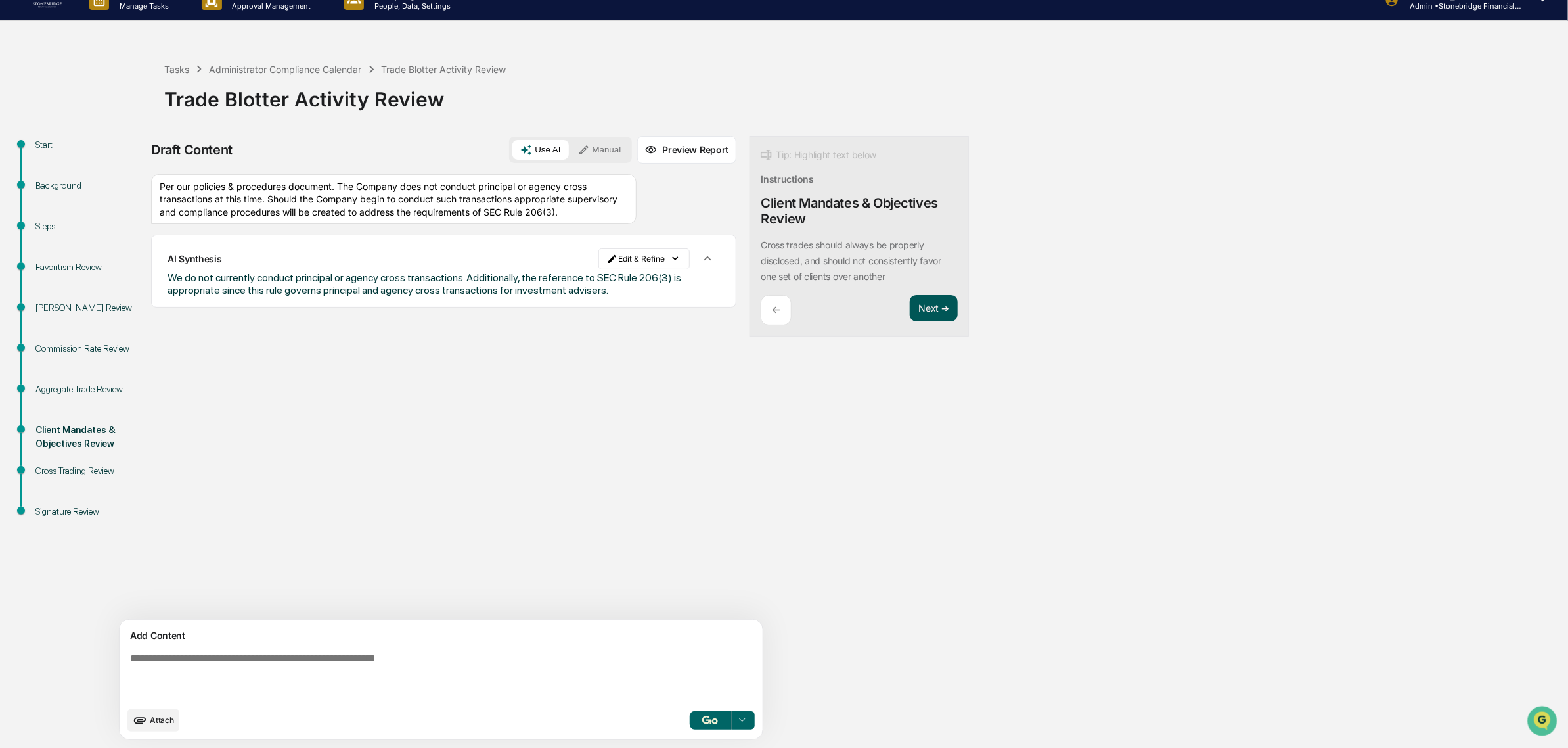
click at [910, 319] on button "Next ➔" at bounding box center [934, 309] width 48 height 27
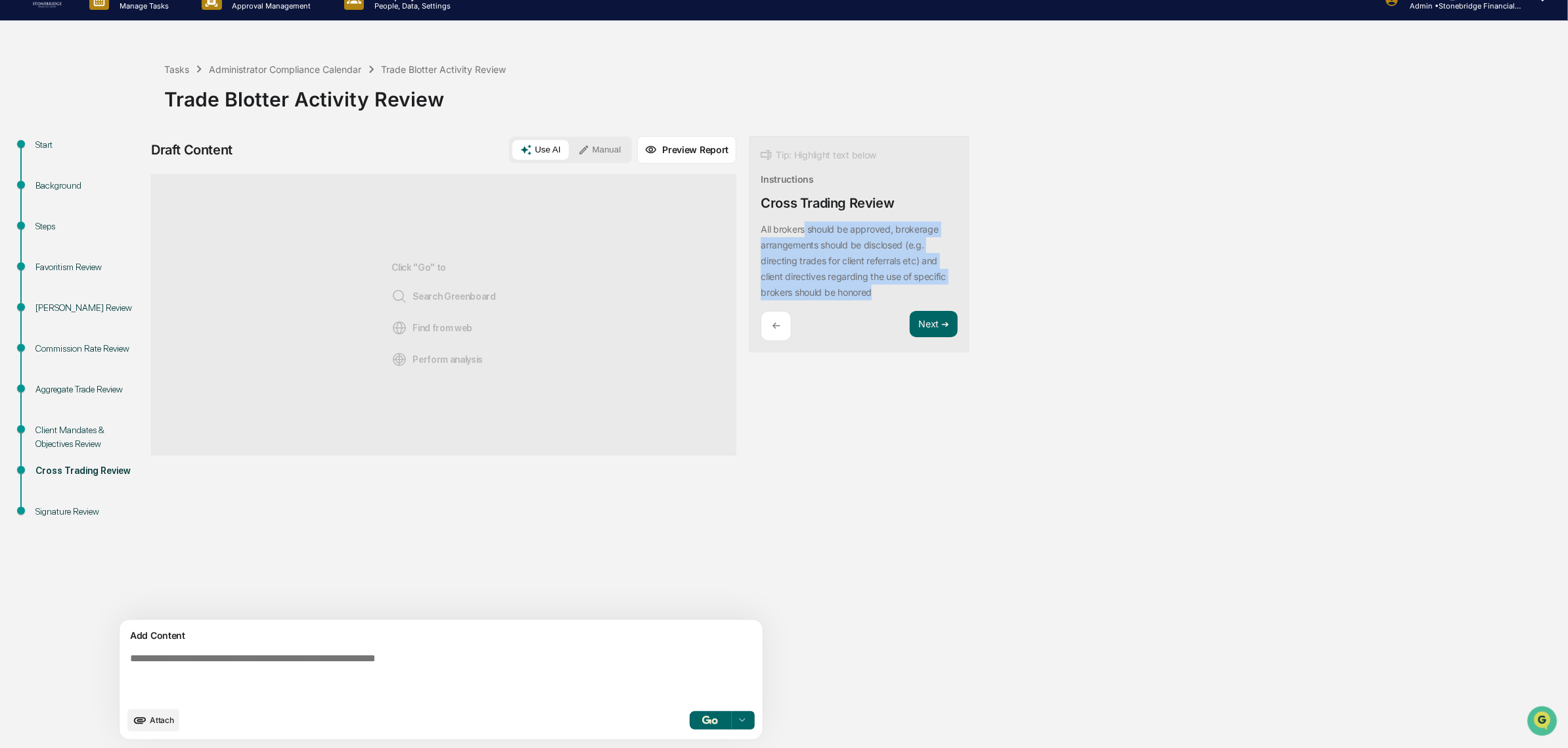
drag, startPoint x: 749, startPoint y: 222, endPoint x: 816, endPoint y: 293, distance: 97.6
click at [816, 293] on div "All brokers should be approved, brokerage arrangements should be disclosed (e.g…" at bounding box center [859, 260] width 197 height 79
drag, startPoint x: 833, startPoint y: 294, endPoint x: 769, endPoint y: 255, distance: 74.9
click at [769, 255] on div "All brokers should be approved, brokerage arrangements should be disclosed (e.g…" at bounding box center [859, 260] width 197 height 79
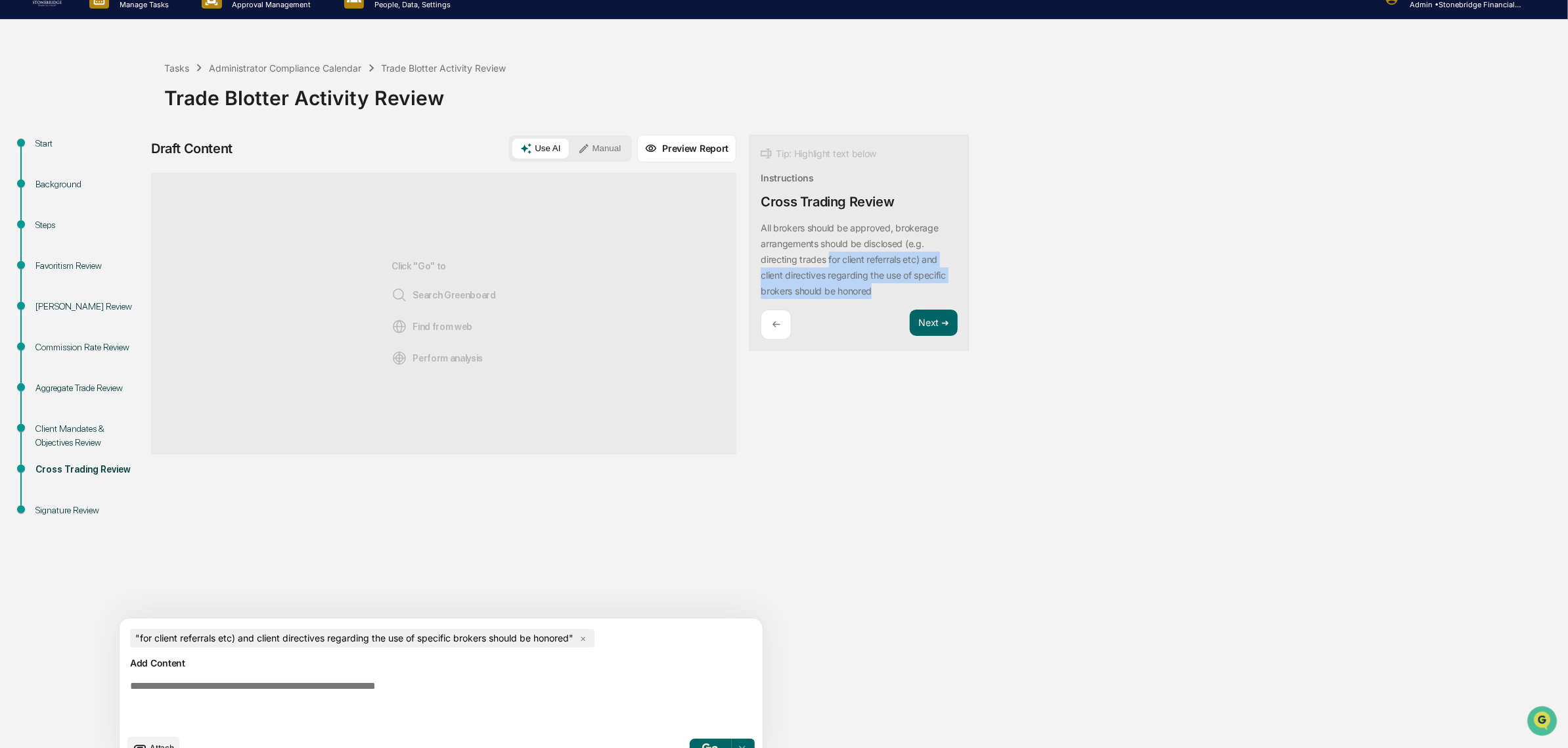
click at [586, 637] on span "×" at bounding box center [583, 638] width 17 height 18
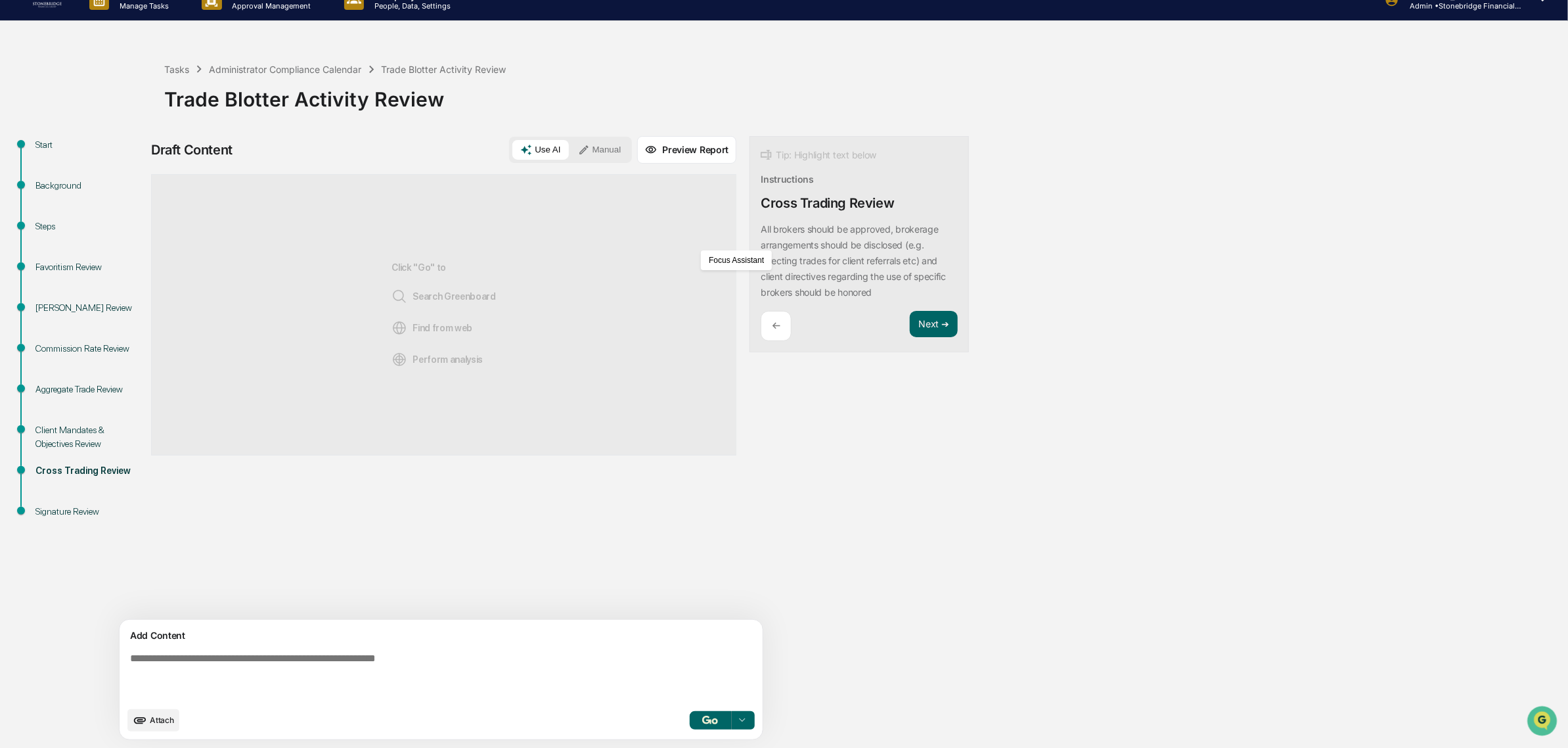
click at [983, 227] on div "Start Background Steps Favoritism Review Insider Trading Review Commission Rate…" at bounding box center [784, 442] width 1555 height 612
drag, startPoint x: 750, startPoint y: 257, endPoint x: 818, endPoint y: 291, distance: 76.0
click at [818, 291] on div "All brokers should be approved, brokerage arrangements should be disclosed (e.g…" at bounding box center [859, 260] width 197 height 79
drag, startPoint x: 793, startPoint y: 282, endPoint x: 767, endPoint y: 261, distance: 33.4
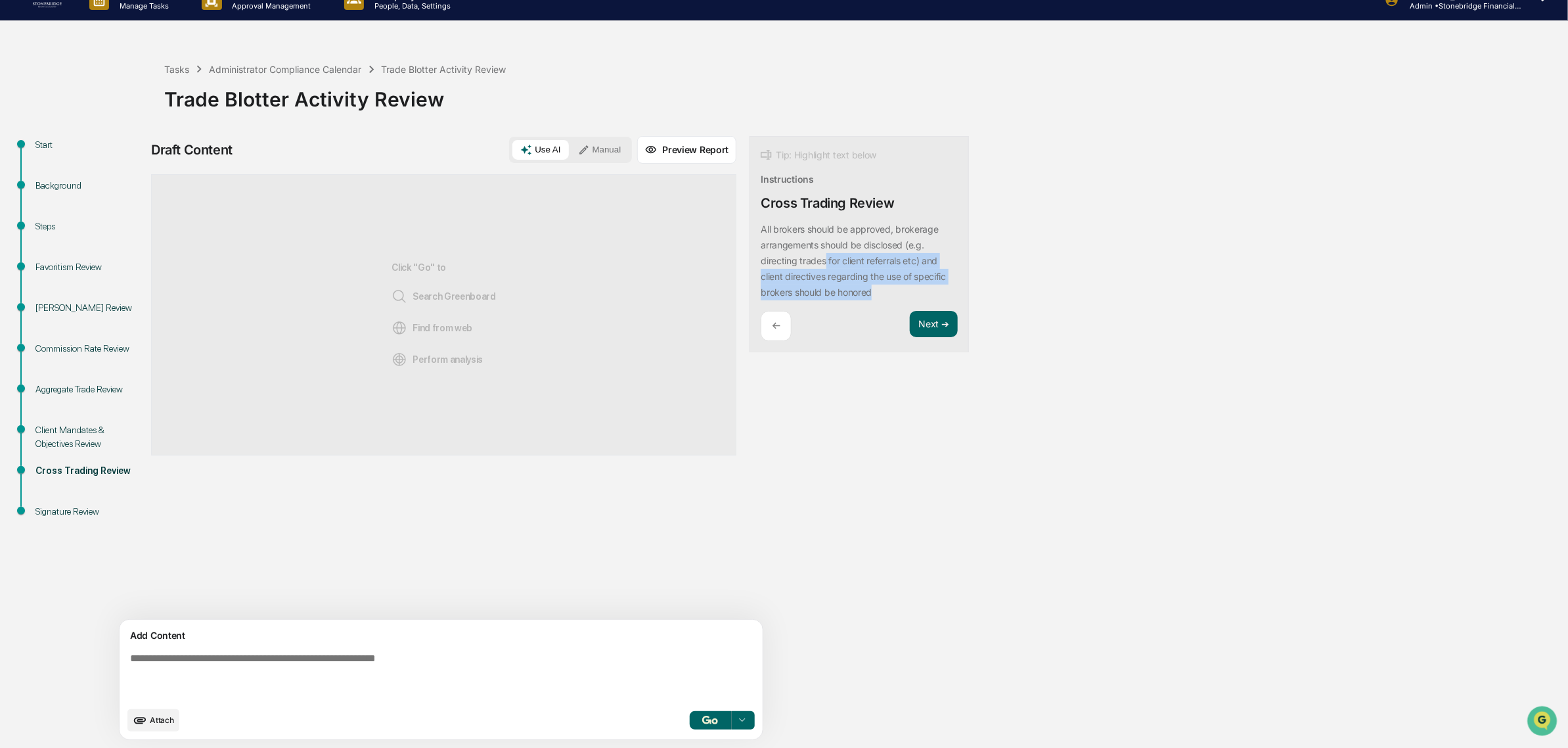
click at [767, 261] on div "All brokers should be approved, brokerage arrangements should be disclosed (e.g…" at bounding box center [859, 260] width 197 height 79
click at [779, 266] on div "All brokers should be approved, brokerage arrangements should be disclosed (e.g…" at bounding box center [859, 260] width 197 height 79
drag, startPoint x: 780, startPoint y: 278, endPoint x: 786, endPoint y: 293, distance: 16.2
click at [786, 293] on p "All brokers should be approved, brokerage arrangements should be disclosed (e.g…" at bounding box center [853, 260] width 185 height 74
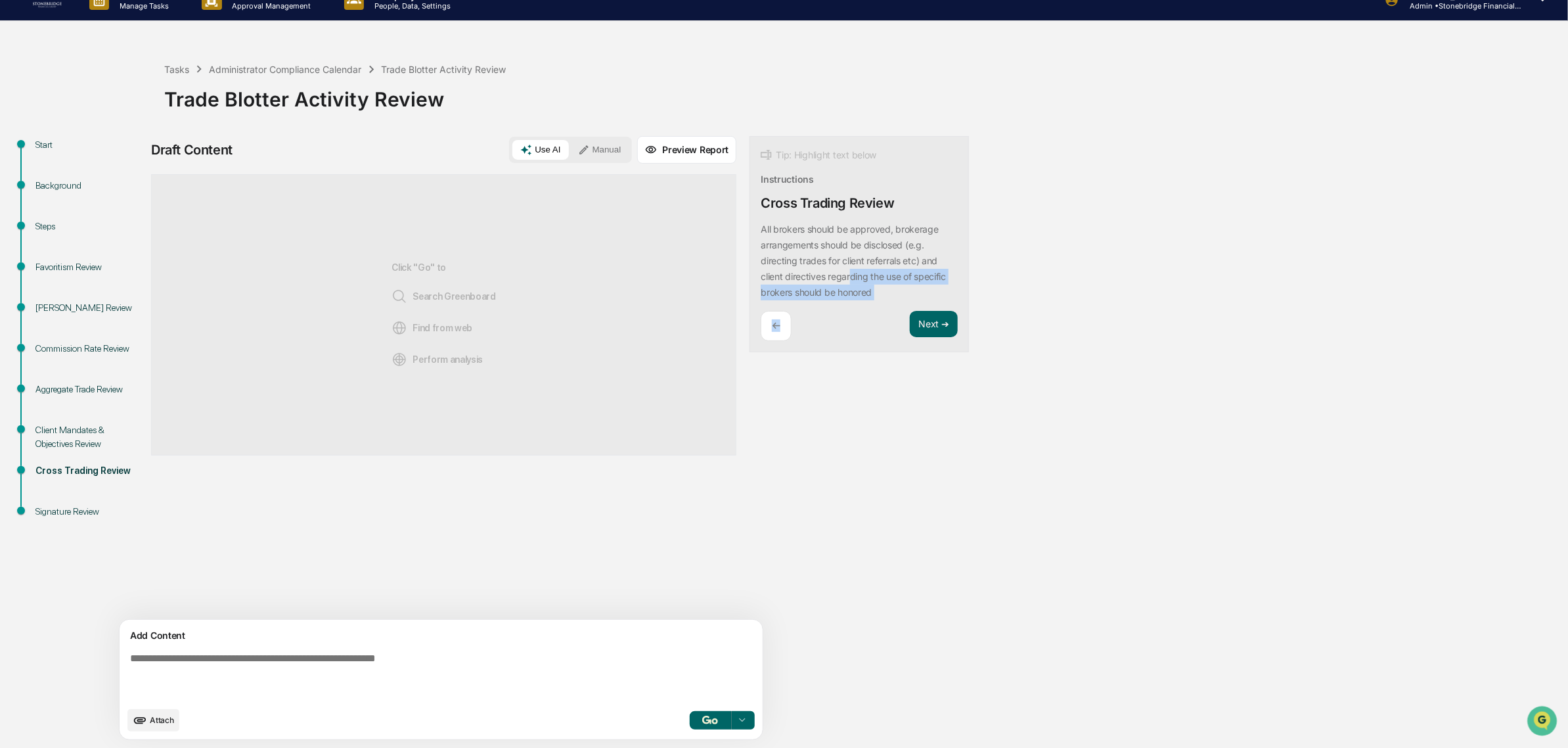
drag, startPoint x: 779, startPoint y: 342, endPoint x: 793, endPoint y: 281, distance: 62.6
click at [793, 281] on div "Tip: Highlight text below Instructions Cross Trading Review All brokers should …" at bounding box center [859, 245] width 220 height 217
click at [793, 281] on div "All brokers should be approved, brokerage arrangements should be disclosed (e.g…" at bounding box center [859, 260] width 197 height 79
click at [813, 458] on div "Draft Content Use AI Manual Preview Report Sources Click "Go" to Search Greenbo…" at bounding box center [519, 442] width 736 height 612
click at [344, 661] on textarea at bounding box center [410, 676] width 571 height 58
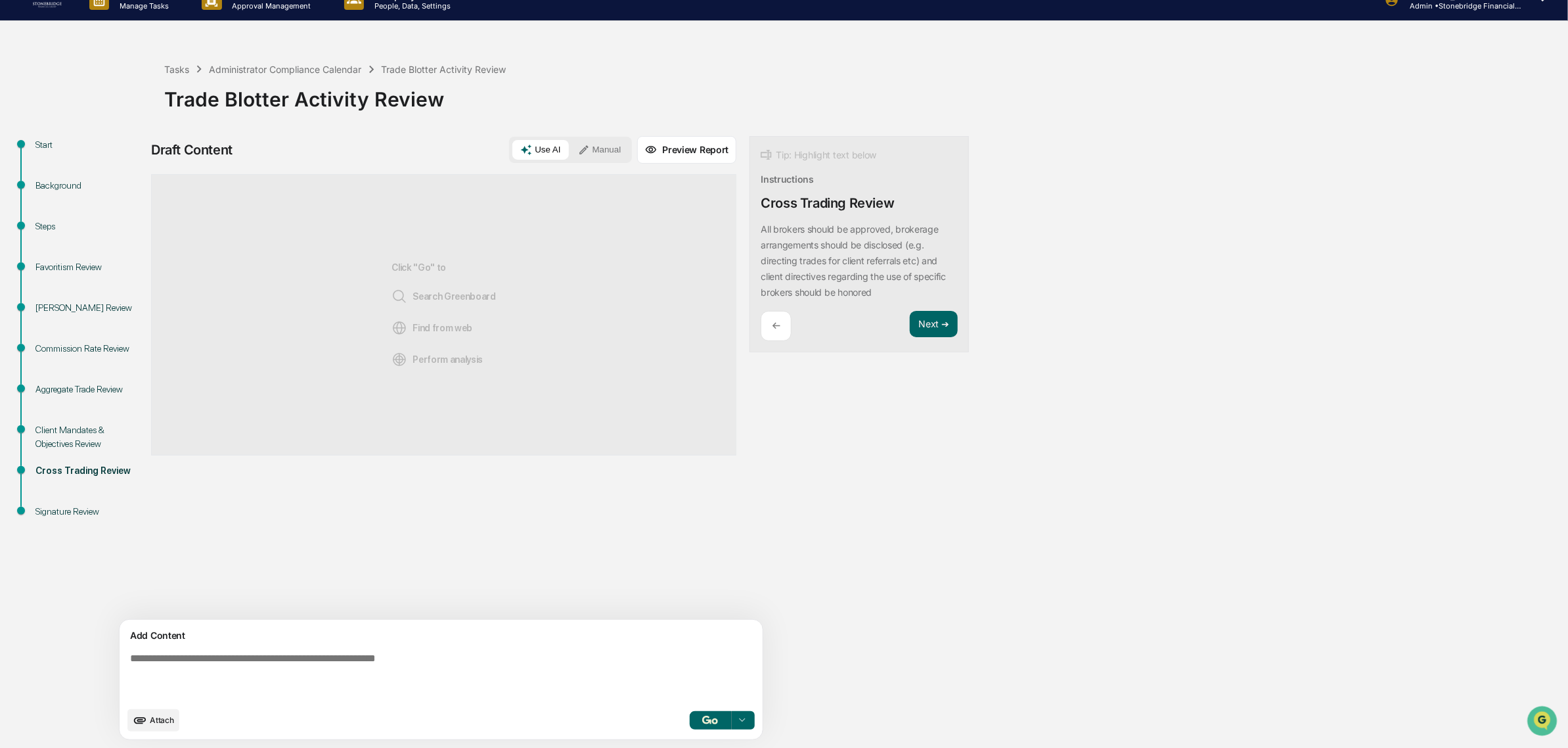
click at [326, 658] on textarea at bounding box center [410, 676] width 571 height 58
type textarea "**********"
click at [703, 718] on img "button" at bounding box center [710, 719] width 16 height 8
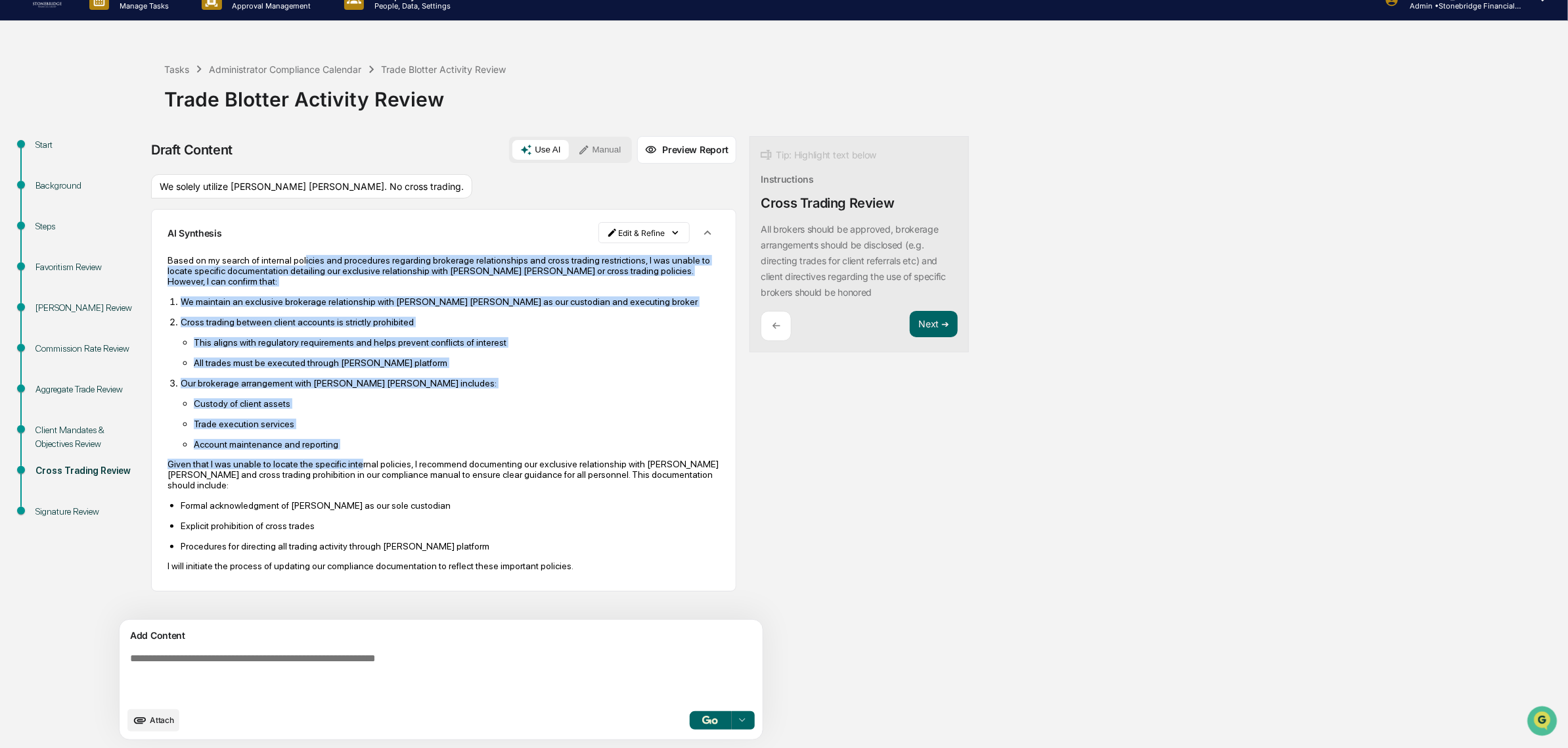
drag, startPoint x: 299, startPoint y: 254, endPoint x: 352, endPoint y: 470, distance: 222.4
click at [352, 470] on div "Based on my search of internal policies and procedures regarding brokerage rela…" at bounding box center [444, 413] width 552 height 316
click at [352, 470] on p "Given that I was unable to locate the specific internal policies, I recommend d…" at bounding box center [444, 475] width 552 height 32
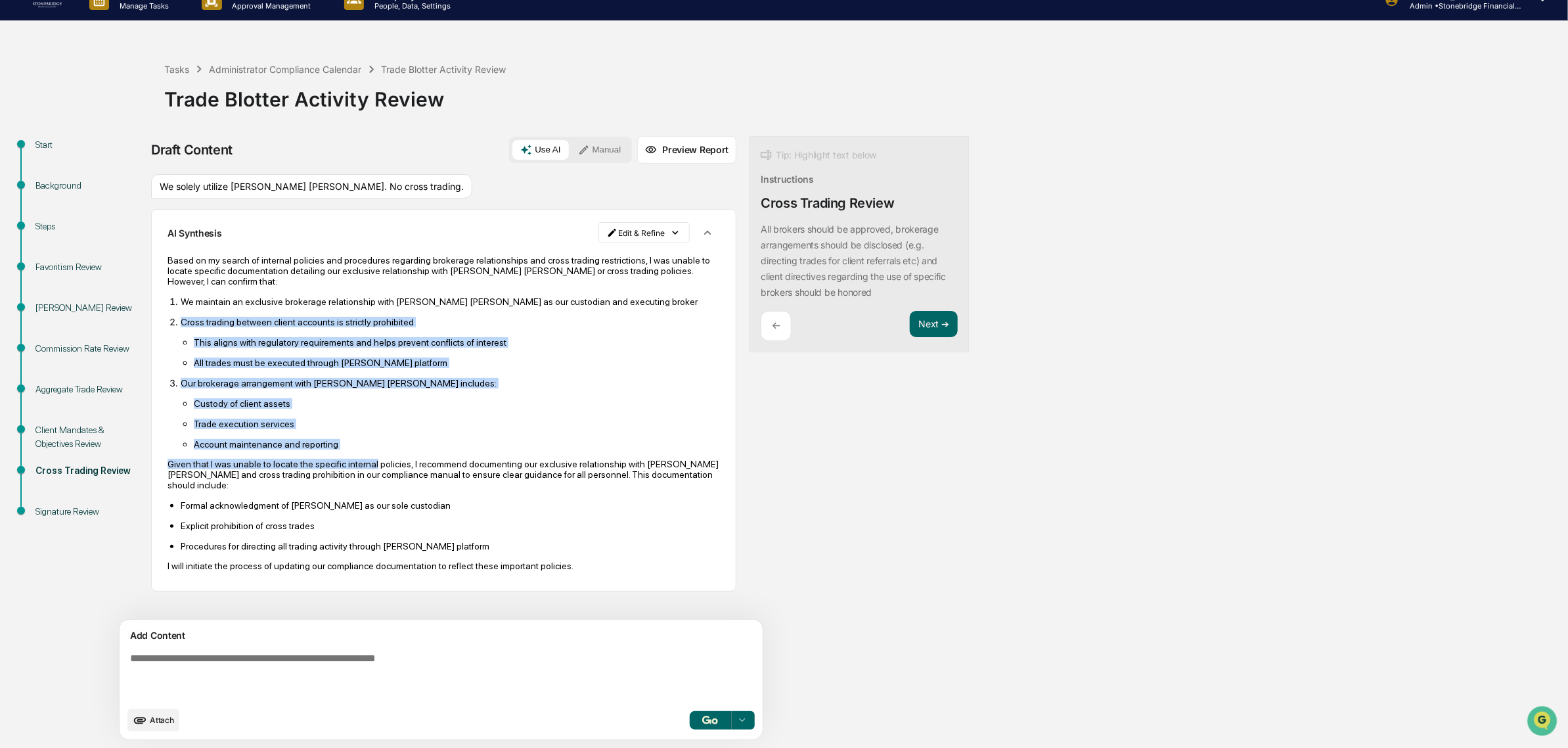
drag, startPoint x: 352, startPoint y: 470, endPoint x: 258, endPoint y: 315, distance: 181.3
click at [258, 315] on div "Based on my search of internal policies and procedures regarding brokerage rela…" at bounding box center [444, 413] width 552 height 316
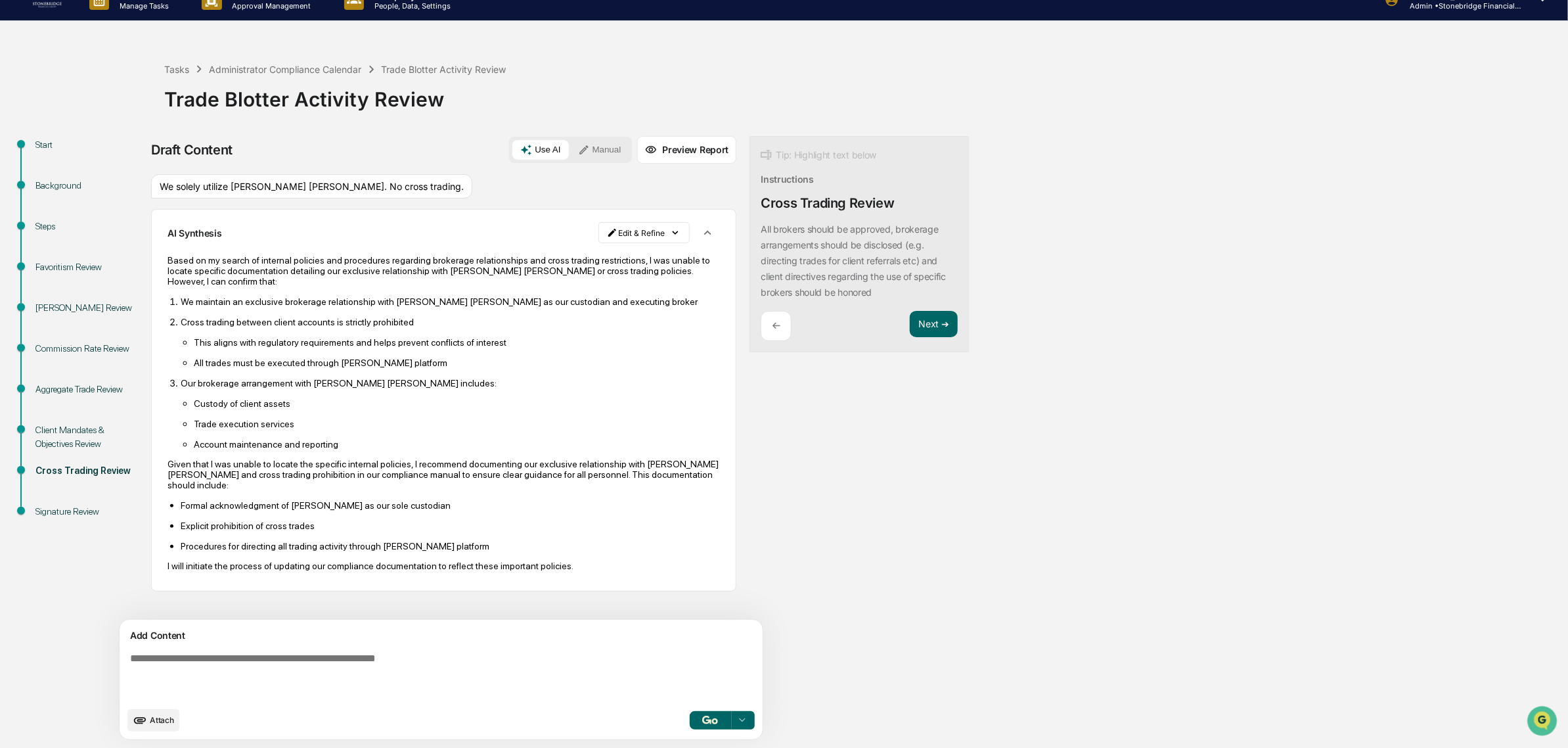
click at [258, 315] on ol "We maintain an exclusive brokerage relationship with Charles Schwab as our cust…" at bounding box center [444, 372] width 552 height 154
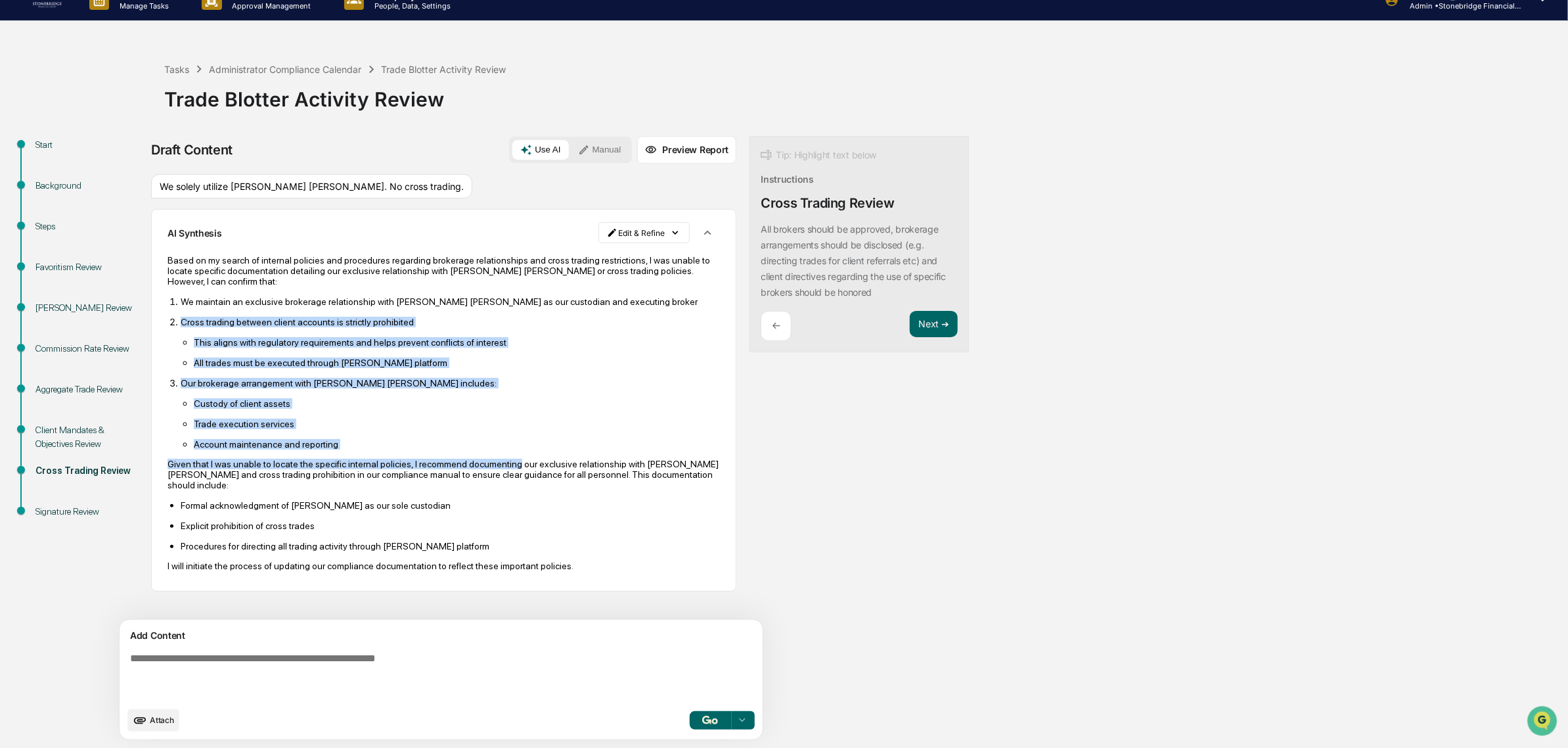
drag, startPoint x: 258, startPoint y: 315, endPoint x: 482, endPoint y: 472, distance: 273.5
click at [482, 472] on div "Based on my search of internal policies and procedures regarding brokerage rela…" at bounding box center [444, 413] width 552 height 316
click at [482, 472] on p "Given that I was unable to locate the specific internal policies, I recommend d…" at bounding box center [444, 475] width 552 height 32
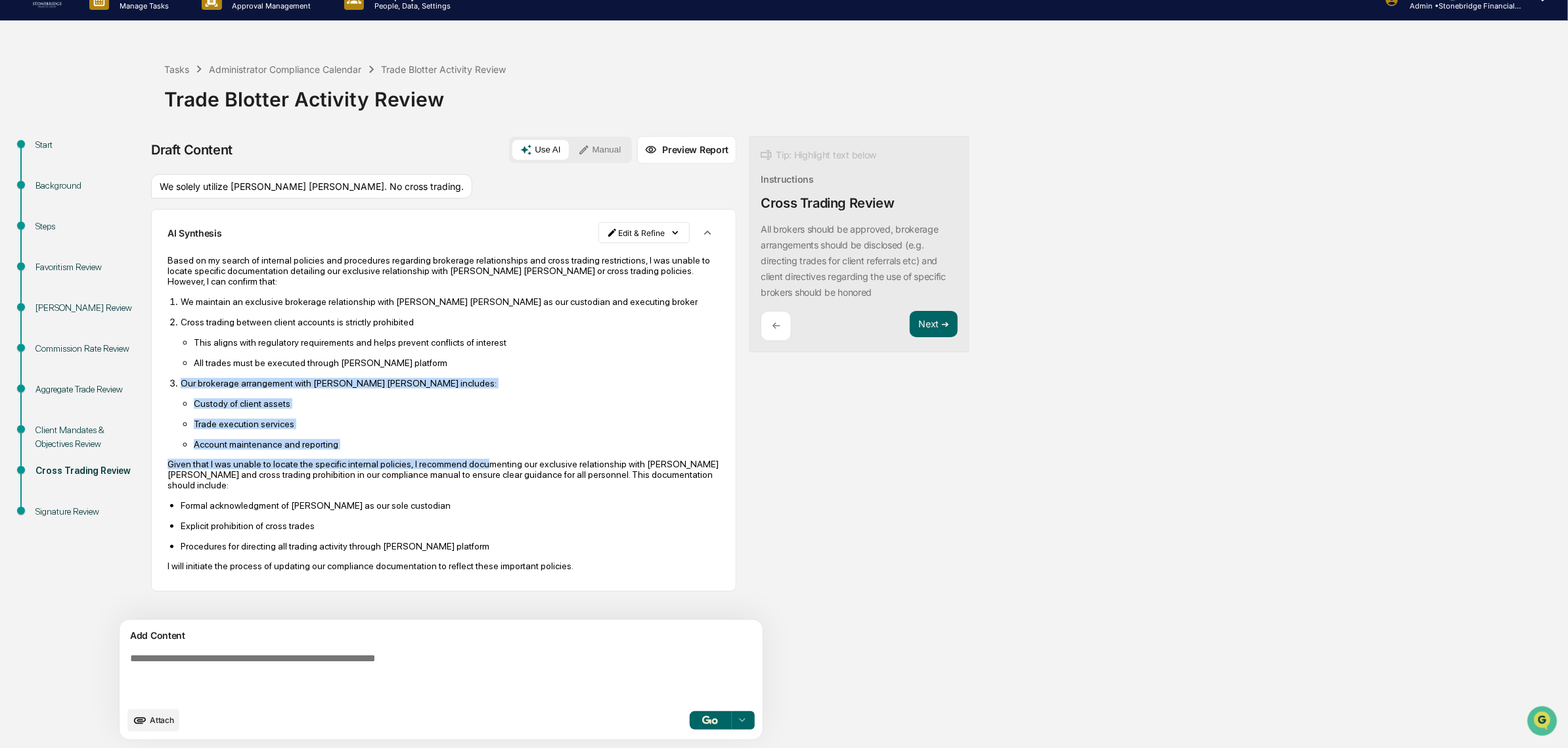
drag, startPoint x: 343, startPoint y: 391, endPoint x: 316, endPoint y: 376, distance: 30.9
click at [316, 376] on div "Based on my search of internal policies and procedures regarding brokerage rela…" at bounding box center [444, 413] width 552 height 316
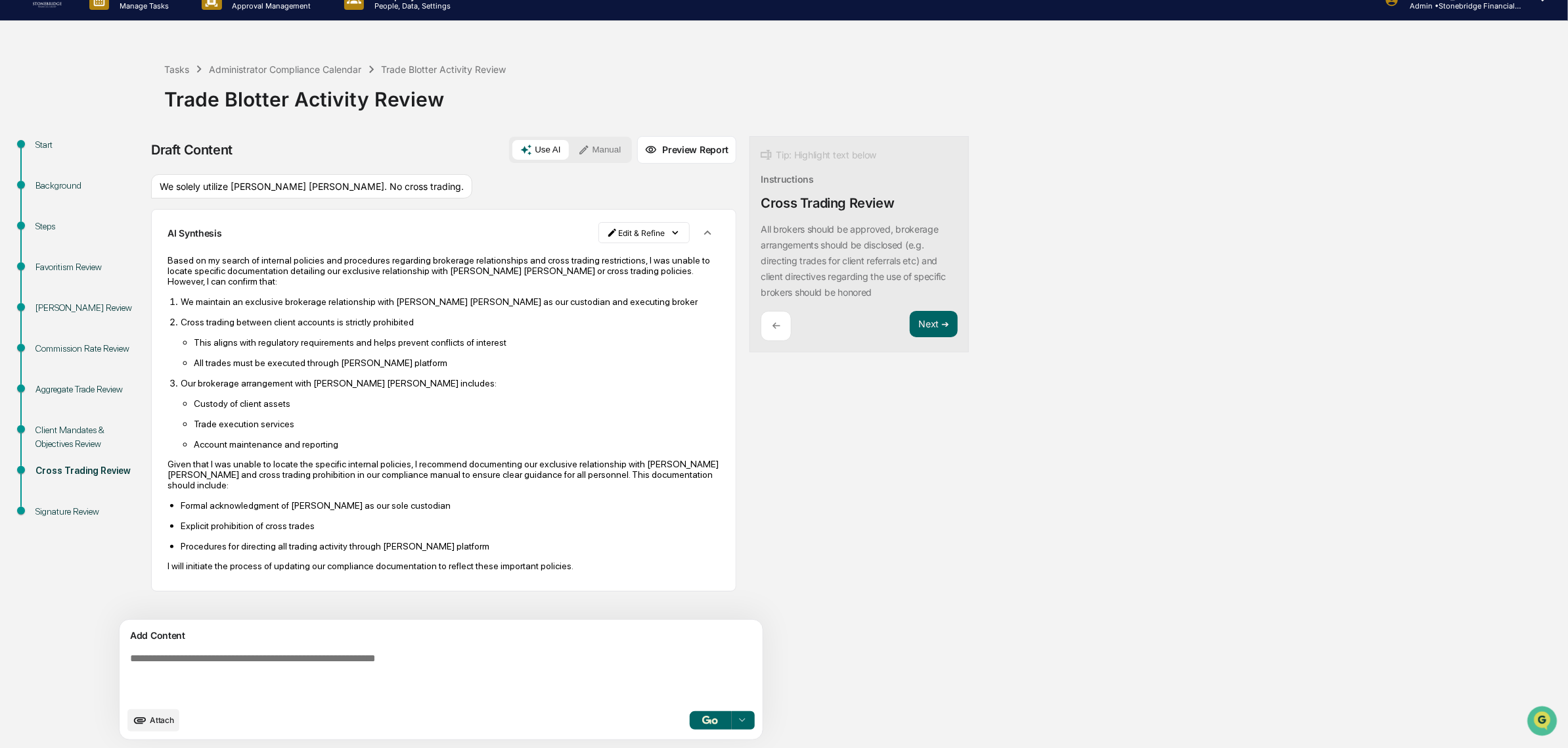
click at [316, 376] on ol "We maintain an exclusive brokerage relationship with Charles Schwab as our cust…" at bounding box center [444, 372] width 552 height 154
drag, startPoint x: 290, startPoint y: 488, endPoint x: 391, endPoint y: 497, distance: 101.4
click at [391, 490] on p "Given that I was unable to locate the specific internal policies, I recommend d…" at bounding box center [444, 475] width 552 height 32
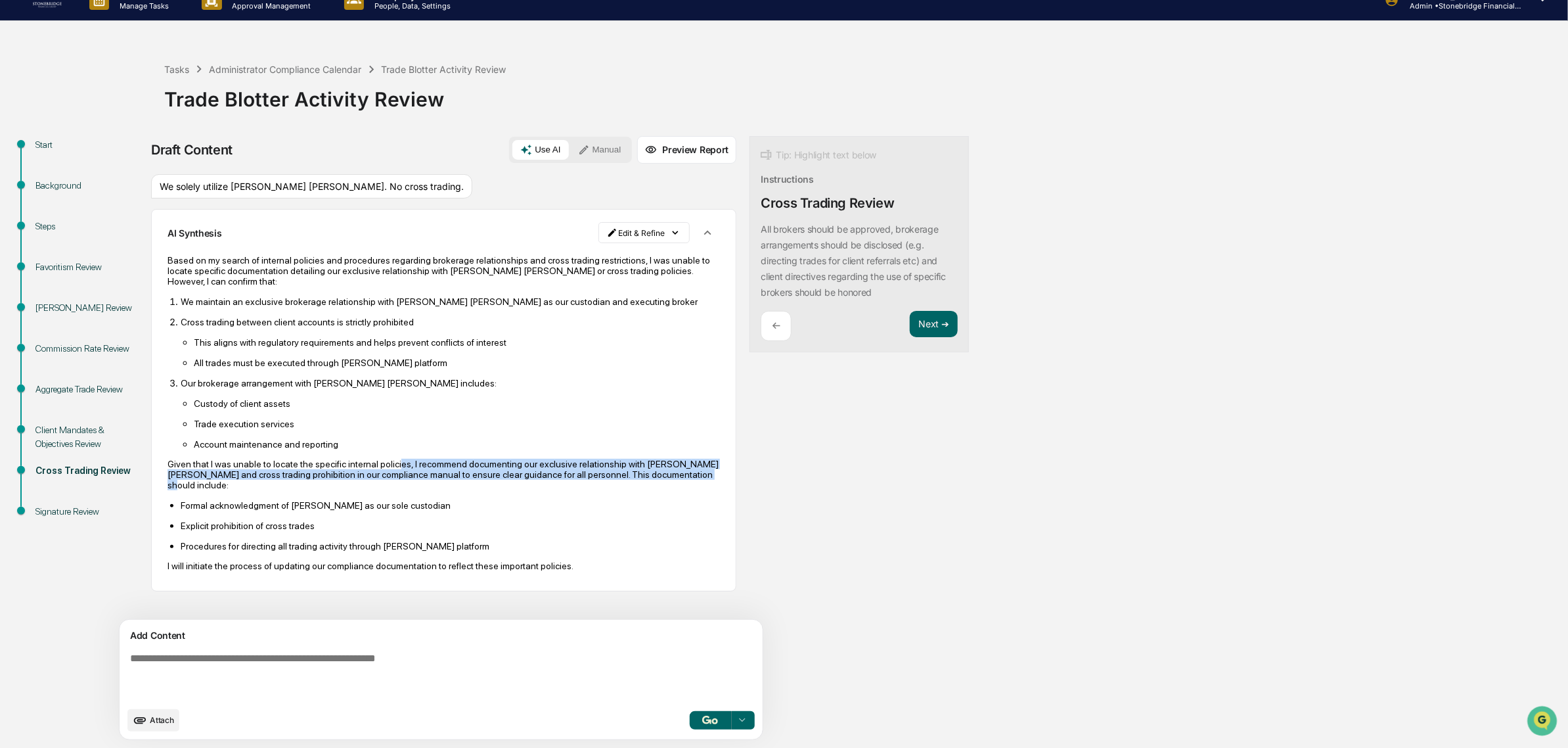
drag, startPoint x: 389, startPoint y: 497, endPoint x: 388, endPoint y: 468, distance: 29.0
click at [388, 468] on p "Given that I was unable to locate the specific internal policies, I recommend d…" at bounding box center [444, 475] width 552 height 32
drag, startPoint x: 232, startPoint y: 474, endPoint x: 323, endPoint y: 490, distance: 92.4
click at [323, 490] on p "Given that I was unable to locate the specific internal policies, I recommend d…" at bounding box center [444, 475] width 552 height 32
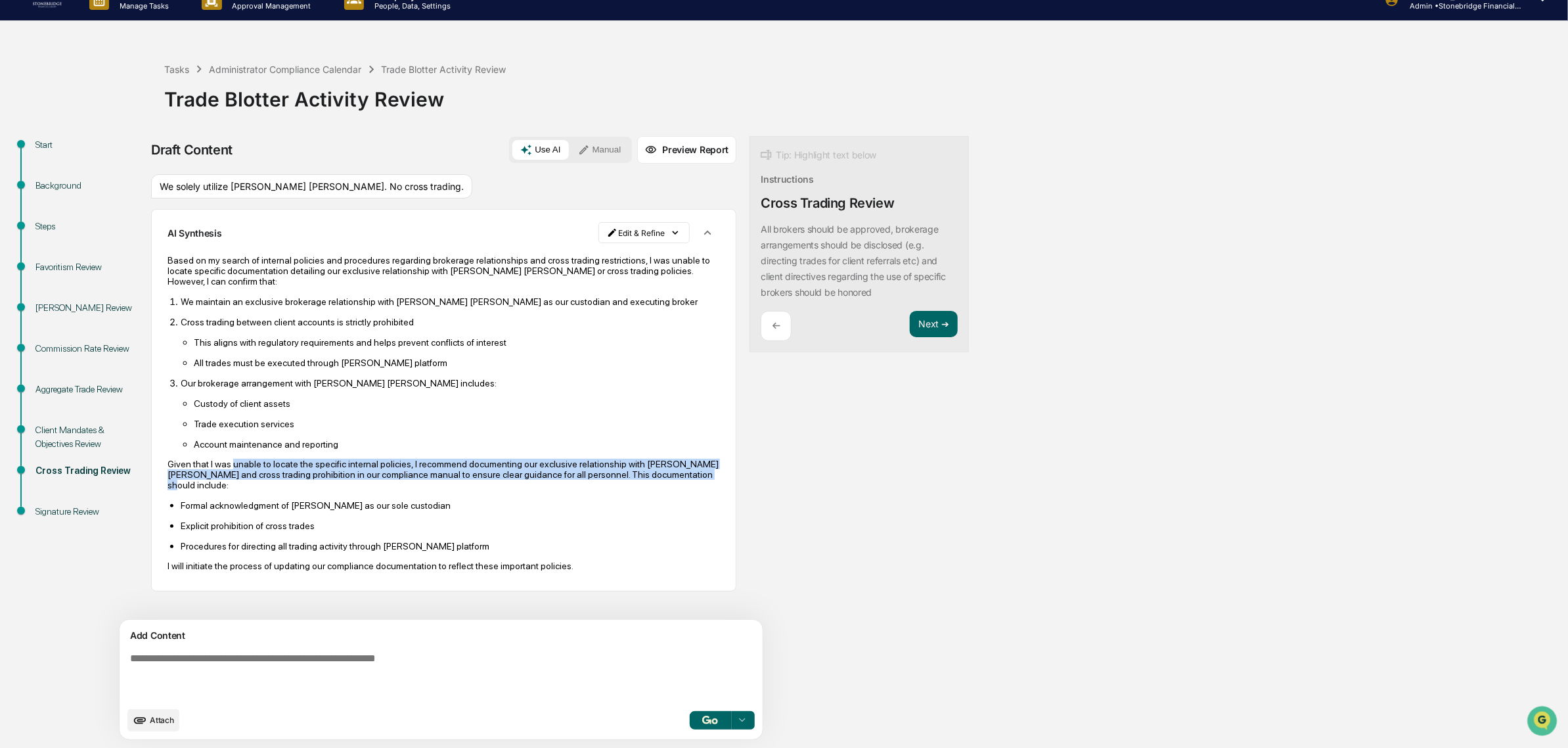
click at [323, 490] on p "Given that I was unable to locate the specific internal policies, I recommend d…" at bounding box center [444, 475] width 552 height 32
drag, startPoint x: 324, startPoint y: 503, endPoint x: 204, endPoint y: 465, distance: 125.9
click at [204, 465] on div "Based on my search of internal policies and procedures regarding brokerage rela…" at bounding box center [444, 413] width 552 height 316
click at [204, 465] on p "Given that I was unable to locate the specific internal policies, I recommend d…" at bounding box center [444, 475] width 552 height 32
drag, startPoint x: 199, startPoint y: 469, endPoint x: 314, endPoint y: 518, distance: 125.0
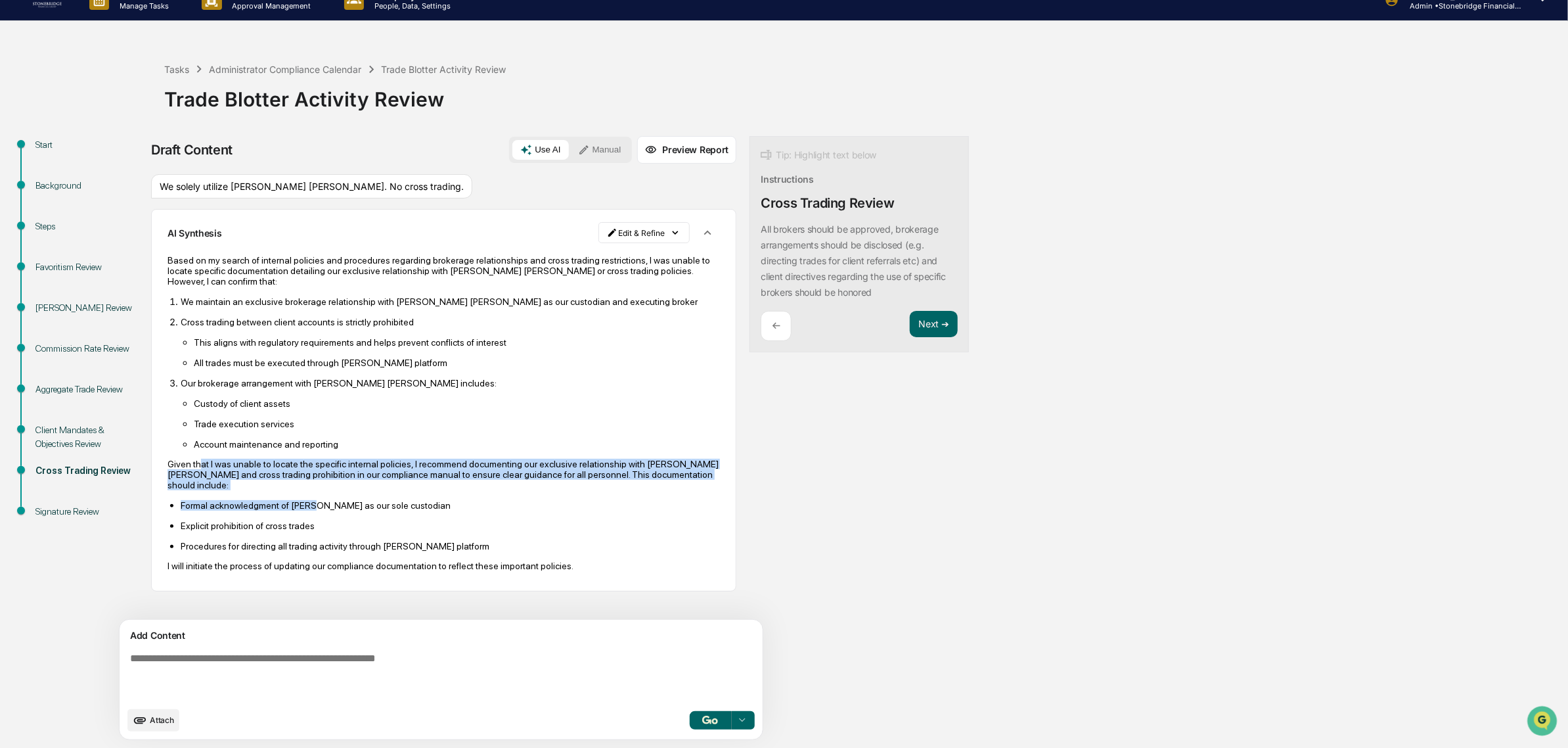
click at [312, 507] on div "Based on my search of internal policies and procedures regarding brokerage rela…" at bounding box center [444, 413] width 552 height 316
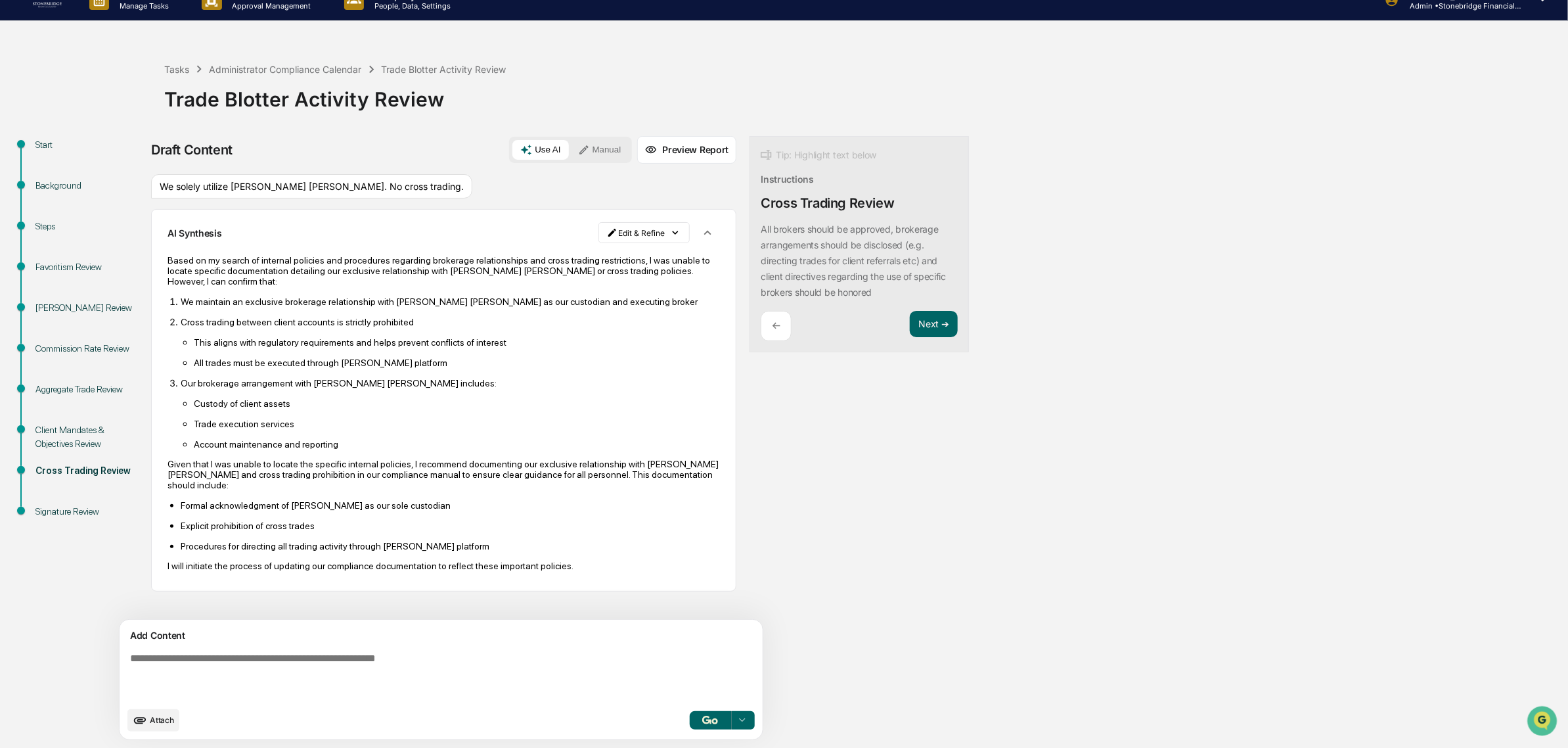
click at [315, 521] on ul "Formal acknowledgment of Schwab as our sole custodian Explicit prohibition of c…" at bounding box center [444, 525] width 552 height 52
drag, startPoint x: 187, startPoint y: 515, endPoint x: 281, endPoint y: 547, distance: 99.3
click at [281, 547] on ul "Formal acknowledgment of Schwab as our sole custodian Explicit prohibition of c…" at bounding box center [444, 525] width 552 height 52
drag, startPoint x: 349, startPoint y: 576, endPoint x: 218, endPoint y: 529, distance: 139.2
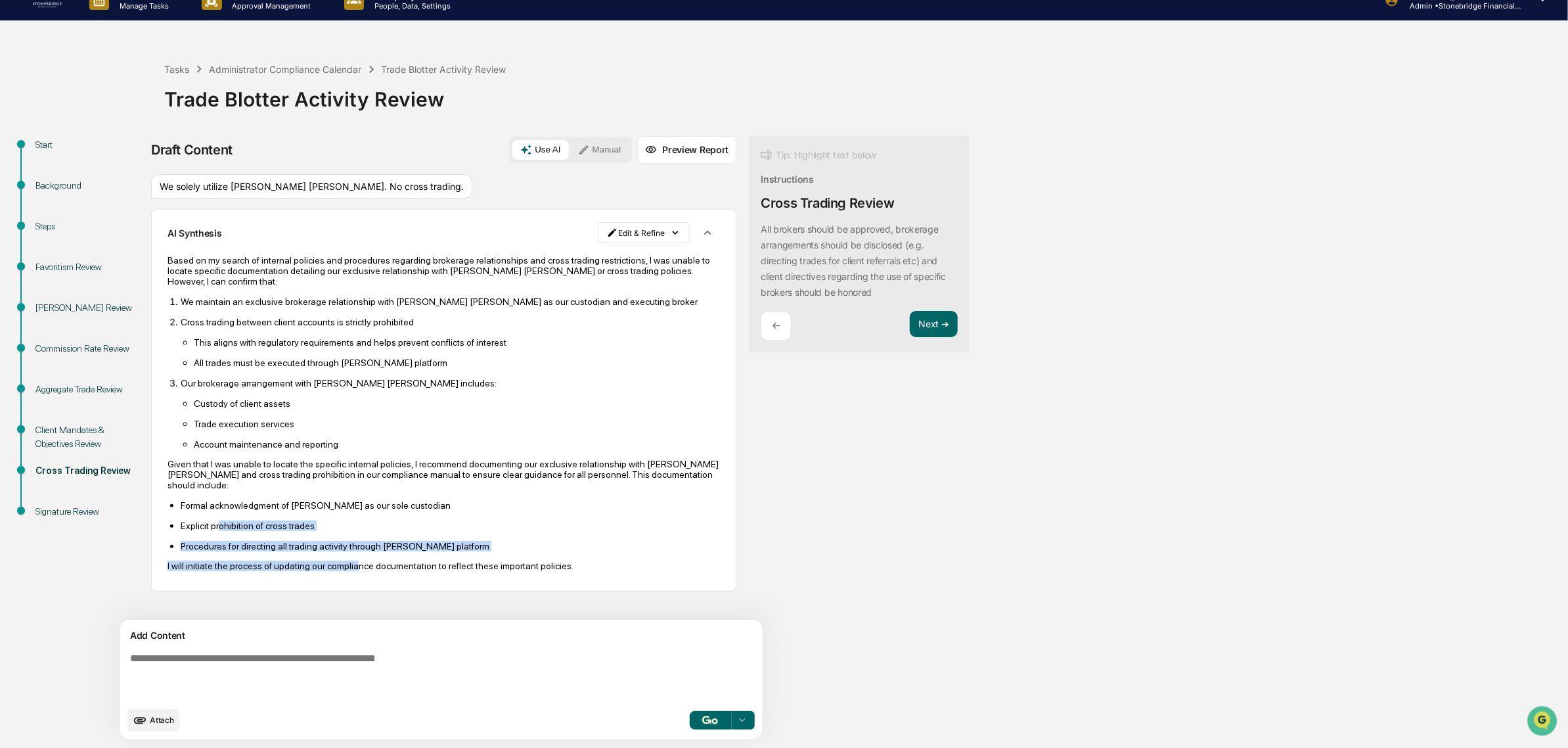
click at [218, 529] on div "Based on my search of internal policies and procedures regarding brokerage rela…" at bounding box center [444, 413] width 552 height 316
click at [218, 529] on p "Explicit prohibition of cross trades" at bounding box center [450, 526] width 539 height 11
drag, startPoint x: 219, startPoint y: 507, endPoint x: 337, endPoint y: 559, distance: 128.9
click at [337, 552] on ul "Formal acknowledgment of Schwab as our sole custodian Explicit prohibition of c…" at bounding box center [444, 525] width 552 height 52
click at [337, 552] on p "Procedures for directing all trading activity through Schwab's platform" at bounding box center [450, 546] width 539 height 11
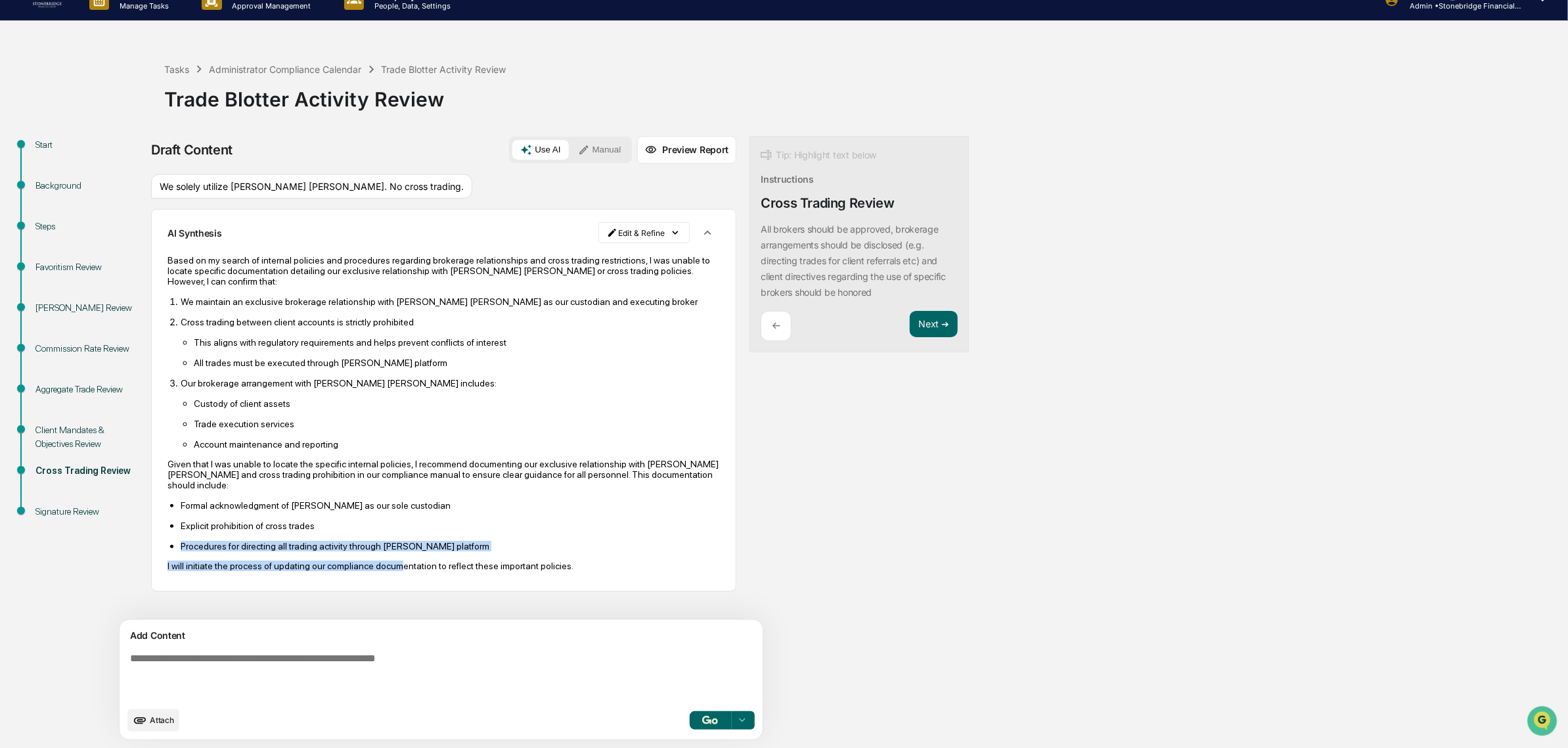
drag, startPoint x: 390, startPoint y: 577, endPoint x: 284, endPoint y: 543, distance: 111.3
click at [284, 543] on div "Based on my search of internal policies and procedures regarding brokerage rela…" at bounding box center [444, 413] width 552 height 316
click at [284, 543] on ul "Formal acknowledgment of Schwab as our sole custodian Explicit prohibition of c…" at bounding box center [444, 525] width 552 height 52
drag, startPoint x: 284, startPoint y: 543, endPoint x: 537, endPoint y: 585, distance: 256.5
click at [537, 580] on div "Based on my search of internal policies and procedures regarding brokerage rela…" at bounding box center [444, 413] width 552 height 334
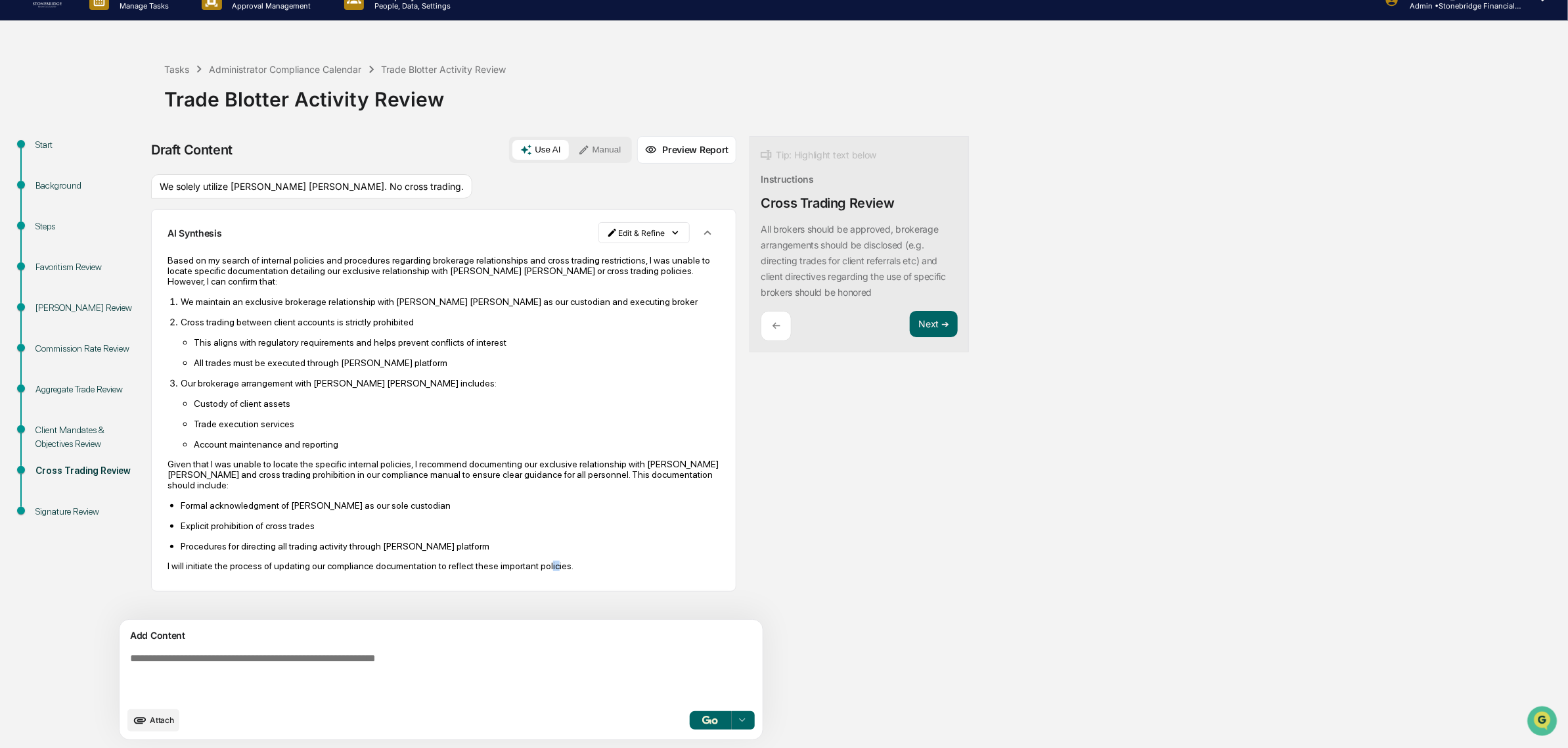
click at [534, 580] on div "Based on my search of internal policies and procedures regarding brokerage rela…" at bounding box center [444, 413] width 552 height 334
click at [575, 236] on html "Calendar Manage Tasks Reviews Approval Management Company People, Data, Setting…" at bounding box center [784, 354] width 1568 height 748
click at [578, 261] on div "Edit Result" at bounding box center [585, 260] width 96 height 21
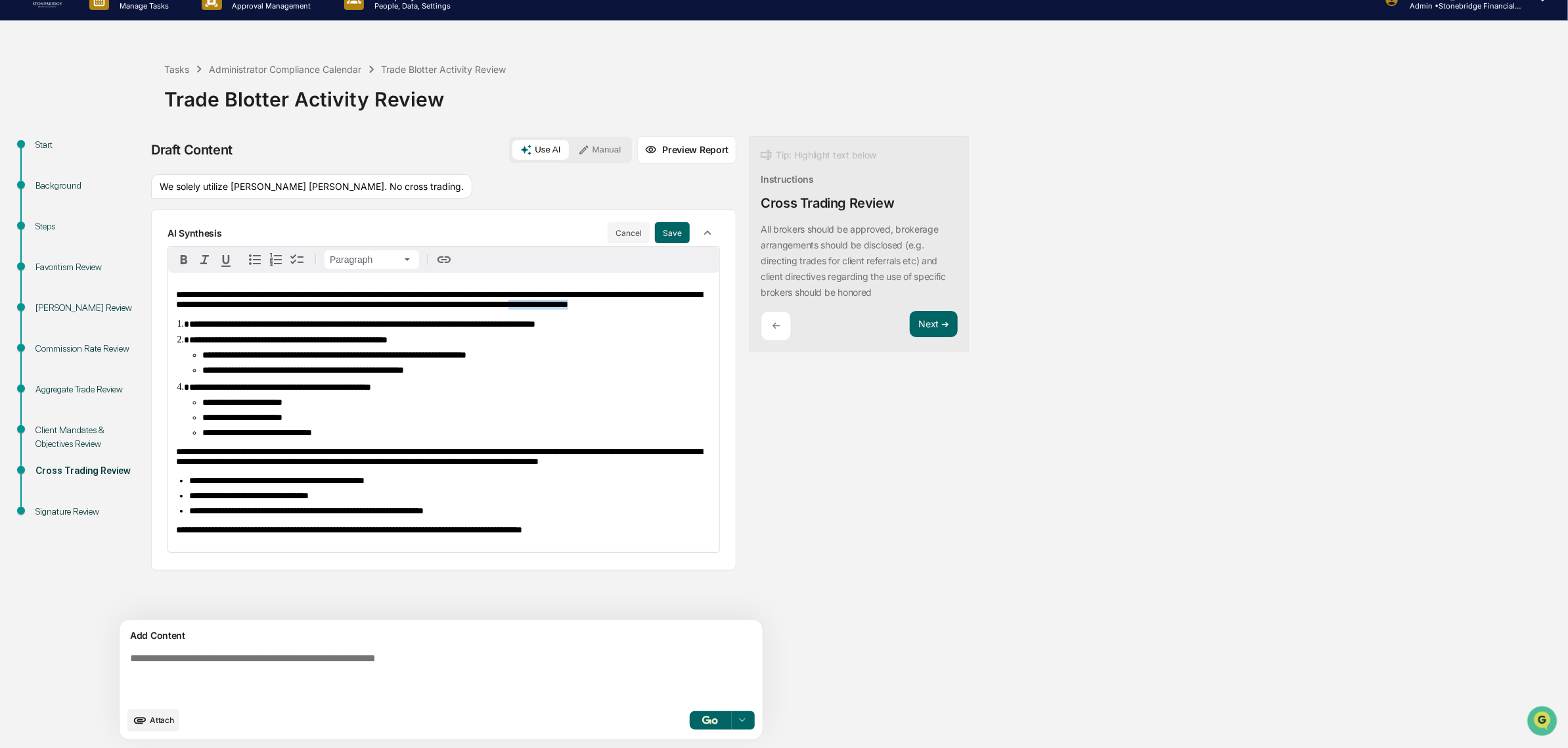
drag, startPoint x: 303, startPoint y: 318, endPoint x: 248, endPoint y: 317, distance: 55.0
click at [248, 309] on p "**********" at bounding box center [444, 300] width 536 height 20
click at [231, 309] on span "**********" at bounding box center [439, 299] width 526 height 19
drag, startPoint x: 208, startPoint y: 319, endPoint x: 153, endPoint y: 300, distance: 58.2
click at [153, 300] on div "**********" at bounding box center [784, 442] width 1555 height 612
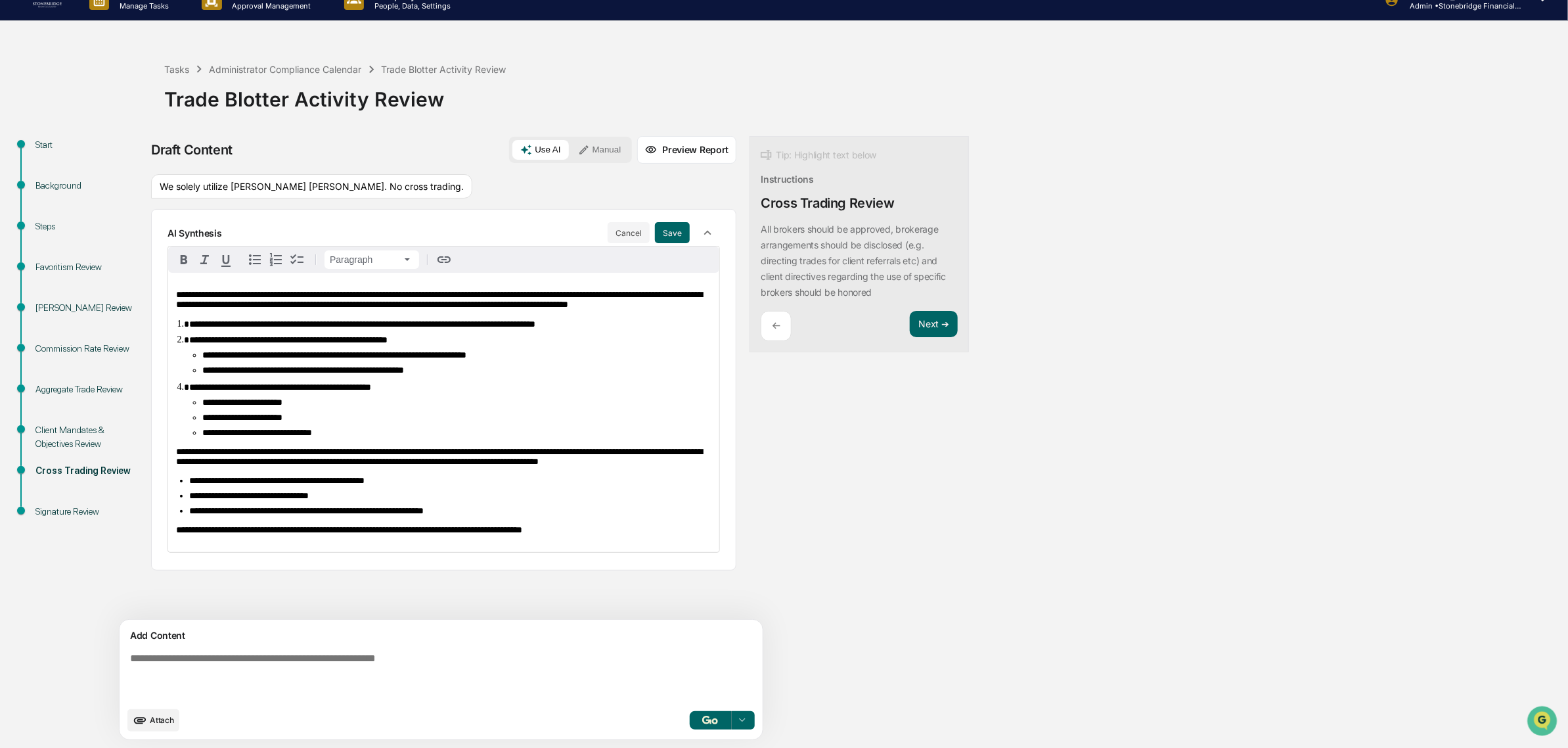
click at [247, 309] on span "**********" at bounding box center [439, 299] width 526 height 19
drag, startPoint x: 244, startPoint y: 317, endPoint x: 146, endPoint y: 202, distance: 151.1
click at [139, 222] on div "**********" at bounding box center [784, 442] width 1555 height 612
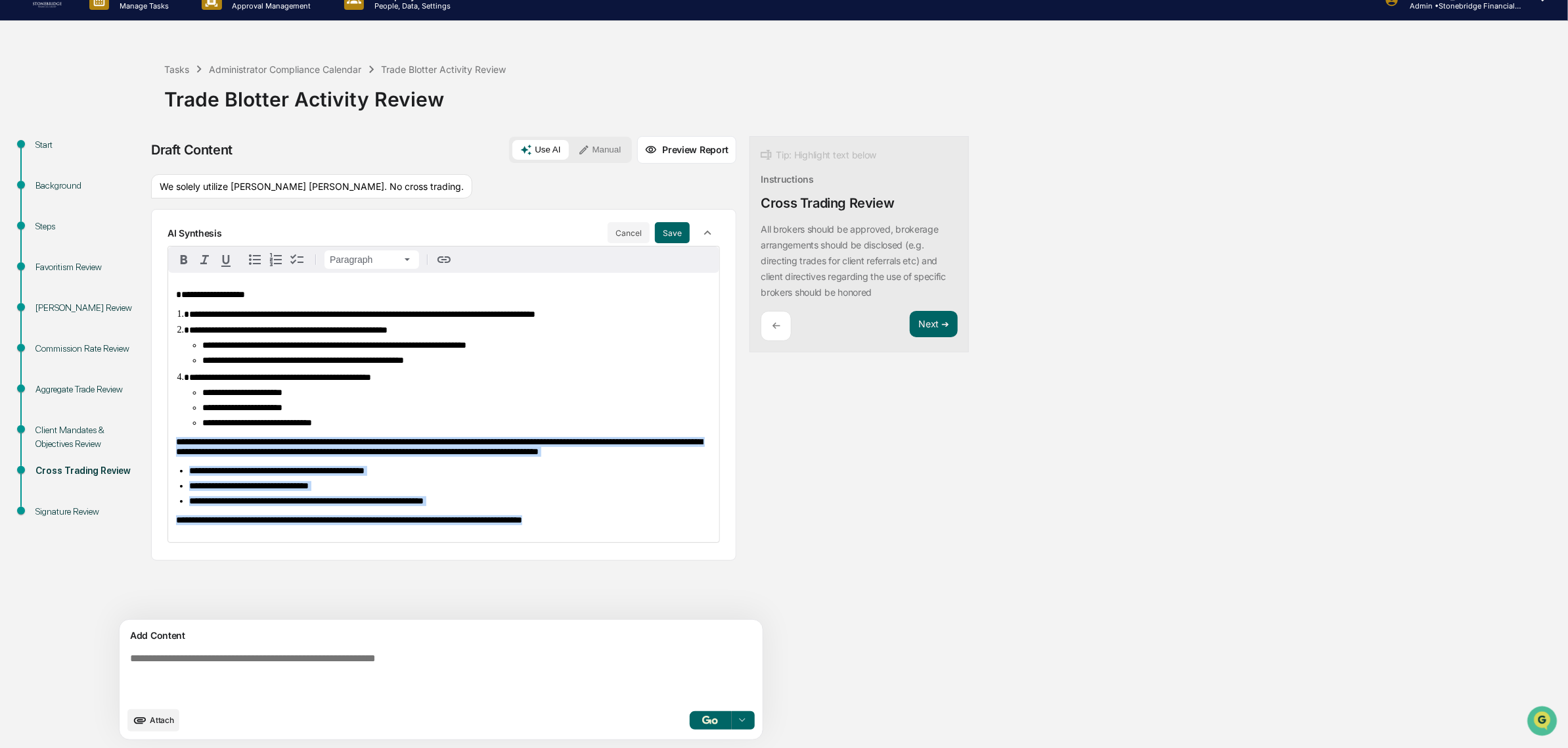
drag, startPoint x: 172, startPoint y: 465, endPoint x: 753, endPoint y: 606, distance: 597.9
click at [753, 608] on div "**********" at bounding box center [519, 442] width 736 height 612
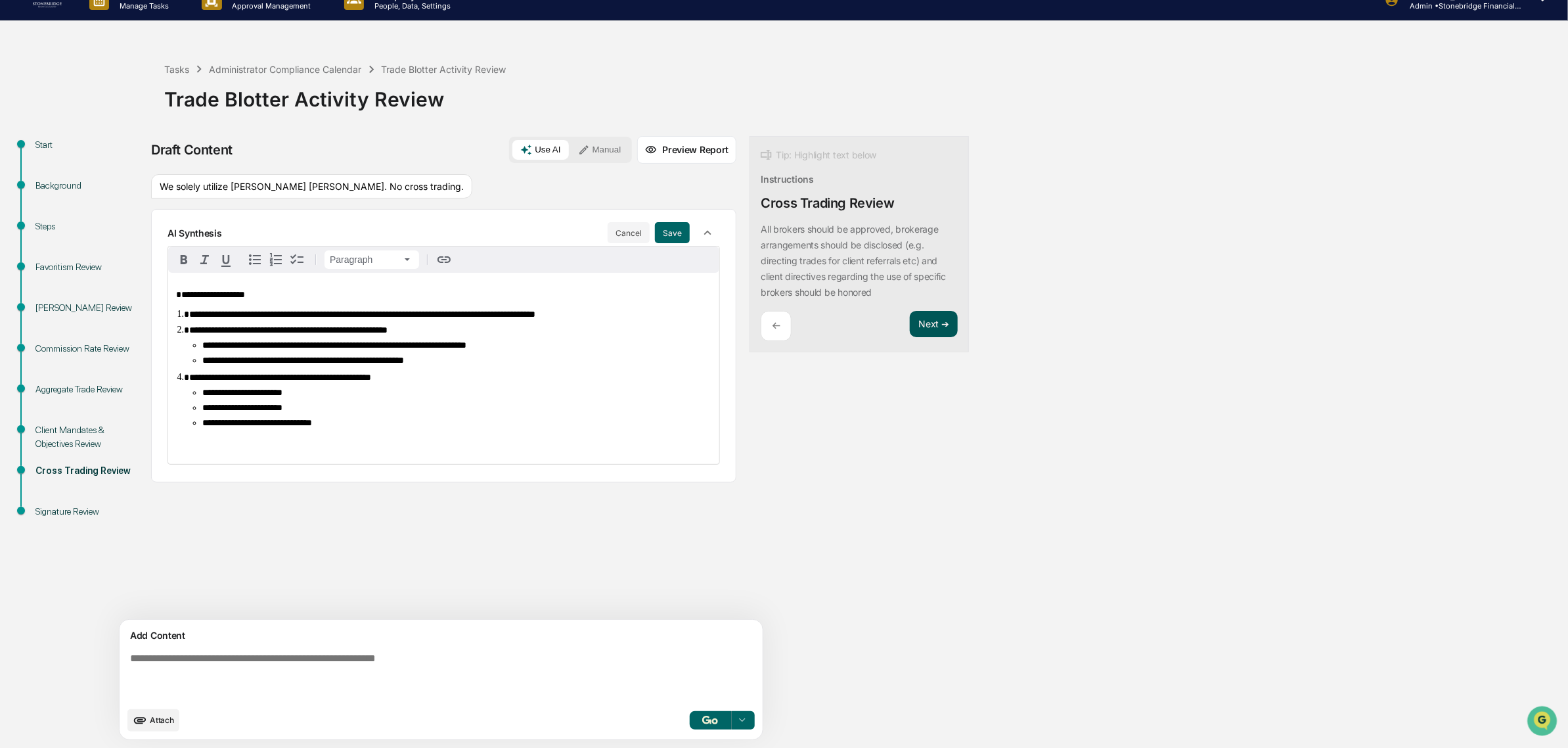
click at [910, 321] on button "Next ➔" at bounding box center [934, 324] width 48 height 27
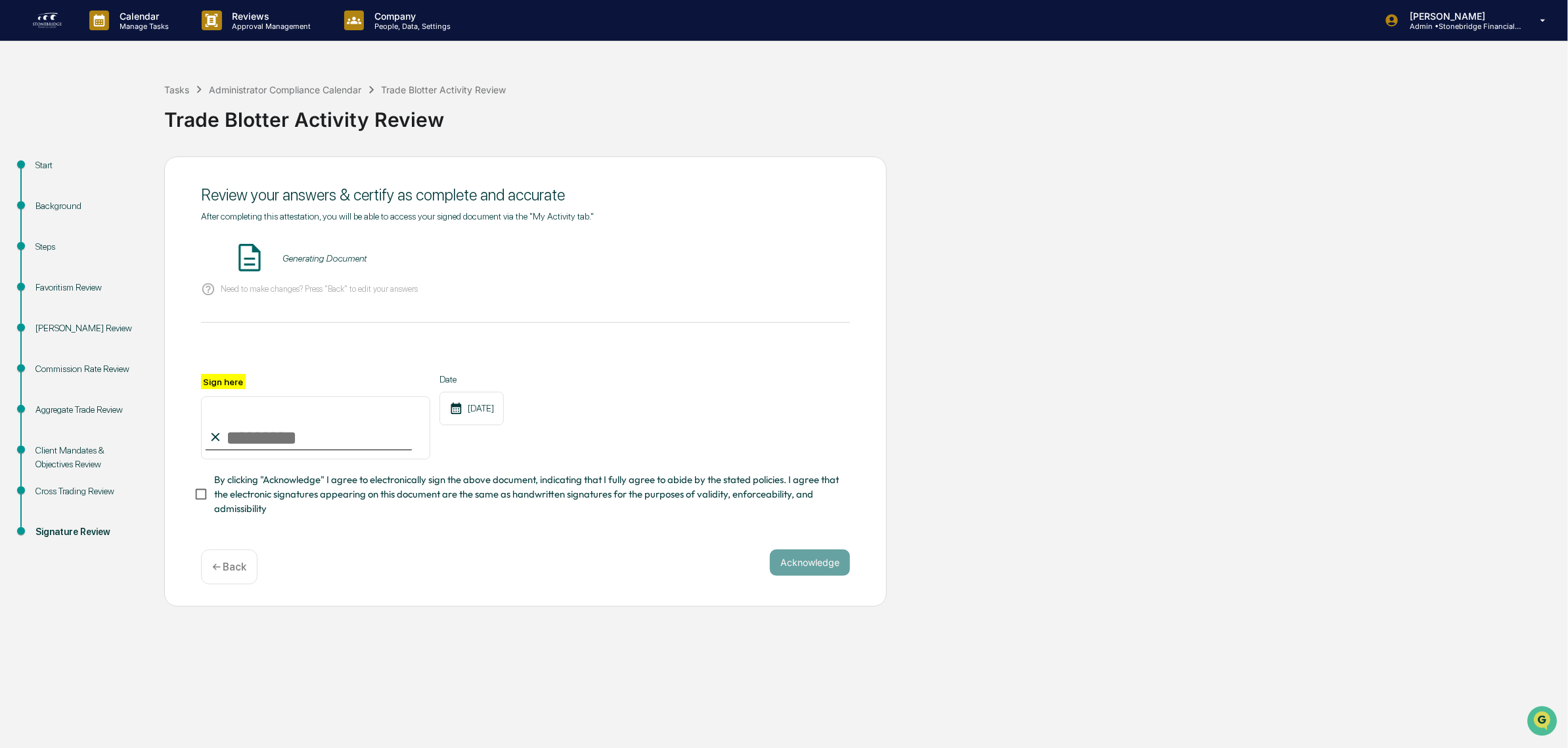
scroll to position [0, 0]
click at [77, 278] on div "Steps" at bounding box center [89, 262] width 129 height 41
click at [79, 287] on div "Favoritism Review" at bounding box center [89, 287] width 108 height 14
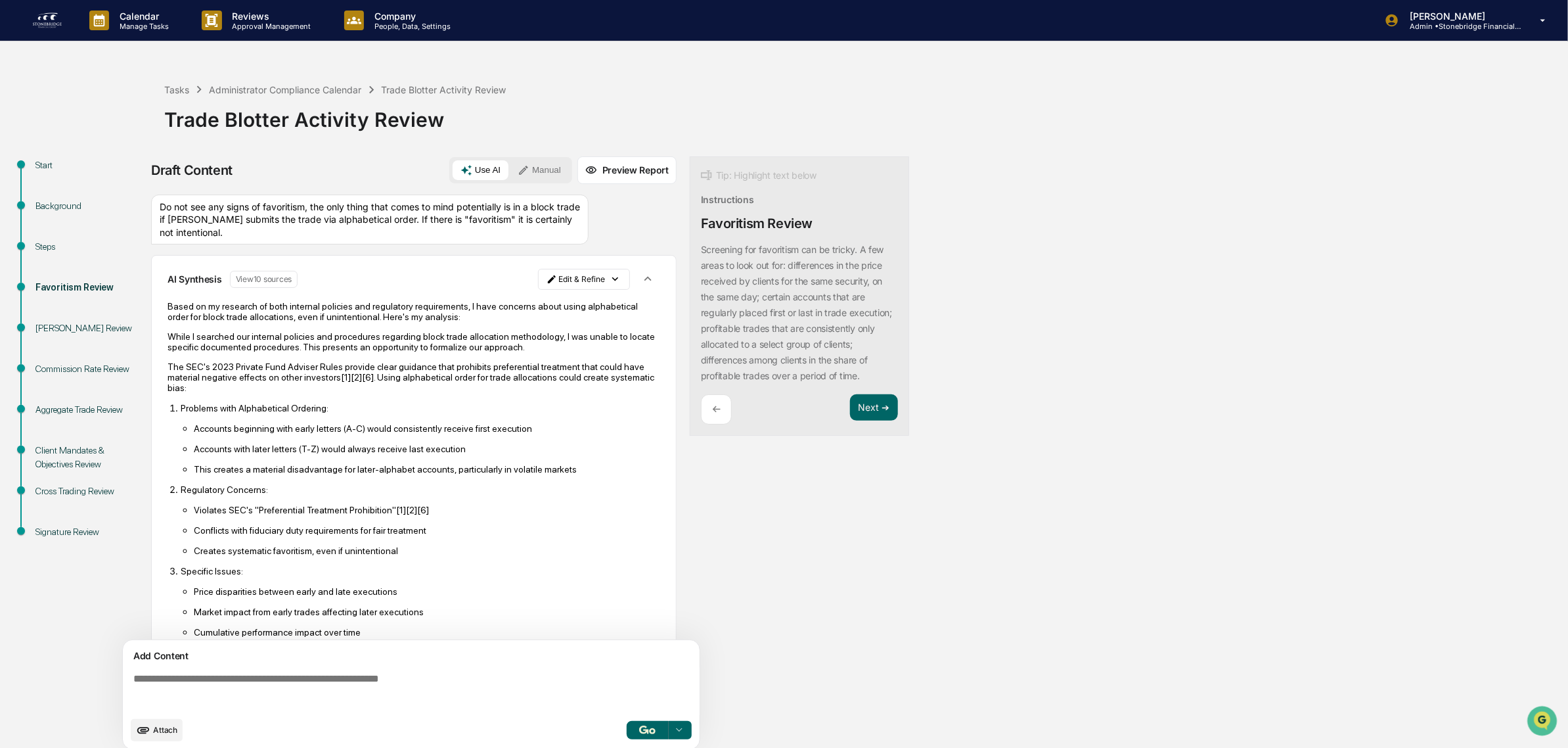
click at [460, 201] on div "Do not see any signs of favoritism, the only thing that comes to mind potential…" at bounding box center [370, 219] width 438 height 50
click at [611, 281] on html "Calendar Manage Tasks Reviews Approval Management Company People, Data, Setting…" at bounding box center [789, 374] width 1577 height 748
click at [585, 334] on div "Delete Result" at bounding box center [577, 330] width 96 height 21
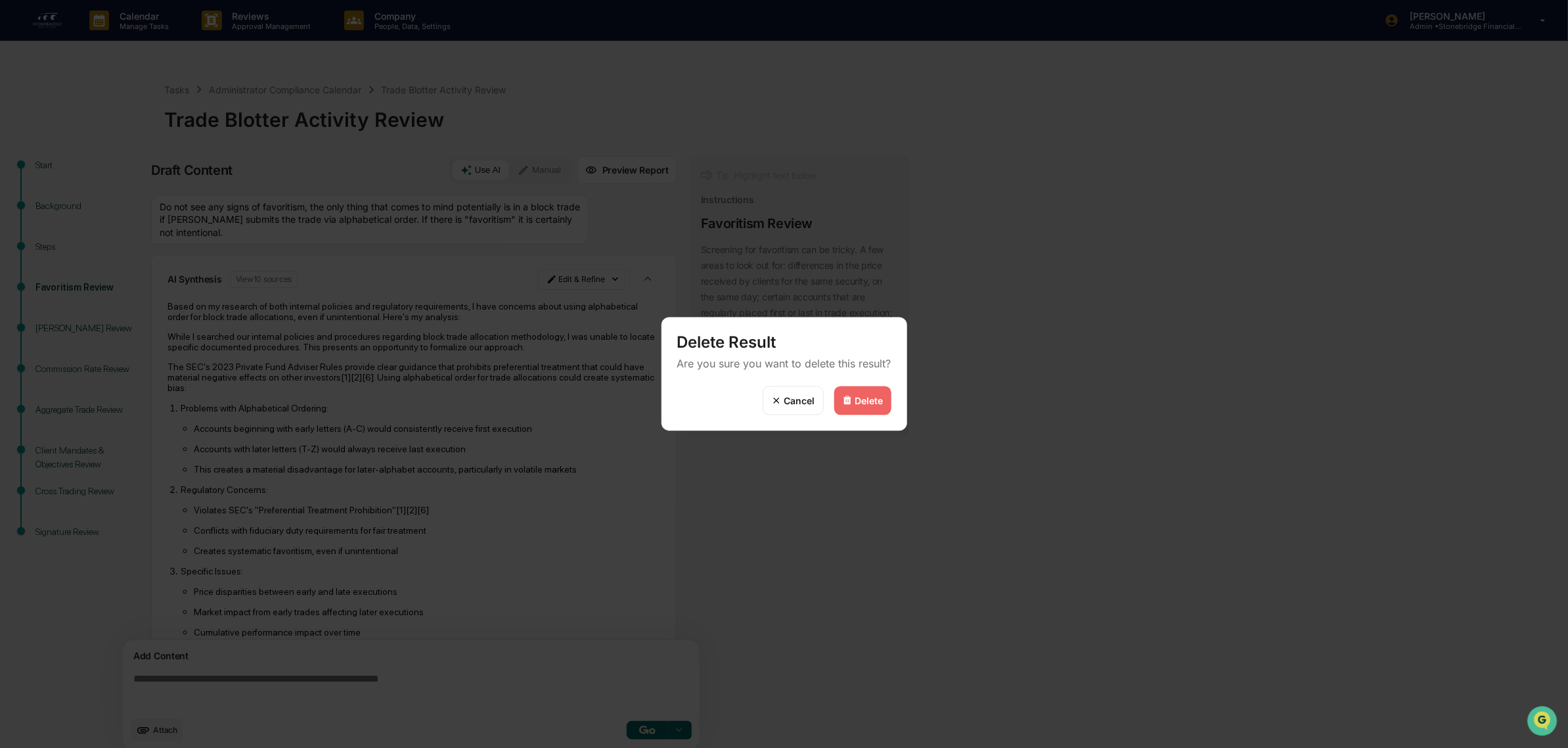
click at [852, 408] on div "Delete" at bounding box center [863, 400] width 57 height 29
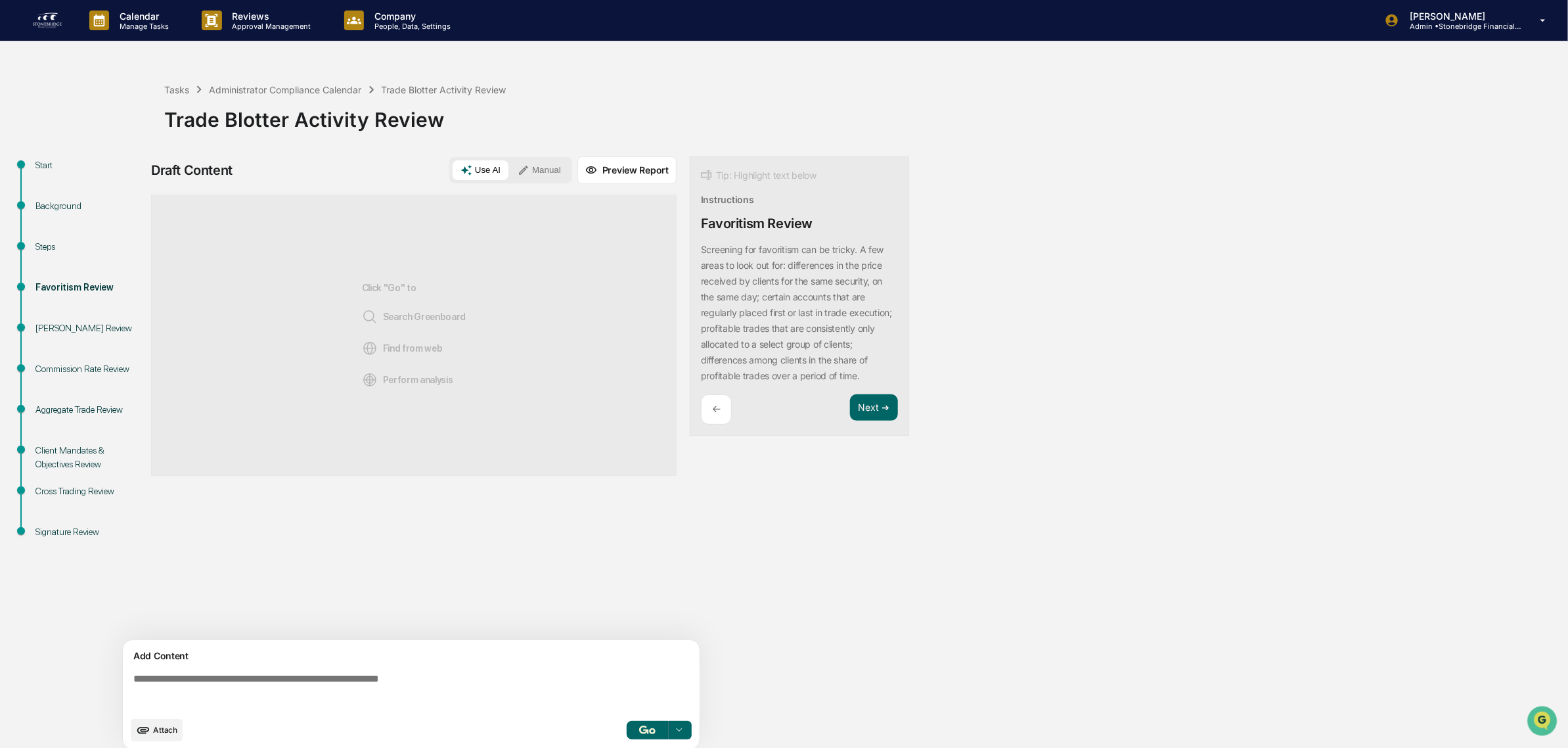
click at [334, 695] on textarea at bounding box center [414, 691] width 572 height 47
paste textarea "**********"
type textarea "**********"
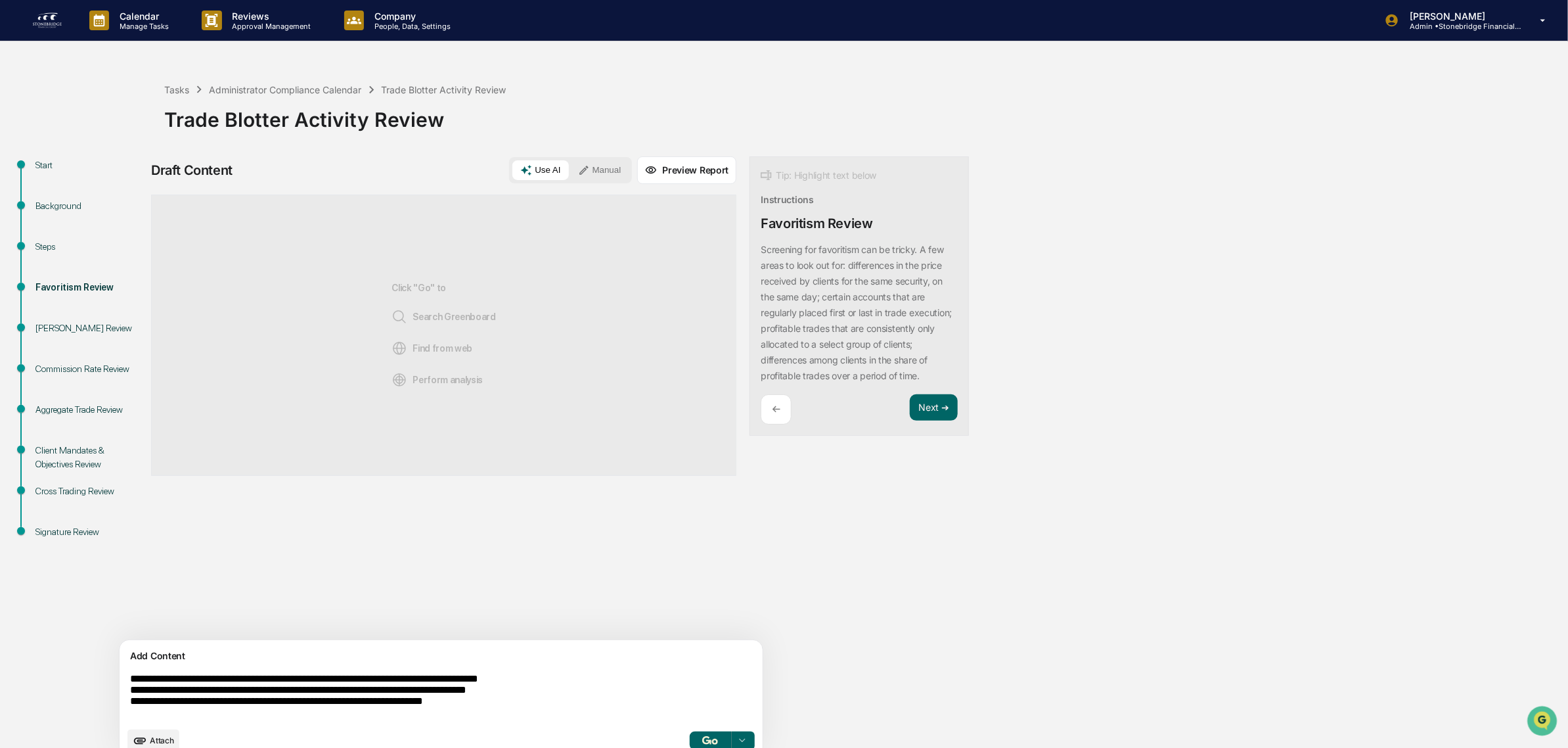
drag, startPoint x: 566, startPoint y: 708, endPoint x: 0, endPoint y: 465, distance: 616.0
click at [0, 467] on div "**********" at bounding box center [784, 415] width 1568 height 706
type textarea "*"
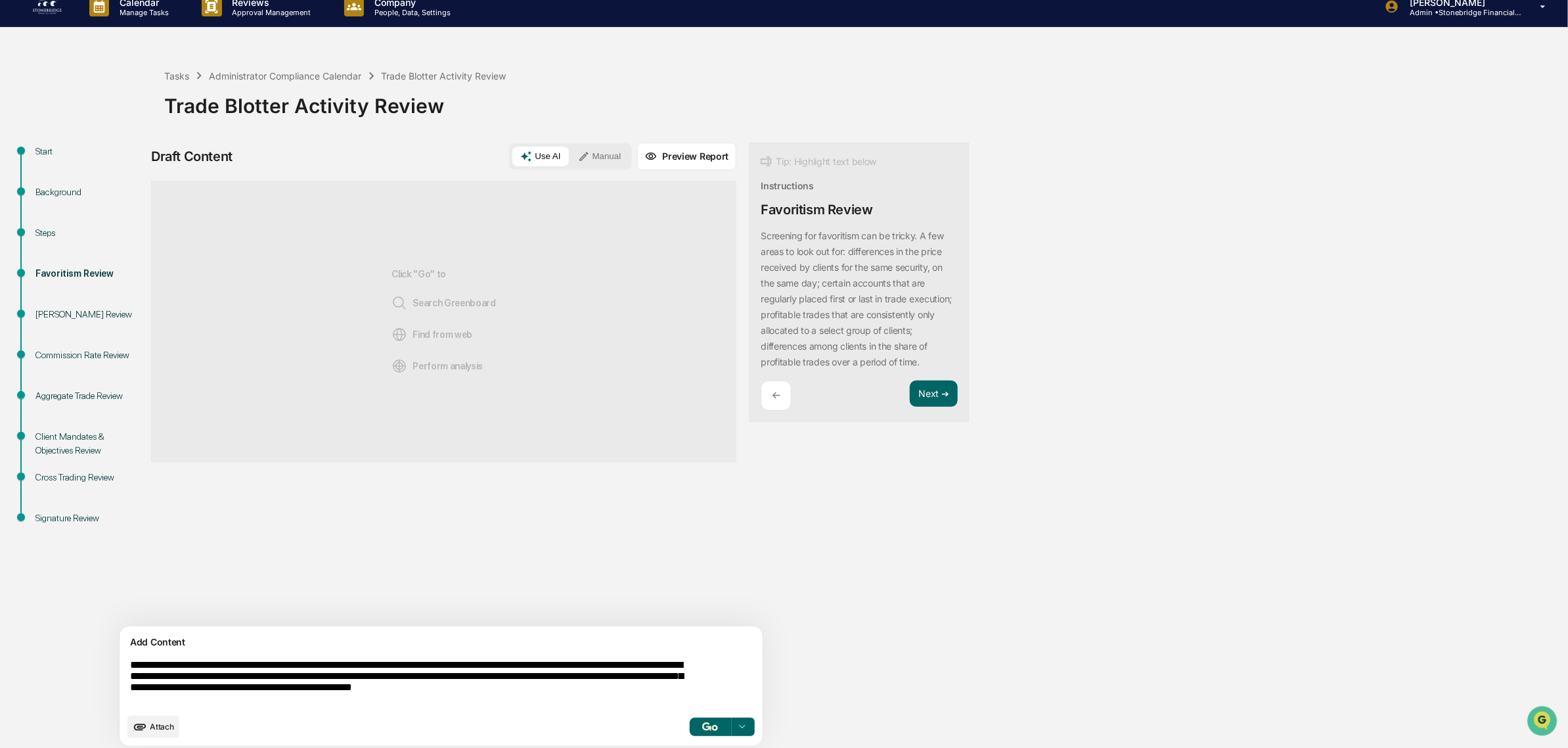
scroll to position [22, 0]
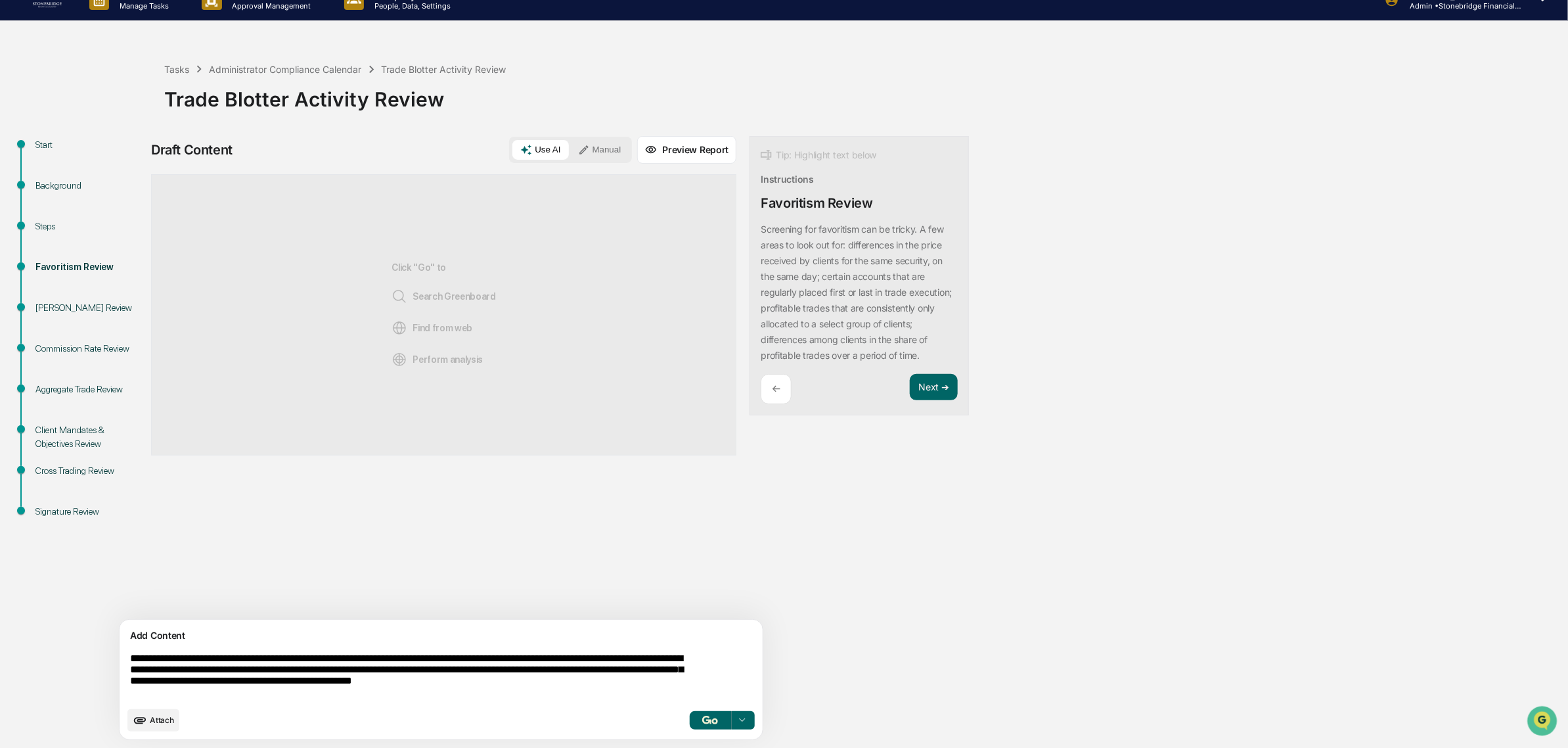
type textarea "**********"
click at [689, 723] on button "button" at bounding box center [710, 720] width 42 height 18
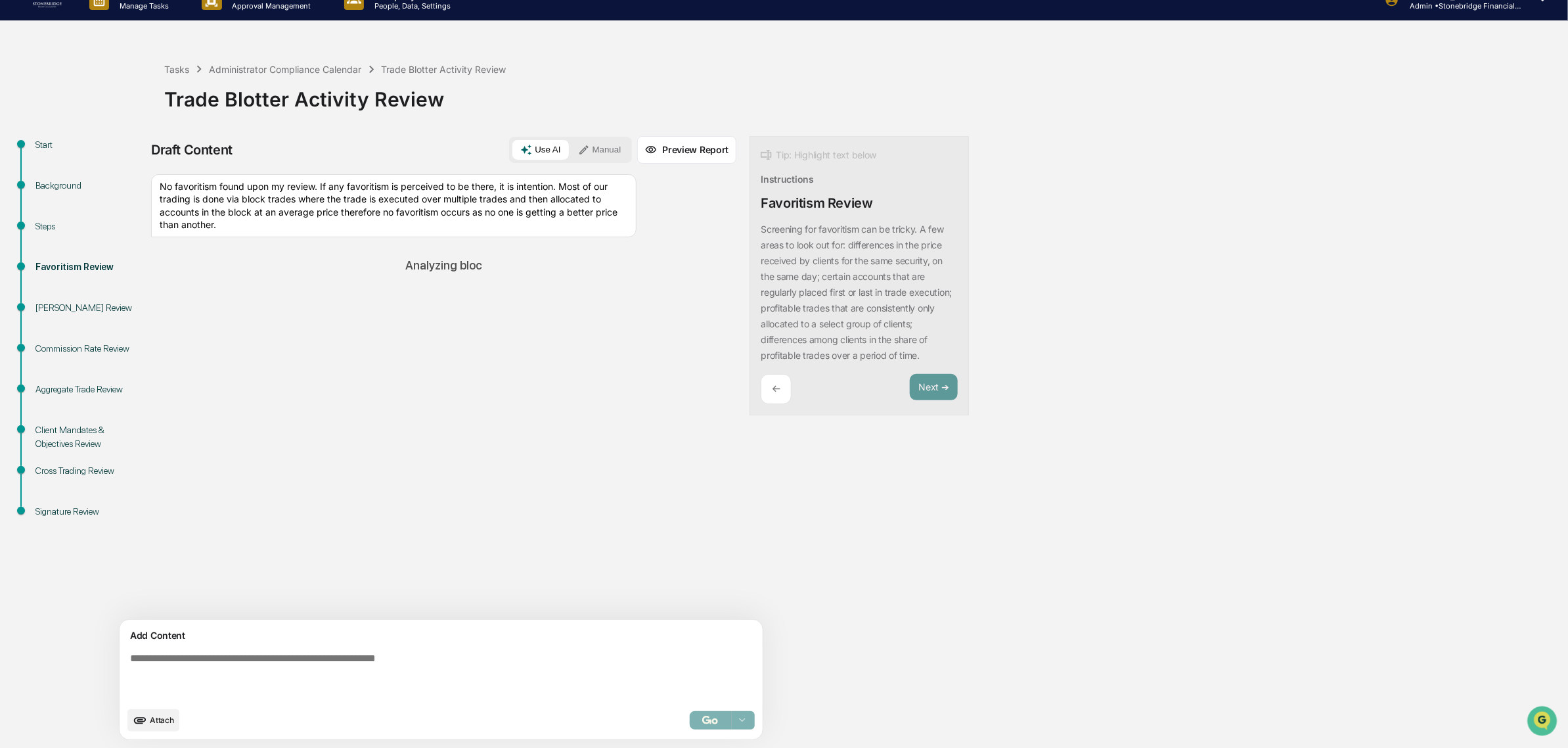
click at [448, 418] on div "Sources No favoritism found upon my review. If any favoritism is perceived to b…" at bounding box center [444, 397] width 585 height 445
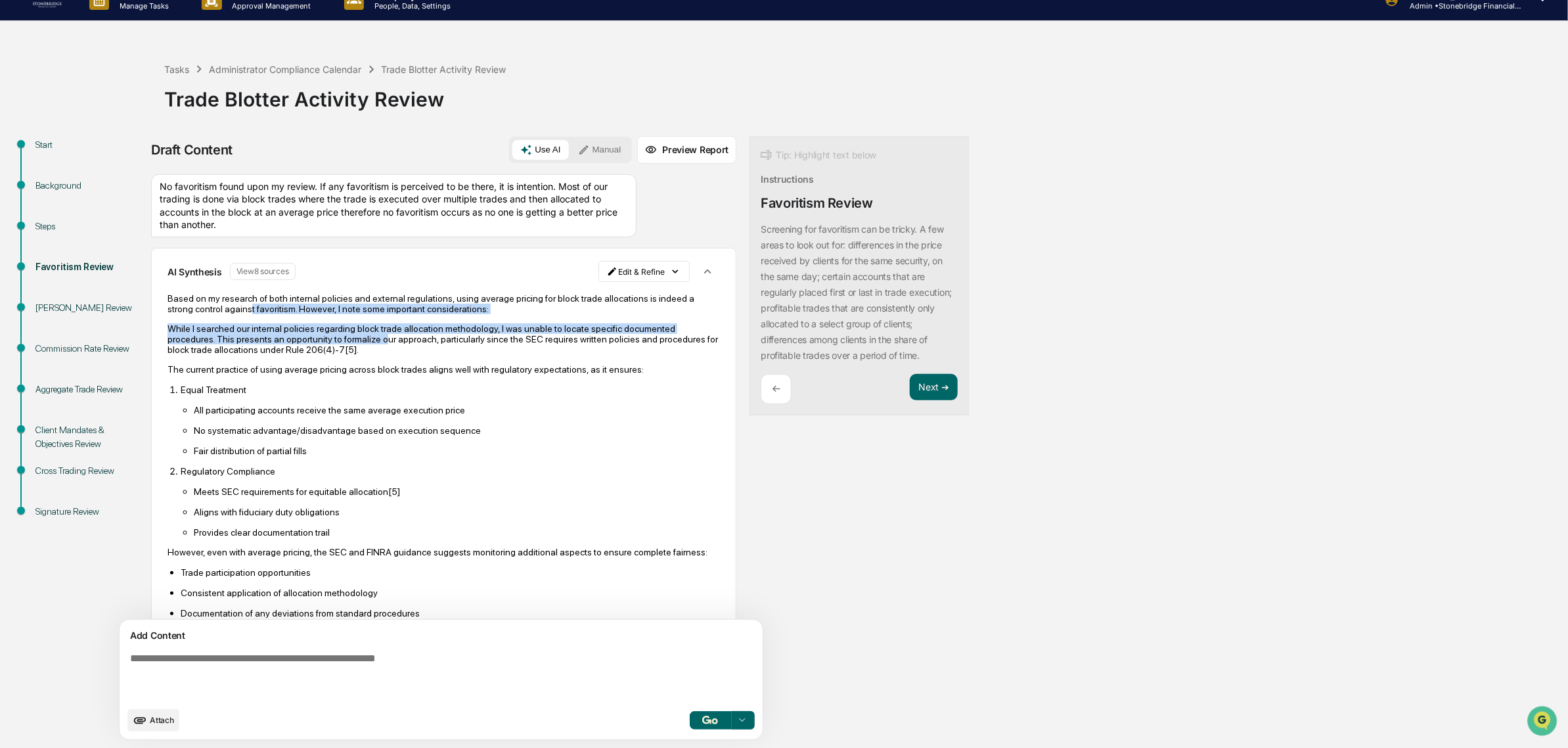
drag, startPoint x: 281, startPoint y: 304, endPoint x: 378, endPoint y: 339, distance: 103.1
click at [378, 339] on div "Based on my research of both internal policies and external regulations, using …" at bounding box center [444, 602] width 552 height 619
click at [378, 339] on p "While I searched our internal policies regarding block trade allocation methodo…" at bounding box center [444, 339] width 552 height 32
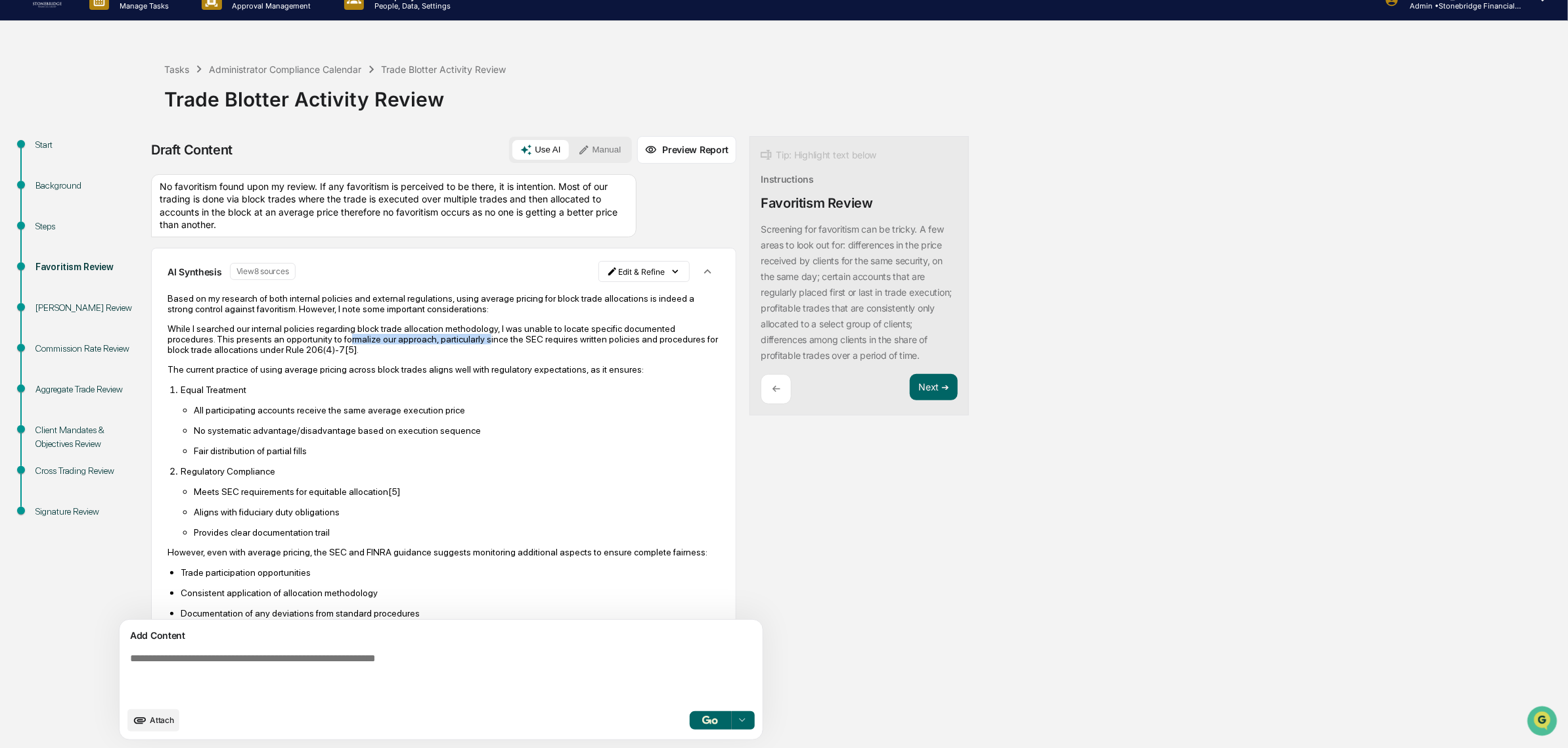
drag, startPoint x: 344, startPoint y: 337, endPoint x: 475, endPoint y: 340, distance: 131.0
click at [475, 340] on p "While I searched our internal policies regarding block trade allocation methodo…" at bounding box center [444, 339] width 552 height 32
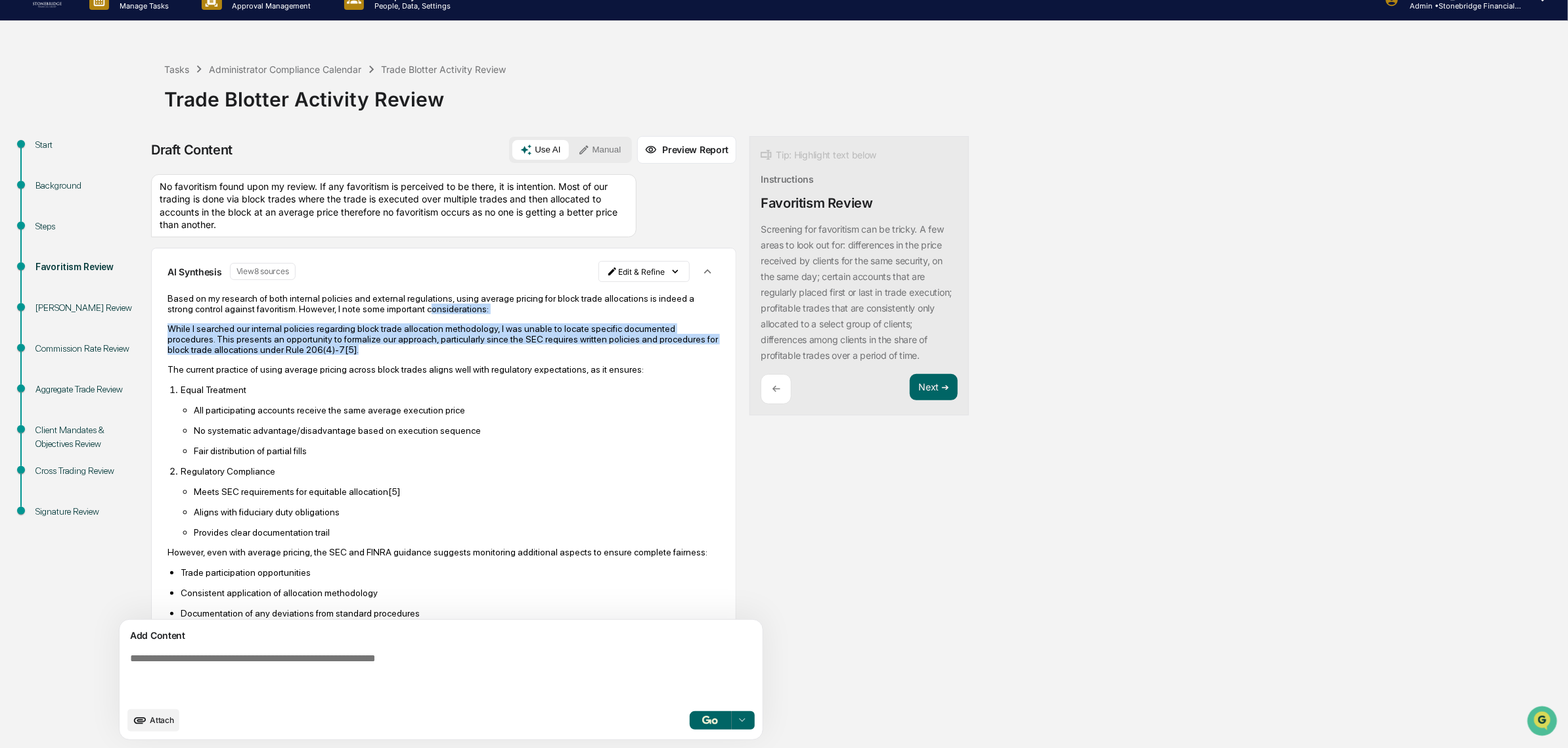
drag, startPoint x: 483, startPoint y: 354, endPoint x: 454, endPoint y: 313, distance: 50.2
click at [454, 313] on div "Based on my research of both internal policies and external regulations, using …" at bounding box center [444, 602] width 552 height 619
click at [454, 313] on p "Based on my research of both internal policies and external regulations, using …" at bounding box center [444, 303] width 552 height 21
drag, startPoint x: 340, startPoint y: 322, endPoint x: 343, endPoint y: 366, distance: 44.1
click at [343, 366] on div "Based on my research of both internal policies and external regulations, using …" at bounding box center [444, 602] width 552 height 619
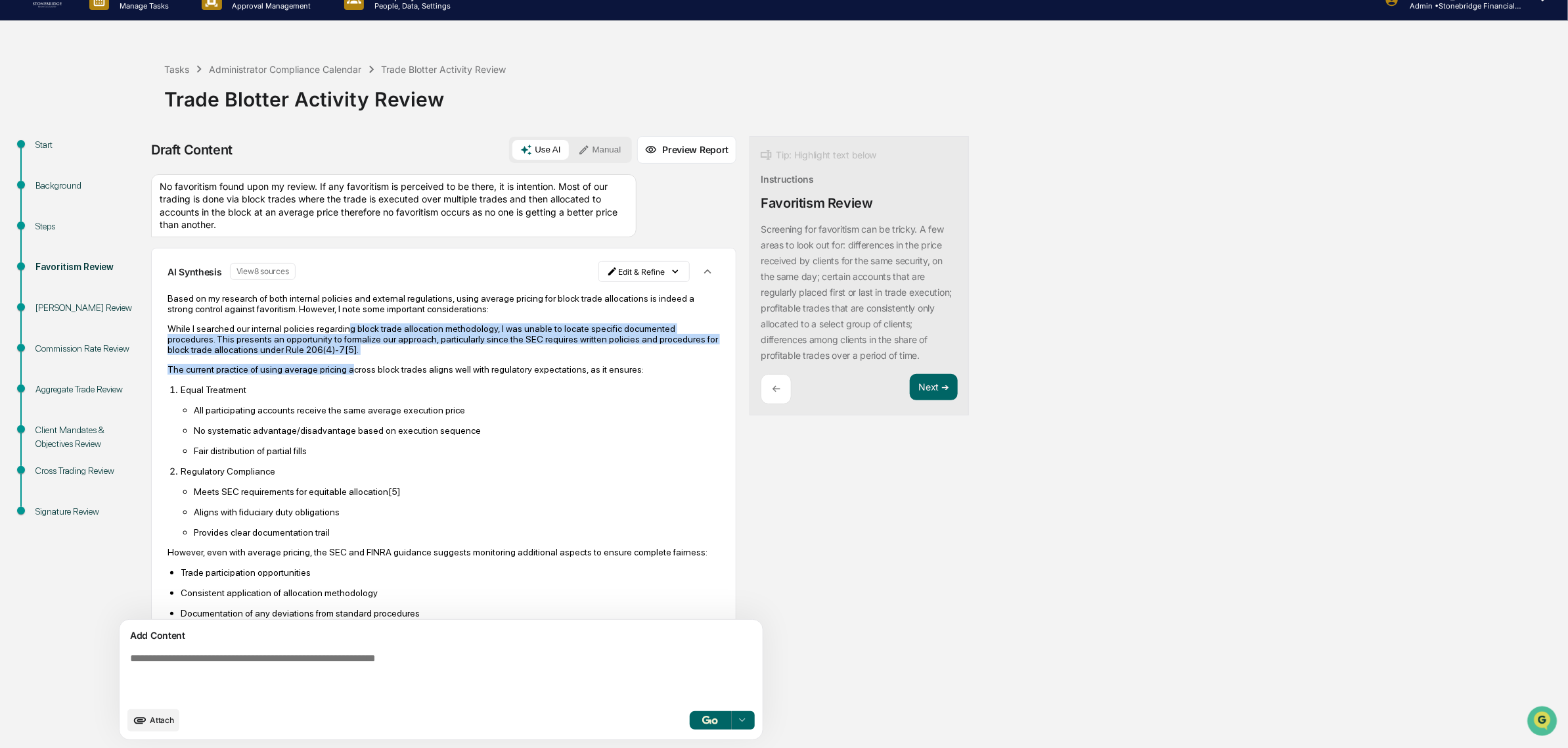
click at [343, 366] on div "Based on my research of both internal policies and external regulations, using …" at bounding box center [444, 602] width 552 height 619
drag, startPoint x: 343, startPoint y: 366, endPoint x: 330, endPoint y: 339, distance: 30.0
click at [330, 339] on div "Based on my research of both internal policies and external regulations, using …" at bounding box center [444, 602] width 552 height 619
click at [329, 339] on p "While I searched our internal policies regarding block trade allocation methodo…" at bounding box center [444, 339] width 552 height 32
drag, startPoint x: 457, startPoint y: 342, endPoint x: 497, endPoint y: 366, distance: 46.6
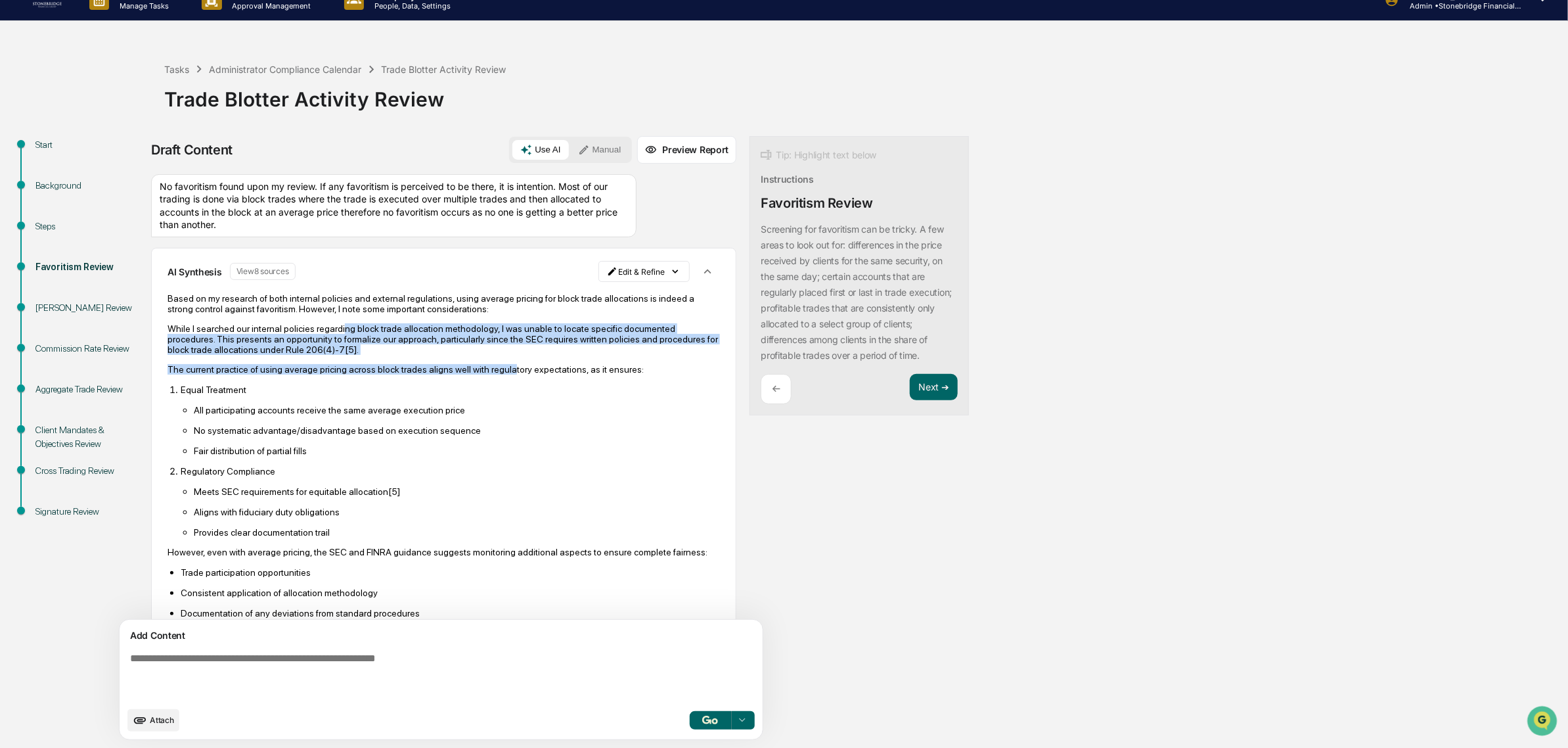
click at [497, 366] on div "Based on my research of both internal policies and external regulations, using …" at bounding box center [444, 602] width 552 height 619
drag, startPoint x: 503, startPoint y: 380, endPoint x: 433, endPoint y: 325, distance: 89.0
click at [433, 325] on div "Based on my research of both internal policies and external regulations, using …" at bounding box center [444, 602] width 552 height 619
click at [433, 327] on p "While I searched our internal policies regarding block trade allocation methodo…" at bounding box center [444, 339] width 552 height 32
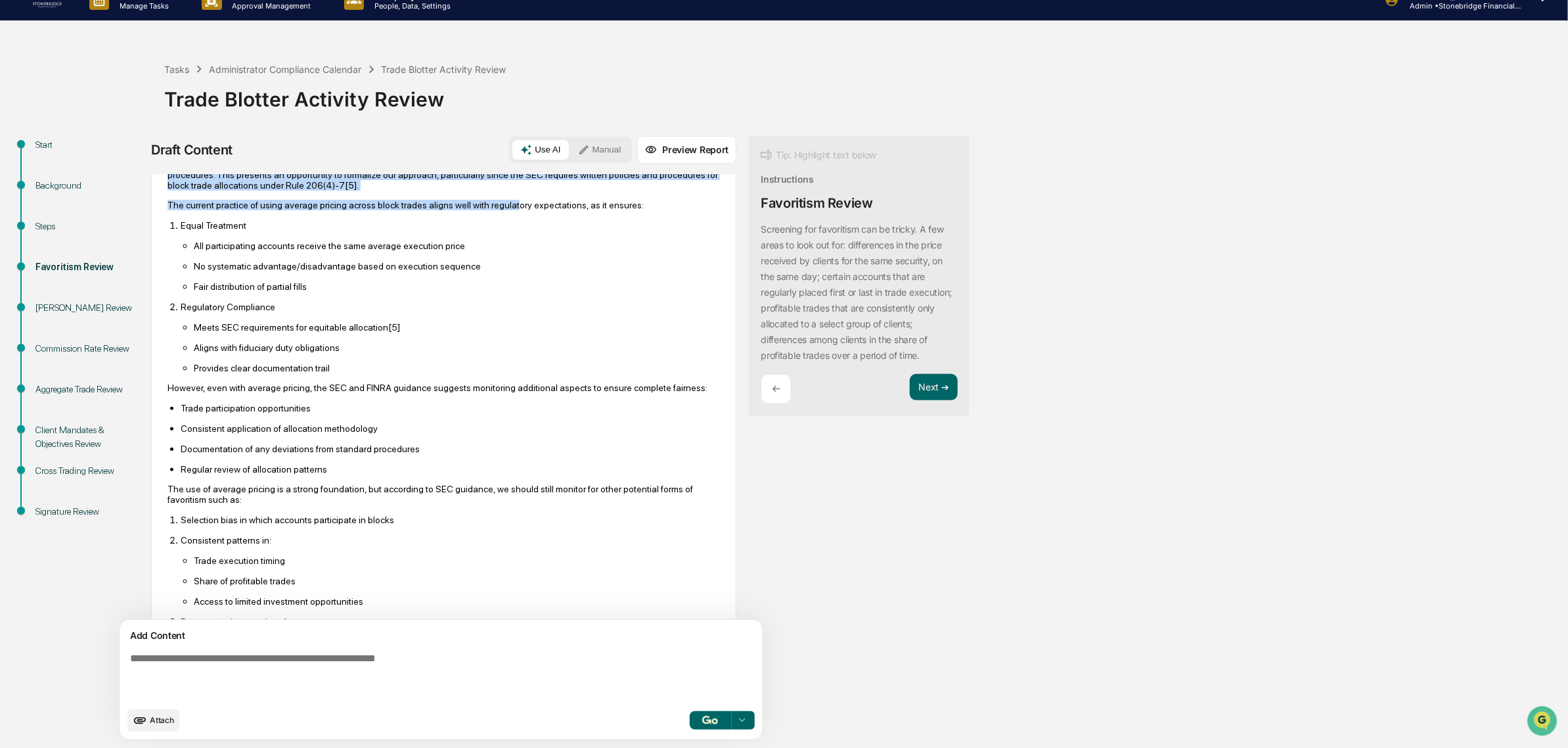
scroll to position [246, 0]
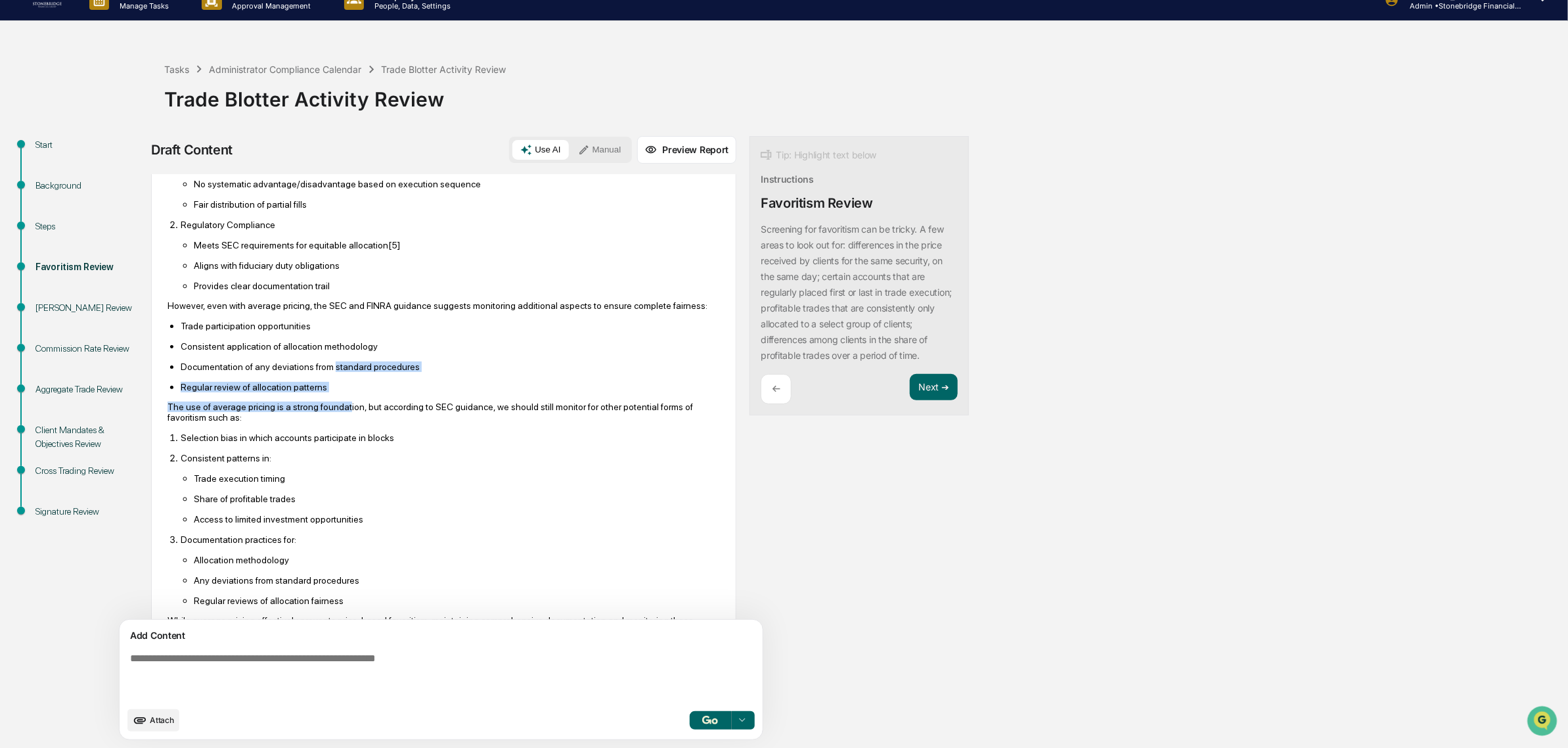
drag, startPoint x: 330, startPoint y: 385, endPoint x: 340, endPoint y: 427, distance: 43.2
click at [340, 427] on div "Based on my research of both internal policies and external regulations, using …" at bounding box center [444, 356] width 552 height 619
click at [340, 423] on p "The use of average pricing is a strong foundation, but according to SEC guidanc…" at bounding box center [444, 412] width 552 height 21
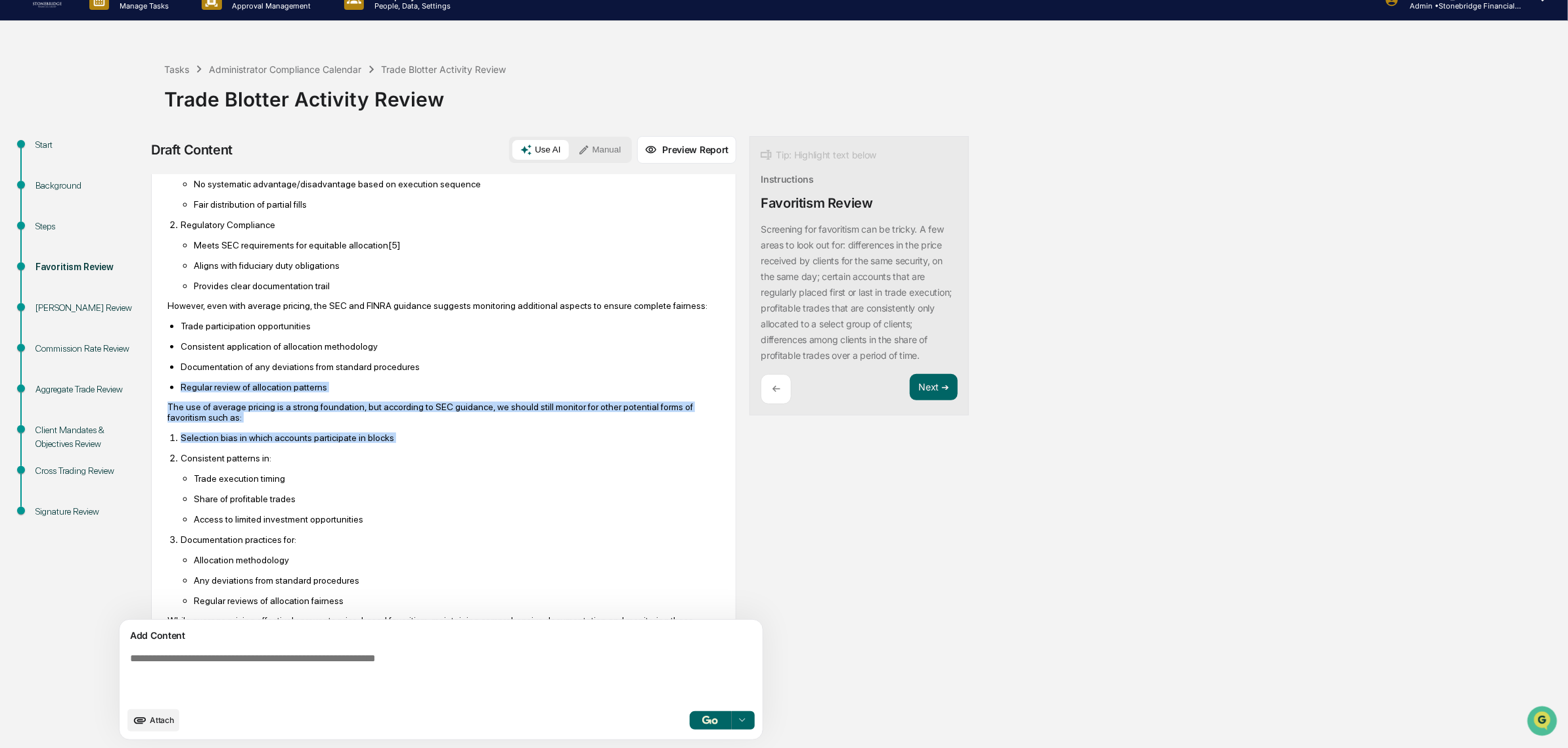
drag, startPoint x: 266, startPoint y: 400, endPoint x: 310, endPoint y: 474, distance: 86.1
click at [310, 474] on div "Based on my research of both internal policies and external regulations, using …" at bounding box center [444, 356] width 552 height 619
click at [311, 474] on ol "Selection bias in which accounts participate in blocks Consistent patterns in: …" at bounding box center [444, 518] width 552 height 174
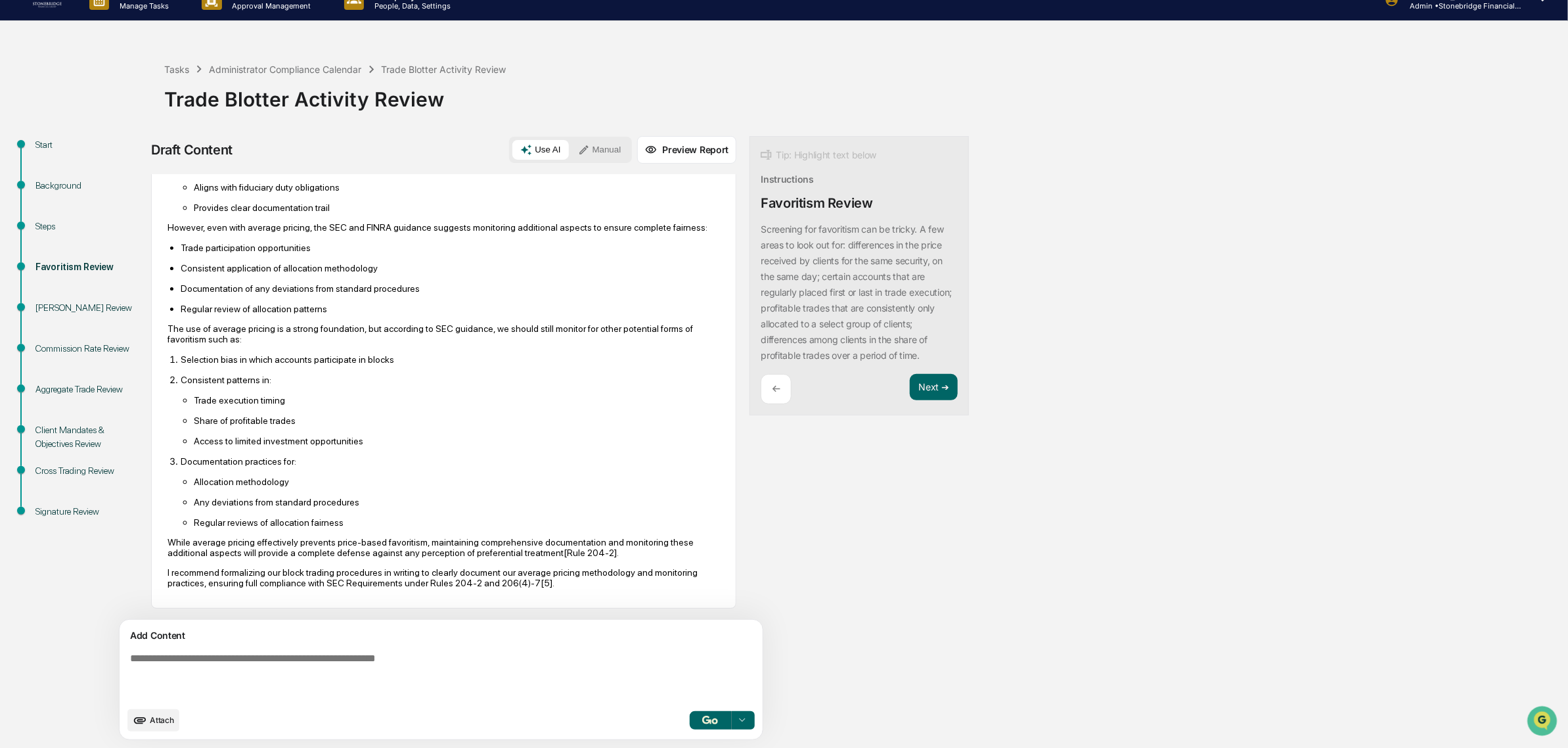
scroll to position [355, 0]
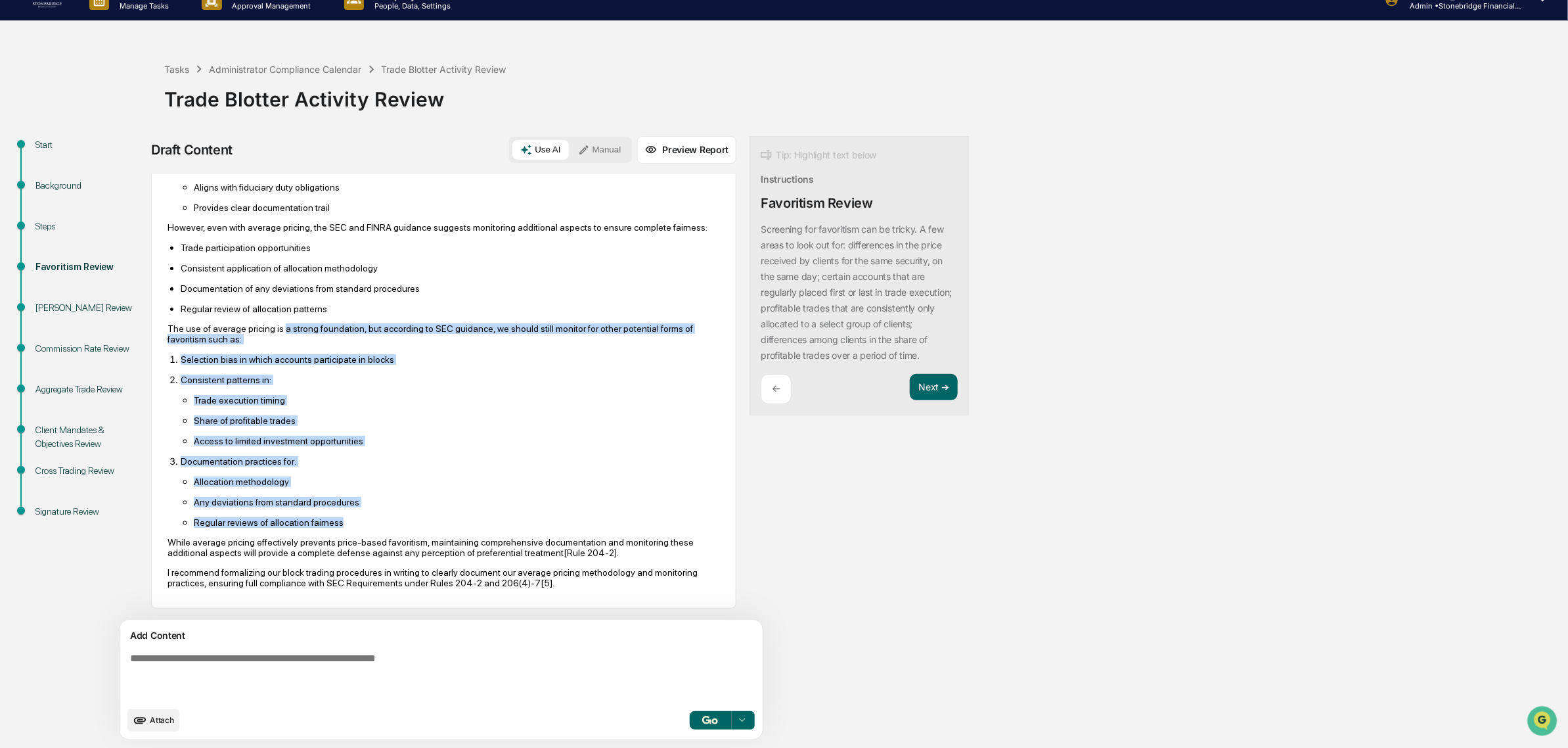
drag, startPoint x: 278, startPoint y: 308, endPoint x: 368, endPoint y: 512, distance: 223.0
click at [368, 512] on div "Based on my research of both internal policies and external regulations, using …" at bounding box center [444, 278] width 552 height 619
click at [368, 517] on p "Regular reviews of allocation fairness" at bounding box center [457, 522] width 526 height 11
drag, startPoint x: 369, startPoint y: 516, endPoint x: 327, endPoint y: 339, distance: 181.9
click at [327, 339] on div "Based on my research of both internal policies and external regulations, using …" at bounding box center [444, 278] width 552 height 619
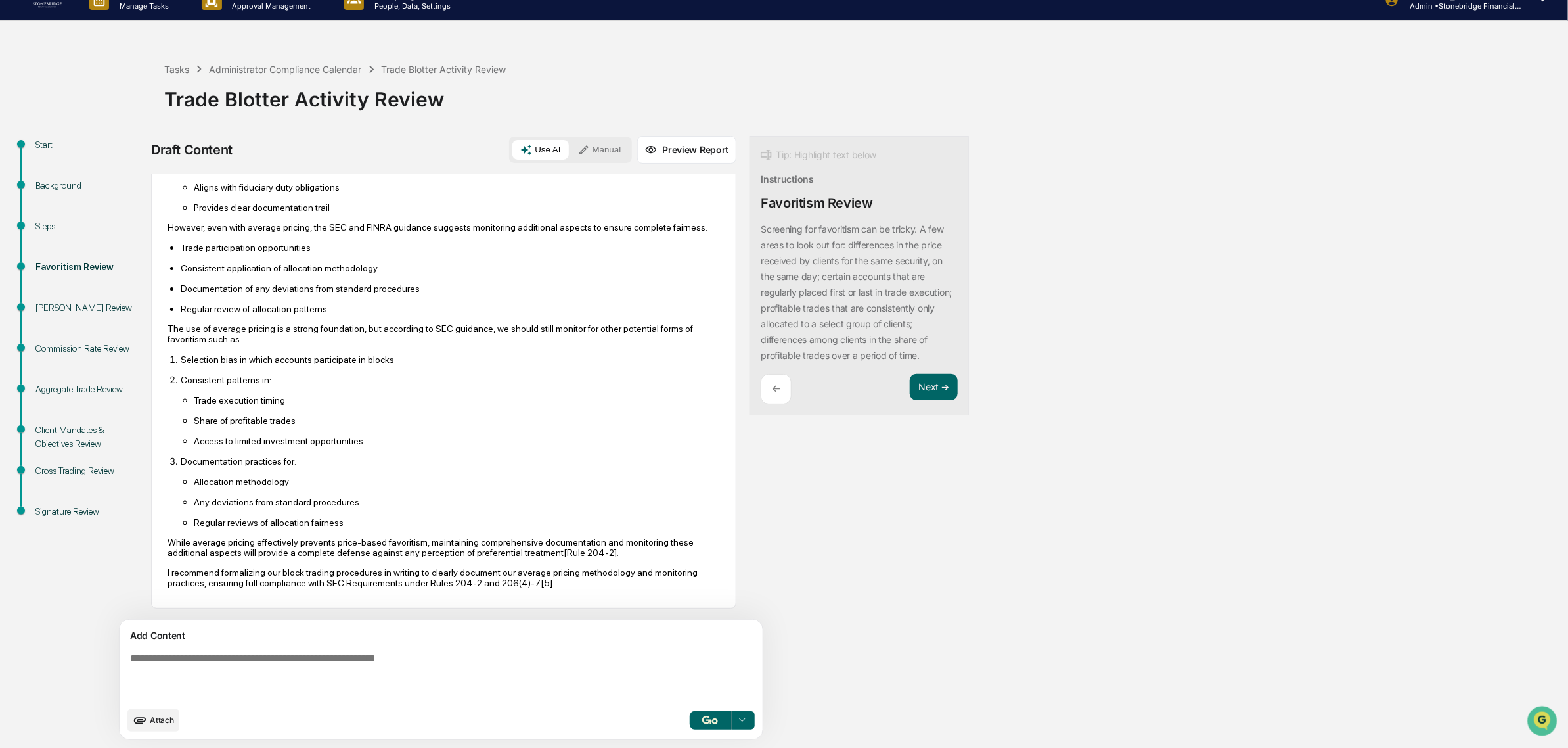
click at [327, 339] on div "Based on my research of both internal policies and external regulations, using …" at bounding box center [444, 278] width 552 height 619
drag, startPoint x: 293, startPoint y: 334, endPoint x: 293, endPoint y: 372, distance: 38.0
click at [293, 372] on div "Based on my research of both internal policies and external regulations, using …" at bounding box center [444, 278] width 552 height 619
click at [293, 375] on p "Consistent patterns in:" at bounding box center [450, 380] width 539 height 11
click at [910, 401] on button "Next ➔" at bounding box center [934, 388] width 48 height 27
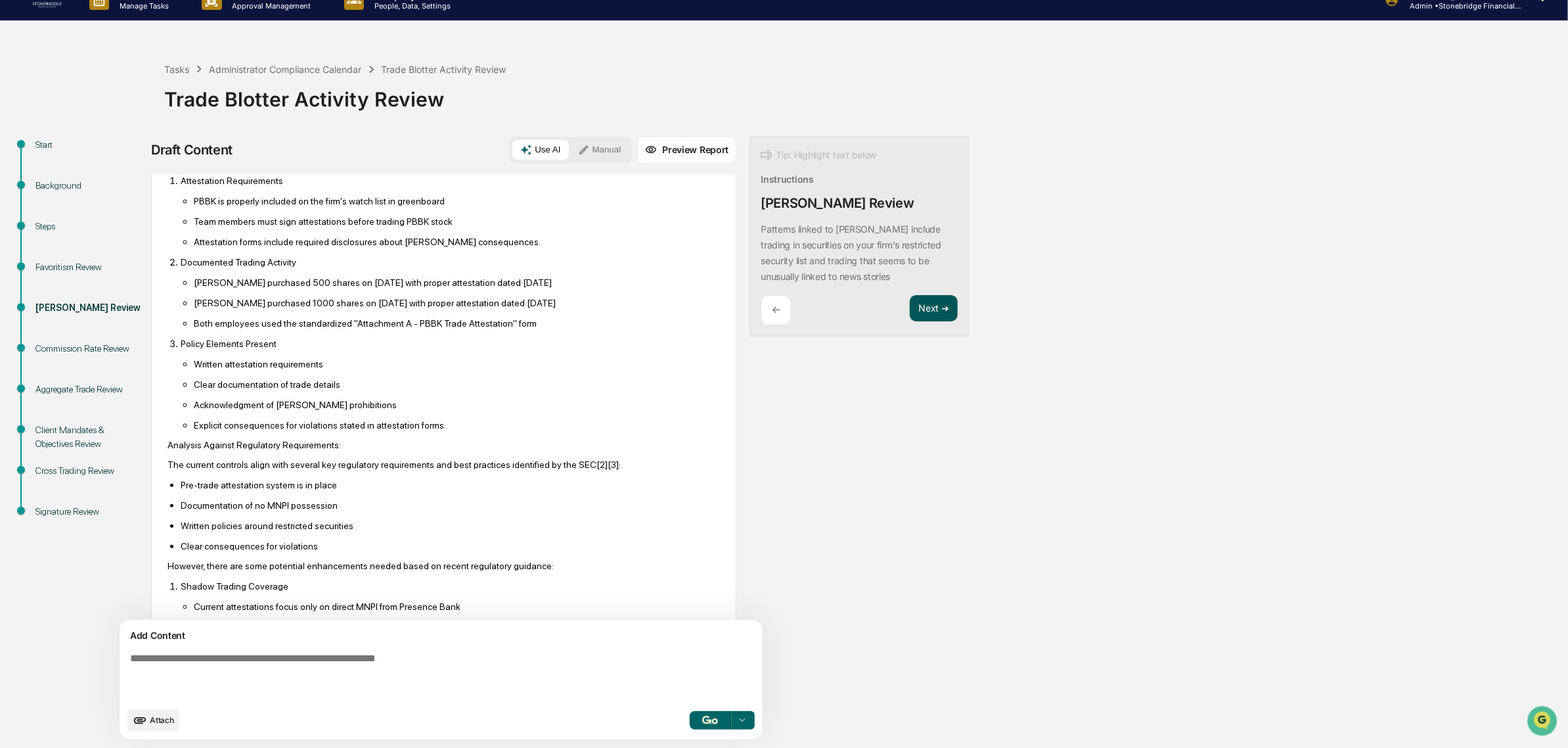
click at [910, 309] on button "Next ➔" at bounding box center [934, 309] width 48 height 27
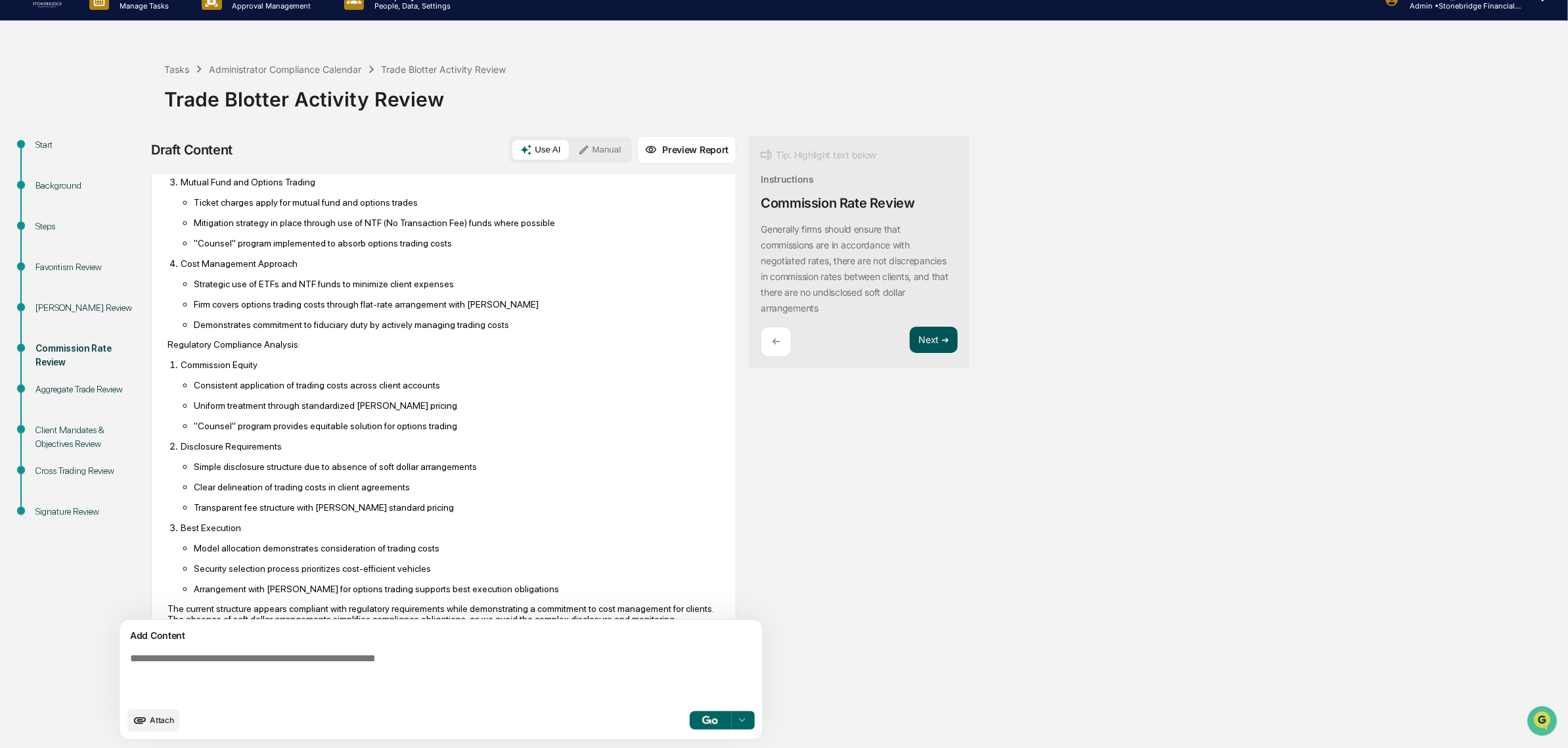
click at [884, 309] on div "Tip: Highlight text below Instructions Commission Rate Review Generally firms s…" at bounding box center [859, 252] width 220 height 233
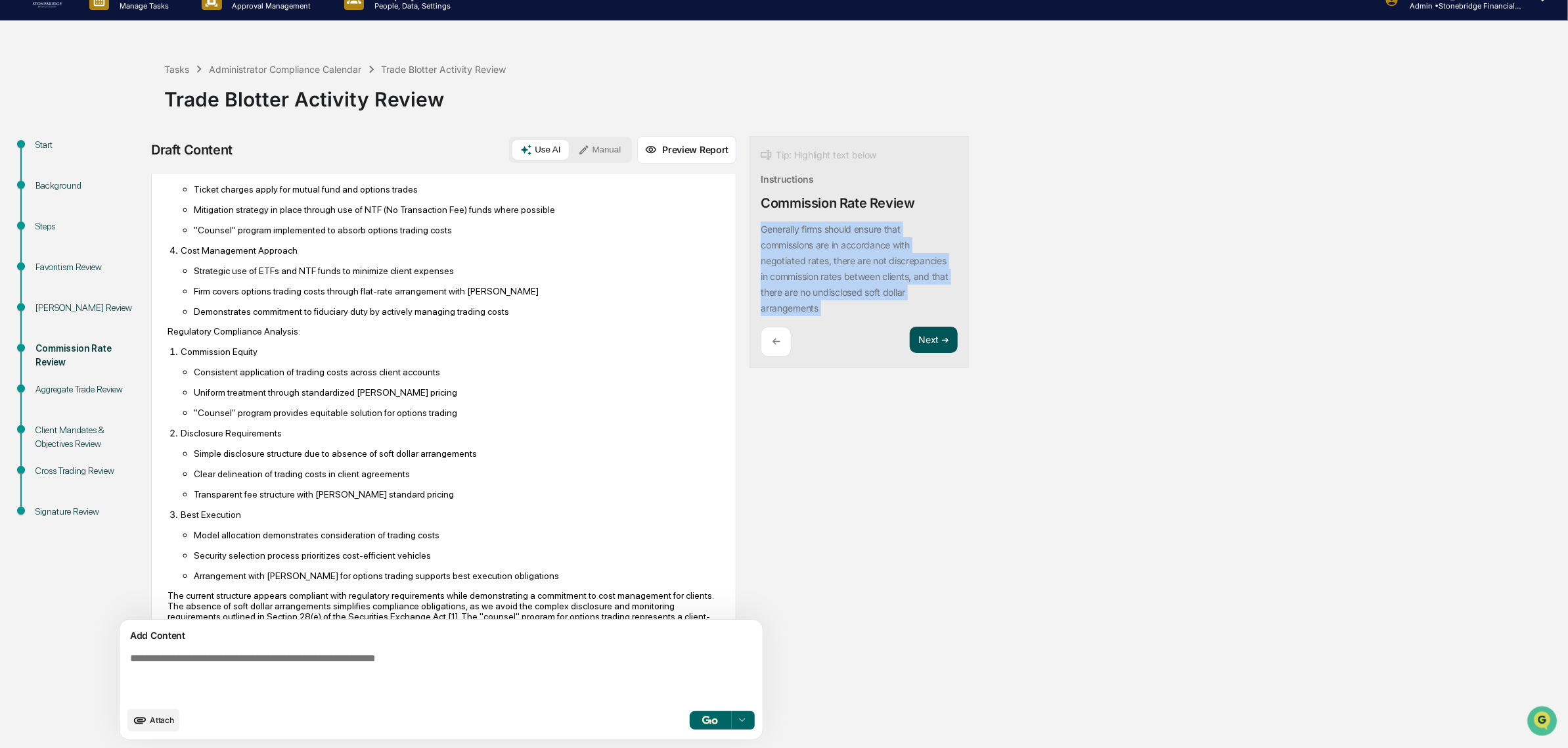
click at [884, 309] on div "Generally firms should ensure that commissions are in accordance with negotiate…" at bounding box center [859, 269] width 197 height 95
click at [910, 351] on button "Next ➔" at bounding box center [934, 340] width 48 height 27
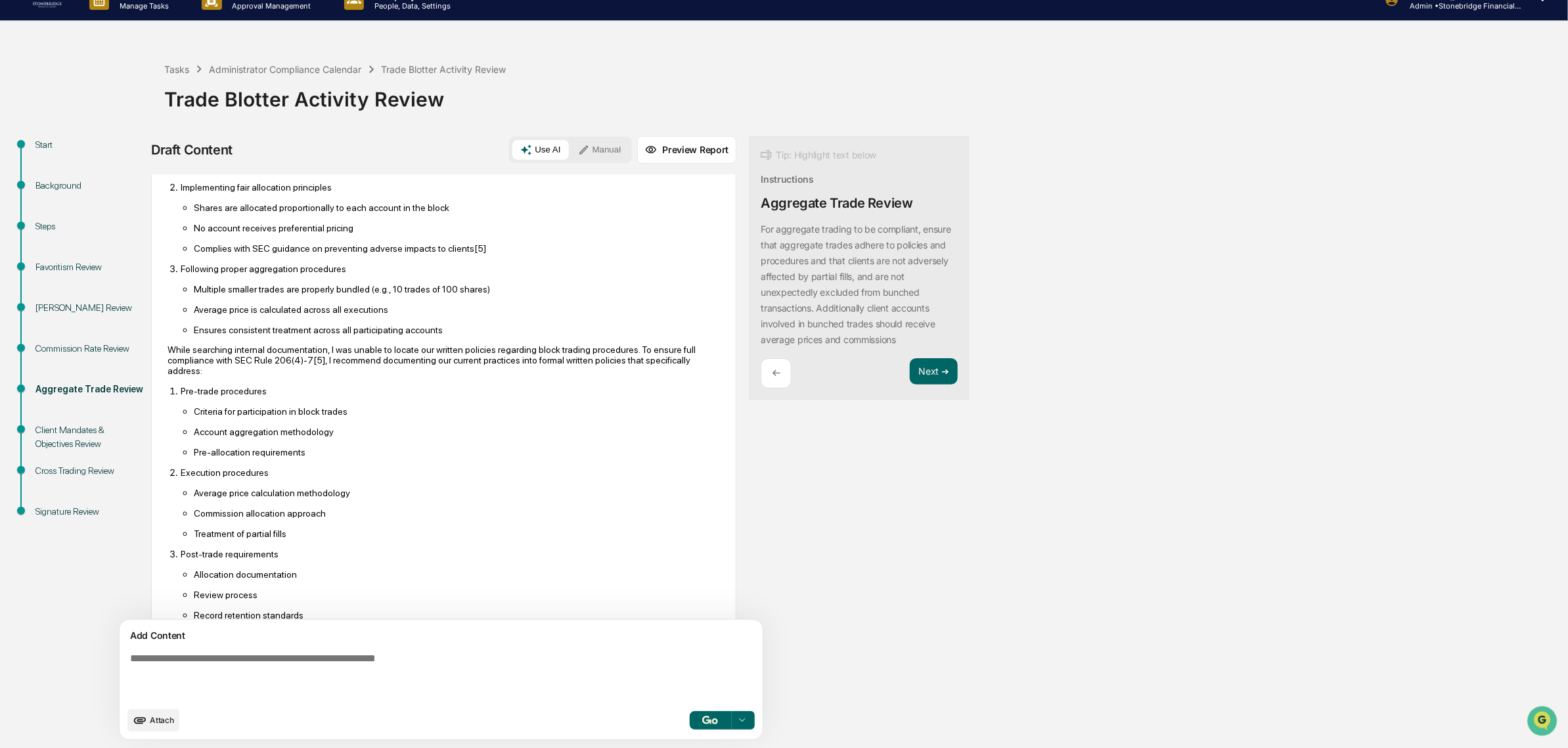
click at [81, 512] on div "Signature Review" at bounding box center [89, 512] width 108 height 14
click at [69, 479] on div "Cross Trading Review" at bounding box center [89, 486] width 129 height 41
click at [77, 461] on div "Client Mandates & Objectives Review" at bounding box center [89, 445] width 129 height 41
click at [76, 474] on div "Cross Trading Review" at bounding box center [89, 471] width 108 height 14
click at [65, 460] on div "Client Mandates & Objectives Review" at bounding box center [89, 445] width 129 height 41
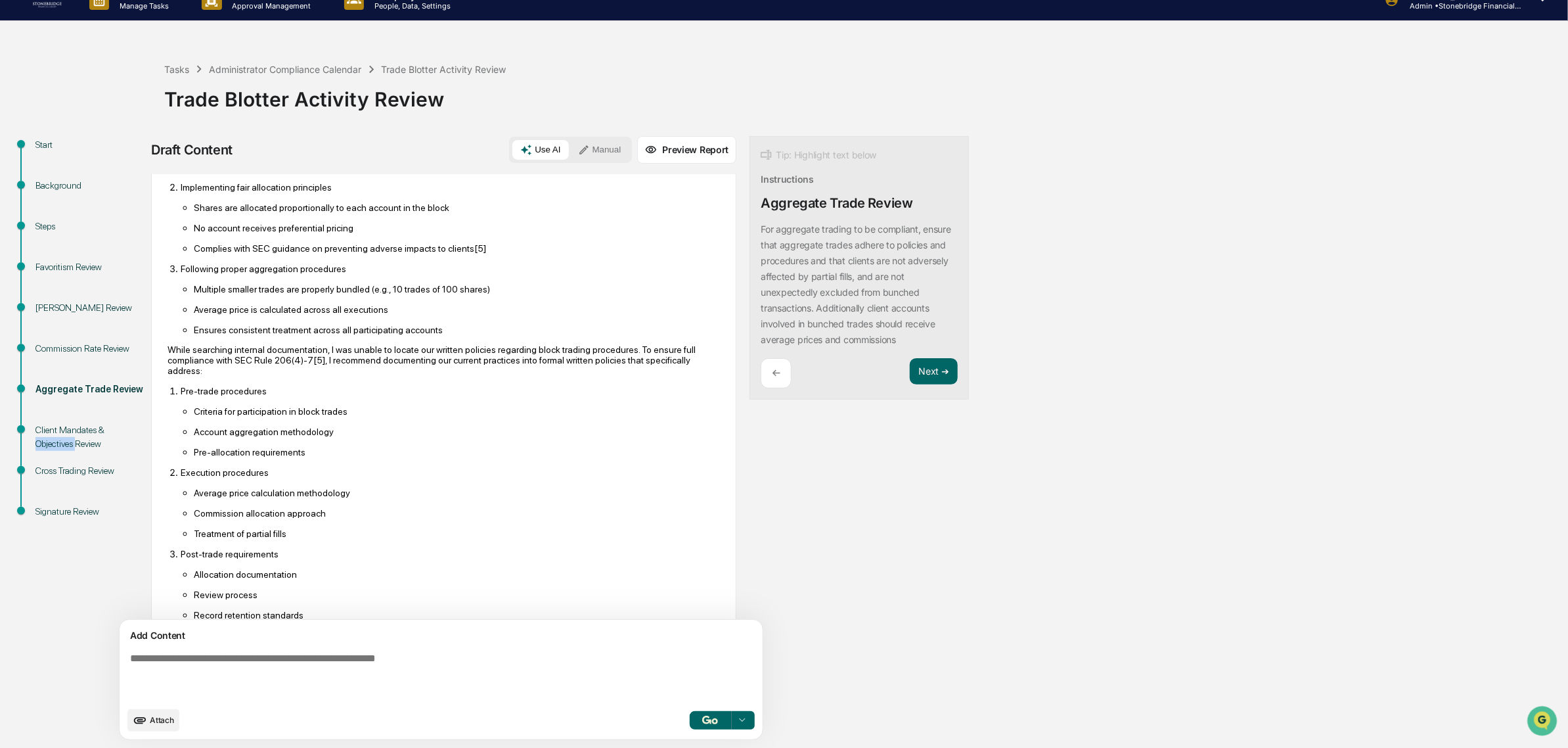
click at [65, 460] on div "Client Mandates & Objectives Review" at bounding box center [89, 445] width 129 height 41
click at [911, 368] on div "Start Background Steps Favoritism Review Insider Trading Review Commission Rate…" at bounding box center [784, 442] width 1555 height 612
click at [910, 372] on button "Next ➔" at bounding box center [934, 372] width 48 height 27
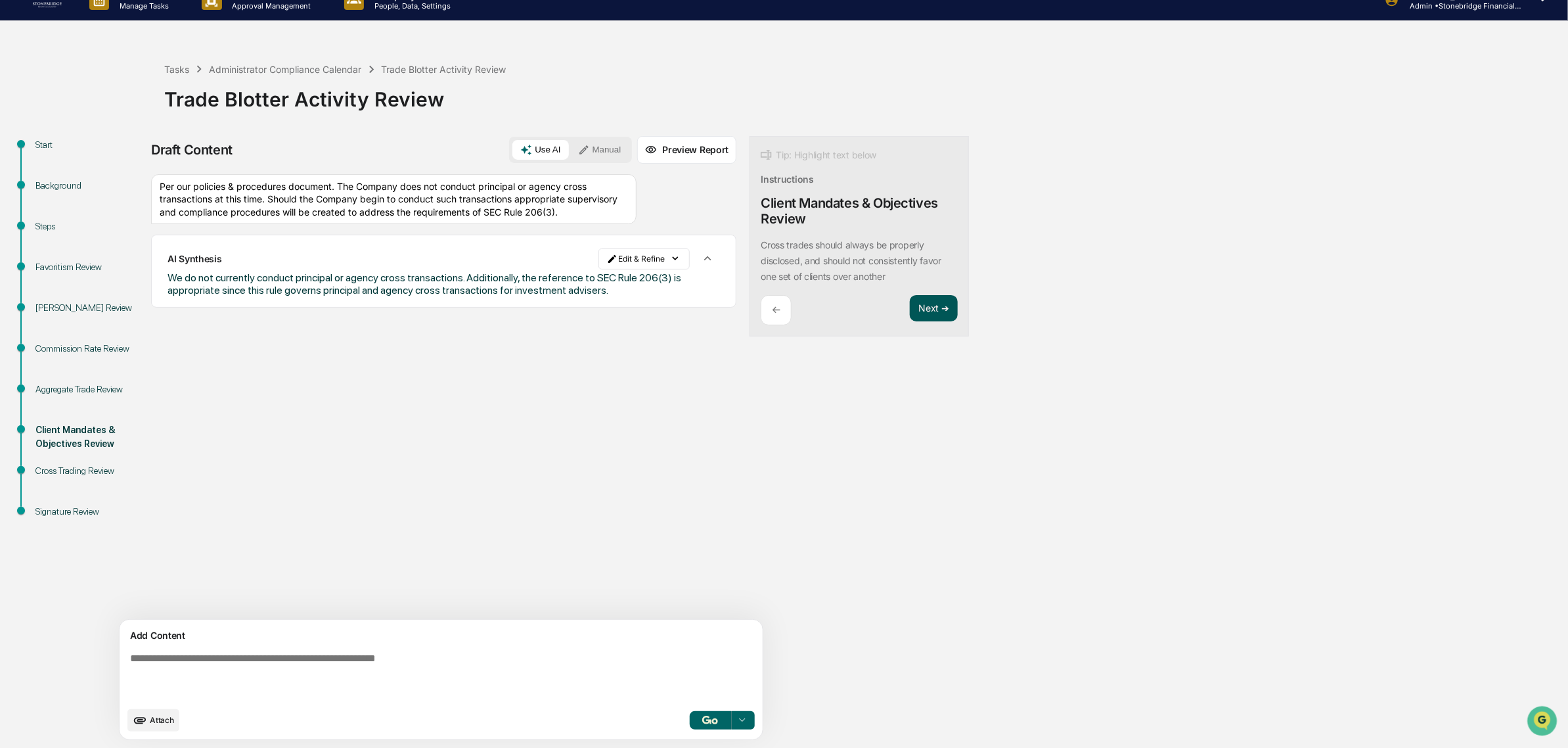
click at [910, 313] on button "Next ➔" at bounding box center [934, 309] width 48 height 27
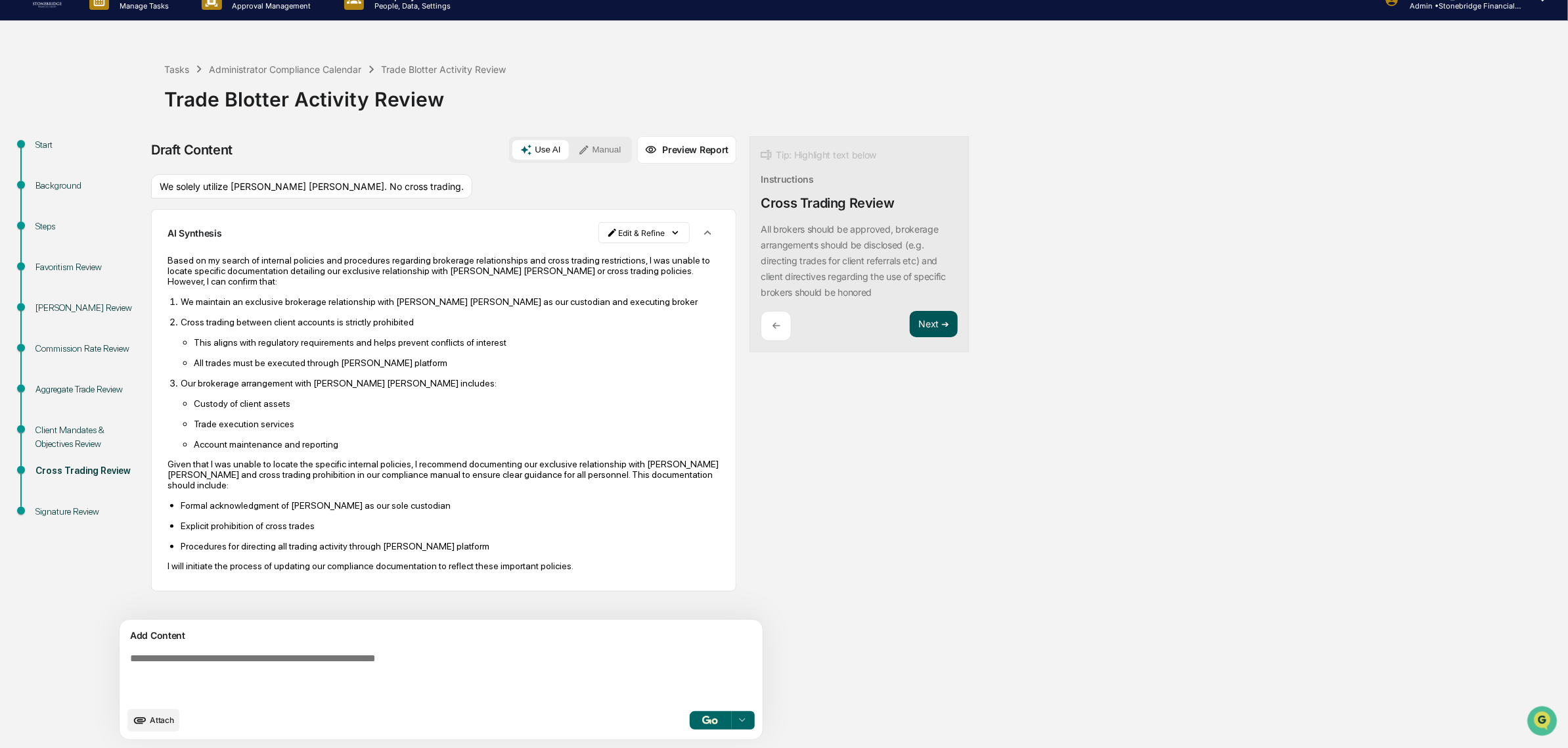
click at [910, 317] on button "Next ➔" at bounding box center [934, 324] width 48 height 27
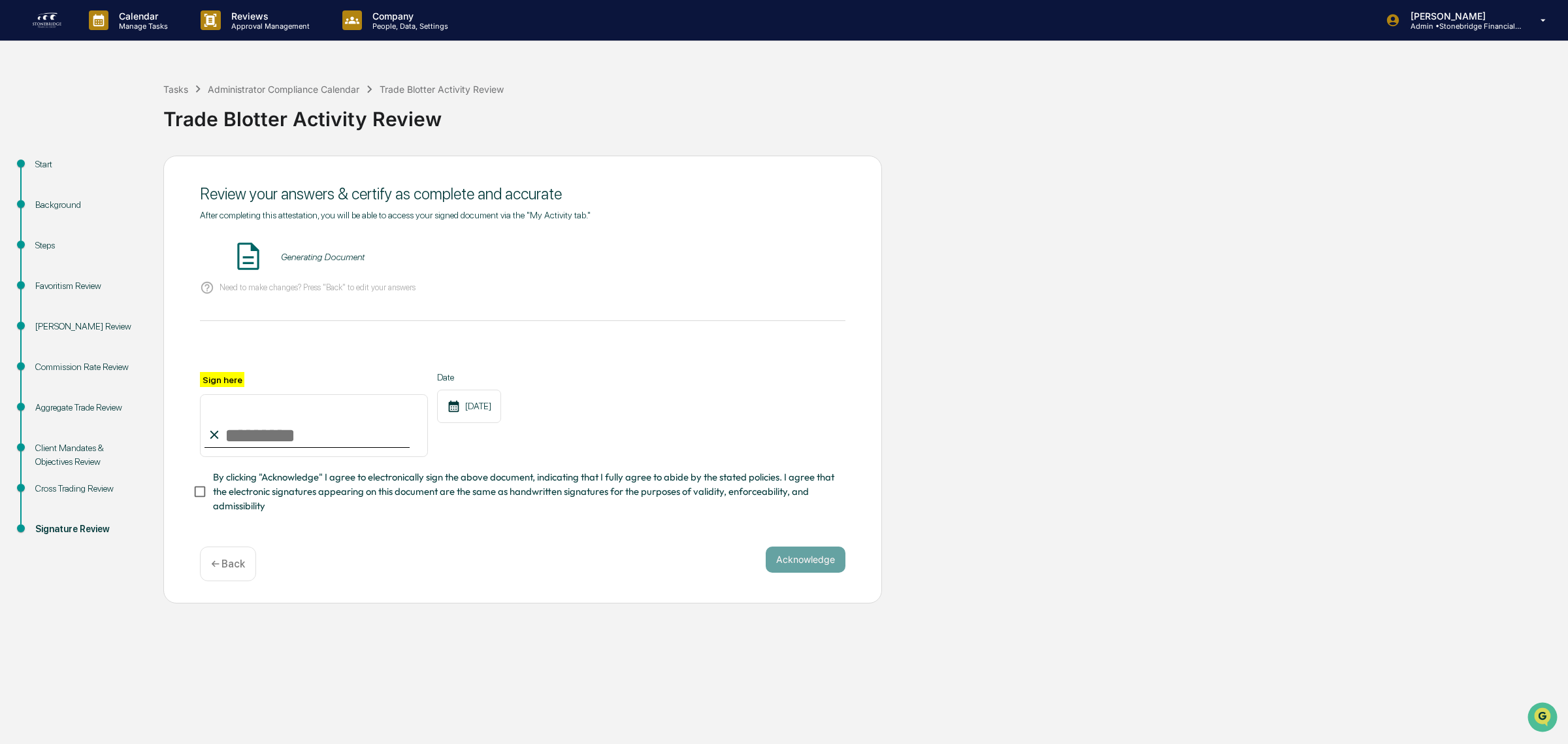
click at [286, 433] on input "Sign here" at bounding box center [313, 426] width 228 height 63
type input "**********"
click at [301, 484] on span "By clicking "Acknowledge" I agree to electronically sign the above document, in…" at bounding box center [524, 492] width 622 height 44
drag, startPoint x: 759, startPoint y: 275, endPoint x: 765, endPoint y: 263, distance: 13.4
click at [765, 263] on button "VIEW" at bounding box center [771, 257] width 85 height 22
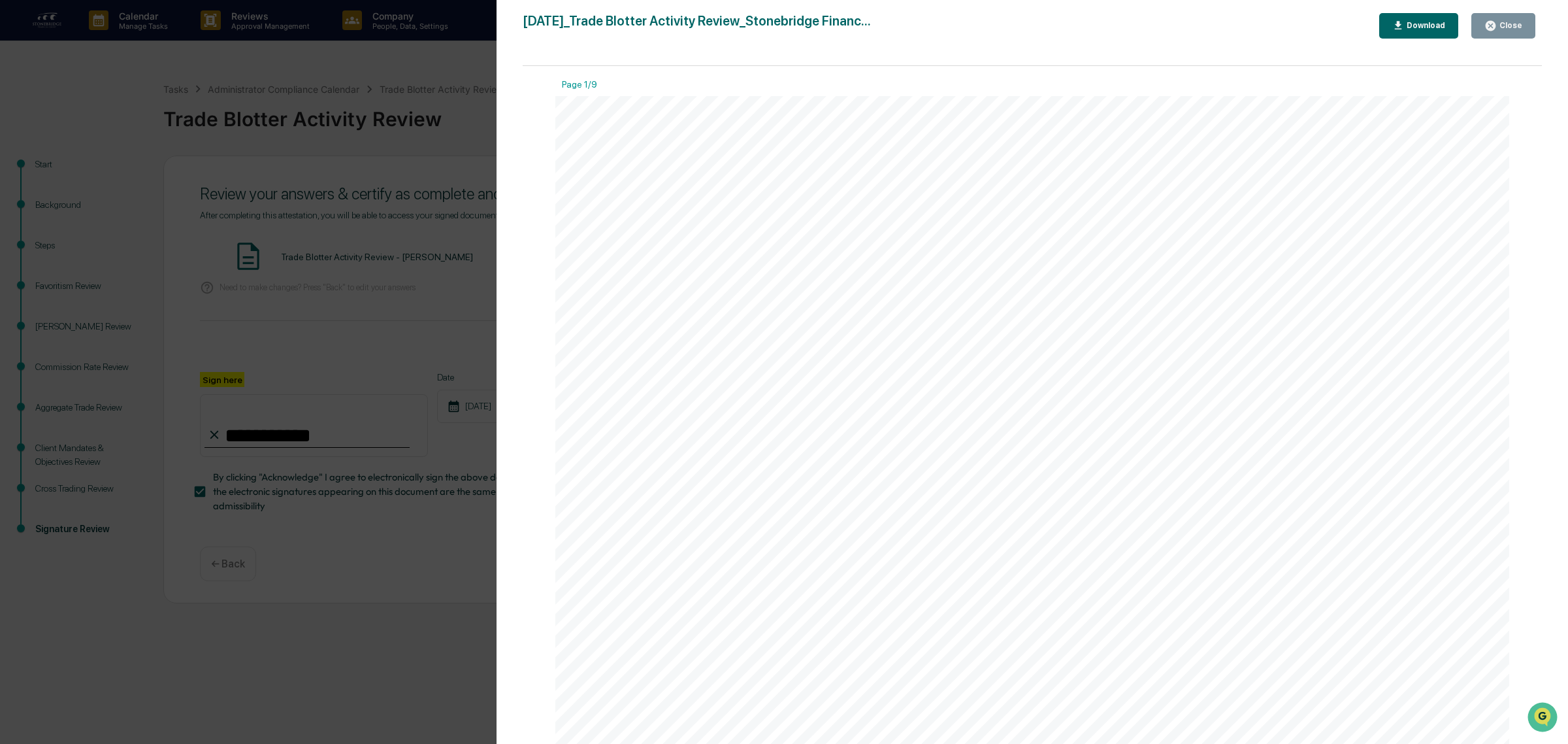
click at [1502, 25] on div "Close" at bounding box center [1510, 25] width 25 height 9
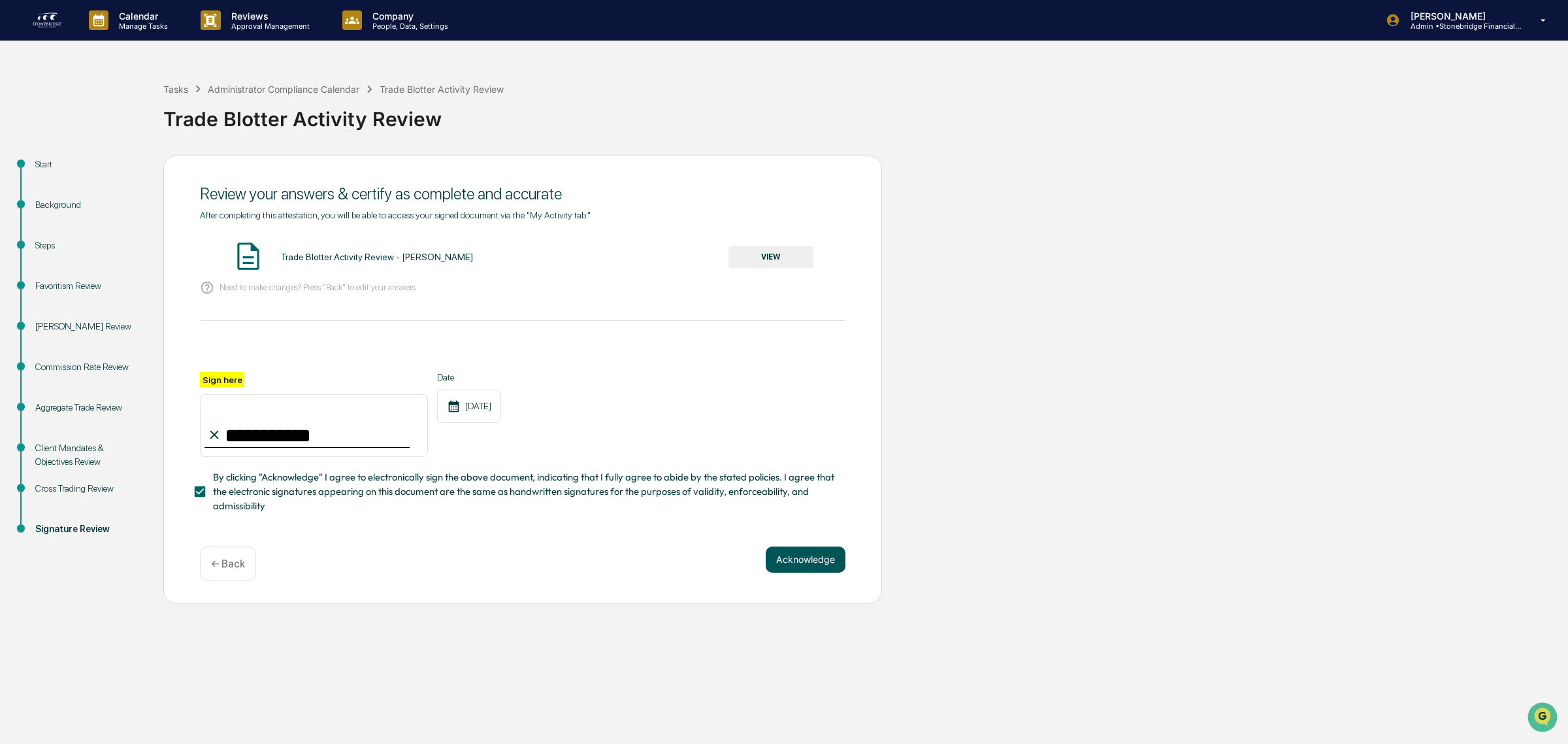
click at [788, 563] on button "Acknowledge" at bounding box center [805, 559] width 80 height 26
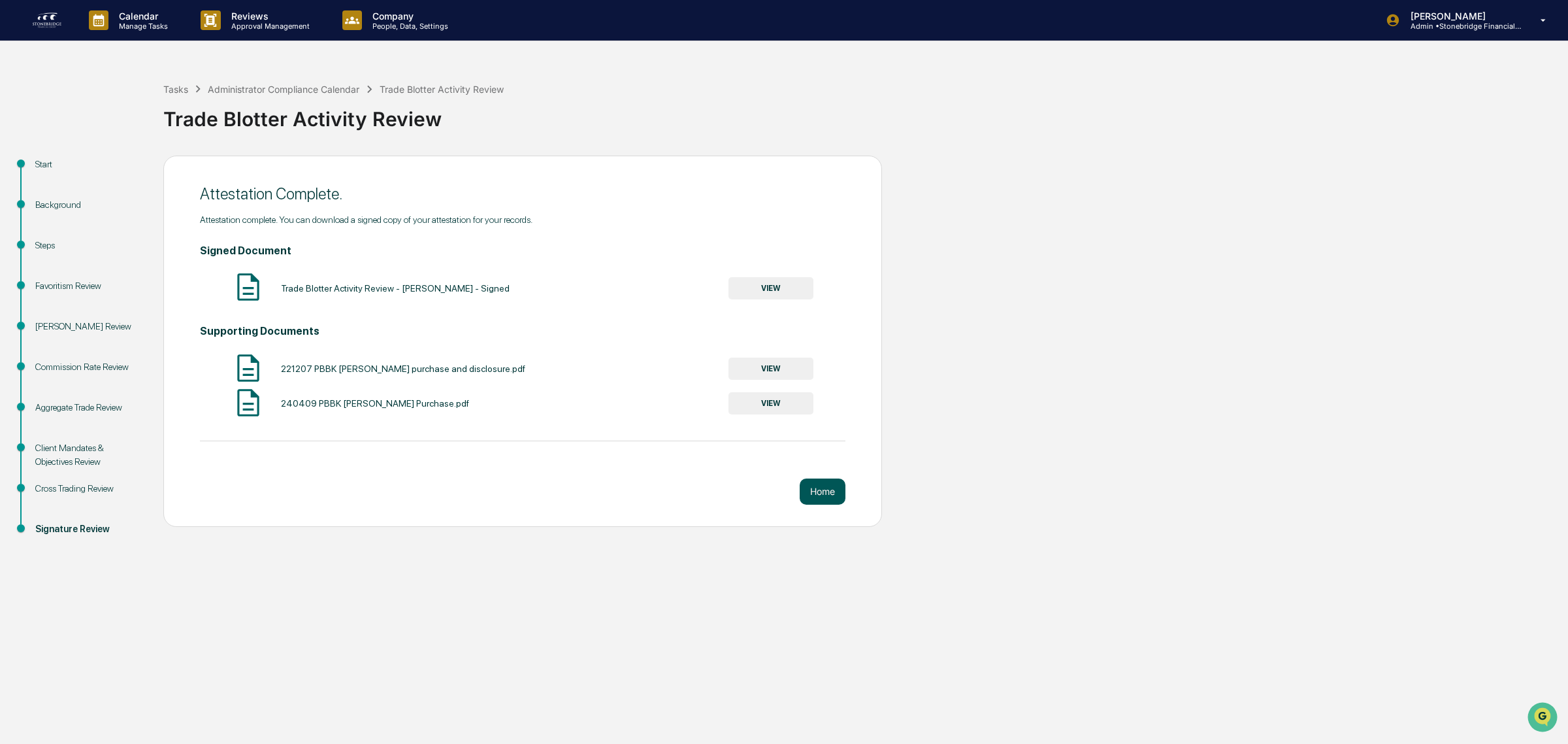
click at [806, 501] on button "Home" at bounding box center [822, 491] width 46 height 26
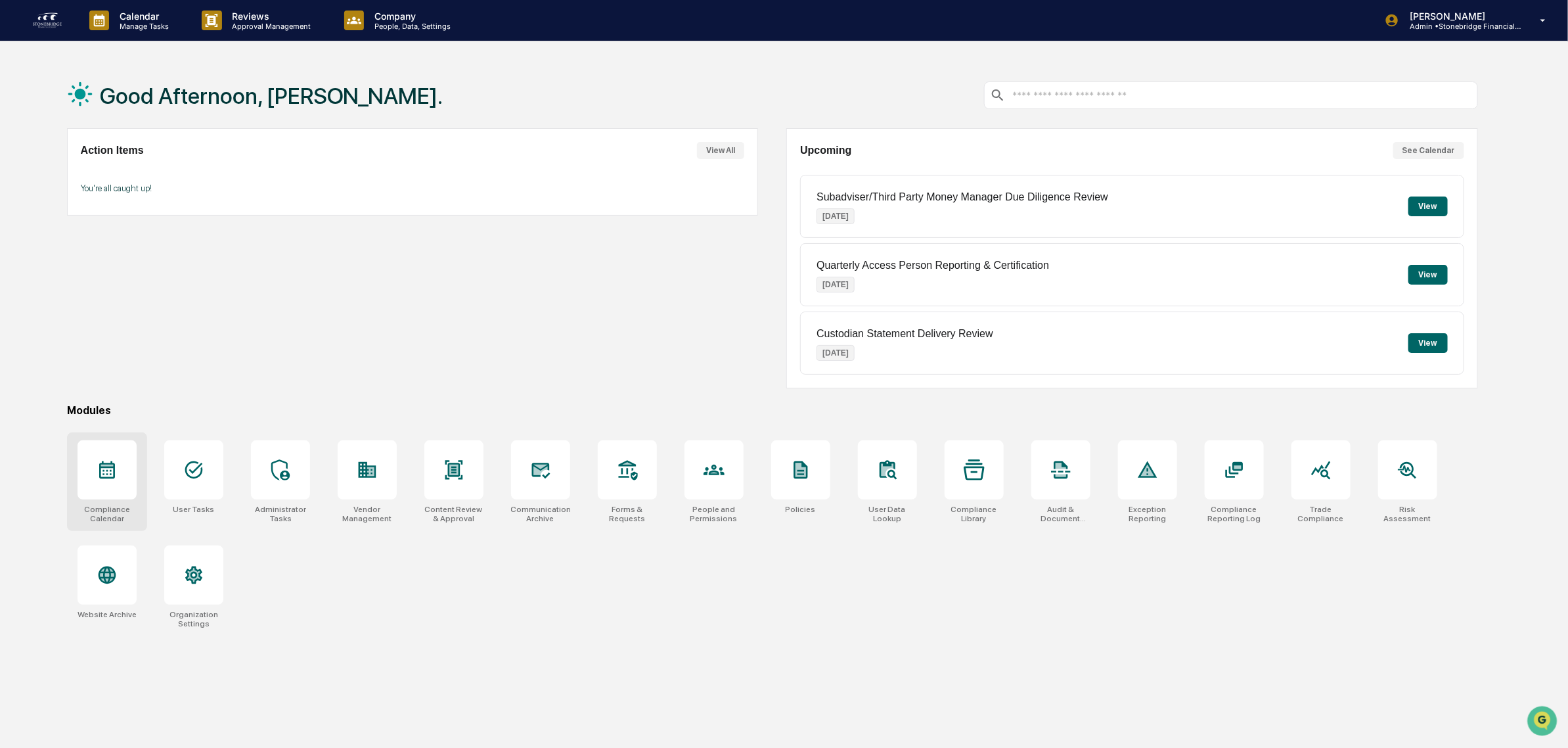
click at [110, 494] on div at bounding box center [107, 470] width 59 height 59
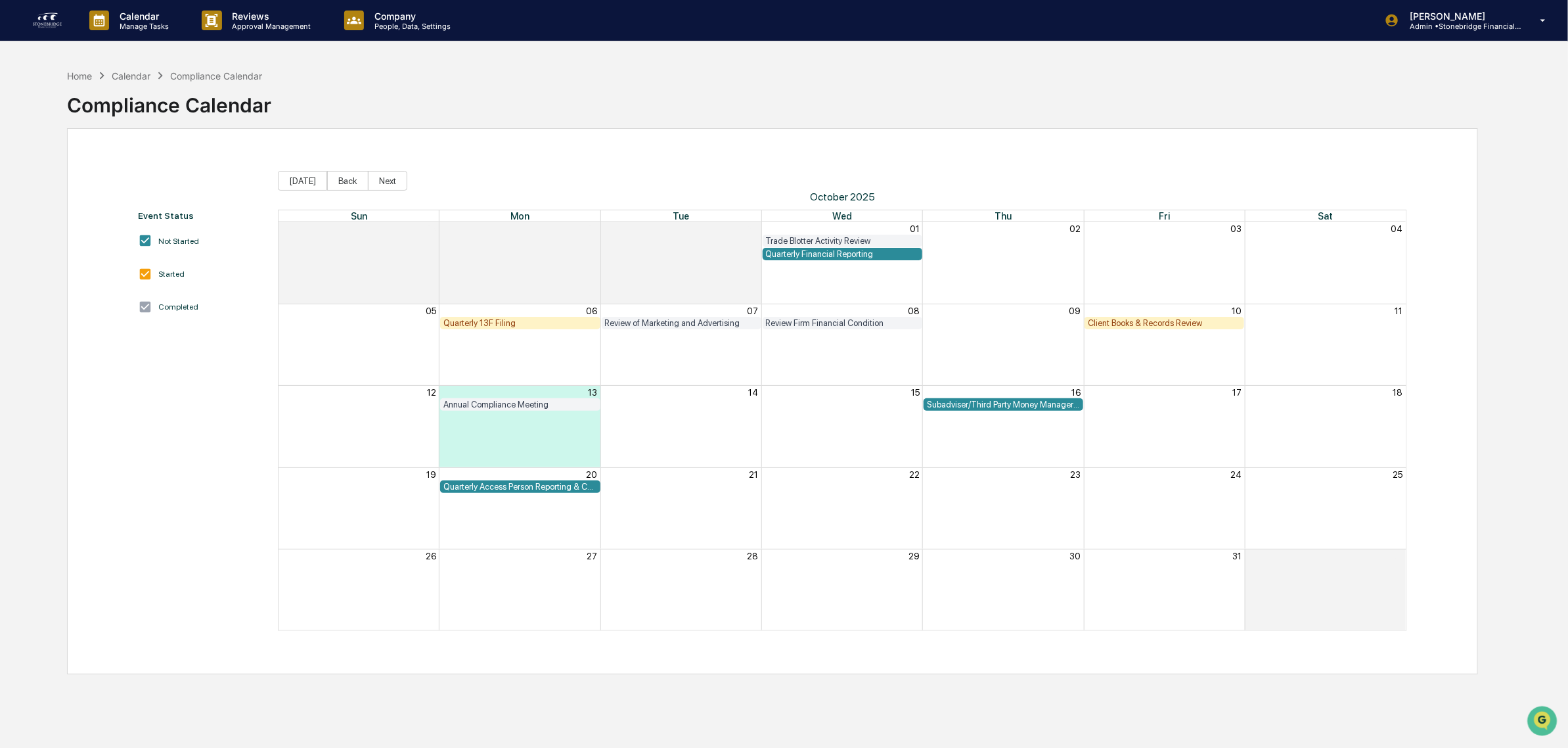
click at [1183, 326] on div "Client Books & Records Review" at bounding box center [1164, 323] width 153 height 10
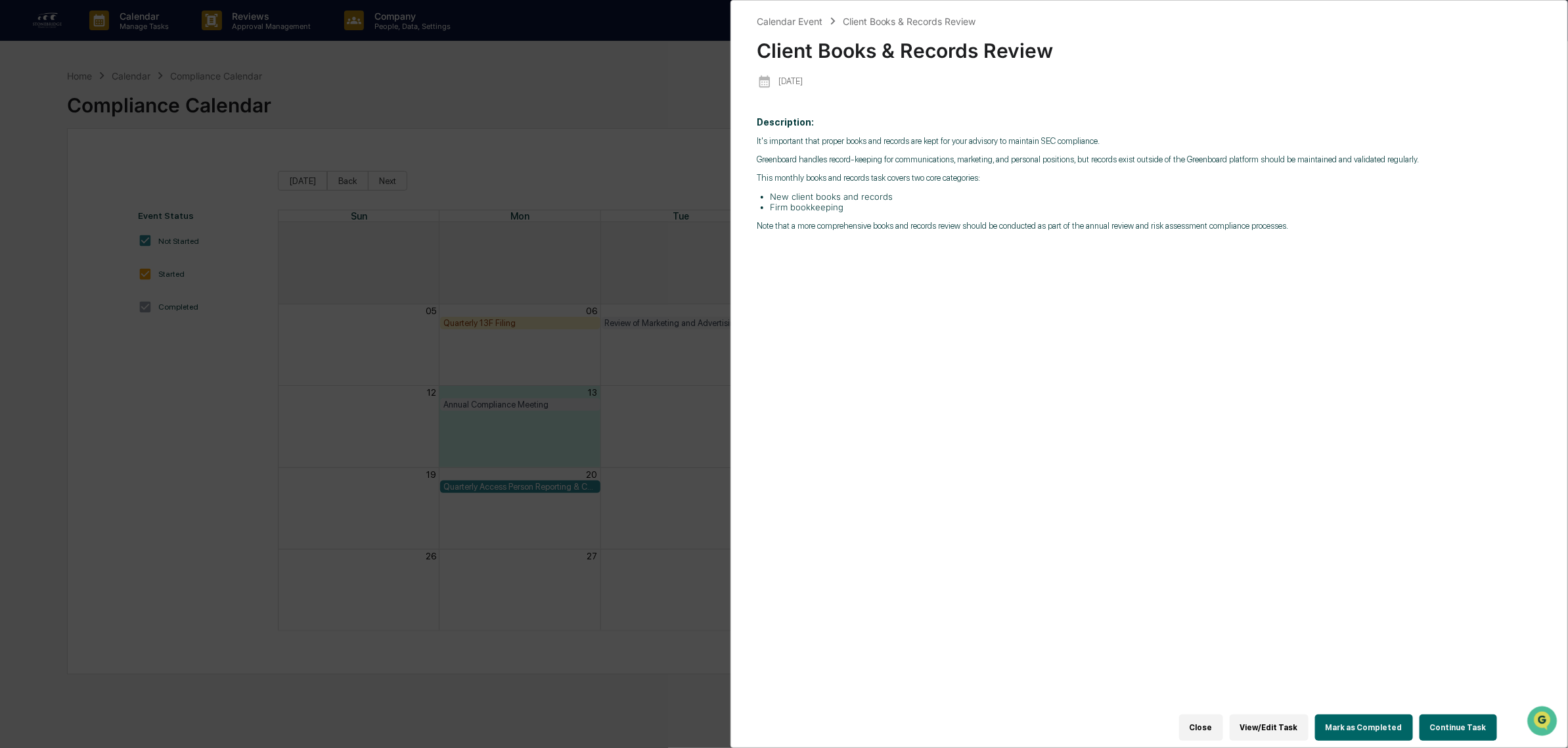
click at [1459, 718] on button "Continue Task" at bounding box center [1458, 727] width 77 height 26
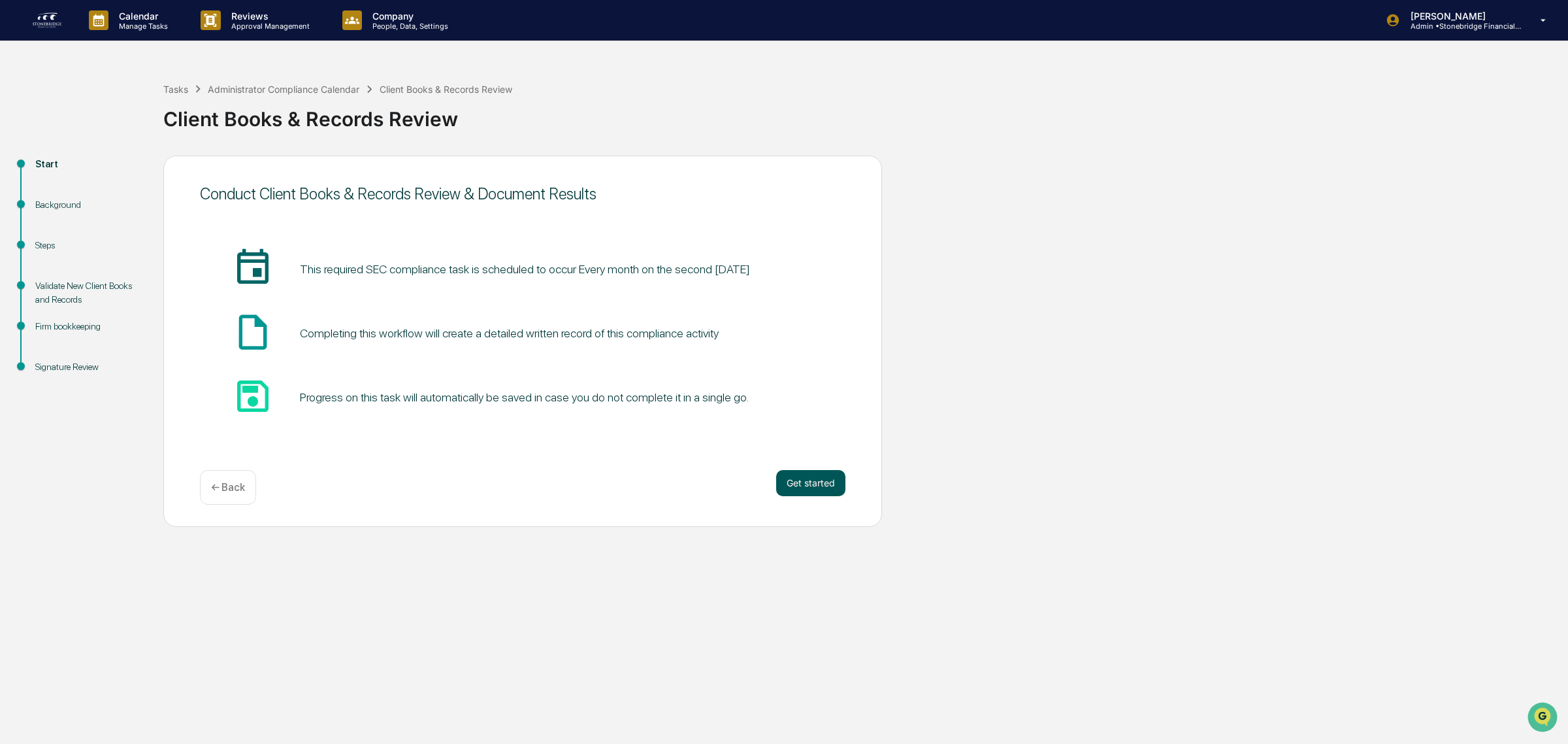
click at [827, 492] on button "Get started" at bounding box center [810, 483] width 70 height 26
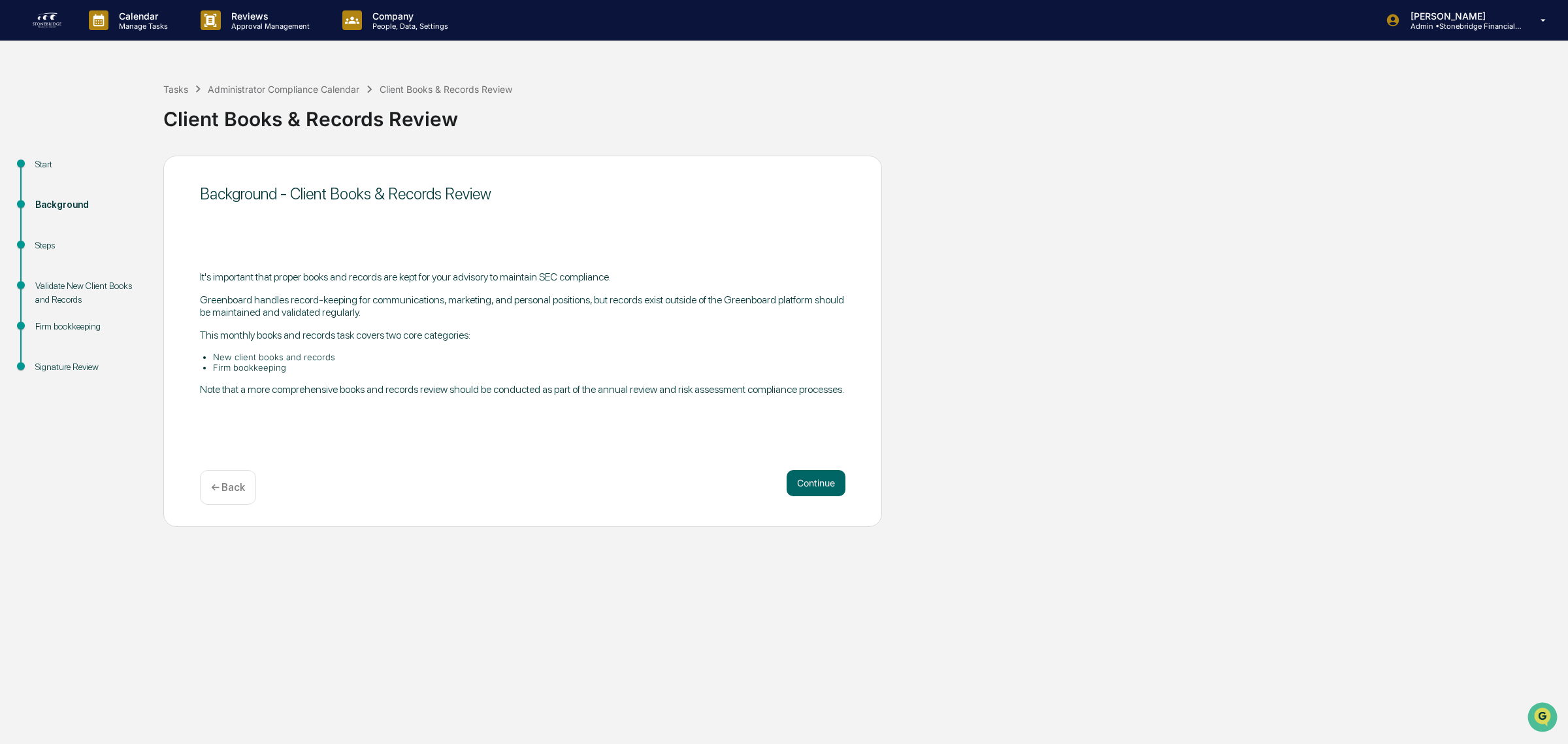
click at [827, 492] on button "Continue" at bounding box center [815, 483] width 59 height 26
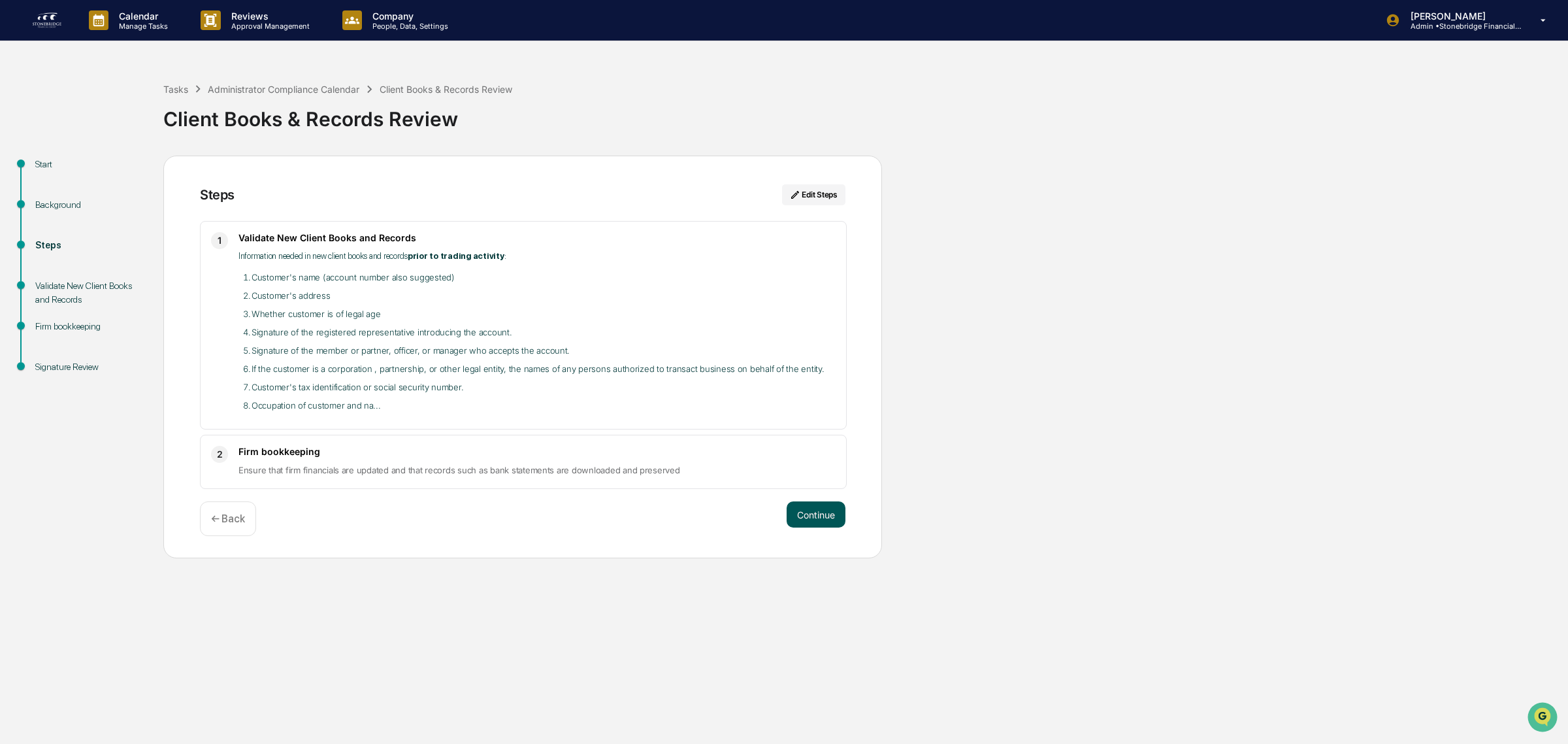
click at [815, 526] on button "Continue" at bounding box center [815, 514] width 59 height 26
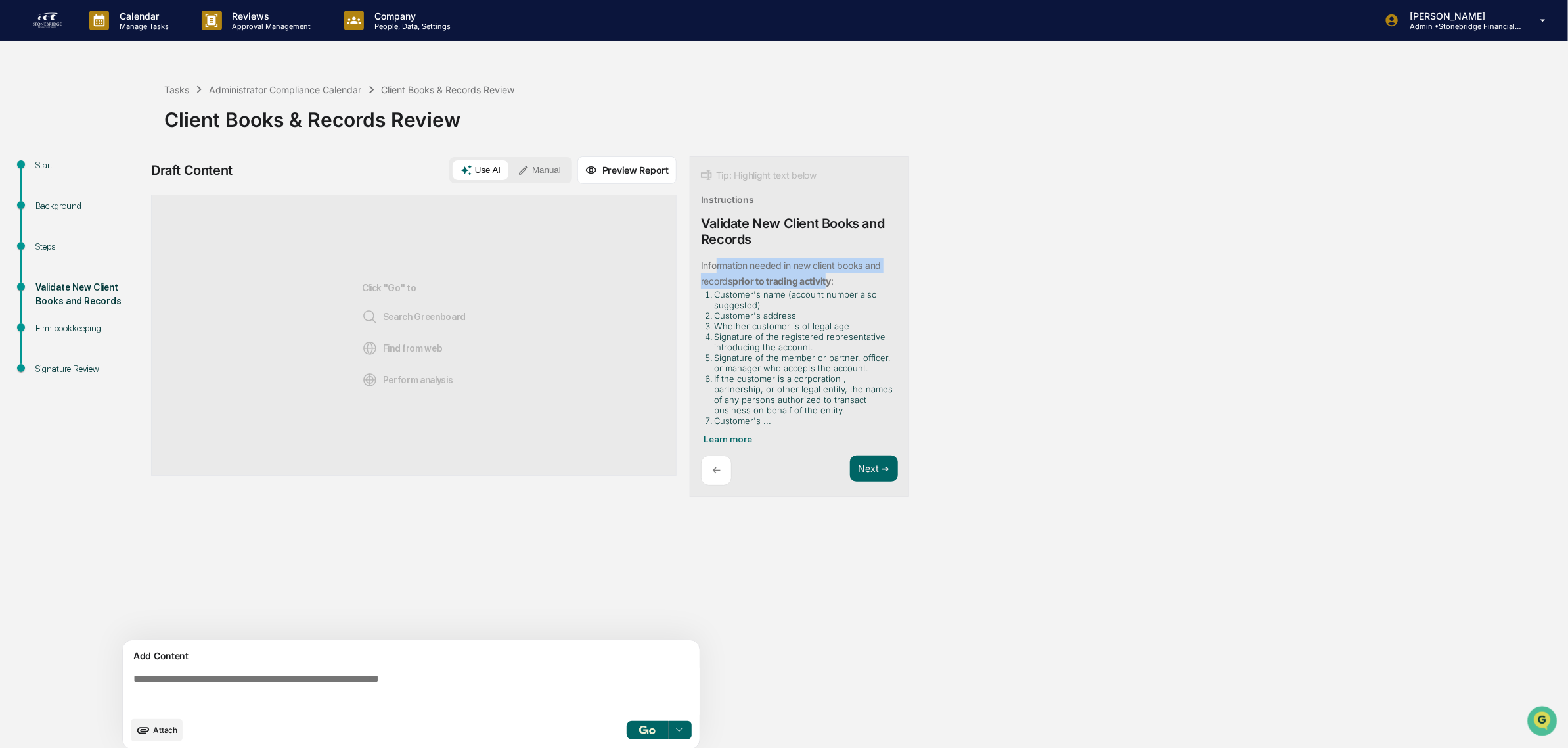
drag, startPoint x: 717, startPoint y: 271, endPoint x: 828, endPoint y: 276, distance: 111.1
click at [828, 276] on div "Information needed in new client books and records prior to trading activity : …" at bounding box center [797, 342] width 192 height 169
drag, startPoint x: 747, startPoint y: 304, endPoint x: 819, endPoint y: 339, distance: 80.1
click at [819, 339] on ol "Customer's name (account number also suggested) Customer's address Whether cust…" at bounding box center [797, 357] width 192 height 137
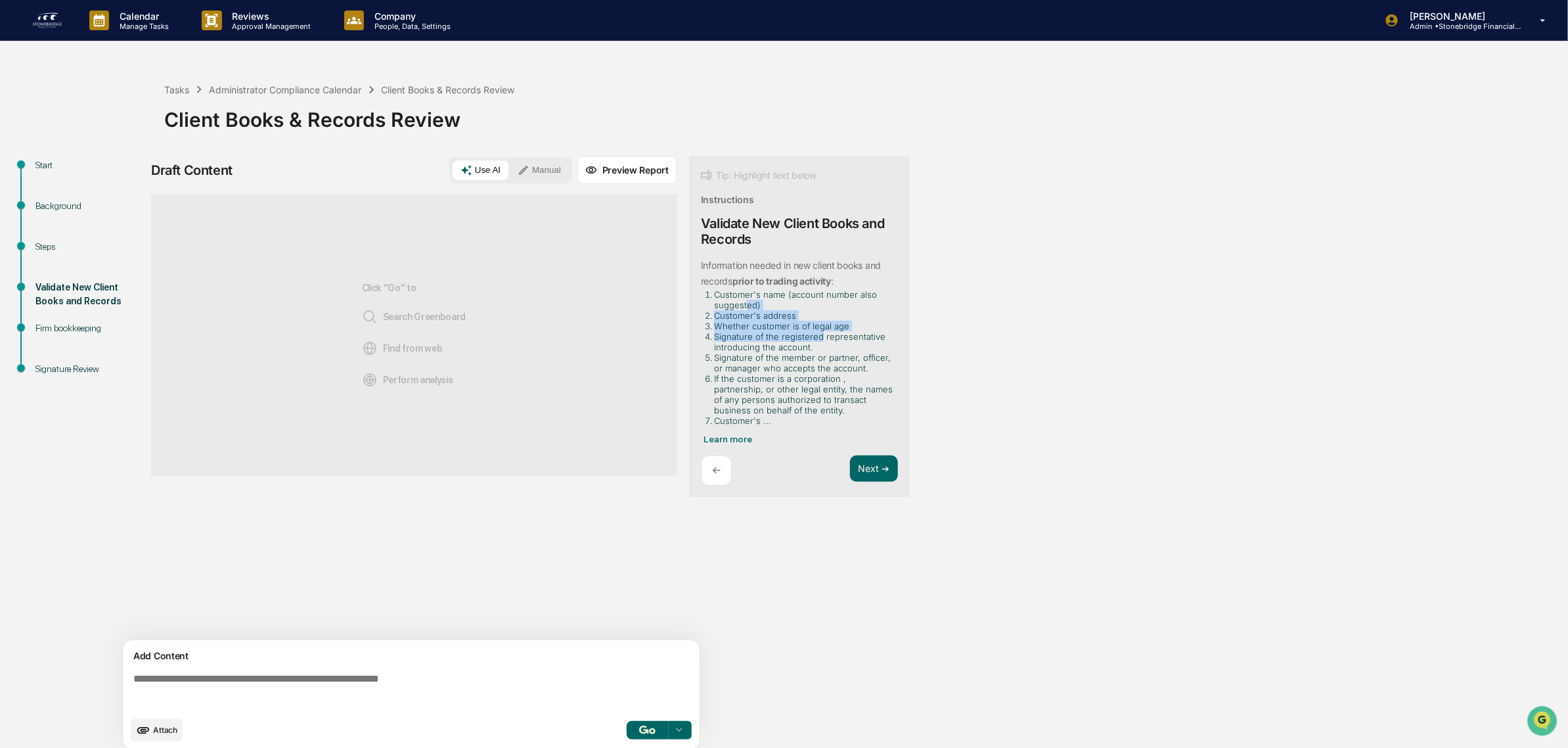
click at [819, 339] on li "Signature of the registered representative introducing the account." at bounding box center [804, 342] width 179 height 21
drag, startPoint x: 760, startPoint y: 333, endPoint x: 805, endPoint y: 357, distance: 51.0
click at [805, 357] on ol "Customer's name (account number also suggested) Customer's address Whether cust…" at bounding box center [797, 357] width 192 height 137
click at [805, 357] on li "Signature of the member or partner, officer, or manager who accepts the account." at bounding box center [804, 363] width 179 height 21
drag, startPoint x: 759, startPoint y: 339, endPoint x: 804, endPoint y: 354, distance: 47.4
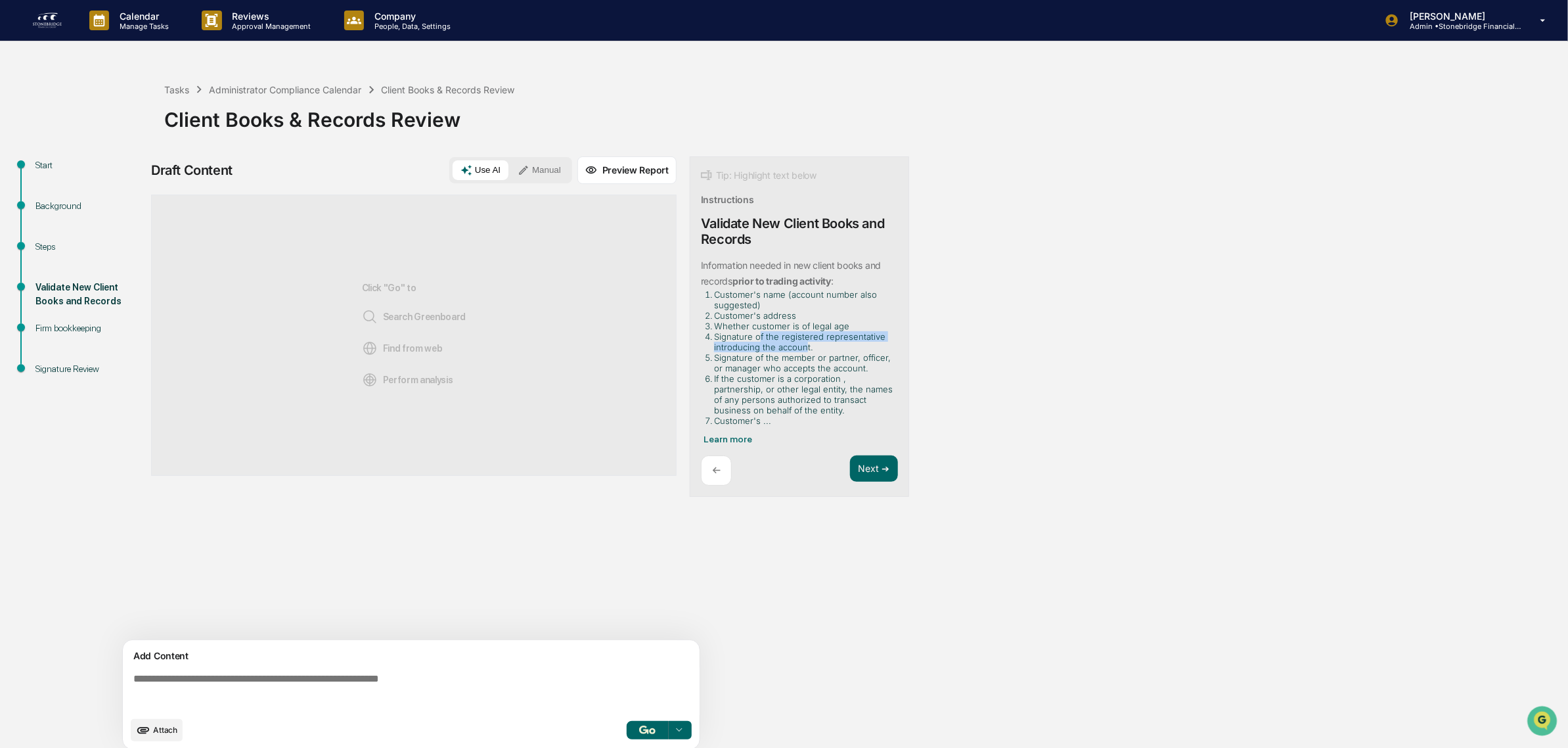
click at [804, 352] on li "Signature of the registered representative introducing the account." at bounding box center [804, 342] width 179 height 21
drag, startPoint x: 734, startPoint y: 345, endPoint x: 825, endPoint y: 351, distance: 91.2
click at [825, 351] on li "Signature of the registered representative introducing the account." at bounding box center [804, 342] width 179 height 21
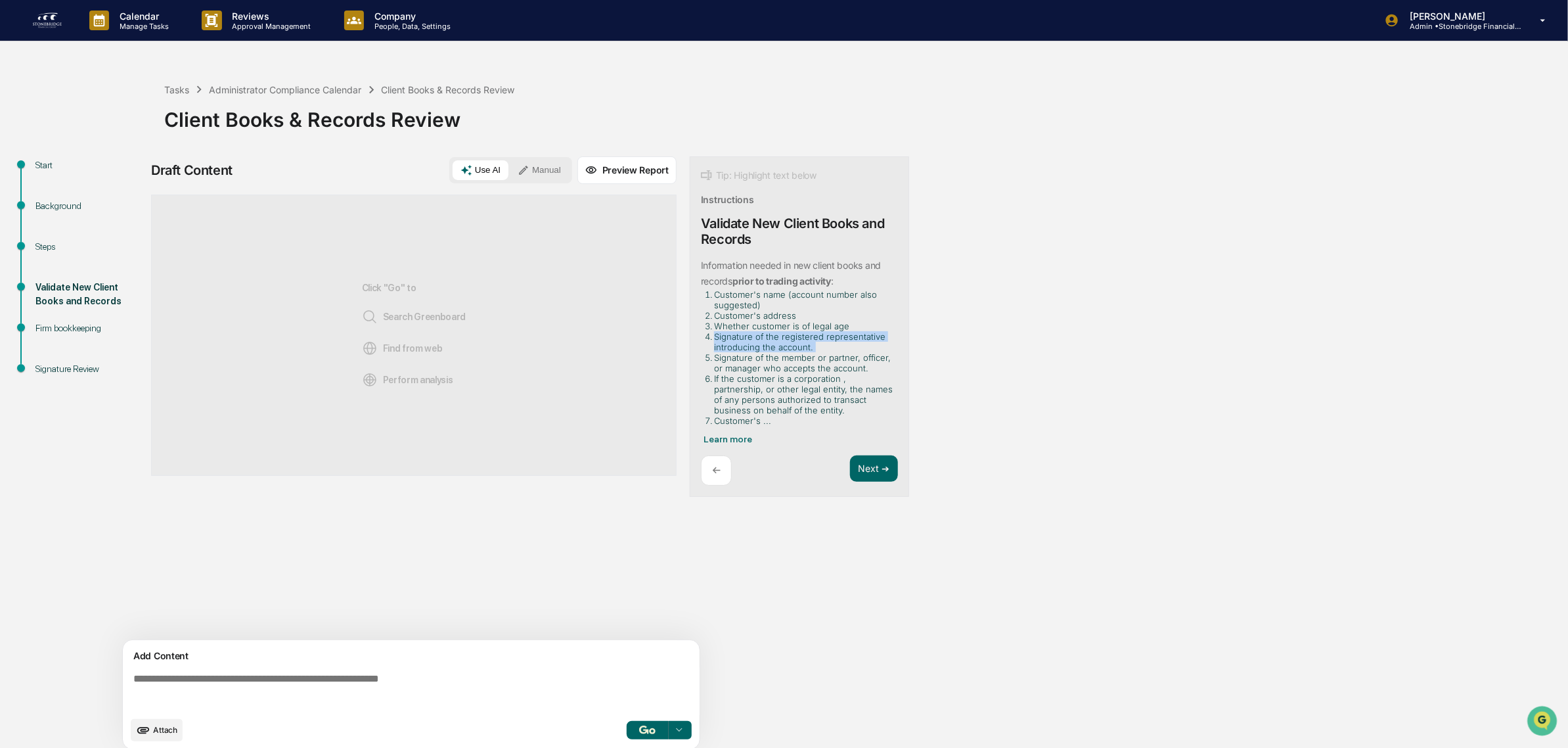
drag, startPoint x: 825, startPoint y: 351, endPoint x: 740, endPoint y: 342, distance: 85.5
click at [740, 342] on li "Signature of the registered representative introducing the account." at bounding box center [804, 342] width 179 height 21
drag, startPoint x: 734, startPoint y: 366, endPoint x: 818, endPoint y: 385, distance: 86.1
click at [818, 385] on ol "Customer's name (account number also suggested) Customer's address Whether cust…" at bounding box center [797, 357] width 192 height 137
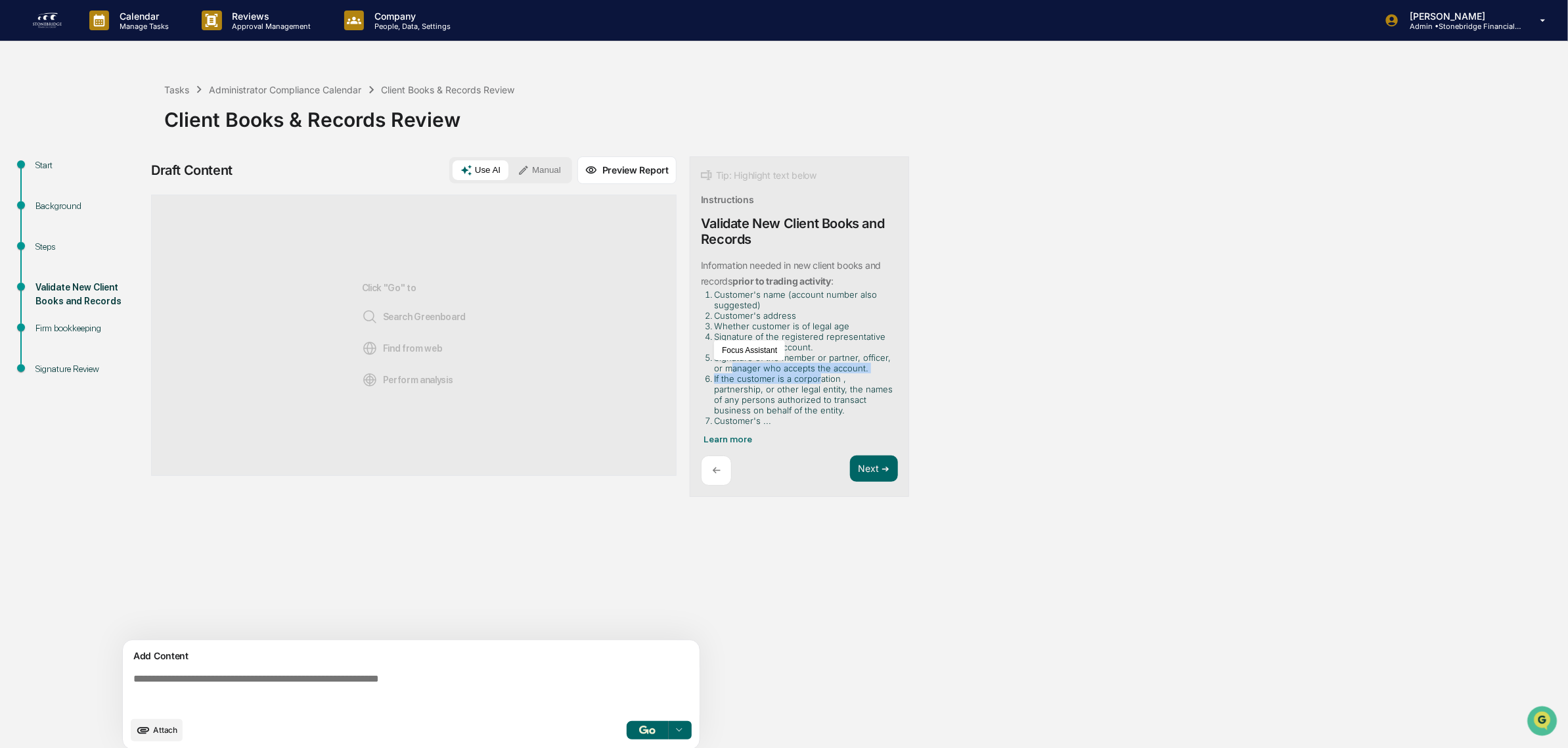
click at [818, 385] on li "If the customer is a corporation , partnership, or other legal entity, the name…" at bounding box center [804, 394] width 179 height 42
drag, startPoint x: 783, startPoint y: 363, endPoint x: 813, endPoint y: 392, distance: 41.7
click at [813, 392] on ol "Customer's name (account number also suggested) Customer's address Whether cust…" at bounding box center [797, 357] width 192 height 137
click at [813, 392] on li "If the customer is a corporation , partnership, or other legal entity, the name…" at bounding box center [804, 394] width 179 height 42
drag, startPoint x: 802, startPoint y: 398, endPoint x: 767, endPoint y: 359, distance: 52.4
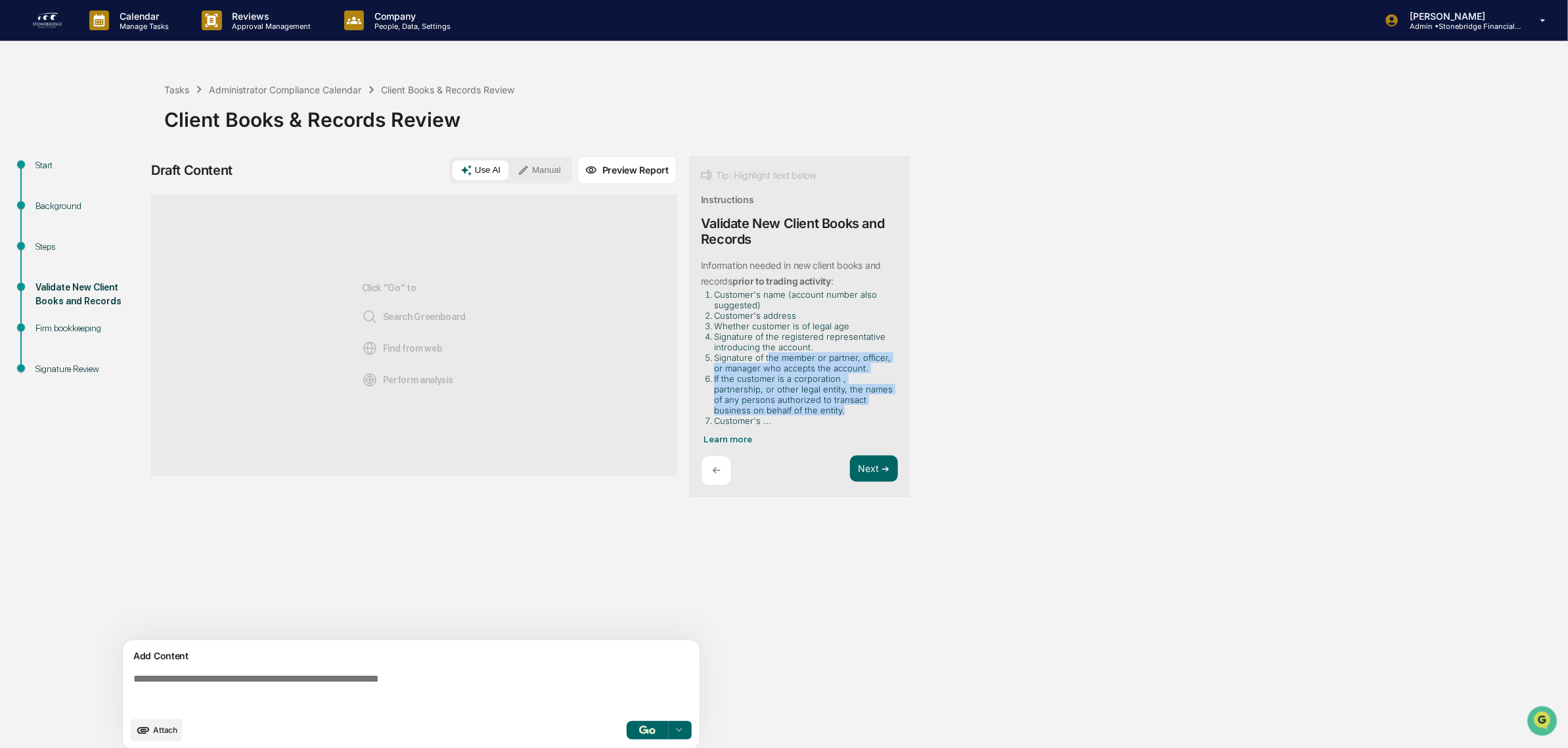
click at [767, 359] on ol "Customer's name (account number also suggested) Customer's address Whether cust…" at bounding box center [797, 357] width 192 height 137
click at [767, 359] on li "Signature of the member or partner, officer, or manager who accepts the account." at bounding box center [804, 363] width 179 height 21
drag, startPoint x: 762, startPoint y: 353, endPoint x: 784, endPoint y: 409, distance: 60.2
click at [784, 409] on ol "Customer's name (account number also suggested) Customer's address Whether cust…" at bounding box center [797, 357] width 192 height 137
click at [784, 409] on li "If the customer is a corporation , partnership, or other legal entity, the name…" at bounding box center [804, 394] width 179 height 42
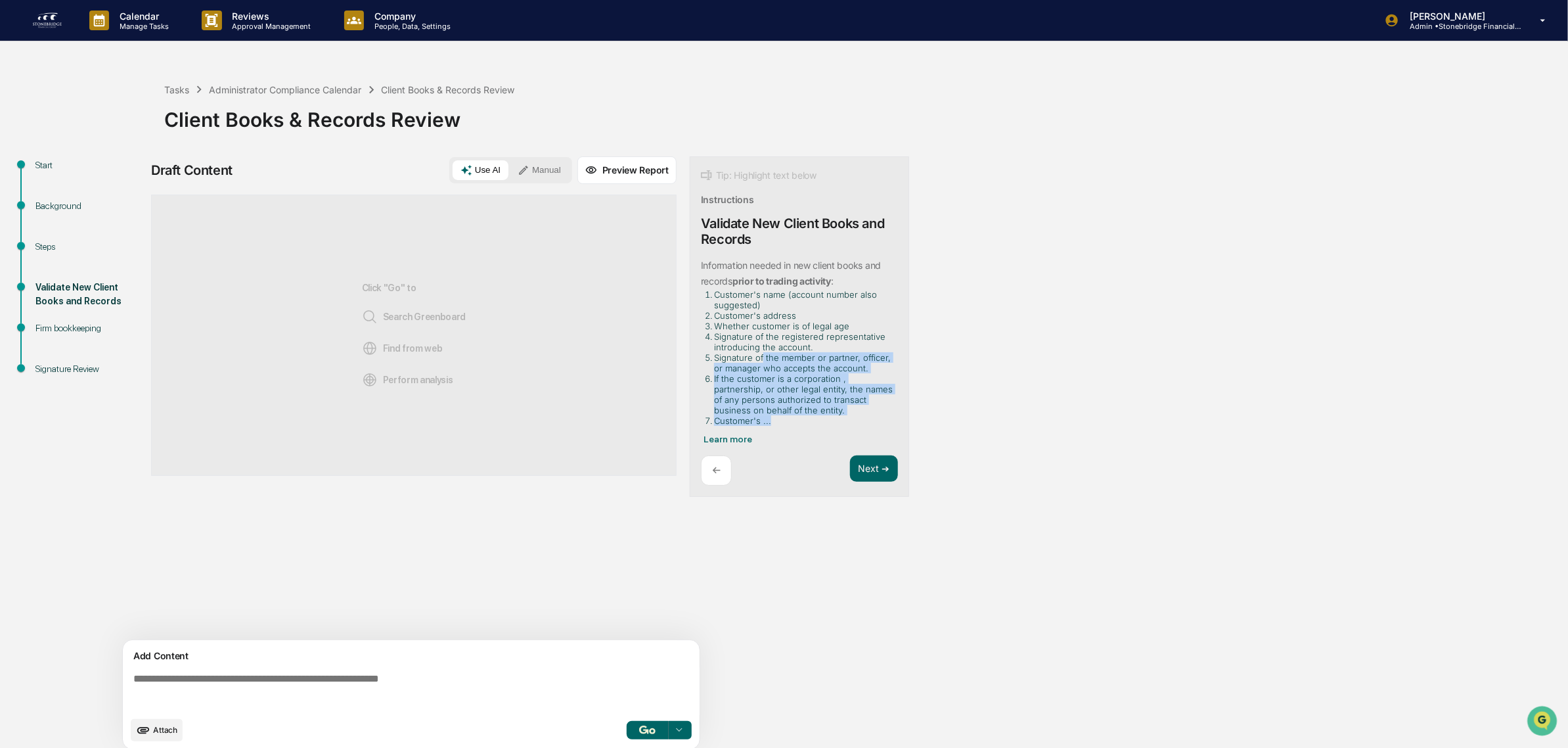
drag, startPoint x: 780, startPoint y: 422, endPoint x: 763, endPoint y: 360, distance: 64.3
click at [763, 360] on ol "Customer's name (account number also suggested) Customer's address Whether cust…" at bounding box center [797, 357] width 192 height 137
click at [764, 363] on li "Signature of the member or partner, officer, or manager who accepts the account." at bounding box center [804, 363] width 179 height 21
click at [767, 394] on li "If the customer is a corporation , partnership, or other legal entity, the name…" at bounding box center [804, 394] width 179 height 42
click at [737, 441] on span "Learn more" at bounding box center [728, 439] width 49 height 11
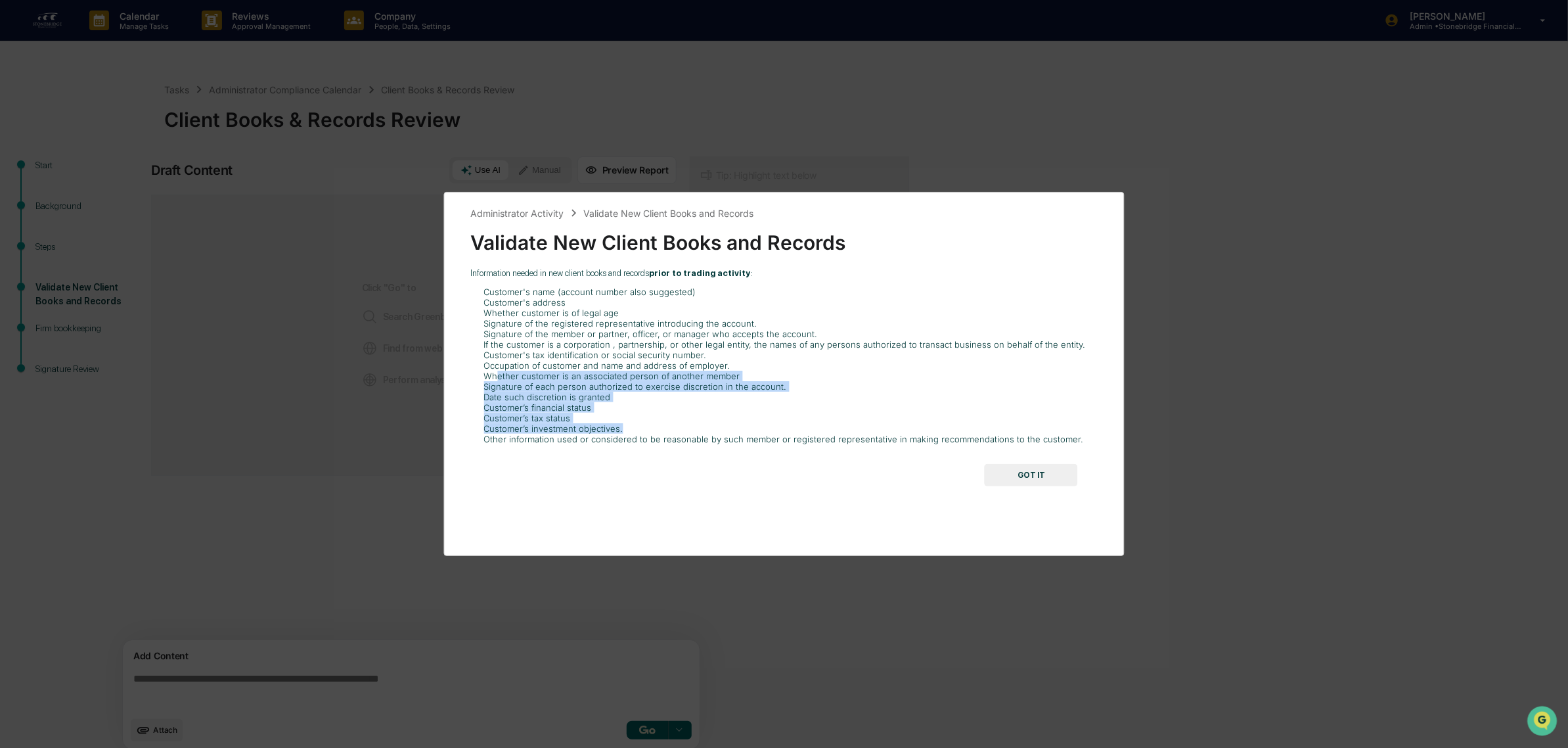
drag, startPoint x: 503, startPoint y: 373, endPoint x: 647, endPoint y: 427, distance: 153.8
click at [647, 427] on ol "Customer's name (account number also suggested) Customer's address Whether cust…" at bounding box center [784, 366] width 628 height 158
click at [647, 427] on li "Customer’s investment objectives." at bounding box center [791, 428] width 614 height 11
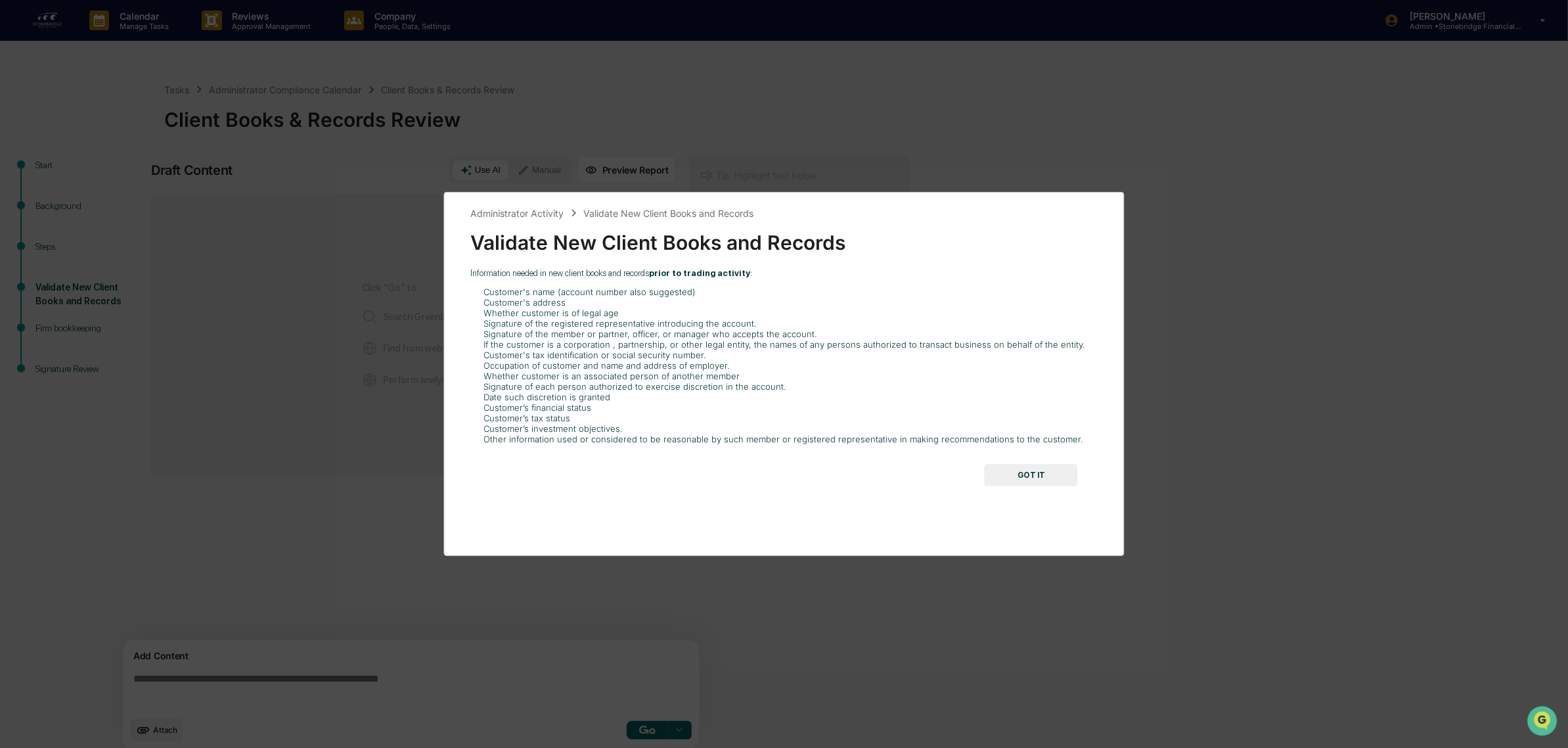
click at [1033, 479] on button "GOT IT" at bounding box center [1032, 476] width 93 height 23
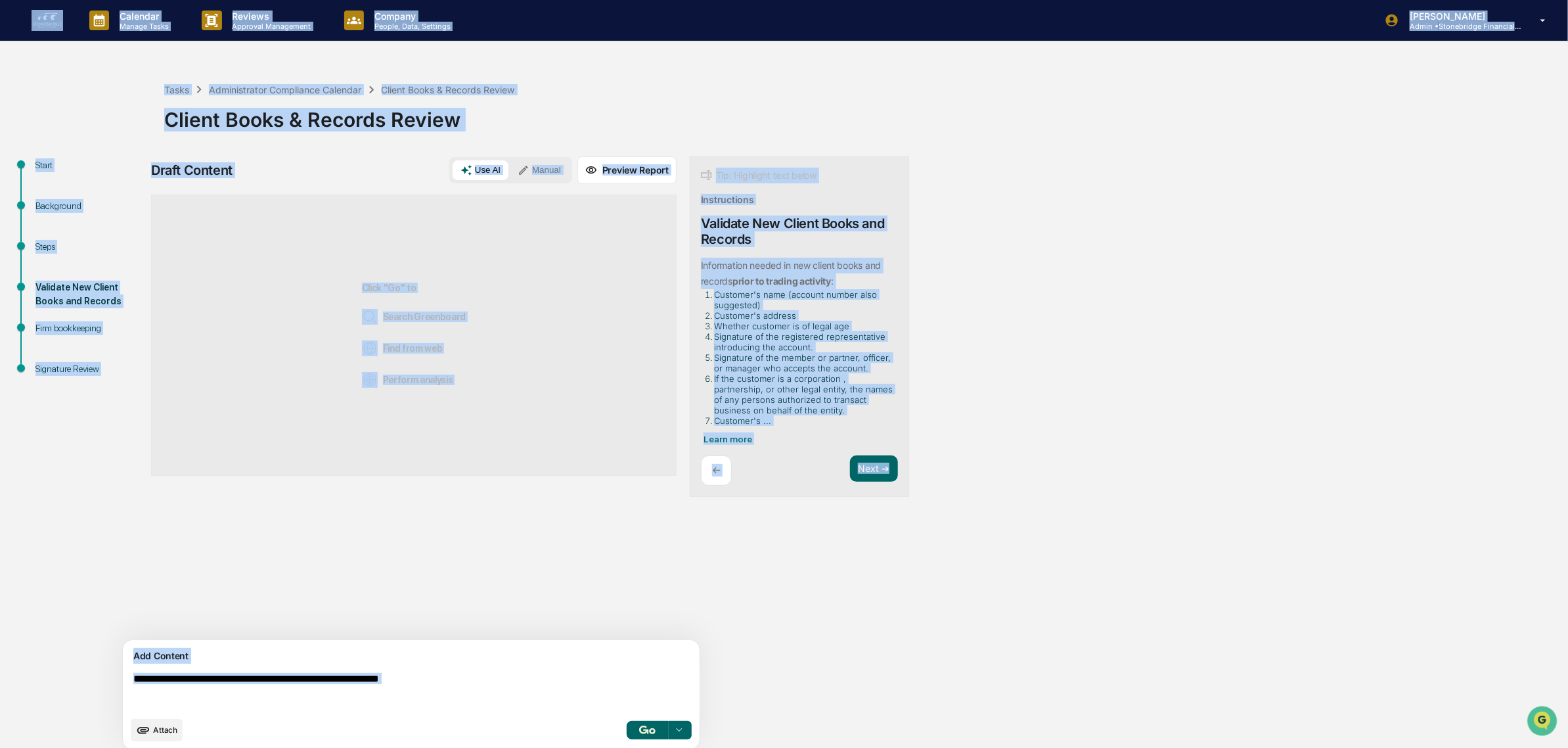
click at [1034, 479] on div "Start Background Steps Validate New Client Books and Records Firm bookkeeping S…" at bounding box center [784, 457] width 1555 height 601
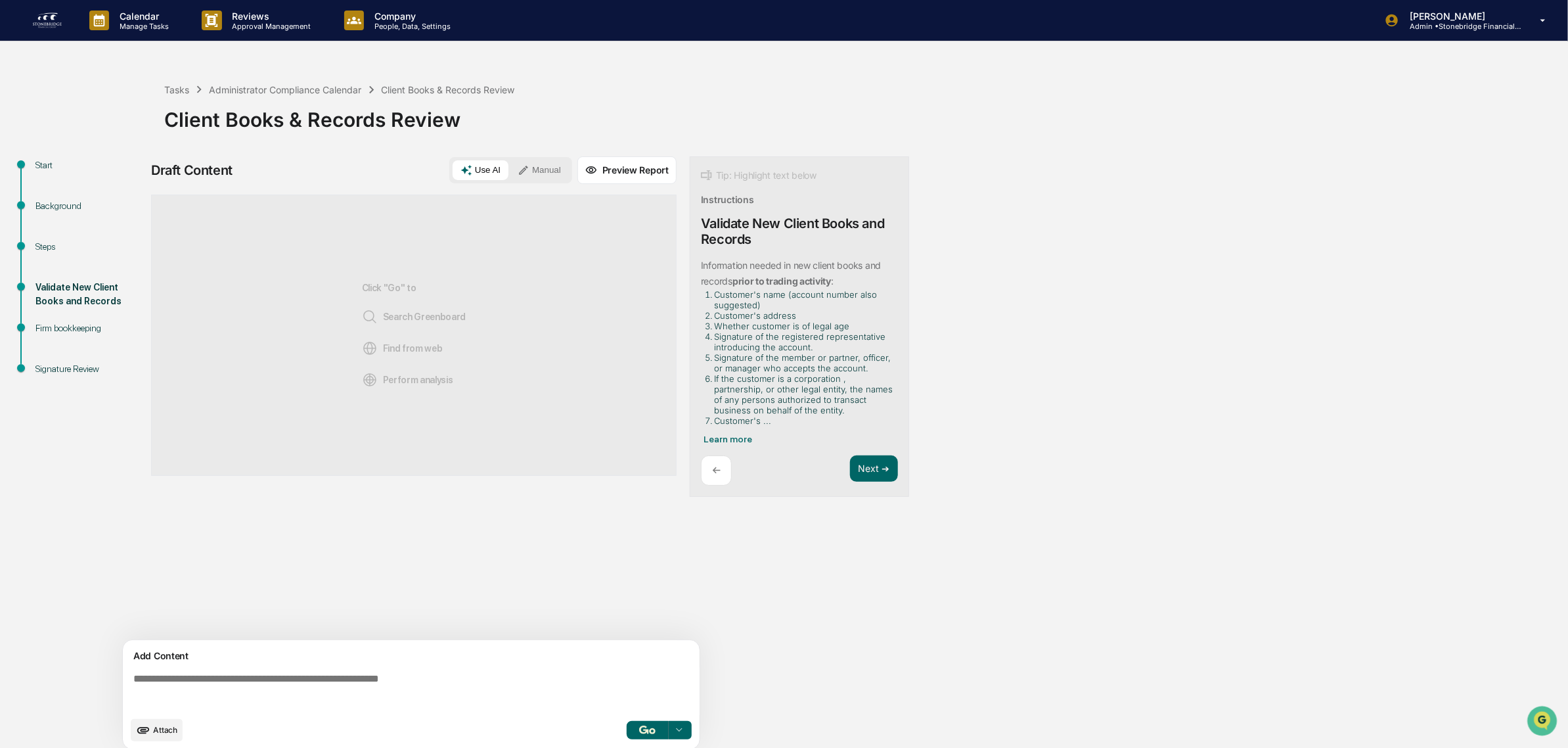
click at [324, 693] on textarea at bounding box center [414, 691] width 572 height 47
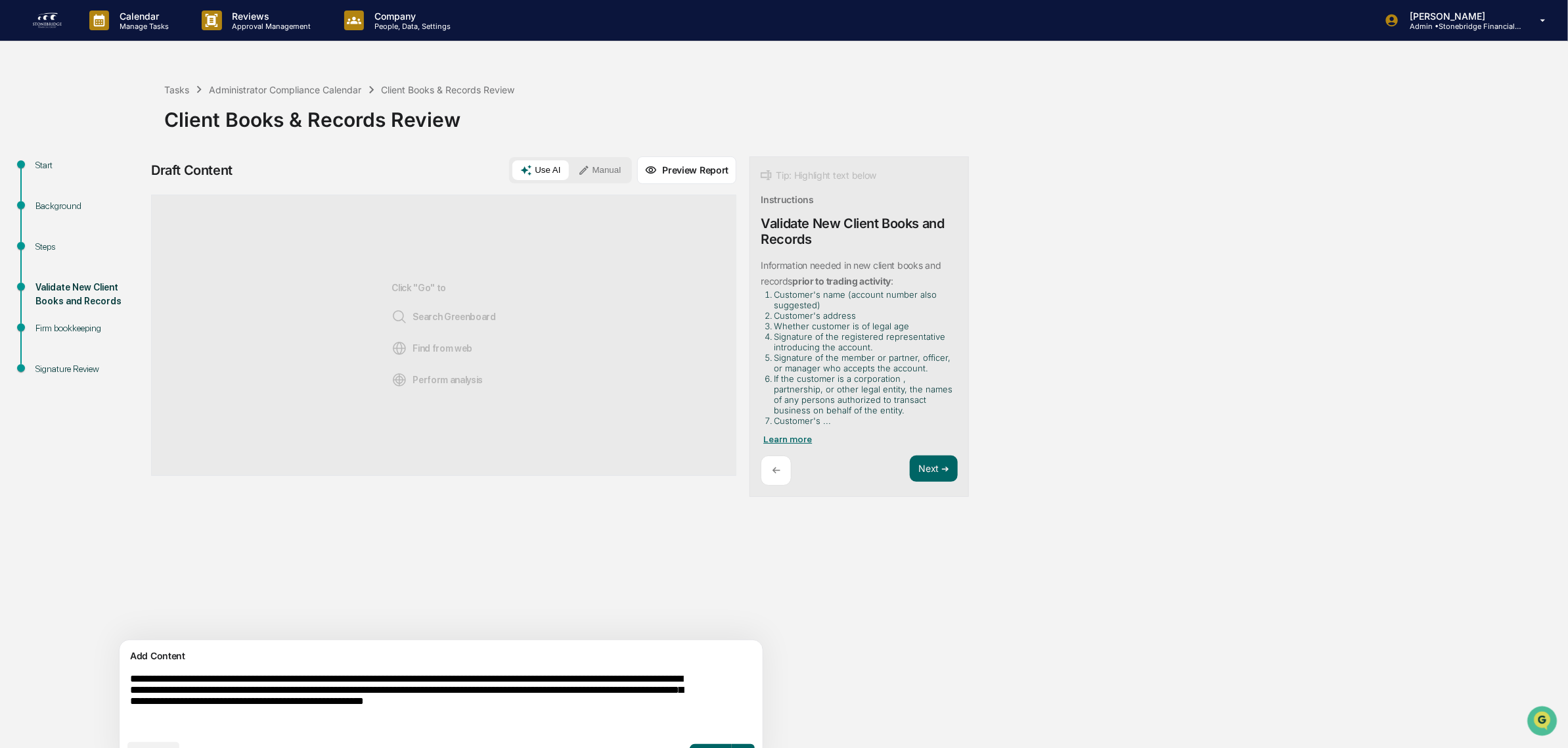
click at [764, 438] on span "Learn more" at bounding box center [788, 439] width 49 height 11
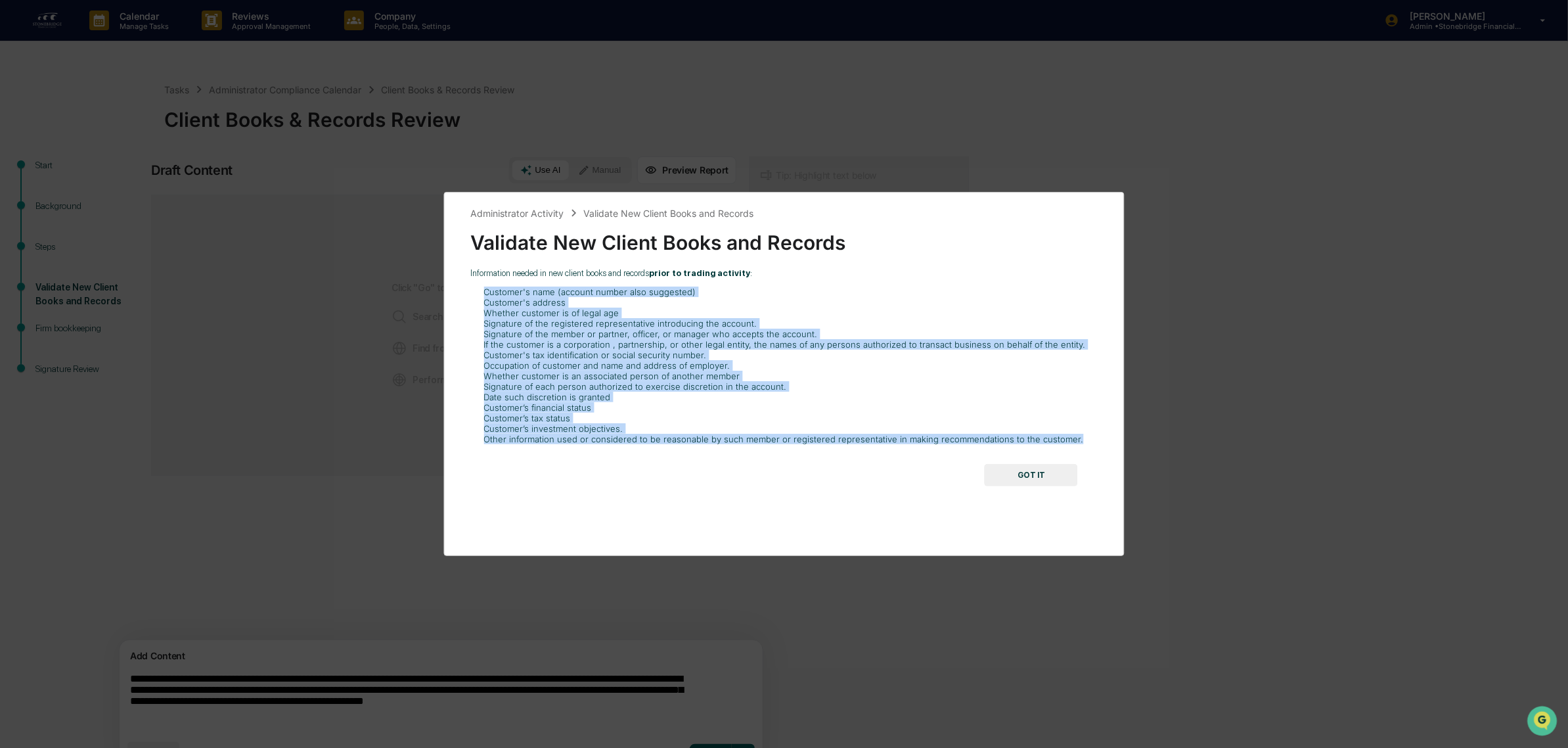
drag, startPoint x: 1073, startPoint y: 443, endPoint x: 477, endPoint y: 294, distance: 614.3
click at [477, 294] on ol "Customer's name (account number also suggested) Customer's address Whether cust…" at bounding box center [784, 366] width 628 height 158
copy ol "Customer's name (account number also suggested) Customer's address Whether cust…"
click at [1019, 470] on button "GOT IT" at bounding box center [1032, 476] width 93 height 23
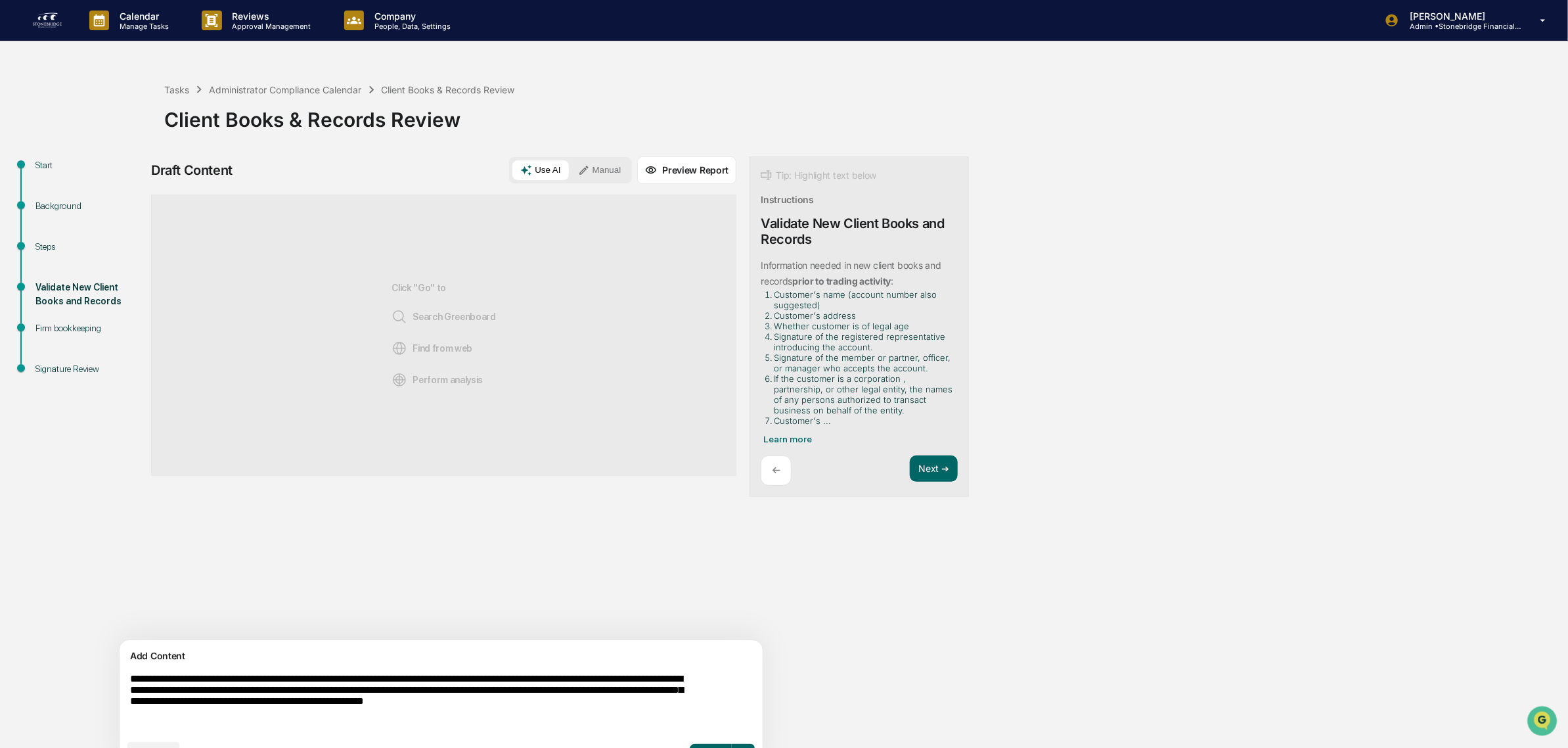
click at [303, 700] on textarea "**********" at bounding box center [410, 702] width 571 height 70
click at [460, 695] on textarea "**********" at bounding box center [410, 702] width 571 height 70
click at [303, 701] on textarea "**********" at bounding box center [410, 702] width 571 height 70
click at [316, 707] on textarea "**********" at bounding box center [410, 702] width 571 height 70
click at [311, 707] on textarea "**********" at bounding box center [410, 702] width 571 height 70
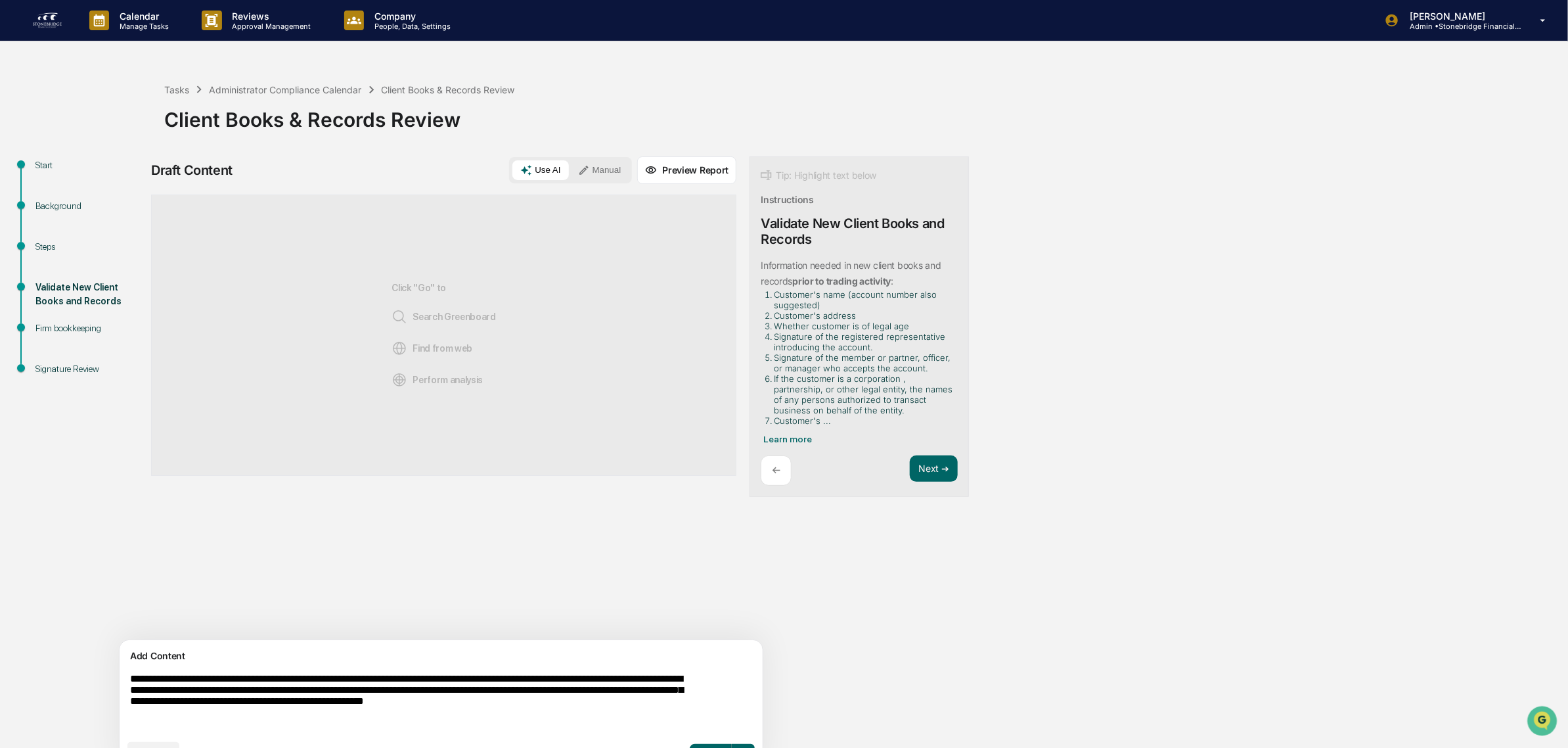
paste textarea "**********"
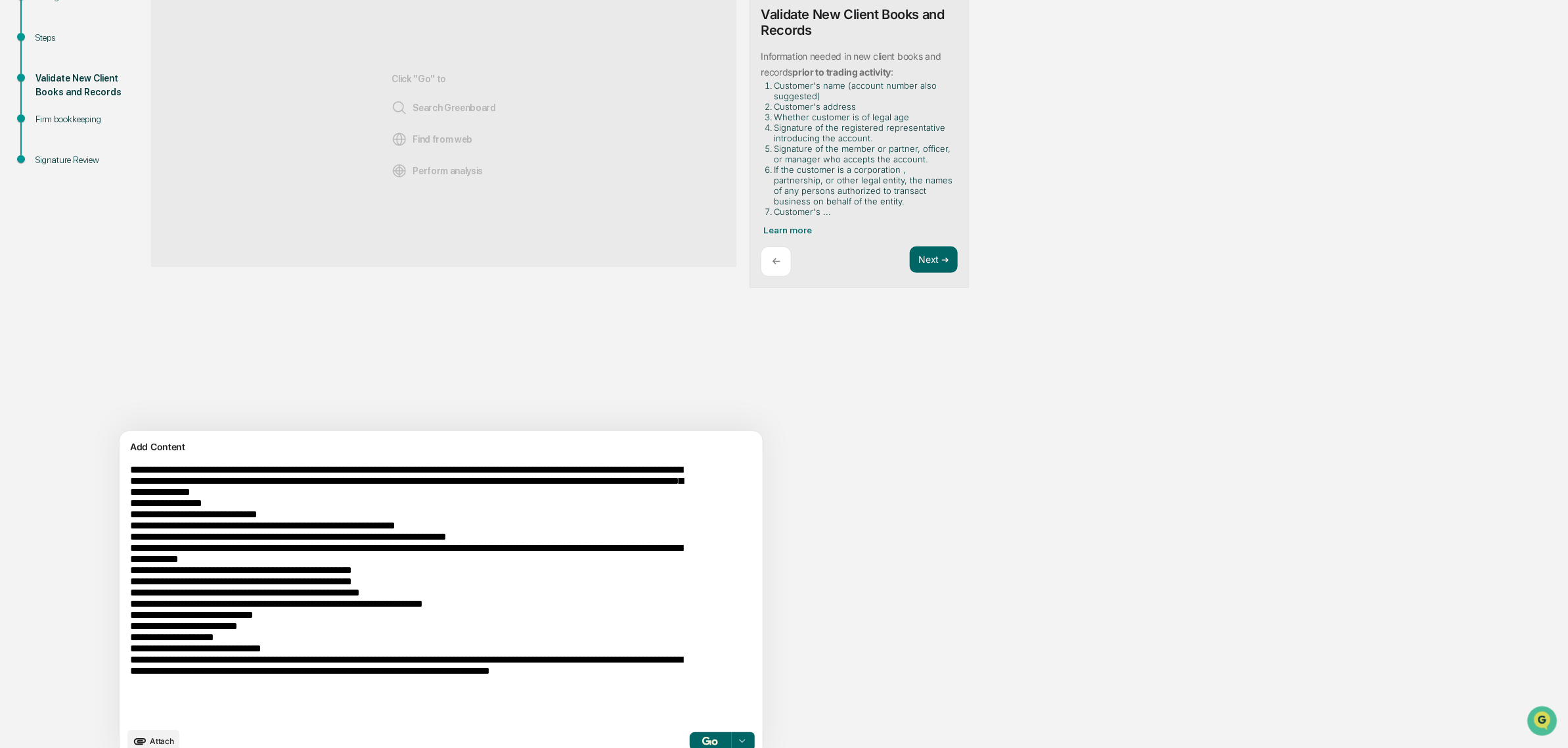
scroll to position [231, 0]
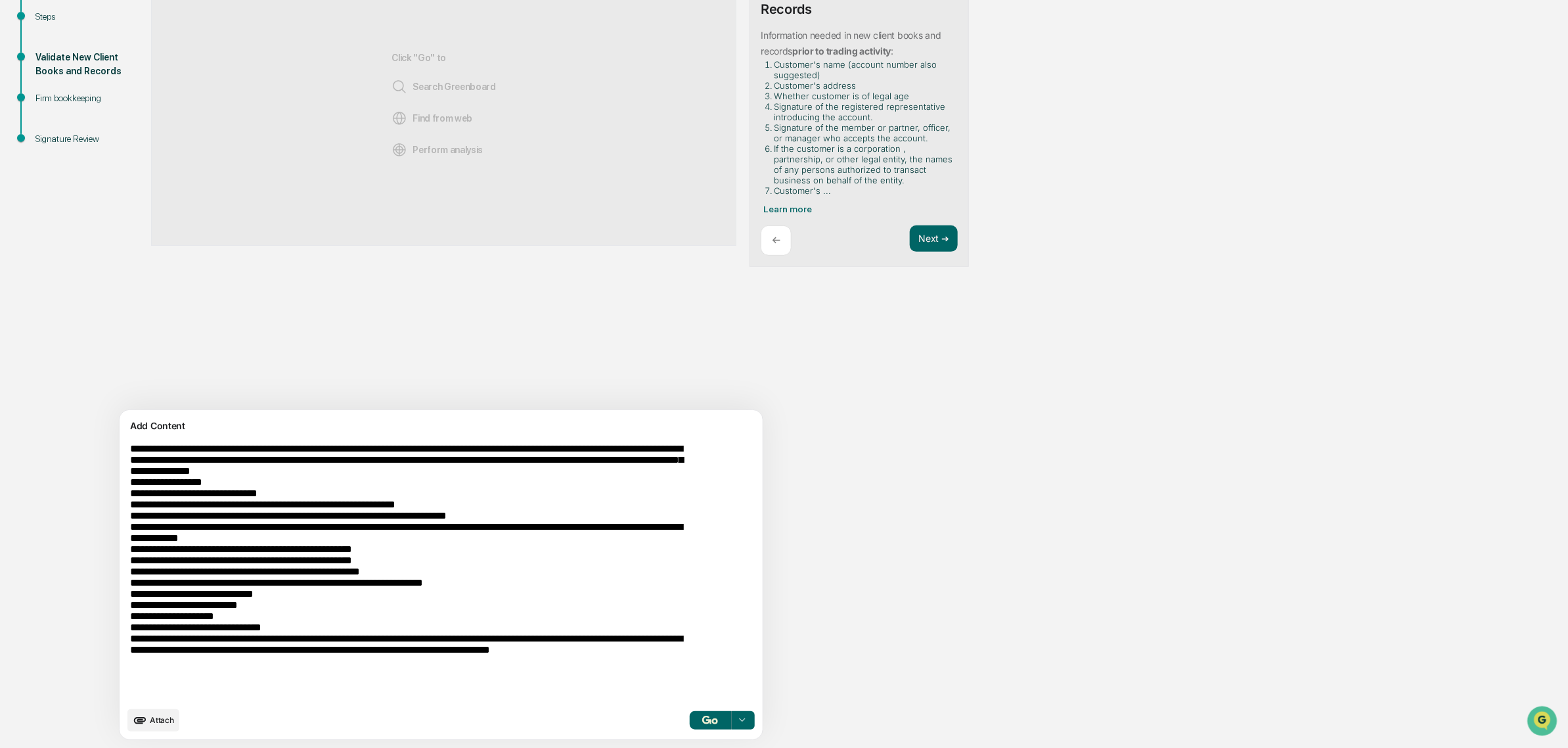
click at [305, 478] on textarea at bounding box center [410, 571] width 571 height 267
click at [312, 472] on textarea at bounding box center [410, 571] width 571 height 267
click at [308, 671] on textarea at bounding box center [410, 571] width 571 height 267
type textarea "**********"
click at [703, 723] on img "button" at bounding box center [710, 719] width 16 height 8
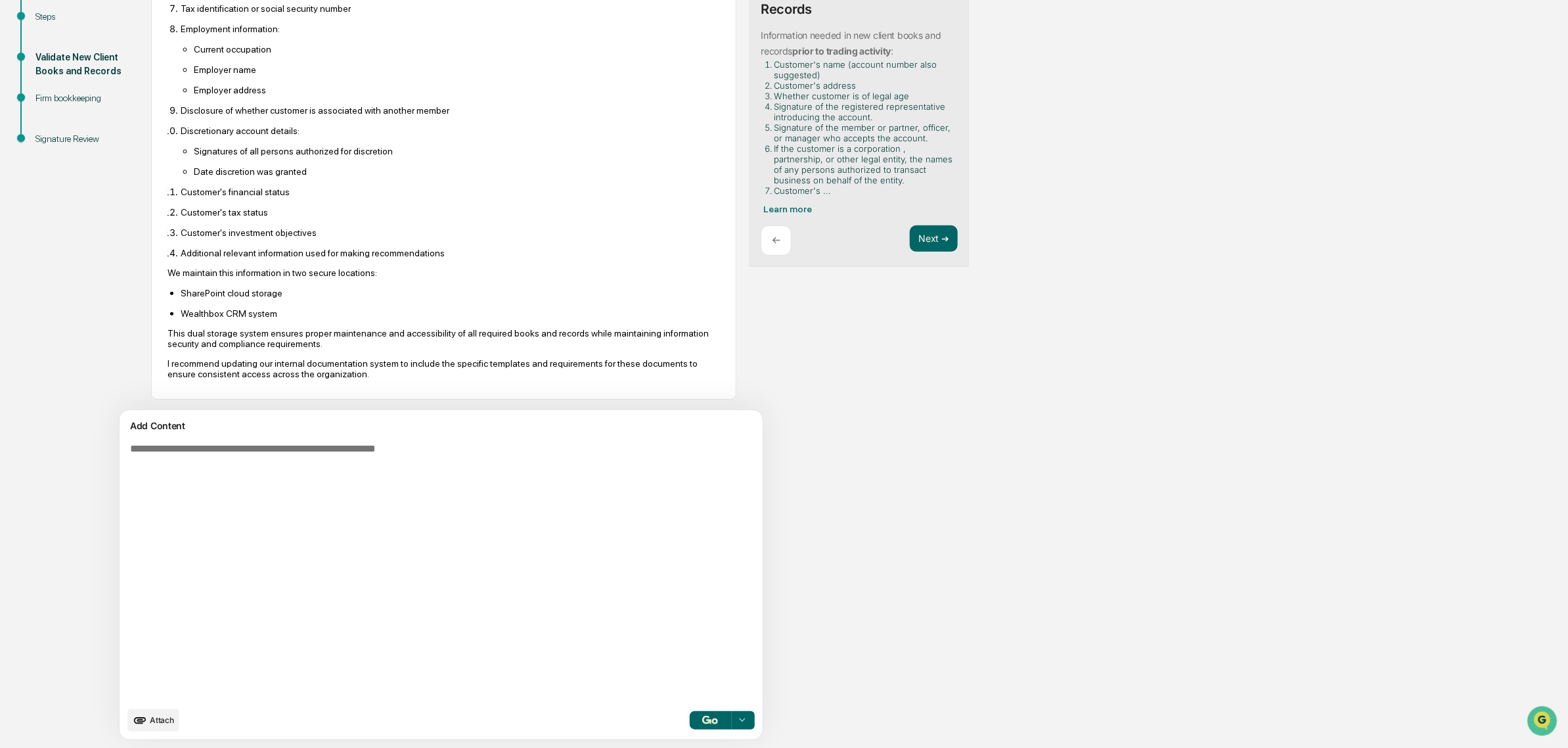
scroll to position [470, 0]
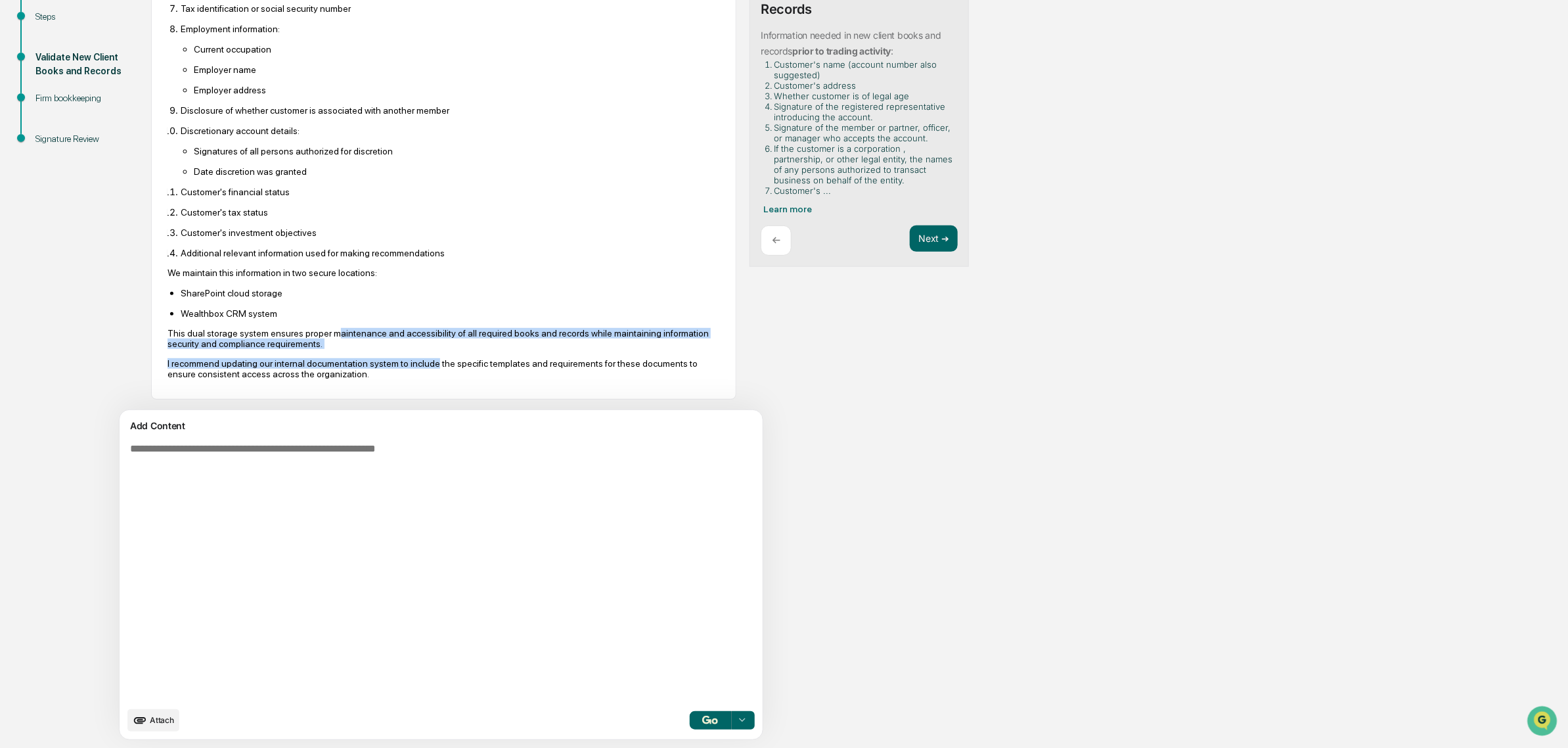
drag, startPoint x: 351, startPoint y: 342, endPoint x: 425, endPoint y: 366, distance: 77.8
click at [425, 366] on div "While I searched for internal documentation regarding new account documents and…" at bounding box center [444, 69] width 552 height 620
click at [425, 366] on p "I recommend updating our internal documentation system to include the specific …" at bounding box center [444, 369] width 552 height 21
drag, startPoint x: 435, startPoint y: 376, endPoint x: 403, endPoint y: 322, distance: 62.8
click at [403, 322] on div "While I searched for internal documentation regarding new account documents and…" at bounding box center [444, 69] width 552 height 620
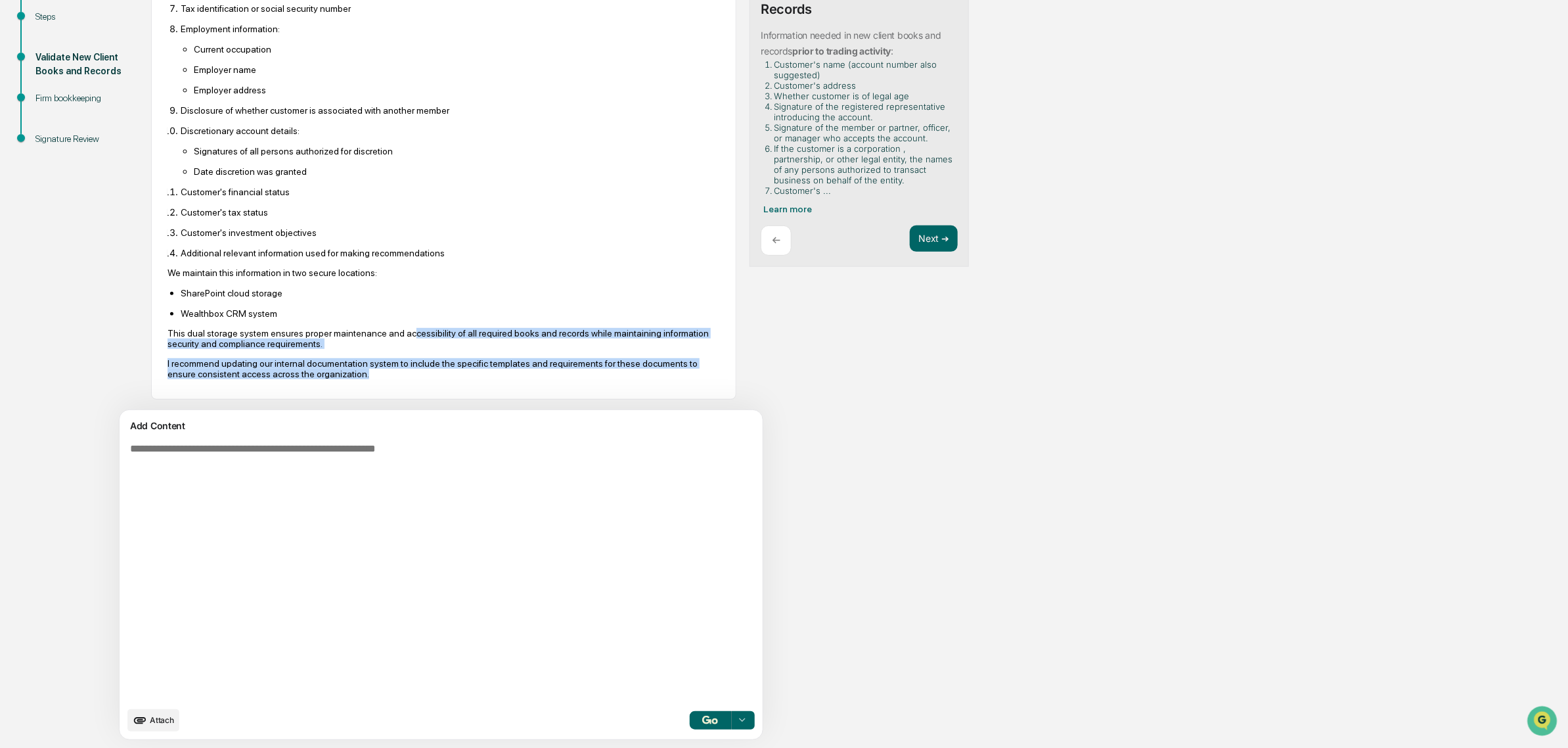
click at [403, 322] on div "While I searched for internal documentation regarding new account documents and…" at bounding box center [444, 69] width 552 height 620
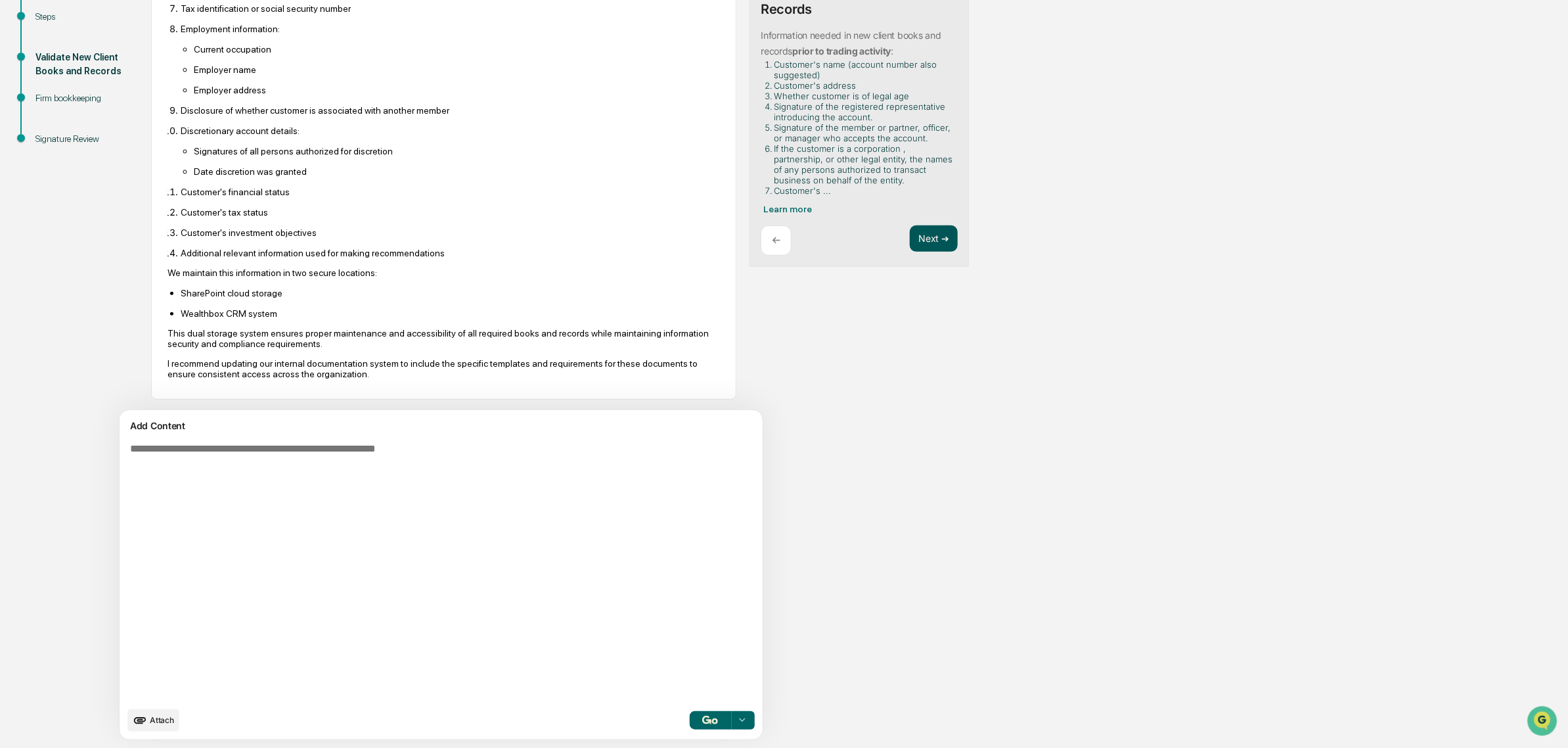
click at [910, 248] on button "Next ➔" at bounding box center [934, 239] width 48 height 27
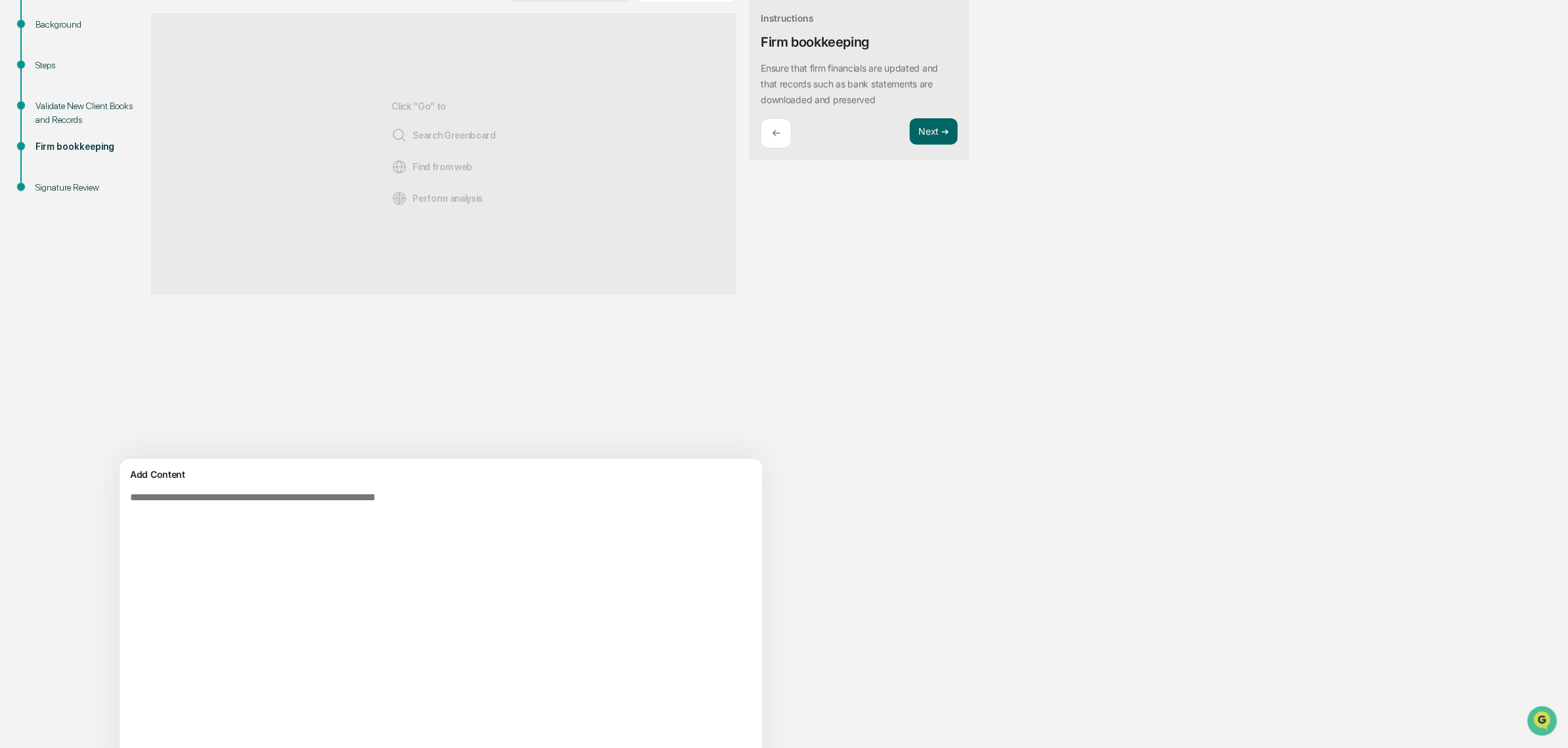
scroll to position [0, 0]
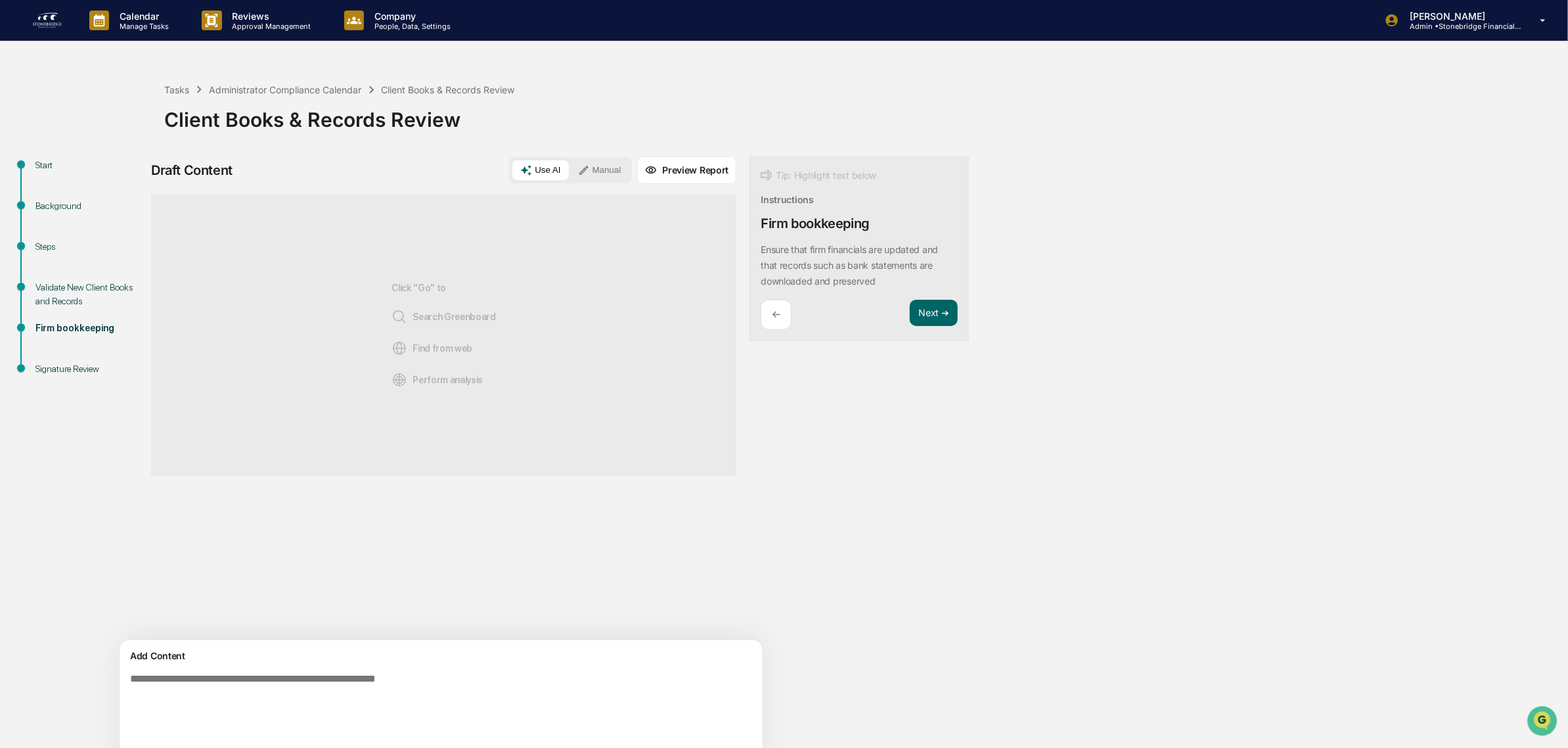
drag, startPoint x: 348, startPoint y: 703, endPoint x: 365, endPoint y: 701, distance: 17.1
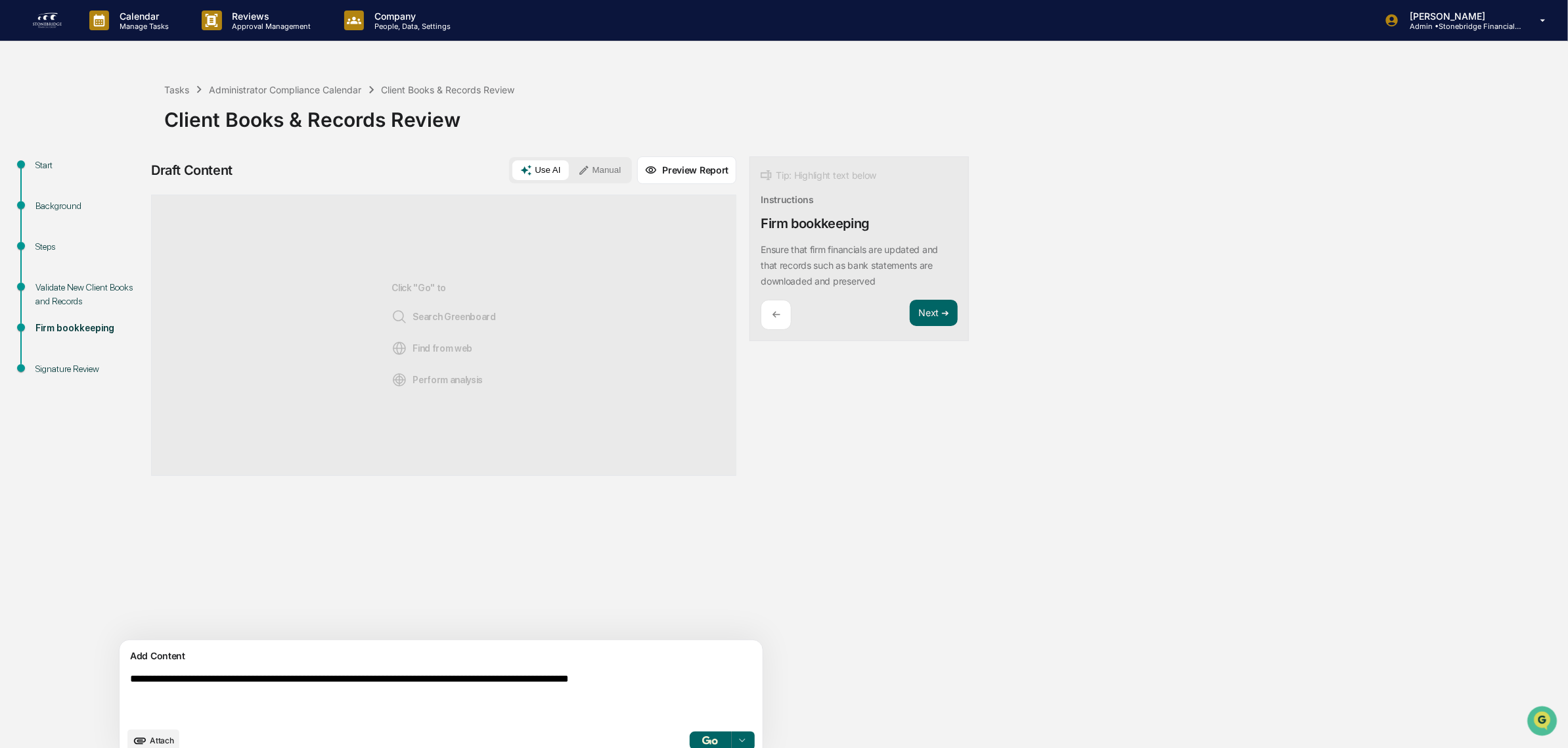
type textarea "**********"
click at [689, 738] on button "button" at bounding box center [710, 740] width 42 height 18
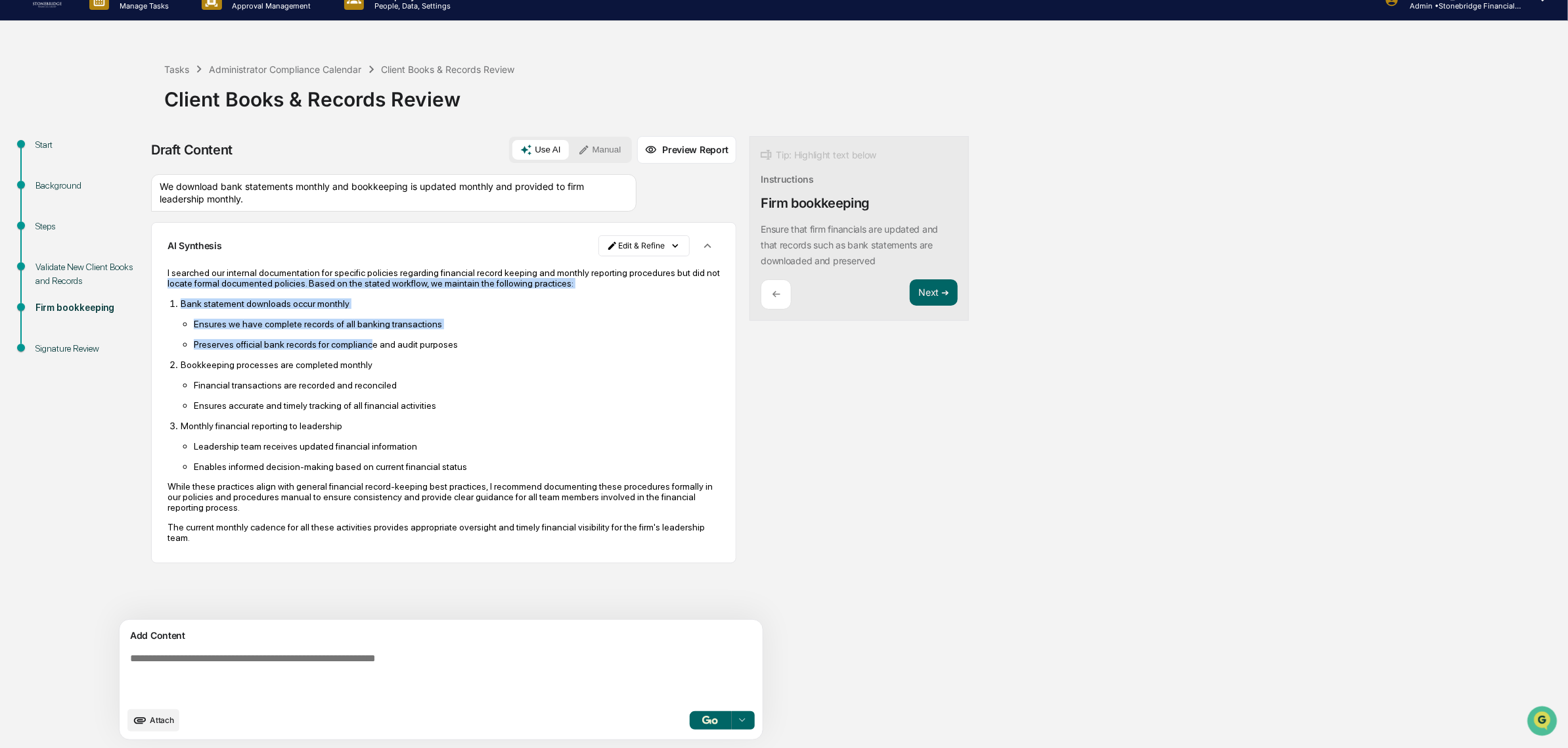
drag, startPoint x: 208, startPoint y: 287, endPoint x: 365, endPoint y: 350, distance: 169.2
click at [365, 350] on div "I searched our internal documentation for specific policies regarding financial…" at bounding box center [444, 405] width 552 height 275
click at [365, 350] on p "Preserves official bank records for compliance and audit purposes" at bounding box center [457, 345] width 526 height 11
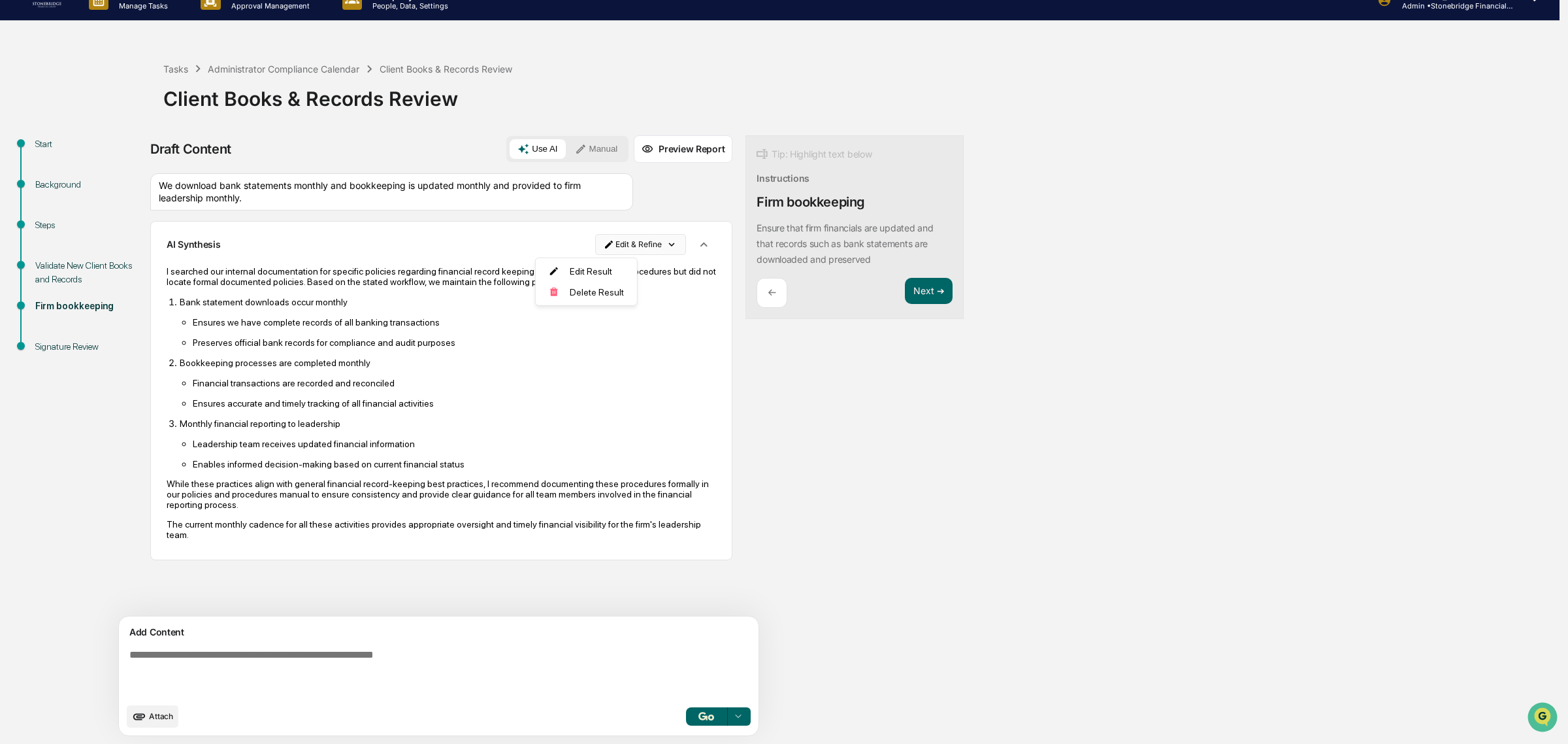
click at [569, 234] on html "Calendar Manage Tasks Reviews Approval Management Company People, Data, Setting…" at bounding box center [784, 352] width 1568 height 744
click at [563, 268] on div "Edit Result" at bounding box center [582, 271] width 96 height 21
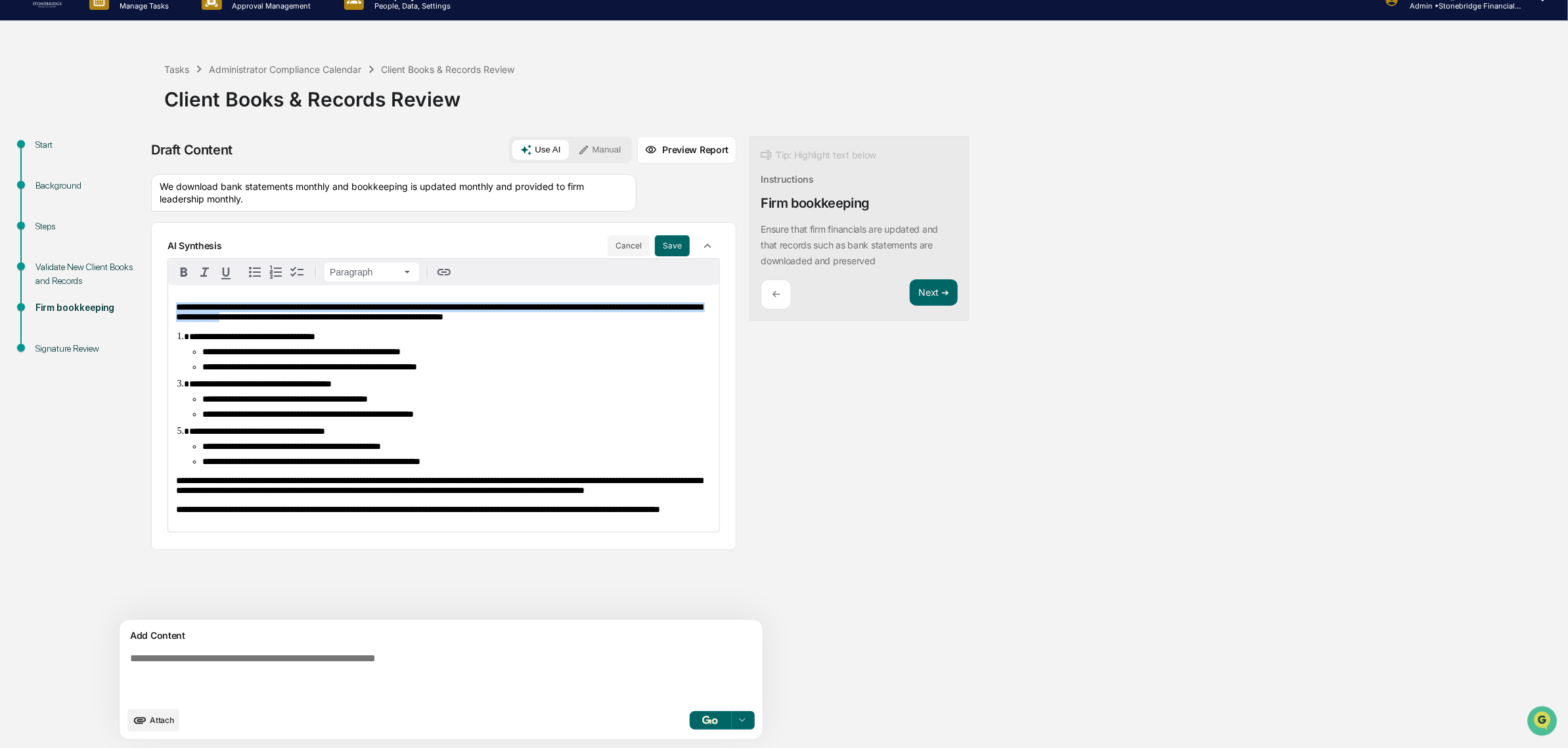
drag, startPoint x: 397, startPoint y: 321, endPoint x: 0, endPoint y: 217, distance: 410.4
click at [0, 222] on div "**********" at bounding box center [784, 395] width 1568 height 706
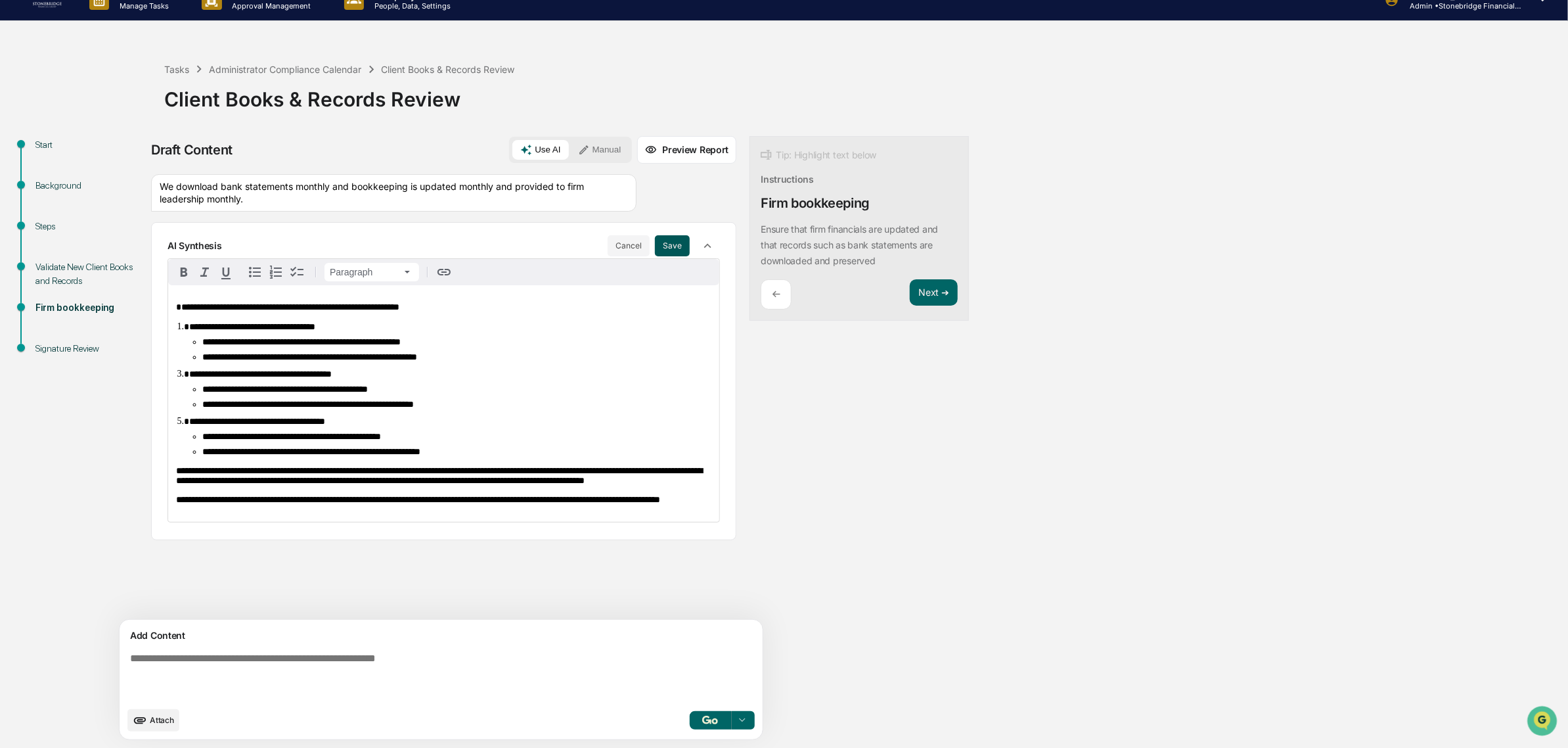
click at [655, 254] on button "Save" at bounding box center [673, 246] width 35 height 21
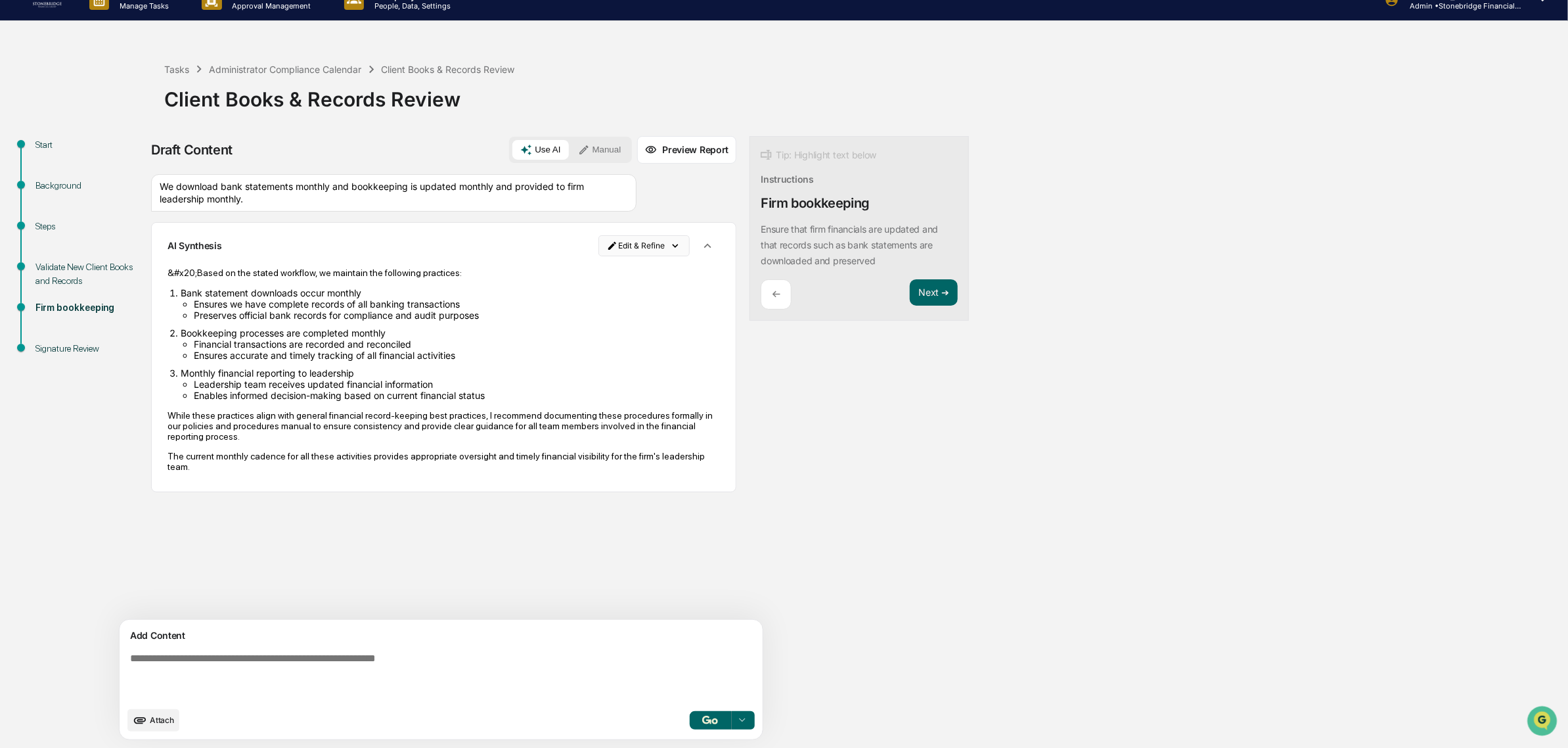
click at [598, 250] on html "Calendar Manage Tasks Reviews Approval Management Company People, Data, Setting…" at bounding box center [784, 354] width 1568 height 748
click at [582, 274] on div "Edit Result" at bounding box center [585, 272] width 96 height 21
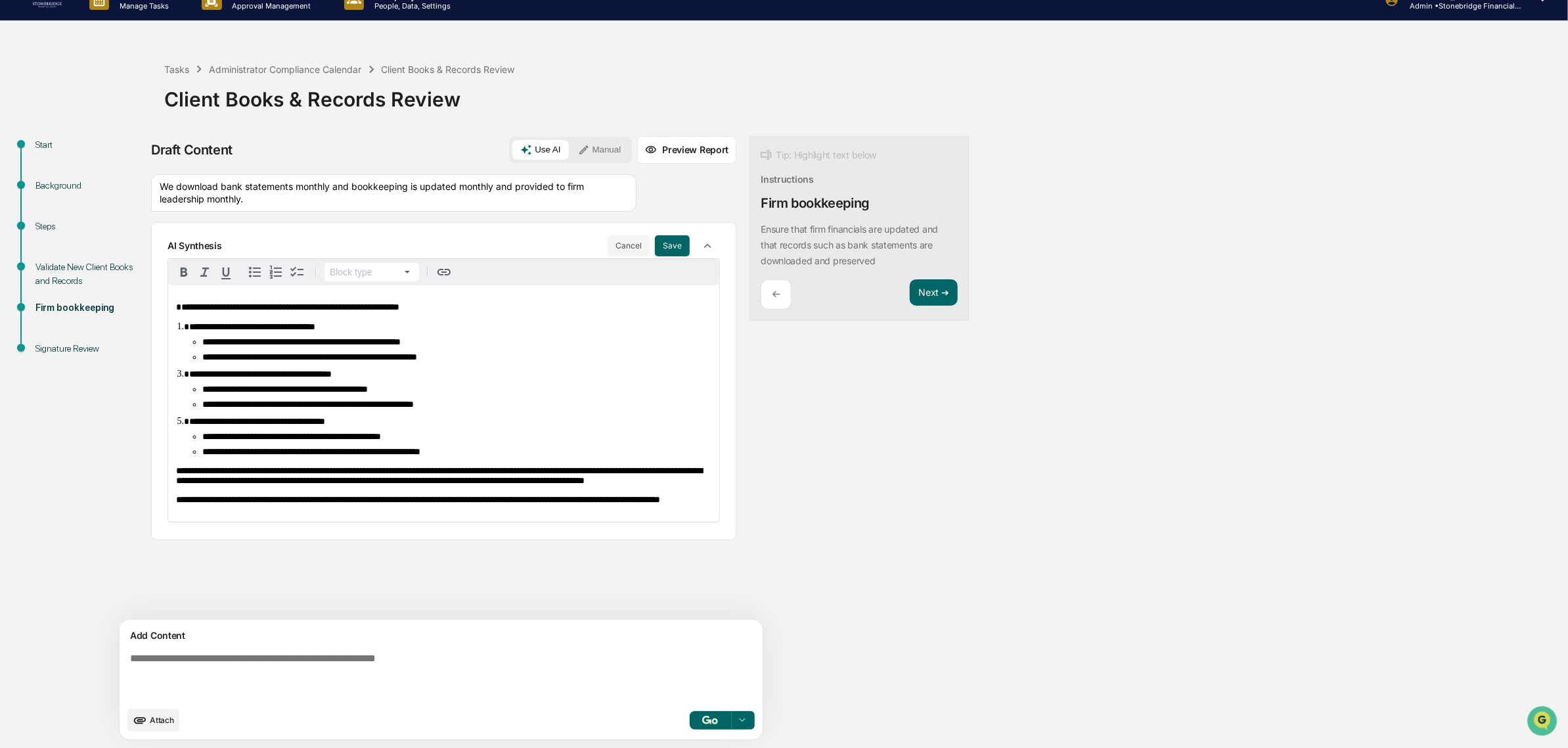
drag, startPoint x: 197, startPoint y: 312, endPoint x: 189, endPoint y: 312, distance: 8.0
click at [196, 312] on span "**********" at bounding box center [287, 307] width 223 height 9
click at [179, 310] on span "**********" at bounding box center [287, 307] width 223 height 9
click at [655, 241] on button "Save" at bounding box center [673, 246] width 35 height 21
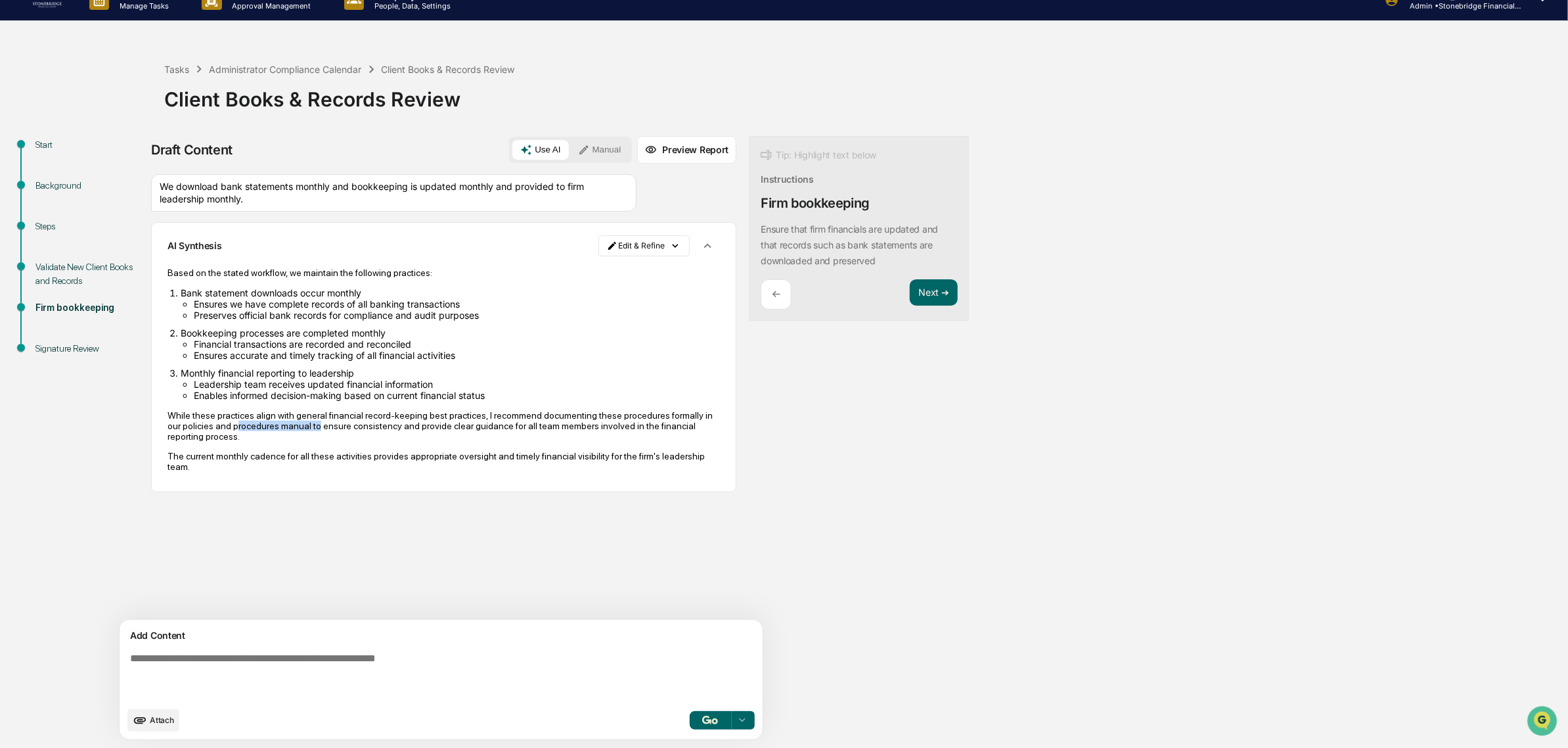
drag, startPoint x: 281, startPoint y: 427, endPoint x: 352, endPoint y: 434, distance: 71.3
click at [352, 434] on p "While these practices align with general financial record-keeping best practice…" at bounding box center [444, 426] width 552 height 32
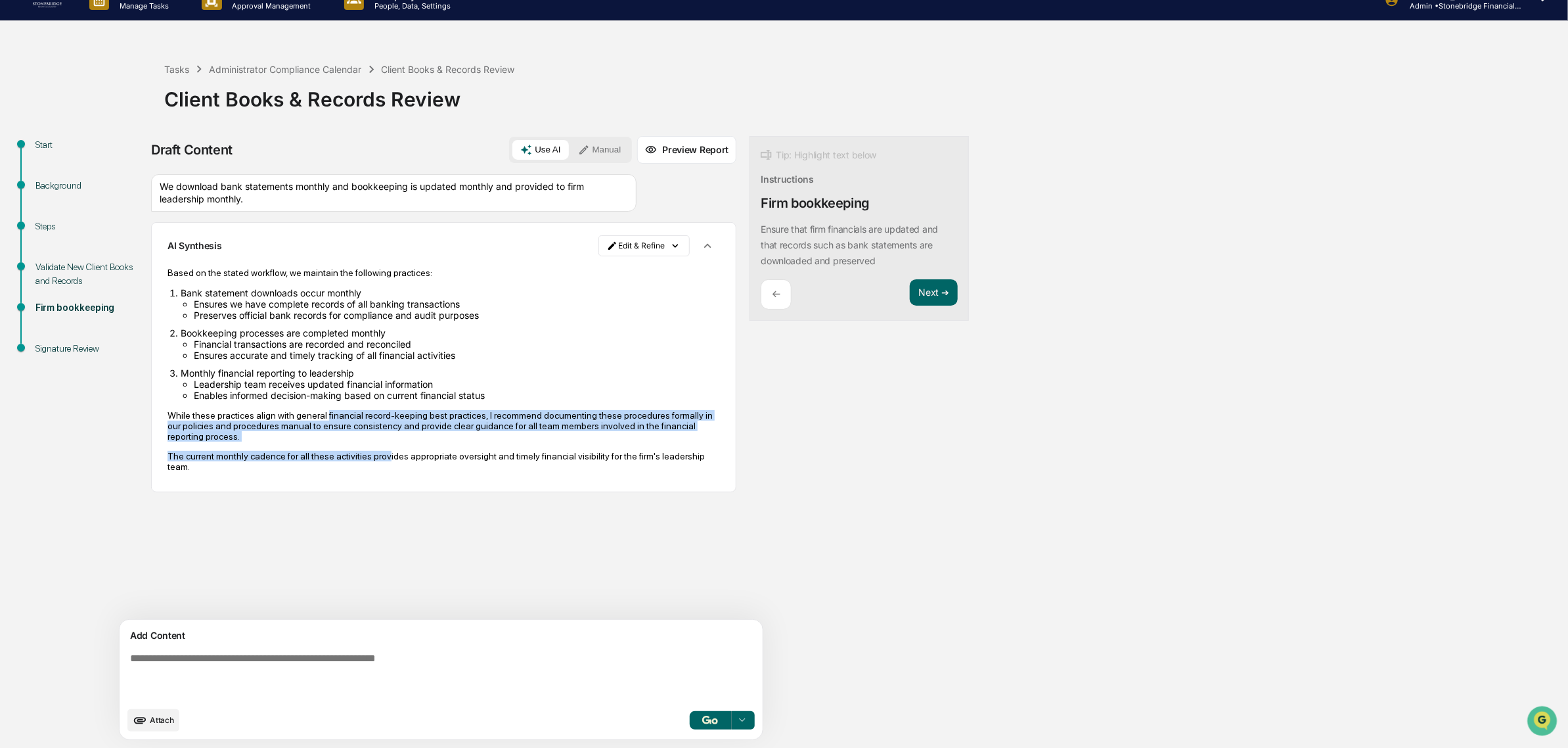
click at [320, 406] on div "Based on the stated workflow, we maintain the following practices: Bank stateme…" at bounding box center [444, 369] width 552 height 205
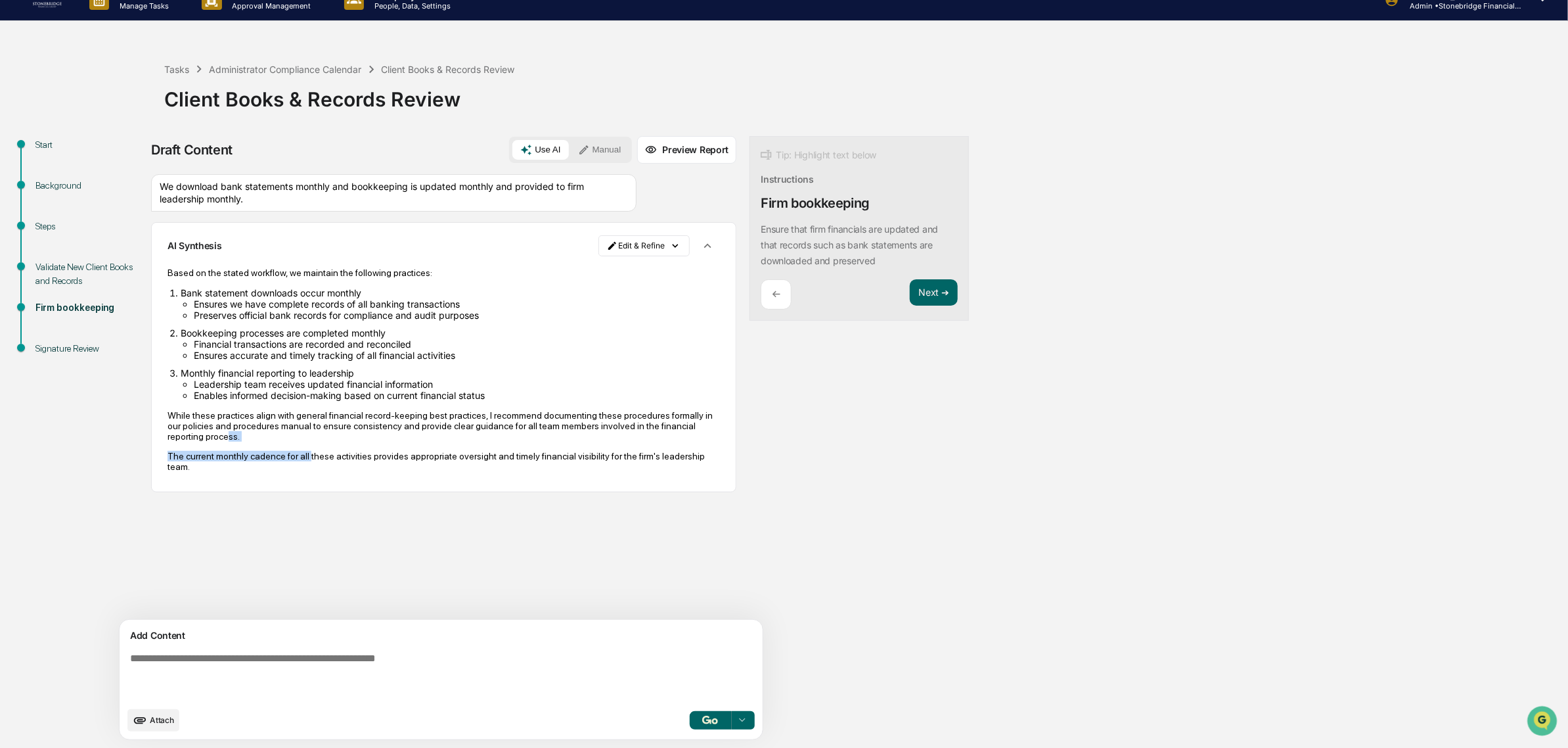
click at [271, 445] on div "Based on the stated workflow, we maintain the following practices: Bank stateme…" at bounding box center [444, 369] width 552 height 205
click at [271, 442] on p "While these practices align with general financial record-keeping best practice…" at bounding box center [444, 426] width 552 height 32
click at [567, 240] on html "Calendar Manage Tasks Reviews Approval Management Company People, Data, Setting…" at bounding box center [784, 354] width 1568 height 748
click at [585, 267] on div "Edit Result" at bounding box center [585, 272] width 96 height 21
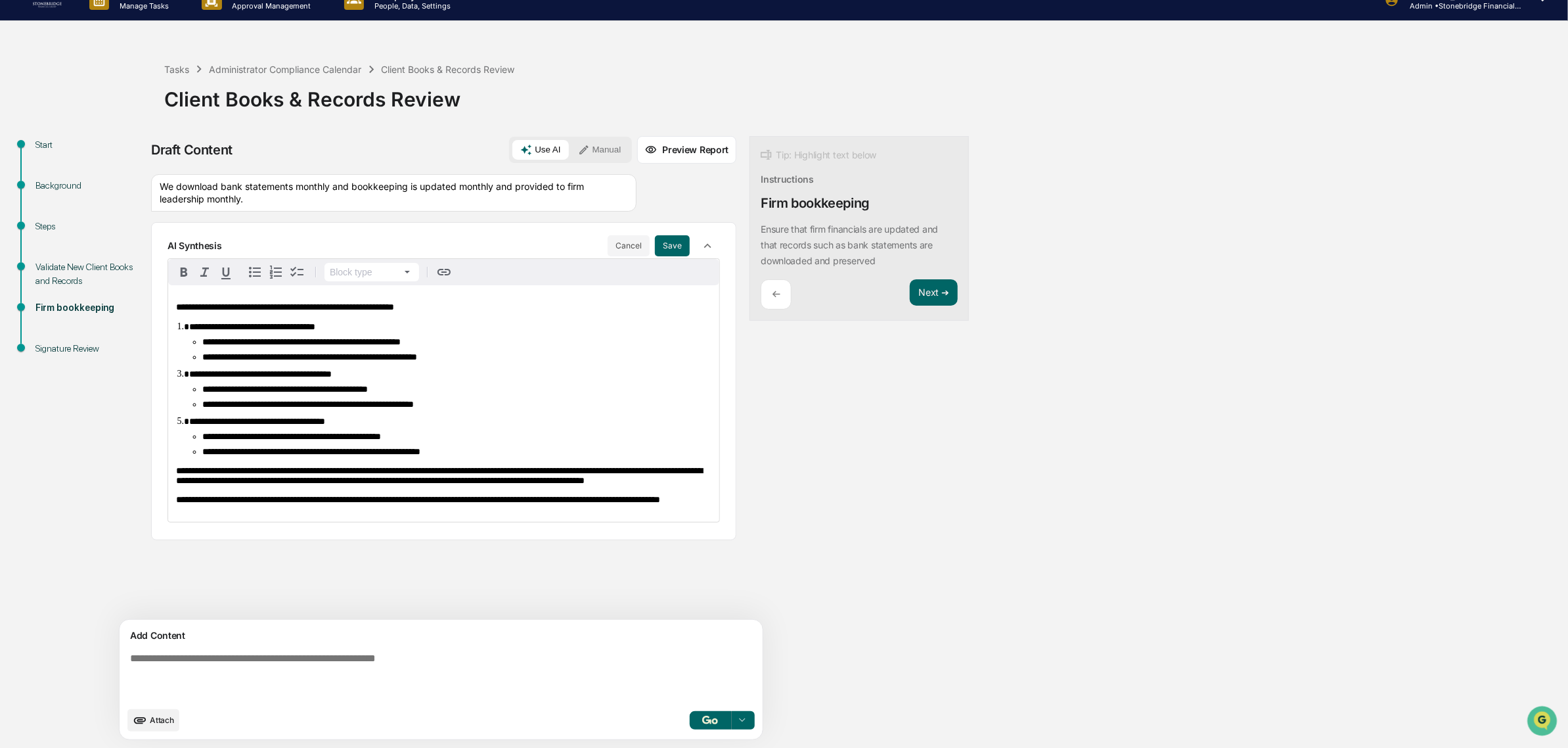
click at [172, 488] on div "**********" at bounding box center [444, 403] width 552 height 236
drag, startPoint x: 184, startPoint y: 494, endPoint x: 461, endPoint y: 542, distance: 281.1
click at [461, 521] on div "**********" at bounding box center [444, 403] width 552 height 236
click at [445, 505] on p "**********" at bounding box center [444, 500] width 536 height 10
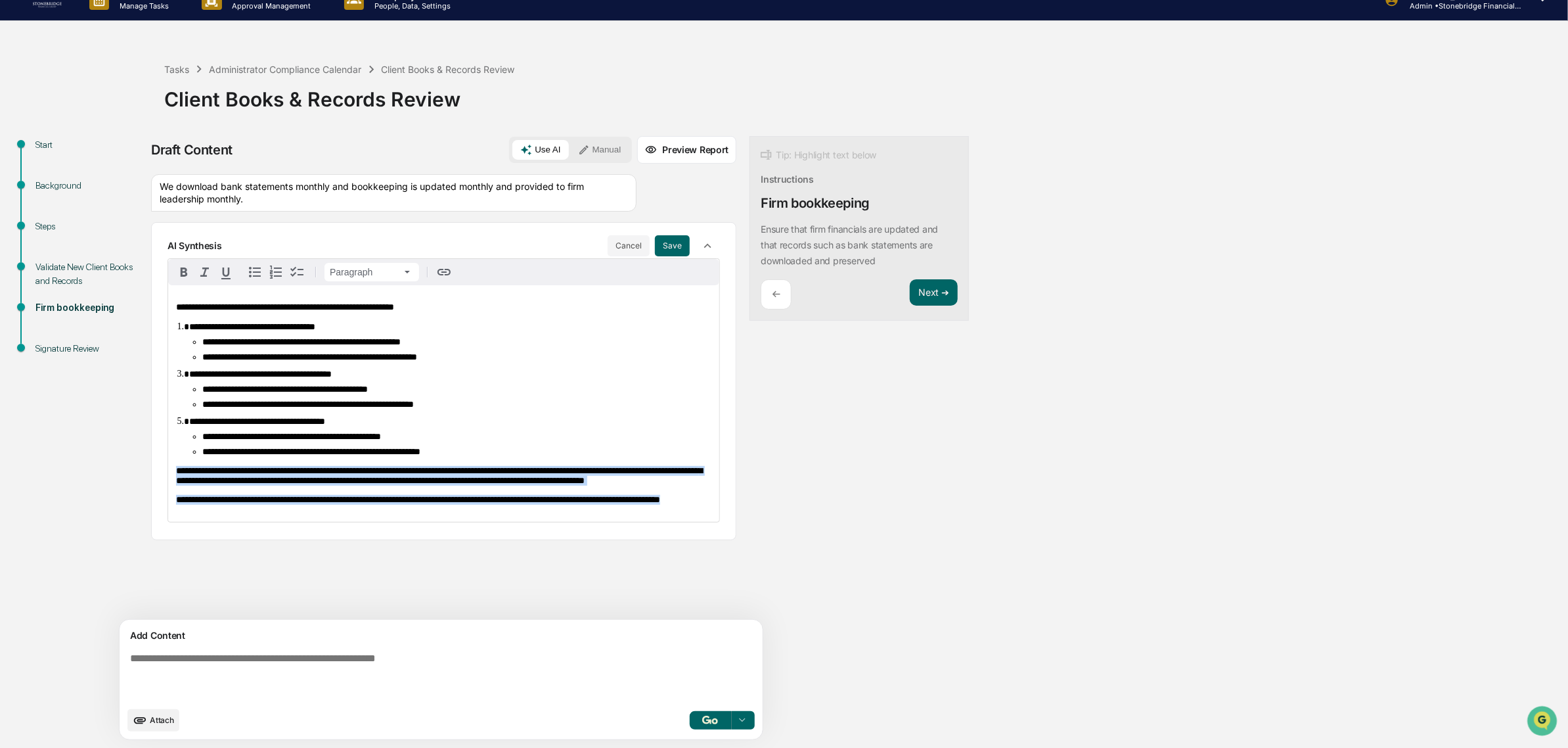
drag, startPoint x: 336, startPoint y: 539, endPoint x: 142, endPoint y: 476, distance: 204.0
click at [142, 476] on div "**********" at bounding box center [784, 442] width 1555 height 612
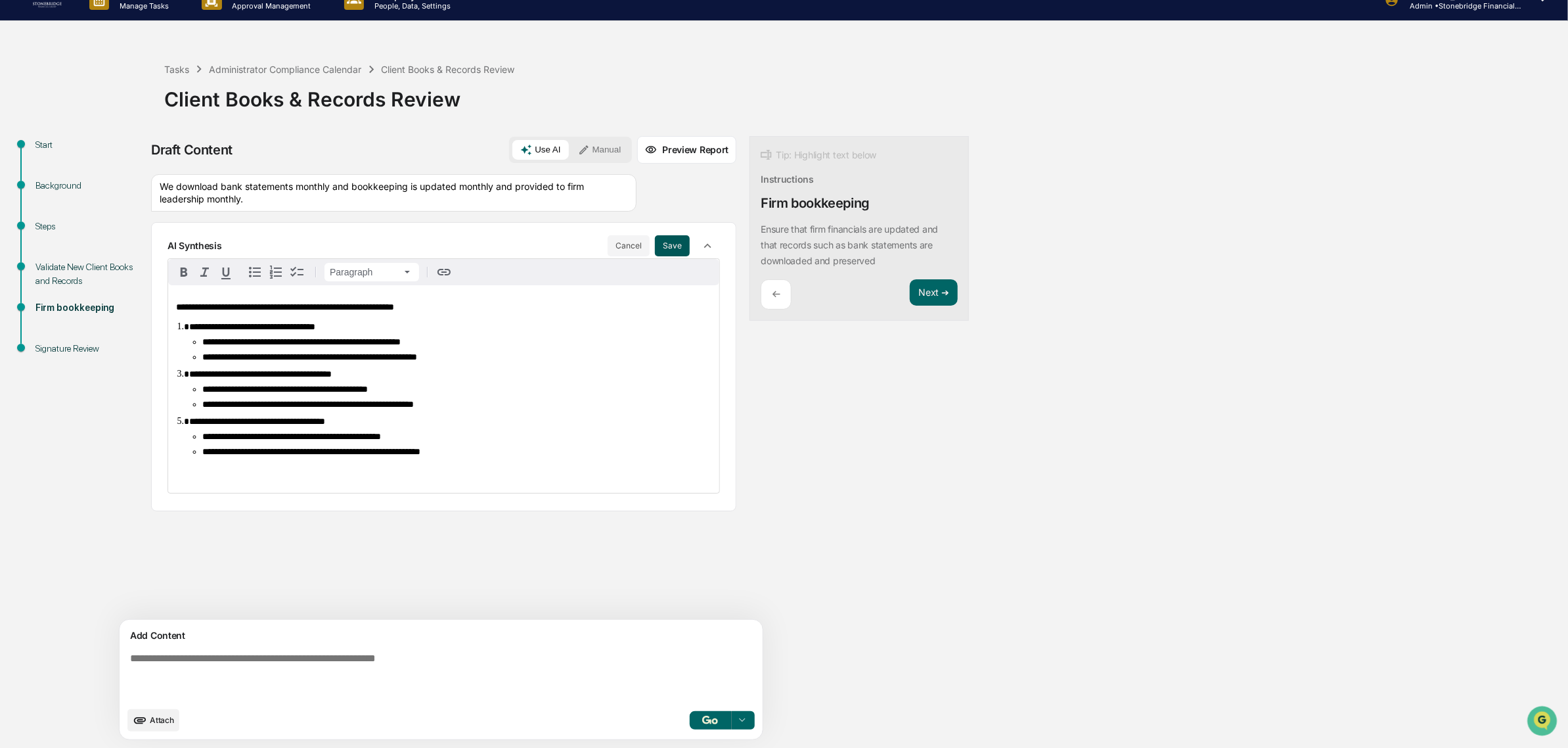
click at [655, 243] on button "Save" at bounding box center [673, 246] width 35 height 21
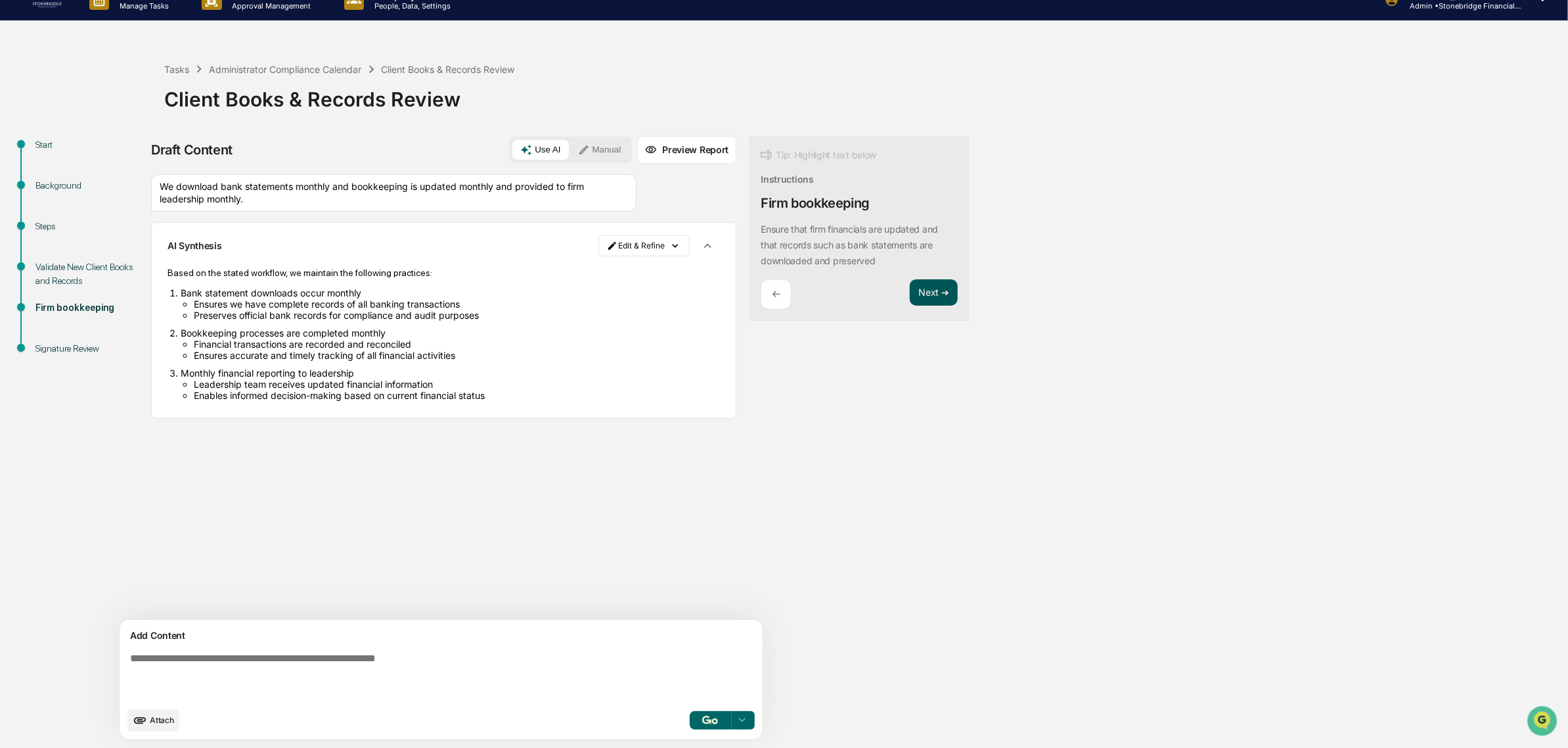
click at [910, 284] on button "Next ➔" at bounding box center [934, 293] width 48 height 27
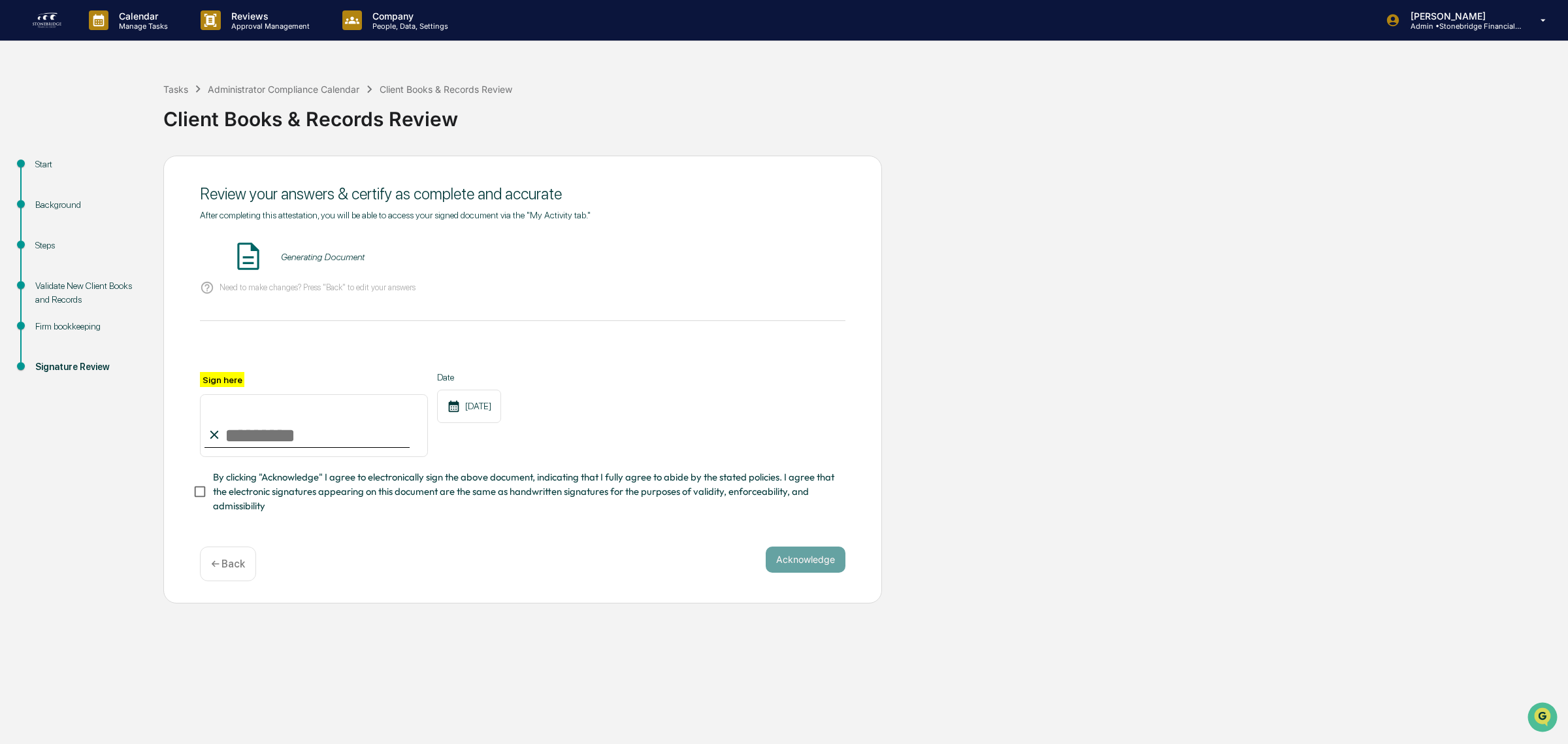
click at [314, 457] on input "Sign here" at bounding box center [313, 426] width 228 height 63
type input "**********"
click at [494, 457] on div "Date 10/13/2025" at bounding box center [469, 415] width 64 height 85
click at [494, 469] on div "**********" at bounding box center [522, 442] width 646 height 141
click at [474, 492] on span "By clicking "Acknowledge" I agree to electronically sign the above document, in…" at bounding box center [524, 492] width 622 height 44
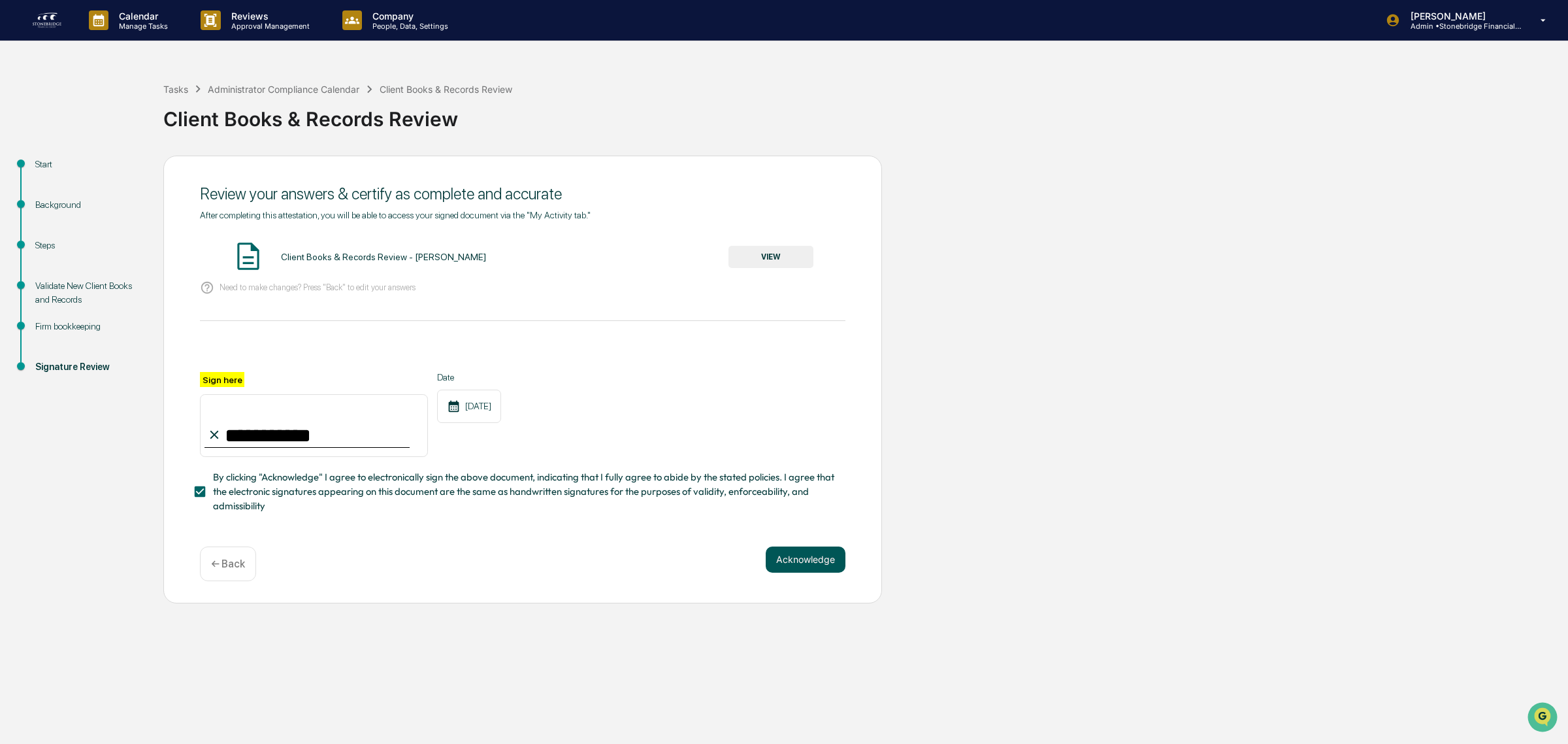
drag, startPoint x: 810, startPoint y: 569, endPoint x: 811, endPoint y: 580, distance: 11.0
click at [809, 573] on button "Acknowledge" at bounding box center [805, 559] width 80 height 26
click at [781, 255] on button "VIEW" at bounding box center [771, 257] width 85 height 22
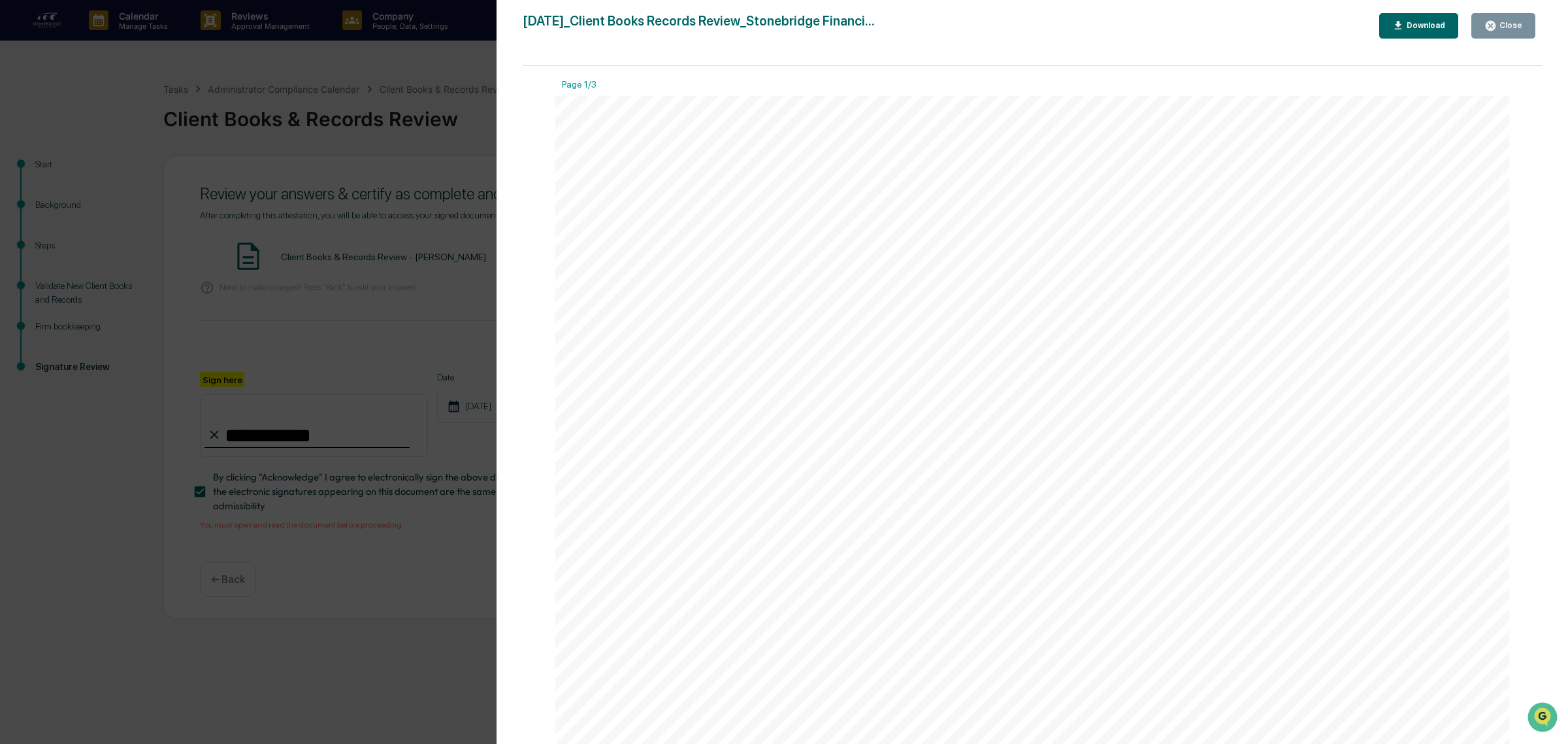
click at [1514, 26] on div "Close" at bounding box center [1510, 25] width 25 height 9
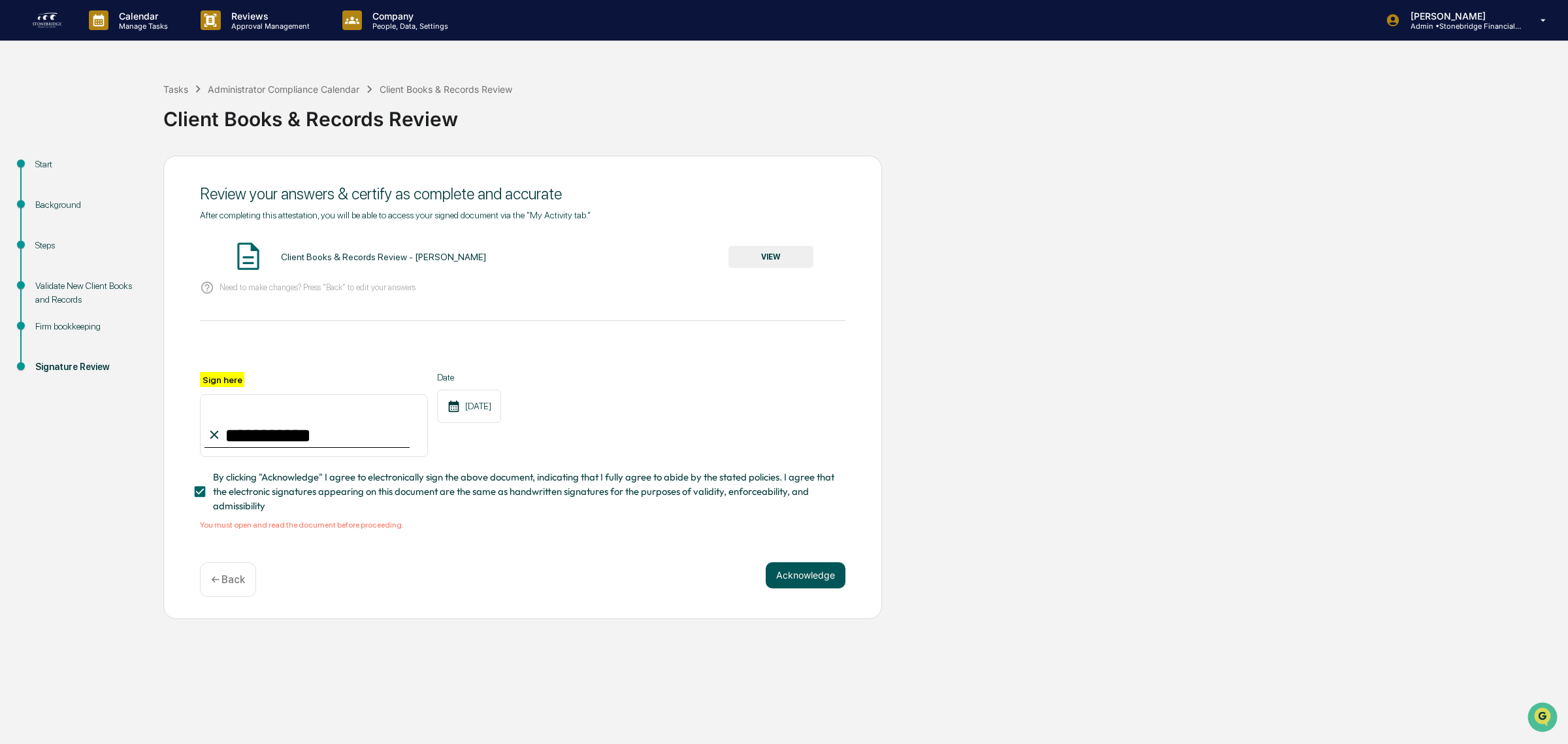
click at [832, 570] on button "Acknowledge" at bounding box center [805, 575] width 80 height 26
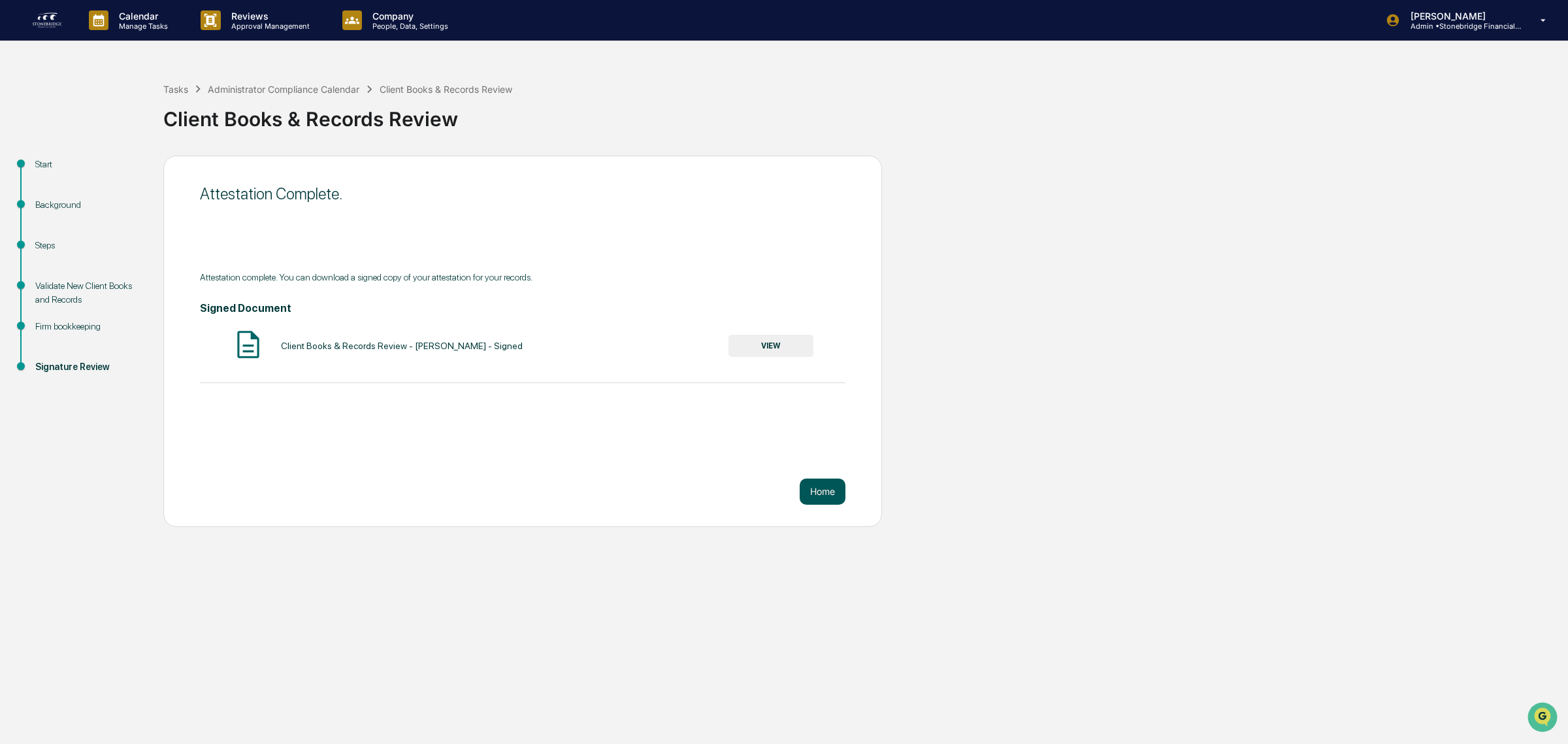
click at [812, 498] on button "Home" at bounding box center [822, 491] width 46 height 26
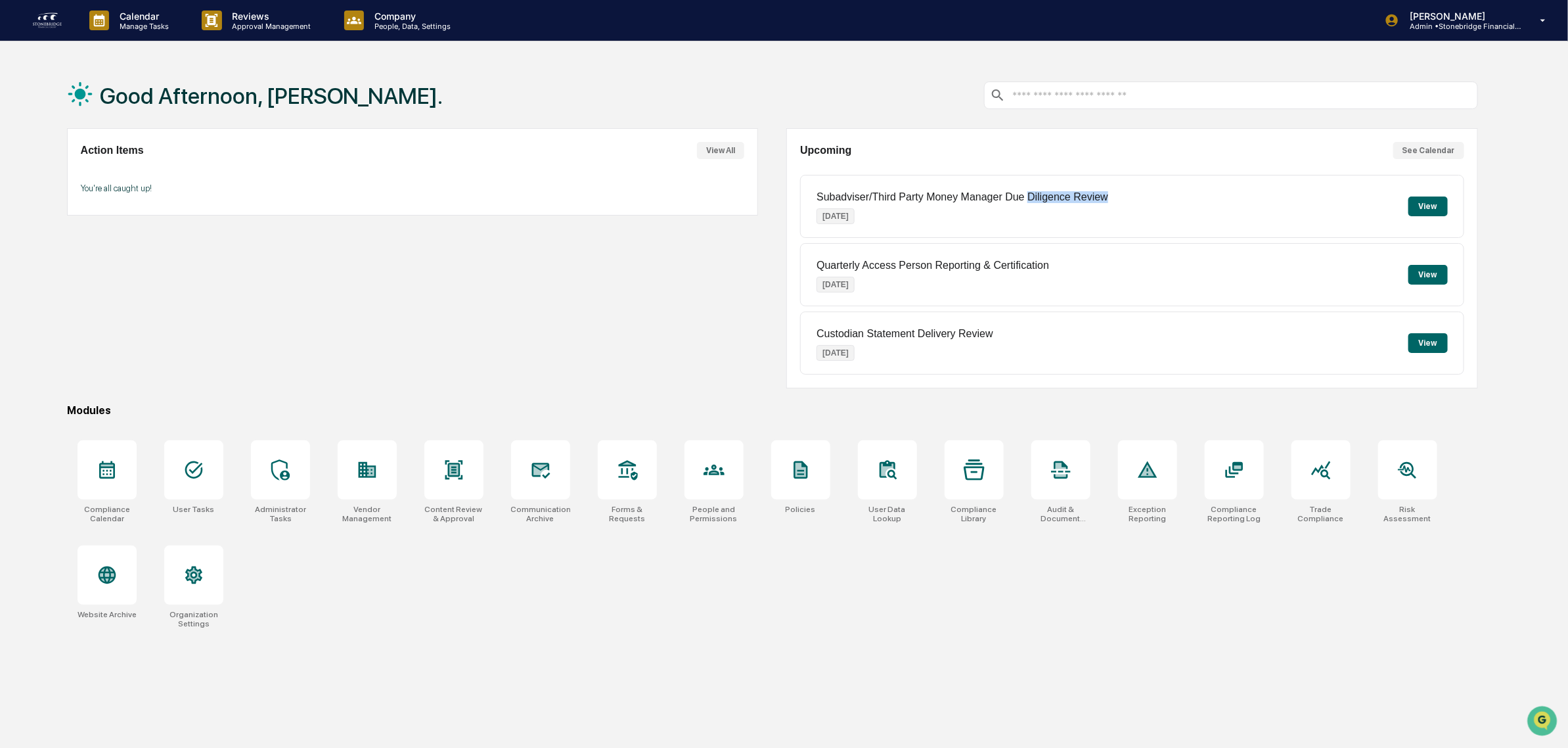
drag, startPoint x: 1030, startPoint y: 198, endPoint x: 1117, endPoint y: 211, distance: 88.0
click at [1117, 211] on div "Subadviser/Third Party Money Manager Due Diligence Review Oct 16, 2025 View" at bounding box center [1132, 206] width 664 height 63
drag, startPoint x: 1070, startPoint y: 349, endPoint x: 977, endPoint y: 200, distance: 175.6
click at [977, 200] on div "Subadviser/Third Party Money Manager Due Diligence Review Oct 16, 2025 View Qua…" at bounding box center [1132, 274] width 664 height 199
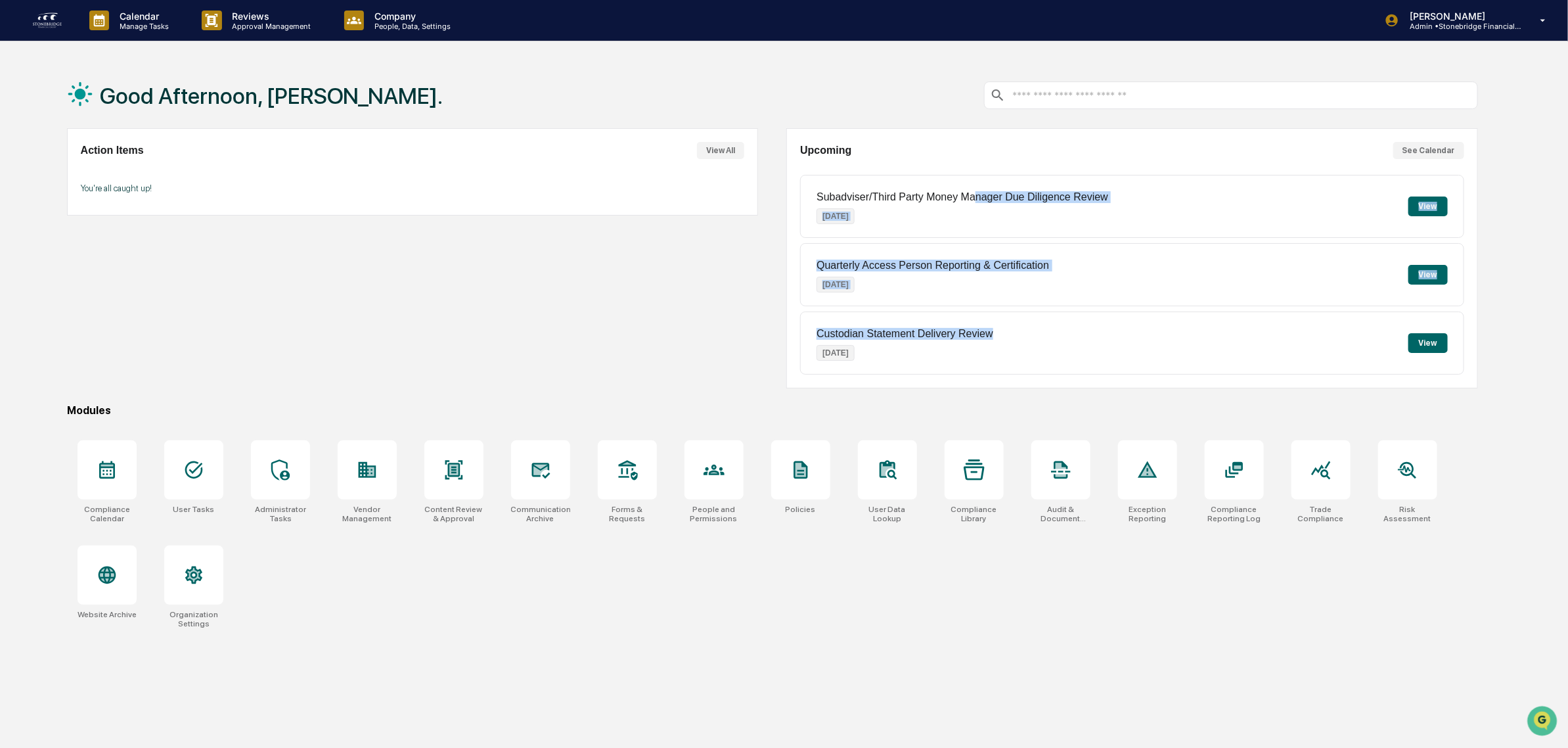
click at [977, 200] on p "Subadviser/Third Party Money Manager Due Diligence Review" at bounding box center [962, 197] width 292 height 12
drag, startPoint x: 931, startPoint y: 194, endPoint x: 1049, endPoint y: 327, distance: 177.8
click at [1049, 327] on div "Subadviser/Third Party Money Manager Due Diligence Review Oct 16, 2025 View Qua…" at bounding box center [1132, 274] width 664 height 199
click at [1049, 327] on div "Custodian Statement Delivery Review Nov 3, 2025 View" at bounding box center [1132, 343] width 664 height 63
click at [542, 294] on div "Action Items View All You're all caught up!" at bounding box center [413, 258] width 692 height 260
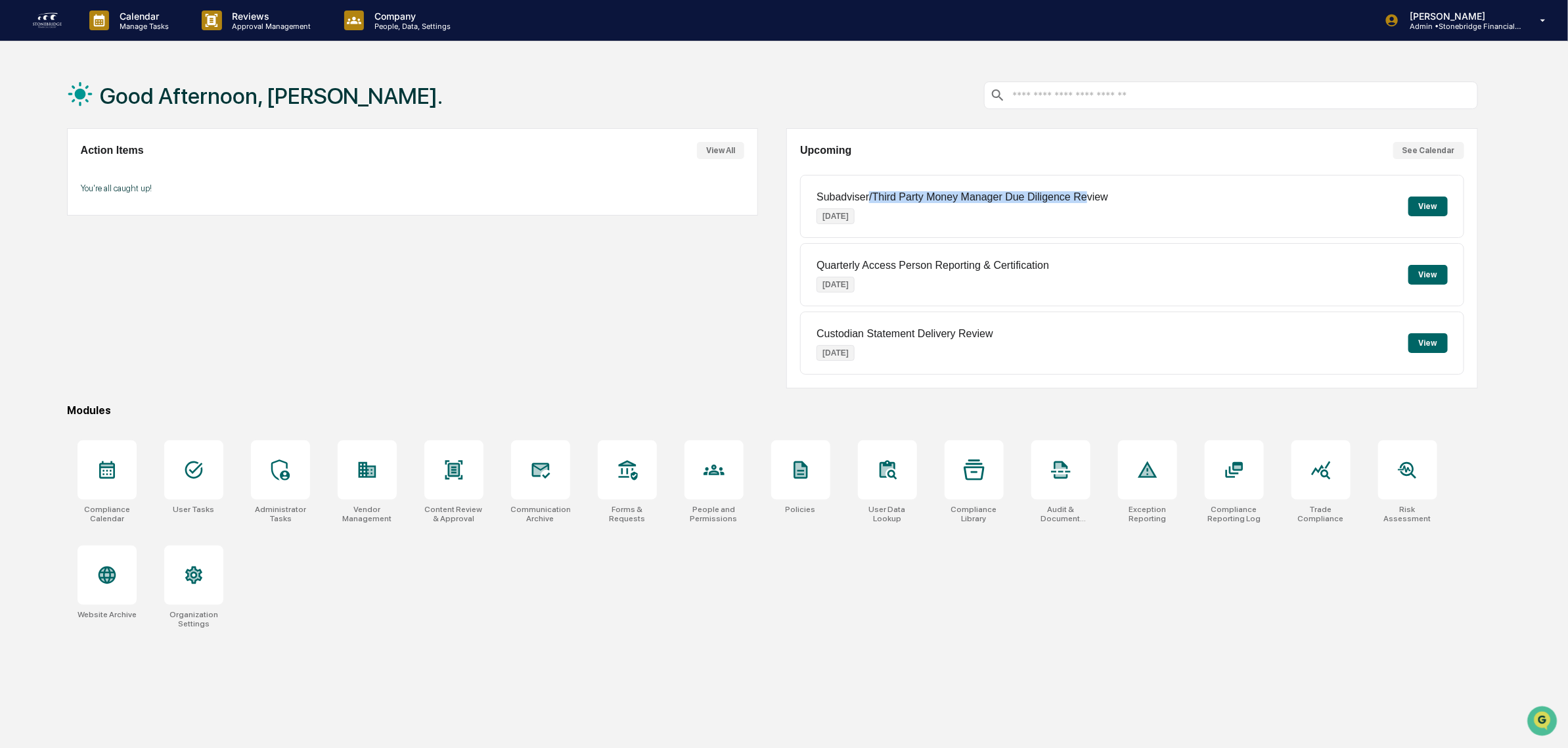
drag, startPoint x: 874, startPoint y: 195, endPoint x: 1089, endPoint y: 208, distance: 215.4
click at [1089, 208] on div "Subadviser/Third Party Money Manager Due Diligence Review Oct 16, 2025" at bounding box center [962, 206] width 292 height 51
click at [418, 237] on div "Action Items View All You're all caught up!" at bounding box center [413, 258] width 692 height 260
click at [120, 469] on div at bounding box center [107, 470] width 59 height 59
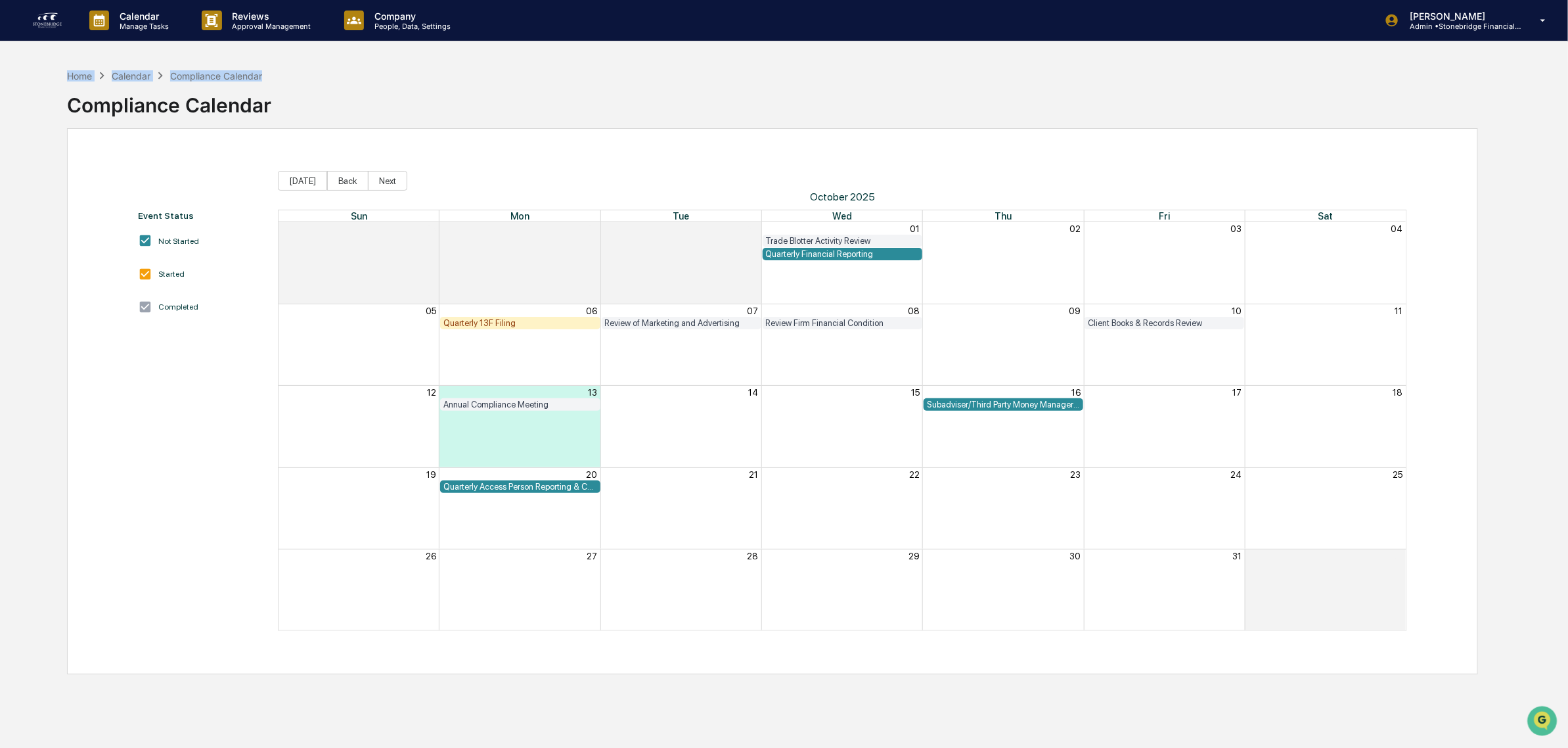
drag, startPoint x: 70, startPoint y: 70, endPoint x: 587, endPoint y: 74, distance: 517.0
click at [587, 74] on div "Home Calendar Compliance Calendar Compliance Calendar" at bounding box center [773, 95] width 1412 height 65
click at [337, 179] on button "Back" at bounding box center [348, 181] width 41 height 20
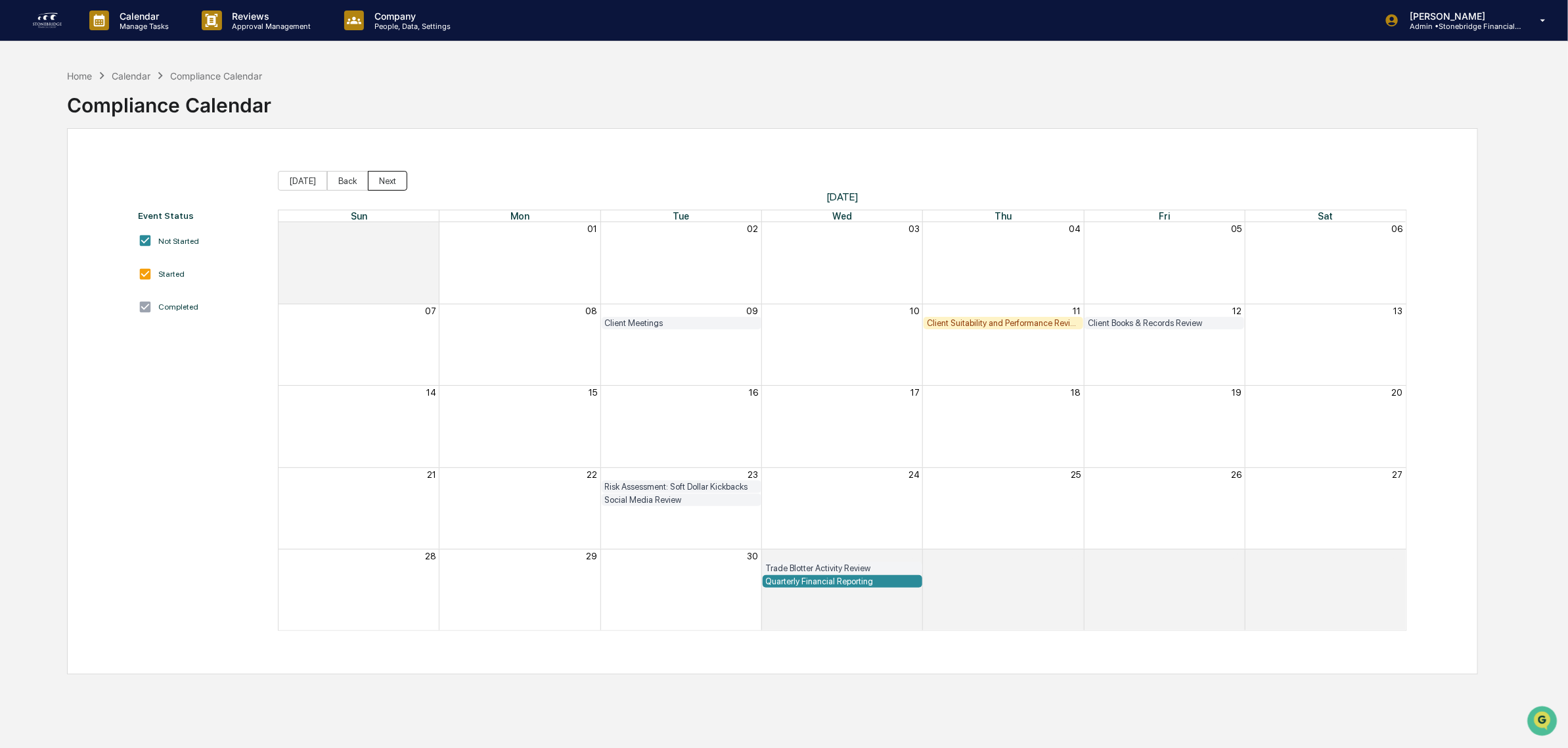
click at [378, 182] on button "Next" at bounding box center [387, 181] width 39 height 20
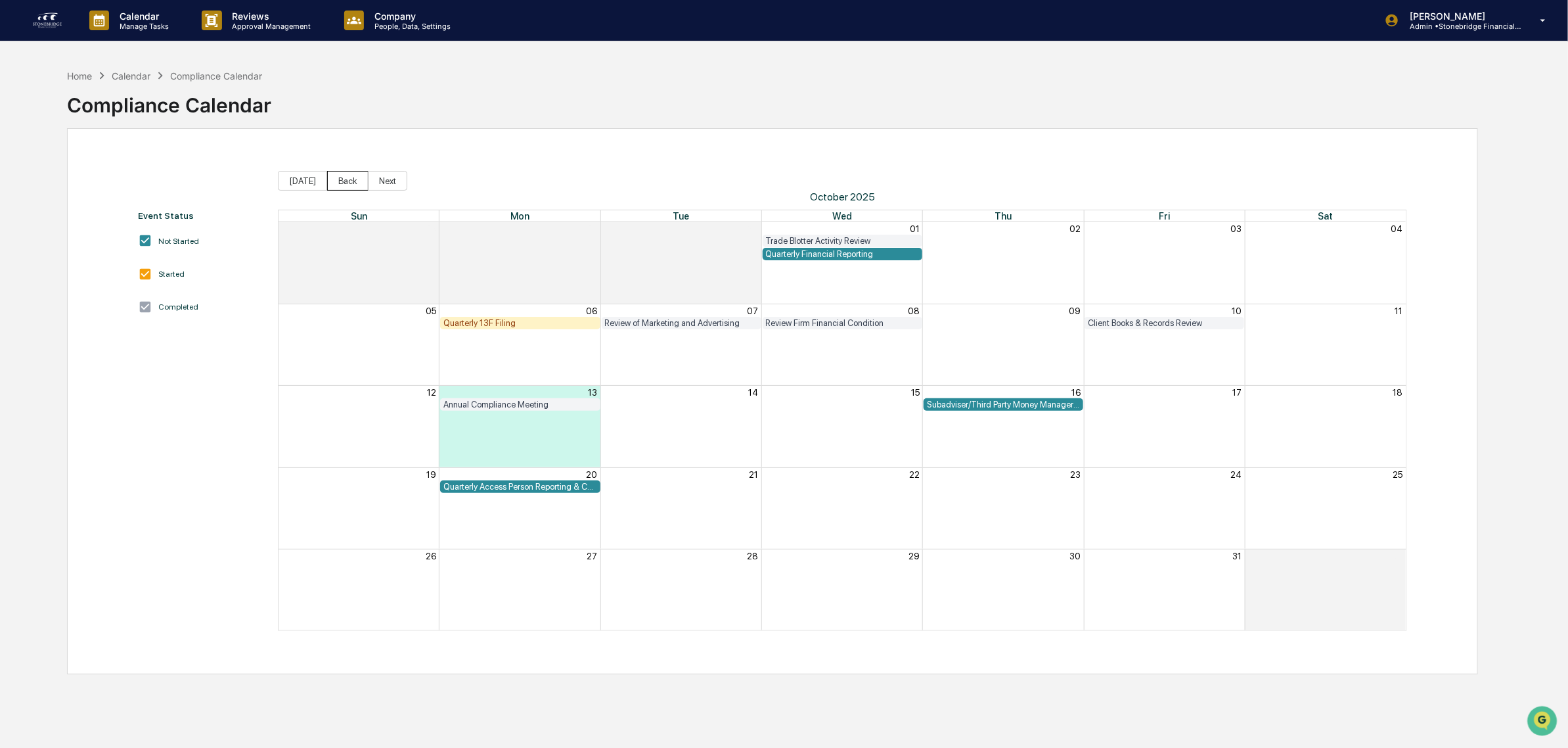
click at [362, 175] on button "Back" at bounding box center [348, 181] width 41 height 20
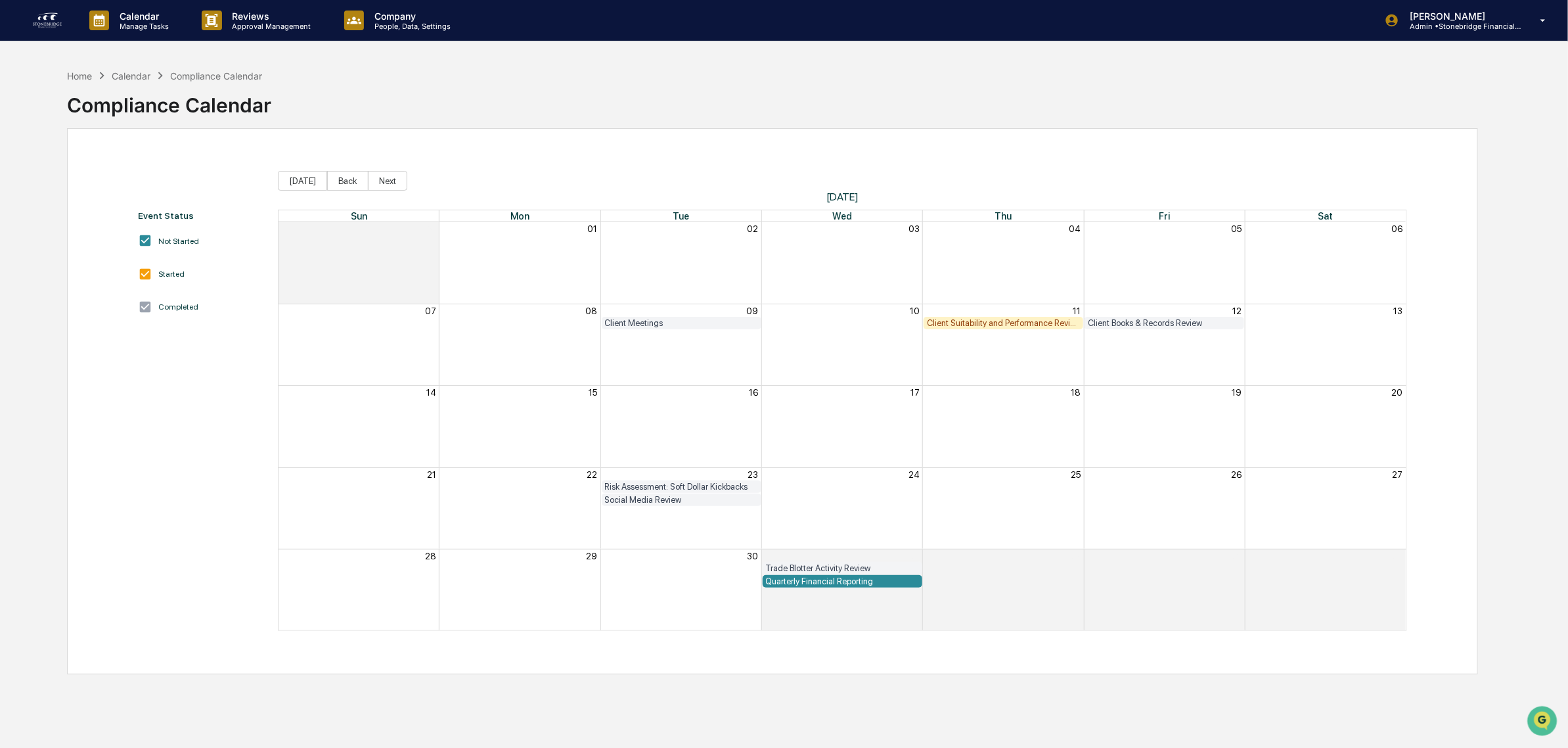
click at [1019, 323] on div "Client Suitability and Performance Review" at bounding box center [1003, 323] width 153 height 10
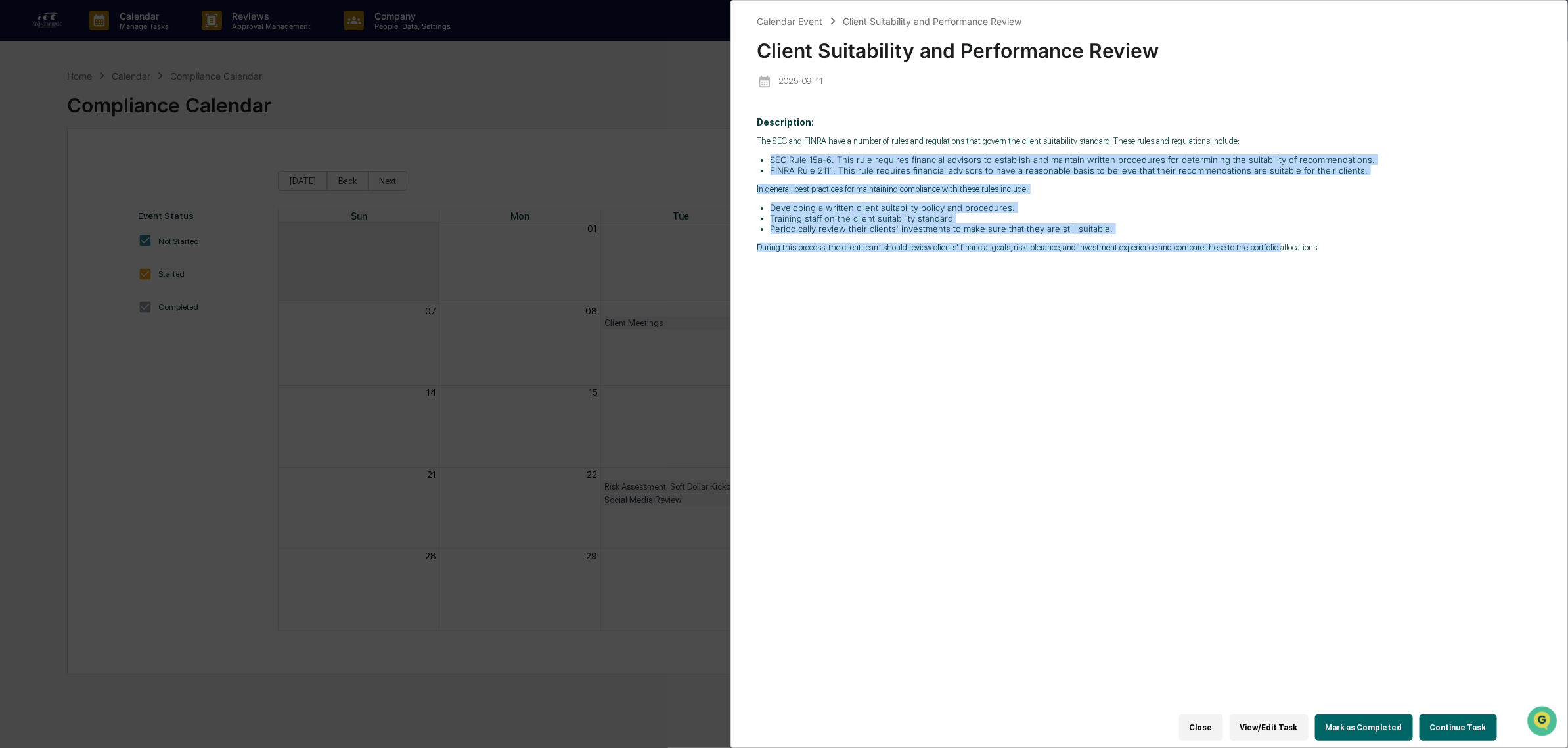
drag, startPoint x: 770, startPoint y: 154, endPoint x: 1272, endPoint y: 321, distance: 529.0
click at [1272, 321] on div "Description: The SEC and FINRA have a number of rules and regulations that gove…" at bounding box center [1150, 417] width 785 height 619
click at [1272, 319] on div "Description: The SEC and FINRA have a number of rules and regulations that gove…" at bounding box center [1150, 417] width 785 height 619
click at [1444, 714] on button "Continue Task" at bounding box center [1458, 727] width 77 height 26
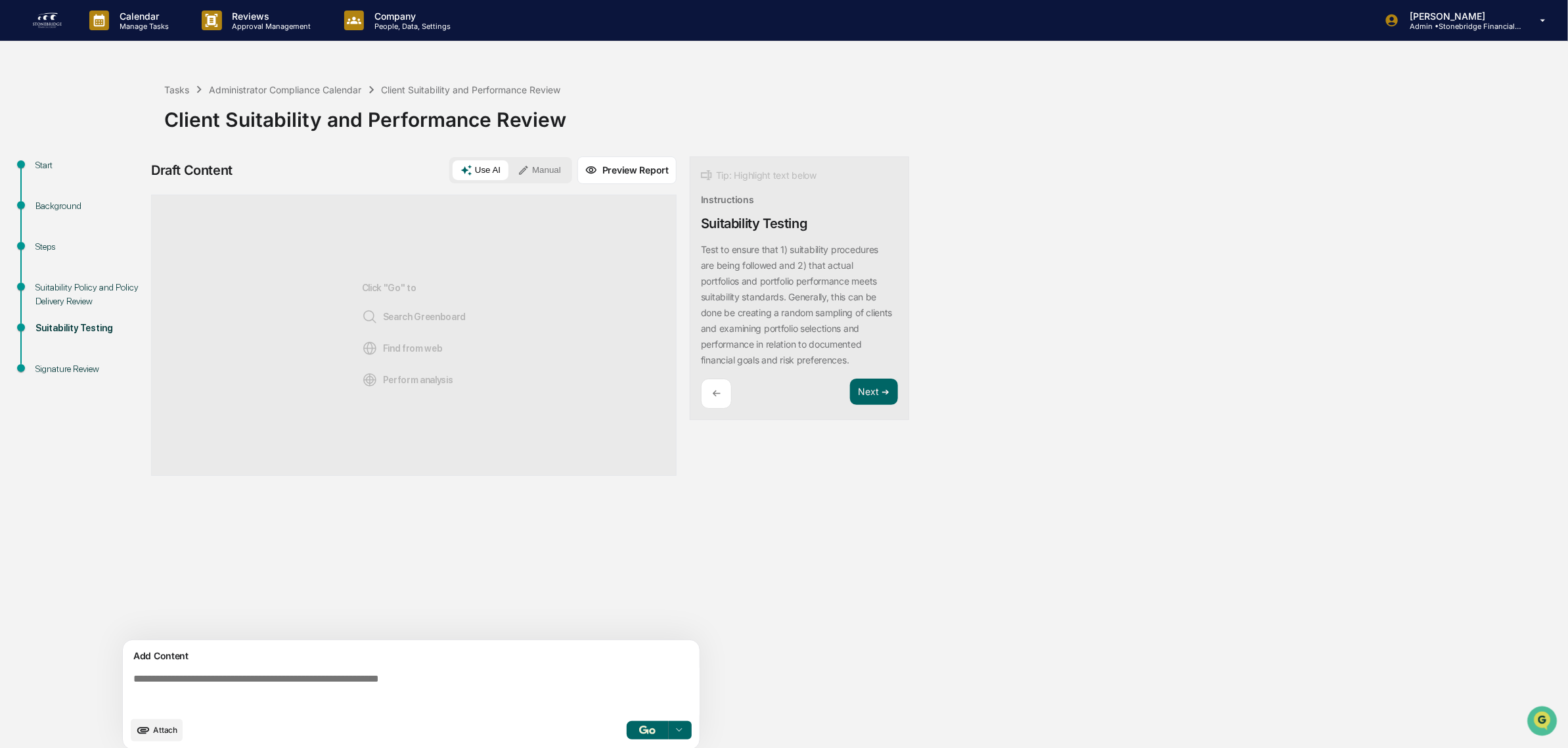
click at [63, 281] on div "Suitability Policy and Policy Delivery Review" at bounding box center [89, 294] width 108 height 28
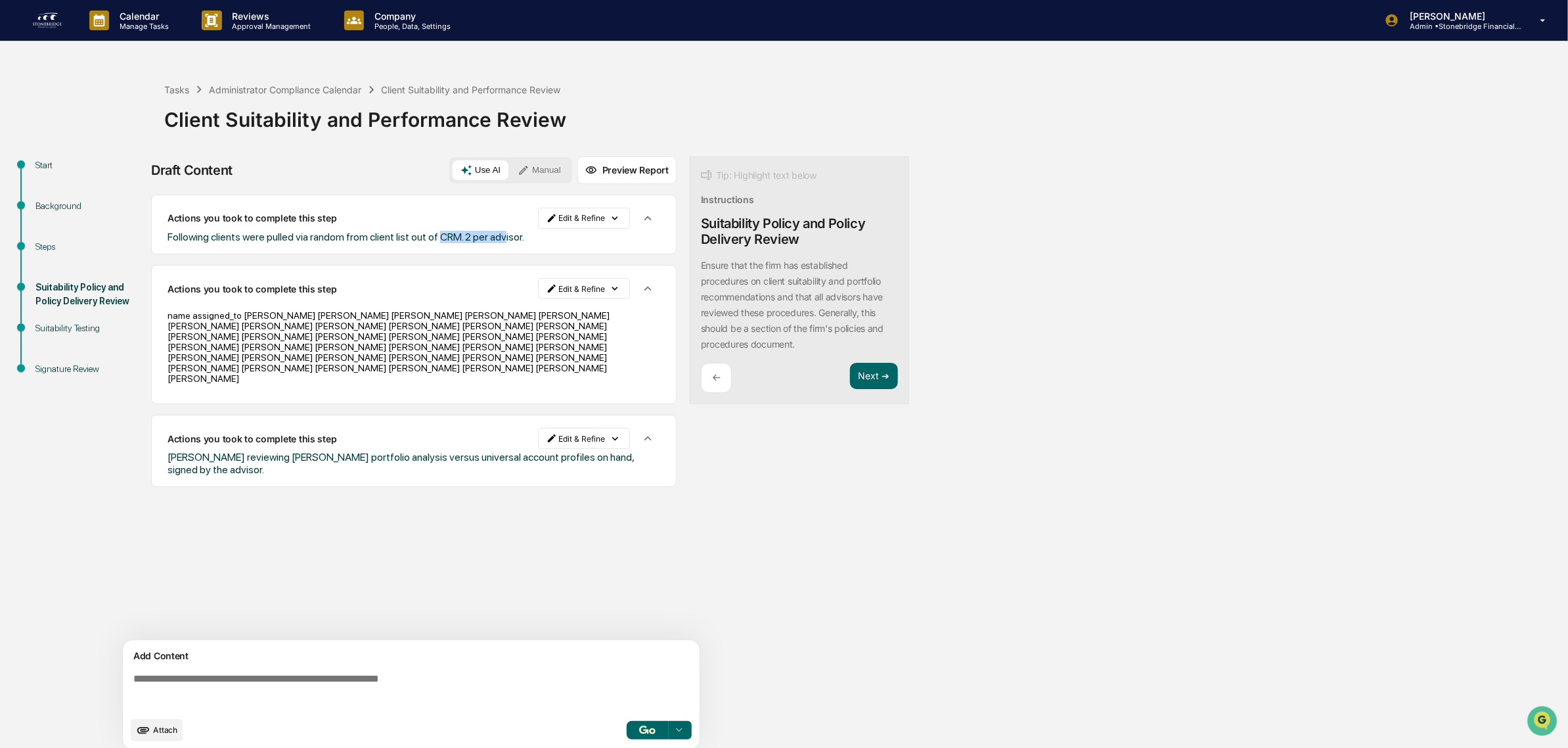
drag, startPoint x: 438, startPoint y: 240, endPoint x: 503, endPoint y: 242, distance: 65.0
click at [503, 242] on span "Following clients were pulled via random from client list out of CRM. 2 per adv…" at bounding box center [346, 237] width 357 height 13
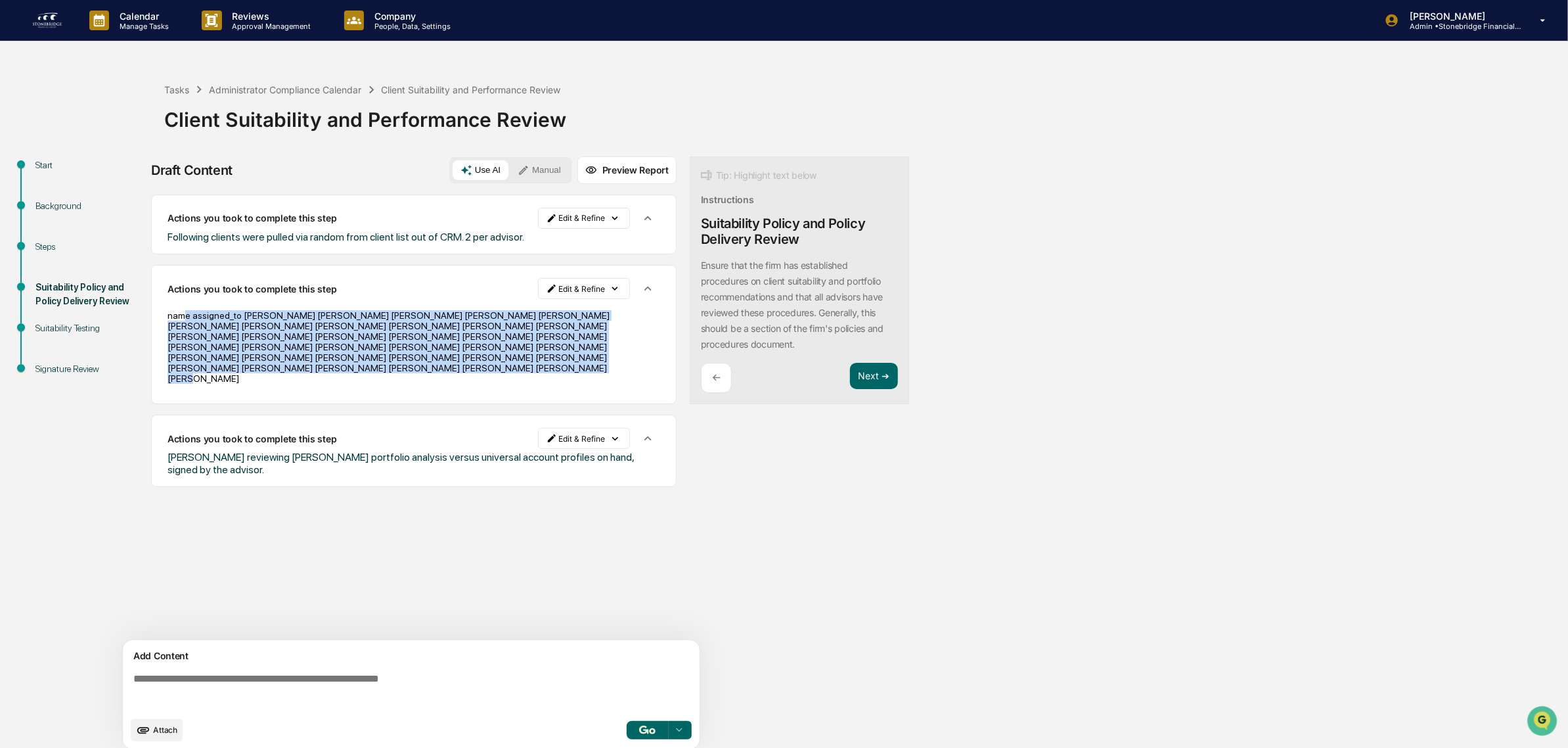
drag, startPoint x: 228, startPoint y: 319, endPoint x: 387, endPoint y: 369, distance: 166.7
click at [387, 369] on div "name assigned_to [PERSON_NAME] [PERSON_NAME] [PERSON_NAME] [PERSON_NAME] [PERSO…" at bounding box center [414, 347] width 493 height 92
drag, startPoint x: 387, startPoint y: 369, endPoint x: 304, endPoint y: 324, distance: 94.4
click at [304, 324] on div "name assigned_to [PERSON_NAME] [PERSON_NAME] [PERSON_NAME] [PERSON_NAME] [PERSO…" at bounding box center [414, 347] width 493 height 92
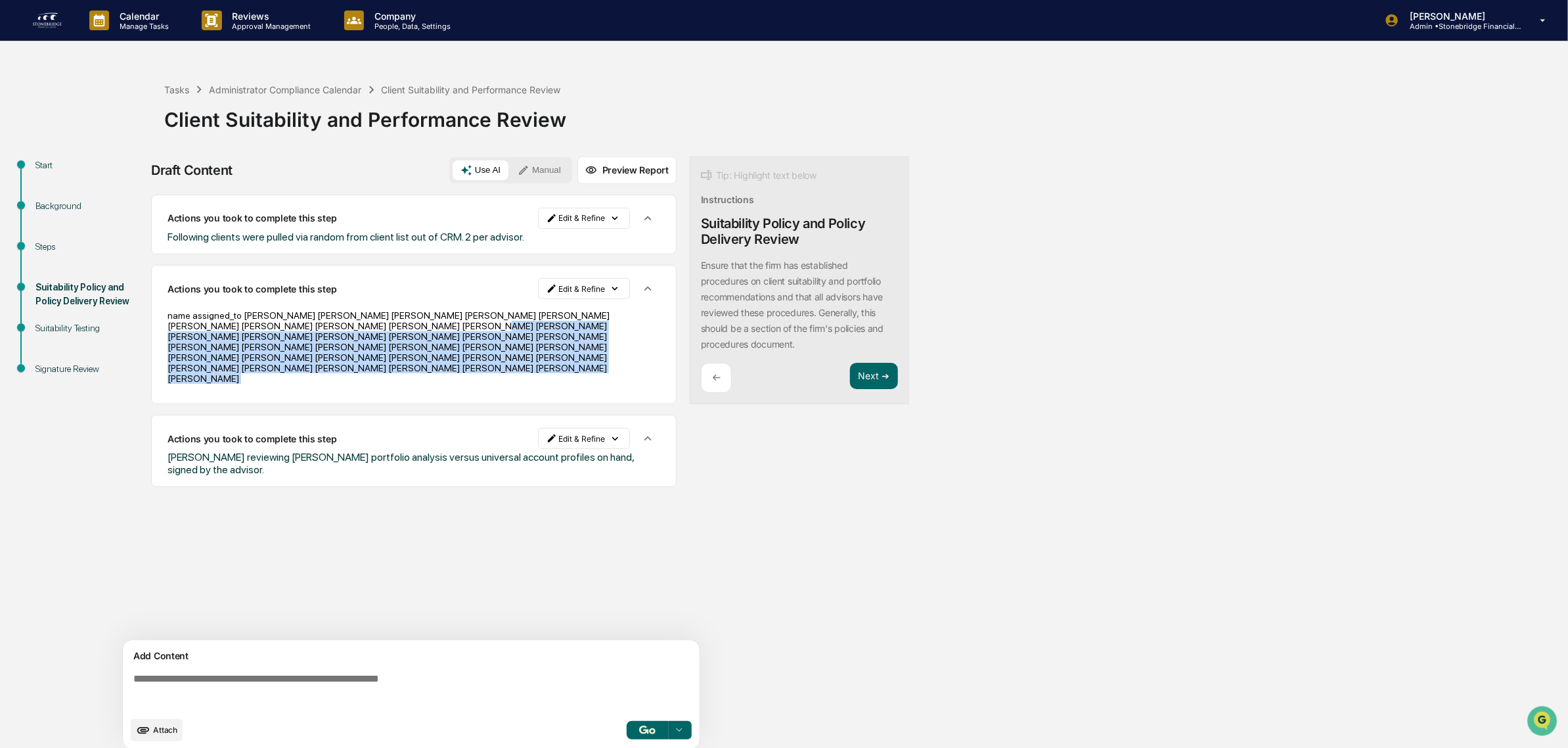
click at [304, 324] on p "name assigned_to [PERSON_NAME] [PERSON_NAME] [PERSON_NAME] [PERSON_NAME] [PERSO…" at bounding box center [414, 347] width 493 height 74
drag, startPoint x: 305, startPoint y: 306, endPoint x: 493, endPoint y: 361, distance: 195.9
click at [493, 361] on p "name assigned_to [PERSON_NAME] [PERSON_NAME] [PERSON_NAME] [PERSON_NAME] [PERSO…" at bounding box center [414, 347] width 493 height 74
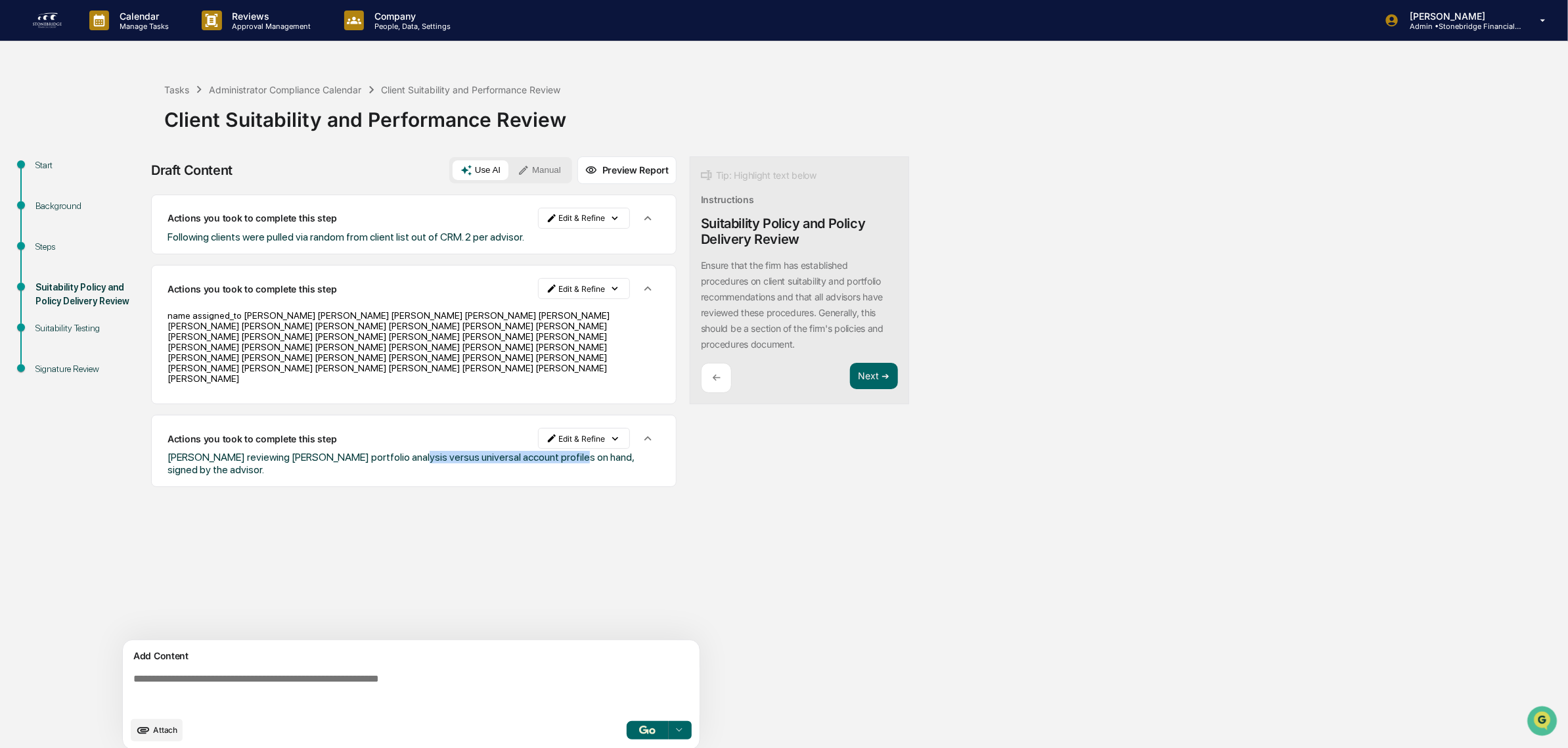
drag, startPoint x: 400, startPoint y: 454, endPoint x: 559, endPoint y: 452, distance: 159.0
click at [559, 452] on div "Actions you took to complete this step Edit & Refine [PERSON_NAME] reviewing [P…" at bounding box center [414, 451] width 526 height 72
click at [91, 326] on div "Suitability Testing" at bounding box center [89, 328] width 108 height 14
click at [877, 375] on button "Next ➔" at bounding box center [874, 376] width 48 height 27
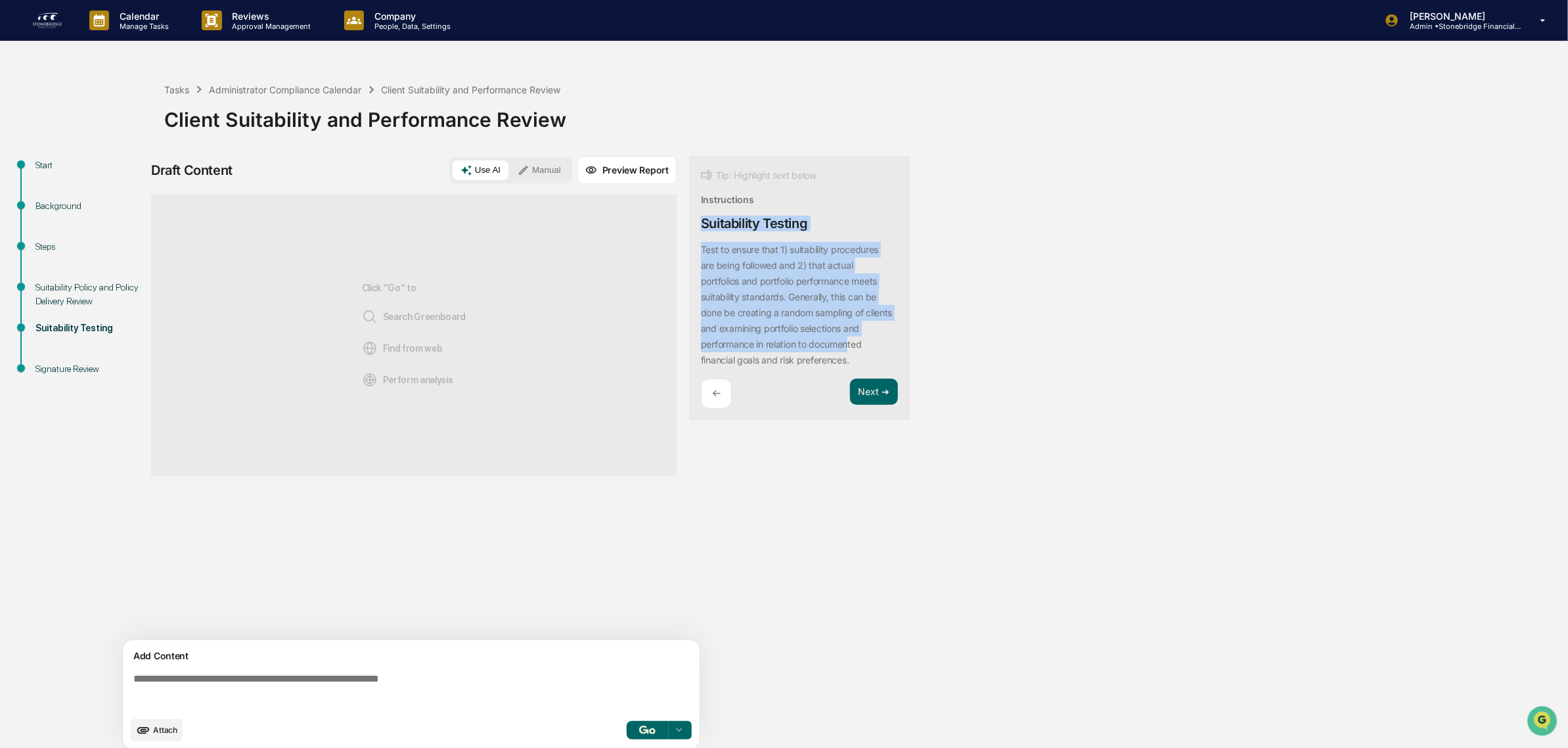
drag, startPoint x: 697, startPoint y: 221, endPoint x: 852, endPoint y: 345, distance: 198.5
click at [852, 345] on div "Tip: Highlight text below Instructions Suitability Testing Test to ensure that …" at bounding box center [800, 288] width 220 height 264
click at [852, 345] on p "Test to ensure that 1) suitability procedures are being followed and 2) that ac…" at bounding box center [797, 305] width 191 height 122
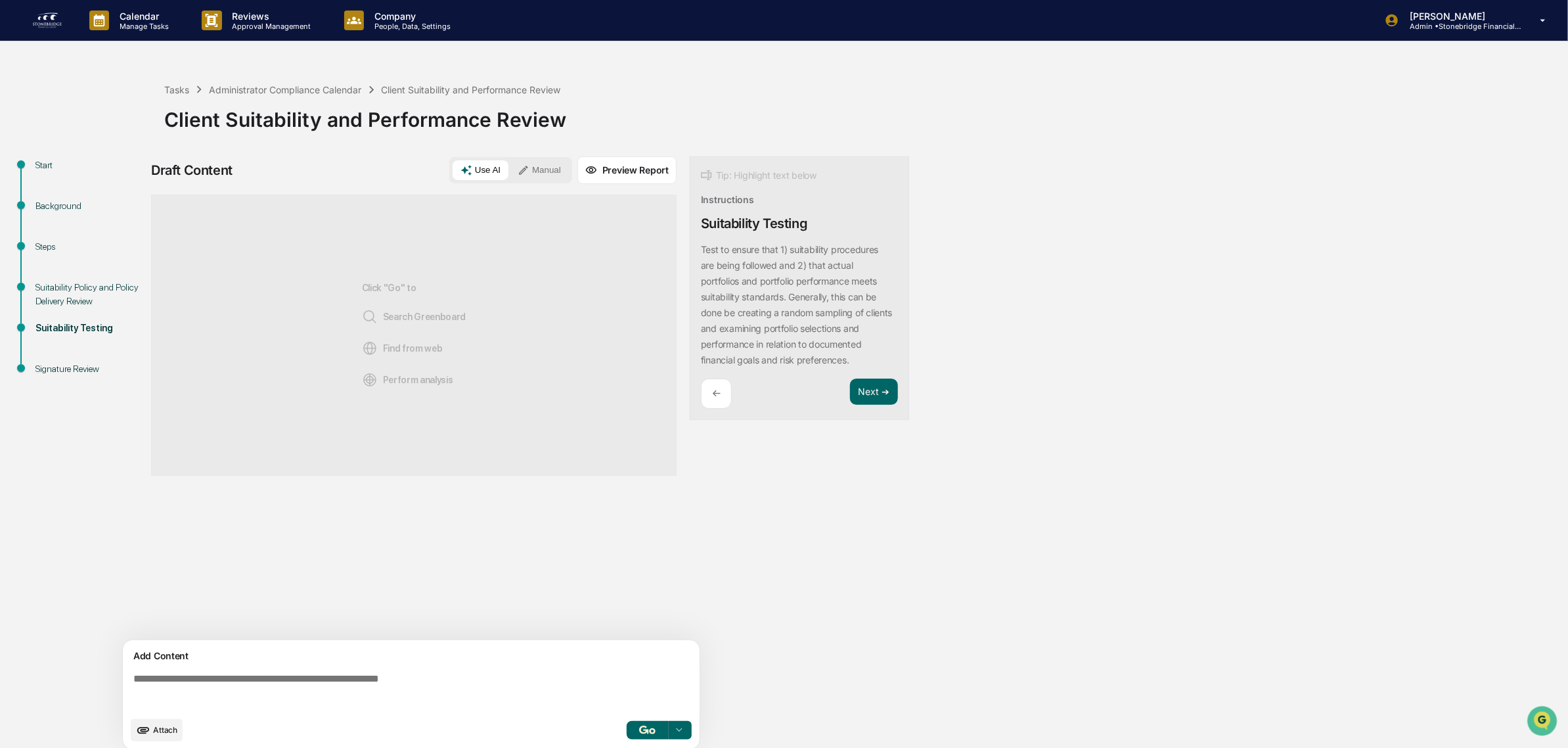
click at [727, 406] on div "←" at bounding box center [716, 394] width 31 height 31
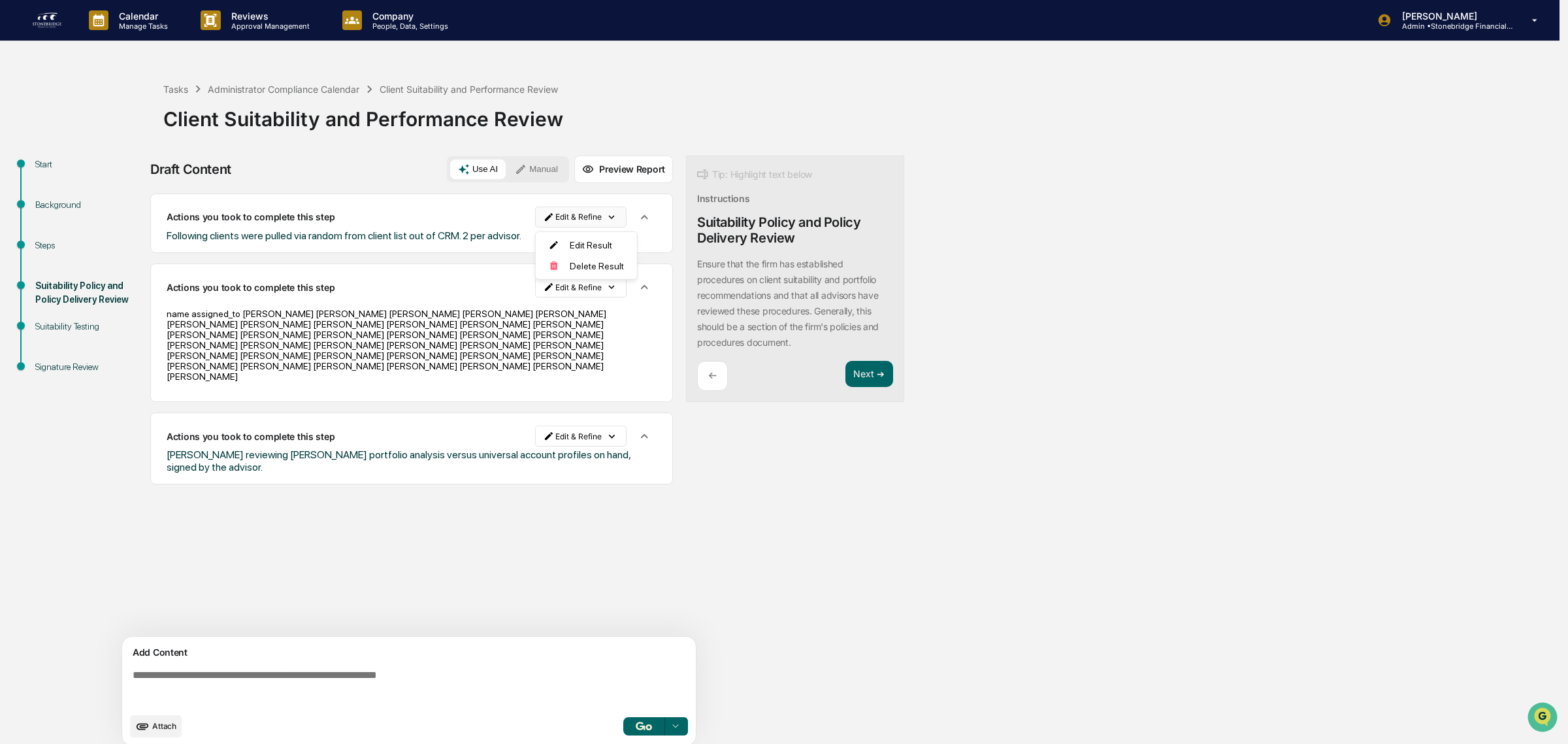
click at [588, 221] on html "Calendar Manage Tasks Reviews Approval Management Company People, Data, Setting…" at bounding box center [784, 372] width 1568 height 744
click at [591, 272] on div "Delete Result" at bounding box center [582, 266] width 96 height 21
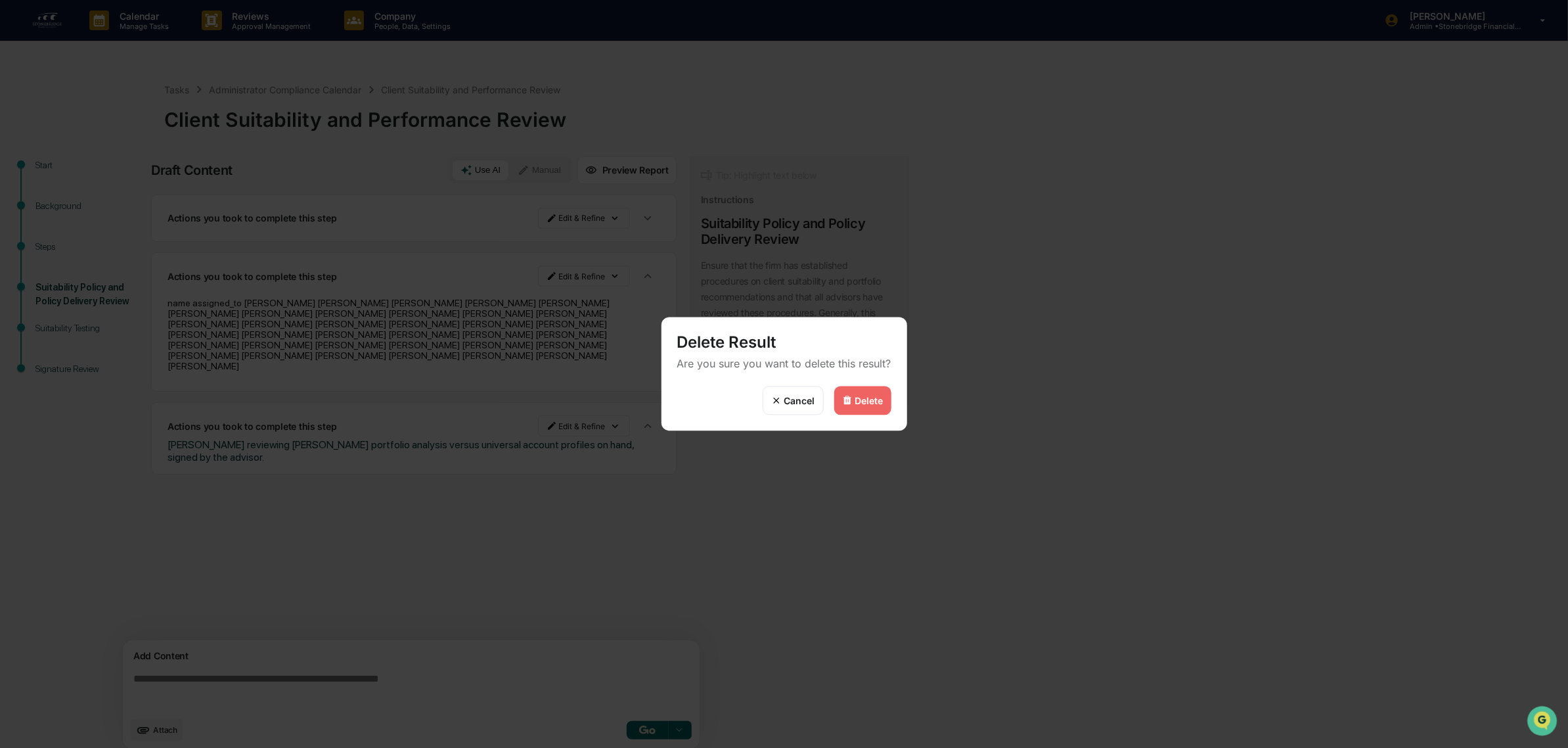
click at [879, 406] on div "Delete" at bounding box center [863, 400] width 57 height 29
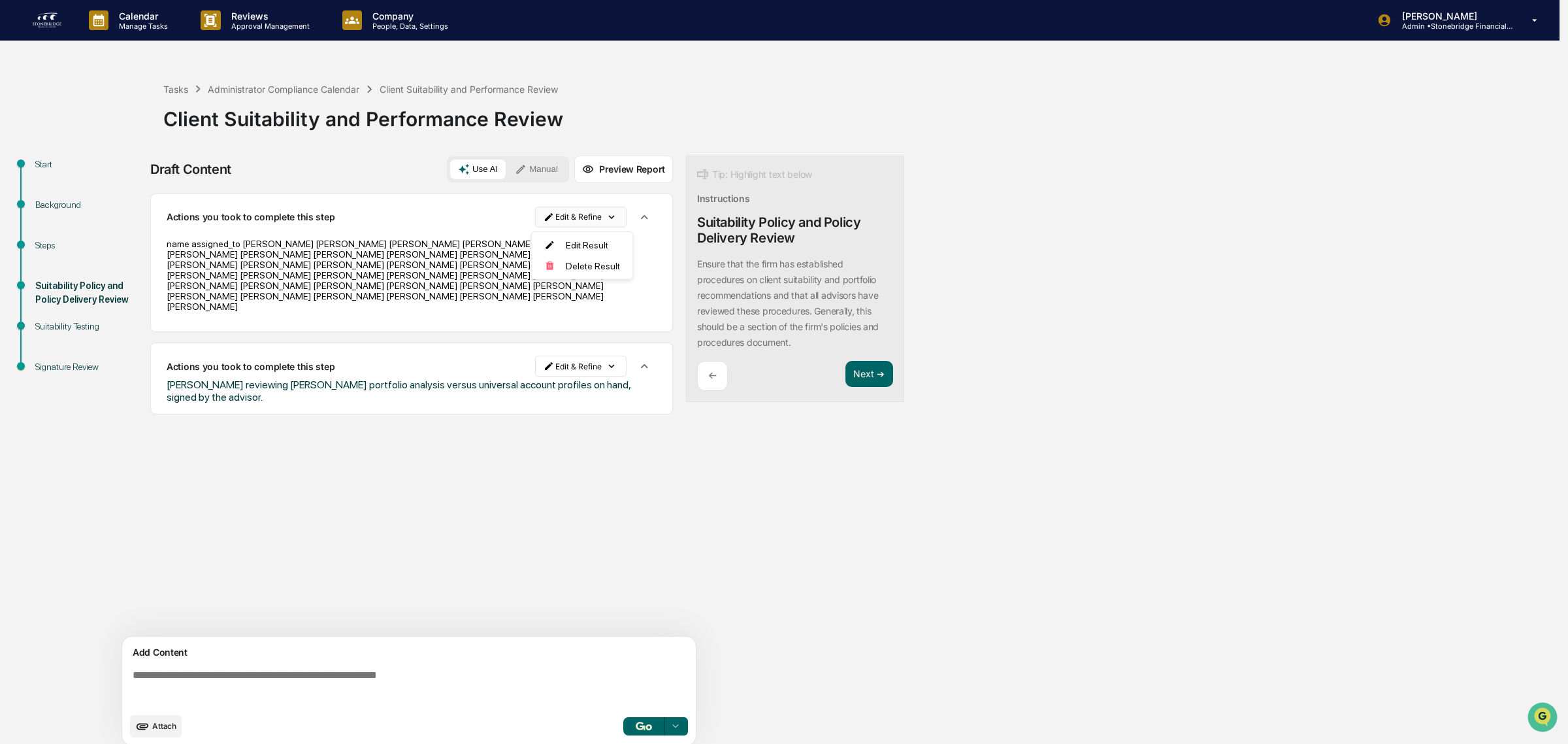
click at [573, 218] on html "Calendar Manage Tasks Reviews Approval Management Company People, Data, Setting…" at bounding box center [784, 372] width 1568 height 744
click at [580, 268] on div "Delete Result" at bounding box center [582, 266] width 96 height 21
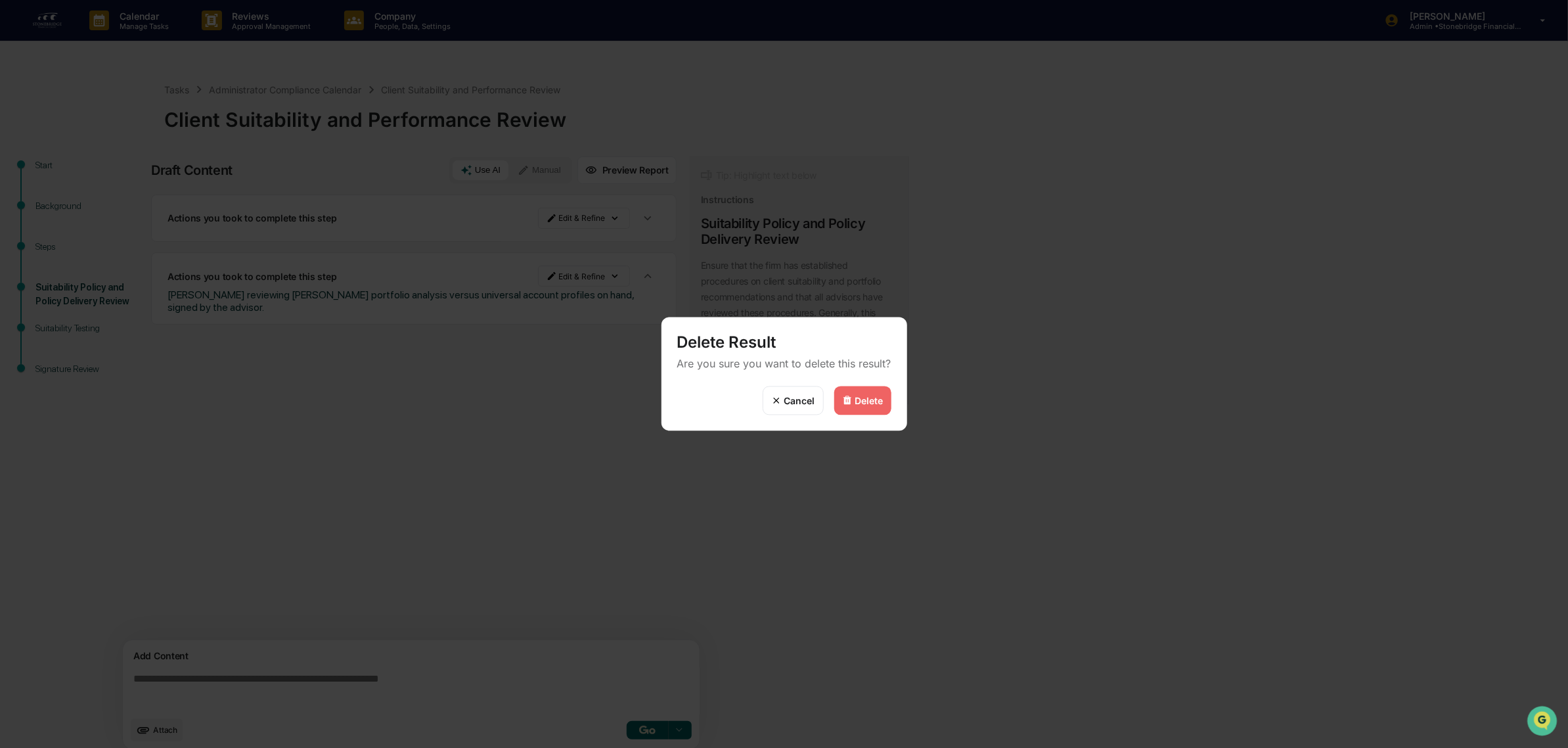
click at [882, 402] on div "Delete" at bounding box center [870, 400] width 29 height 11
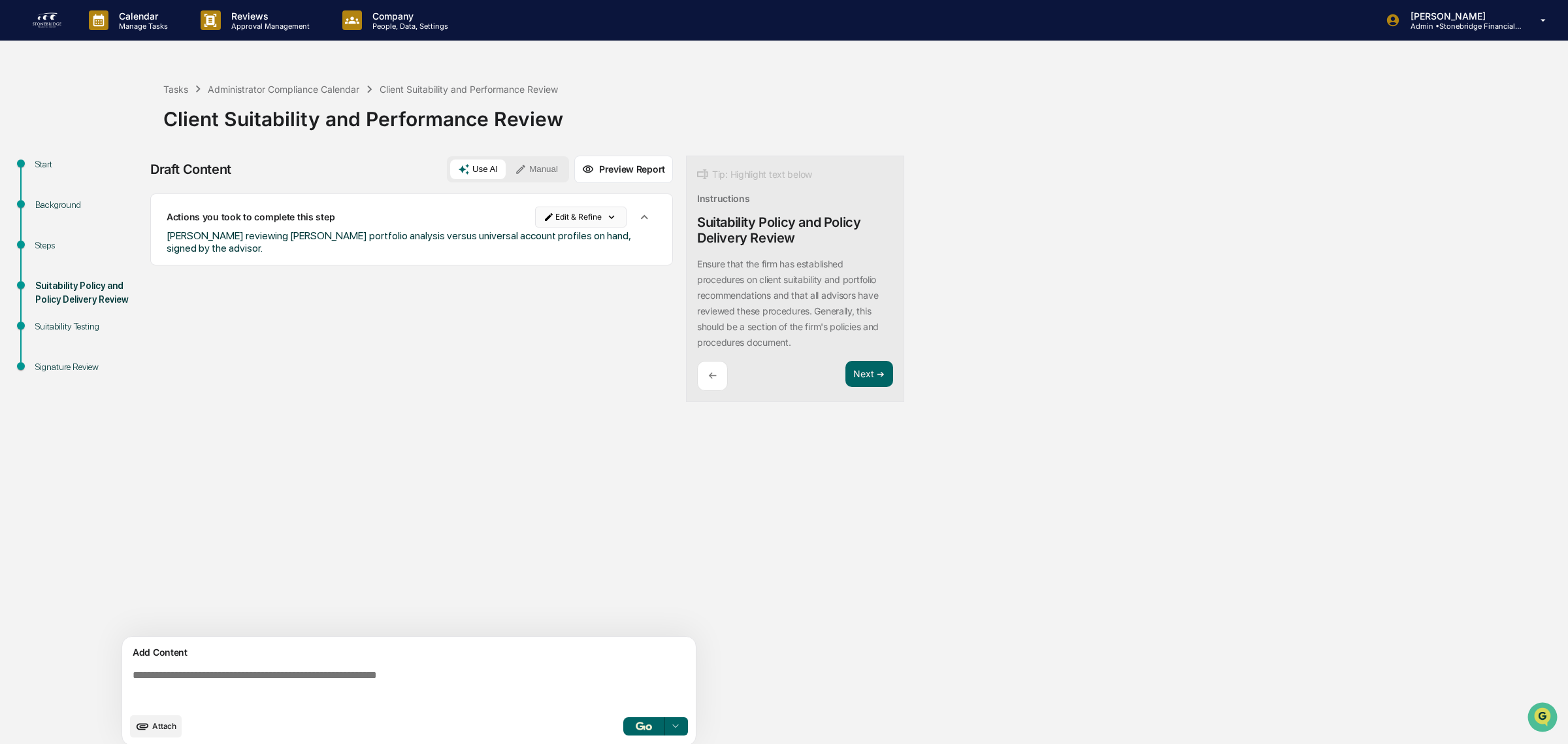
click at [595, 228] on html "Calendar Manage Tasks Reviews Approval Management Company People, Data, Setting…" at bounding box center [784, 372] width 1568 height 744
click at [595, 280] on div "Edit Result Delete Result" at bounding box center [582, 255] width 102 height 49
click at [593, 273] on div "Delete Result" at bounding box center [582, 266] width 96 height 21
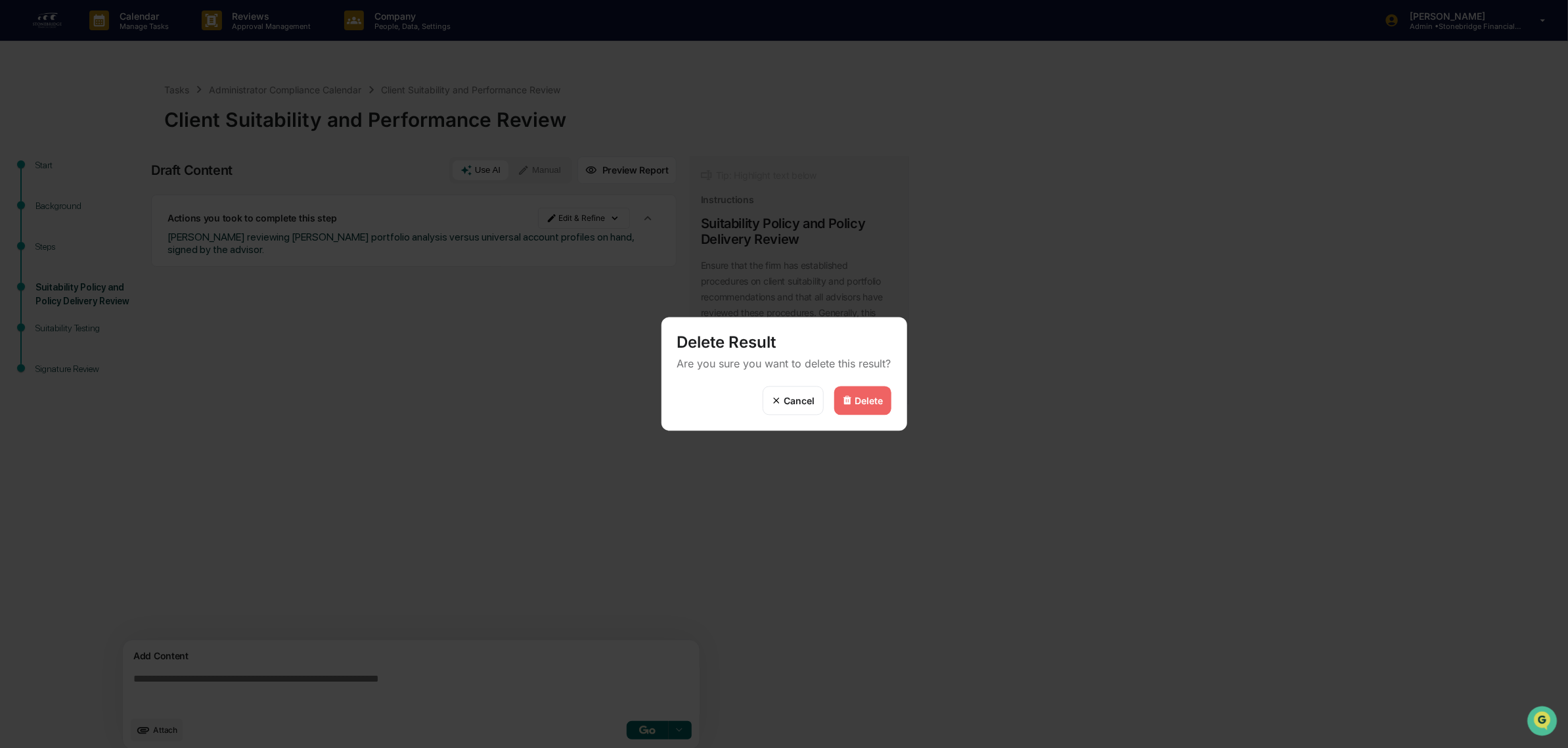
click at [832, 382] on div "Delete Result Are you sure you want to delete this result?" at bounding box center [784, 352] width 246 height 69
click at [843, 396] on img at bounding box center [848, 401] width 11 height 11
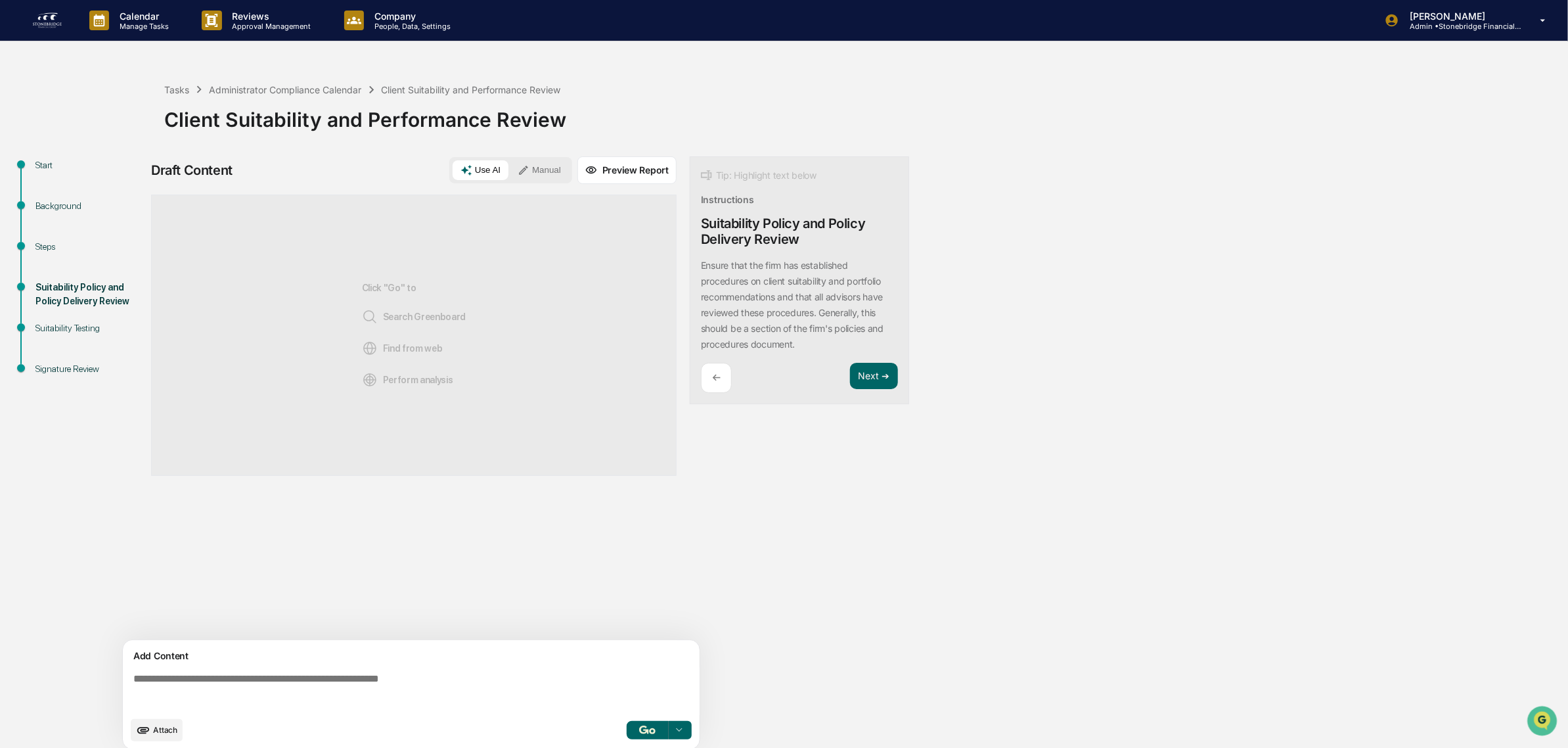
scroll to position [11, 0]
